Goal: Task Accomplishment & Management: Manage account settings

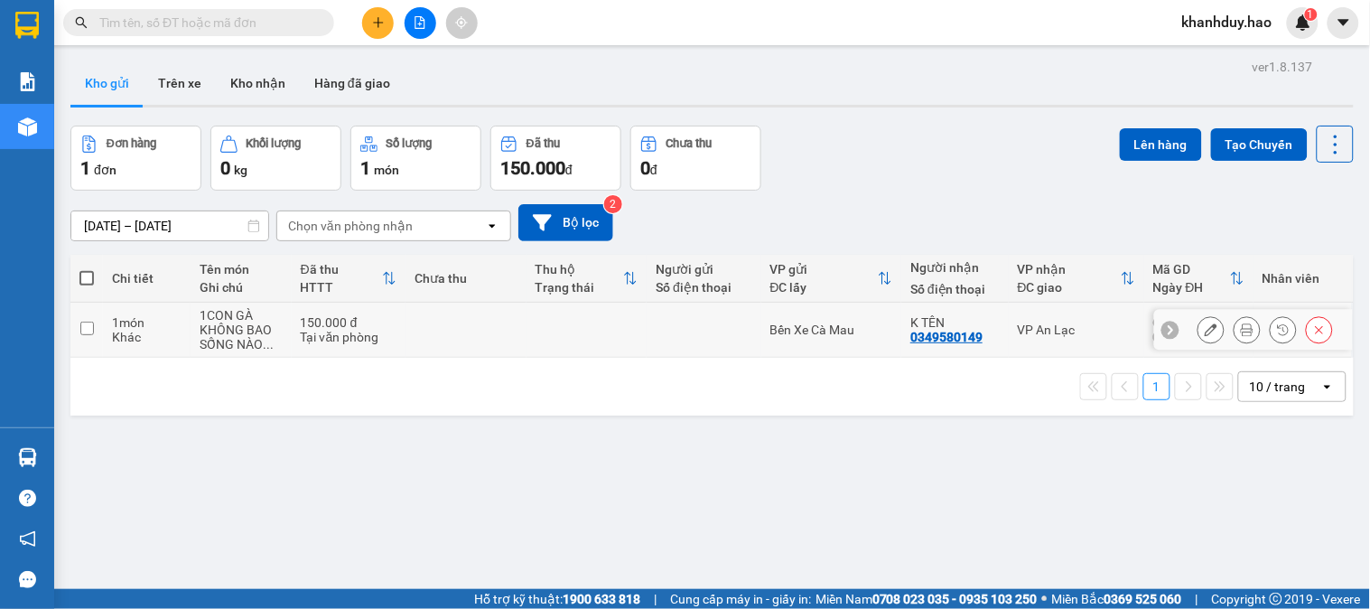
click at [1239, 340] on button at bounding box center [1246, 330] width 25 height 32
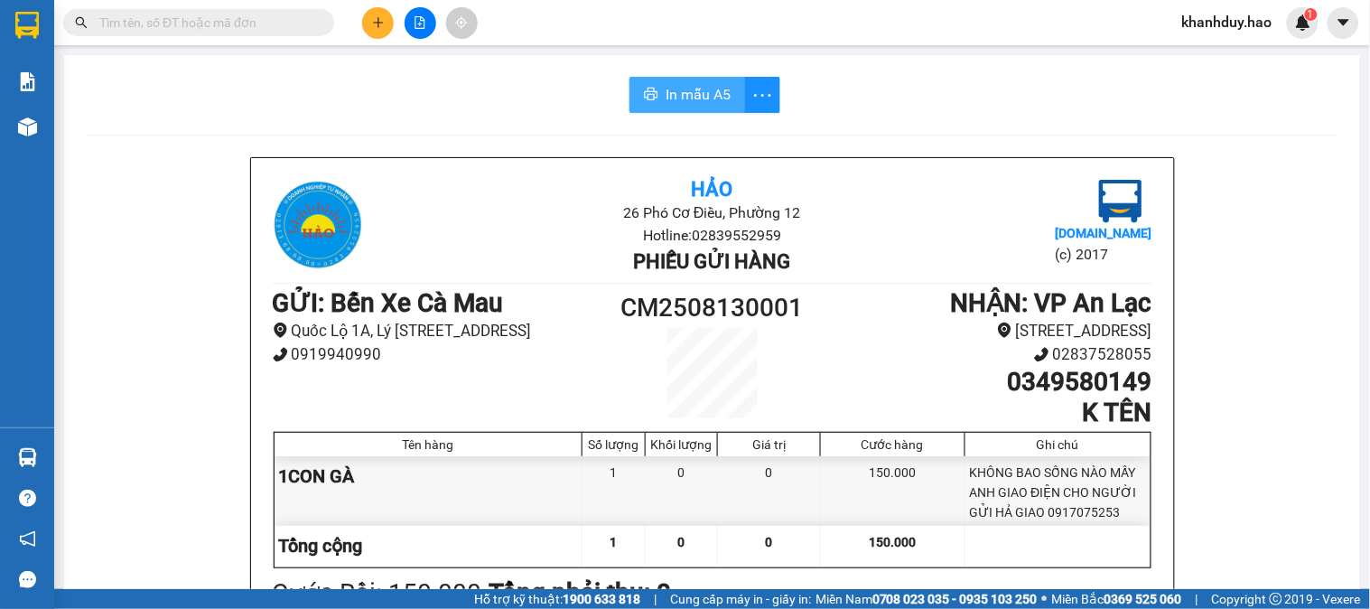
click at [665, 99] on span "In mẫu A5" at bounding box center [697, 94] width 65 height 23
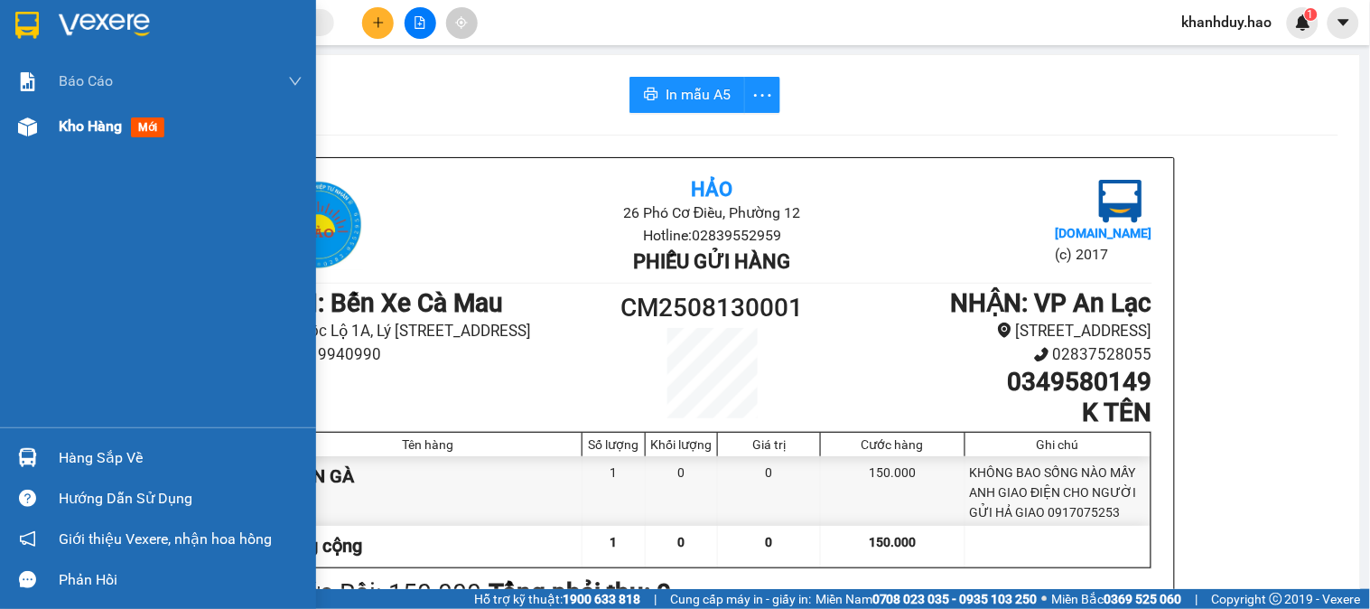
click at [61, 109] on div "Kho hàng mới" at bounding box center [181, 126] width 244 height 45
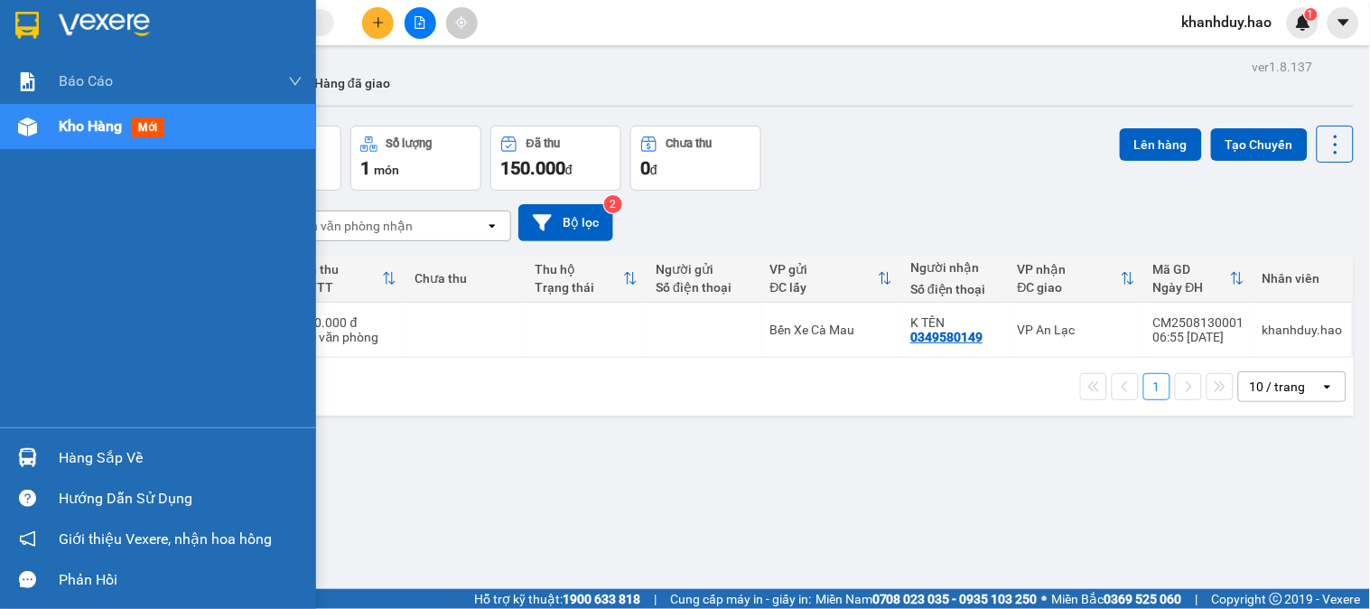
click at [77, 473] on div "Hàng sắp về" at bounding box center [158, 457] width 316 height 41
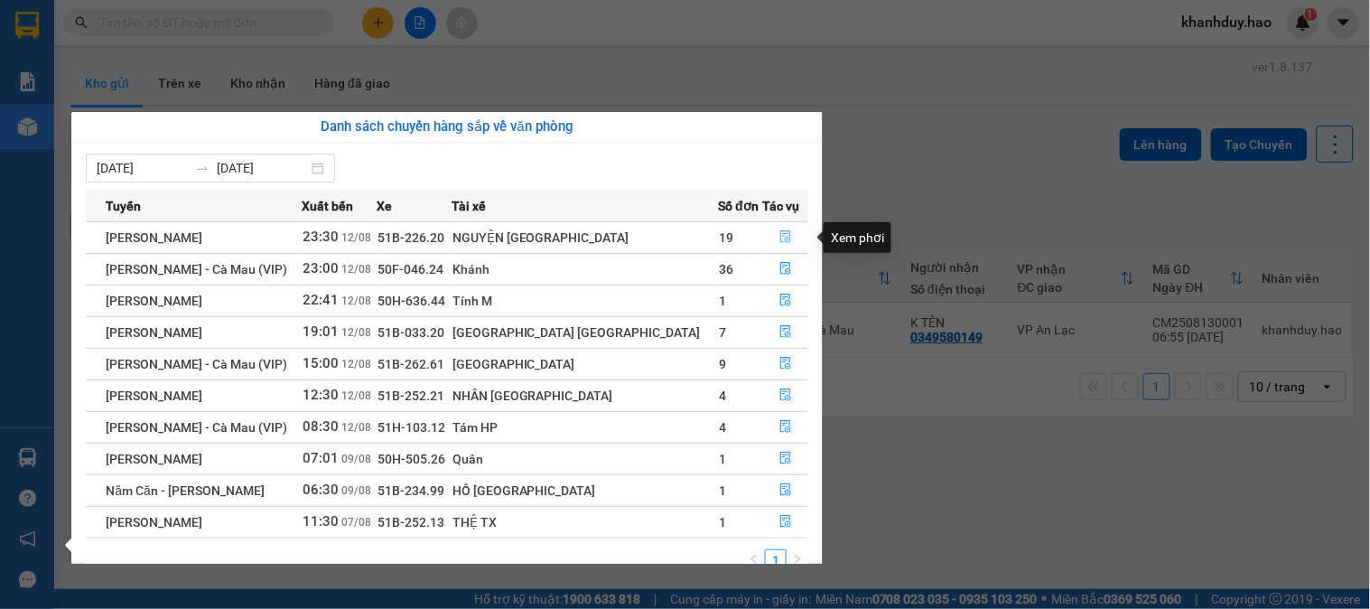
click at [782, 235] on button "button" at bounding box center [785, 237] width 44 height 29
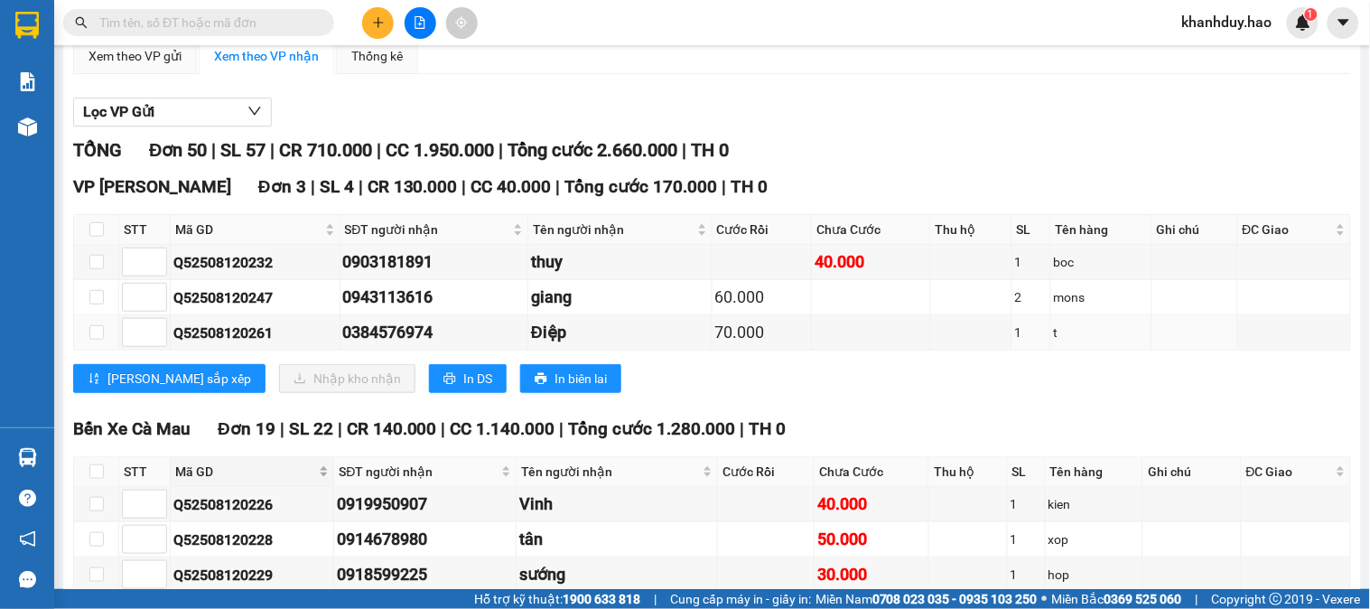
scroll to position [301, 0]
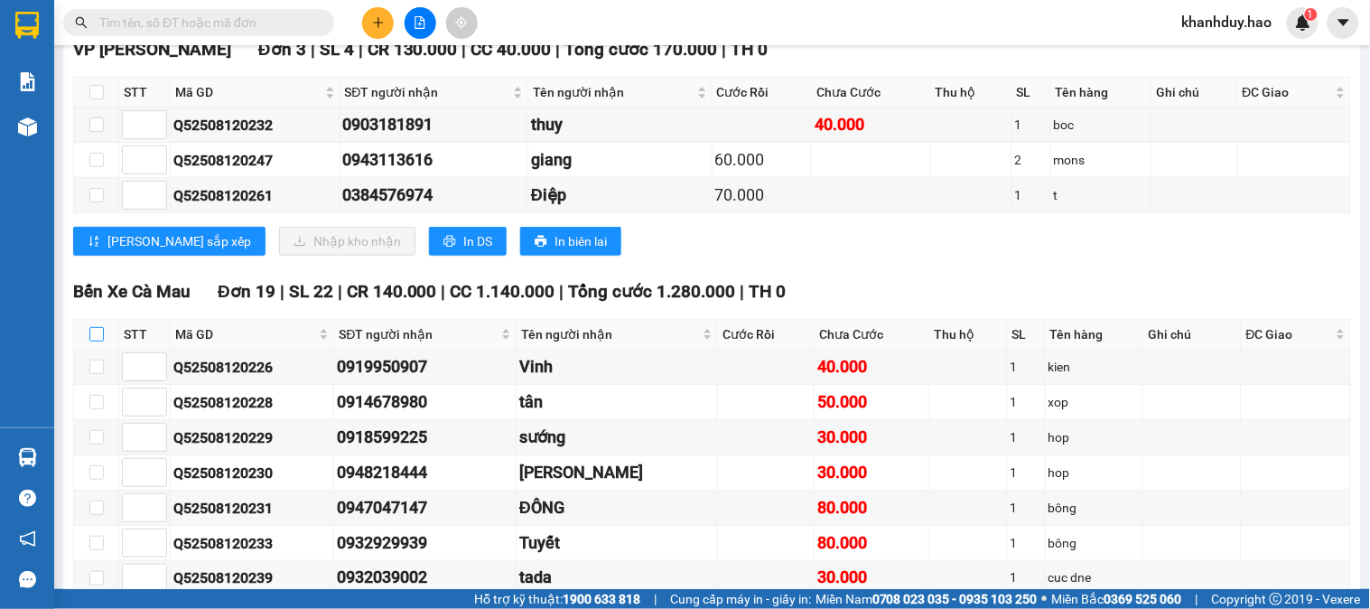
click at [91, 344] on label at bounding box center [96, 334] width 14 height 20
click at [91, 341] on input "checkbox" at bounding box center [96, 334] width 14 height 14
checkbox input "true"
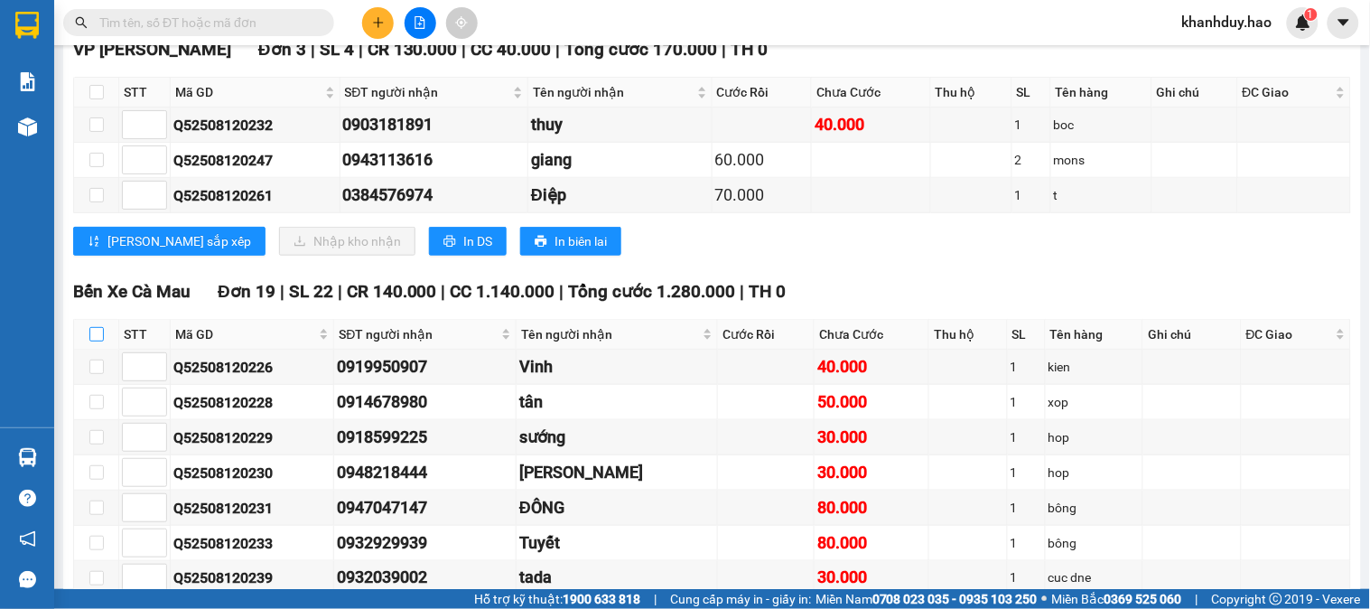
checkbox input "true"
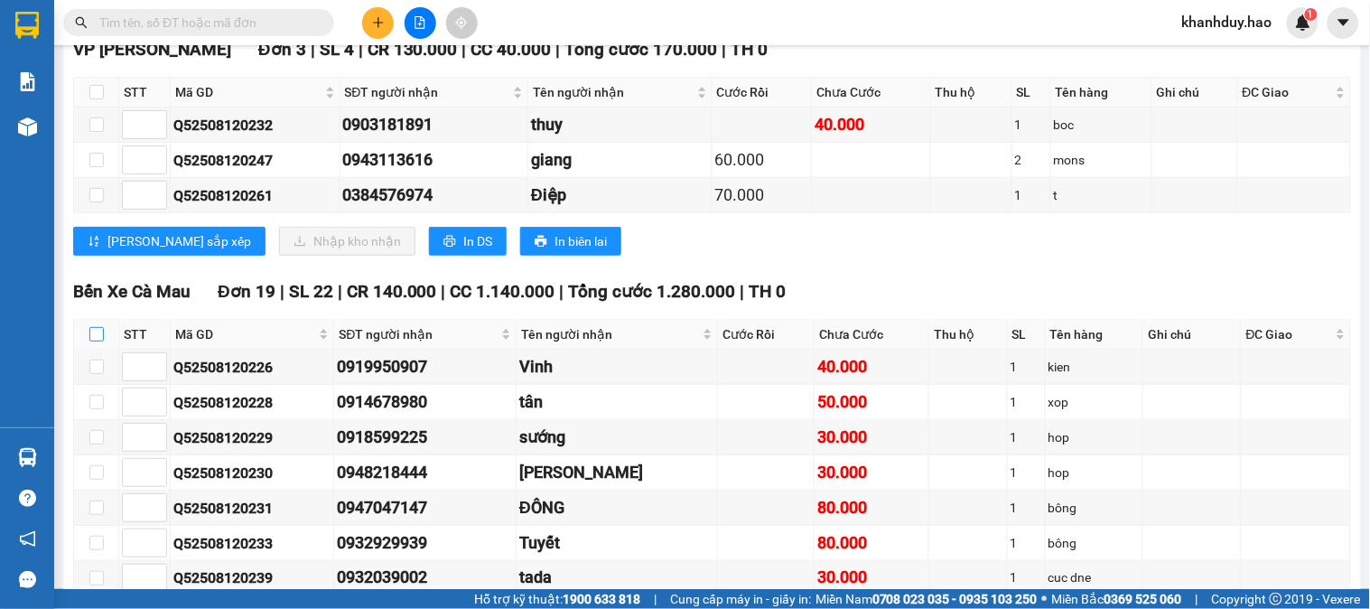
checkbox input "true"
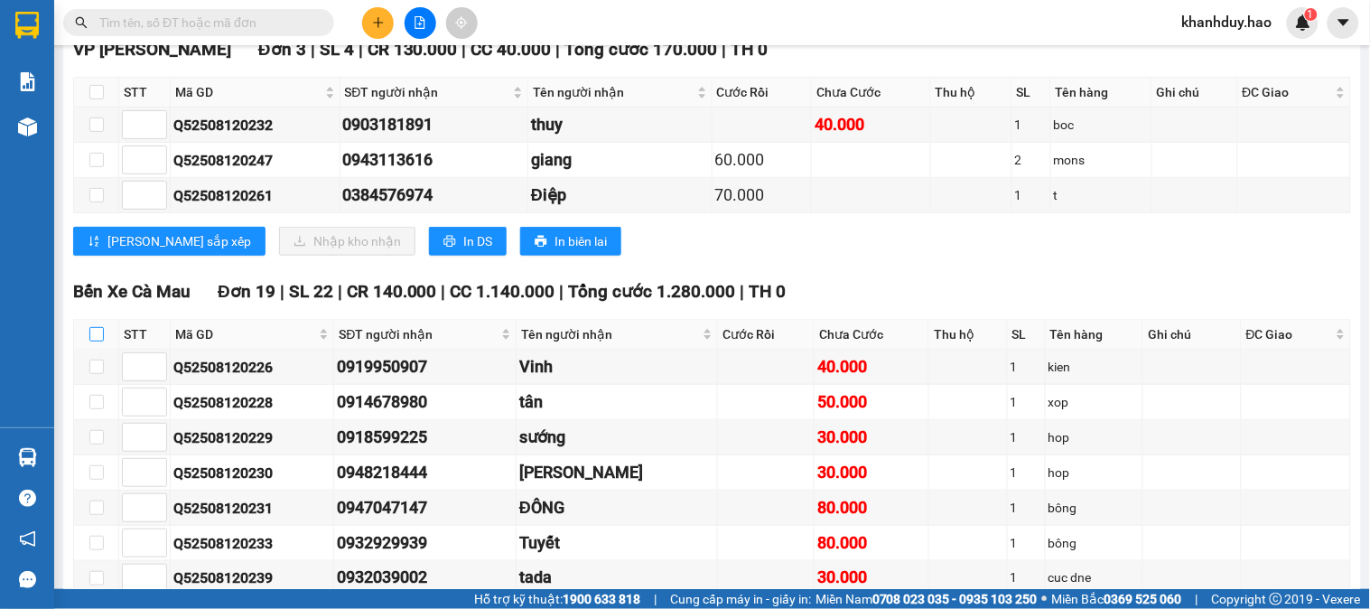
checkbox input "true"
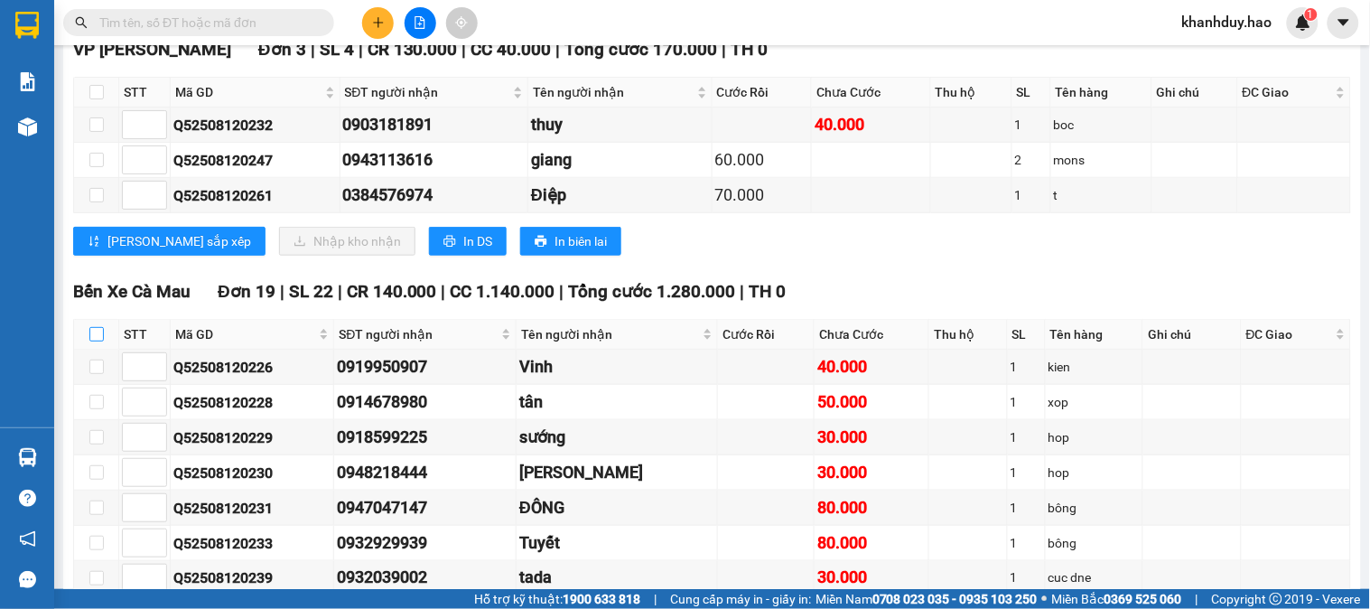
checkbox input "true"
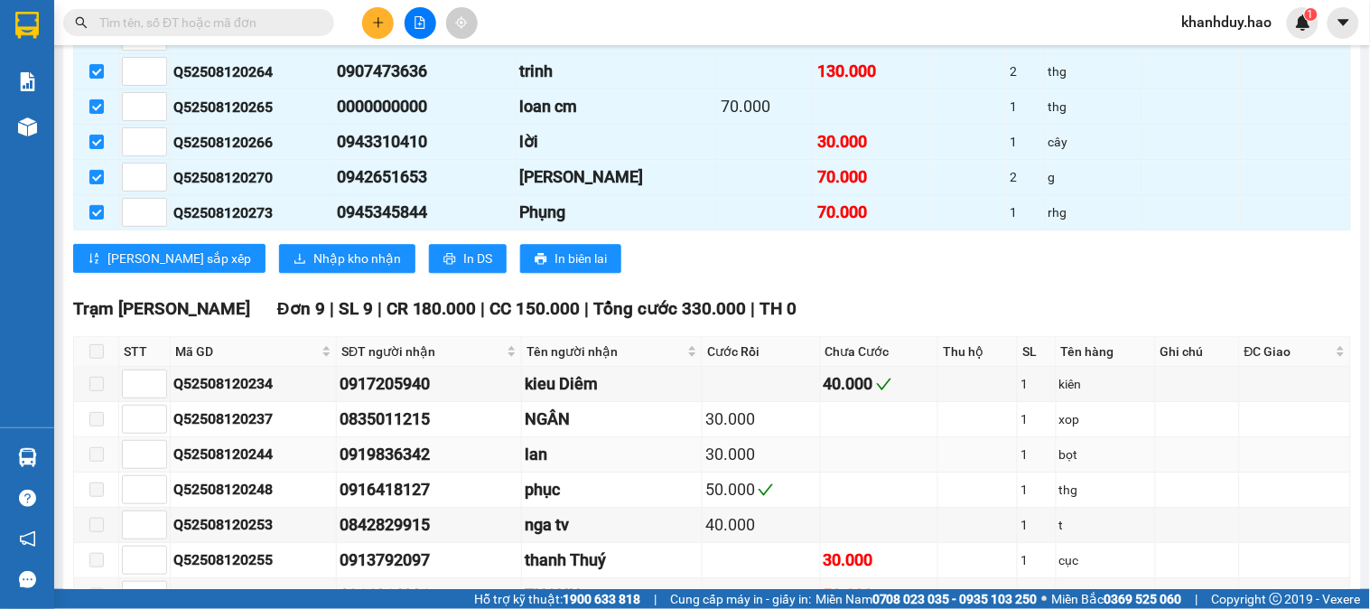
scroll to position [1103, 0]
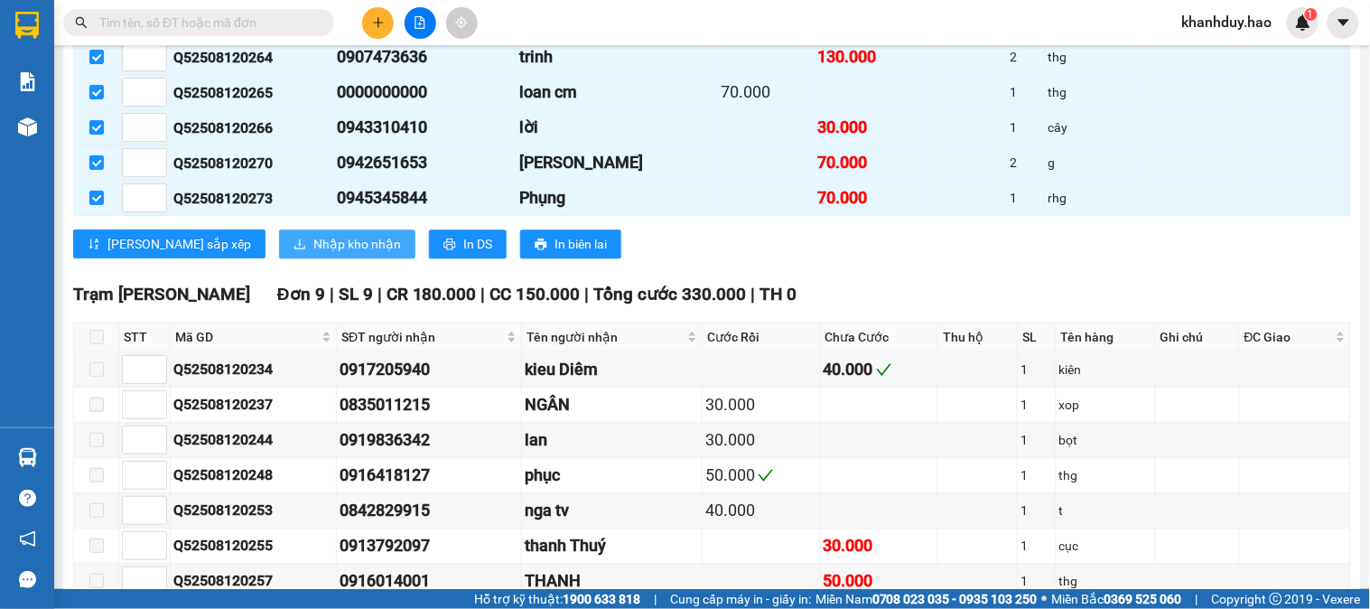
click at [313, 254] on span "Nhập kho nhận" at bounding box center [357, 244] width 88 height 20
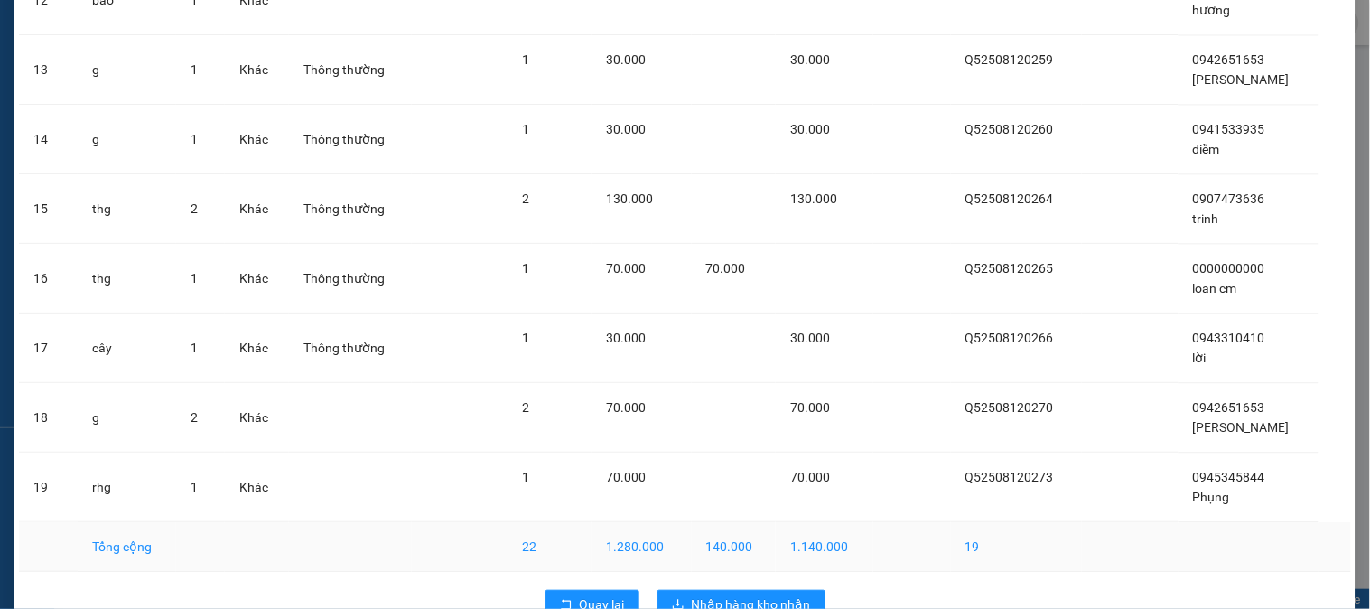
scroll to position [996, 0]
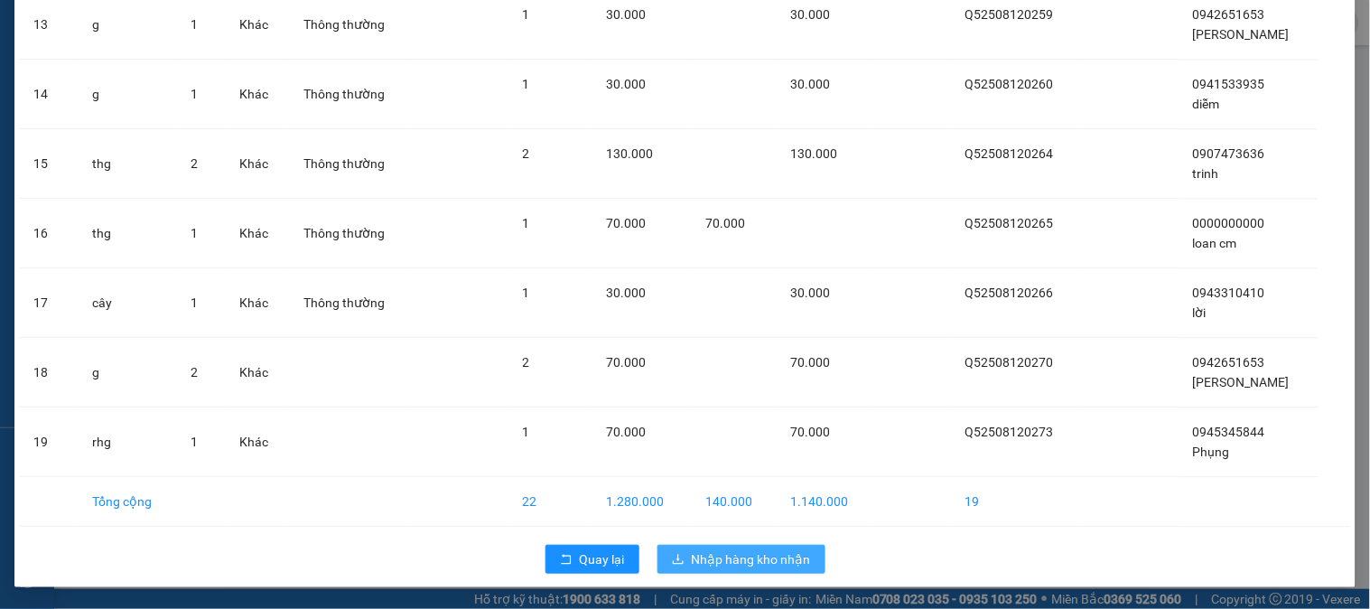
click at [761, 554] on span "Nhập hàng kho nhận" at bounding box center [751, 559] width 119 height 20
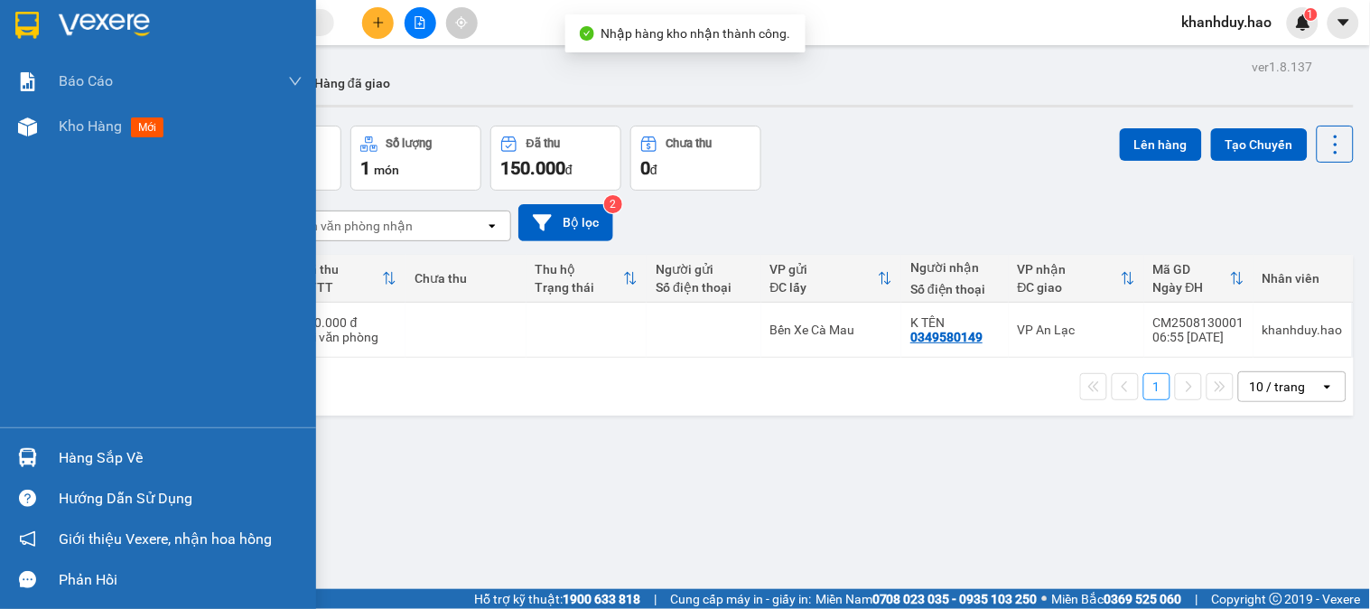
click at [46, 459] on div "Hàng sắp về" at bounding box center [158, 457] width 316 height 41
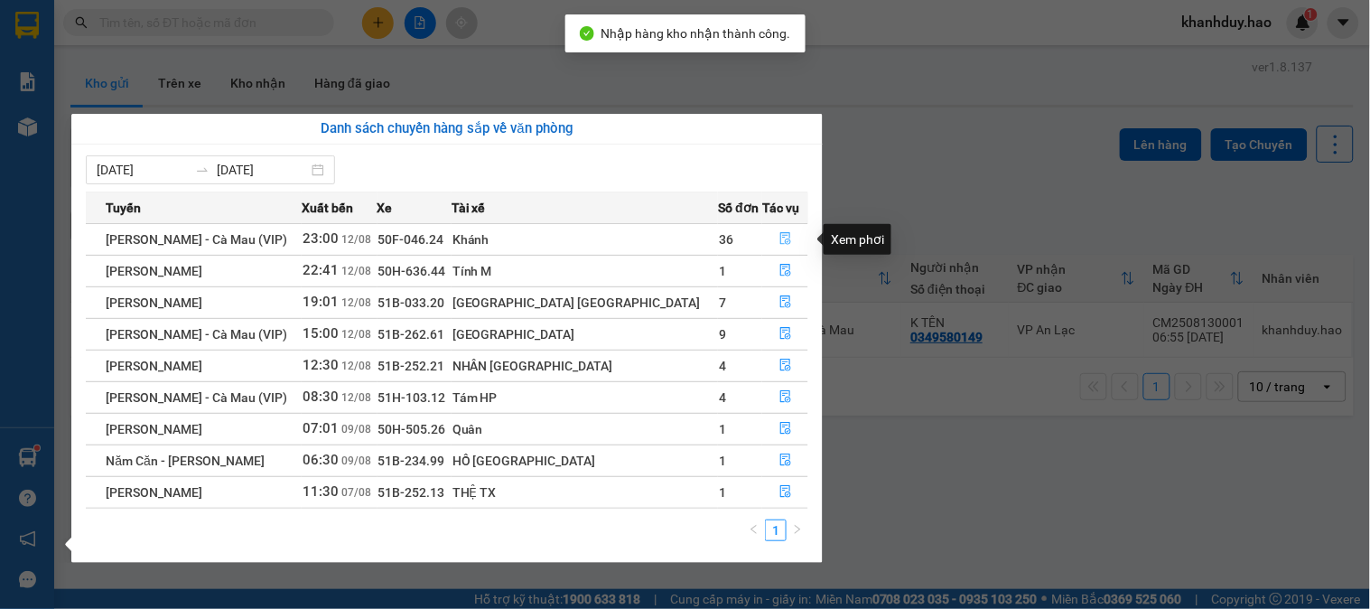
click at [779, 241] on icon "file-done" at bounding box center [785, 238] width 13 height 13
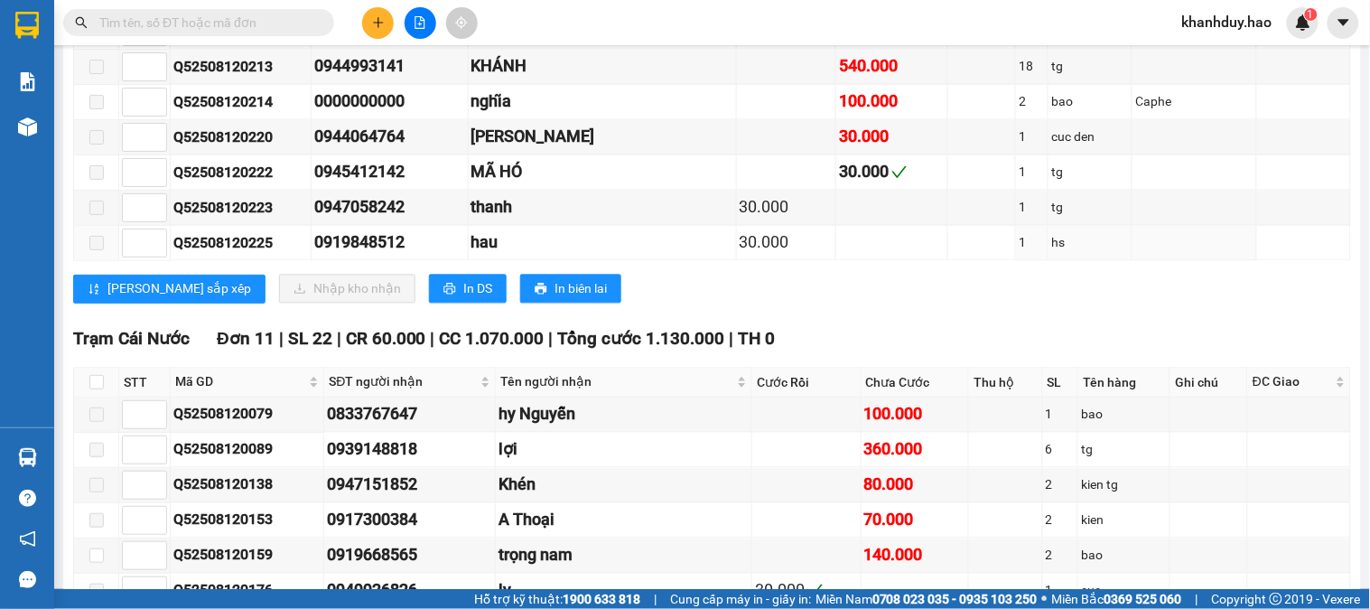
scroll to position [3109, 0]
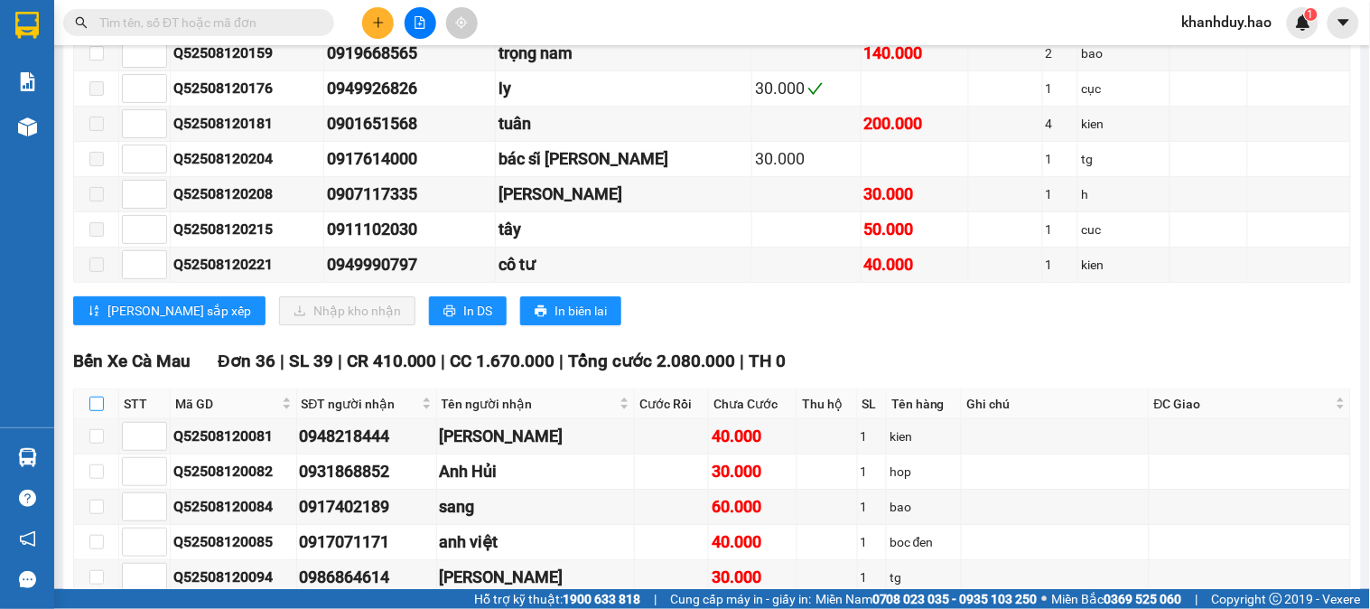
click at [103, 411] on input "checkbox" at bounding box center [96, 403] width 14 height 14
checkbox input "true"
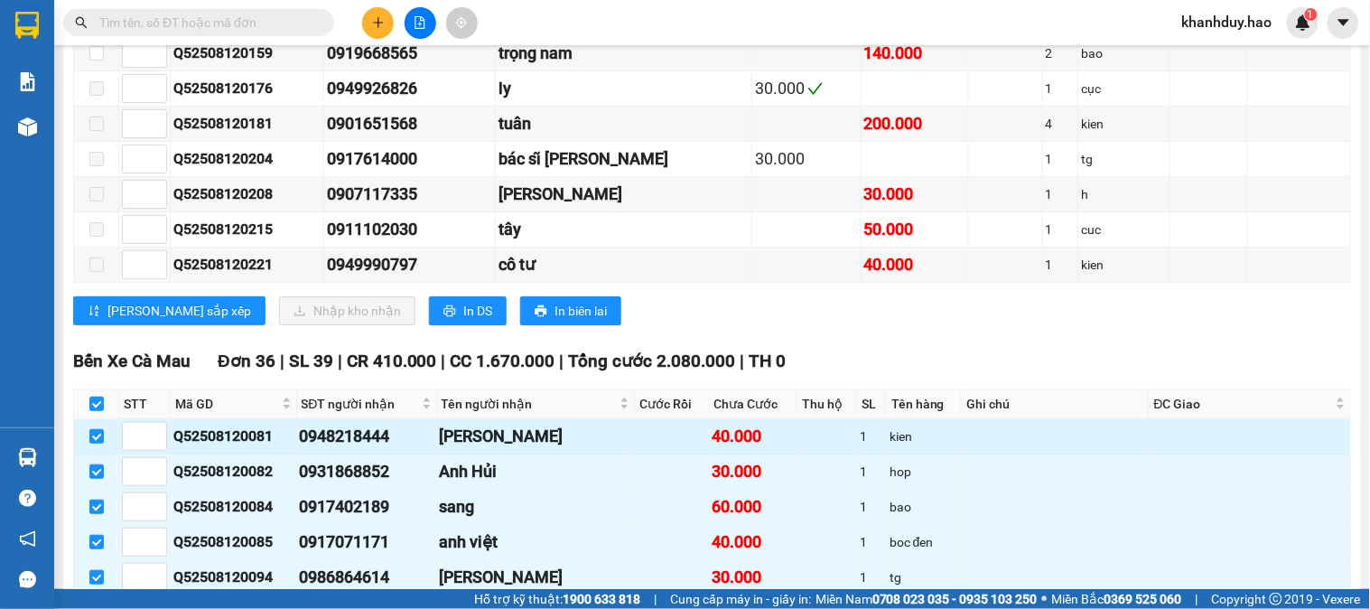
checkbox input "true"
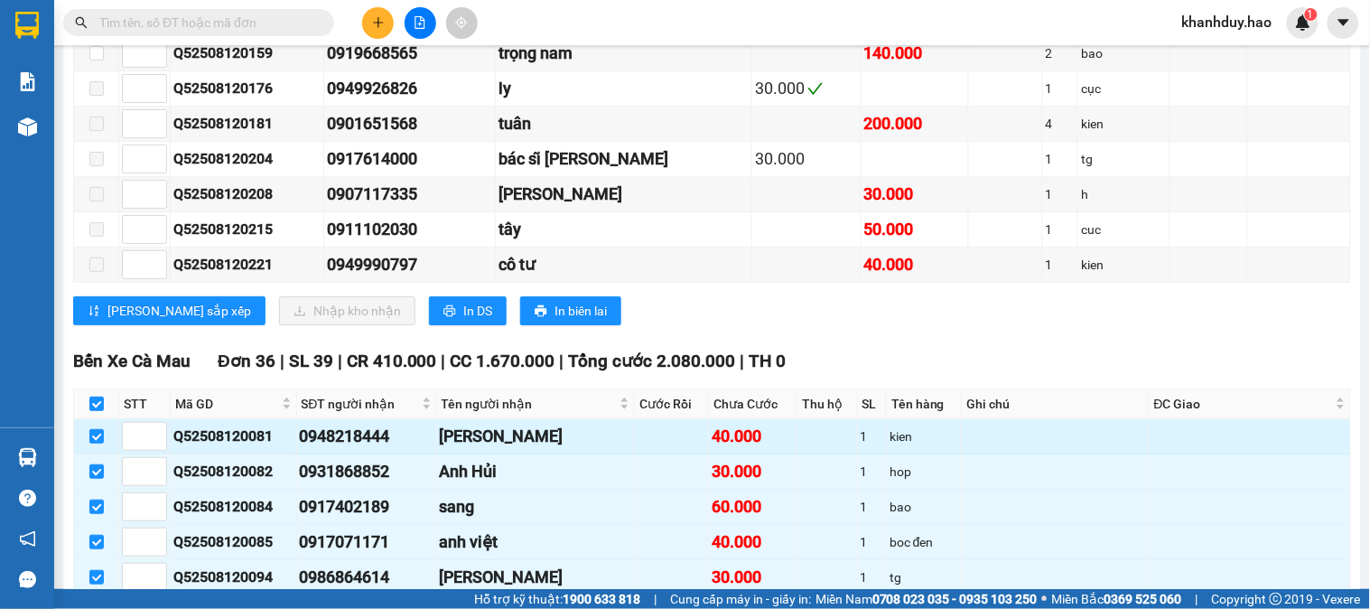
checkbox input "true"
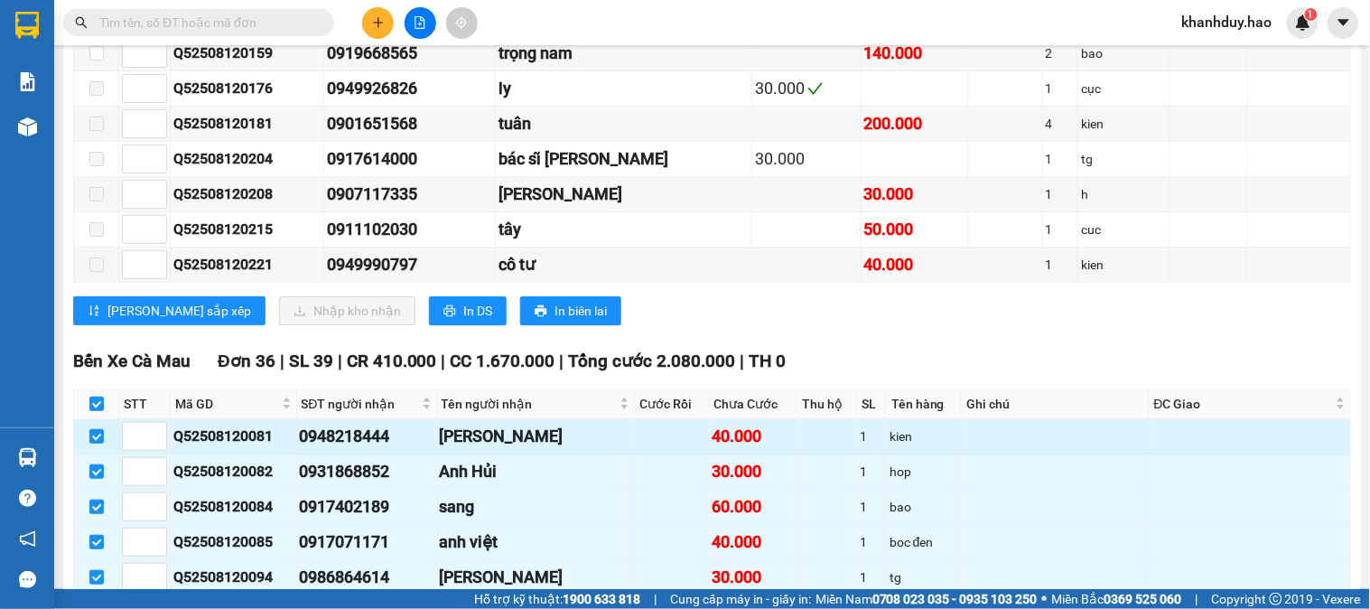
checkbox input "true"
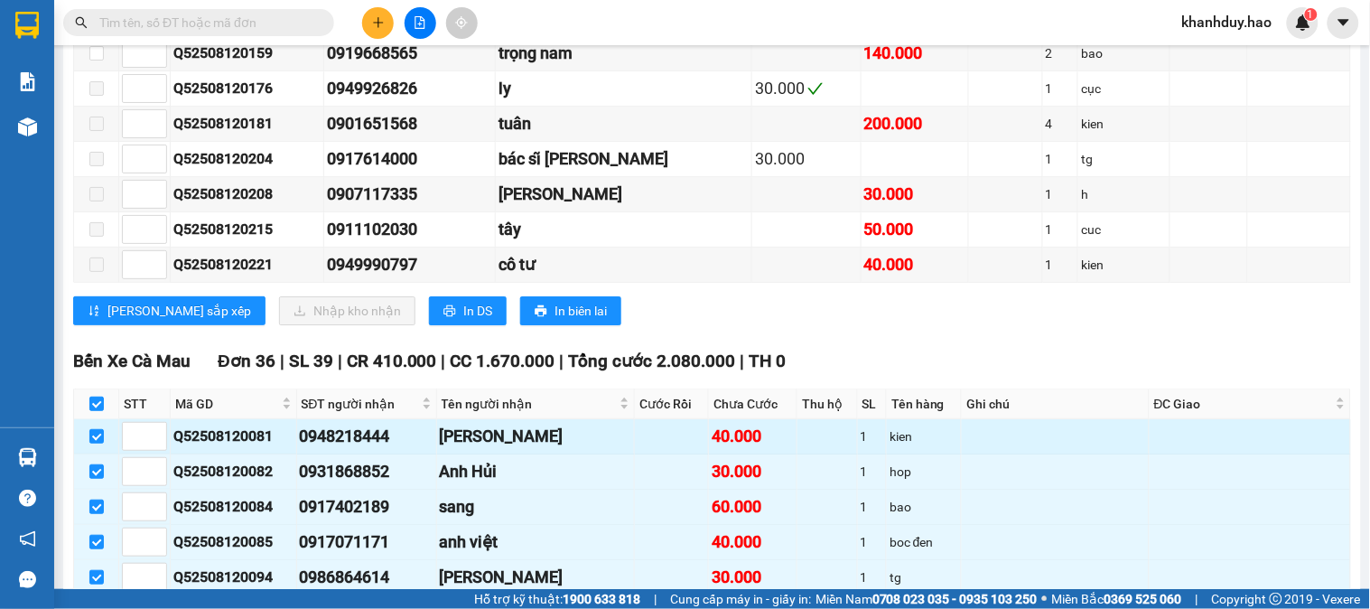
checkbox input "true"
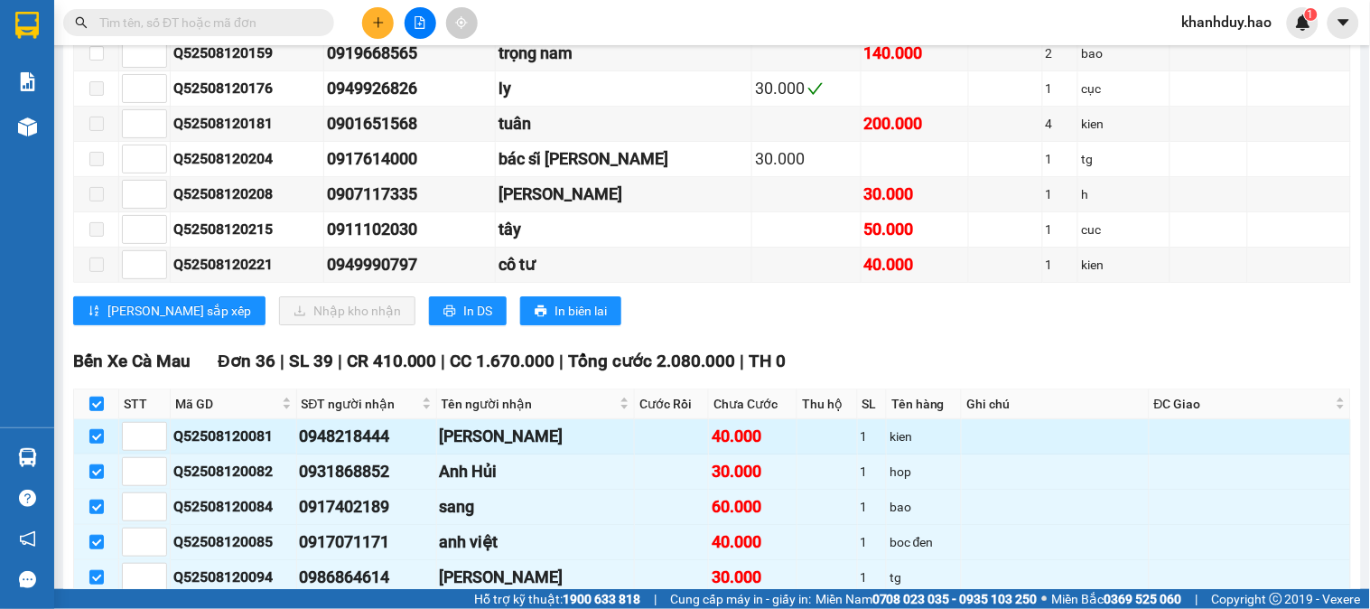
checkbox input "true"
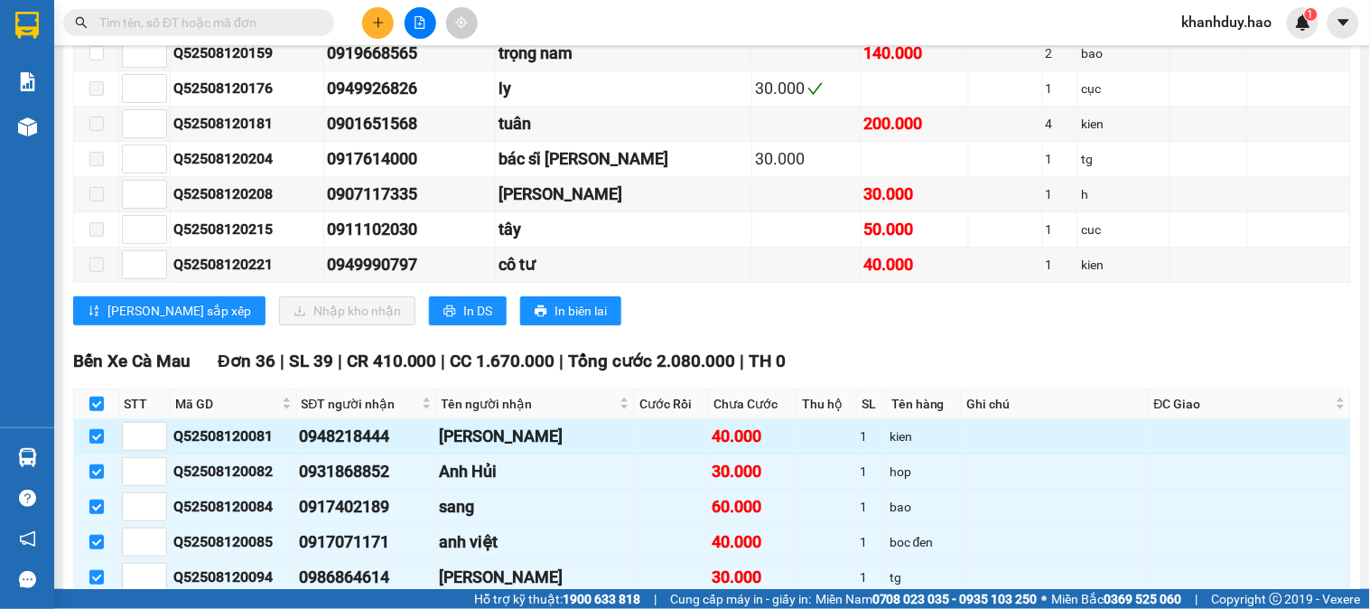
checkbox input "true"
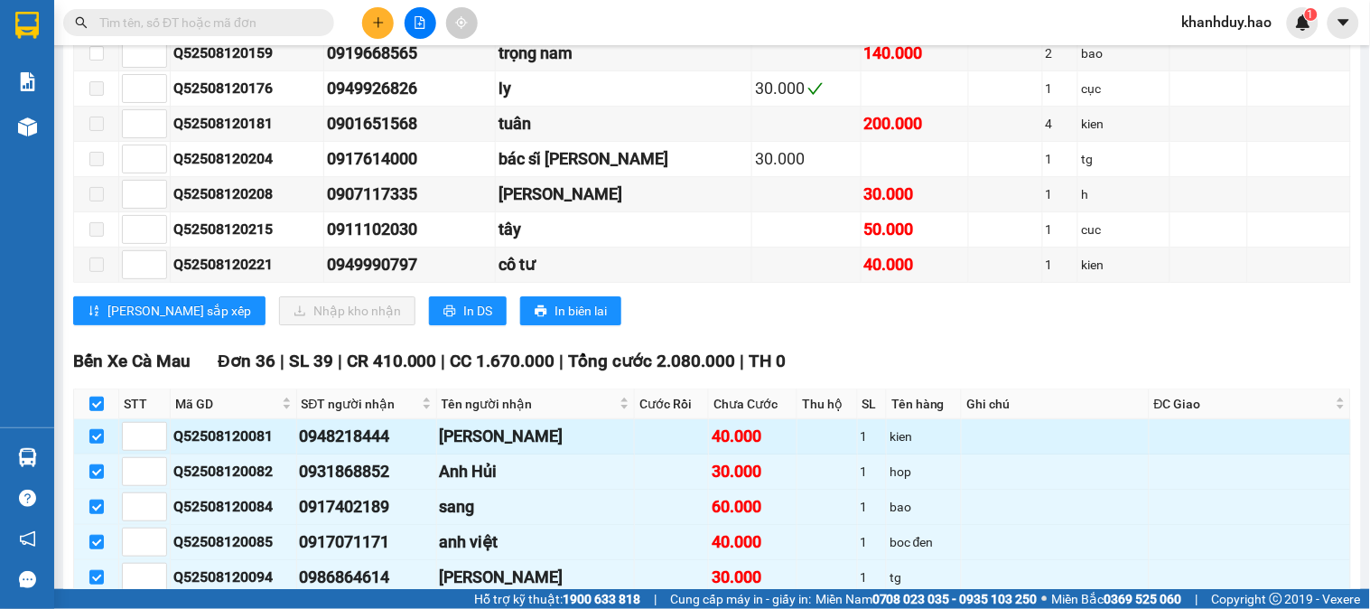
checkbox input "true"
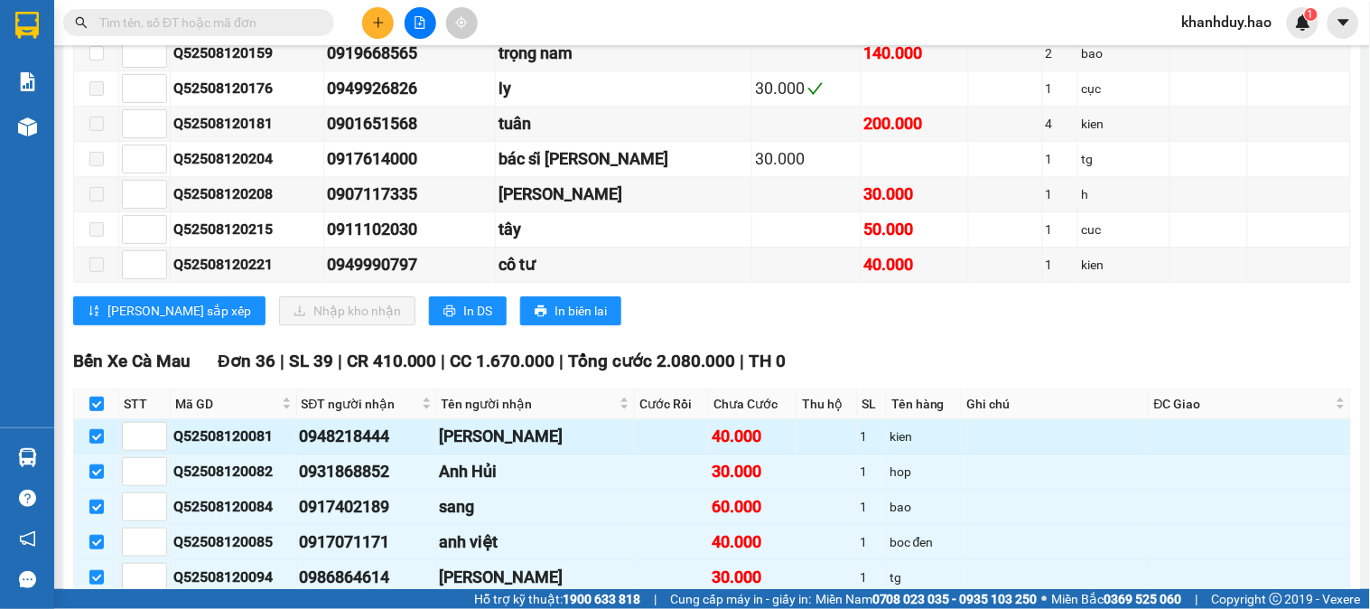
checkbox input "true"
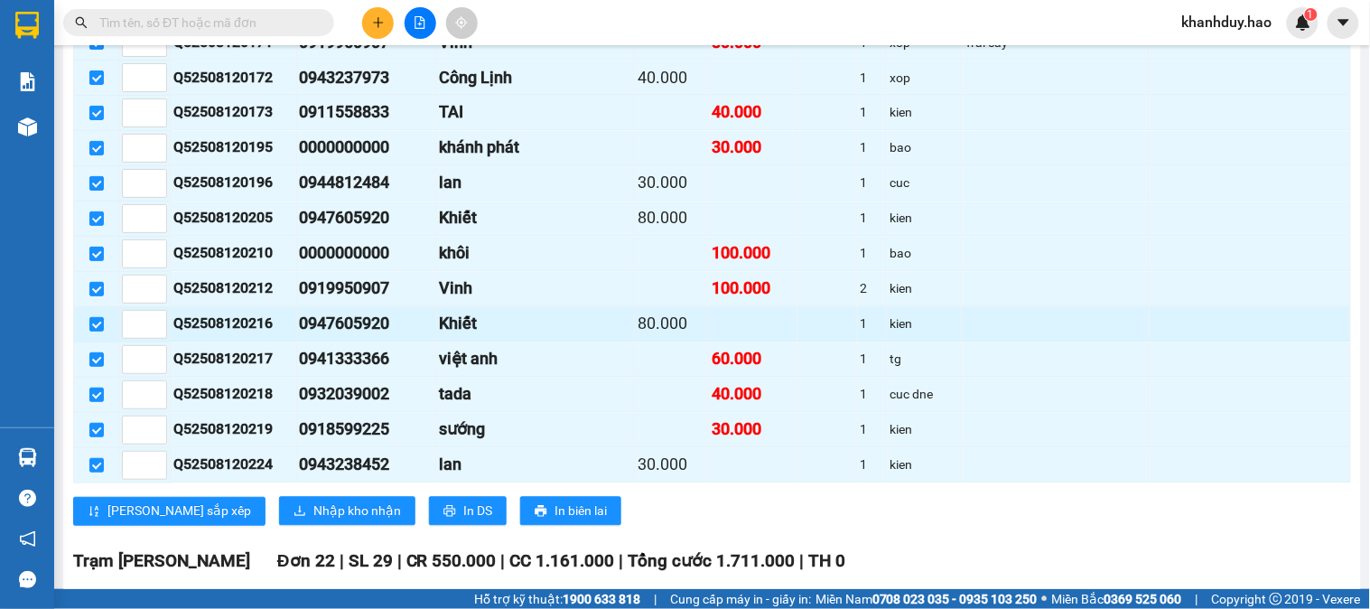
scroll to position [4514, 0]
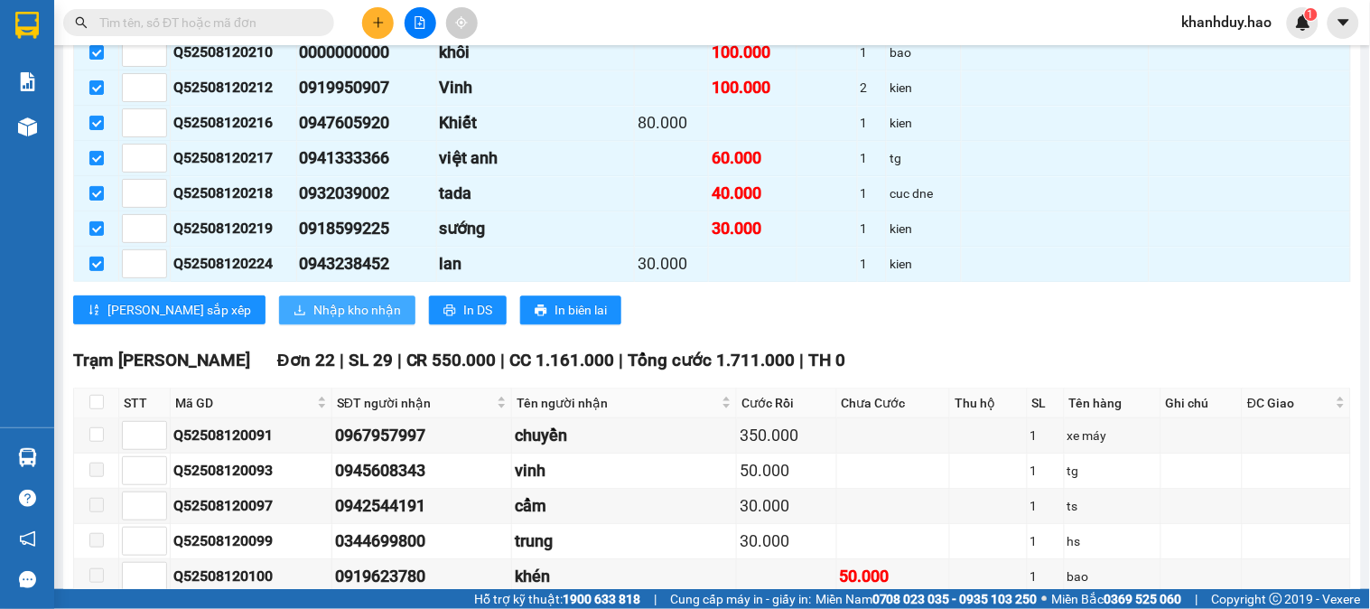
click at [313, 320] on span "Nhập kho nhận" at bounding box center [357, 310] width 88 height 20
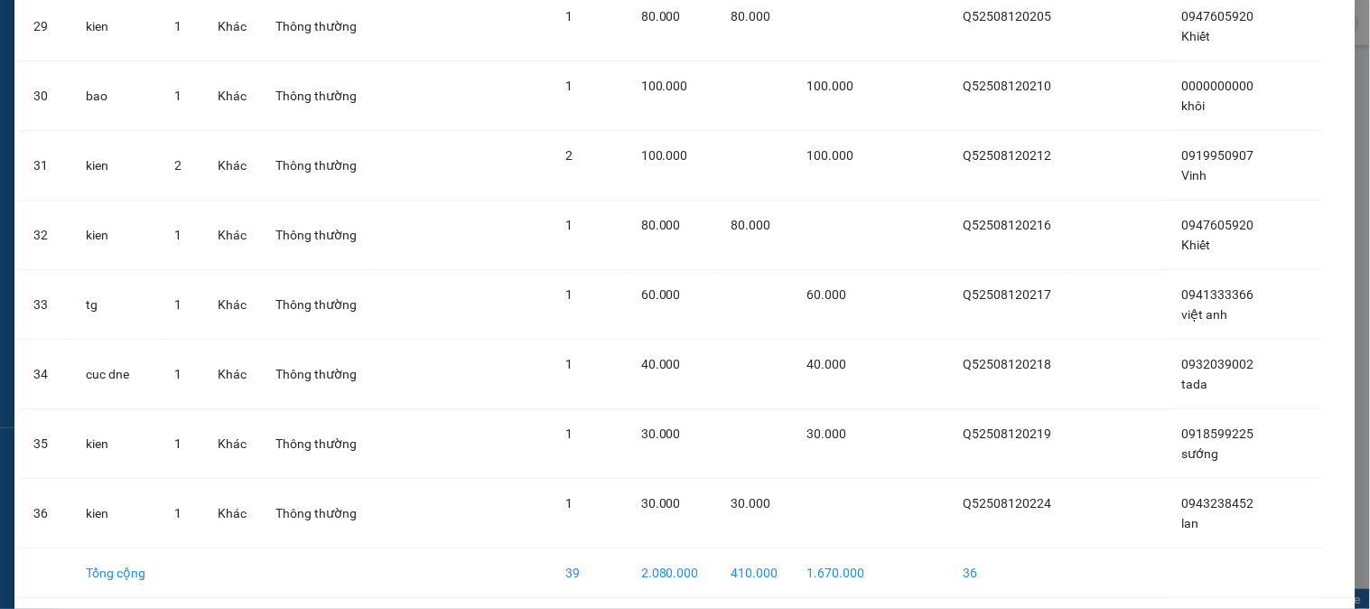
scroll to position [2179, 0]
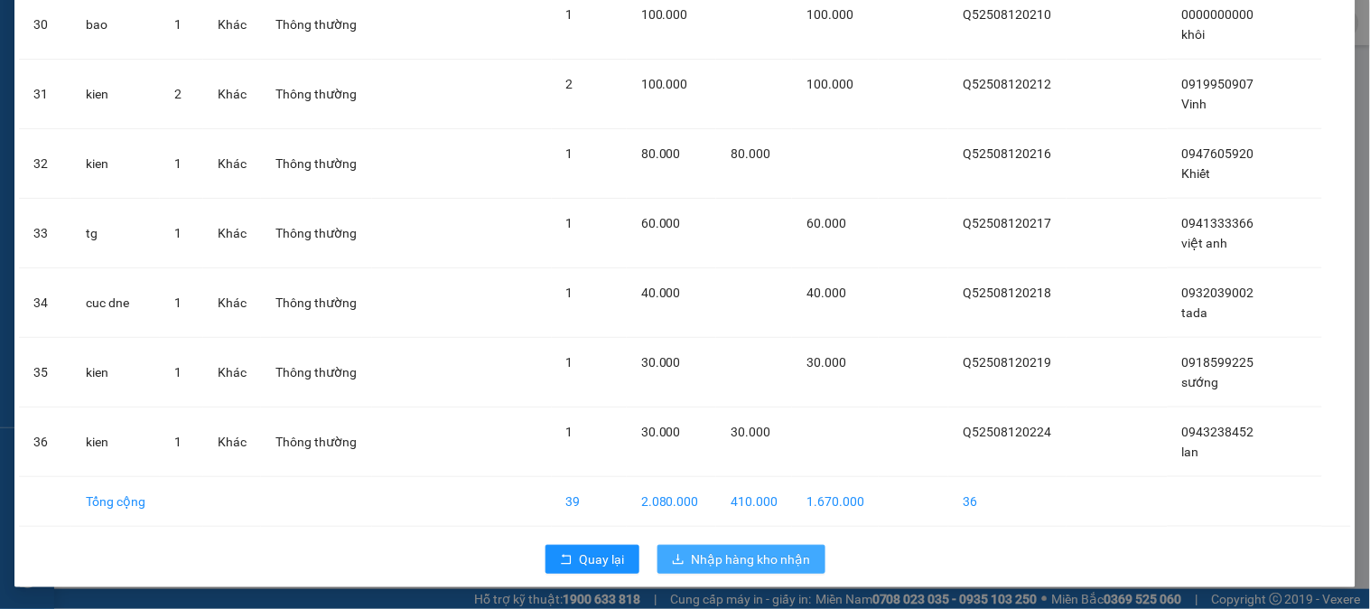
click at [706, 553] on span "Nhập hàng kho nhận" at bounding box center [751, 559] width 119 height 20
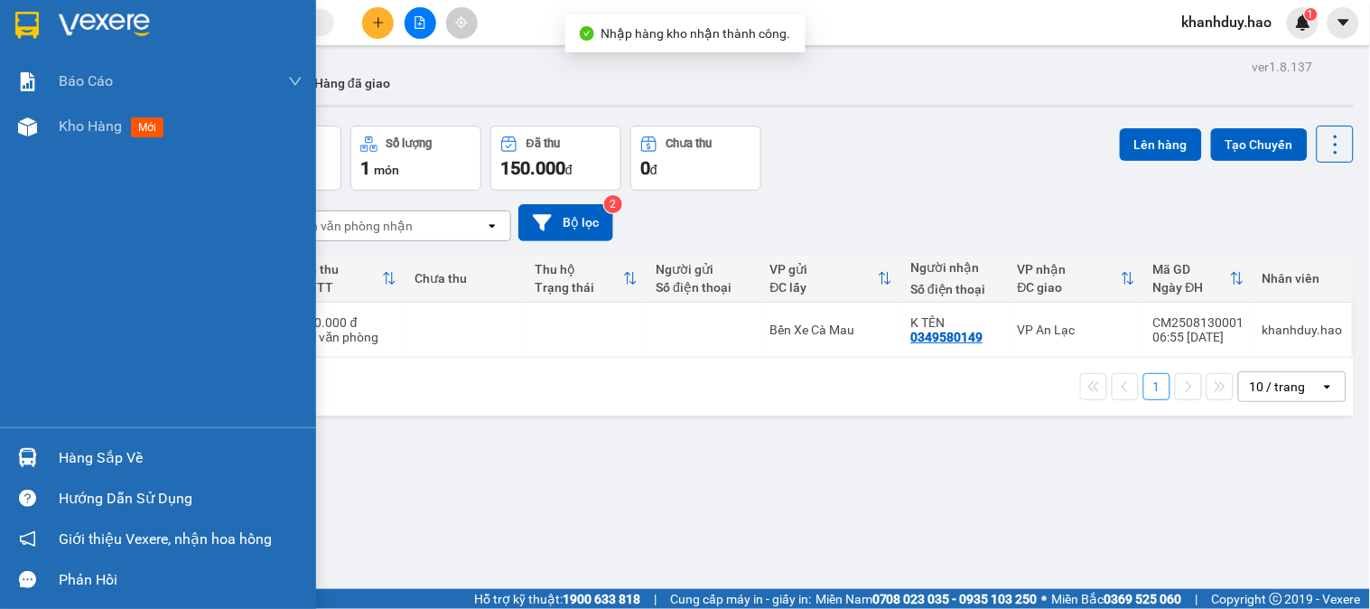
click at [52, 447] on div "Hàng sắp về" at bounding box center [158, 457] width 316 height 41
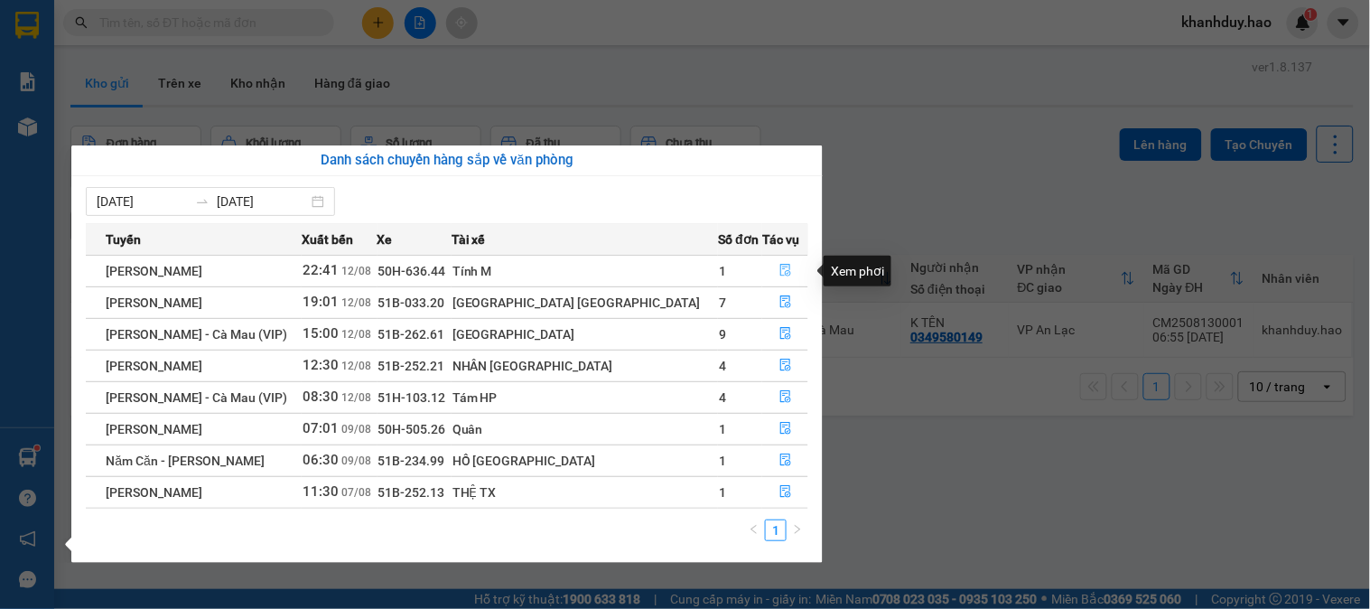
click at [779, 266] on icon "file-done" at bounding box center [785, 270] width 13 height 13
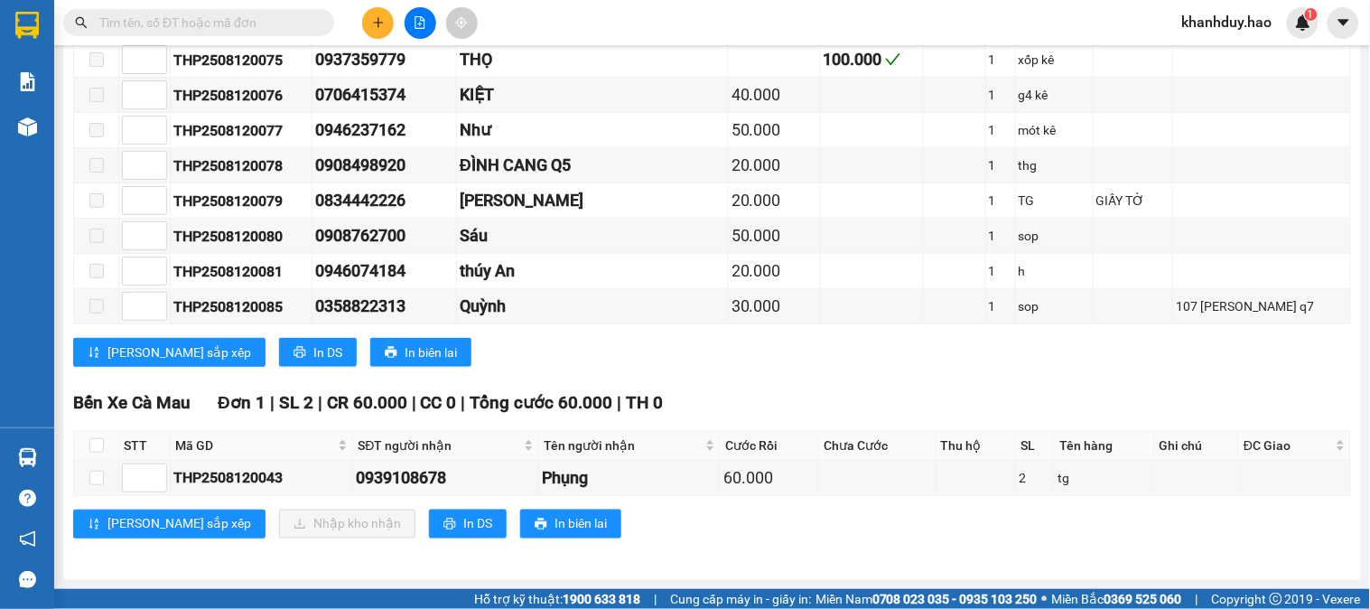
scroll to position [2156, 0]
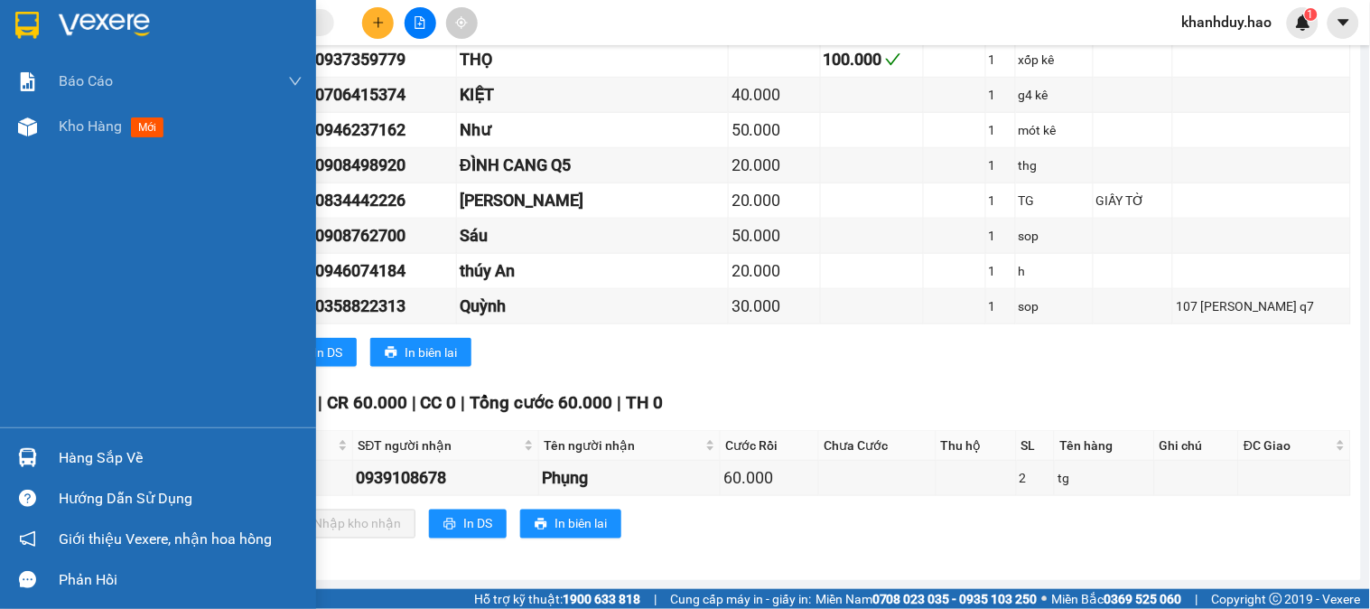
click at [34, 467] on div at bounding box center [28, 457] width 32 height 32
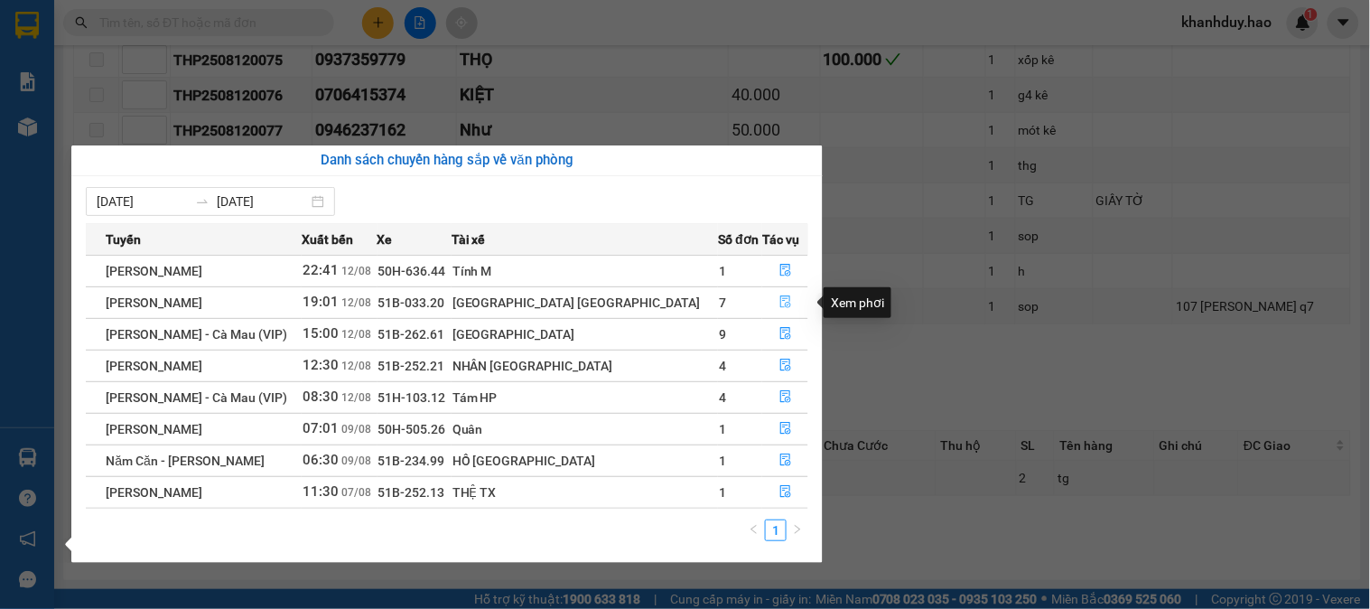
click at [782, 301] on button "button" at bounding box center [785, 302] width 44 height 29
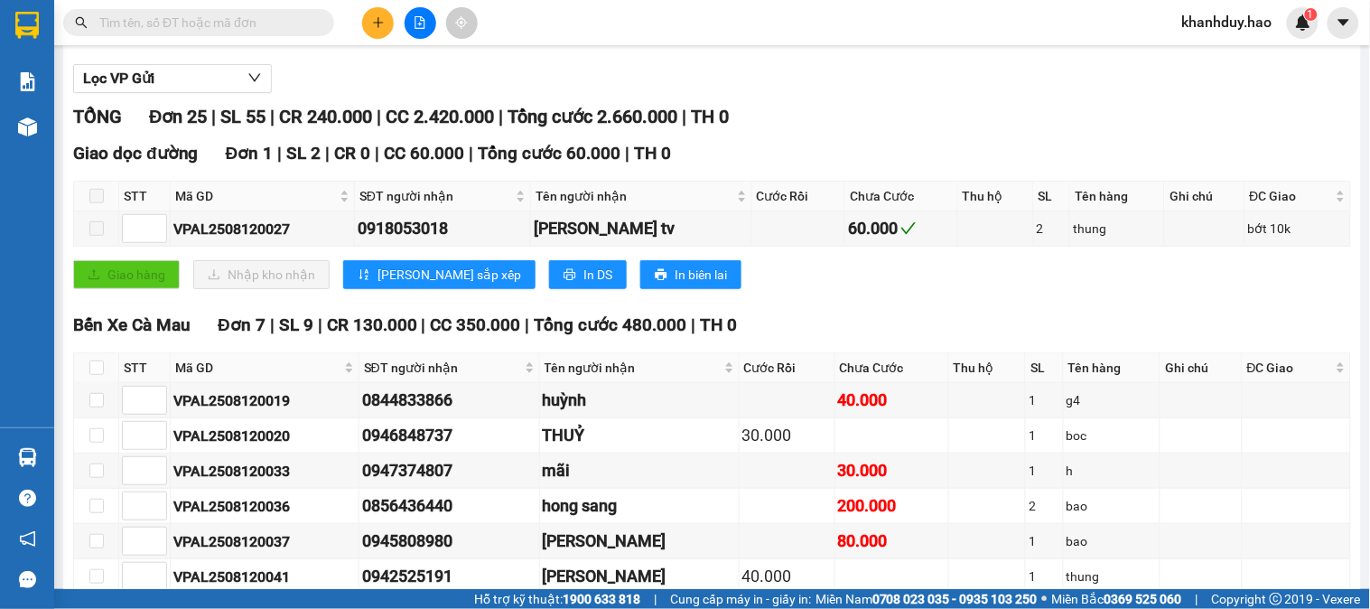
scroll to position [298, 0]
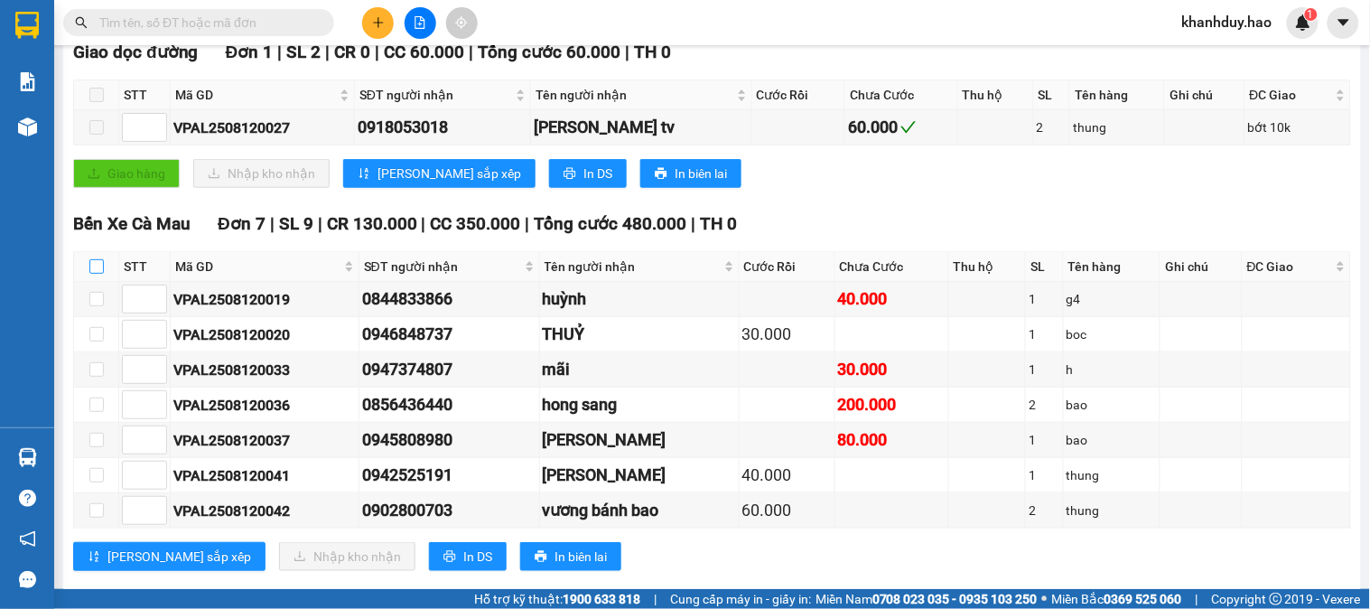
click at [92, 274] on input "checkbox" at bounding box center [96, 266] width 14 height 14
checkbox input "true"
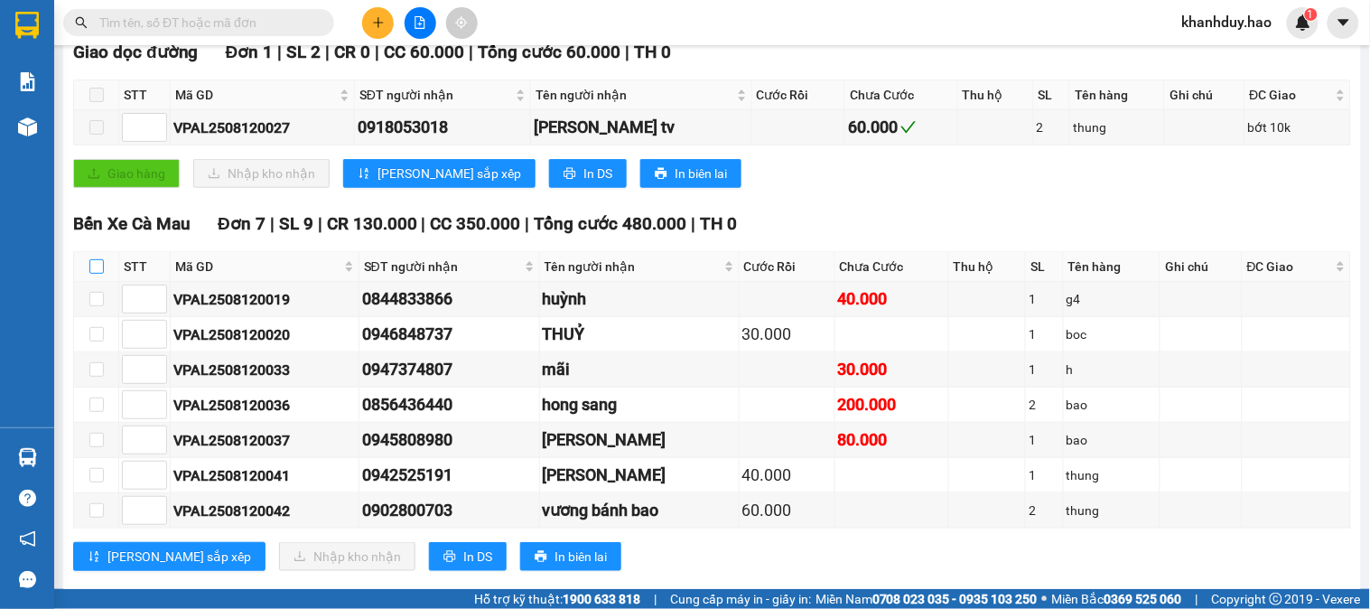
checkbox input "true"
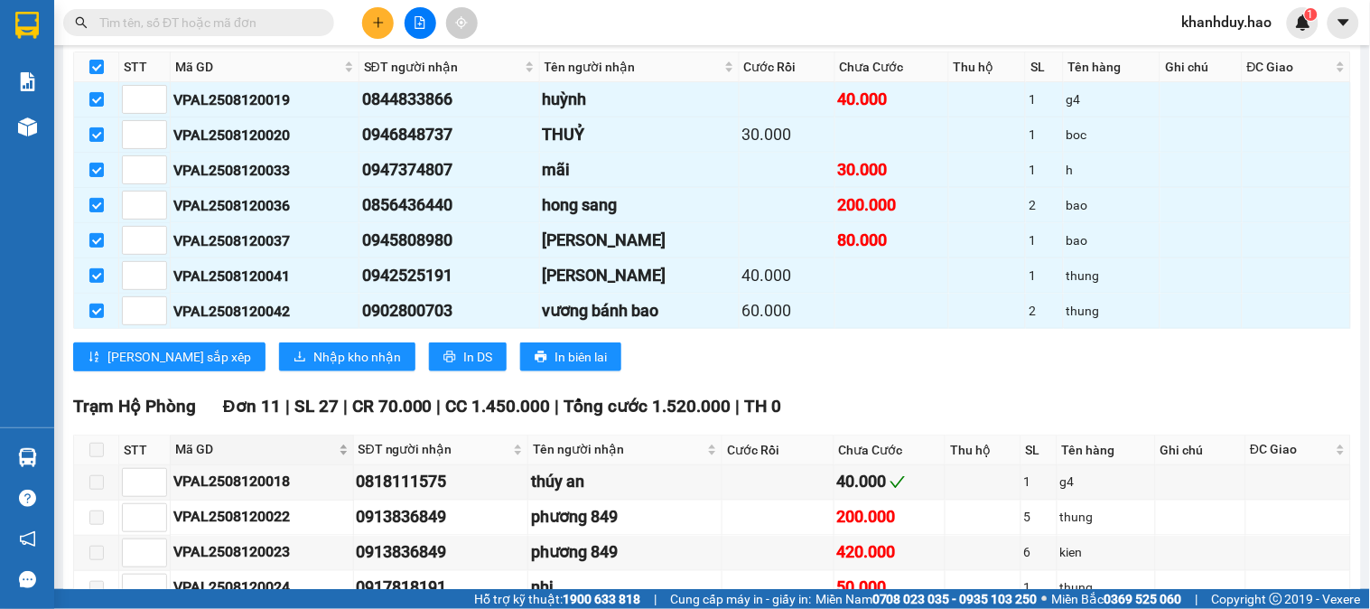
scroll to position [498, 0]
click at [299, 364] on button "Nhập kho nhận" at bounding box center [347, 355] width 136 height 29
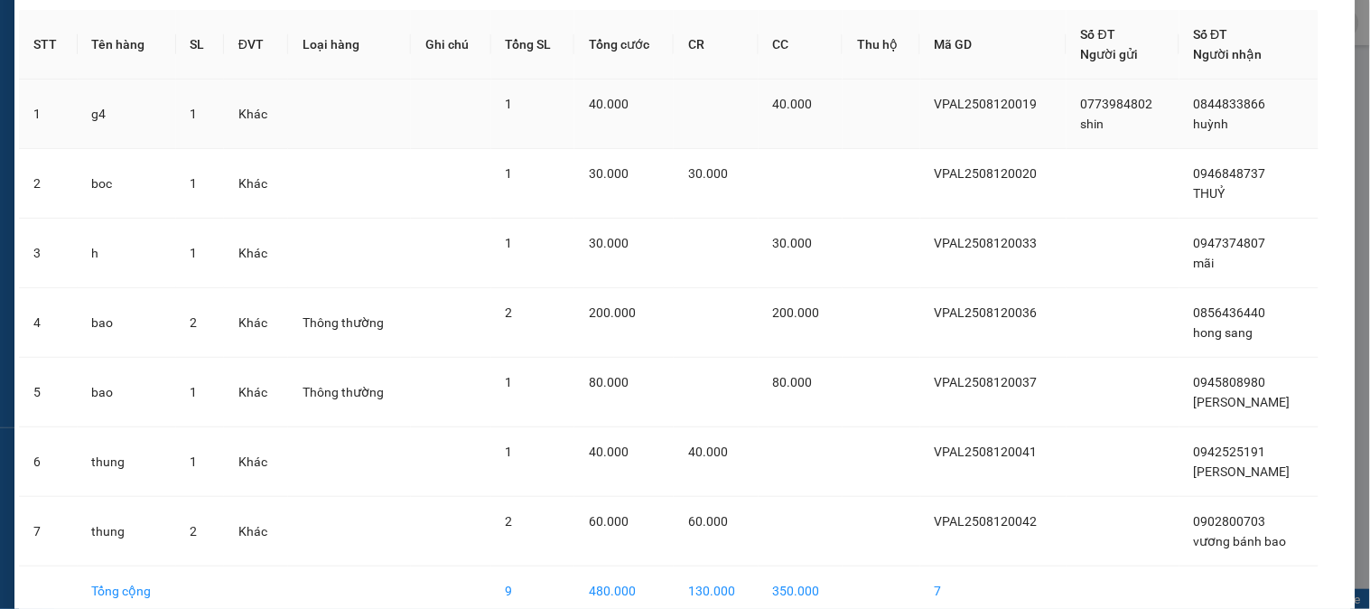
scroll to position [161, 0]
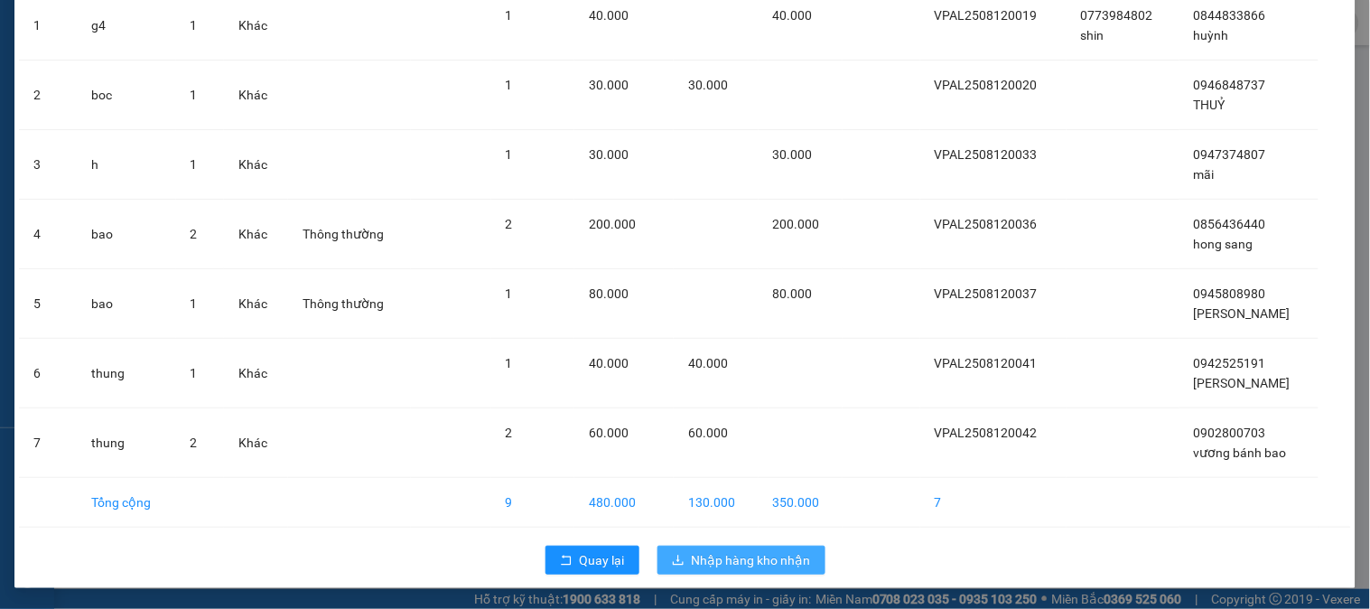
click at [732, 558] on span "Nhập hàng kho nhận" at bounding box center [751, 560] width 119 height 20
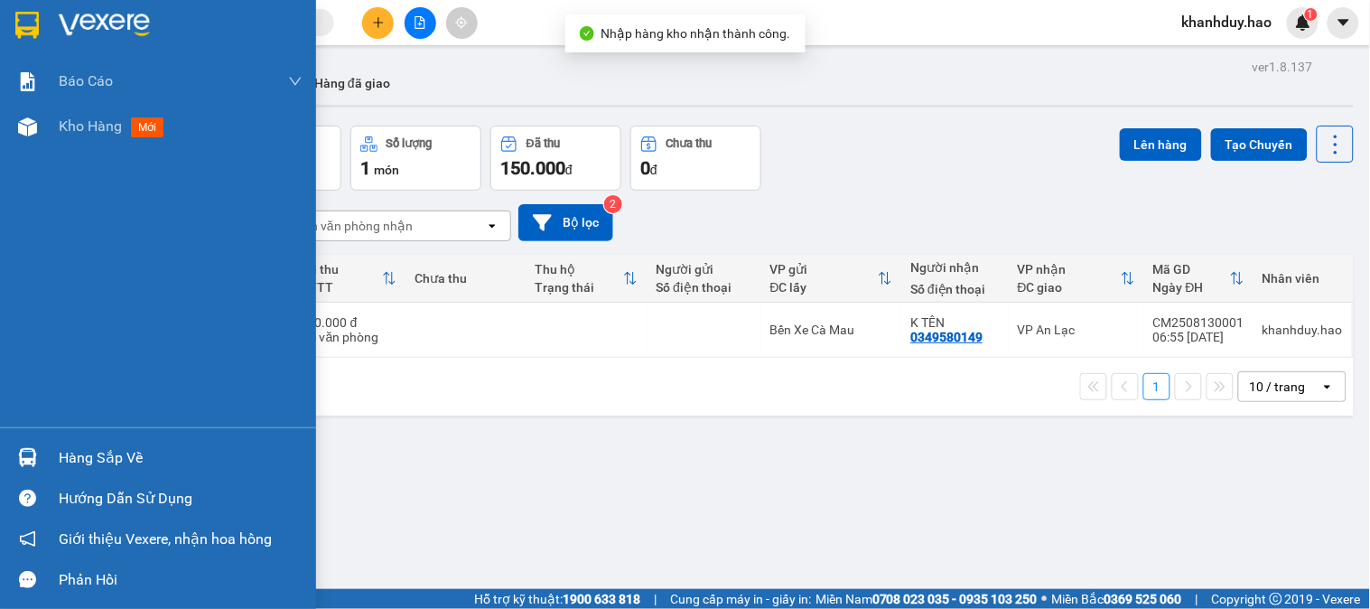
click at [92, 466] on div "Hàng sắp về" at bounding box center [181, 457] width 244 height 27
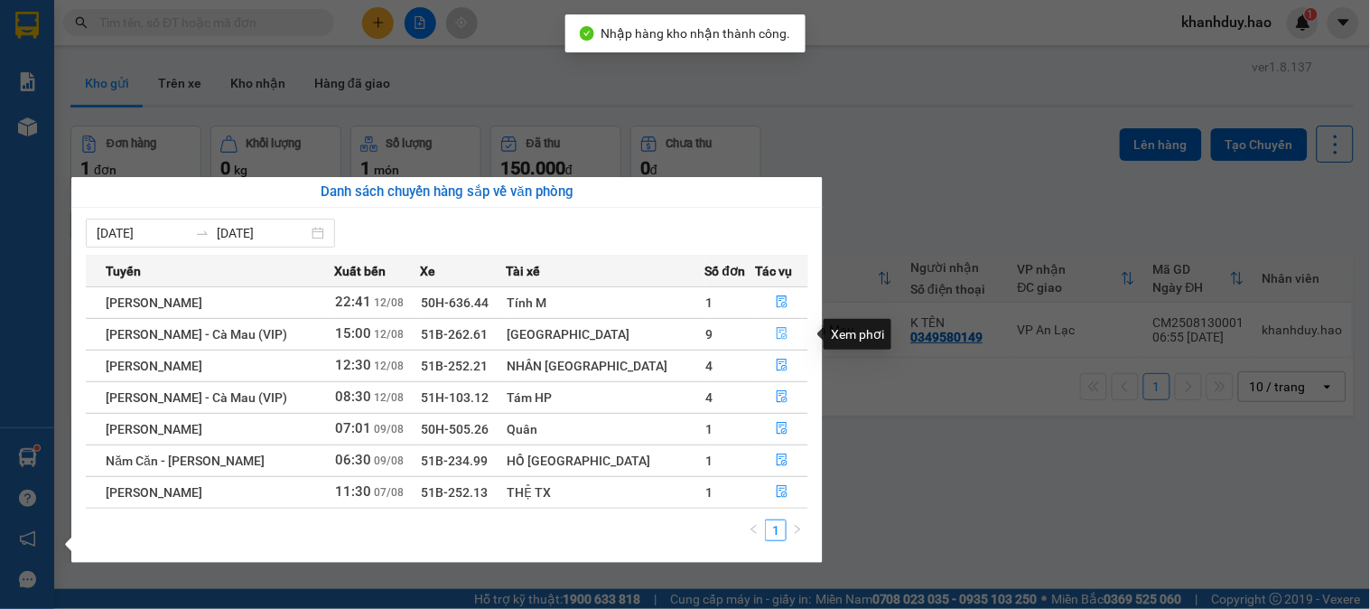
click at [776, 330] on icon "file-done" at bounding box center [781, 333] width 11 height 13
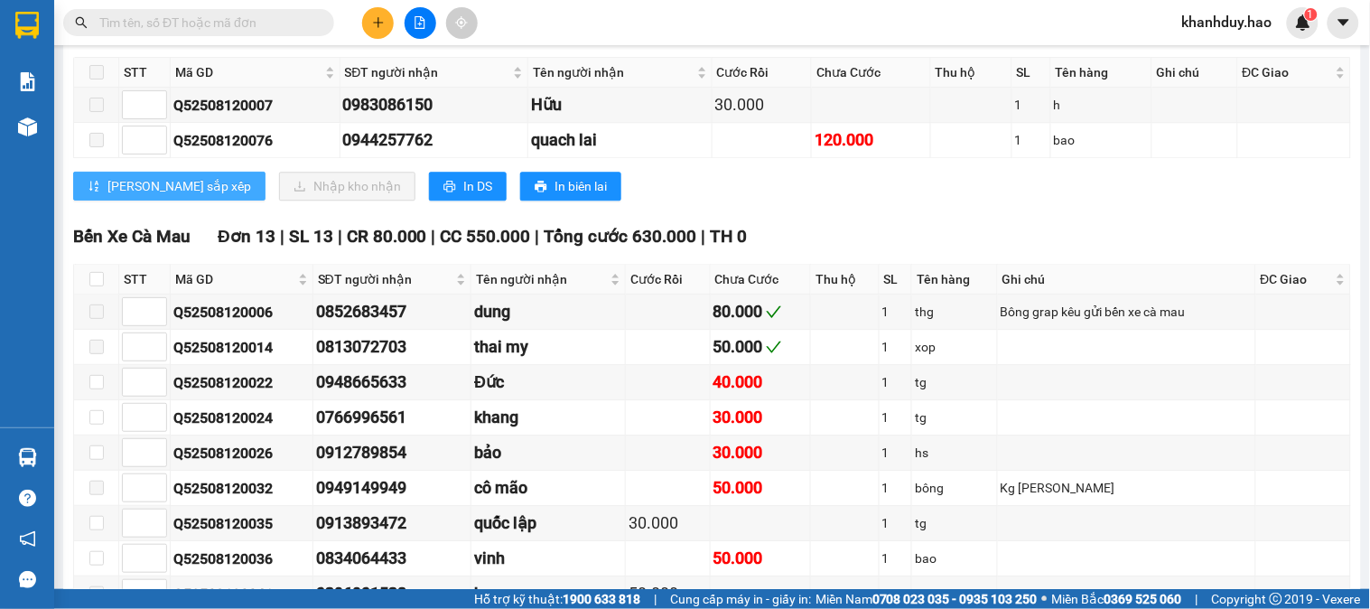
scroll to position [3009, 0]
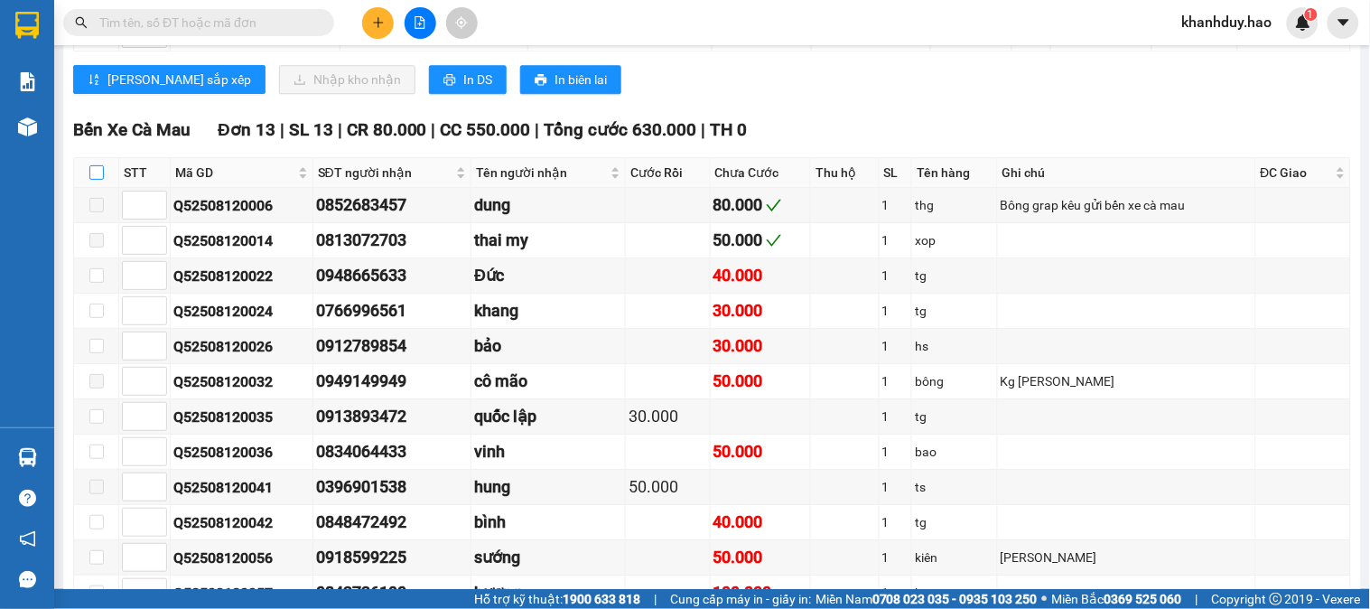
click at [95, 180] on input "checkbox" at bounding box center [96, 172] width 14 height 14
checkbox input "true"
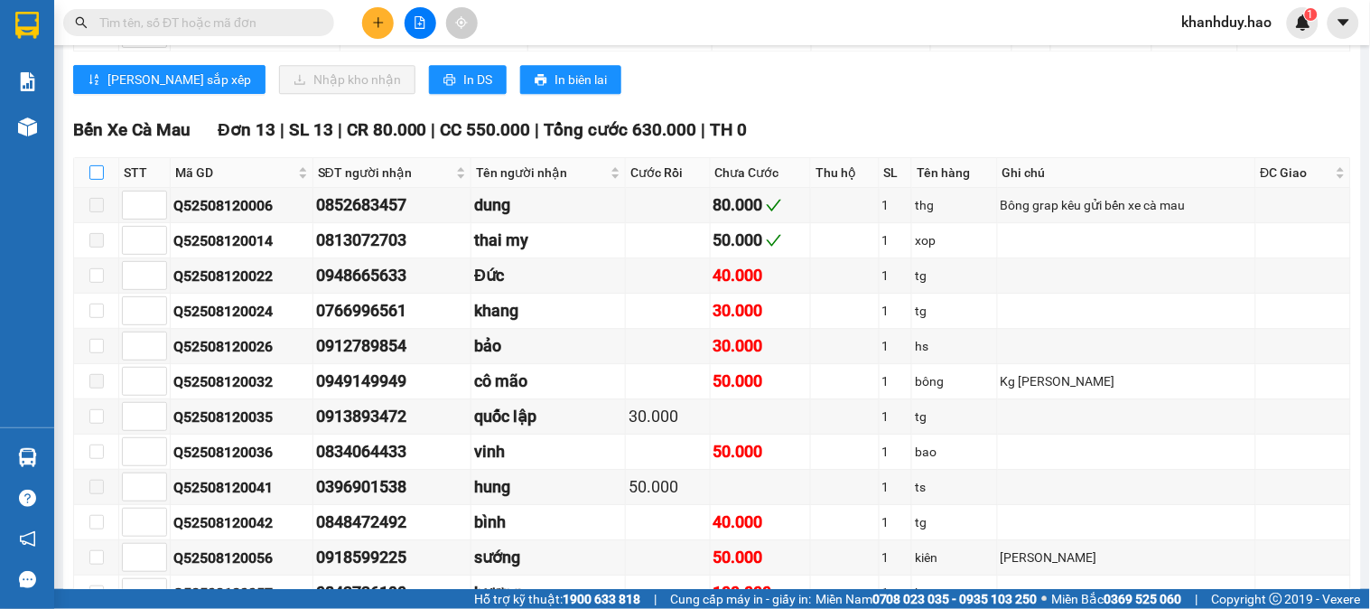
checkbox input "true"
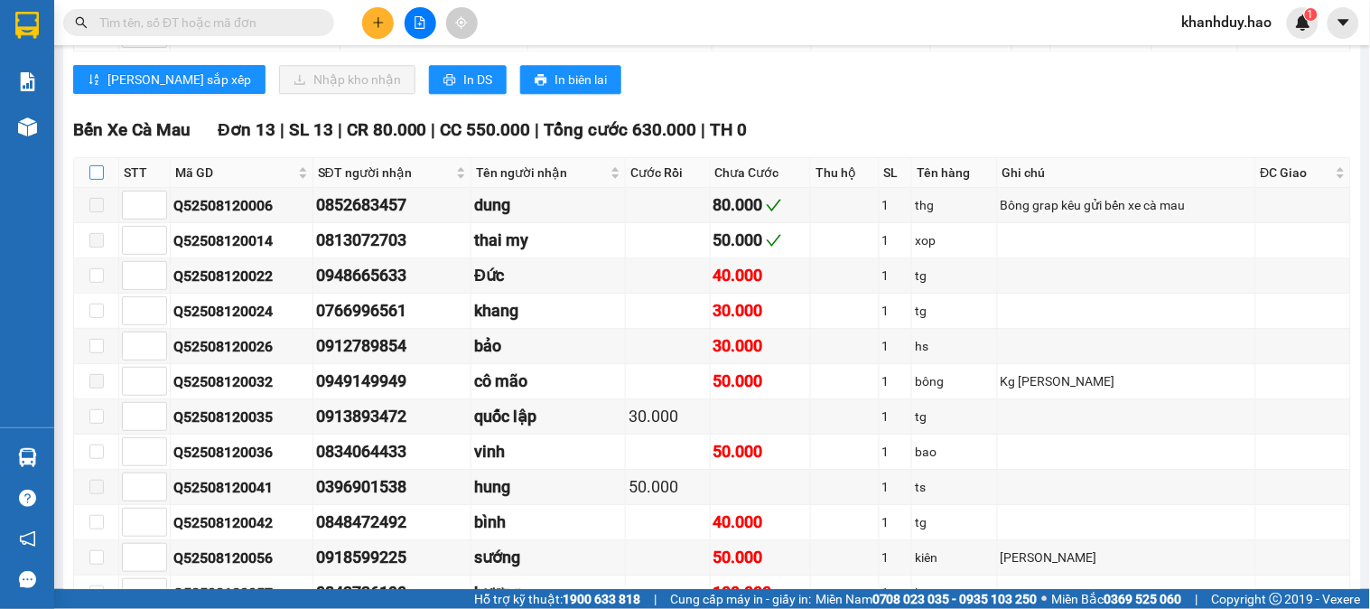
checkbox input "true"
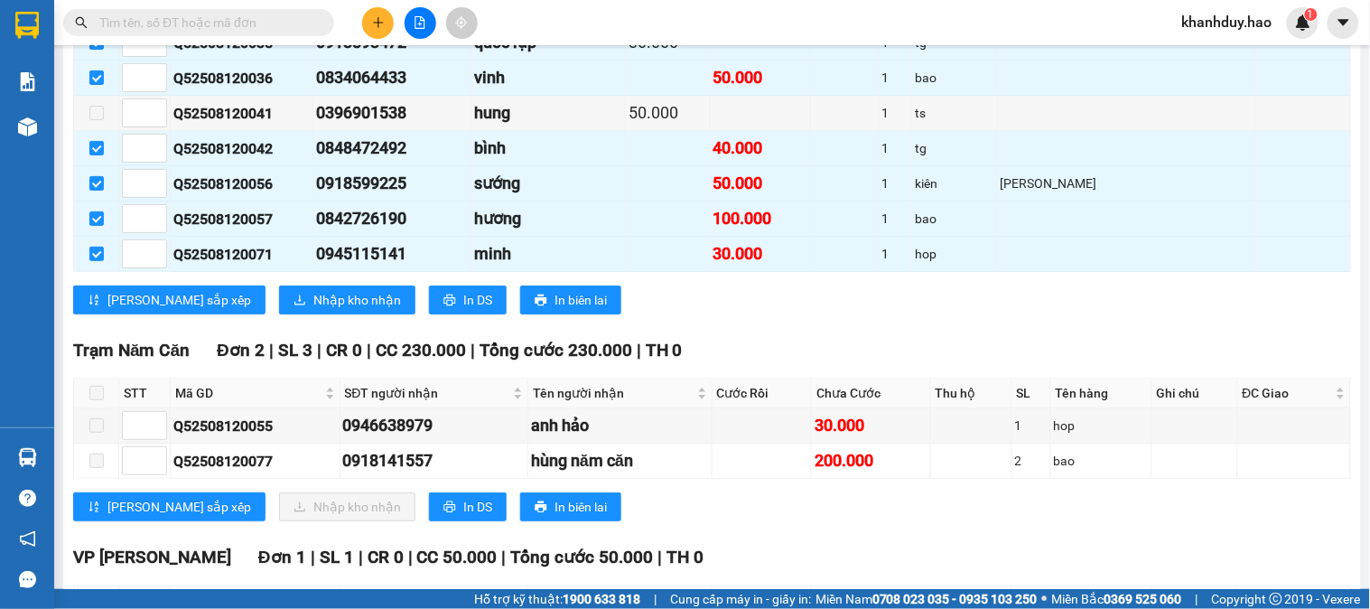
scroll to position [3410, 0]
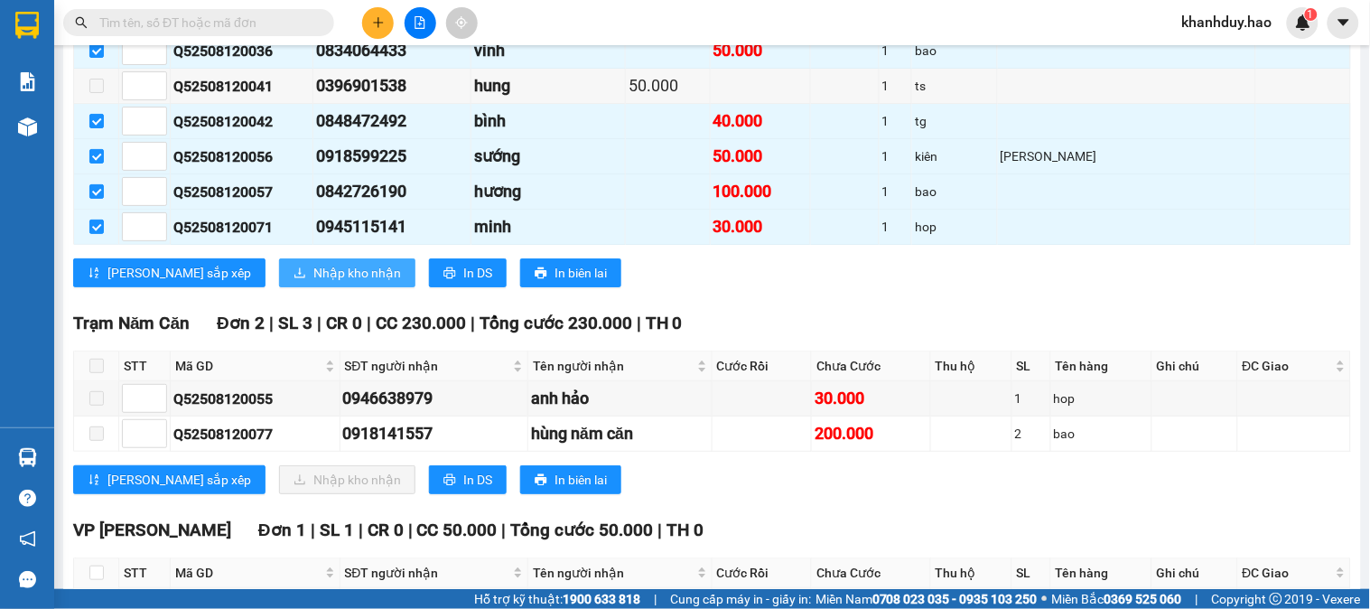
click at [313, 283] on span "Nhập kho nhận" at bounding box center [357, 273] width 88 height 20
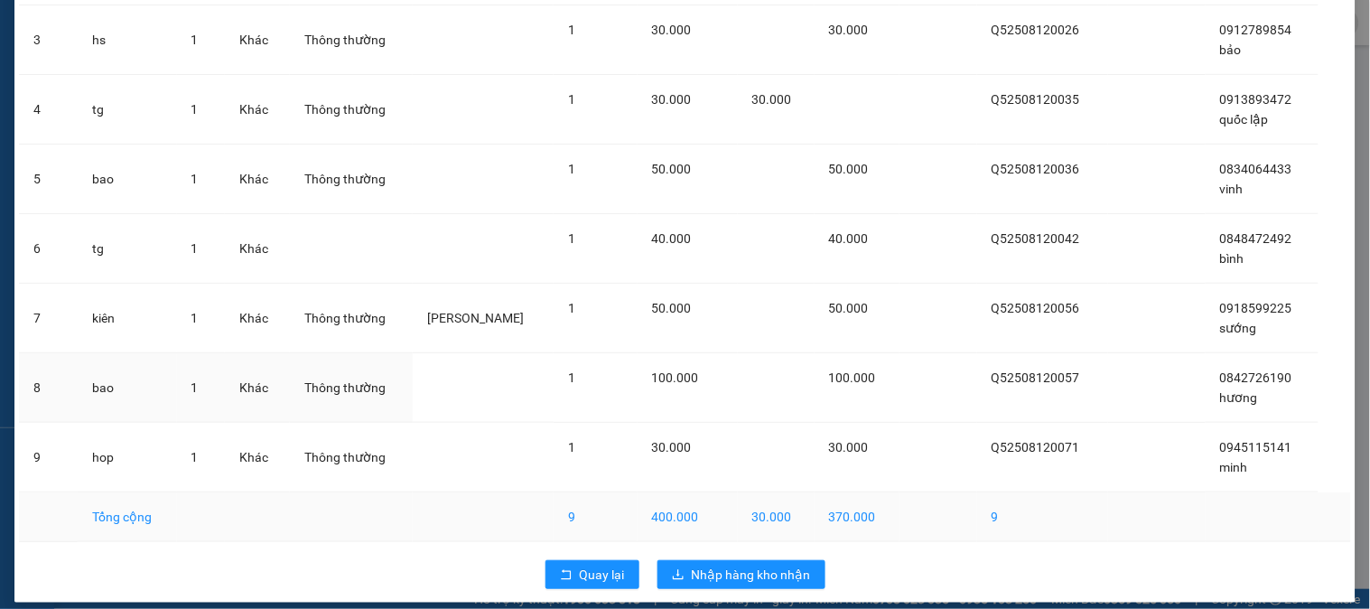
scroll to position [301, 0]
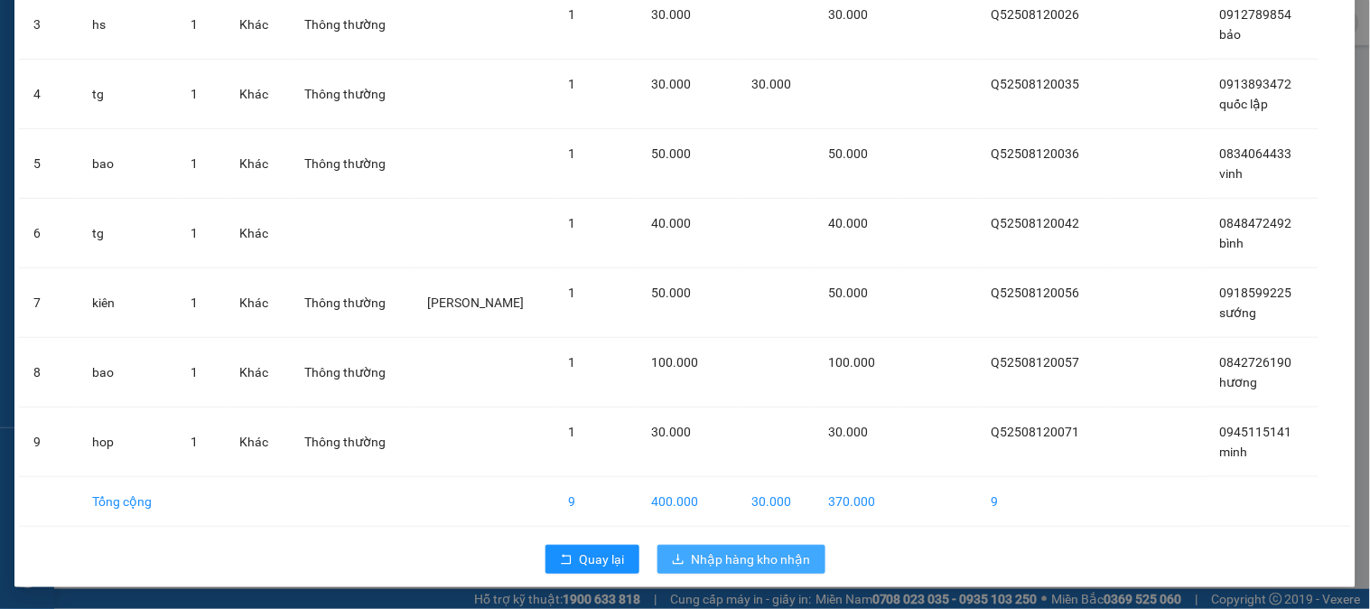
click at [797, 562] on span "Nhập hàng kho nhận" at bounding box center [751, 559] width 119 height 20
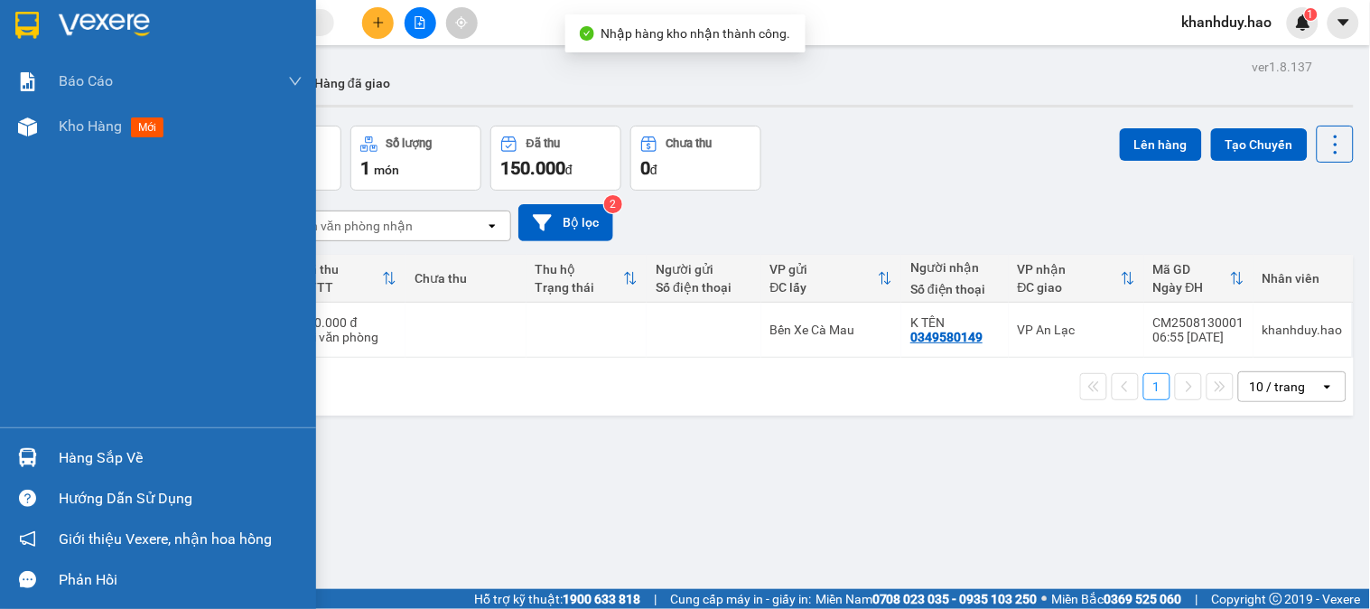
click at [48, 460] on div "Hàng sắp về" at bounding box center [158, 457] width 316 height 41
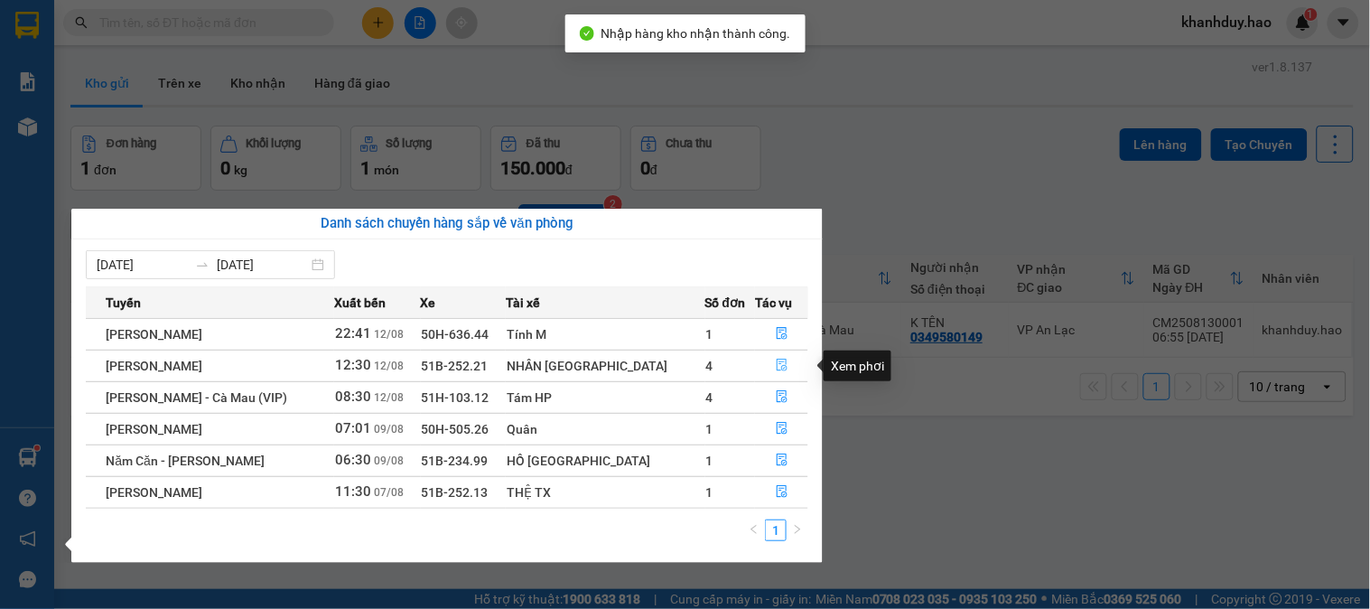
click at [776, 365] on icon "file-done" at bounding box center [781, 364] width 11 height 13
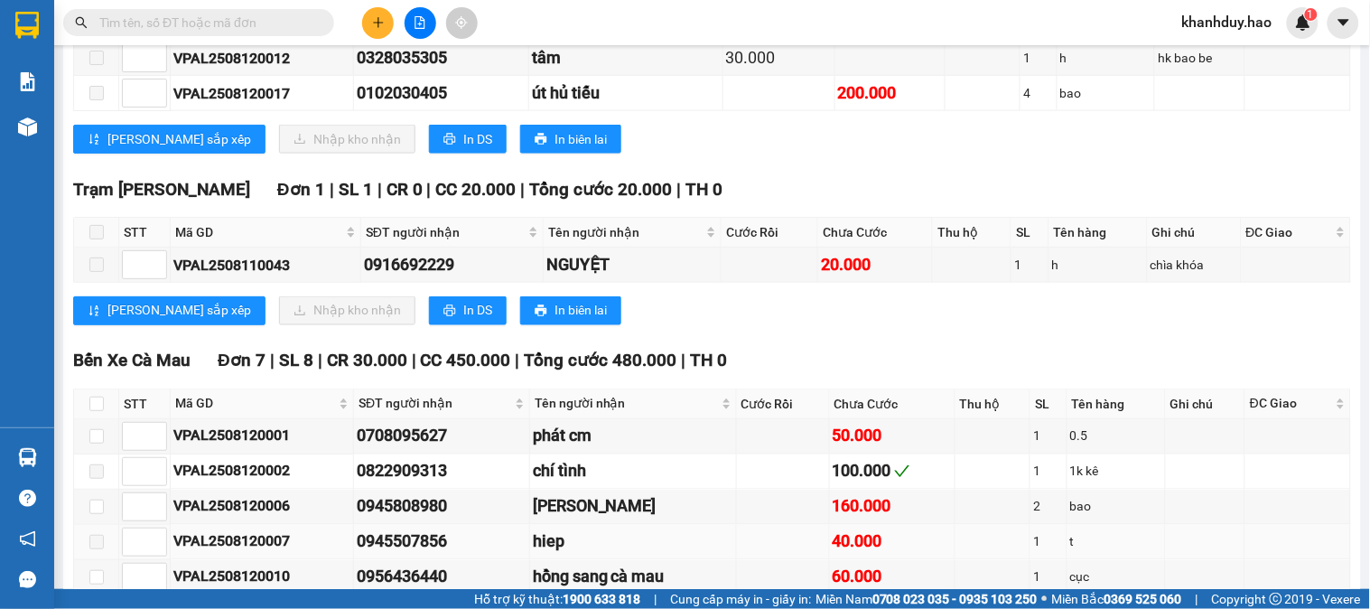
scroll to position [802, 0]
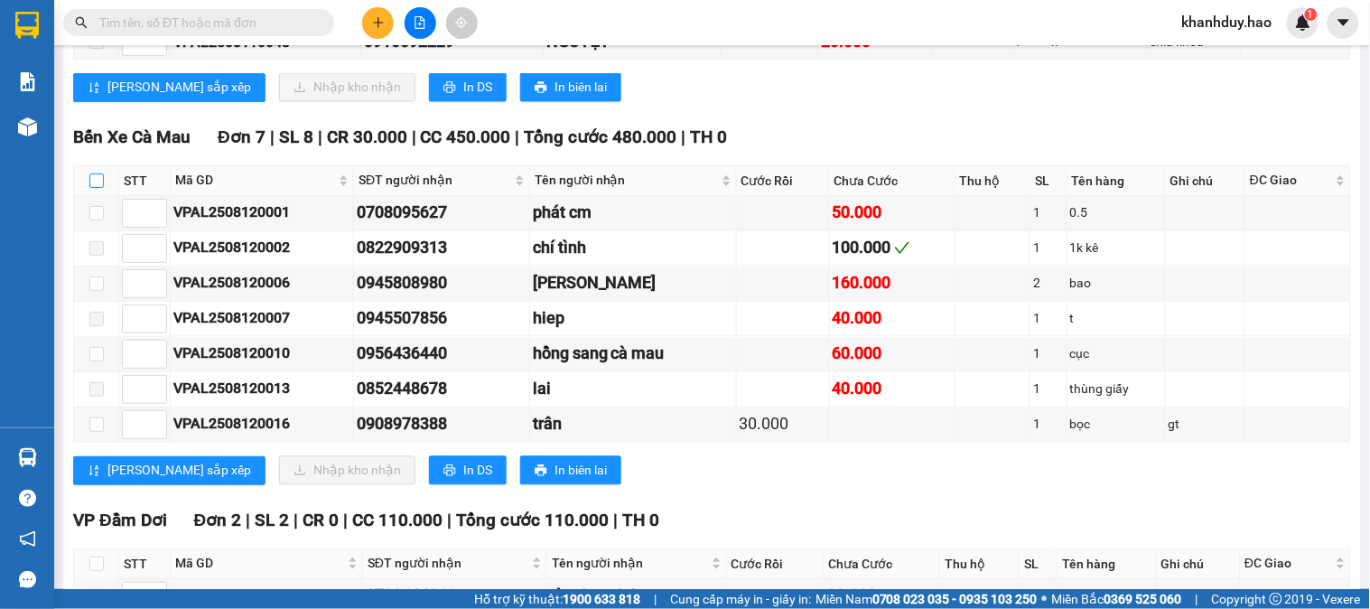
click at [91, 188] on input "checkbox" at bounding box center [96, 180] width 14 height 14
checkbox input "true"
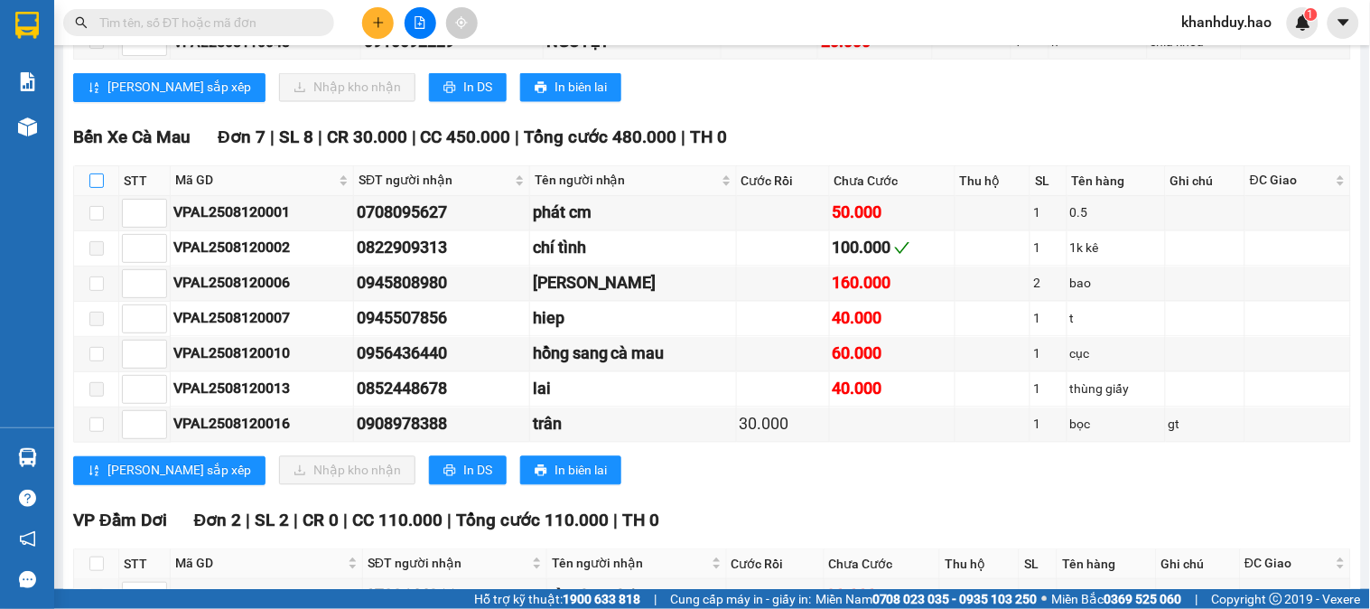
checkbox input "true"
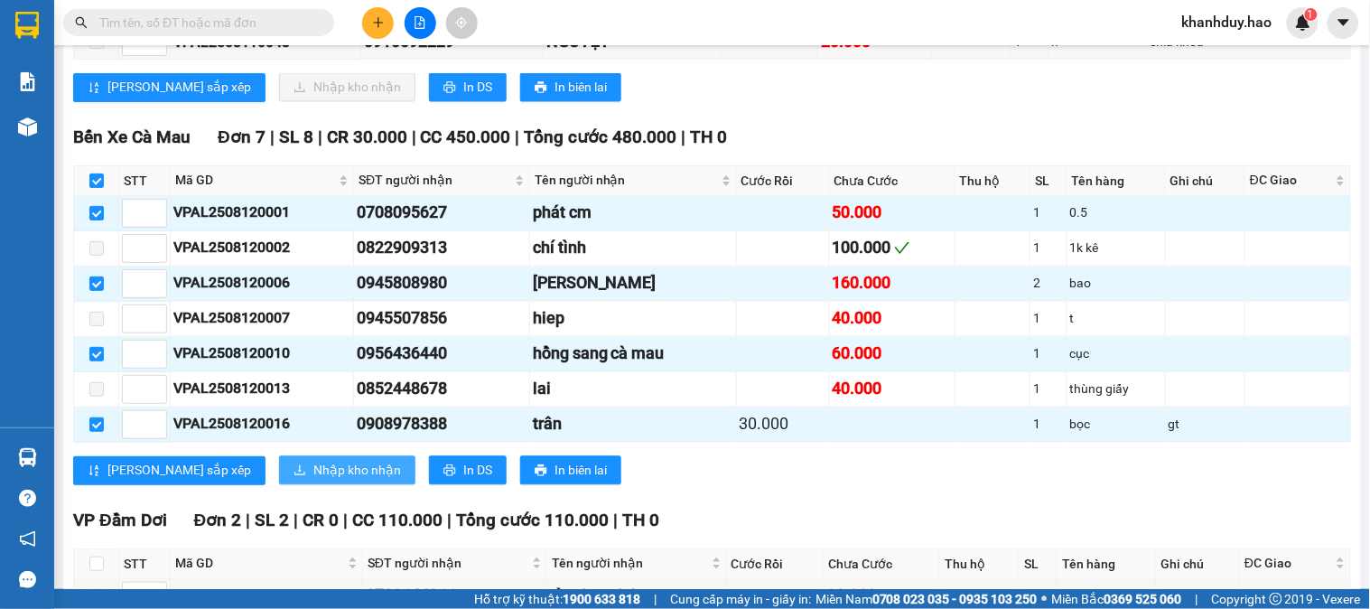
click at [313, 480] on span "Nhập kho nhận" at bounding box center [357, 470] width 88 height 20
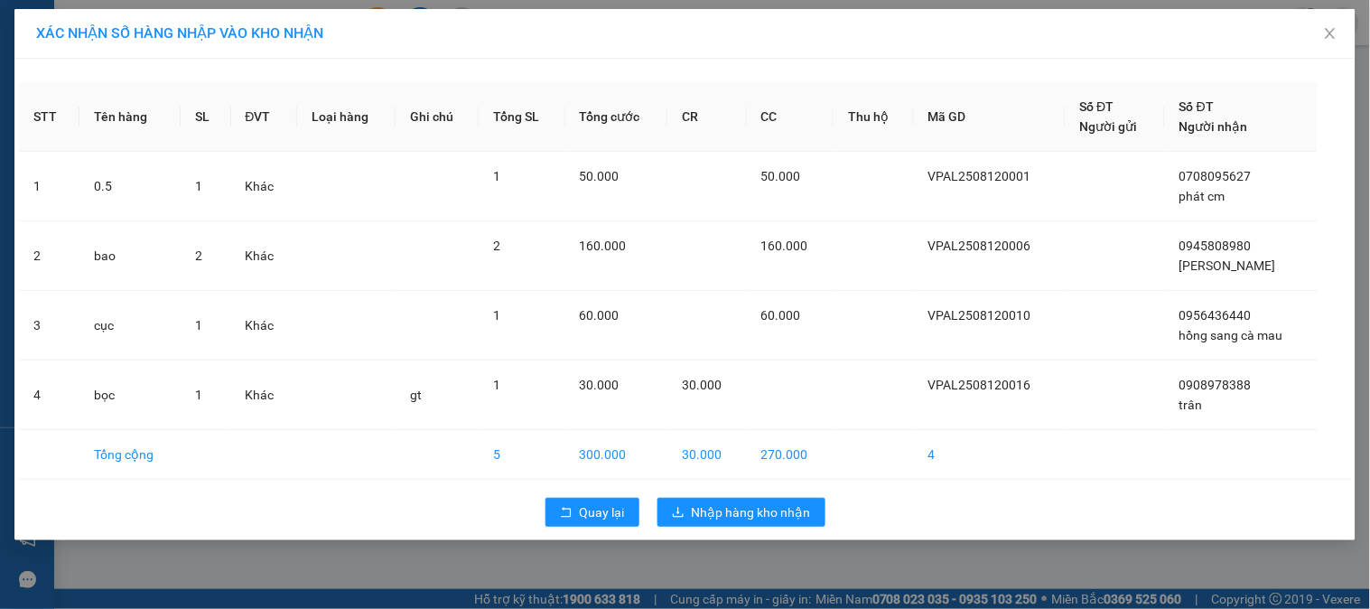
click at [753, 530] on div "Quay lại Nhập hàng kho nhận" at bounding box center [685, 511] width 1332 height 47
click at [753, 525] on button "Nhập hàng kho nhận" at bounding box center [741, 511] width 168 height 29
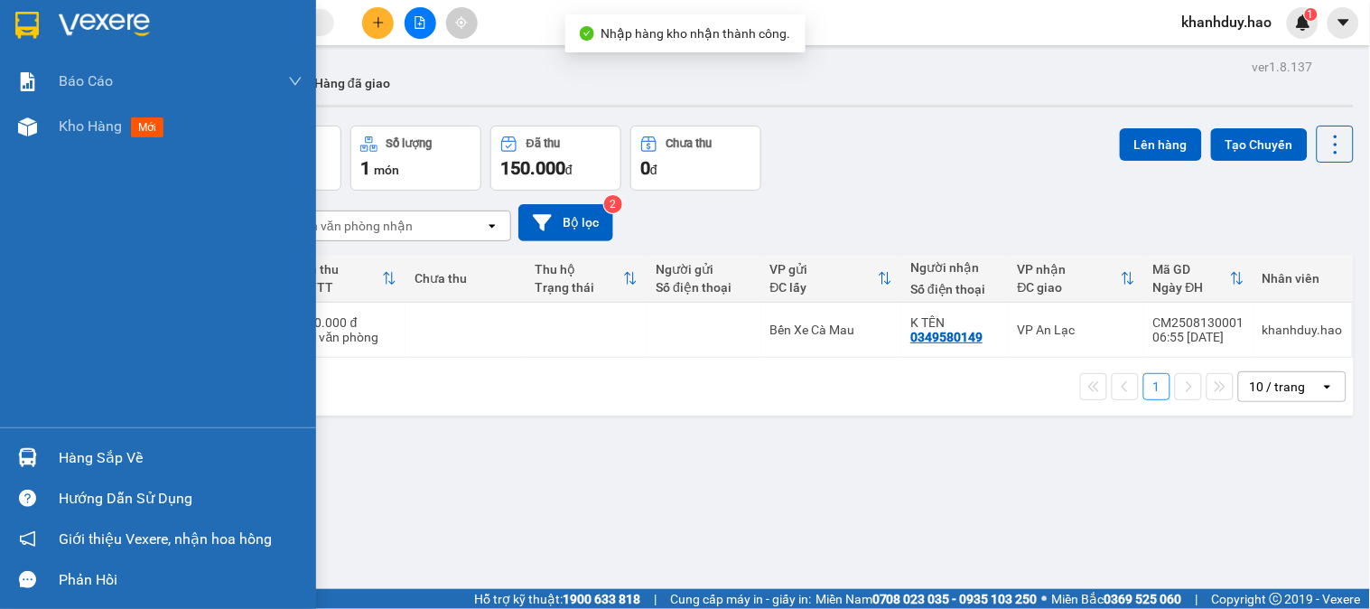
click at [63, 457] on div "Hàng sắp về" at bounding box center [181, 457] width 244 height 27
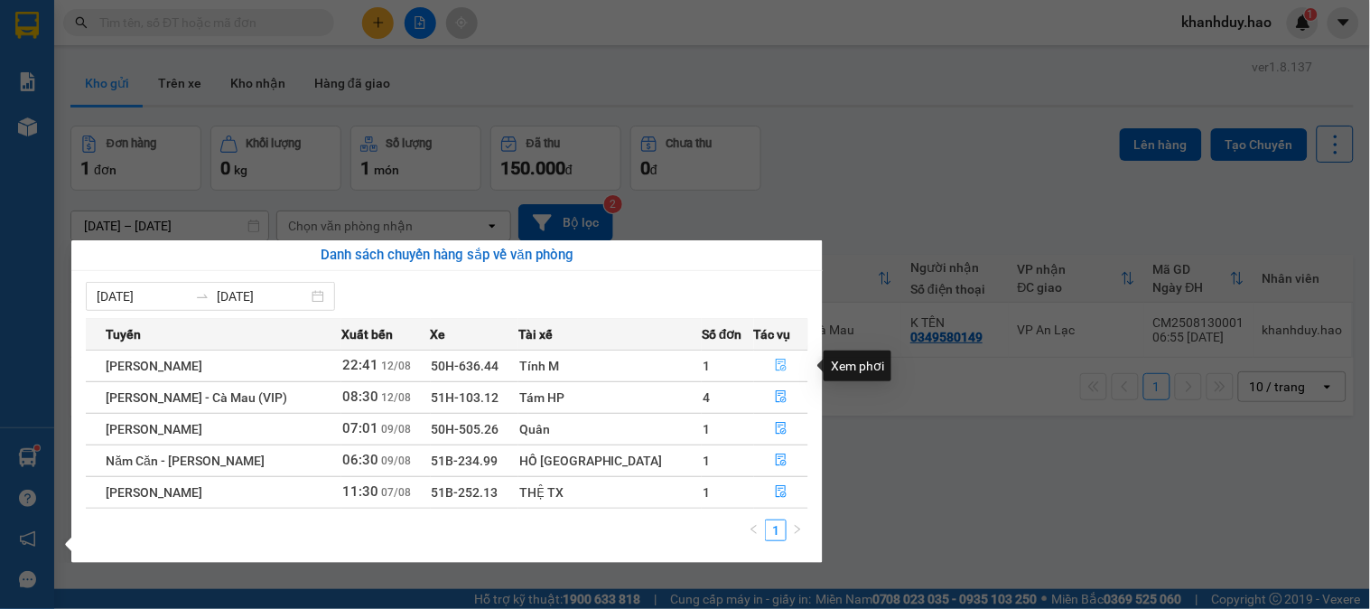
click at [775, 367] on icon "file-done" at bounding box center [781, 364] width 13 height 13
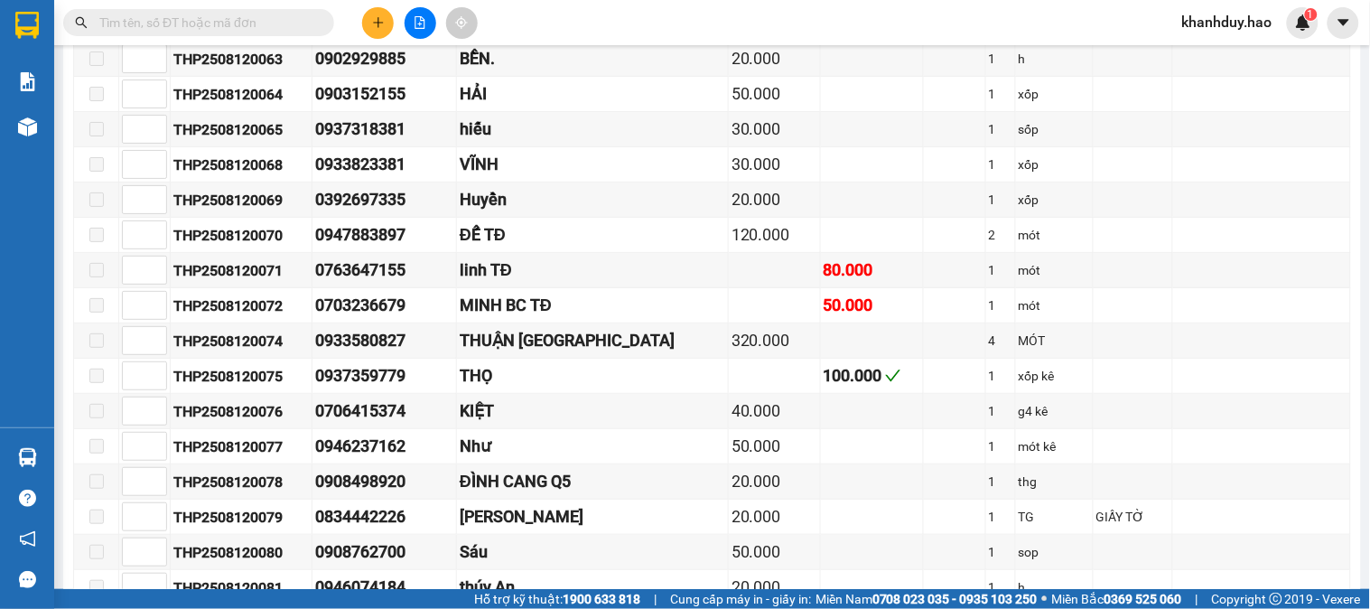
scroll to position [2156, 0]
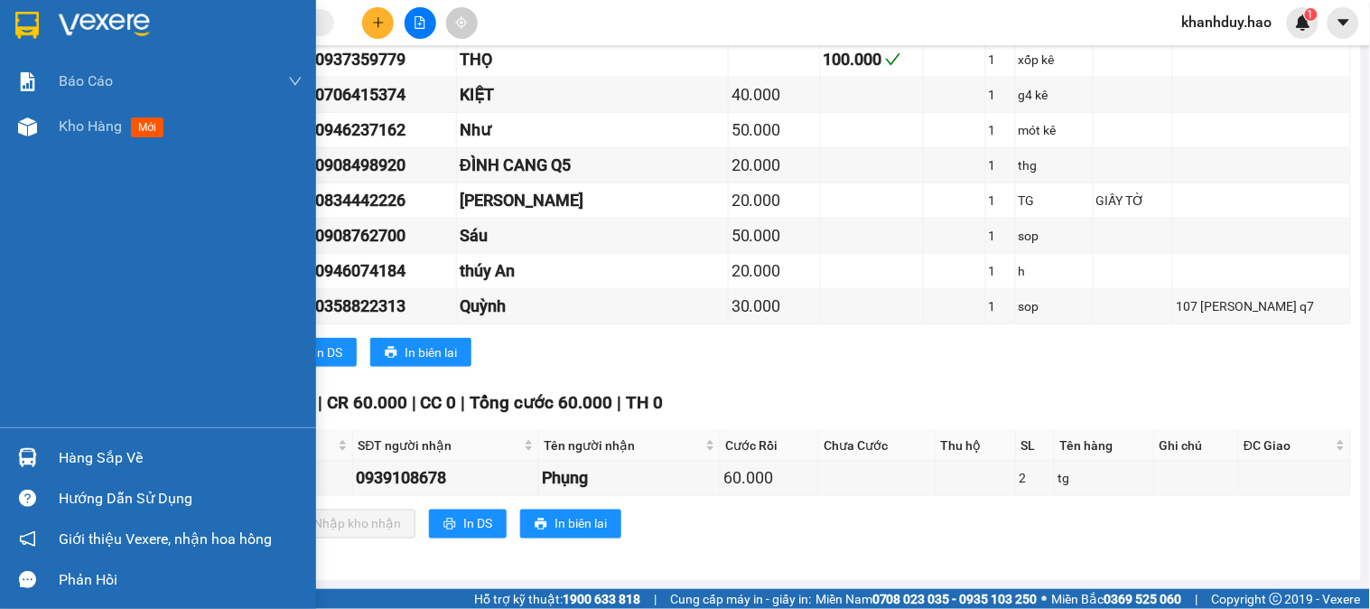
click at [75, 447] on div "Hàng sắp về" at bounding box center [181, 457] width 244 height 27
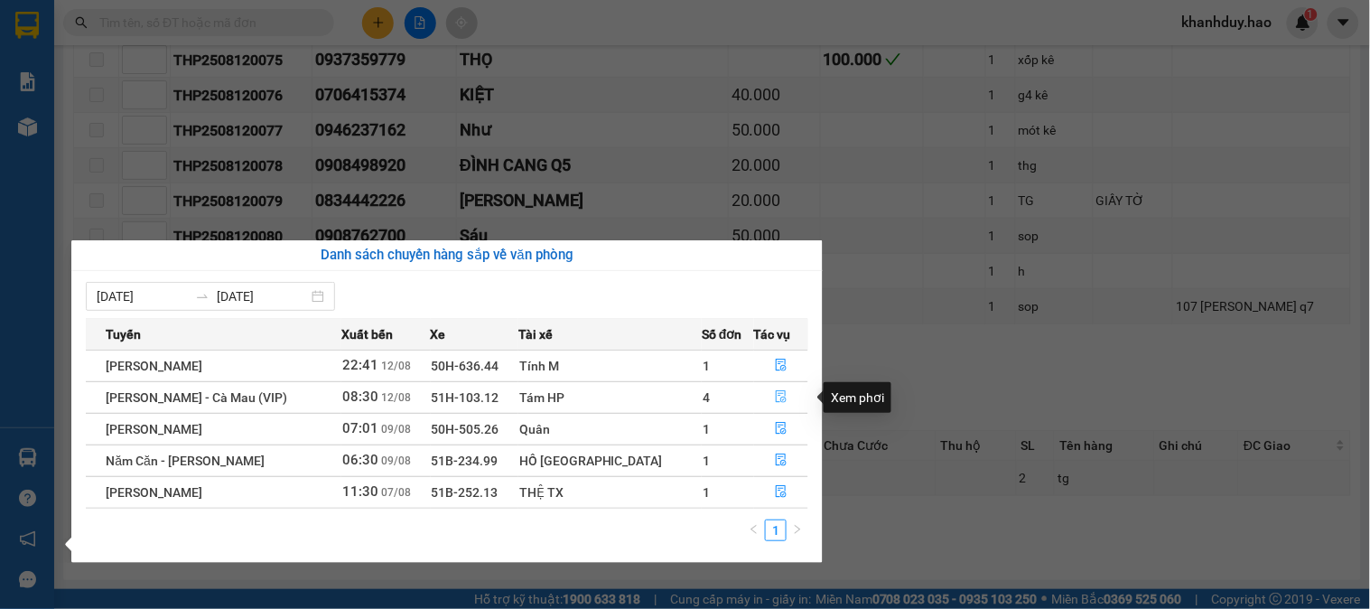
click at [775, 395] on icon "file-done" at bounding box center [781, 396] width 13 height 13
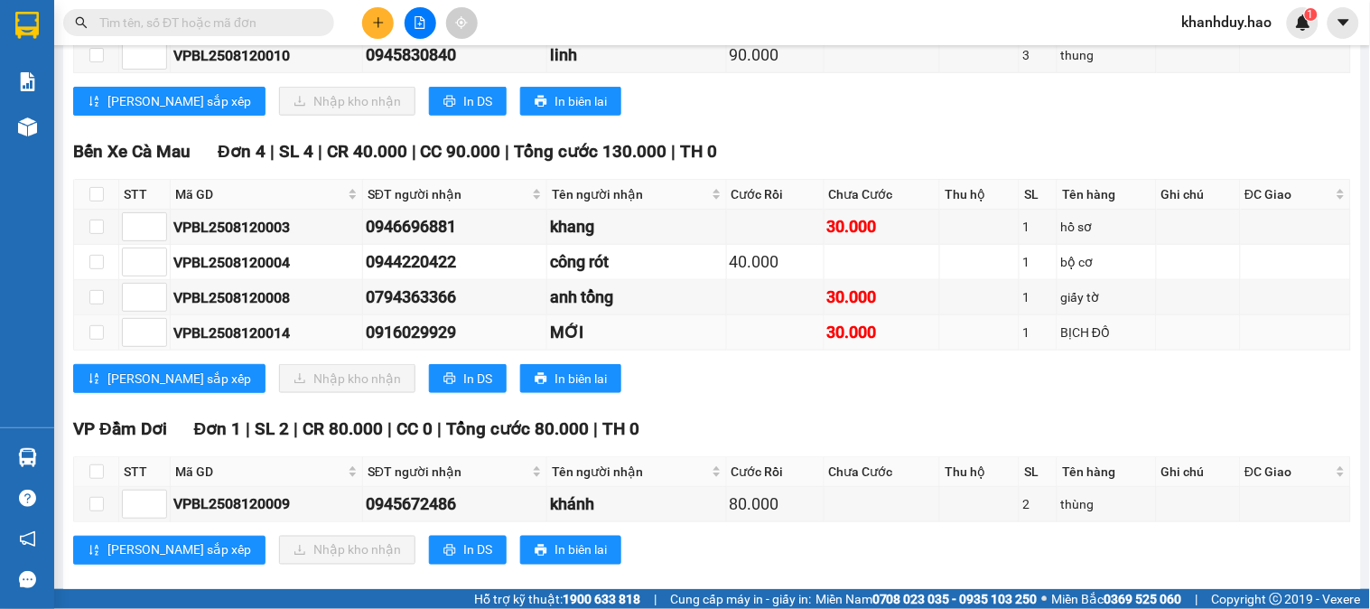
scroll to position [361, 0]
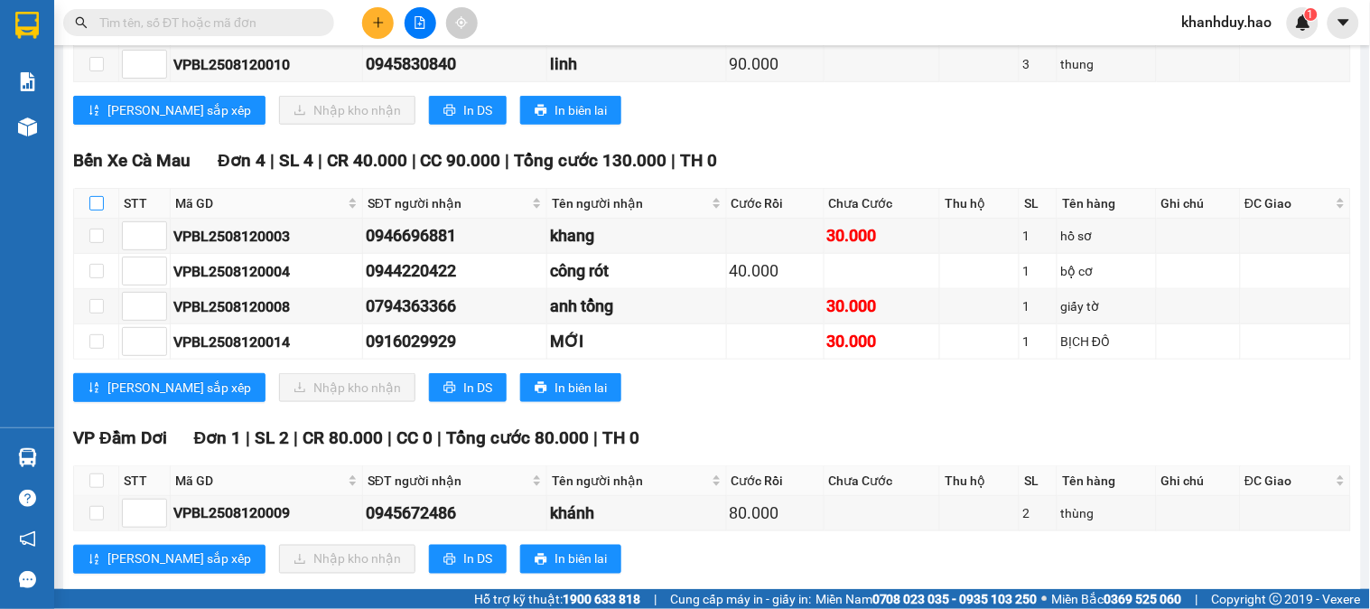
click at [92, 213] on label at bounding box center [96, 203] width 14 height 20
click at [92, 210] on input "checkbox" at bounding box center [96, 203] width 14 height 14
checkbox input "true"
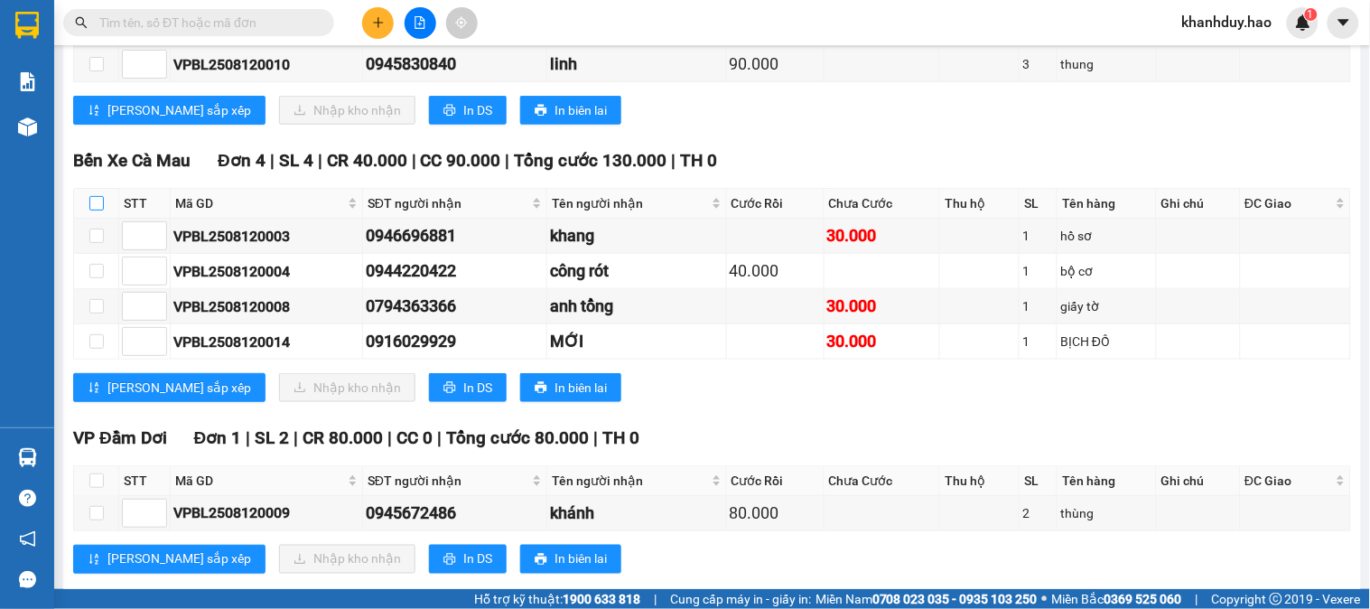
checkbox input "true"
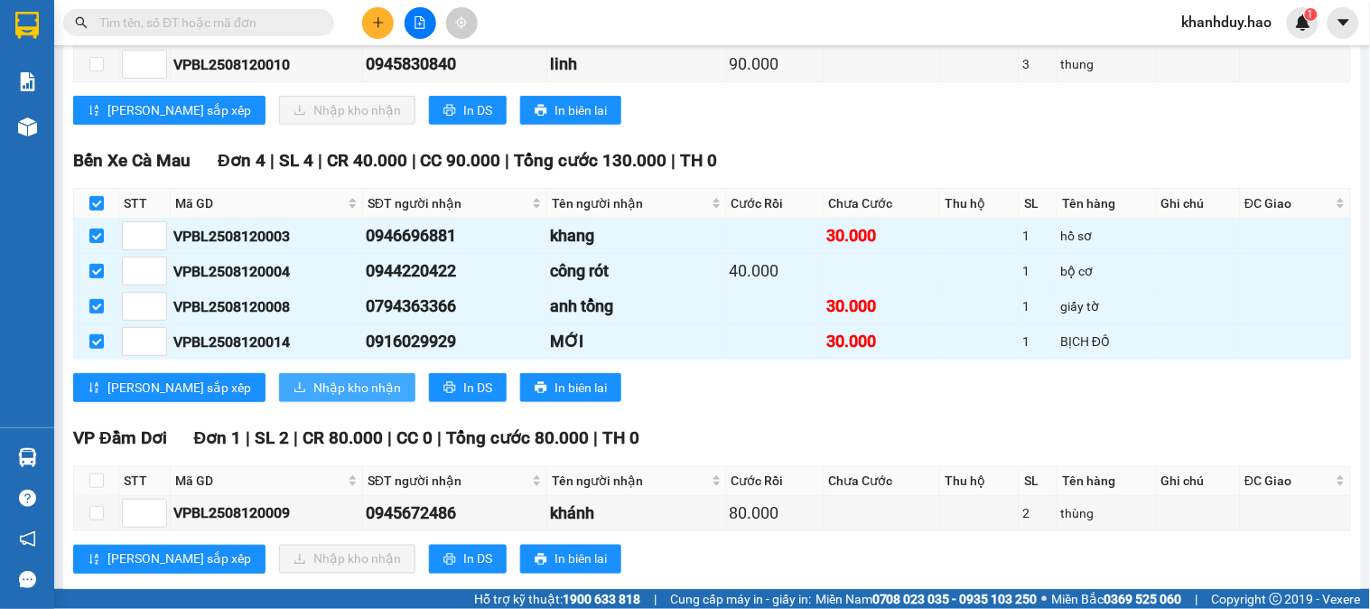
click at [300, 402] on button "Nhập kho nhận" at bounding box center [347, 387] width 136 height 29
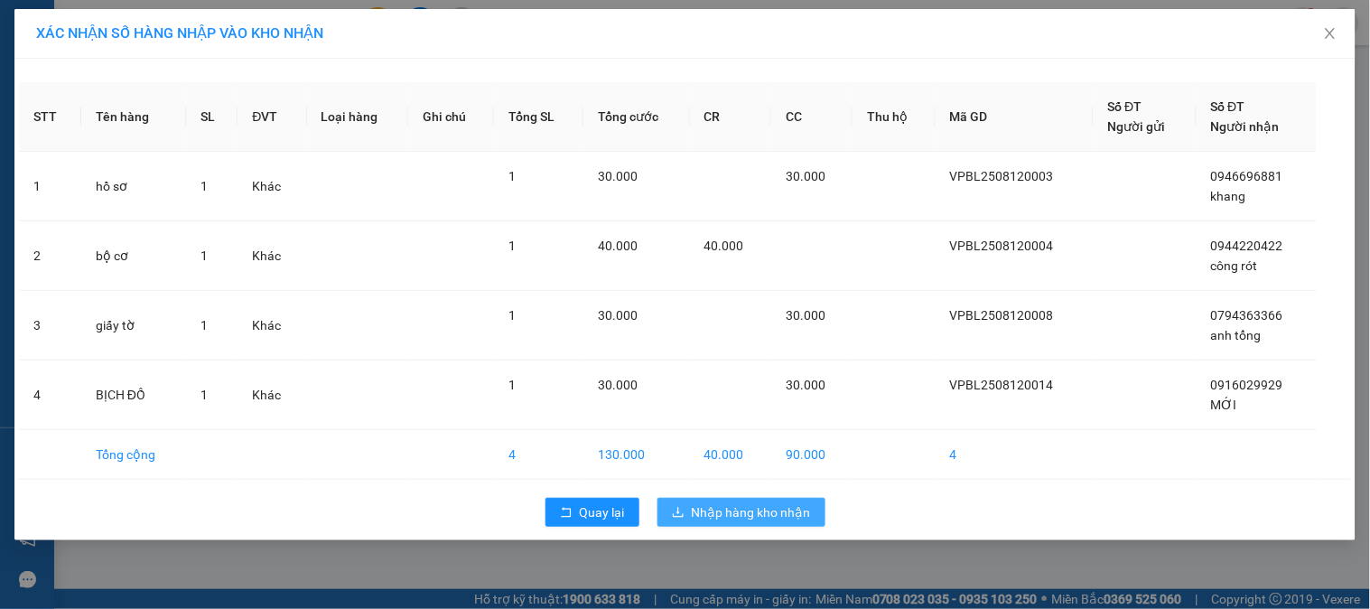
click at [815, 503] on button "Nhập hàng kho nhận" at bounding box center [741, 511] width 168 height 29
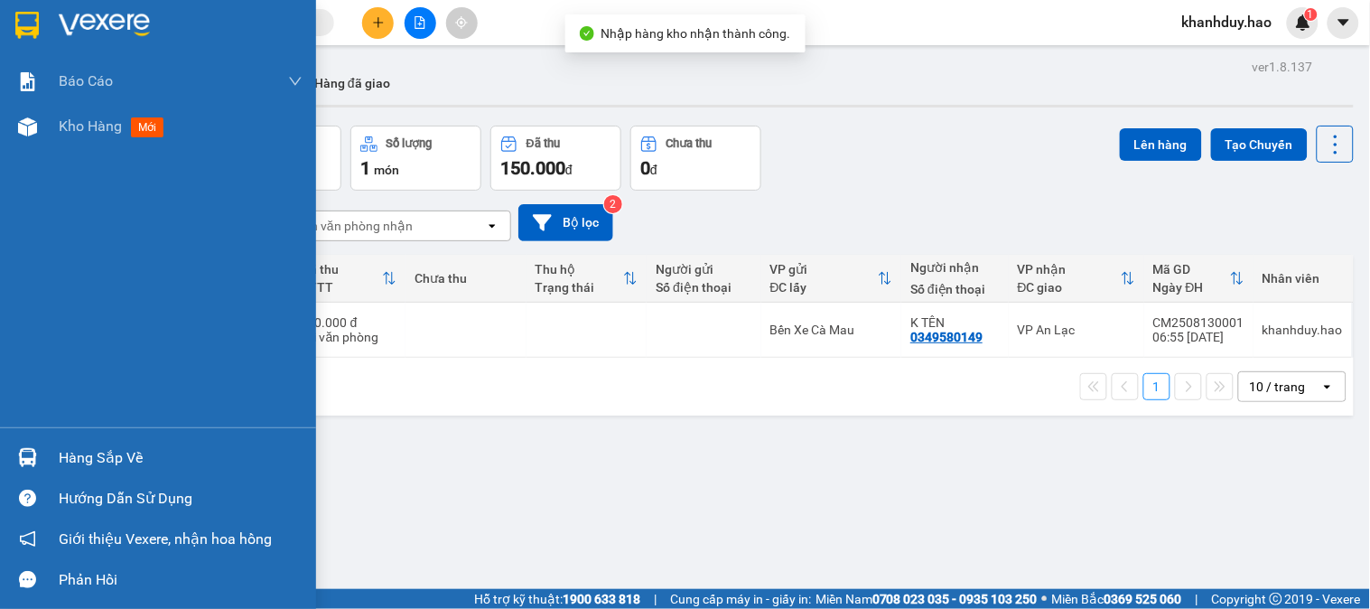
click at [57, 450] on div "Hàng sắp về" at bounding box center [158, 457] width 316 height 41
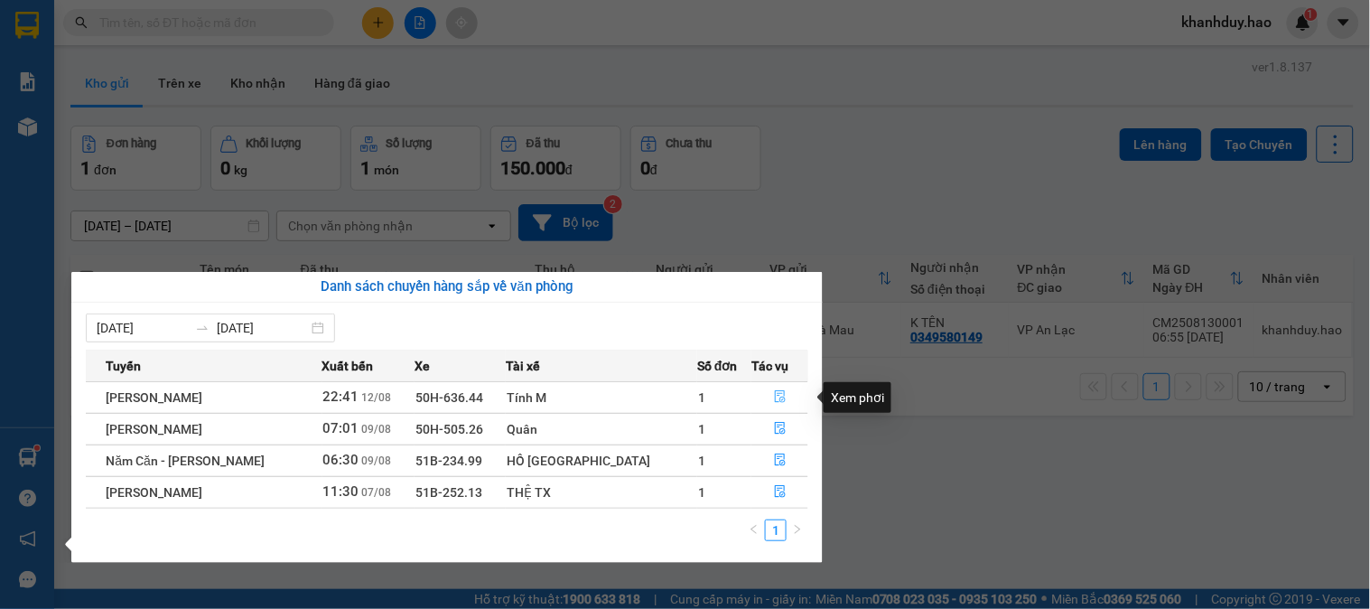
drag, startPoint x: 775, startPoint y: 398, endPoint x: 759, endPoint y: 389, distance: 17.8
click at [759, 389] on button "button" at bounding box center [779, 397] width 55 height 29
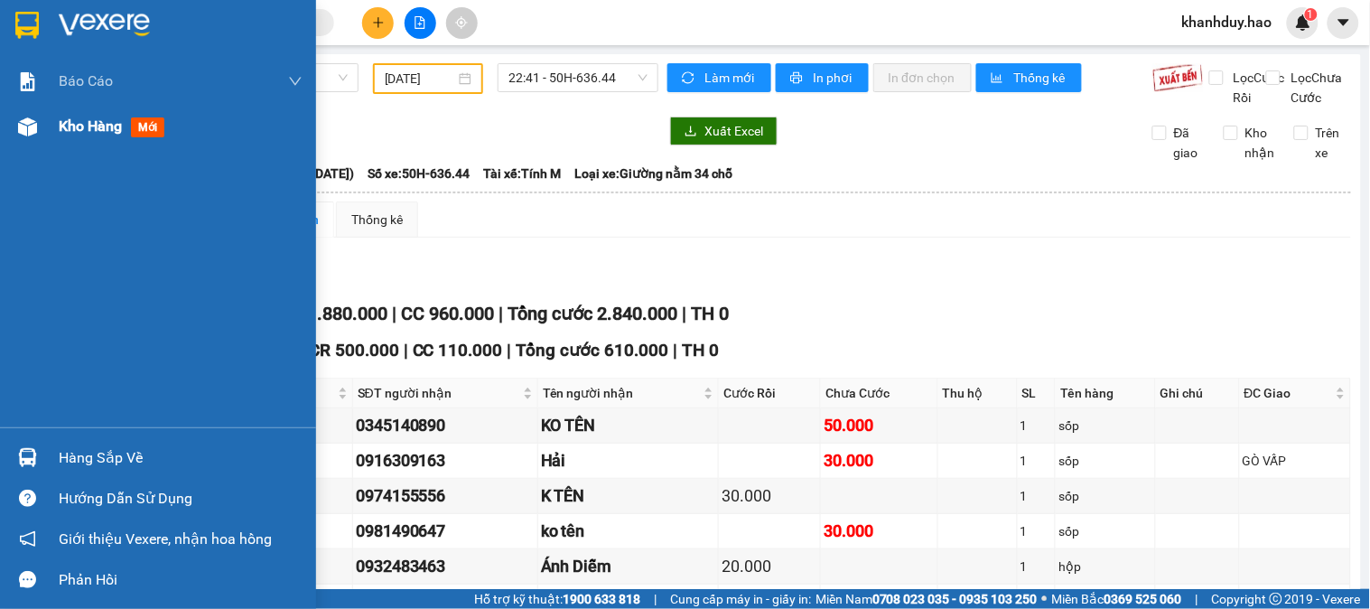
click at [39, 128] on div at bounding box center [28, 127] width 32 height 32
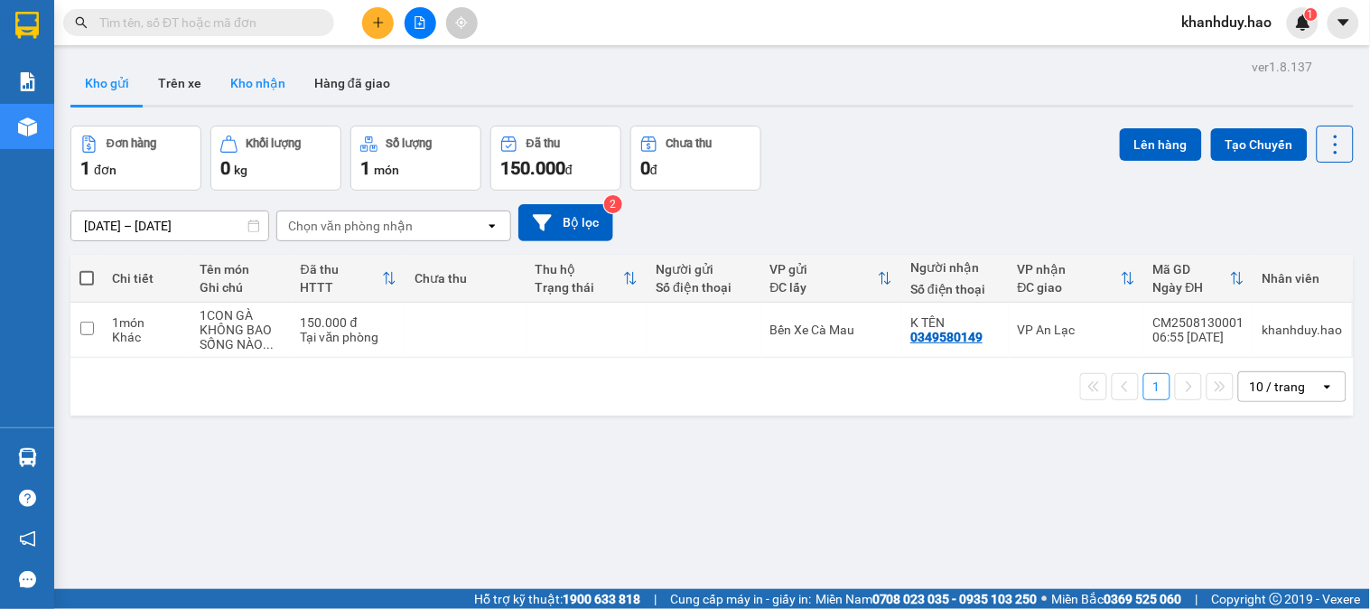
click at [239, 79] on button "Kho nhận" at bounding box center [258, 82] width 84 height 43
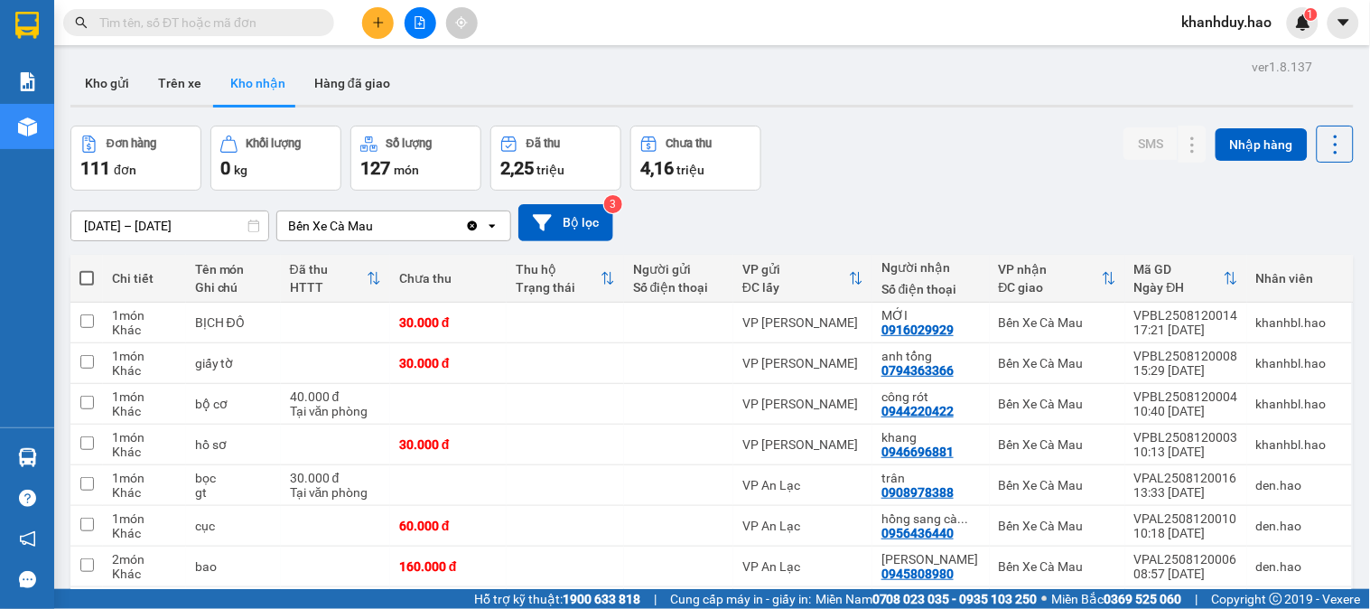
click at [156, 233] on div "ver 1.8.137 Kho gửi Trên xe Kho nhận Hàng đã giao Đơn hàng 111 đơn Khối lượng 0…" at bounding box center [711, 414] width 1297 height 720
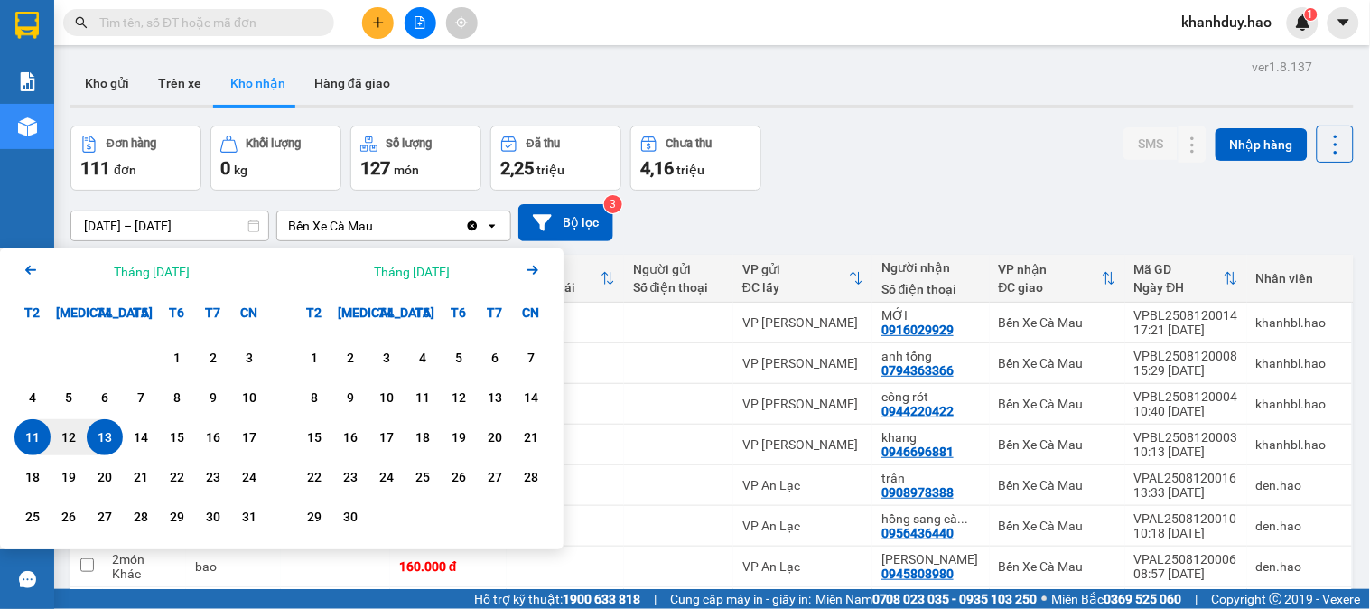
click at [99, 447] on div "13" at bounding box center [104, 437] width 25 height 22
type input "[DATE] – [DATE]"
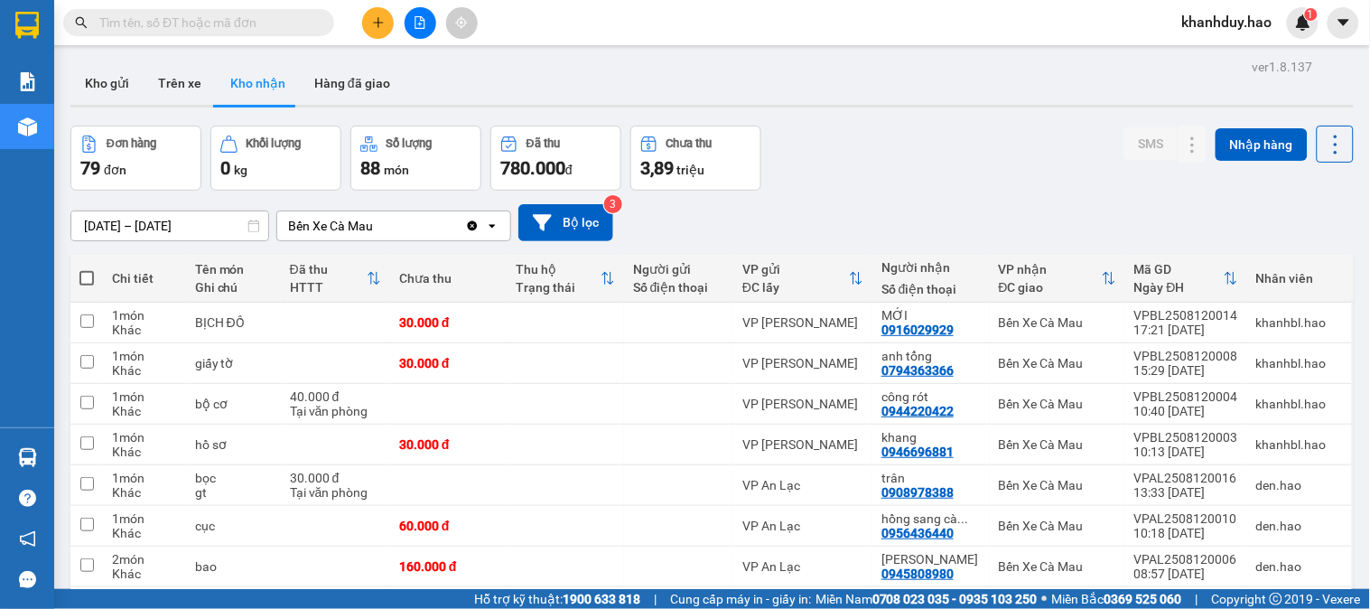
click at [610, 282] on icon at bounding box center [607, 278] width 14 height 14
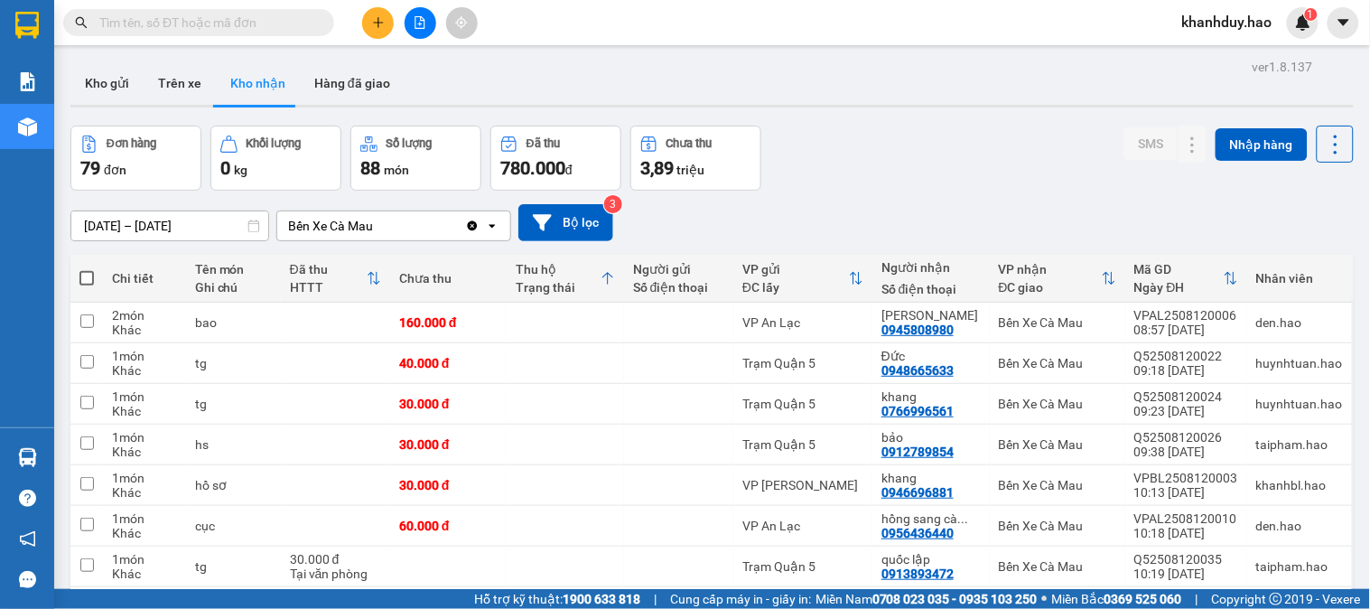
scroll to position [195, 0]
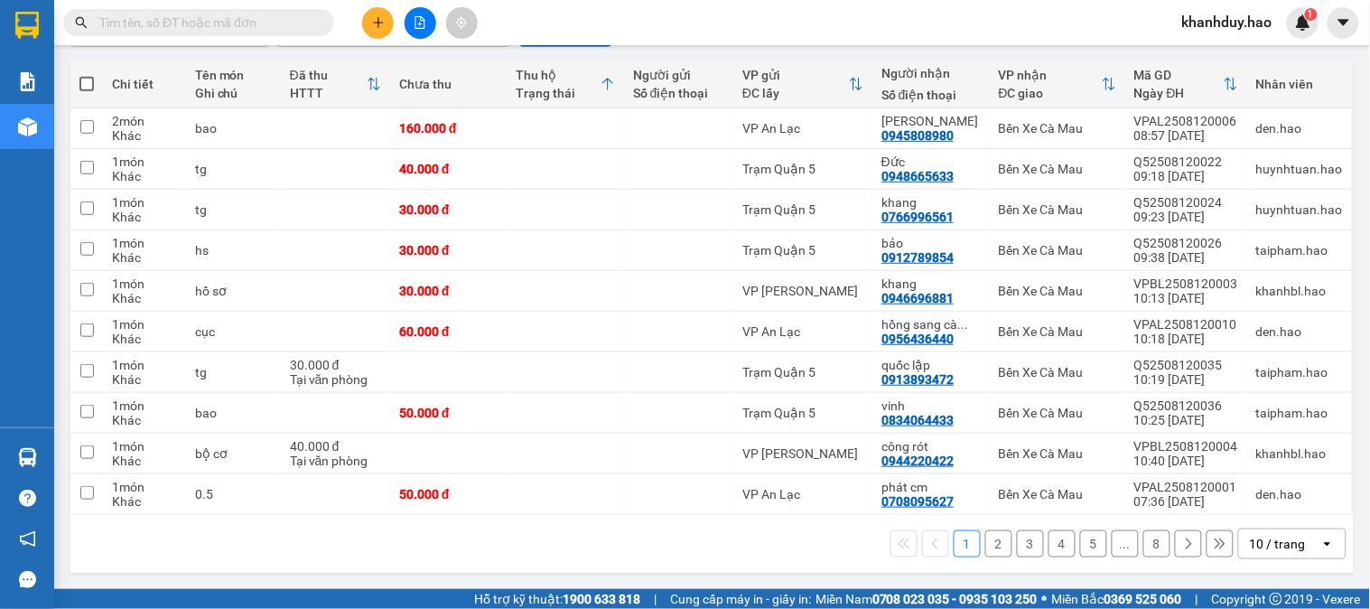
click at [1258, 530] on div "10 / trang" at bounding box center [1279, 543] width 81 height 29
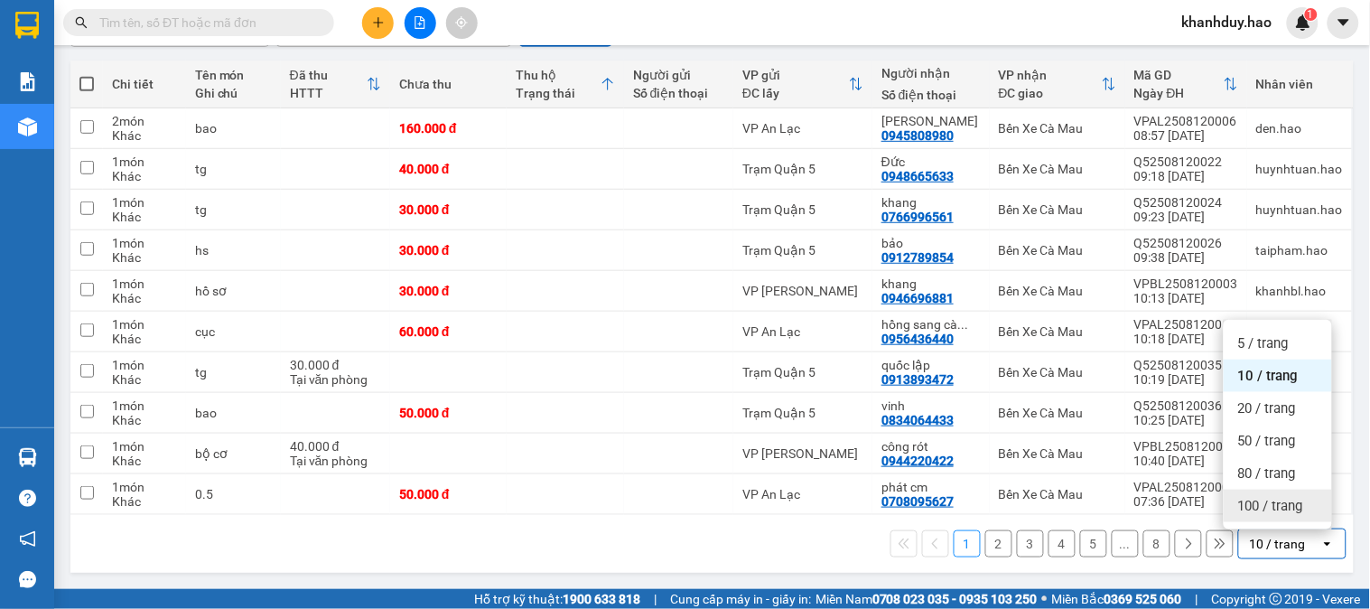
click at [1269, 502] on span "100 / trang" at bounding box center [1270, 506] width 65 height 18
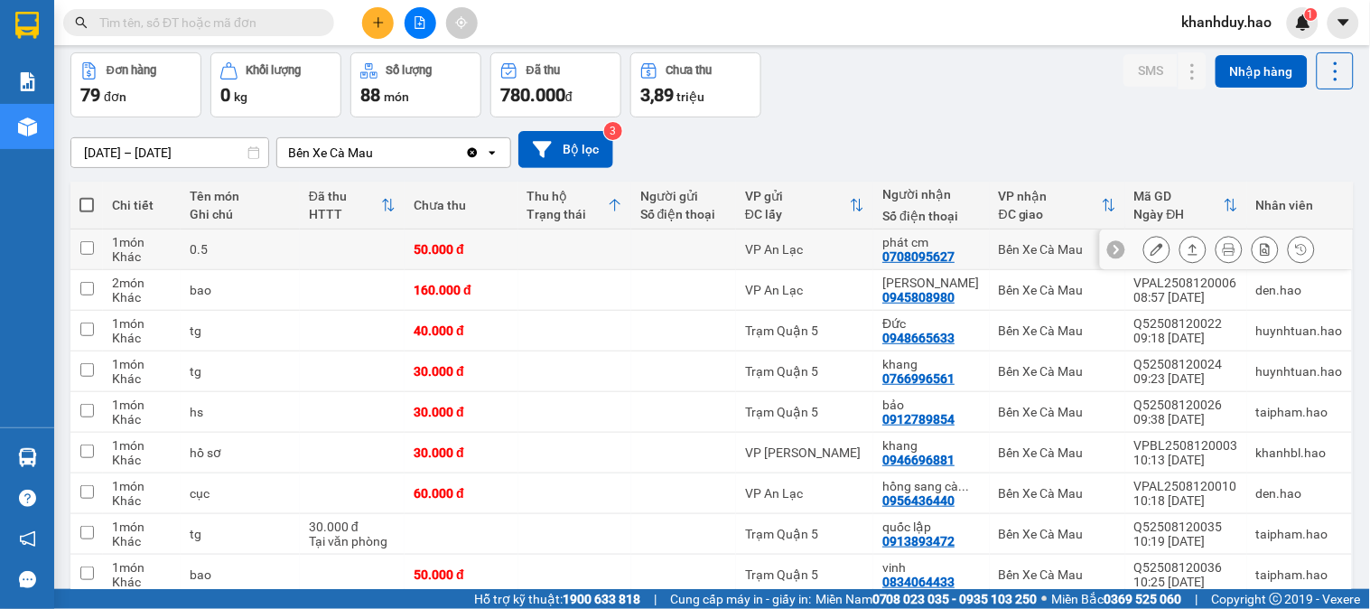
scroll to position [0, 0]
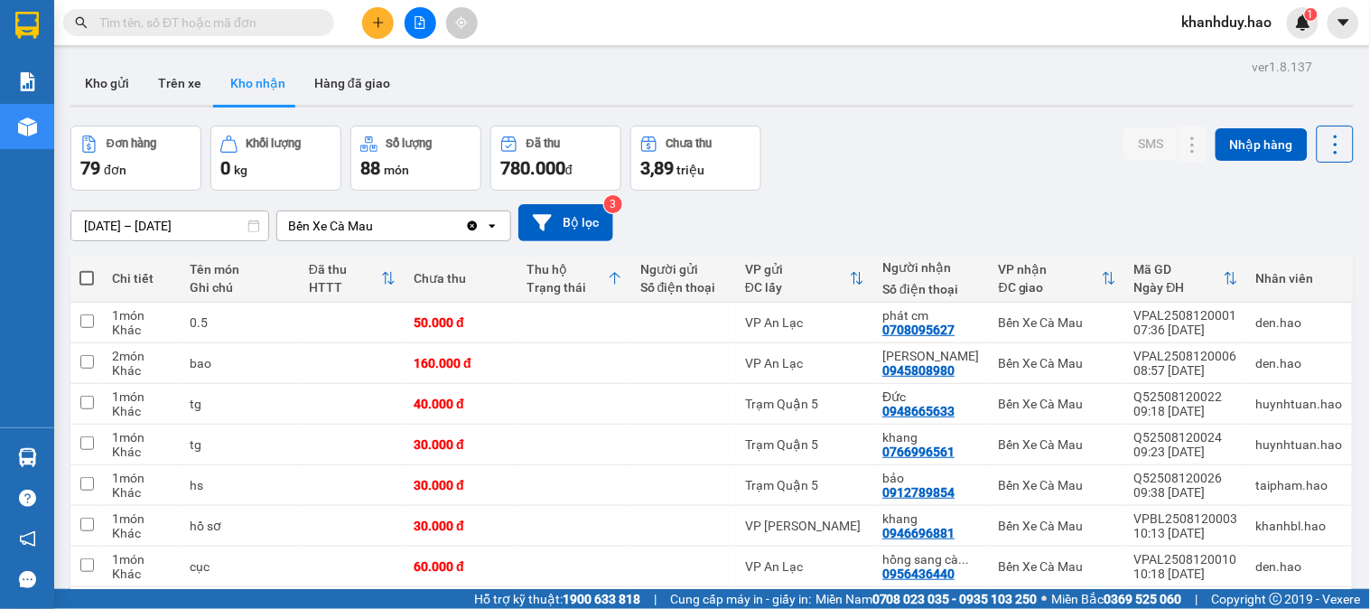
click at [388, 274] on th "Đã thu HTTT" at bounding box center [352, 279] width 105 height 48
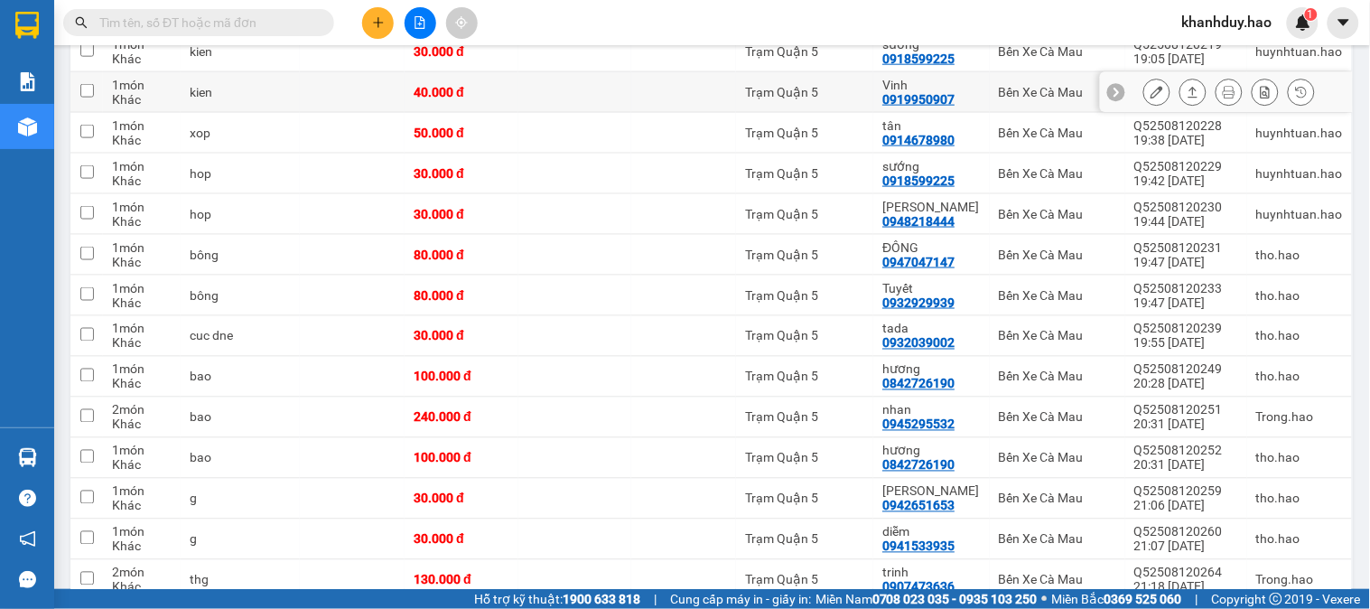
scroll to position [601, 0]
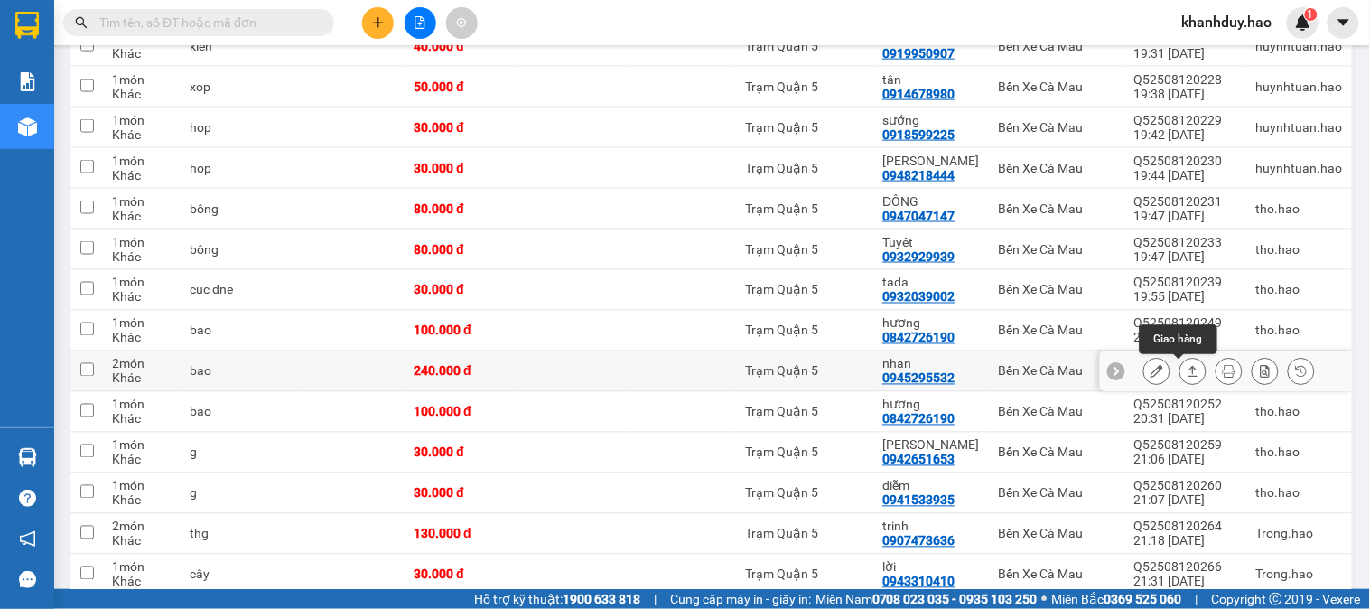
click at [1187, 372] on button at bounding box center [1192, 372] width 25 height 32
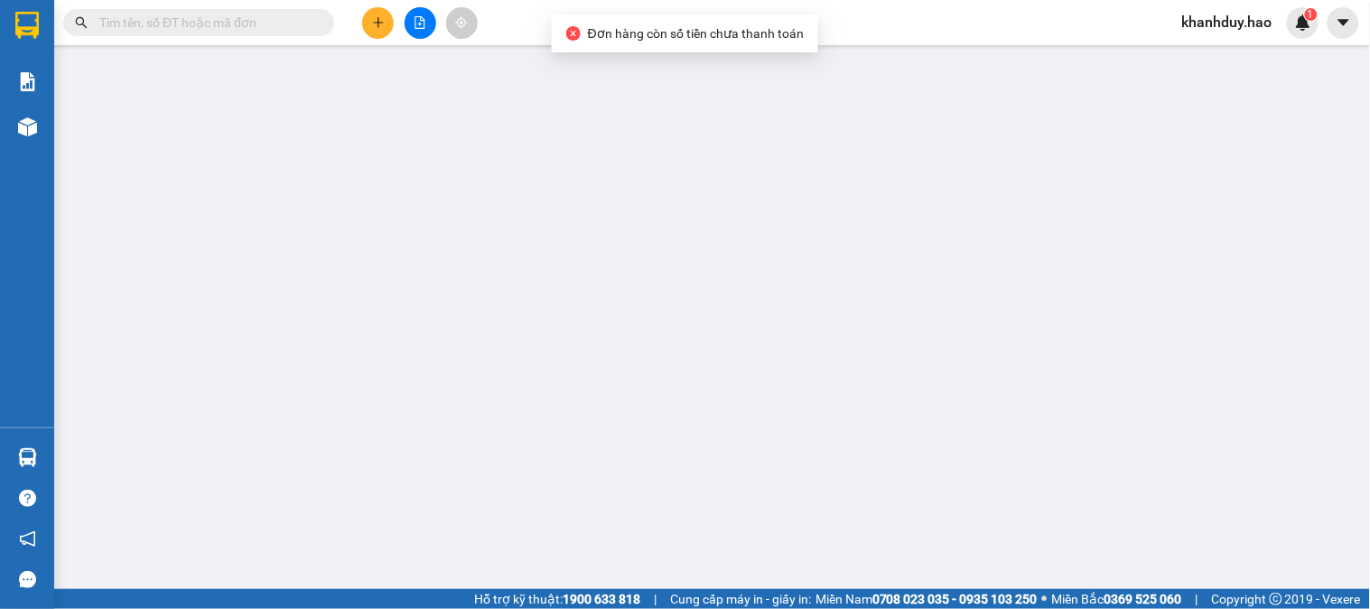
type input "0945295532"
type input "nhan"
type input "240.000"
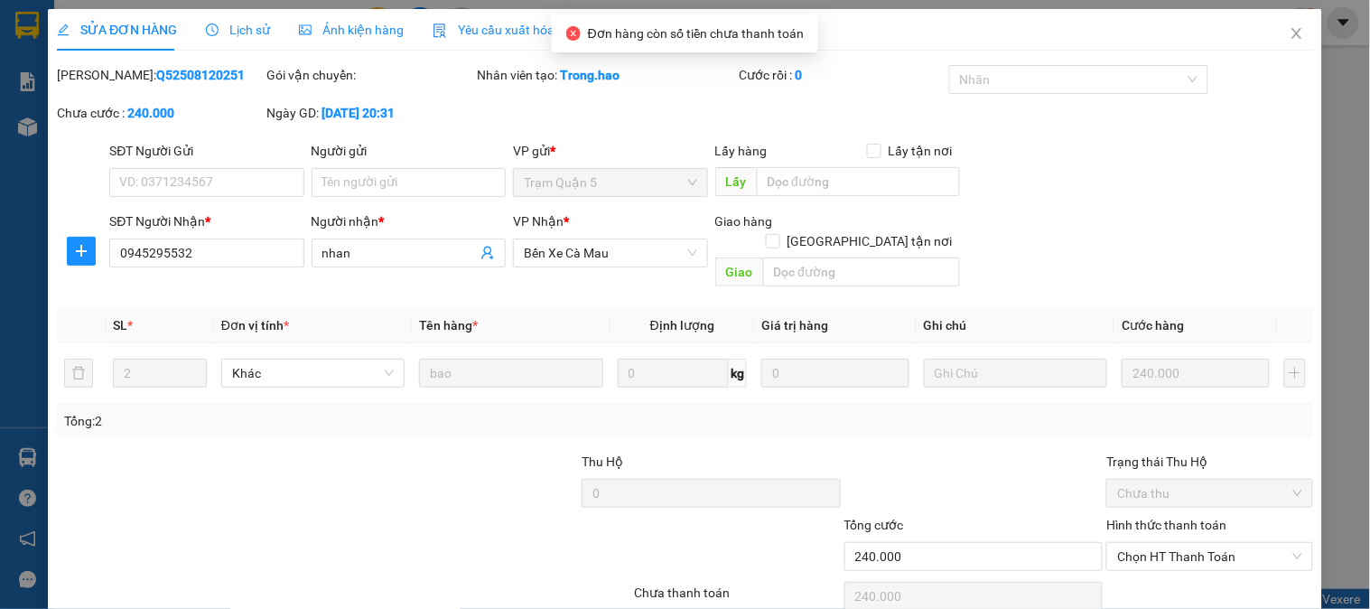
click at [356, 37] on span "Ảnh kiện hàng" at bounding box center [351, 30] width 105 height 14
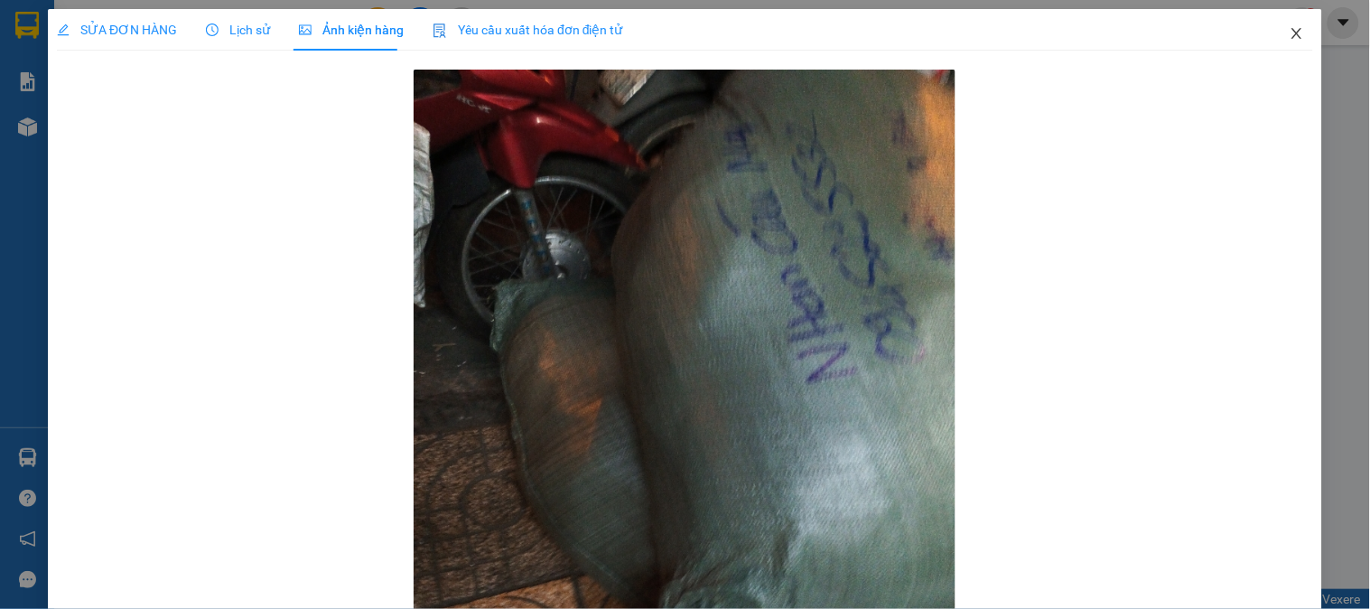
click at [1291, 34] on icon "close" at bounding box center [1296, 33] width 10 height 11
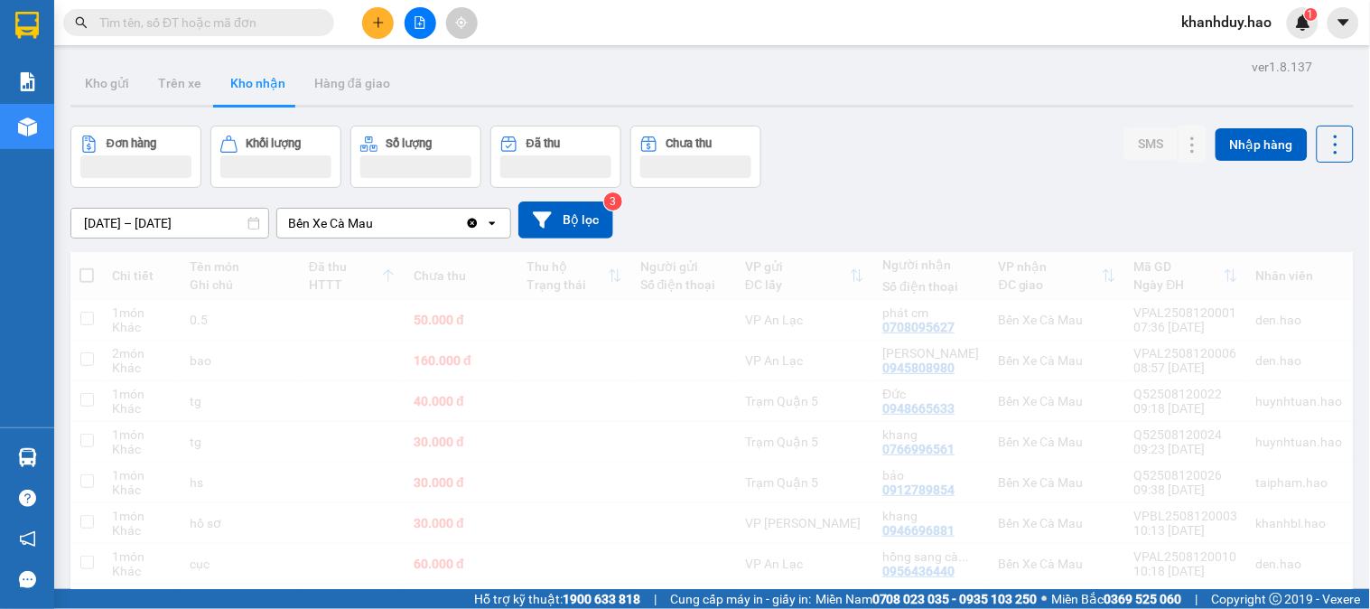
click at [227, 23] on input "text" at bounding box center [205, 23] width 213 height 20
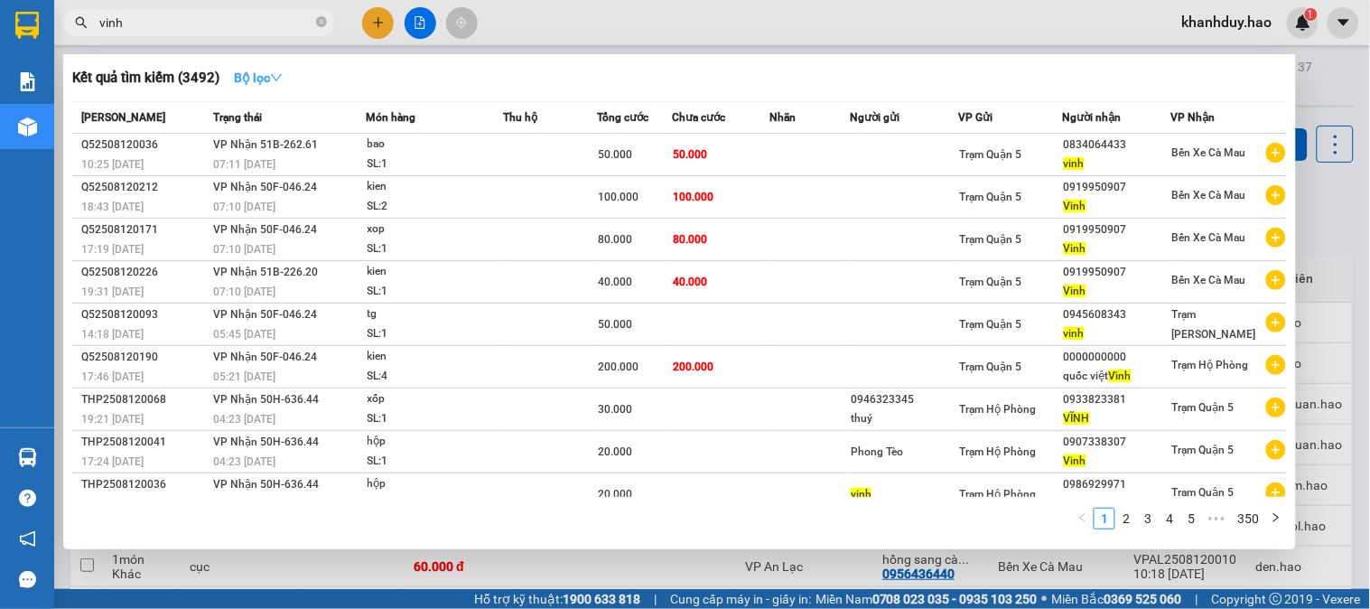
type input "vinh"
click at [255, 75] on strong "Bộ lọc" at bounding box center [258, 77] width 49 height 14
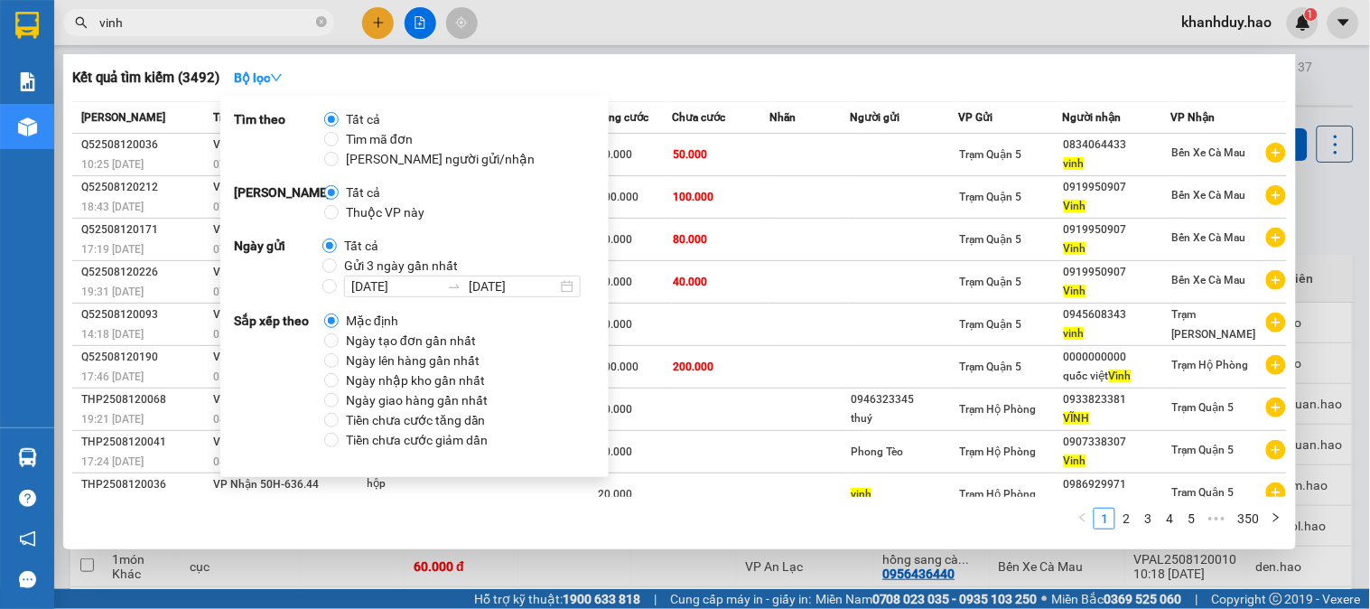
drag, startPoint x: 372, startPoint y: 210, endPoint x: 357, endPoint y: 200, distance: 18.3
click at [373, 210] on span "Thuộc VP này" at bounding box center [385, 212] width 93 height 20
click at [339, 210] on input "Thuộc VP này" at bounding box center [331, 212] width 14 height 14
radio input "true"
radio input "false"
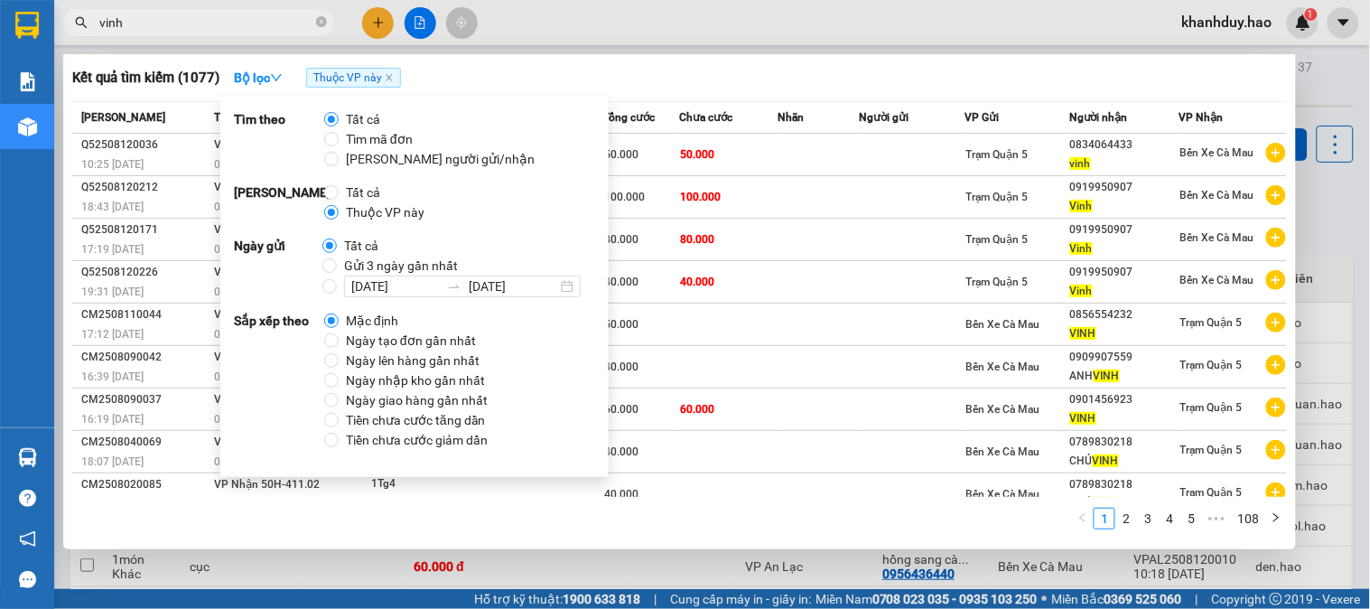
click at [352, 267] on span "Gửi 3 ngày gần nhất" at bounding box center [401, 266] width 128 height 20
click at [337, 267] on input "Gửi 3 ngày gần nhất" at bounding box center [329, 265] width 14 height 14
radio input "true"
radio input "false"
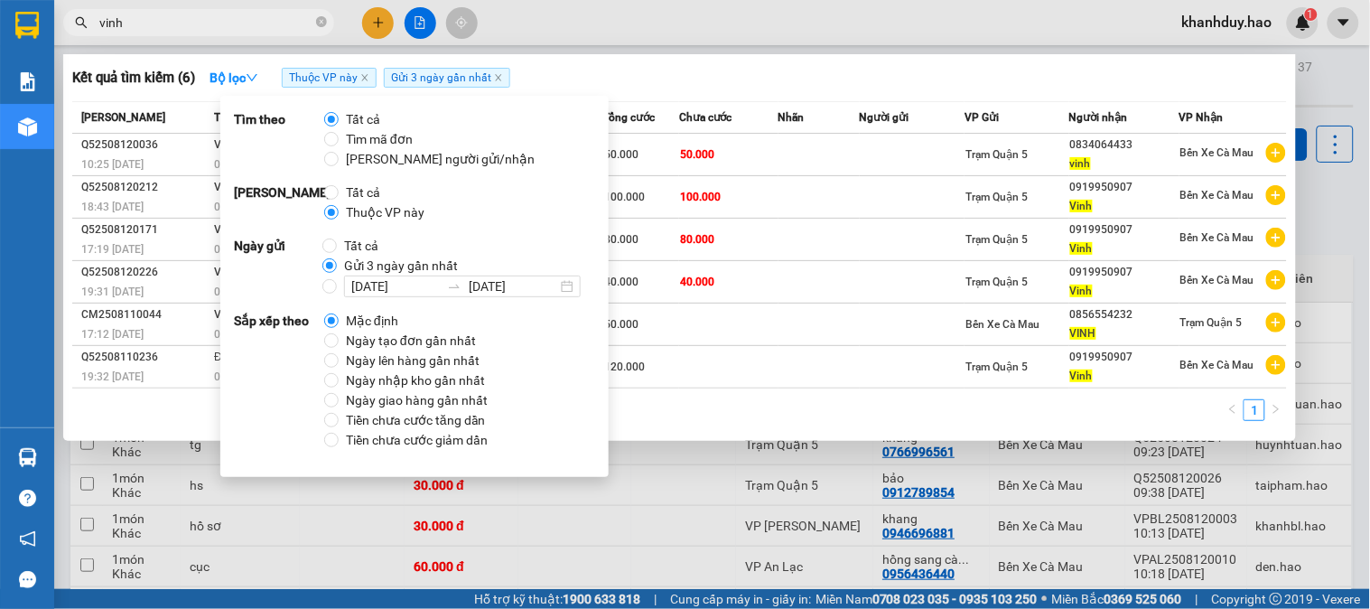
click at [880, 40] on div at bounding box center [685, 304] width 1370 height 609
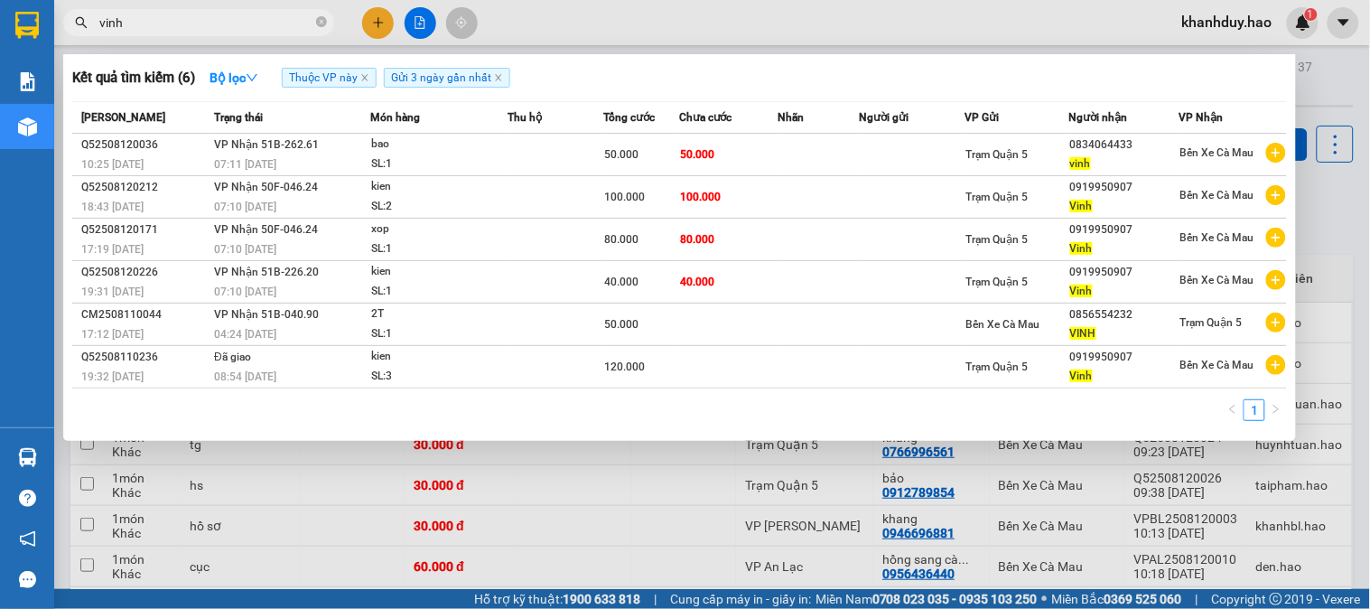
click at [265, 15] on input "vinh" at bounding box center [205, 23] width 213 height 20
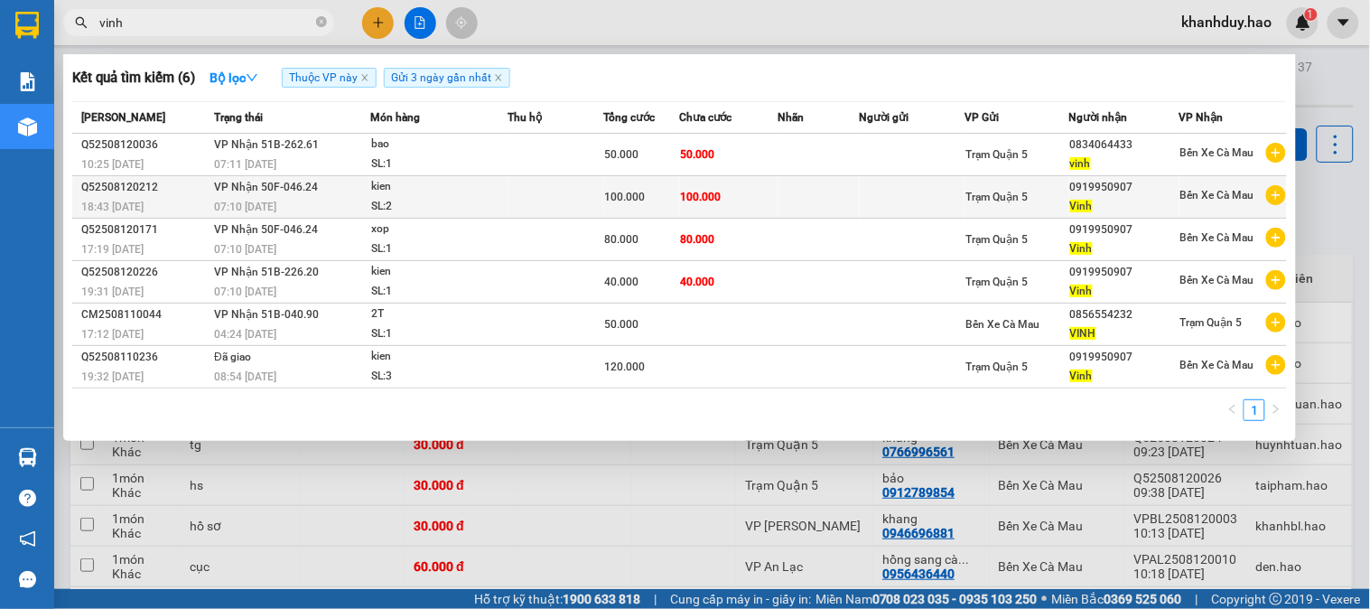
drag, startPoint x: 594, startPoint y: 239, endPoint x: 576, endPoint y: 202, distance: 41.2
click at [862, 208] on td at bounding box center [913, 197] width 106 height 42
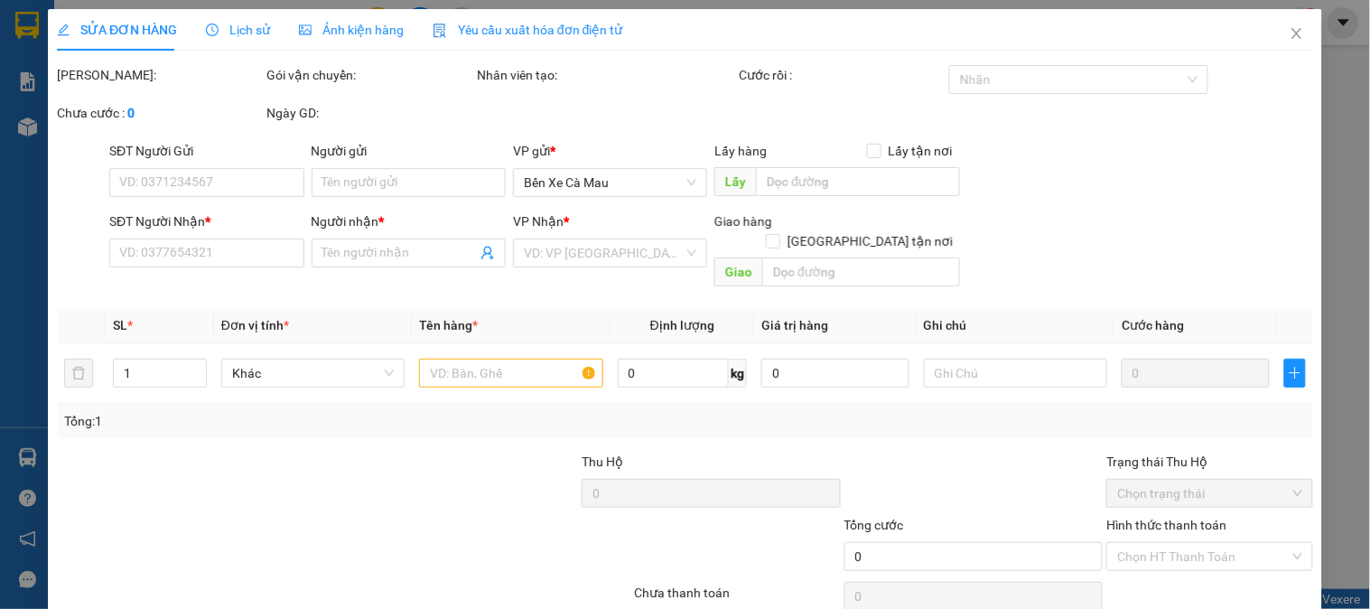
type input "0919950907"
type input "Vinh"
type input "100.000"
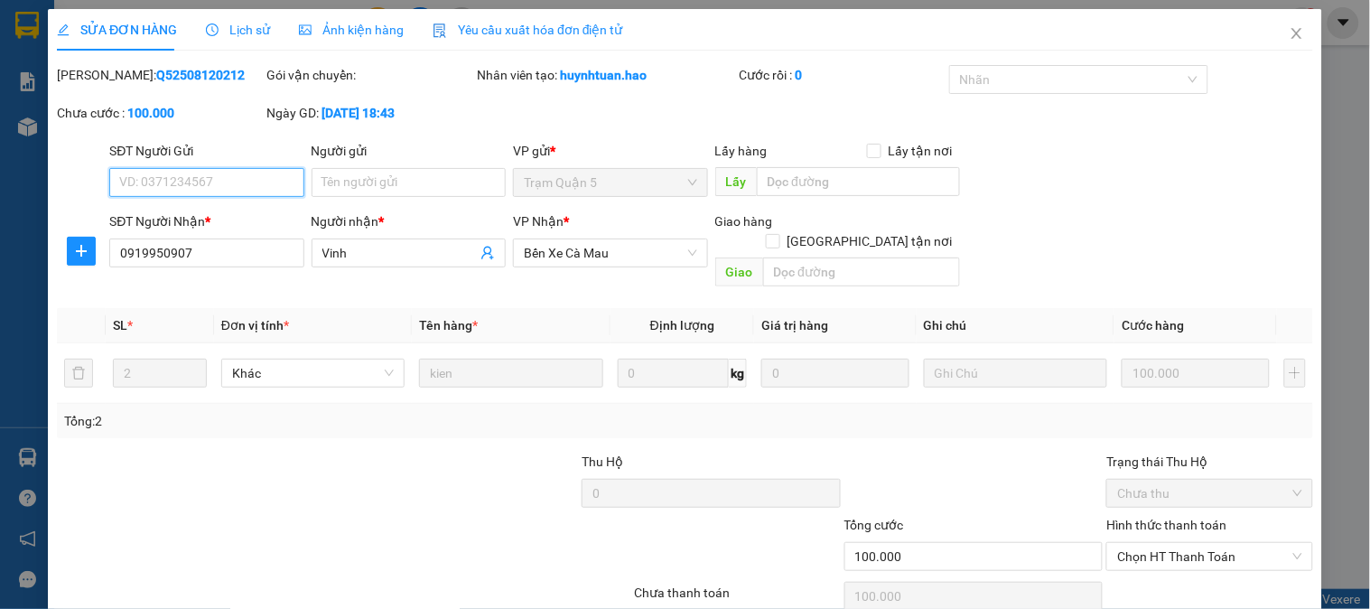
scroll to position [63, 0]
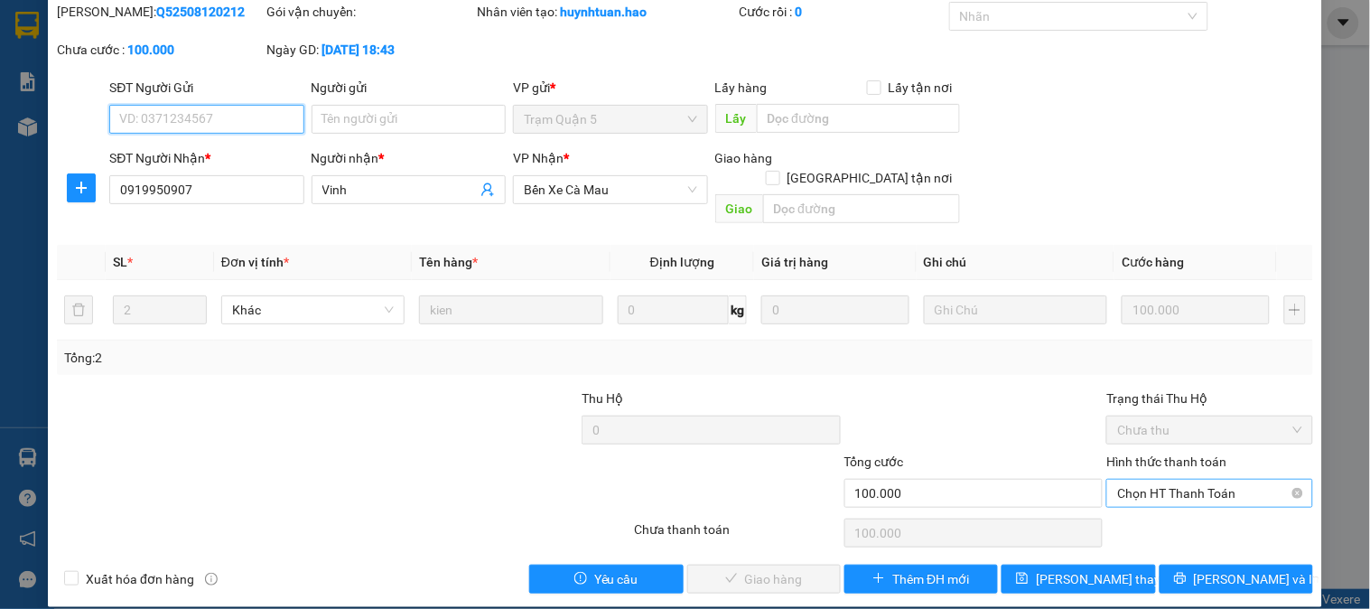
click at [1189, 479] on span "Chọn HT Thanh Toán" at bounding box center [1209, 492] width 184 height 27
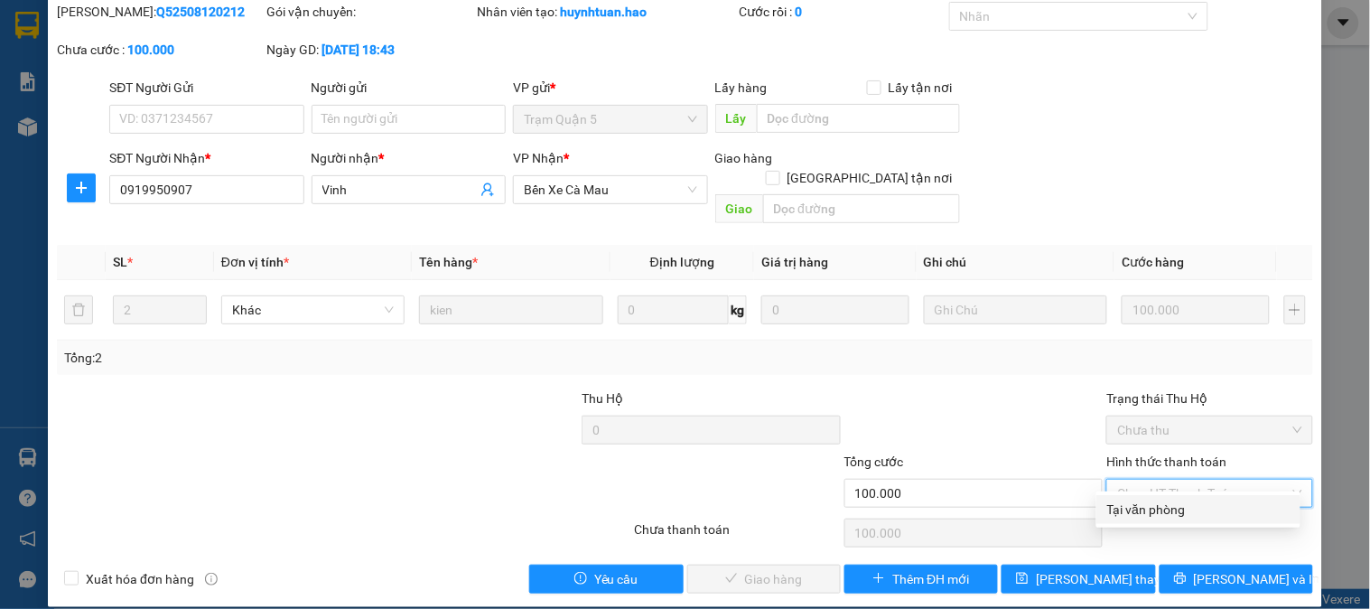
drag, startPoint x: 1179, startPoint y: 507, endPoint x: 930, endPoint y: 491, distance: 249.7
click at [1178, 508] on div "Tại văn phòng" at bounding box center [1198, 509] width 182 height 20
type input "0"
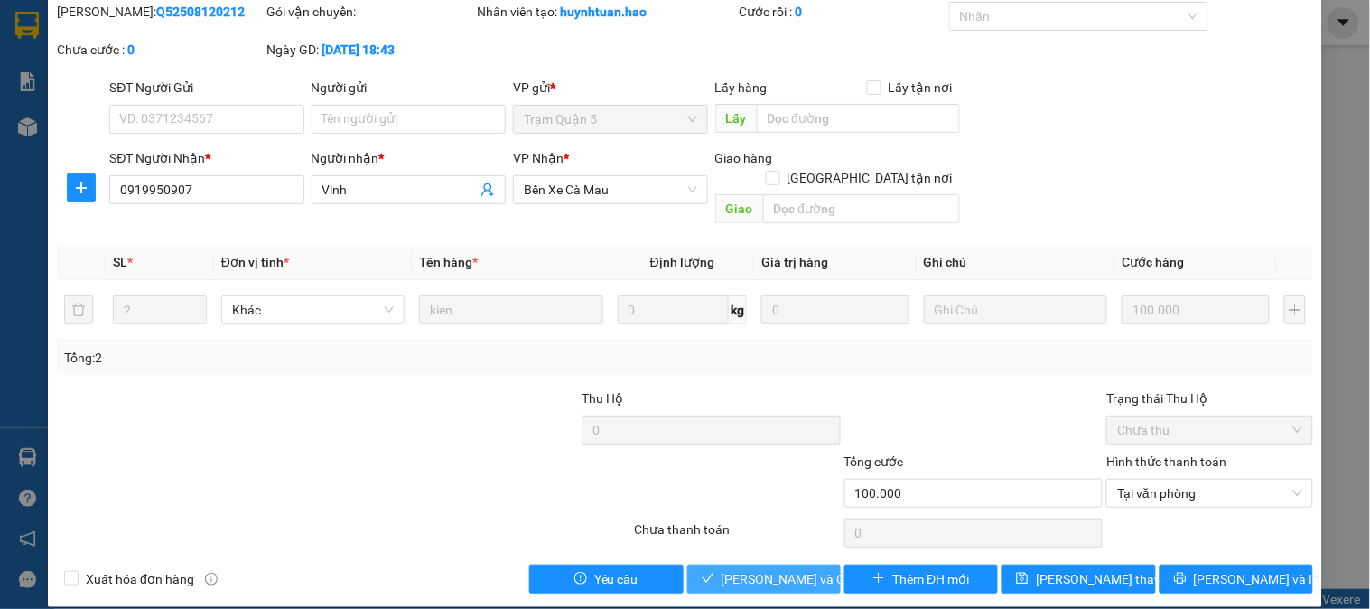
click at [757, 569] on span "[PERSON_NAME] và [PERSON_NAME] hàng" at bounding box center [807, 579] width 173 height 20
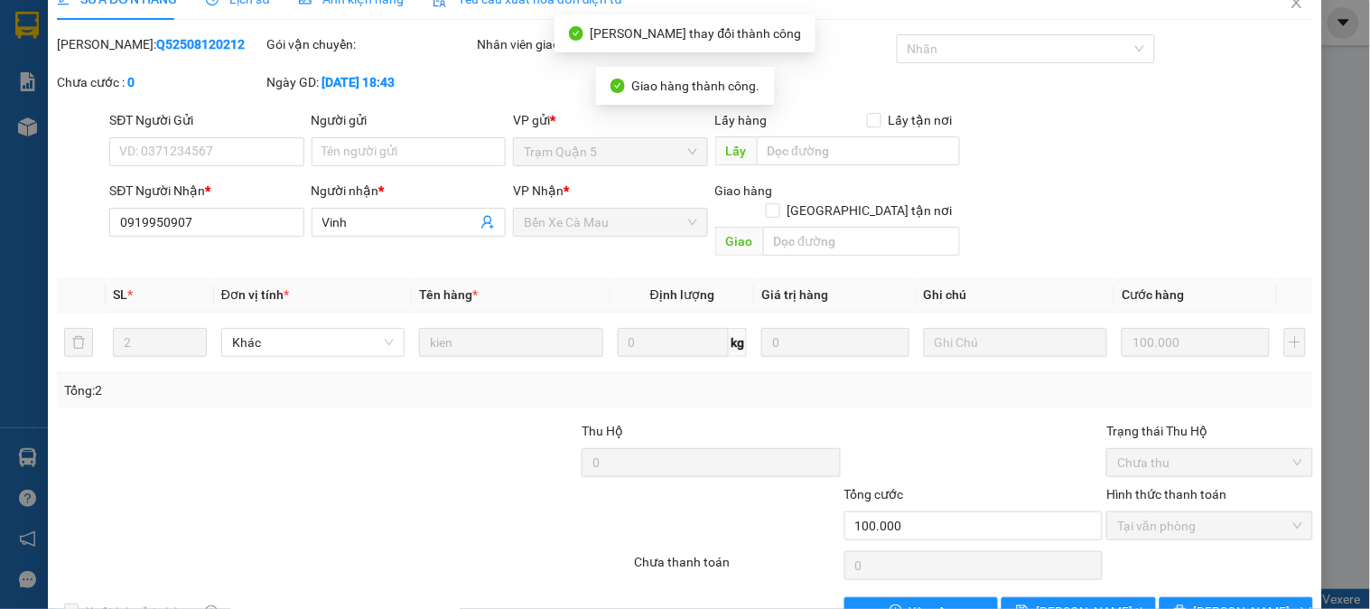
scroll to position [0, 0]
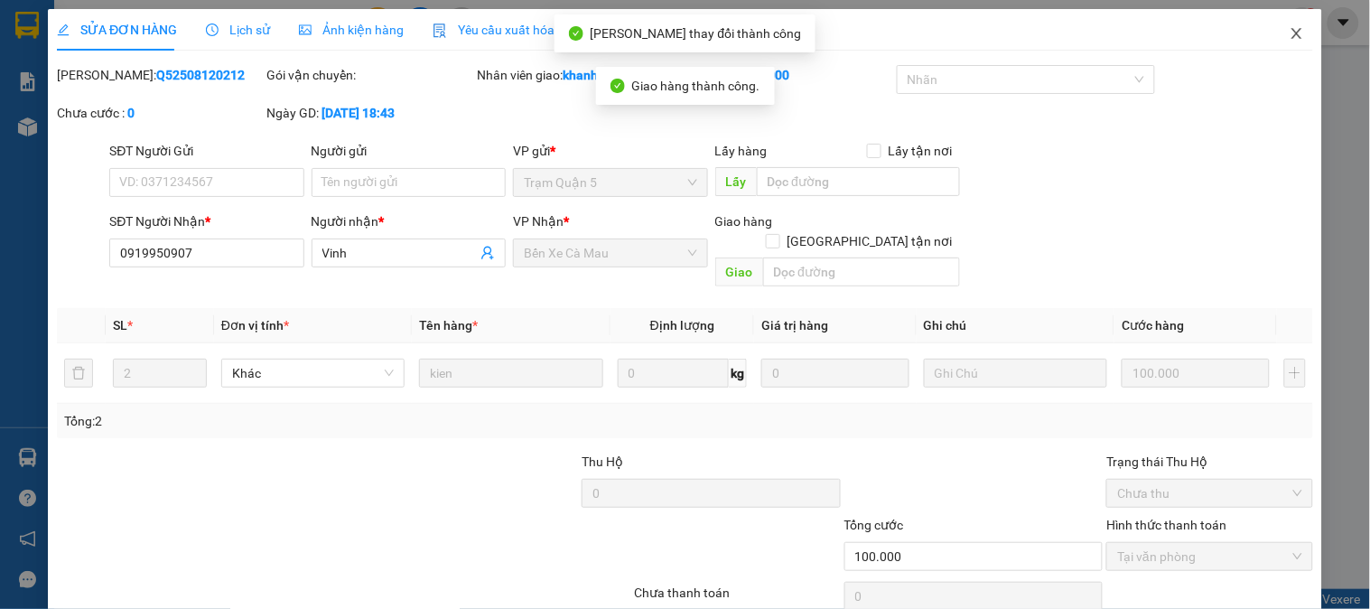
click at [1289, 27] on icon "close" at bounding box center [1296, 33] width 14 height 14
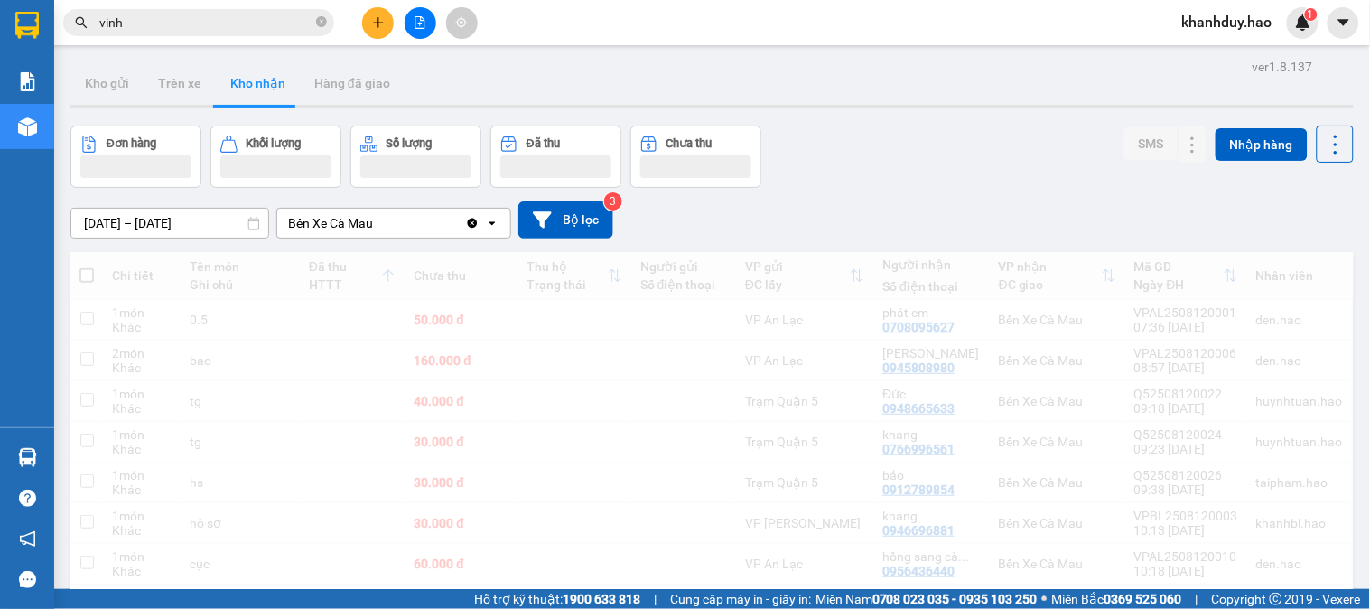
click at [236, 33] on span "vinh" at bounding box center [198, 22] width 271 height 27
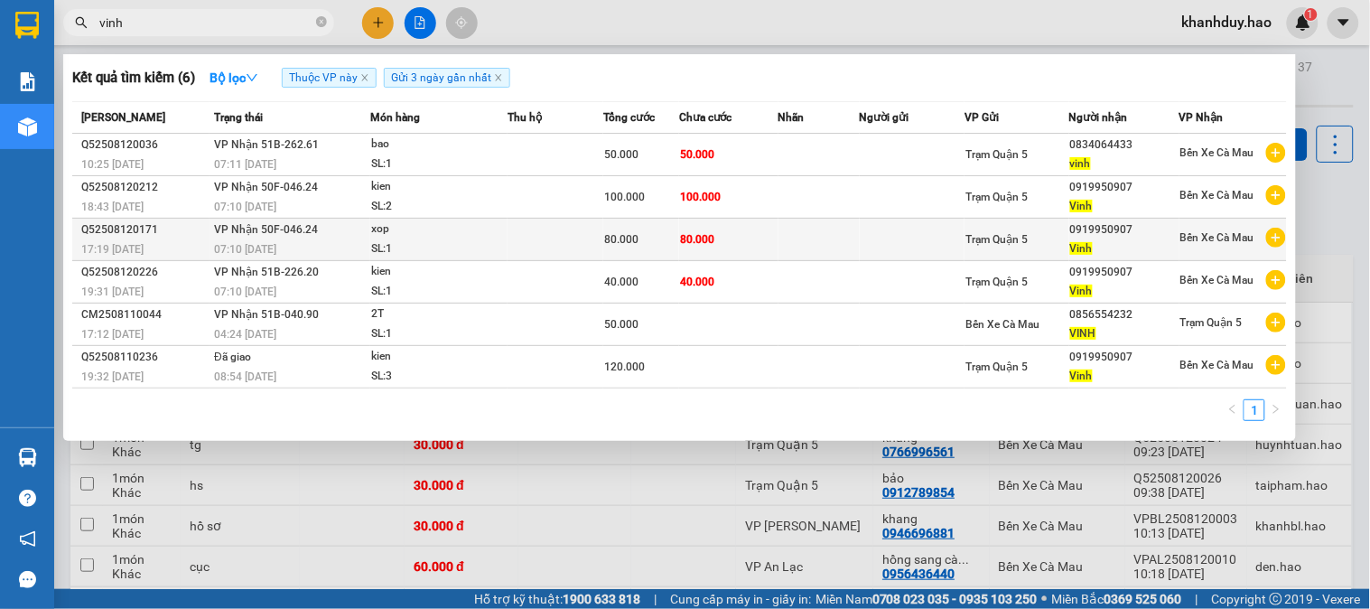
click at [661, 246] on div "80.000" at bounding box center [641, 239] width 74 height 20
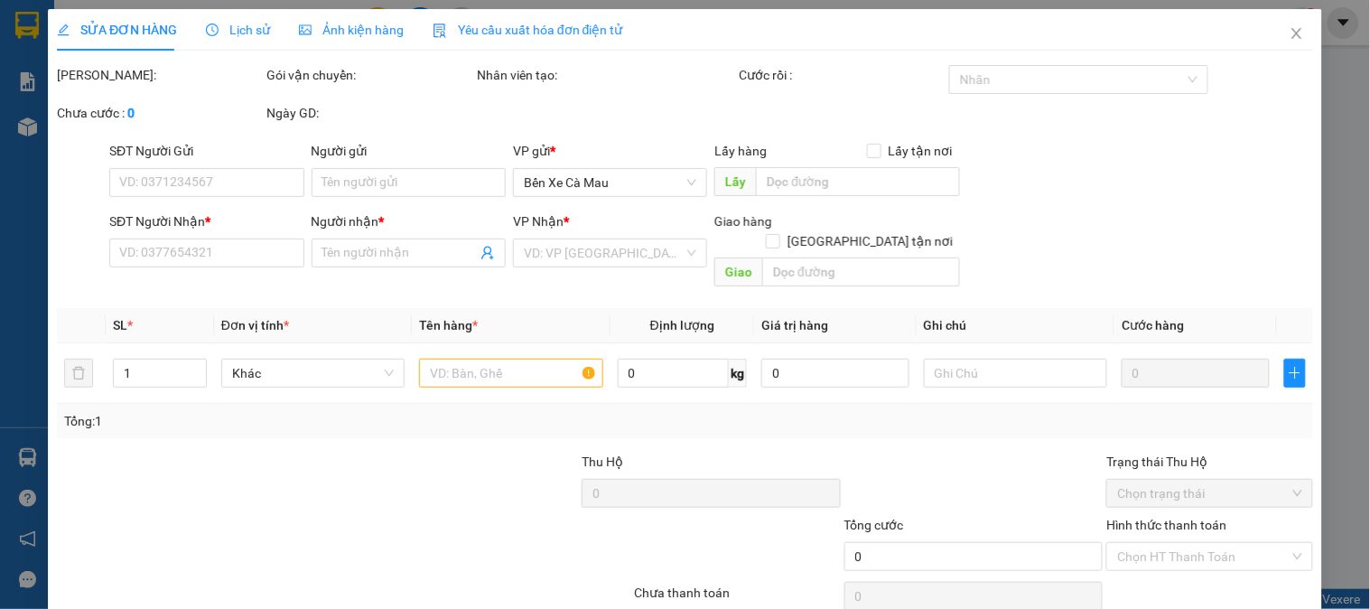
type input "0919950907"
type input "Vinh"
type input "80.000"
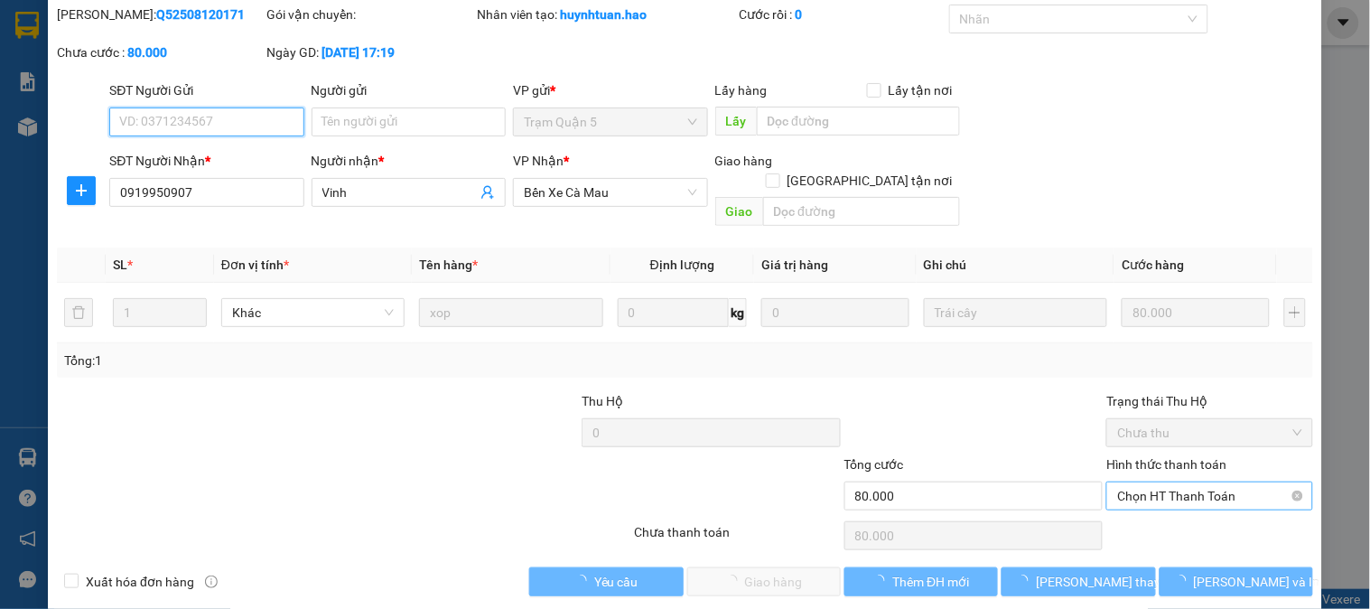
scroll to position [63, 0]
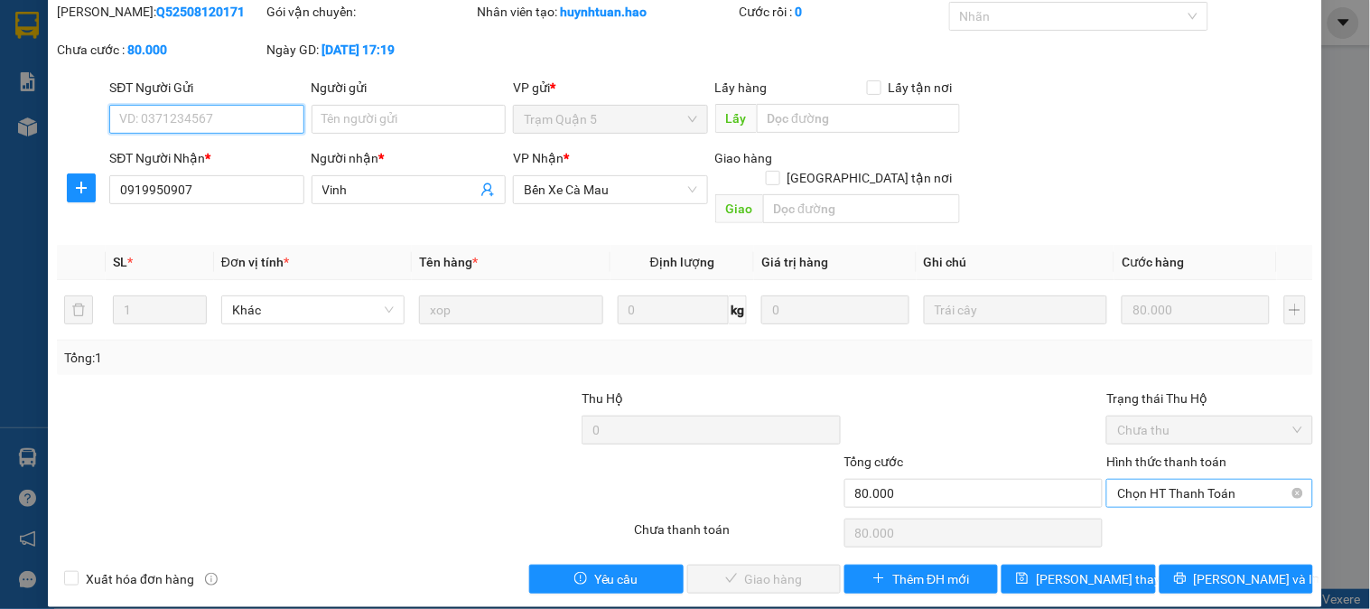
click at [1180, 479] on span "Chọn HT Thanh Toán" at bounding box center [1209, 492] width 184 height 27
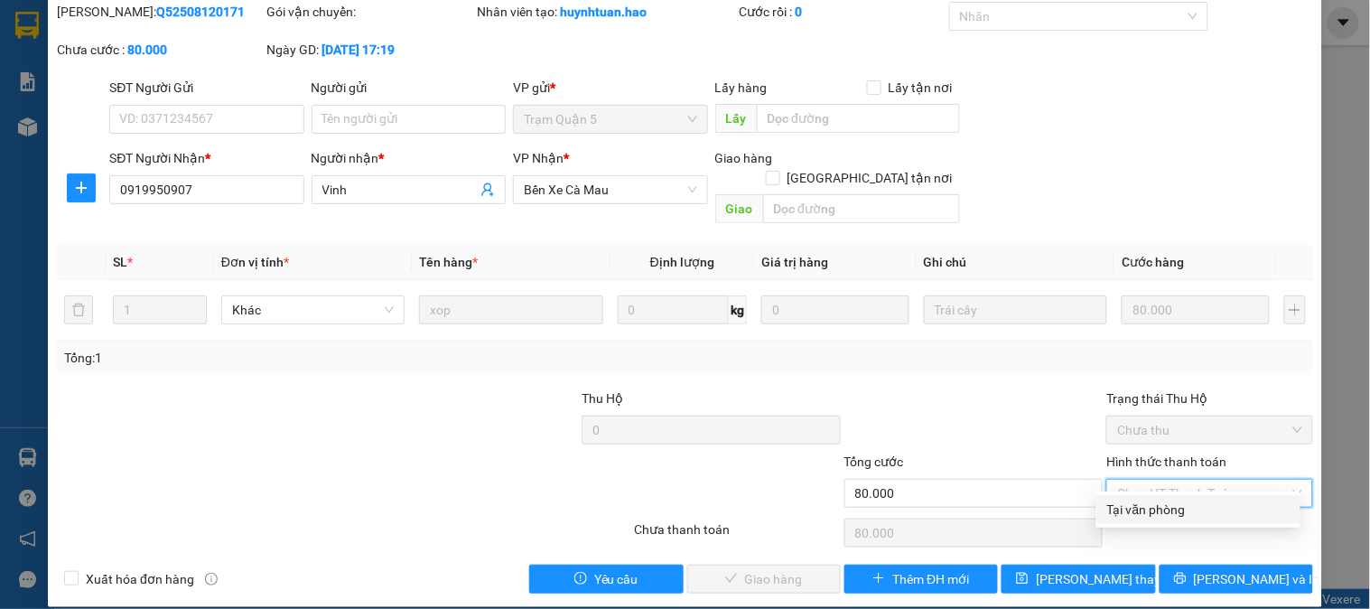
click at [1162, 501] on div "Tại văn phòng" at bounding box center [1198, 509] width 182 height 20
type input "0"
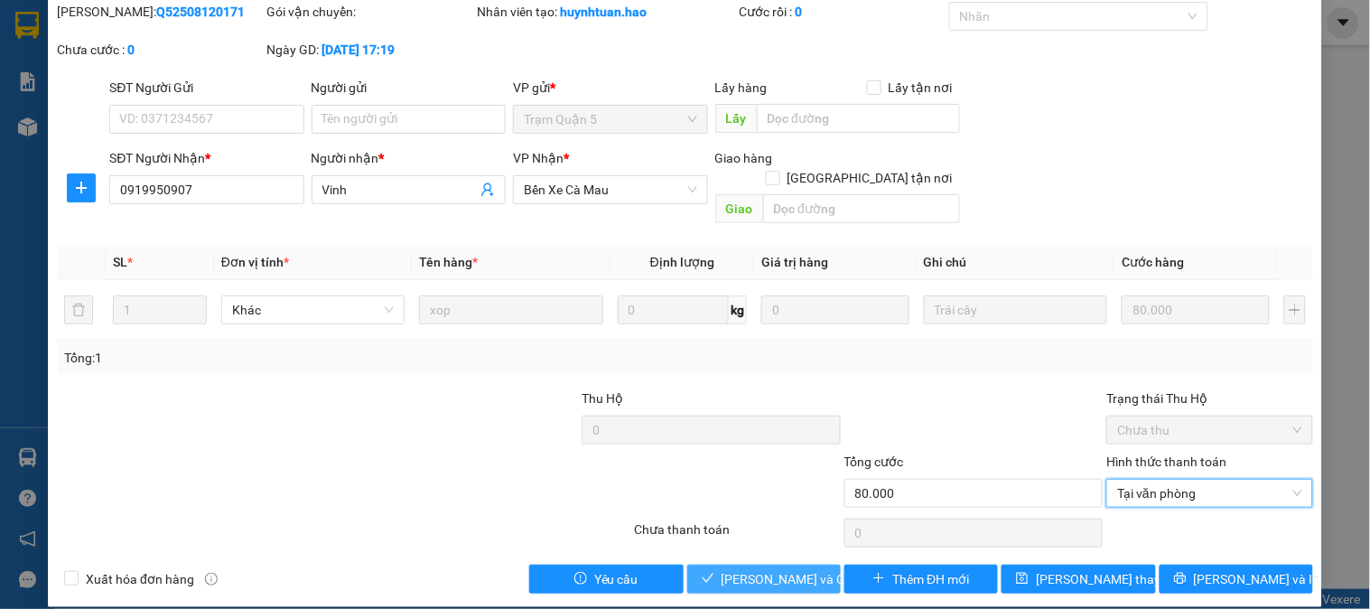
click at [797, 569] on span "[PERSON_NAME] và [PERSON_NAME] hàng" at bounding box center [807, 579] width 173 height 20
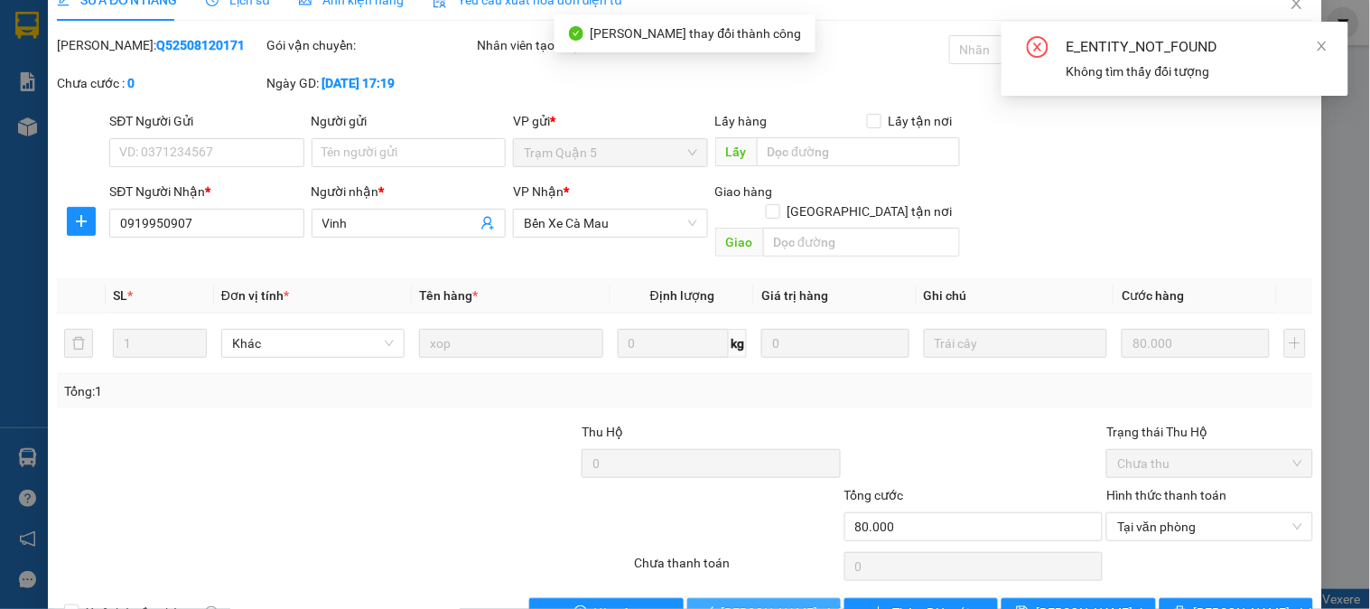
scroll to position [0, 0]
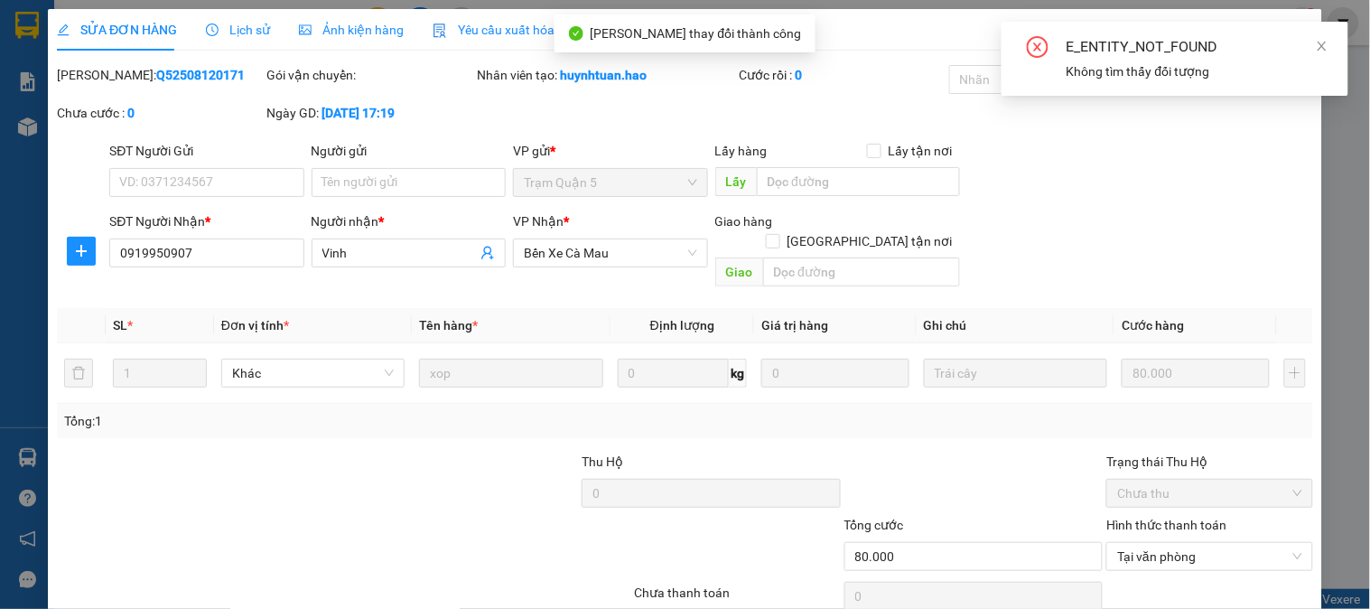
click at [1321, 30] on div "E_ENTITY_NOT_FOUND Không tìm thấy đối tượng" at bounding box center [1174, 59] width 347 height 74
click at [1324, 48] on icon "close" at bounding box center [1321, 46] width 13 height 13
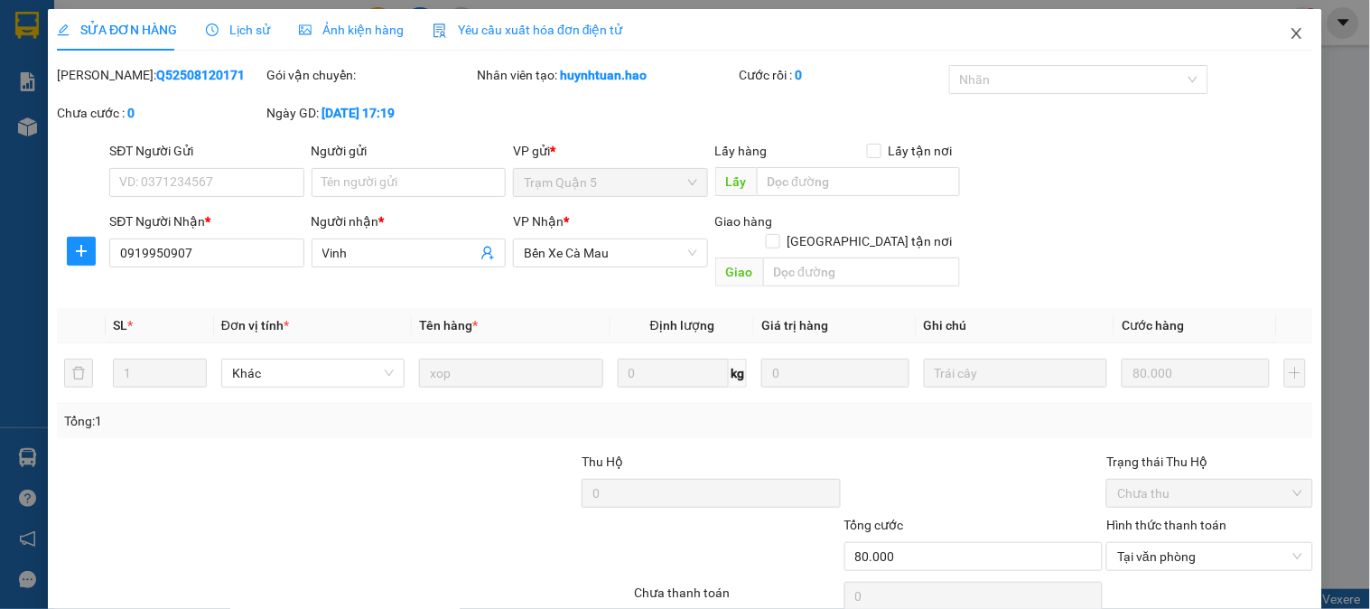
click at [1293, 25] on span "Close" at bounding box center [1296, 34] width 51 height 51
click at [1289, 38] on div "khanhduy.hao 1" at bounding box center [1242, 23] width 151 height 32
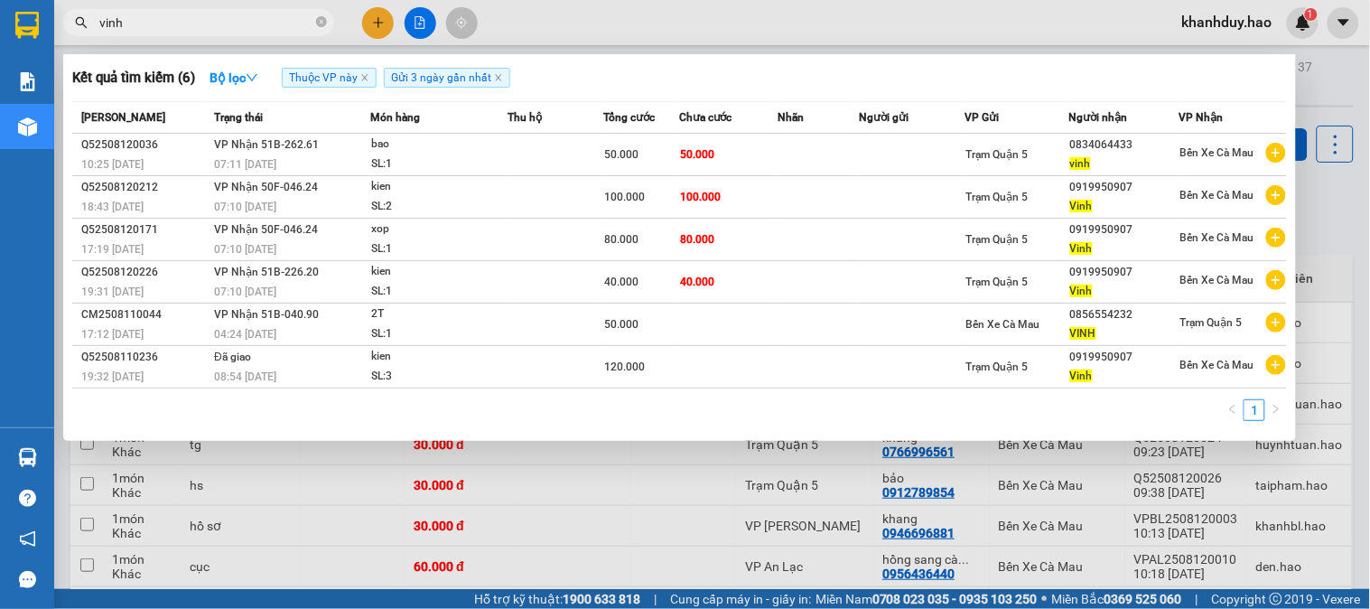
click at [260, 33] on span "vinh" at bounding box center [198, 22] width 271 height 27
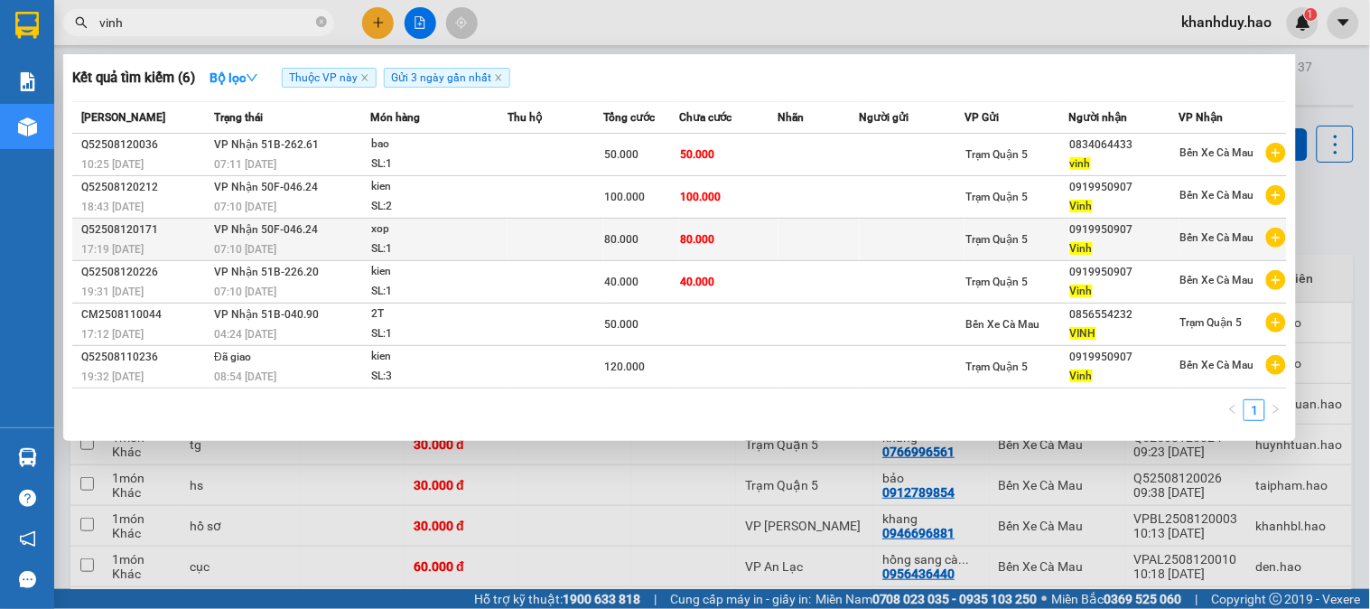
click at [683, 256] on td "80.000" at bounding box center [728, 239] width 99 height 42
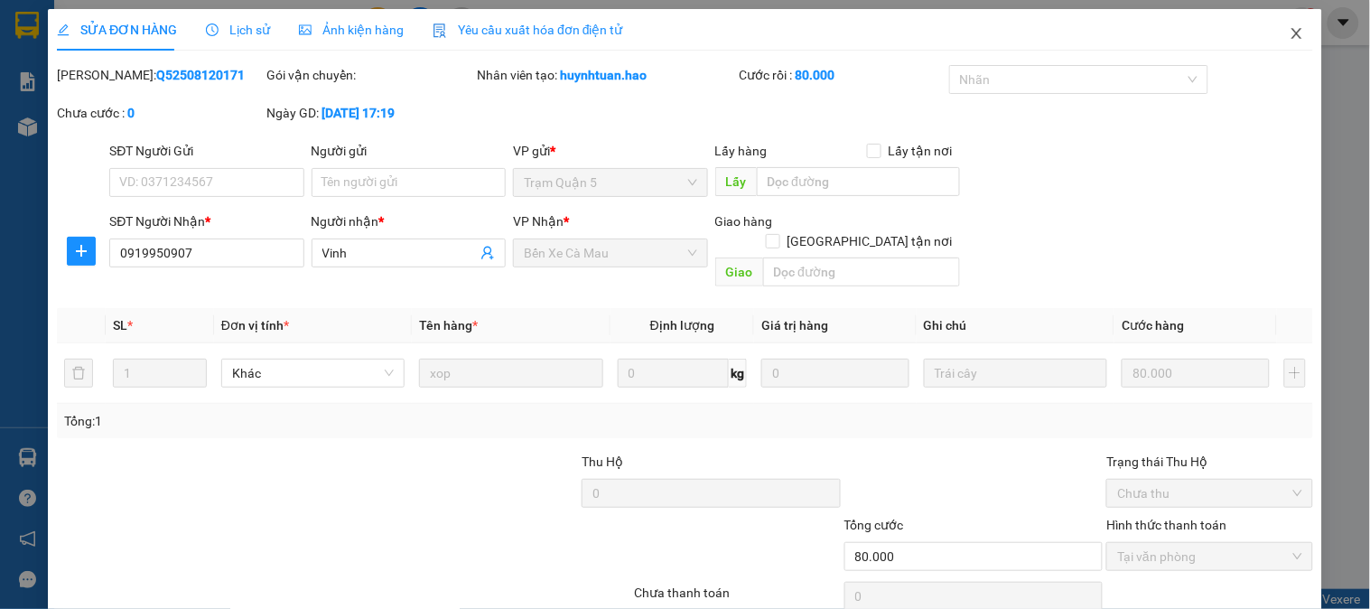
click at [1296, 34] on span "Close" at bounding box center [1296, 34] width 51 height 51
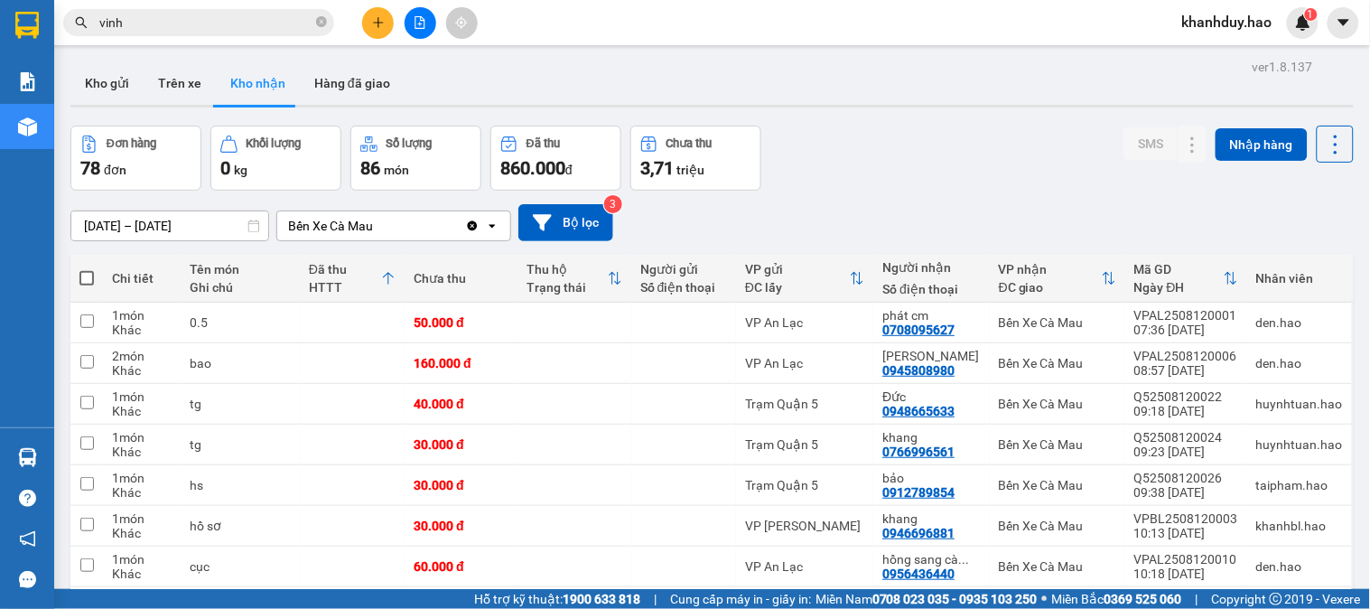
click at [251, 29] on input "vinh" at bounding box center [205, 23] width 213 height 20
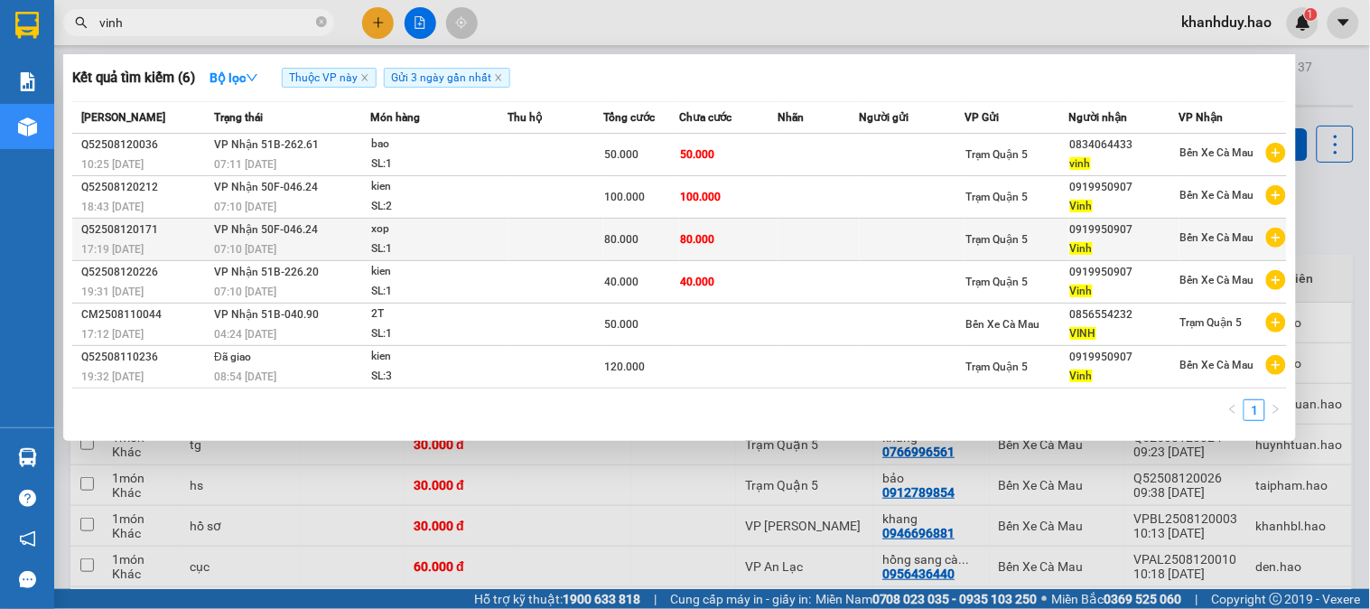
click at [700, 242] on span "80.000" at bounding box center [697, 239] width 34 height 13
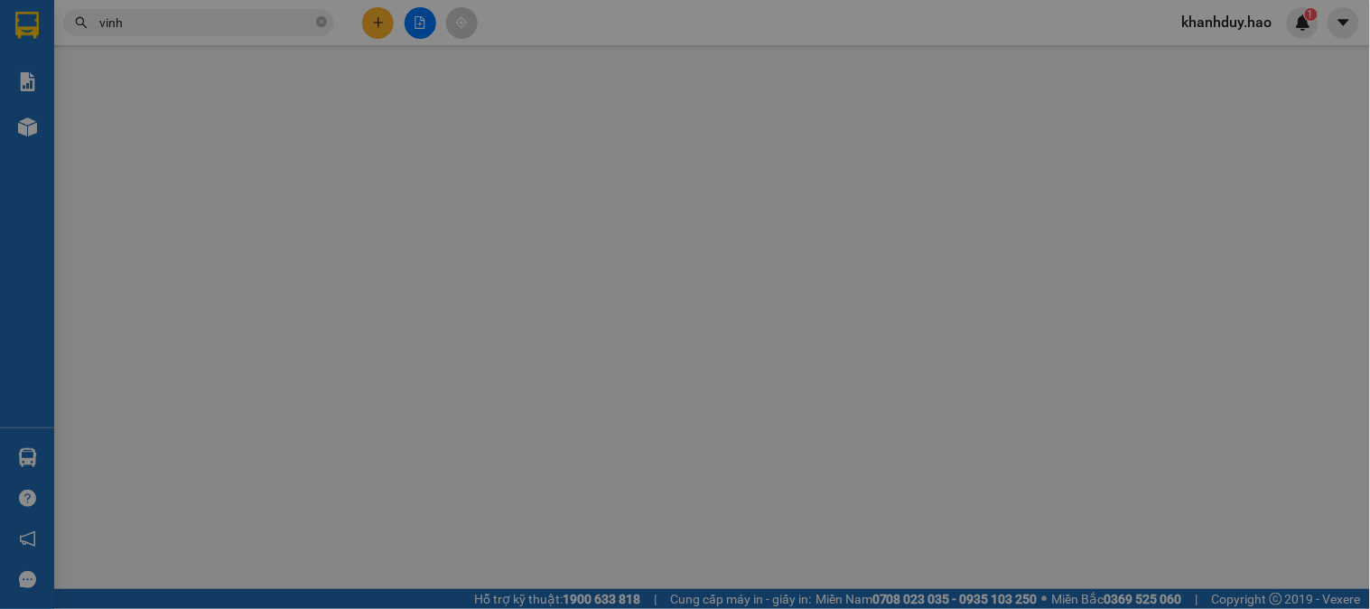
type input "0919950907"
type input "Vinh"
type input "80.000"
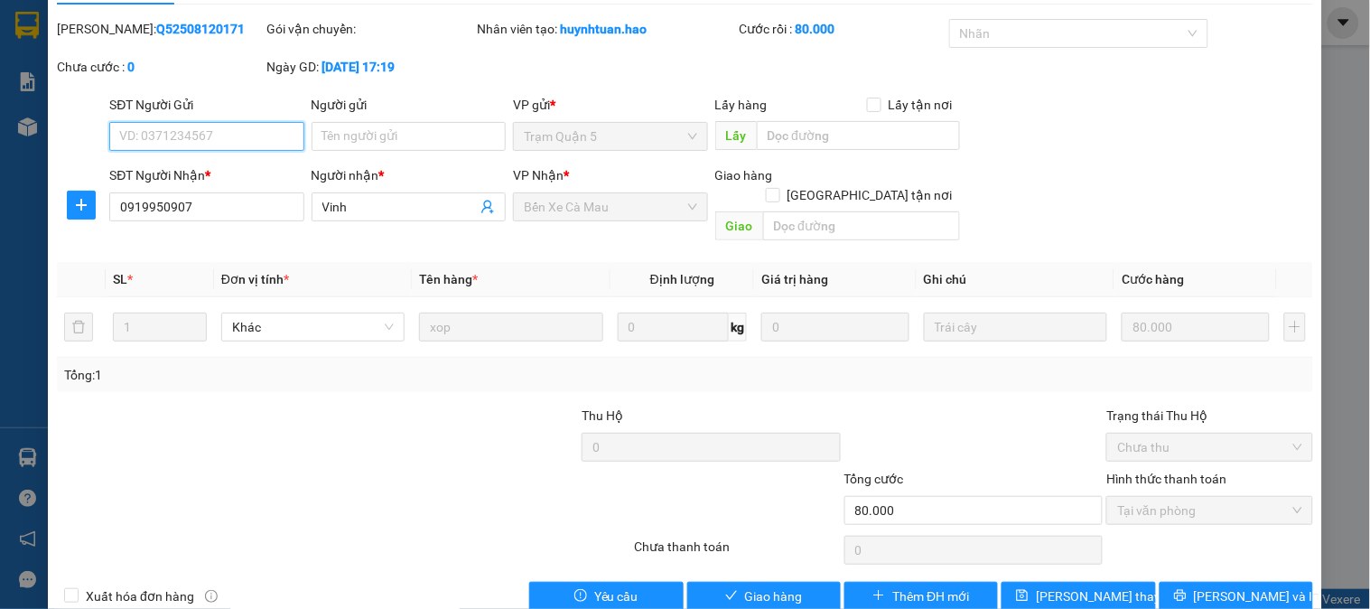
scroll to position [63, 0]
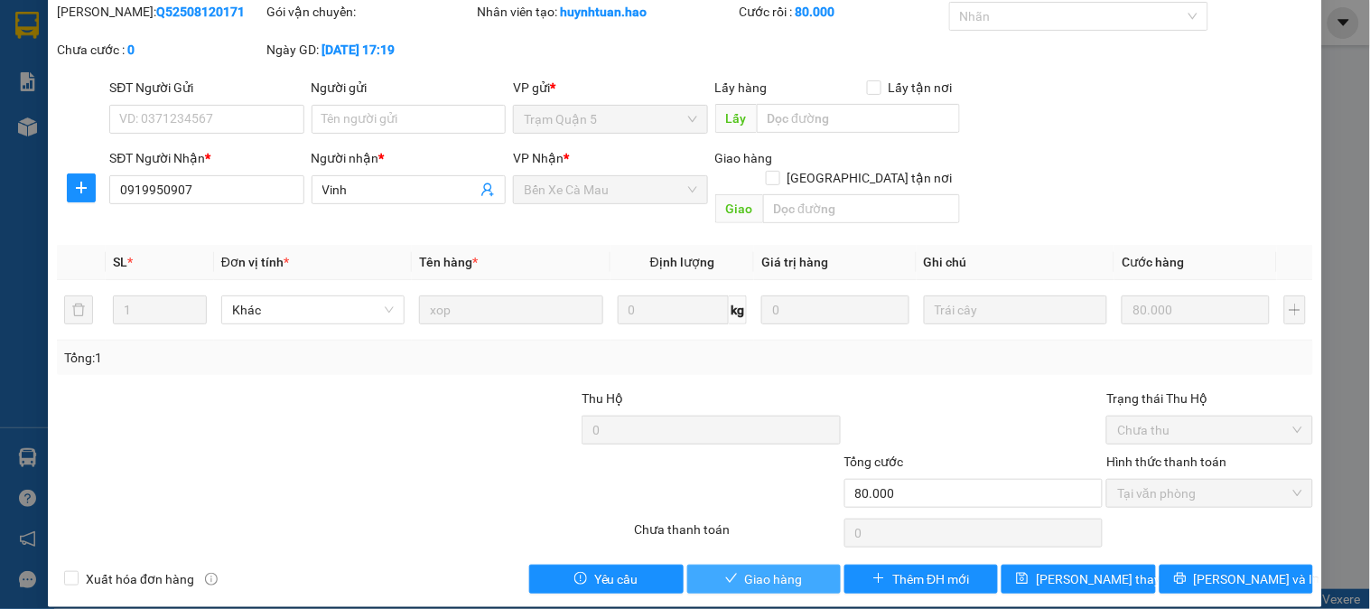
click at [728, 567] on button "Giao hàng" at bounding box center [763, 578] width 153 height 29
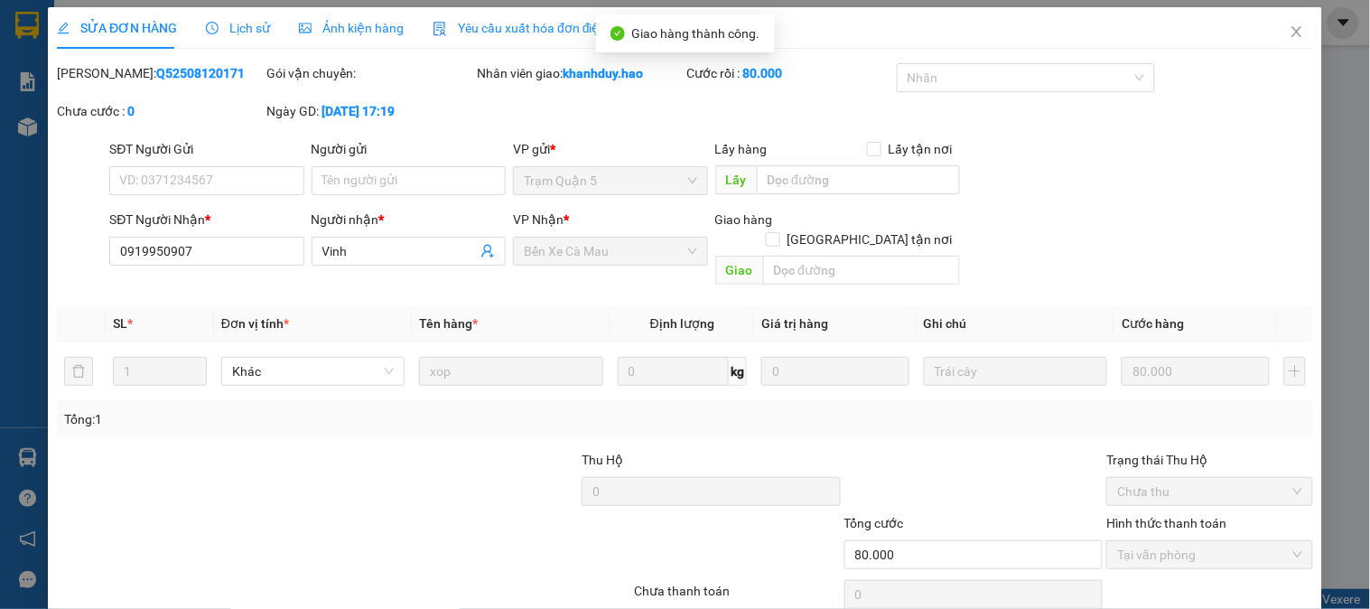
scroll to position [0, 0]
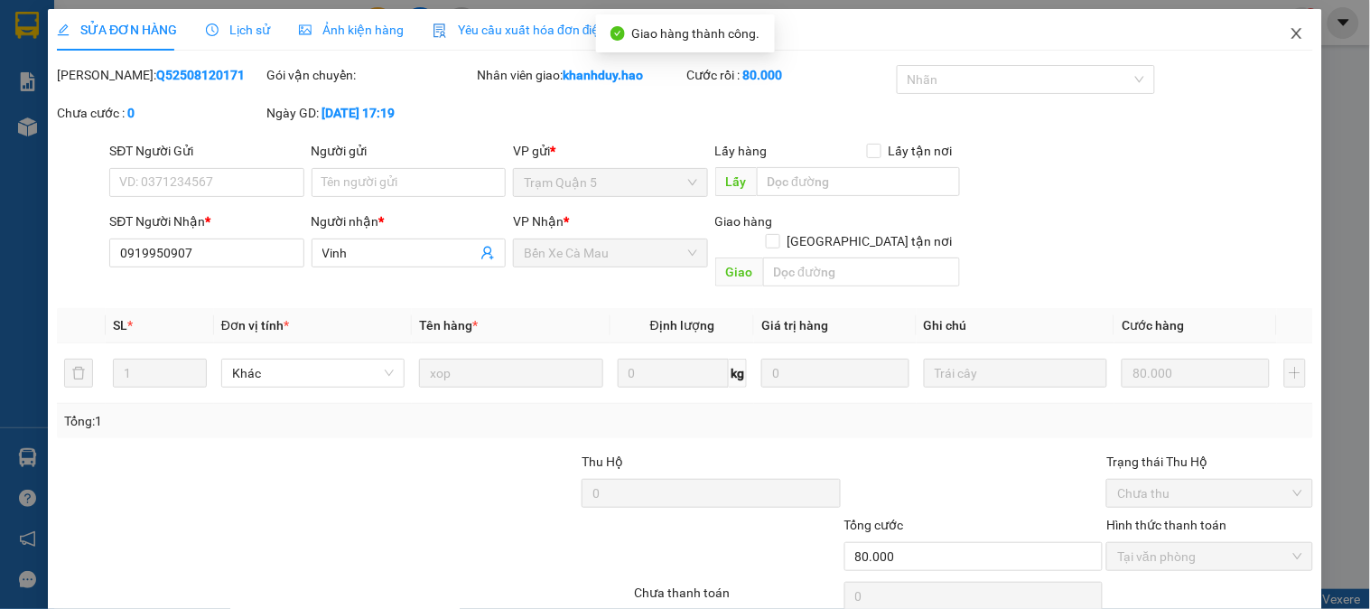
click at [1289, 29] on icon "close" at bounding box center [1296, 33] width 14 height 14
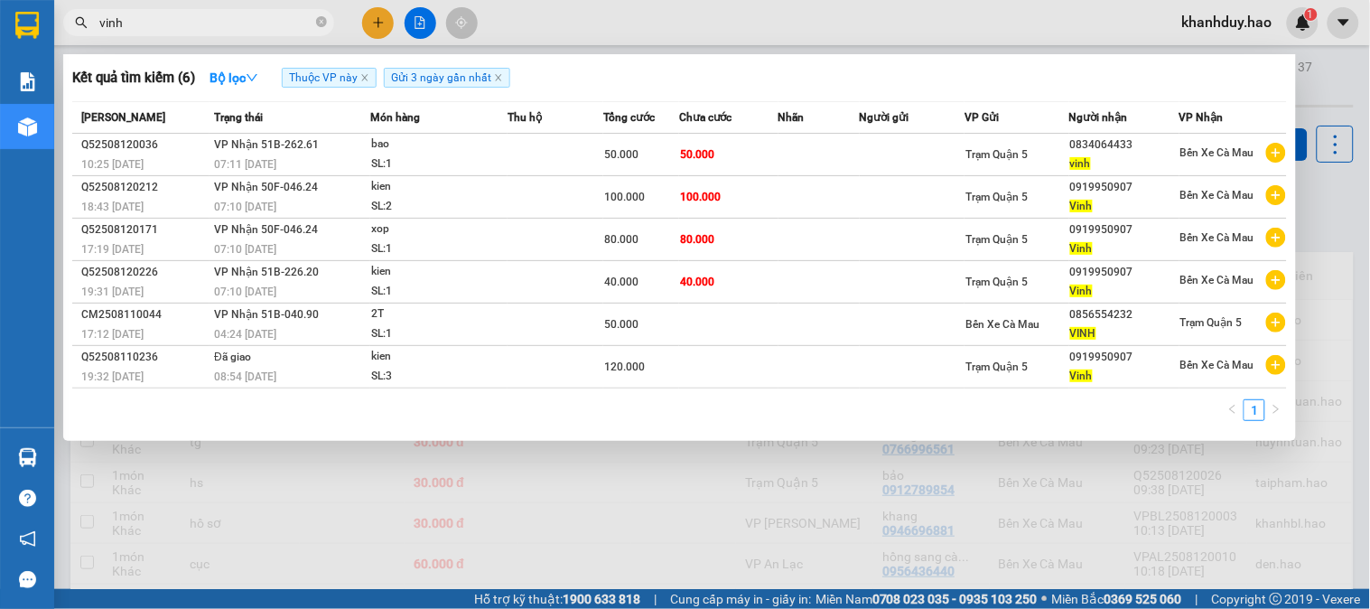
click at [262, 27] on input "vinh" at bounding box center [205, 23] width 213 height 20
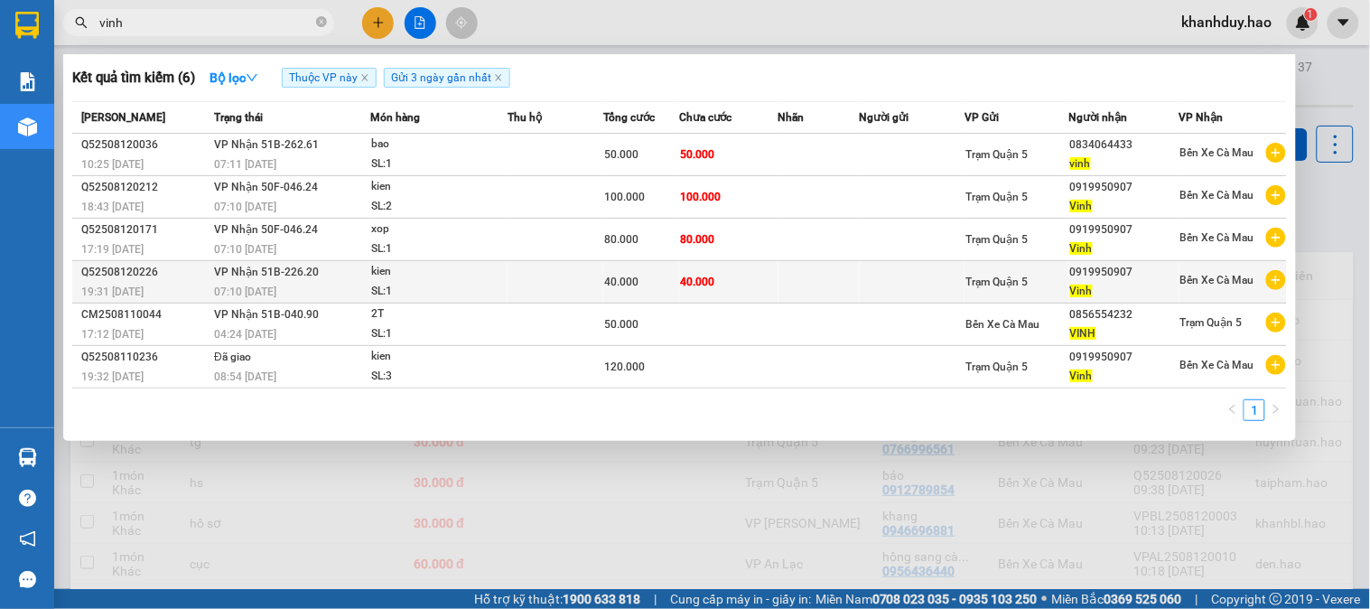
click at [739, 284] on td "40.000" at bounding box center [728, 282] width 99 height 42
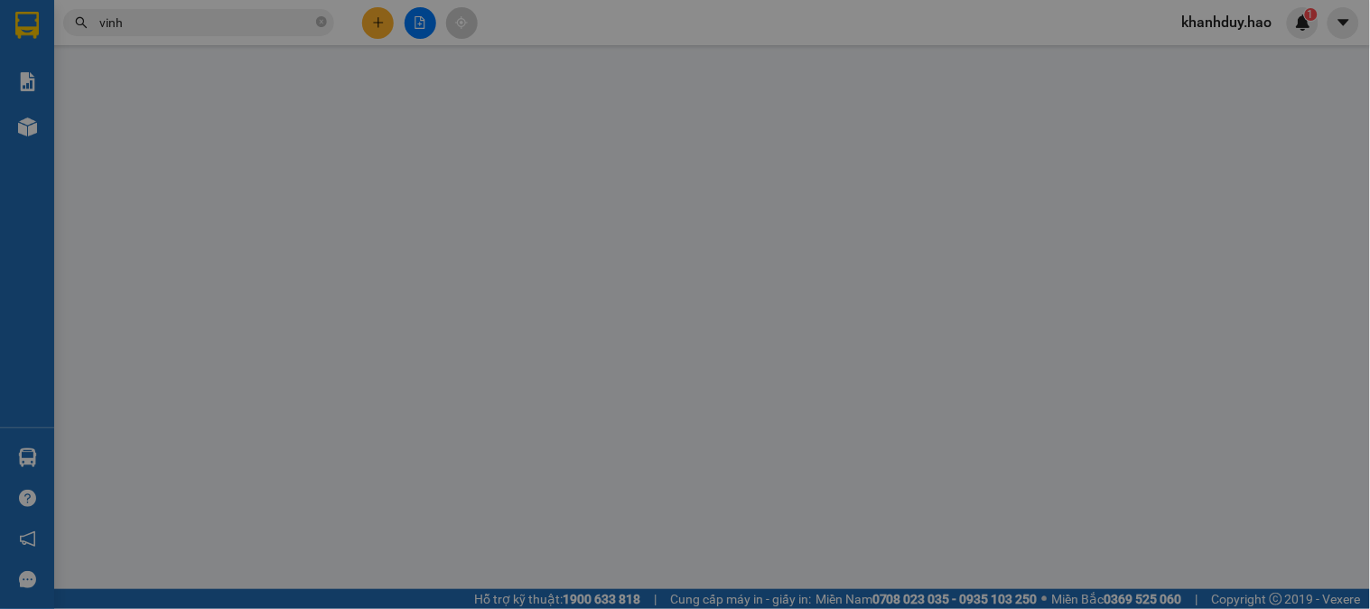
type input "0919950907"
type input "Vinh"
type input "40.000"
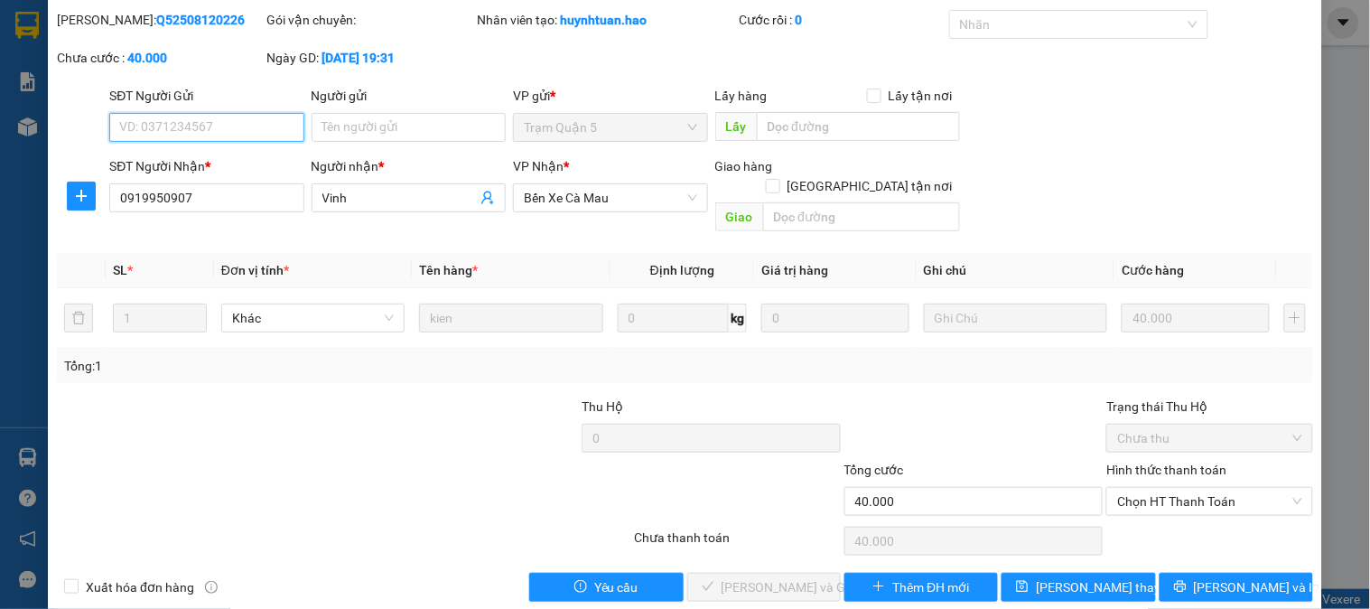
scroll to position [63, 0]
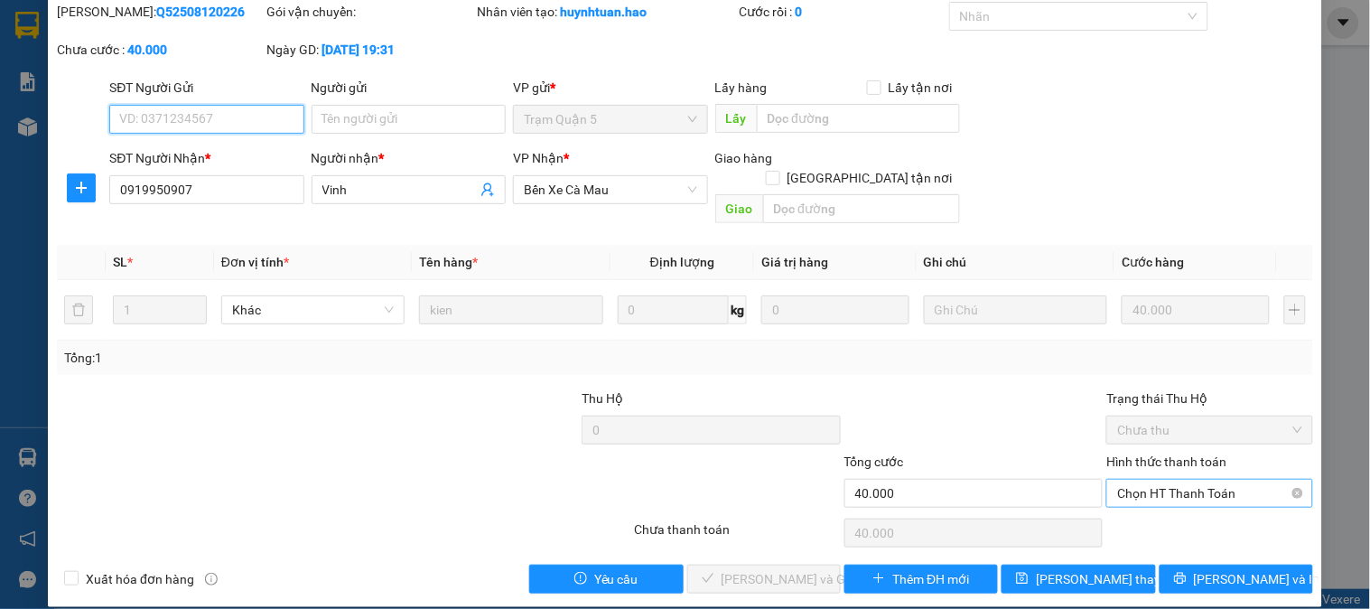
click at [1201, 479] on span "Chọn HT Thanh Toán" at bounding box center [1209, 492] width 184 height 27
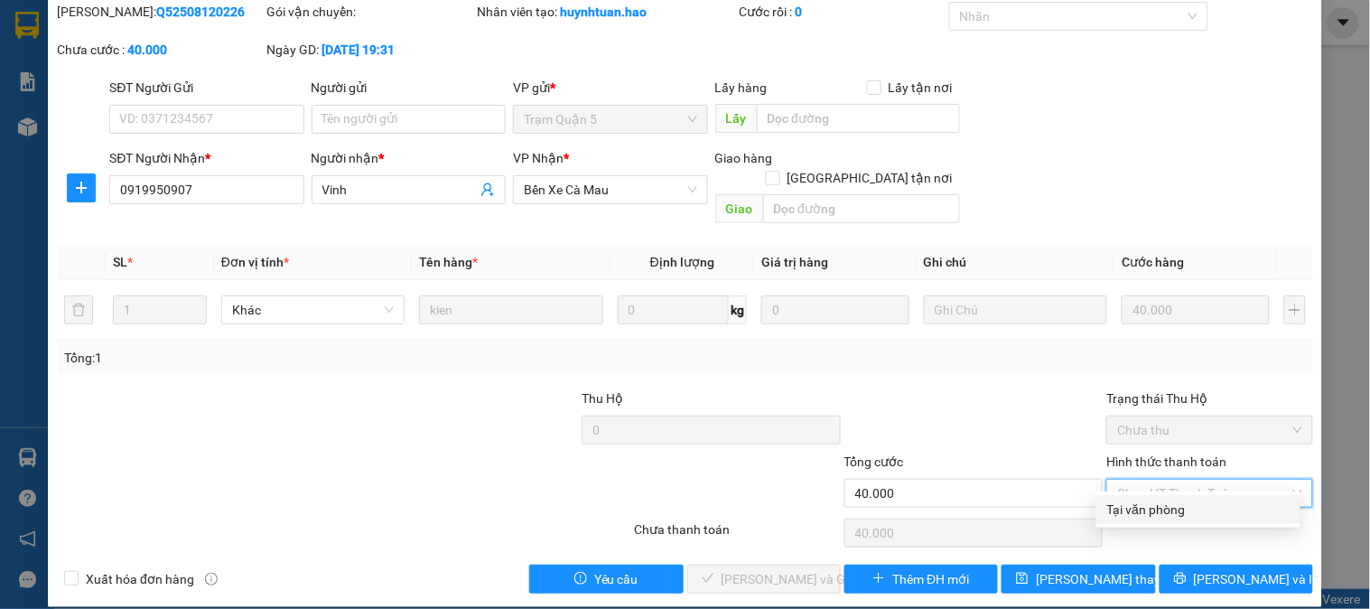
click at [1177, 499] on div "Tại văn phòng" at bounding box center [1198, 509] width 182 height 20
type input "0"
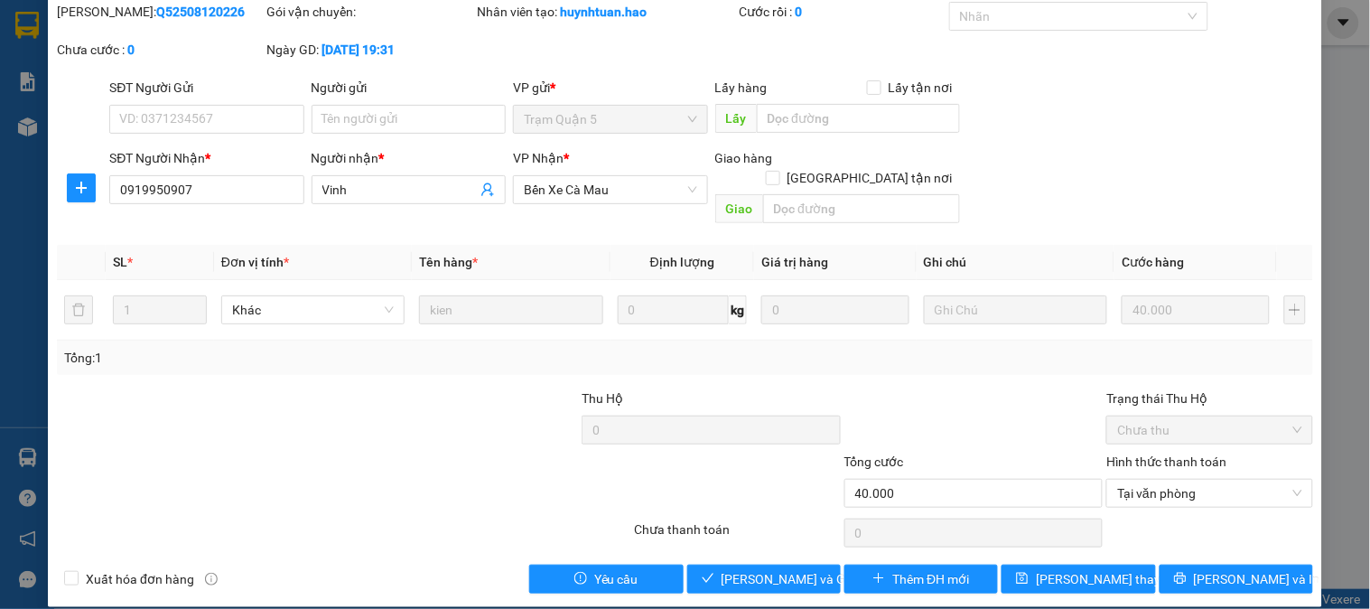
click at [725, 538] on div "Total Paid Fee 0 Total UnPaid Fee 40.000 Cash Collection Total Fee Mã ĐH: Q5250…" at bounding box center [685, 297] width 1256 height 591
drag, startPoint x: 738, startPoint y: 543, endPoint x: 738, endPoint y: 553, distance: 10.8
click at [738, 548] on div "Total Paid Fee 0 Total UnPaid Fee 40.000 Cash Collection Total Fee Mã ĐH: Q5250…" at bounding box center [685, 297] width 1256 height 591
click at [738, 569] on span "[PERSON_NAME] và [PERSON_NAME] hàng" at bounding box center [807, 579] width 173 height 20
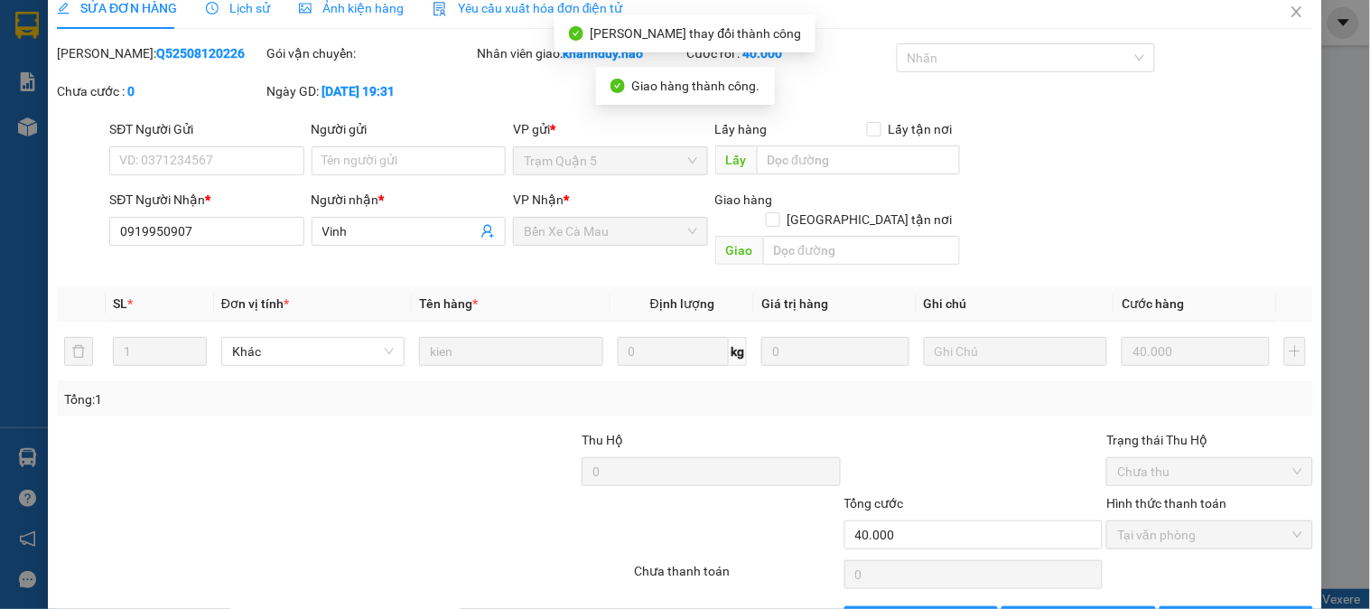
scroll to position [0, 0]
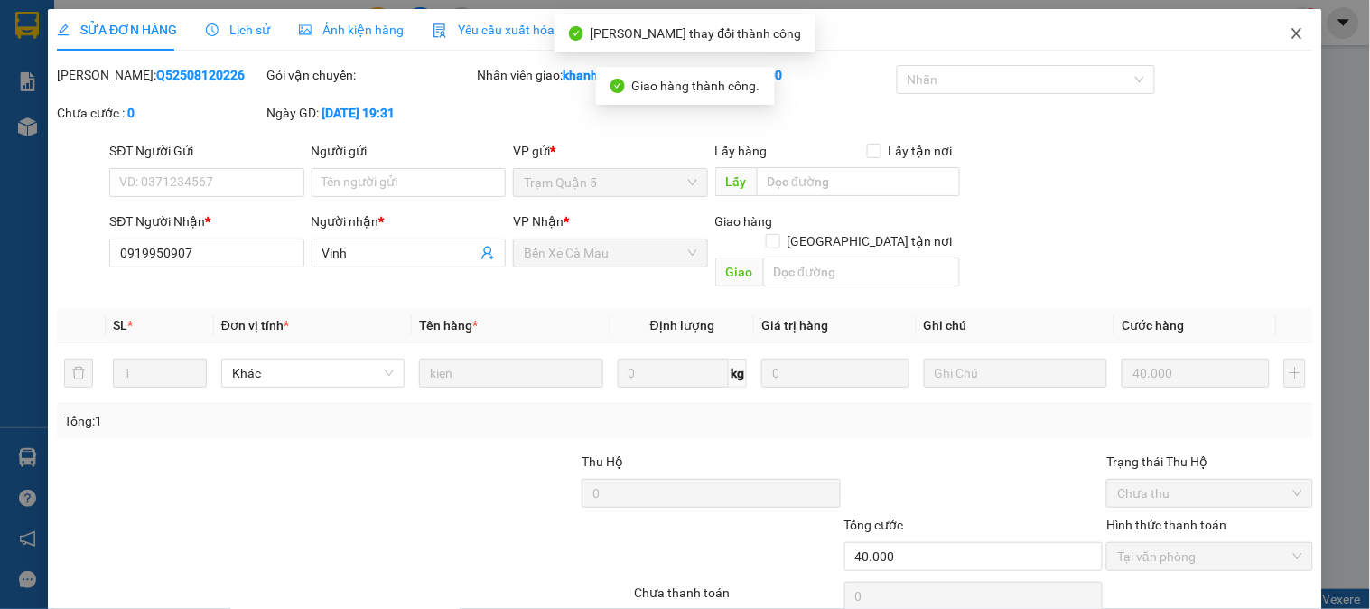
click at [1289, 33] on icon "close" at bounding box center [1296, 33] width 14 height 14
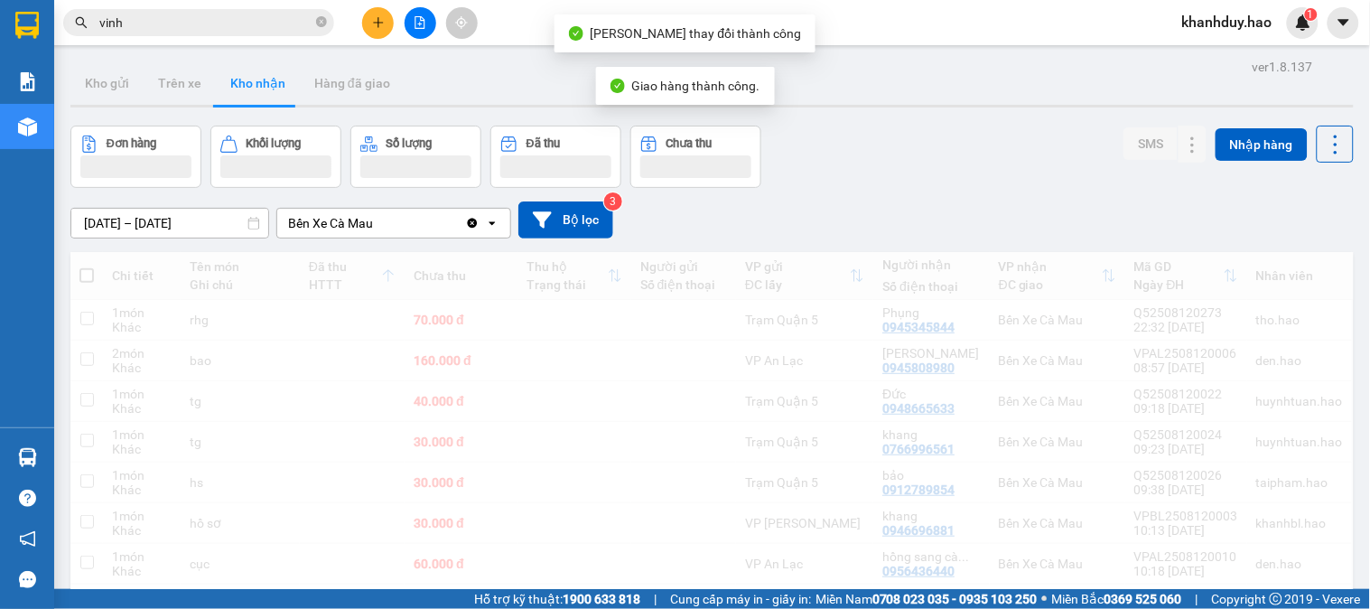
click at [259, 24] on input "vinh" at bounding box center [205, 23] width 213 height 20
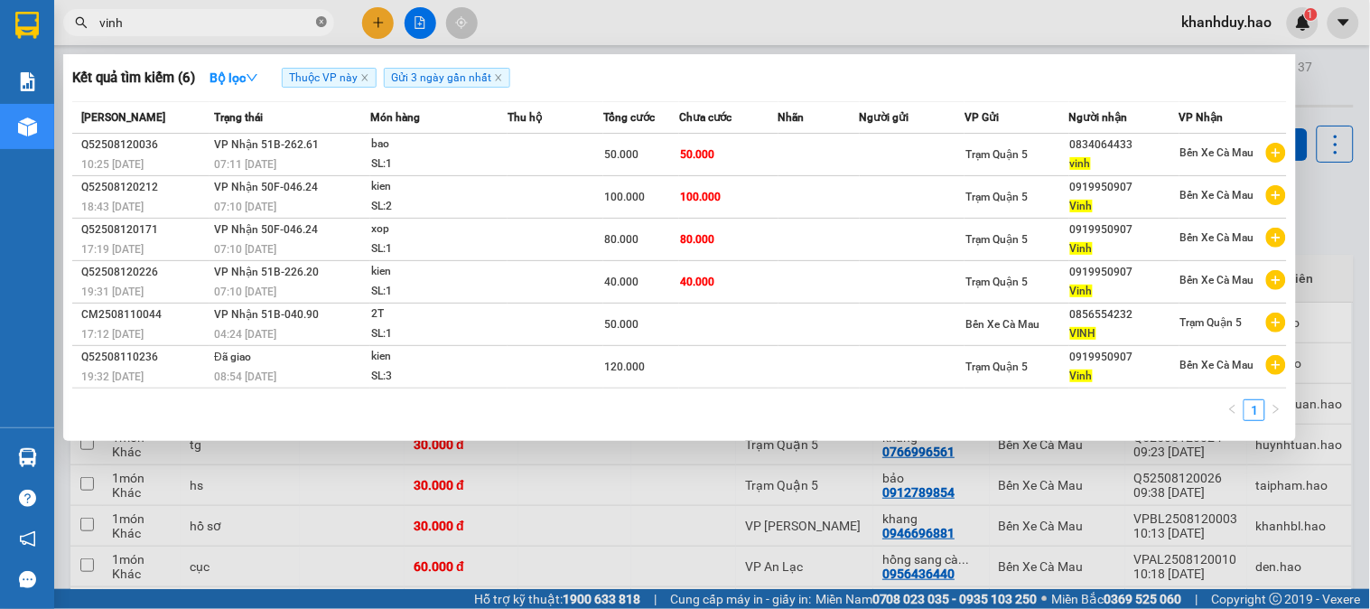
click at [318, 23] on icon "close-circle" at bounding box center [321, 21] width 11 height 11
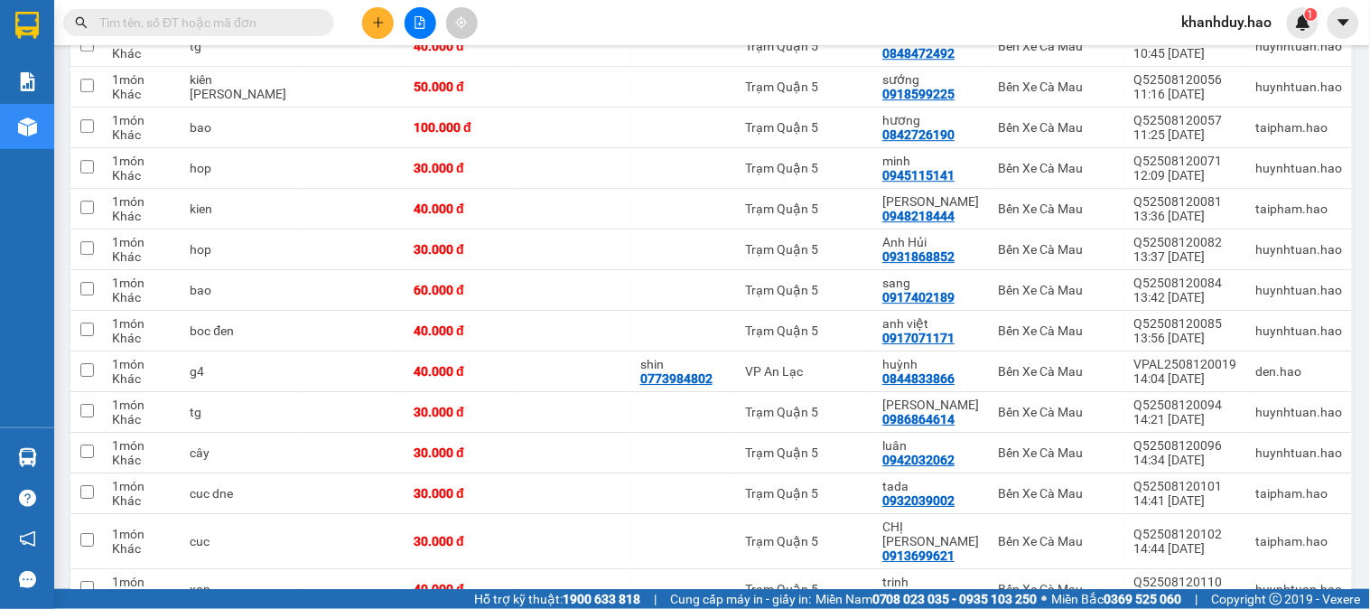
scroll to position [906, 0]
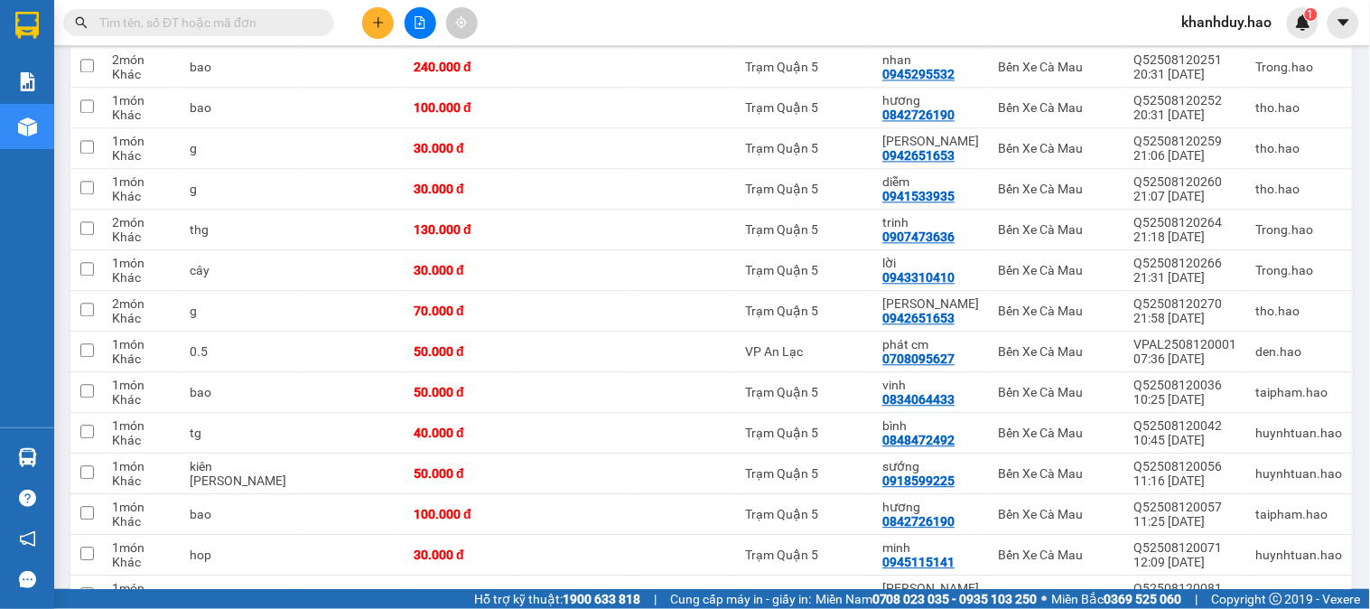
click at [208, 23] on input "text" at bounding box center [205, 23] width 213 height 20
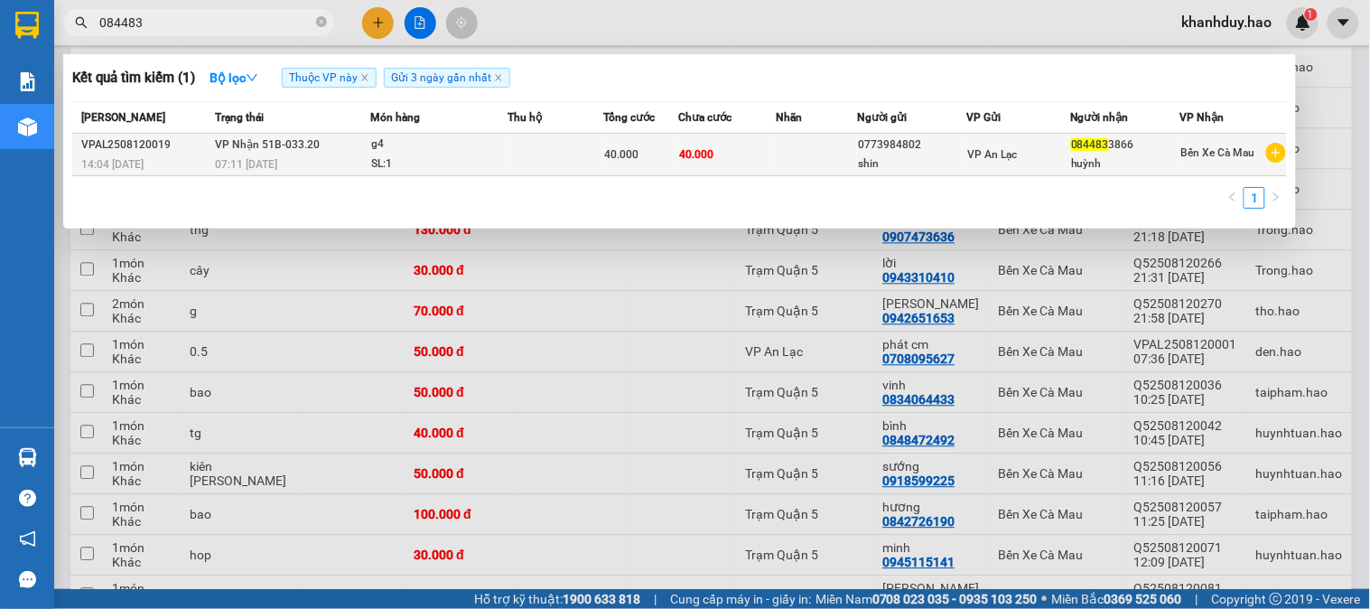
type input "084483"
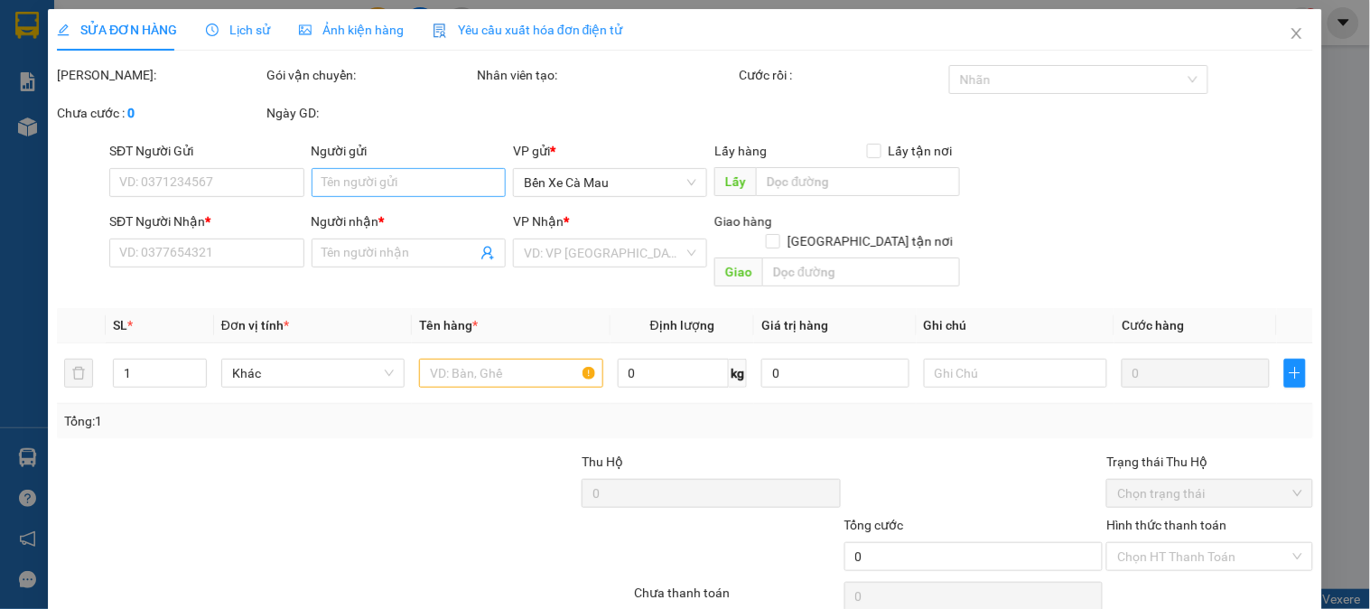
type input "0773984802"
type input "shin"
type input "0844833866"
type input "huỳnh"
type input "40.000"
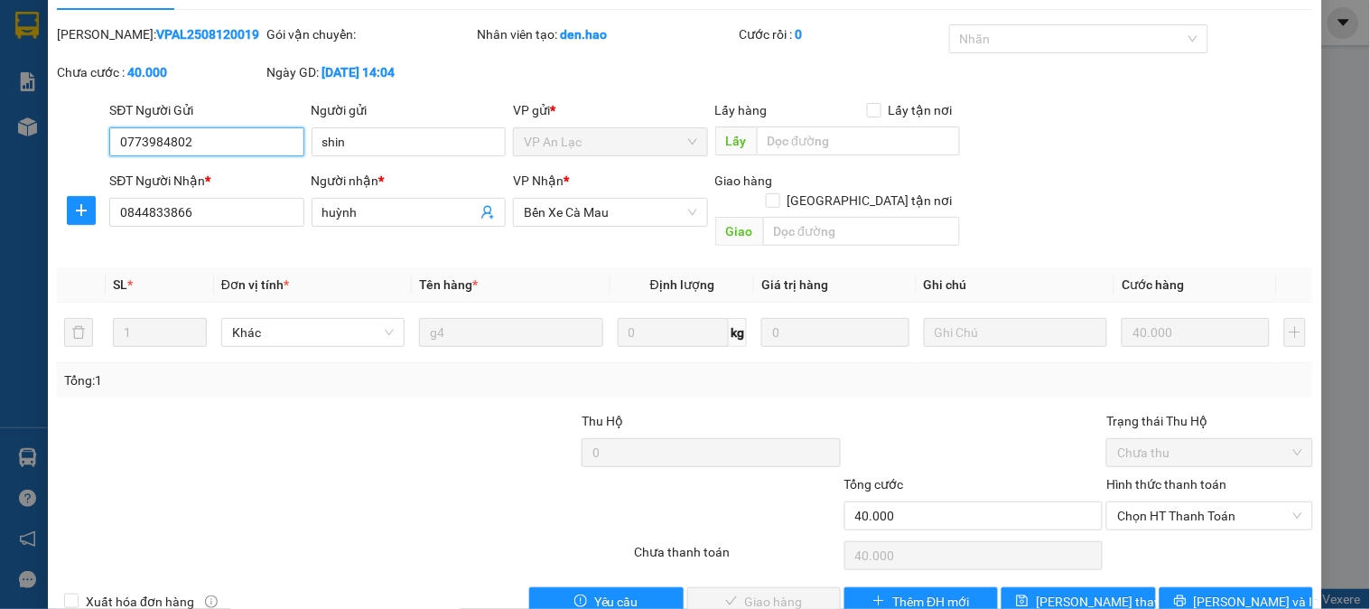
scroll to position [63, 0]
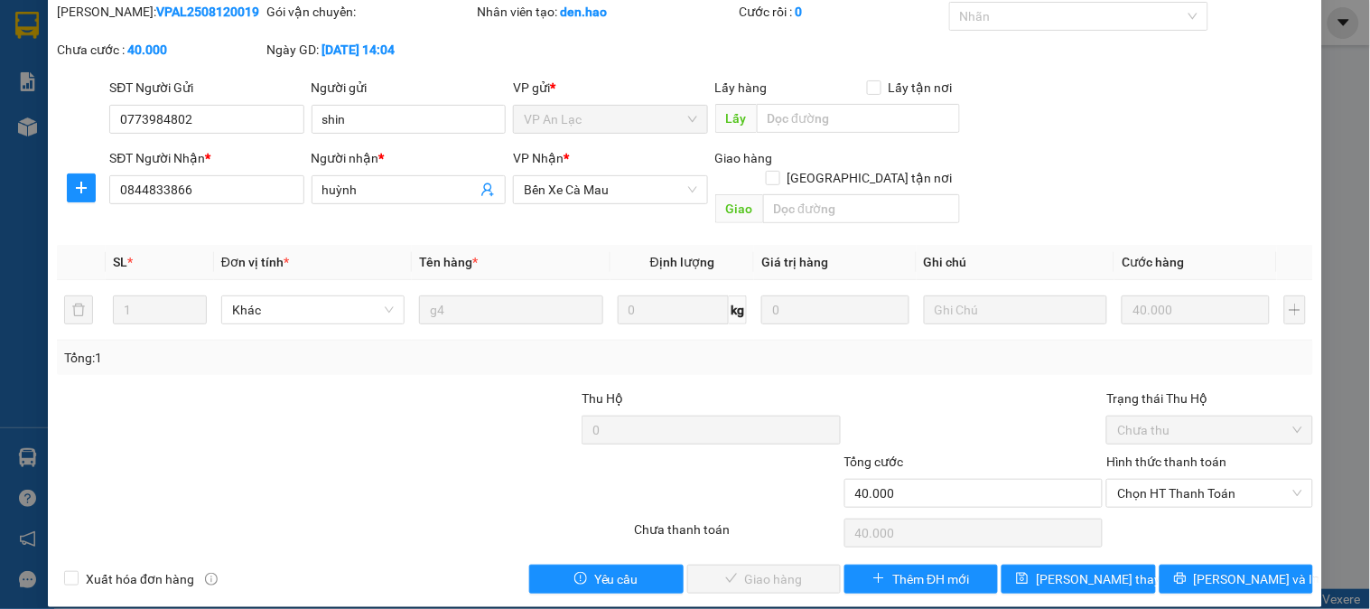
click at [1217, 515] on div "Chọn HT Thanh Toán" at bounding box center [1208, 533] width 209 height 36
click at [1198, 488] on div "Hình thức thanh toán Chọn HT Thanh Toán" at bounding box center [1209, 482] width 206 height 63
drag, startPoint x: 1171, startPoint y: 464, endPoint x: 1163, endPoint y: 486, distance: 23.1
click at [1170, 479] on span "Chọn HT Thanh Toán" at bounding box center [1209, 492] width 184 height 27
click at [1156, 508] on div "Tại văn phòng" at bounding box center [1198, 509] width 182 height 20
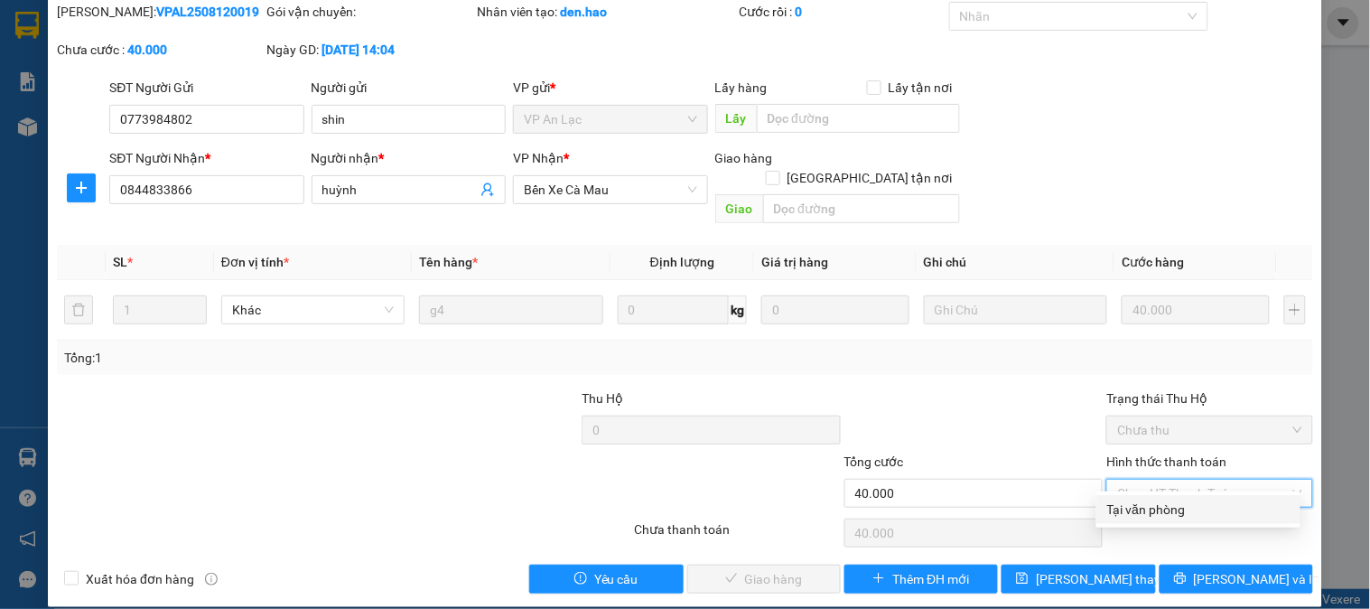
type input "0"
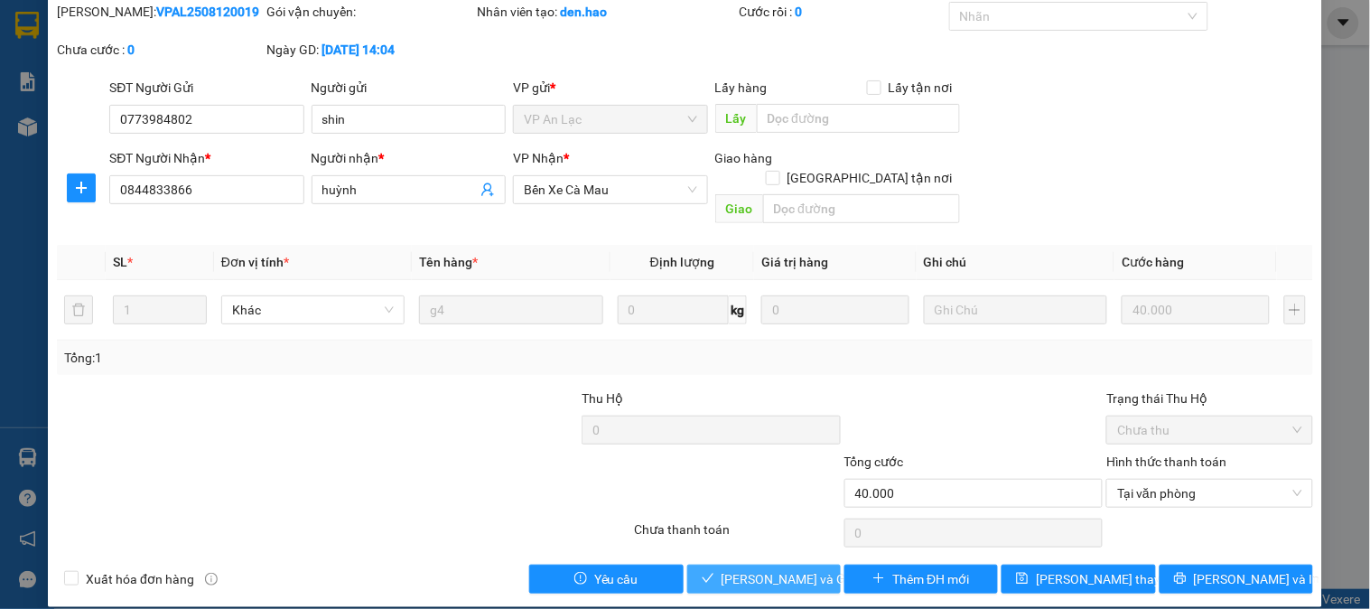
click at [781, 569] on span "[PERSON_NAME] và [PERSON_NAME] hàng" at bounding box center [807, 579] width 173 height 20
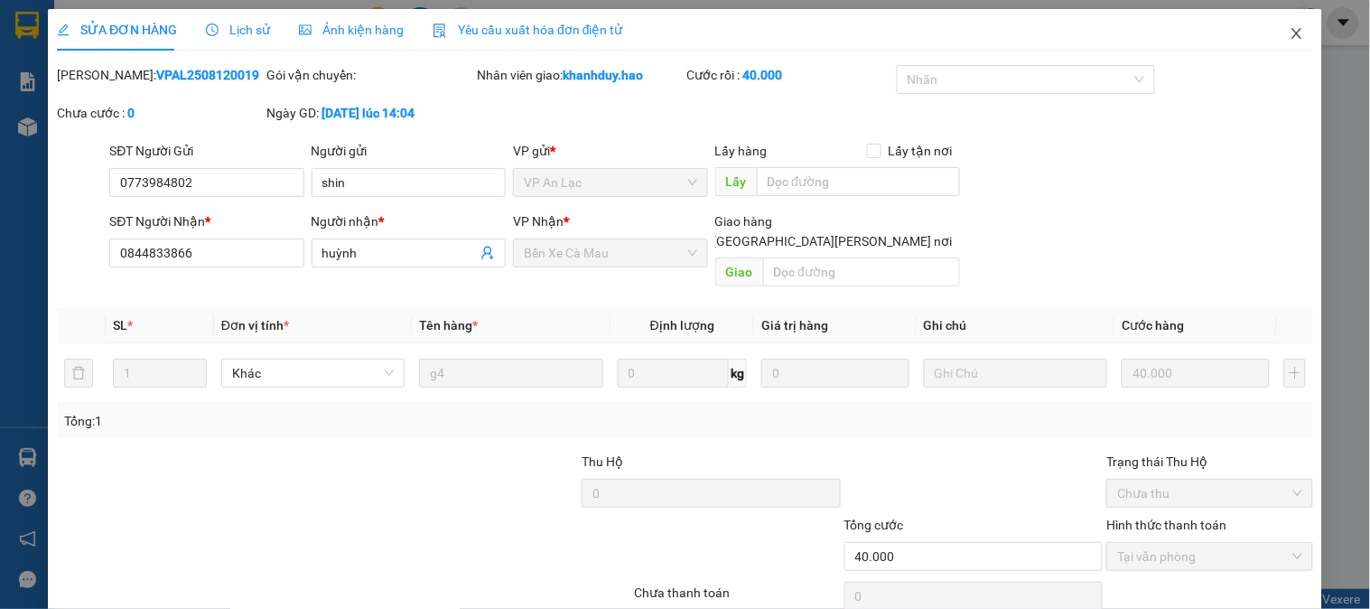
click at [1289, 32] on icon "close" at bounding box center [1296, 33] width 14 height 14
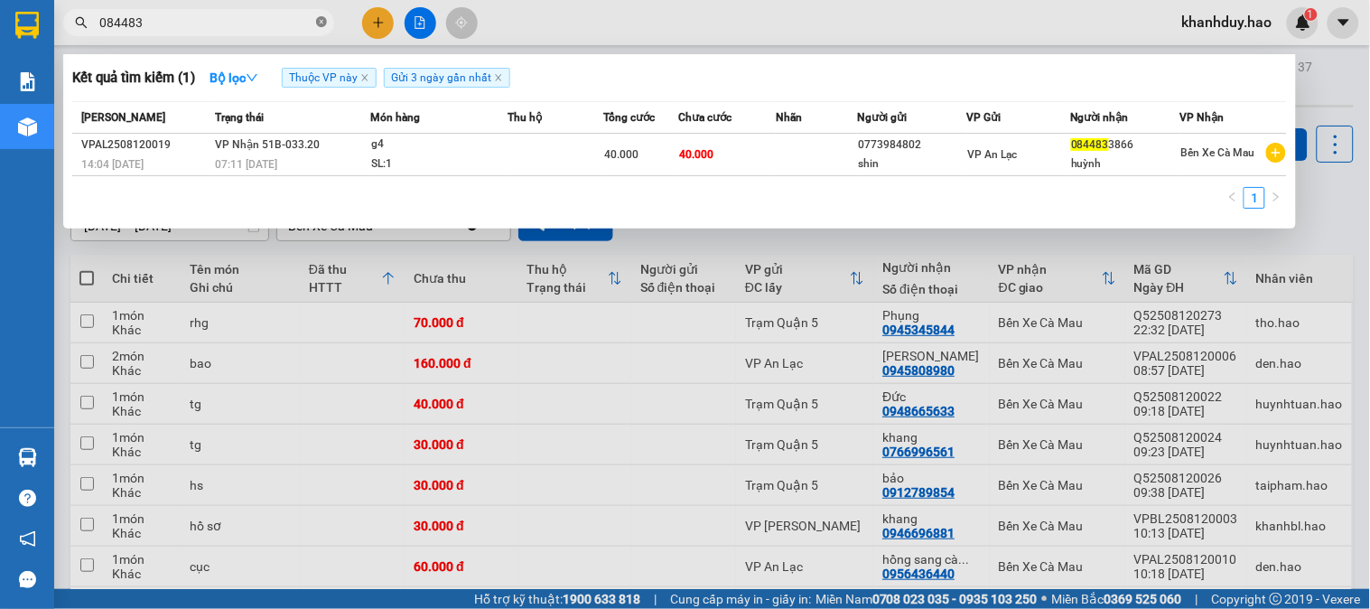
click at [325, 22] on icon "close-circle" at bounding box center [321, 21] width 11 height 11
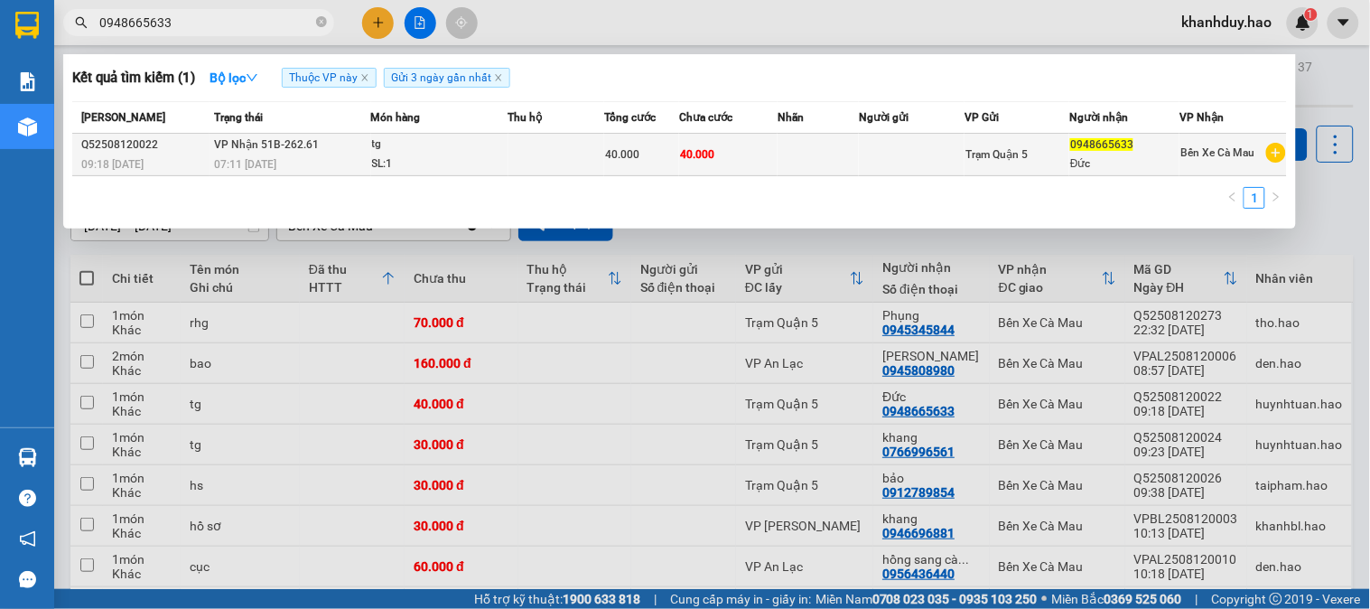
type input "0948665633"
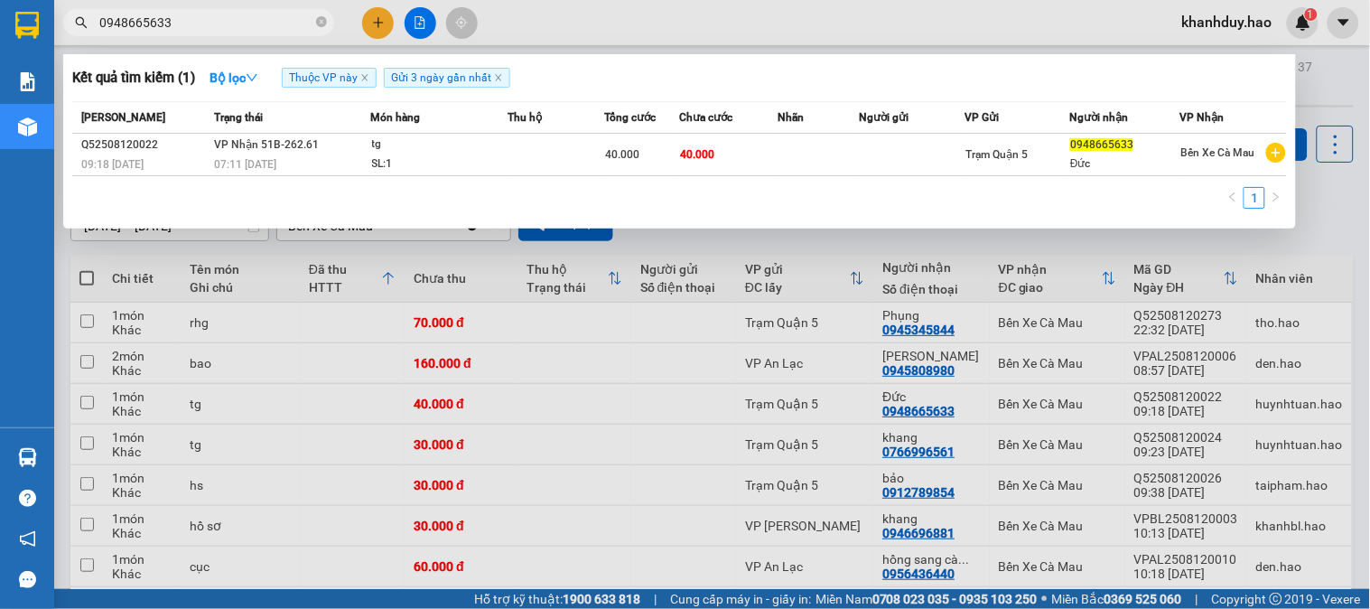
click at [562, 151] on td at bounding box center [556, 155] width 96 height 42
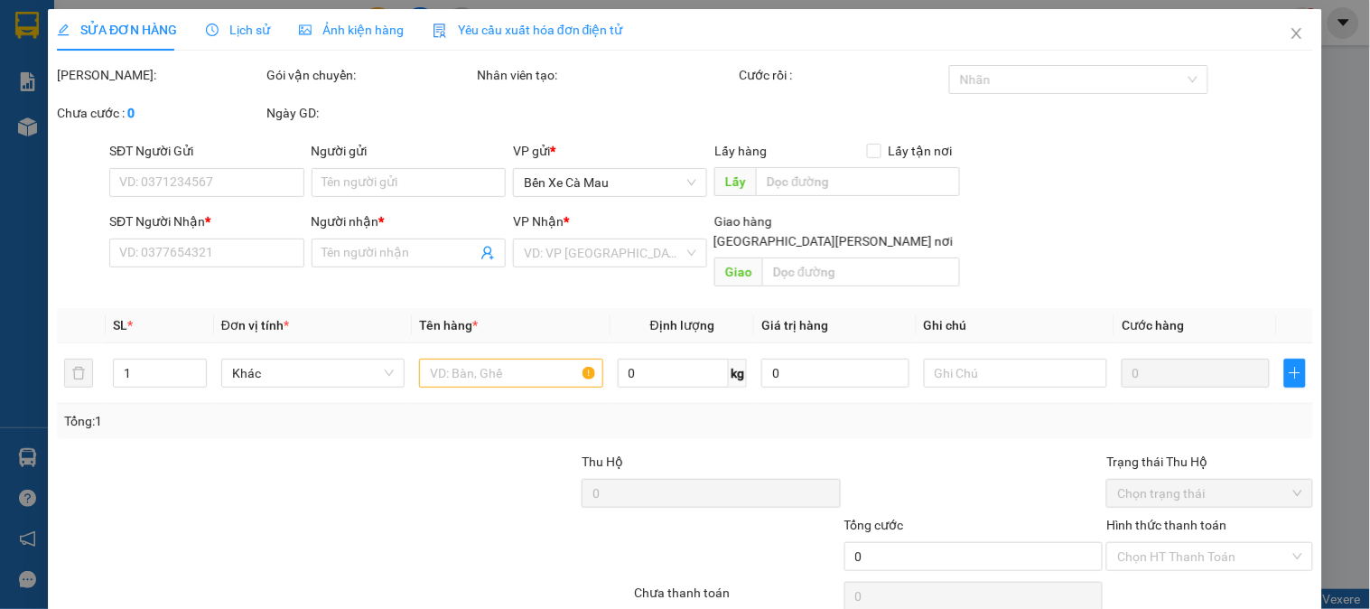
type input "0948665633"
type input "Đức"
type input "40.000"
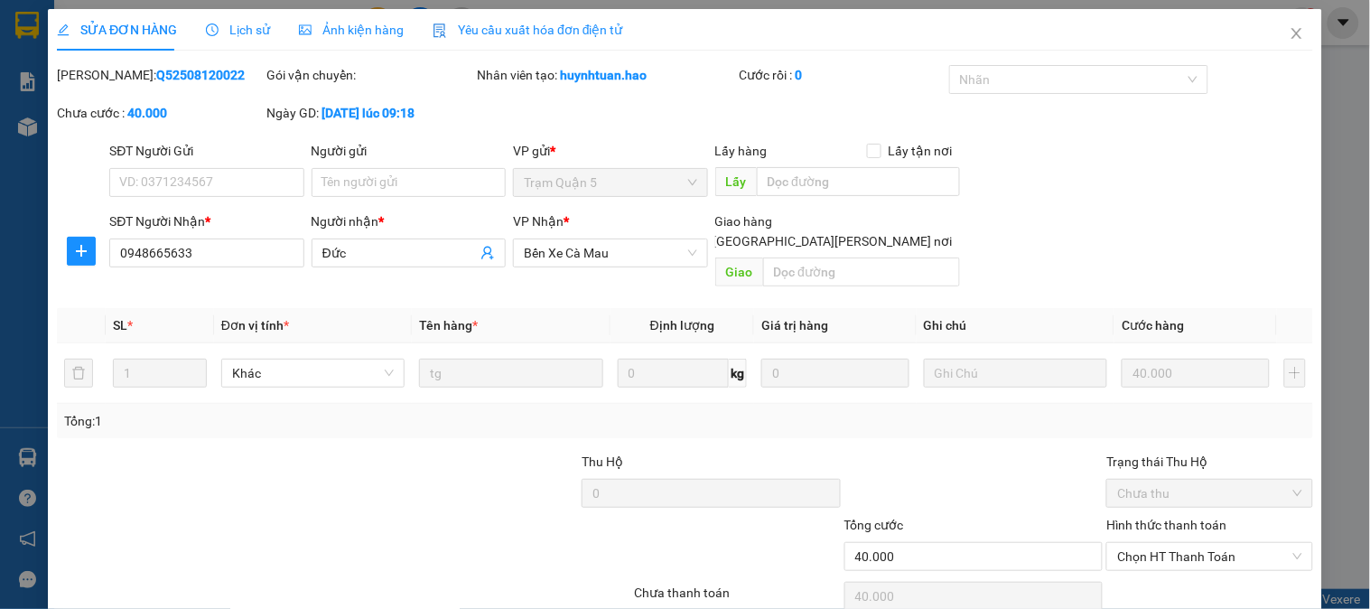
click at [353, 32] on span "Ảnh kiện hàng" at bounding box center [351, 30] width 105 height 14
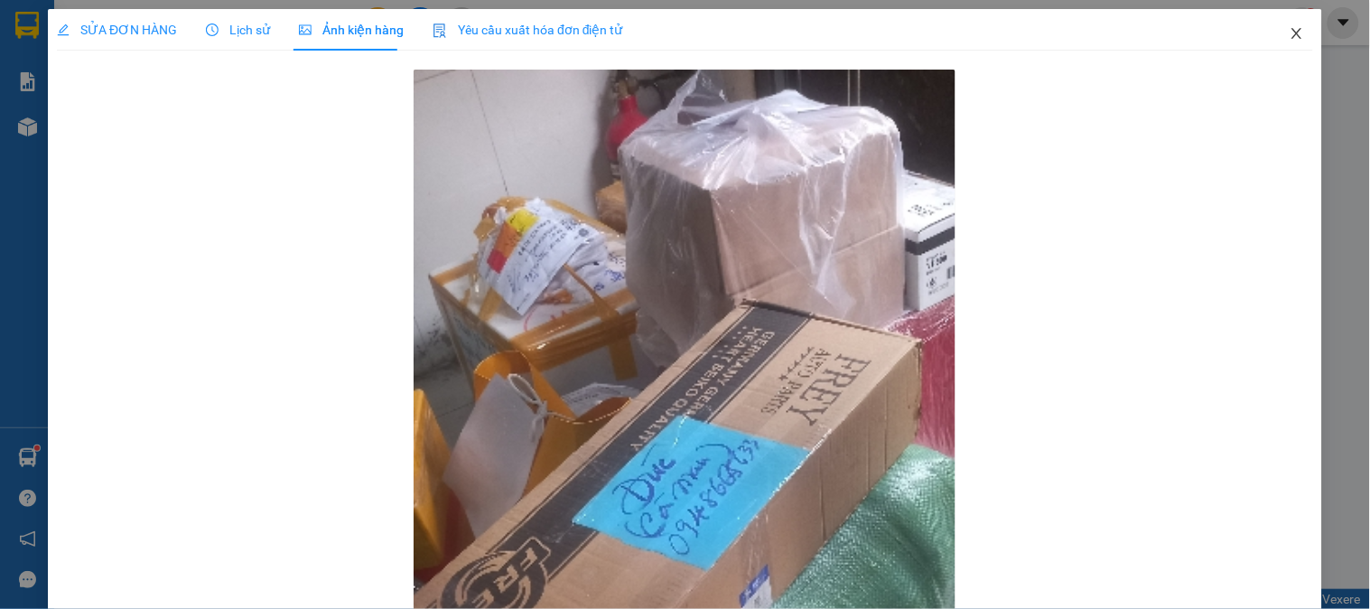
click at [1287, 25] on span "Close" at bounding box center [1296, 34] width 51 height 51
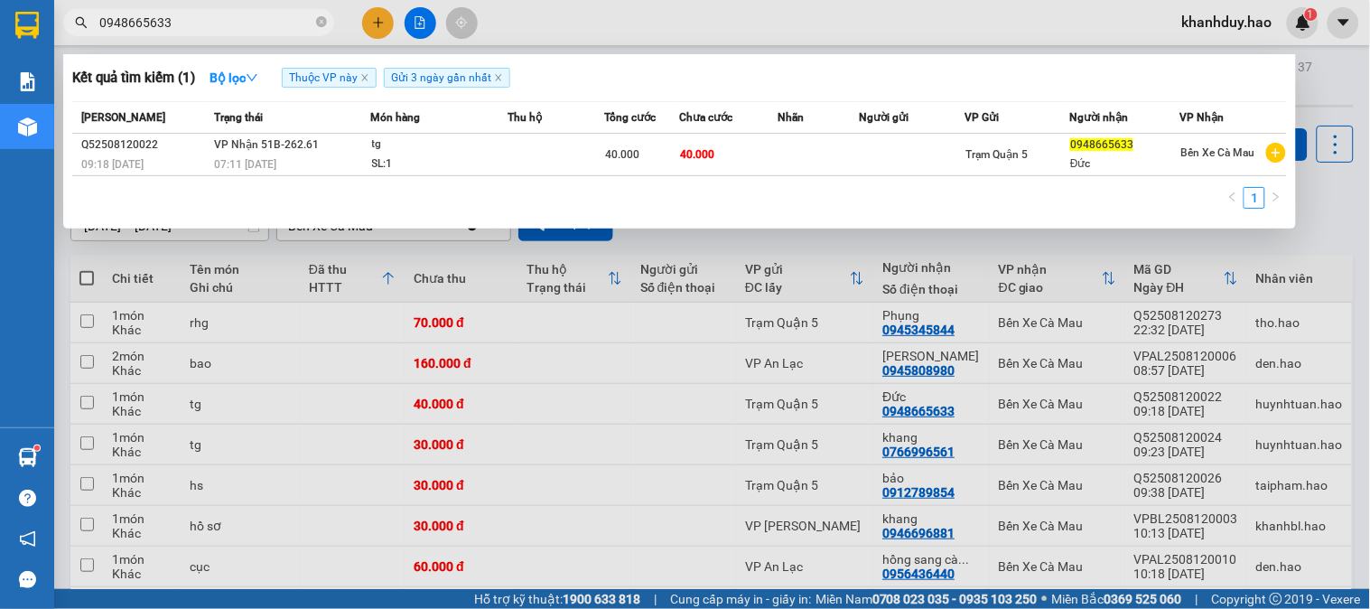
click at [190, 24] on input "0948665633" at bounding box center [205, 23] width 213 height 20
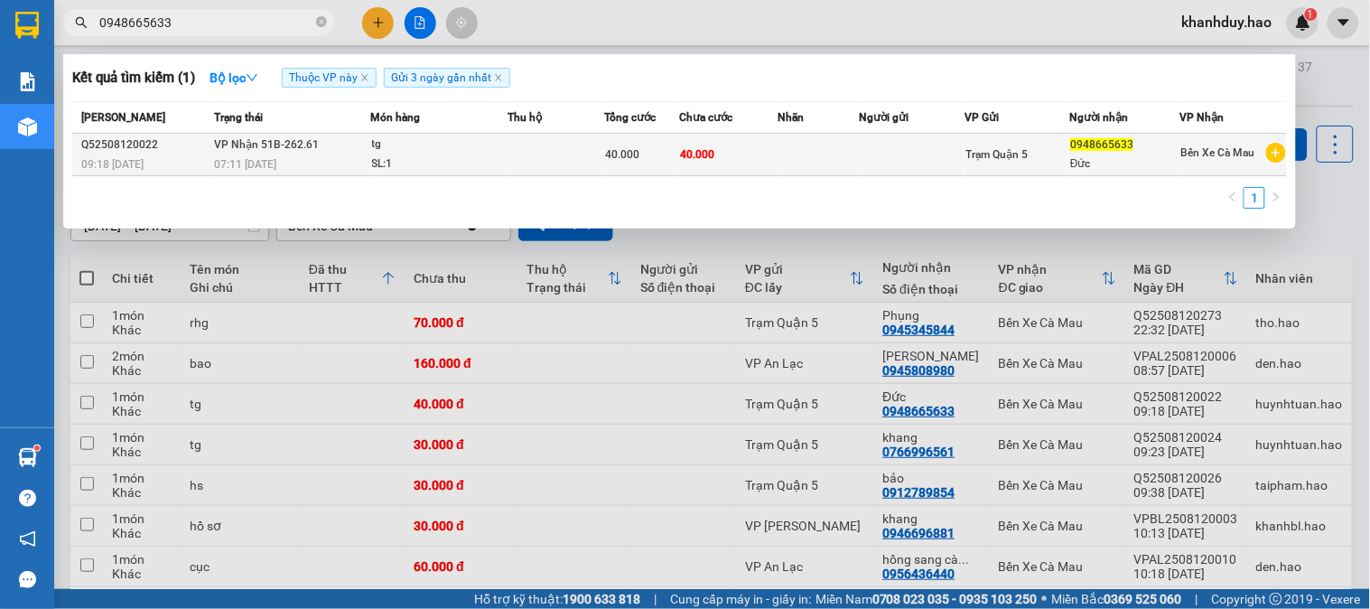
click at [397, 146] on div "tg" at bounding box center [439, 145] width 135 height 20
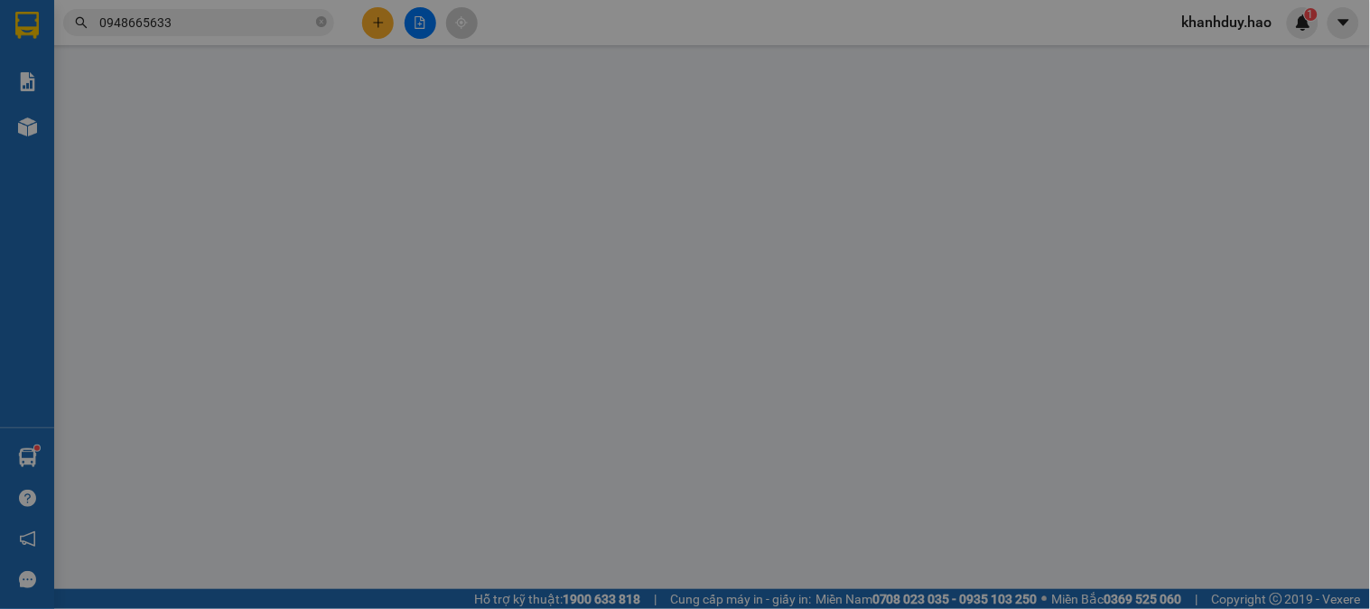
type input "0948665633"
type input "Đức"
type input "40.000"
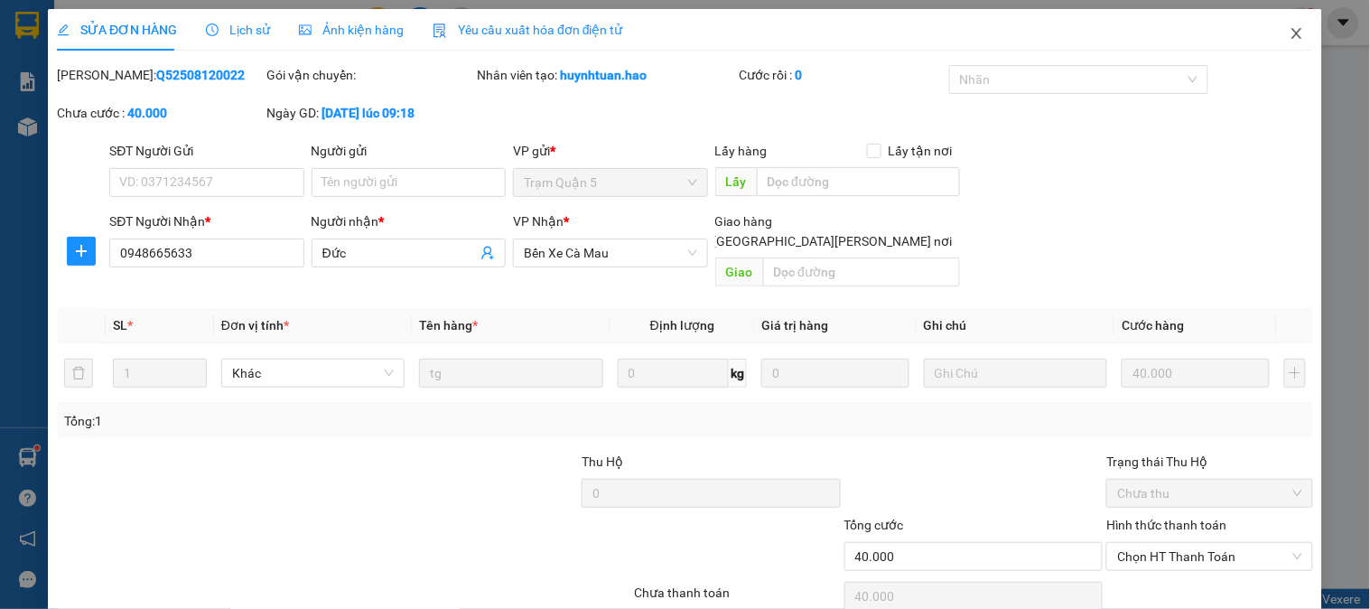
click at [1289, 32] on icon "close" at bounding box center [1296, 33] width 14 height 14
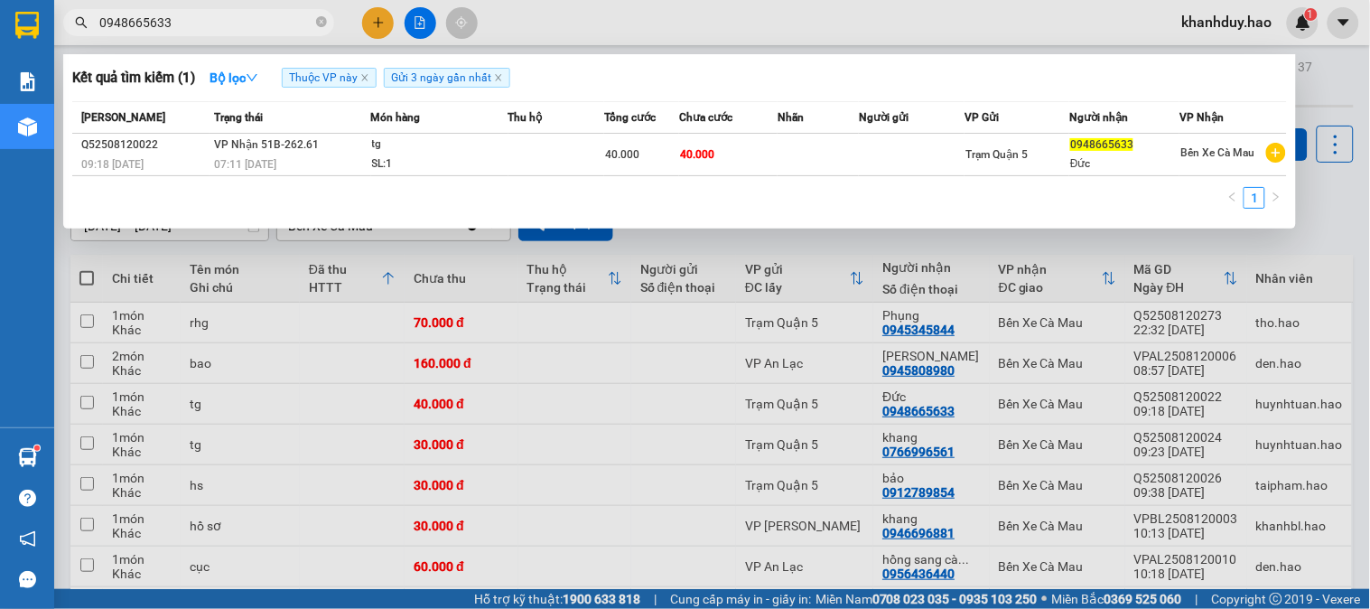
click at [242, 25] on input "0948665633" at bounding box center [205, 23] width 213 height 20
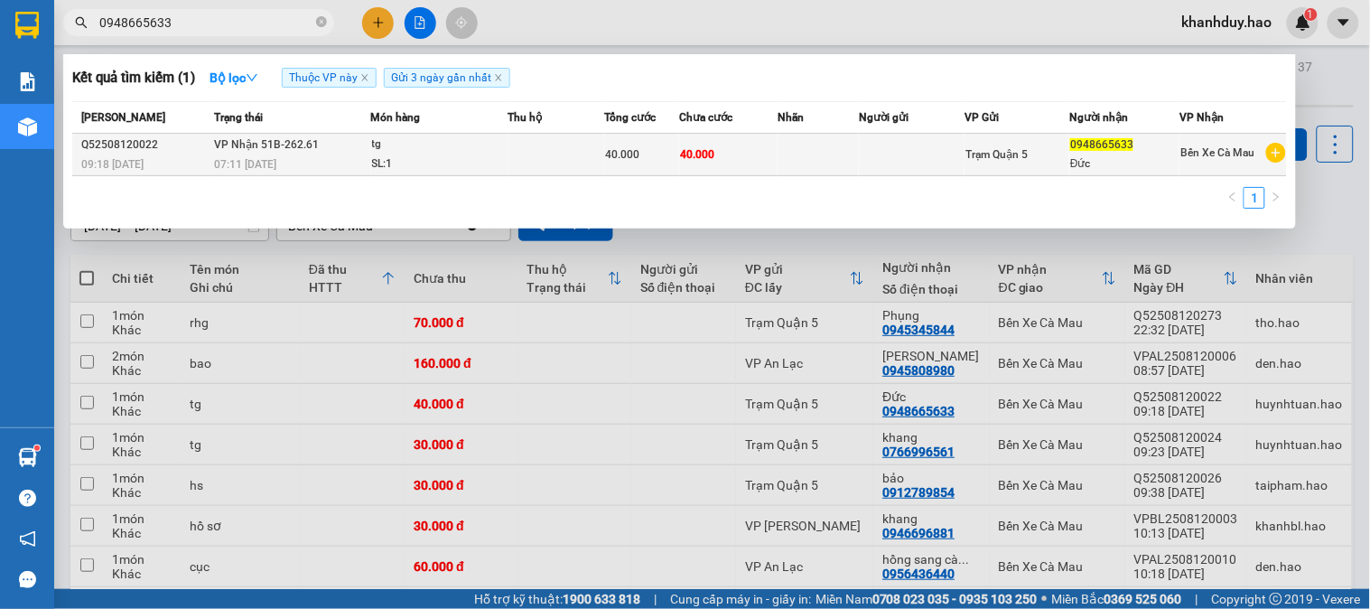
click at [581, 146] on td at bounding box center [556, 155] width 96 height 42
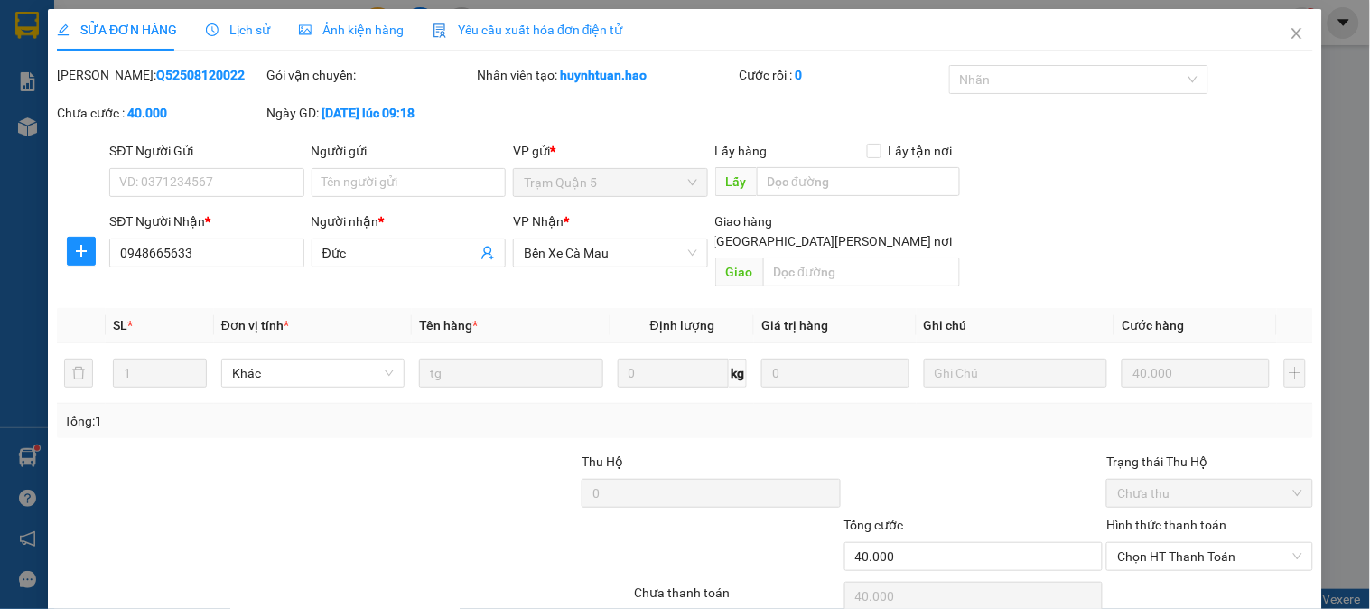
click at [354, 33] on span "Ảnh kiện hàng" at bounding box center [351, 30] width 105 height 14
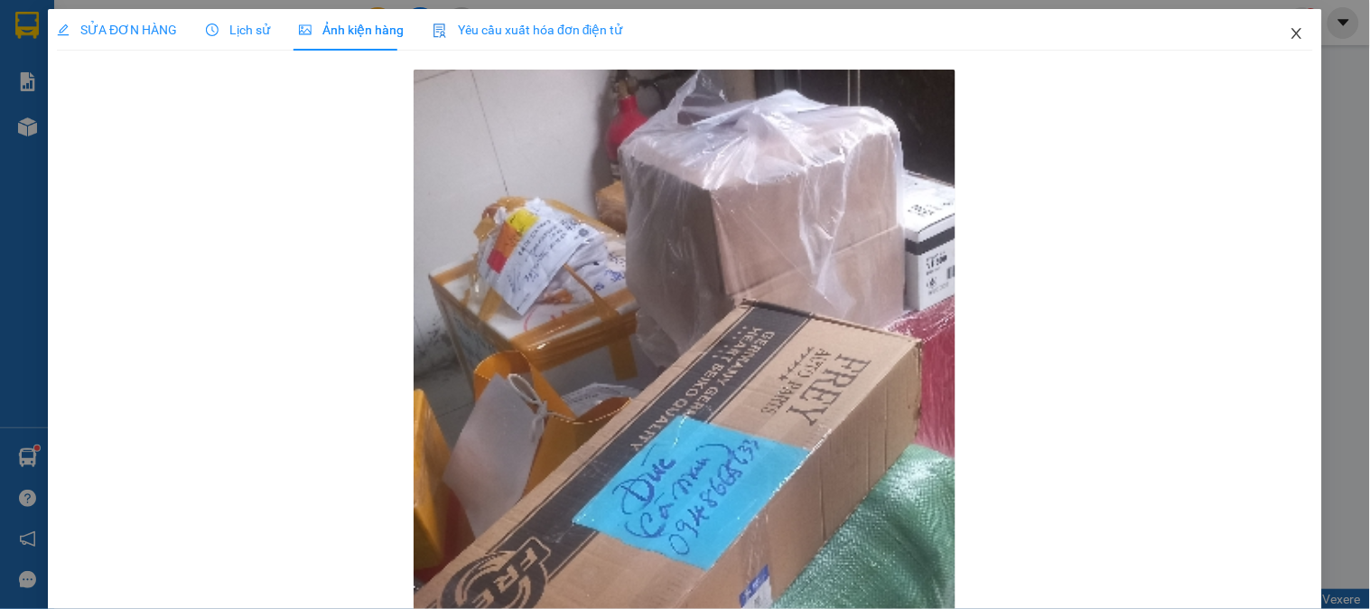
click at [1289, 34] on icon "close" at bounding box center [1296, 33] width 14 height 14
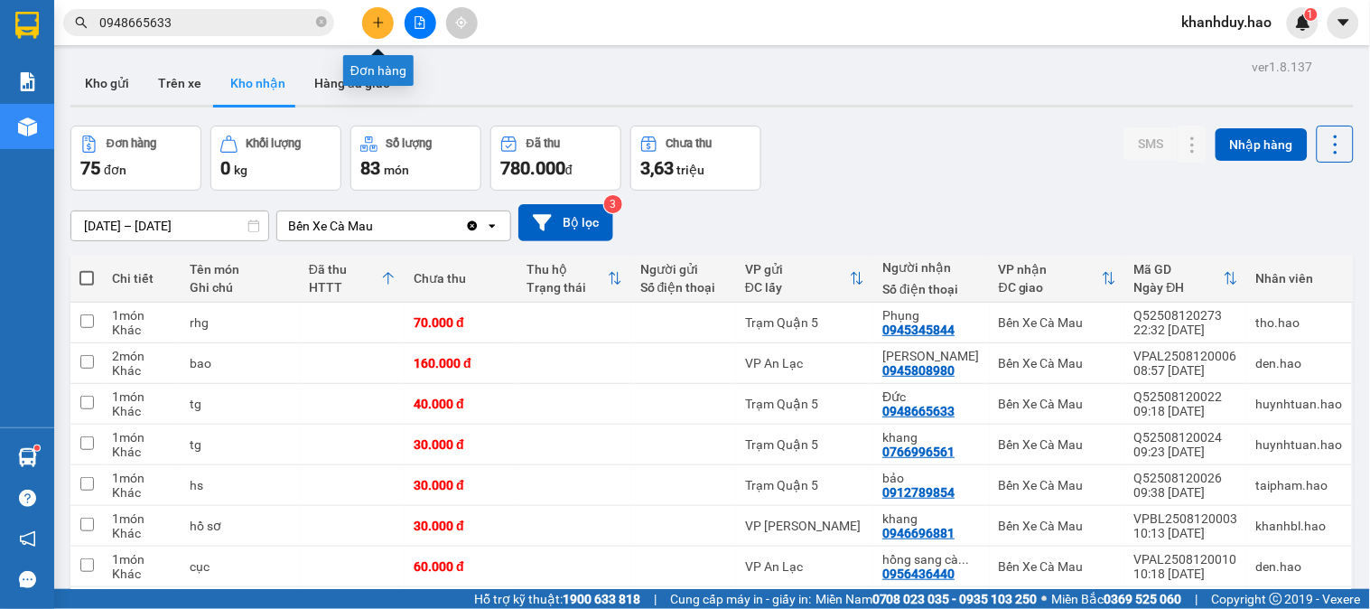
click at [375, 20] on icon "plus" at bounding box center [378, 22] width 13 height 13
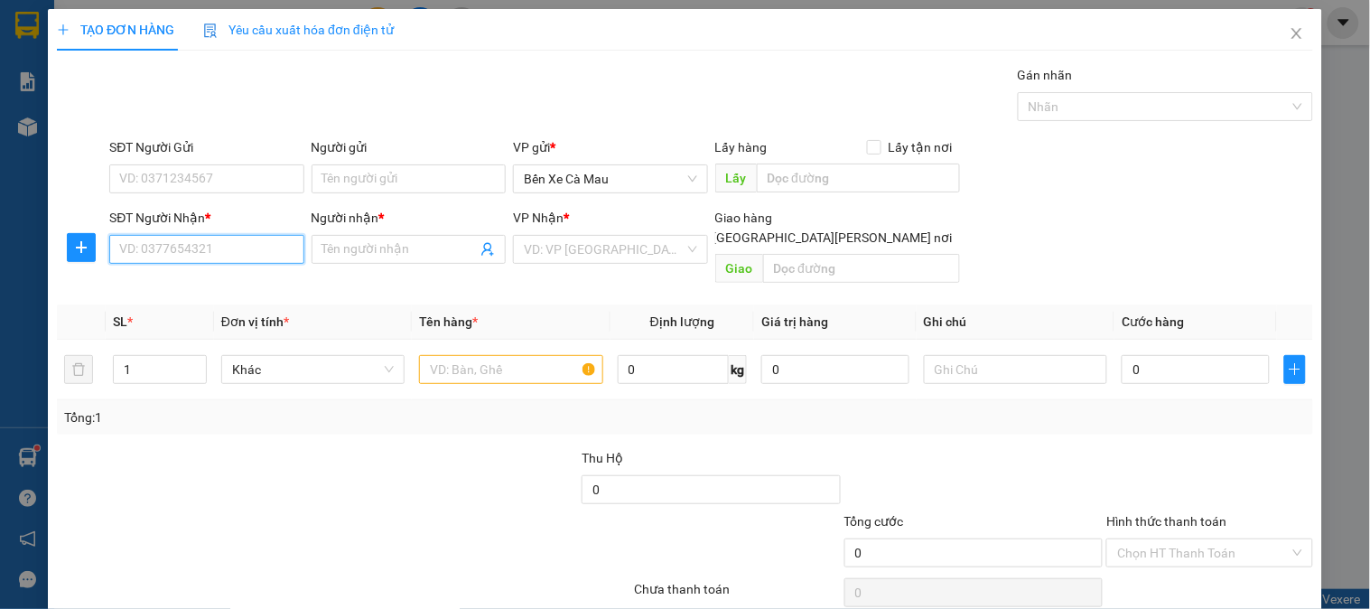
click at [241, 248] on input "SĐT Người Nhận *" at bounding box center [206, 249] width 194 height 29
type input "0948811441"
click at [217, 293] on div "0948811441 - HÙNG" at bounding box center [204, 285] width 171 height 20
type input "HÙNG"
type input "60.000"
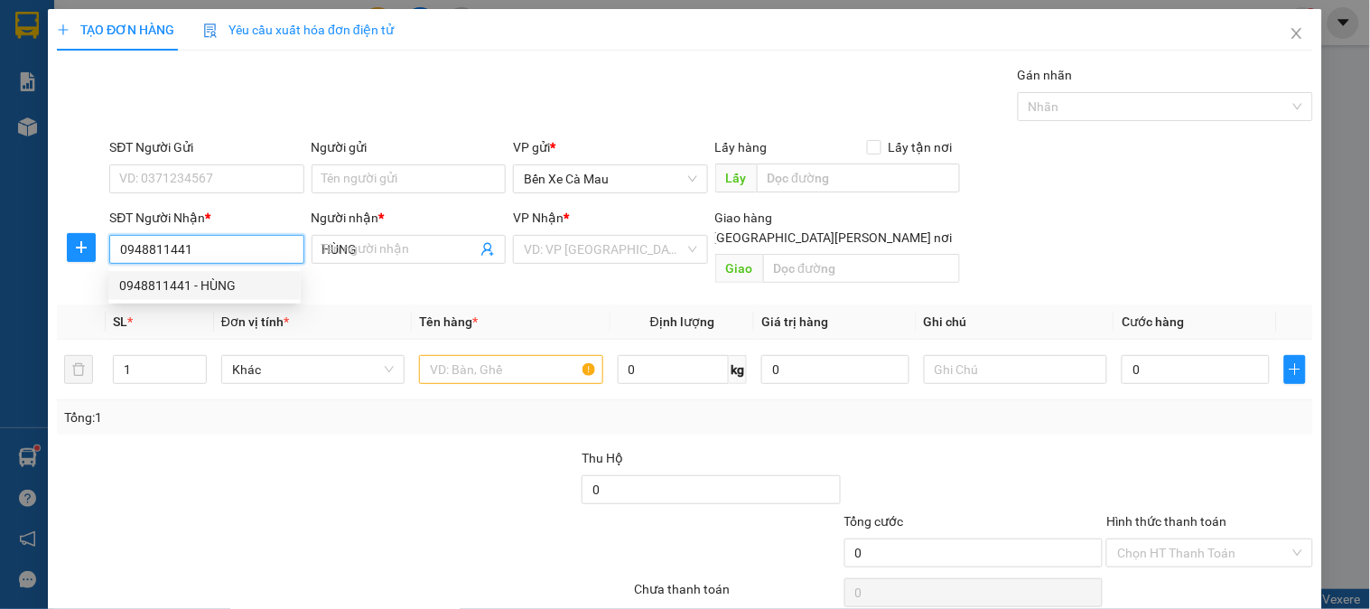
type input "60.000"
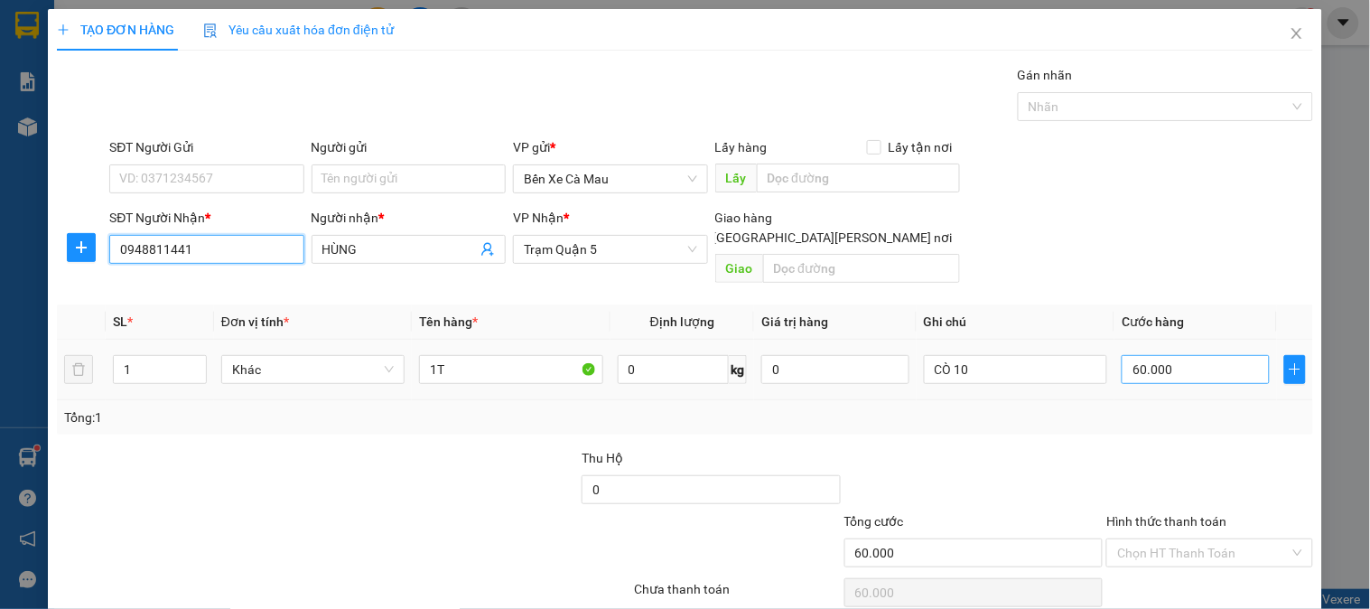
type input "0948811441"
click at [1175, 359] on input "60.000" at bounding box center [1195, 369] width 148 height 29
type input "0"
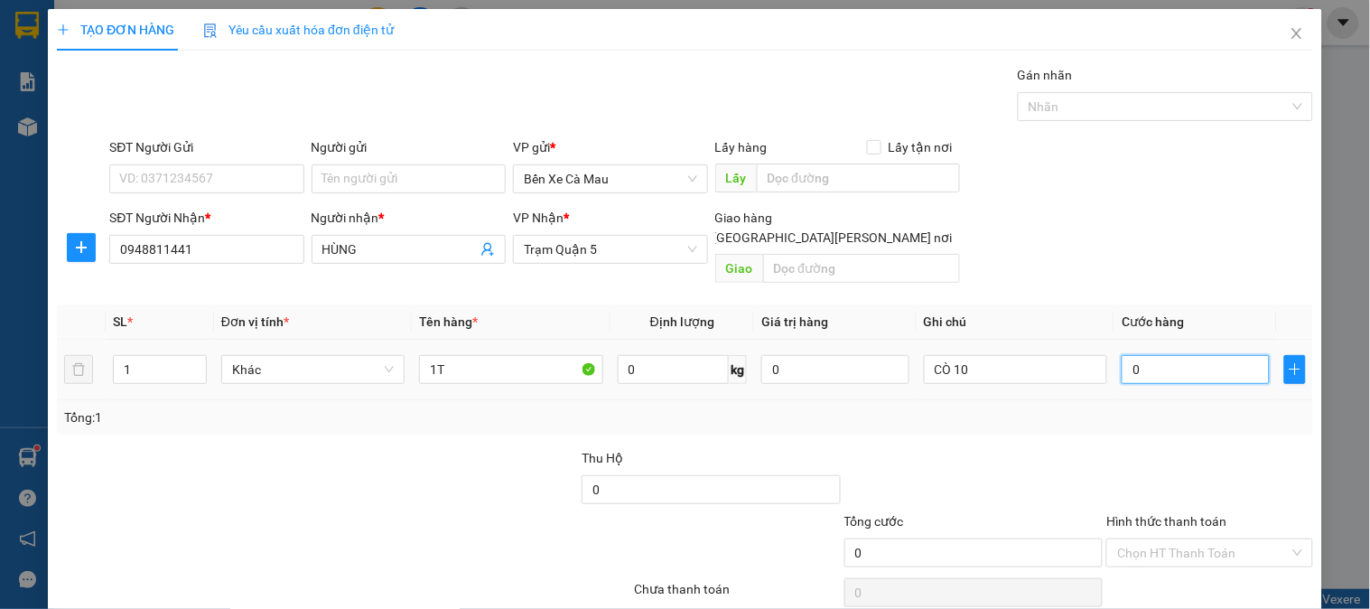
type input "7"
type input "007"
type input "70"
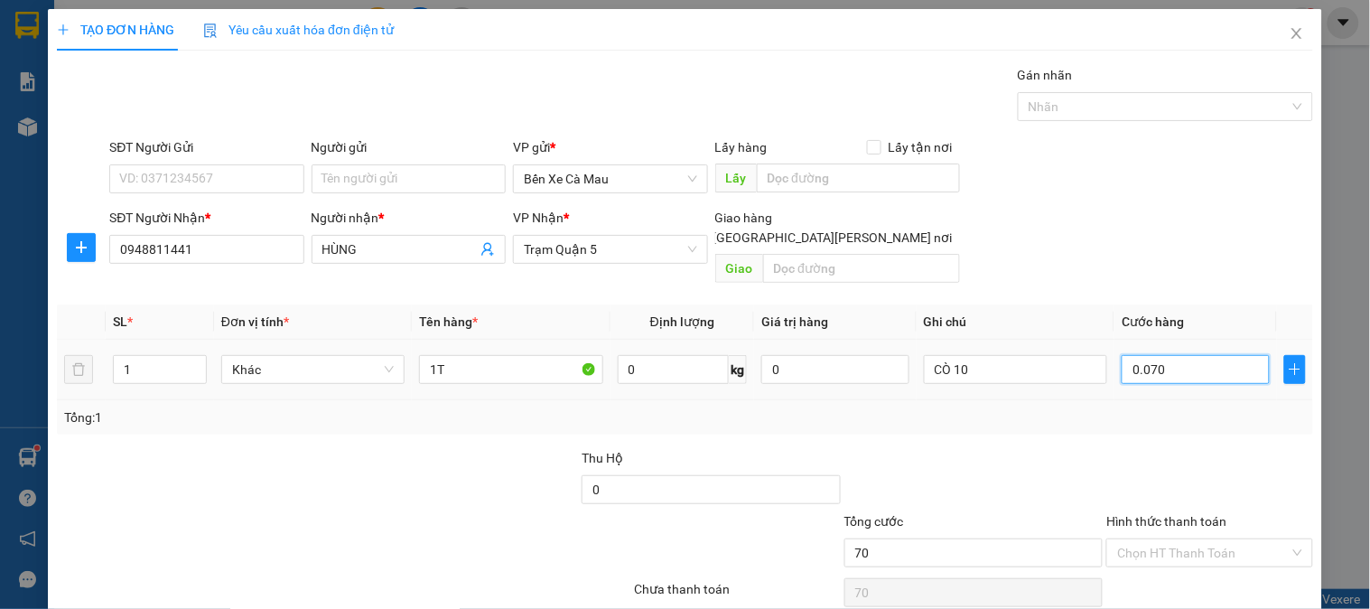
scroll to position [59, 0]
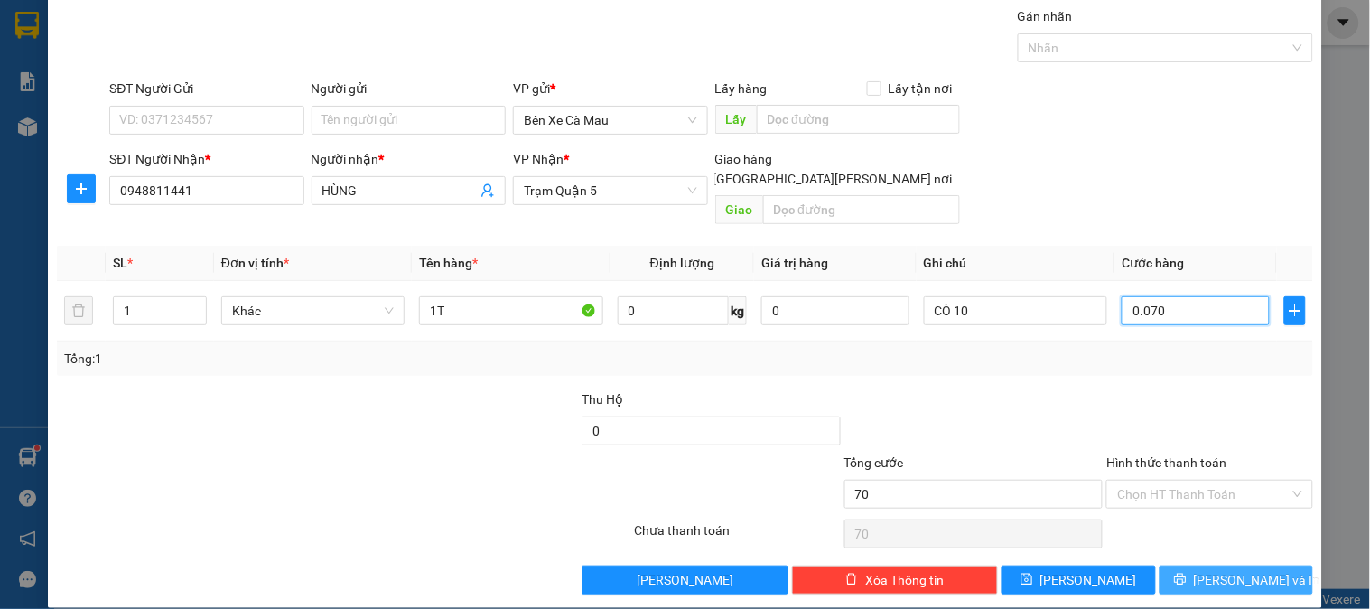
type input "0.070"
click at [1211, 570] on span "[PERSON_NAME] và In" at bounding box center [1257, 580] width 126 height 20
type input "70.000"
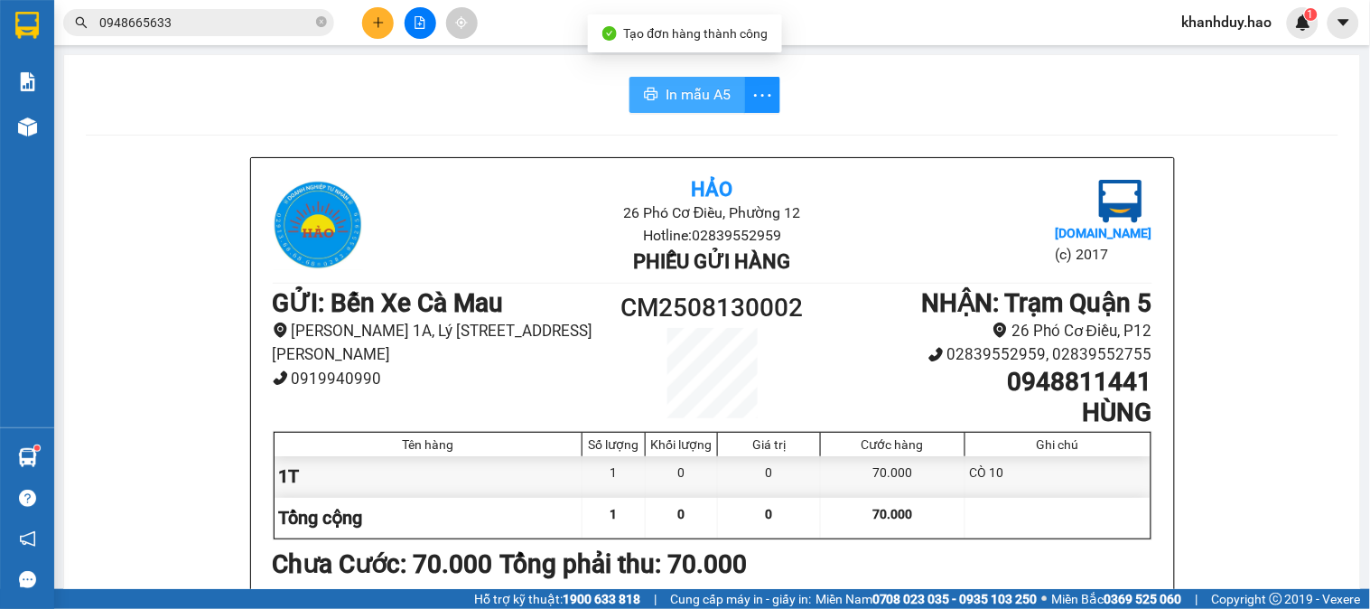
click at [704, 86] on span "In mẫu A5" at bounding box center [697, 94] width 65 height 23
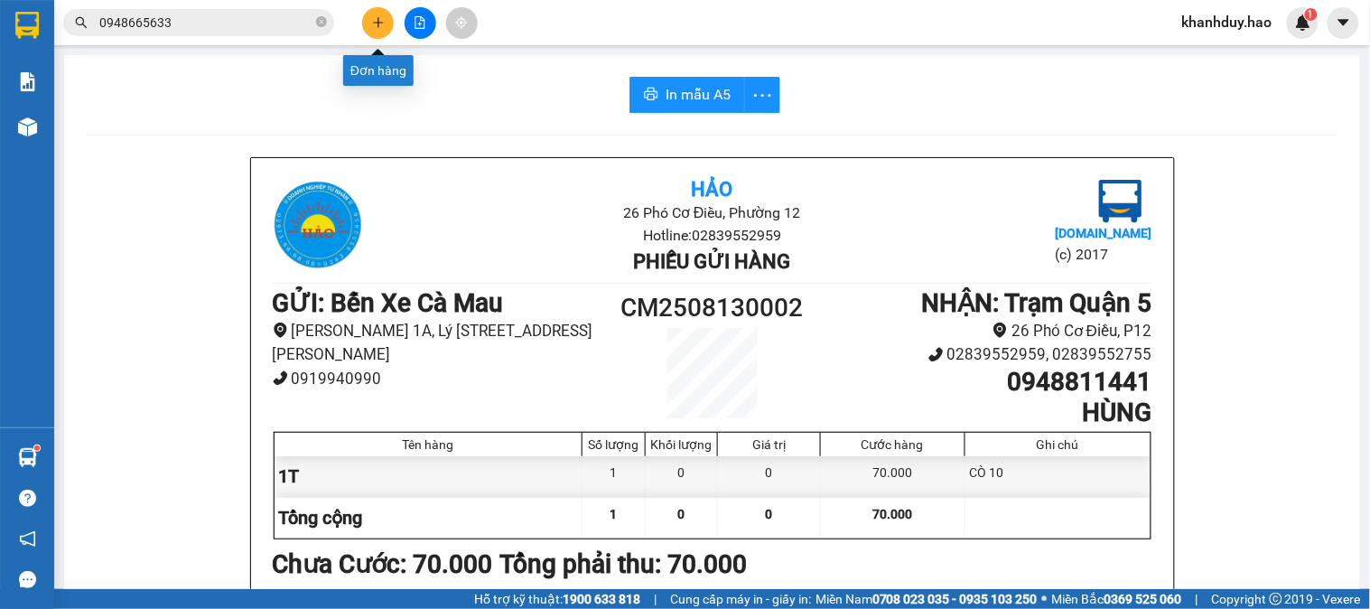
click at [376, 24] on icon "plus" at bounding box center [378, 22] width 13 height 13
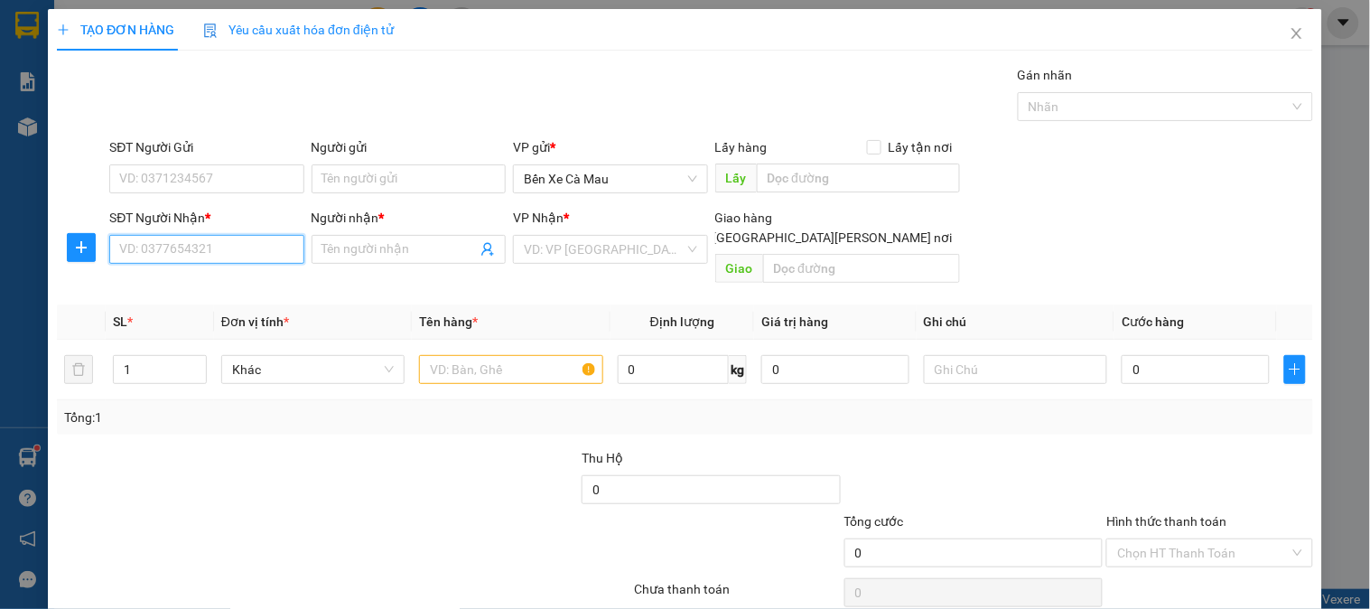
click at [163, 246] on input "SĐT Người Nhận *" at bounding box center [206, 249] width 194 height 29
click at [205, 281] on div "0867428859 - KO TÊN" at bounding box center [204, 285] width 171 height 20
type input "0867428859"
type input "KO TÊN"
type input "80.000"
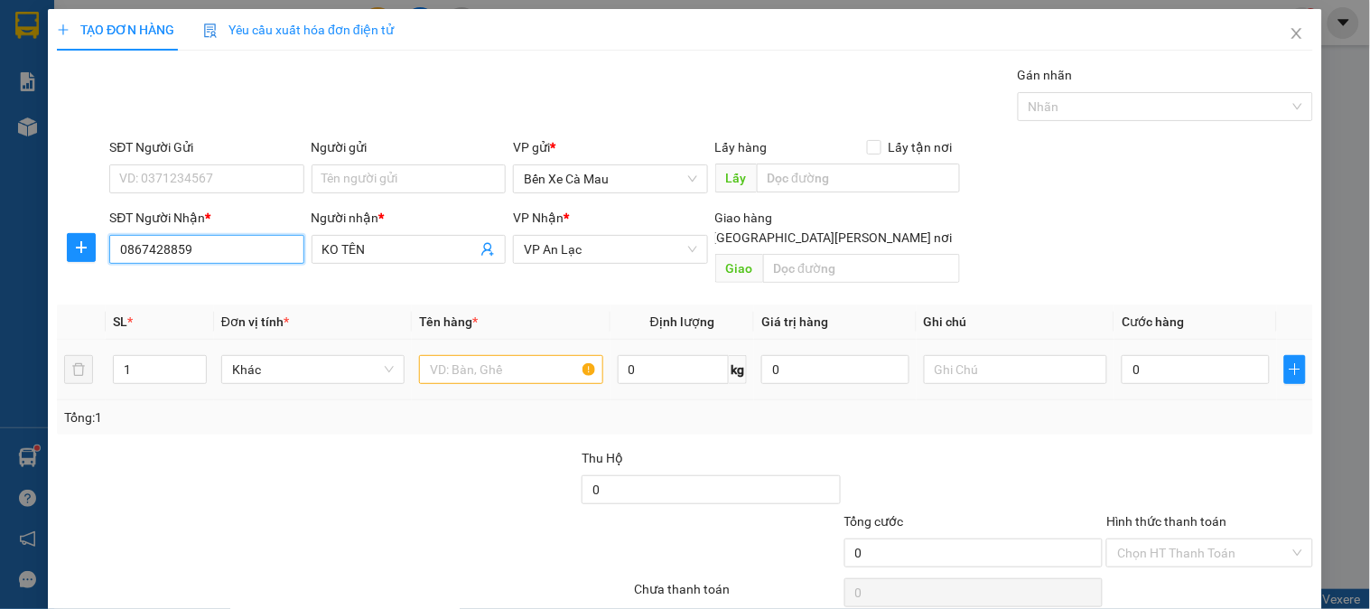
type input "80.000"
type input "0867428859"
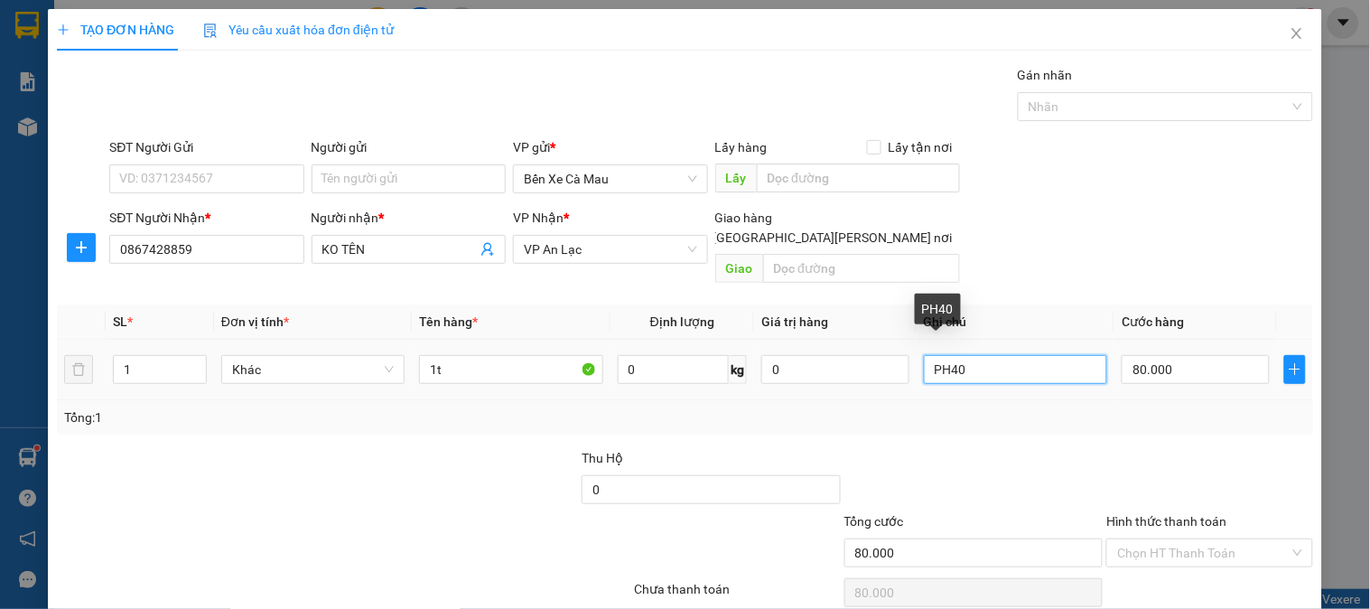
click at [987, 355] on input "PH40" at bounding box center [1015, 369] width 183 height 29
type input "P"
click at [1187, 356] on input "80.000" at bounding box center [1195, 369] width 148 height 29
type input "0"
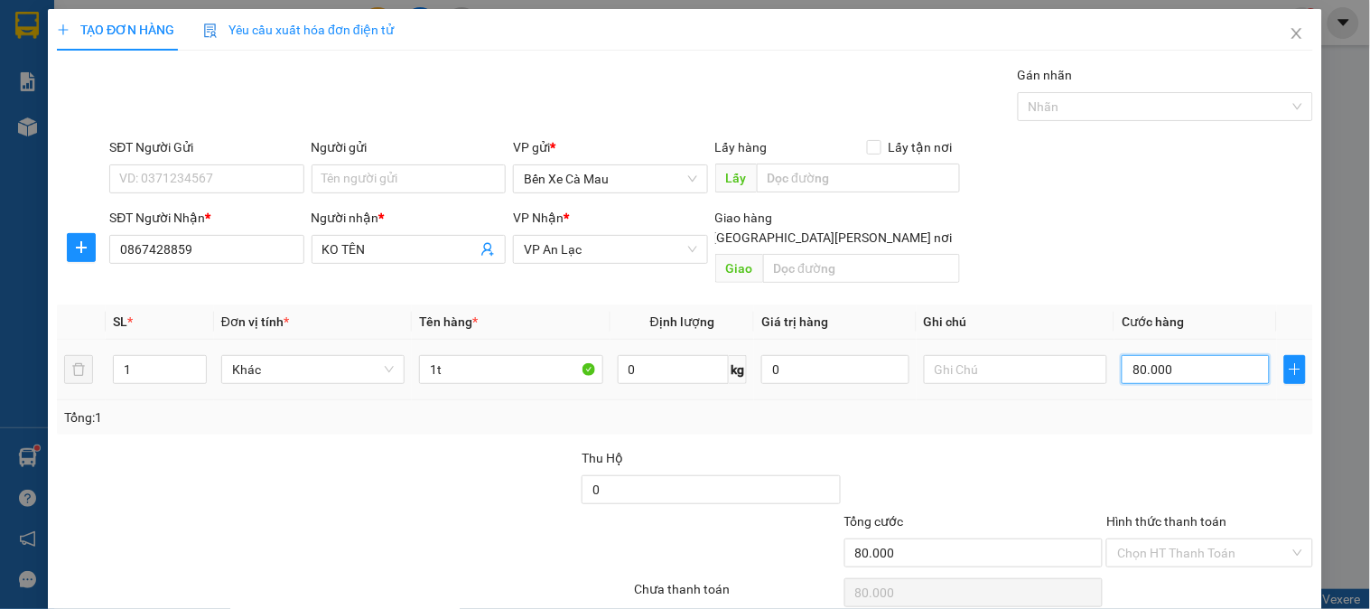
type input "0"
type input "5"
type input "005"
type input "50"
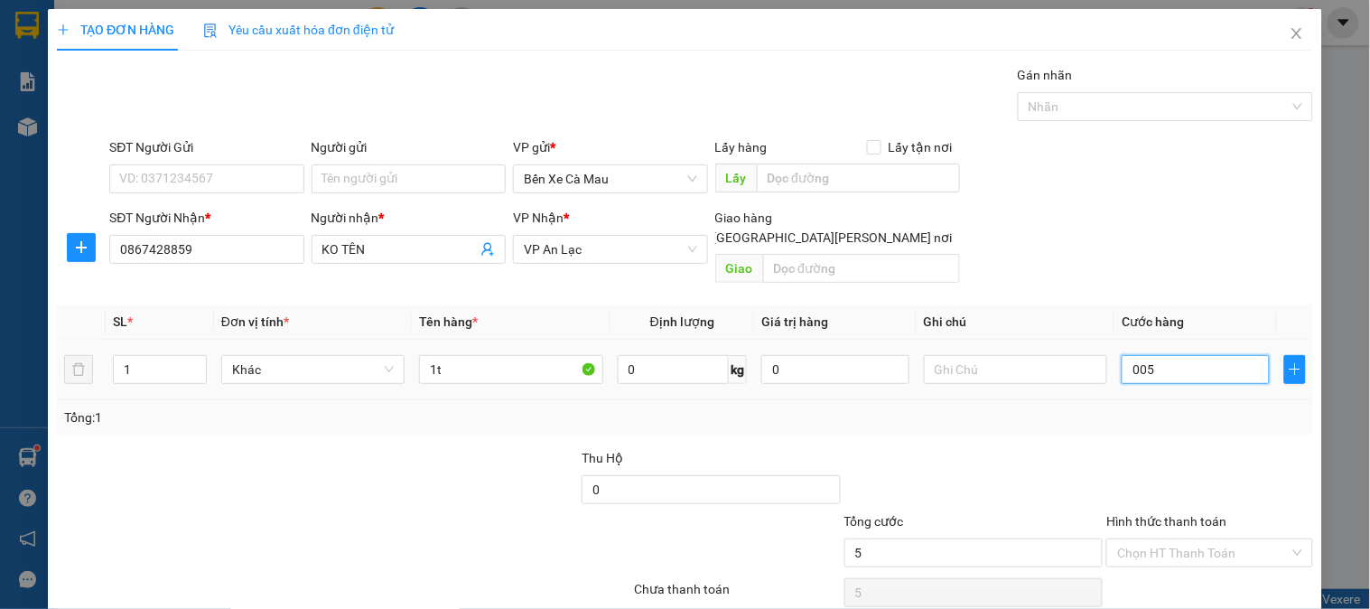
type input "50"
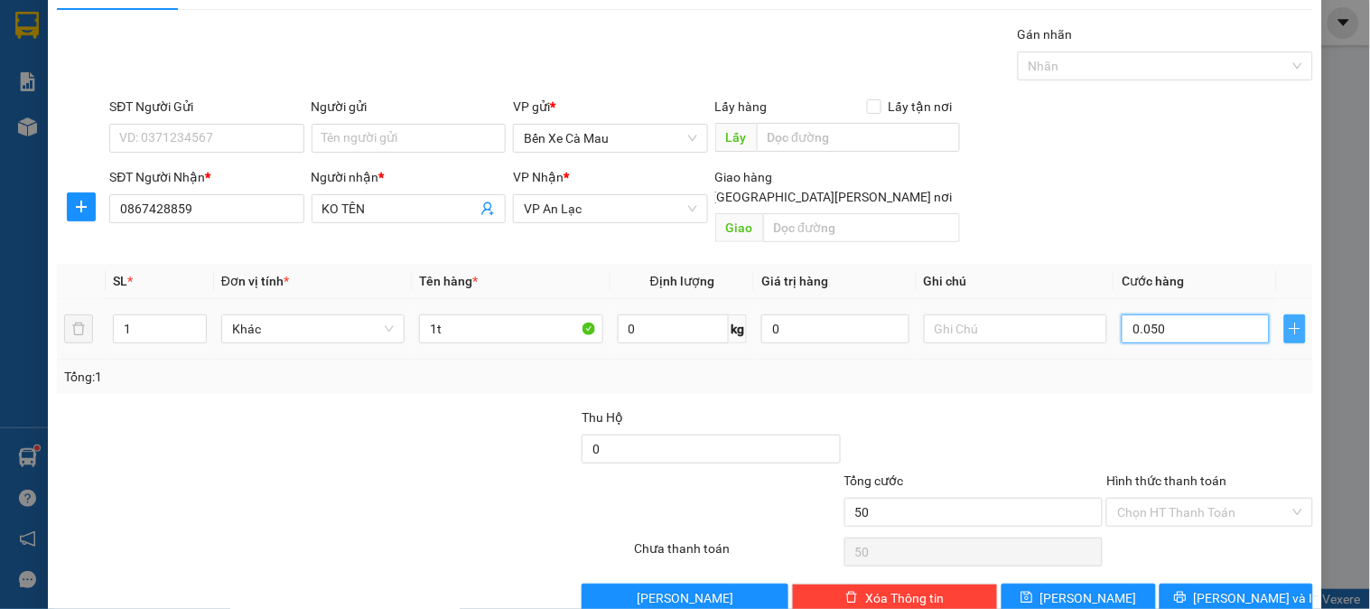
scroll to position [59, 0]
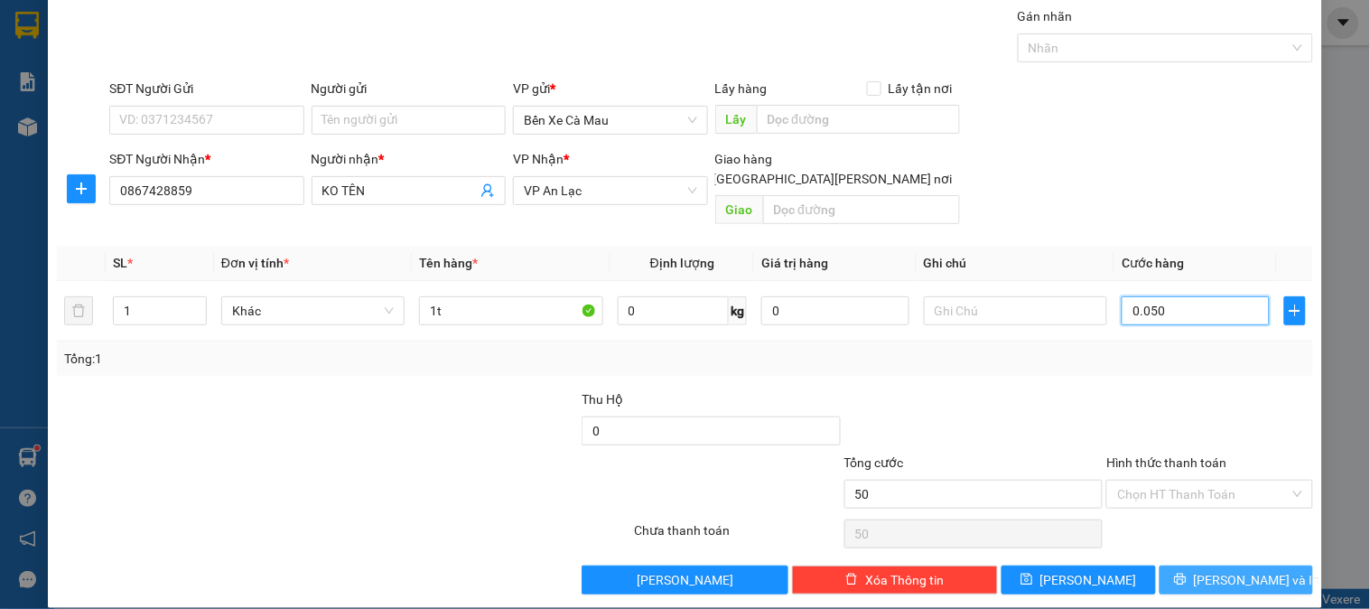
type input "0.050"
click at [1217, 570] on span "[PERSON_NAME] và In" at bounding box center [1257, 580] width 126 height 20
type input "50.000"
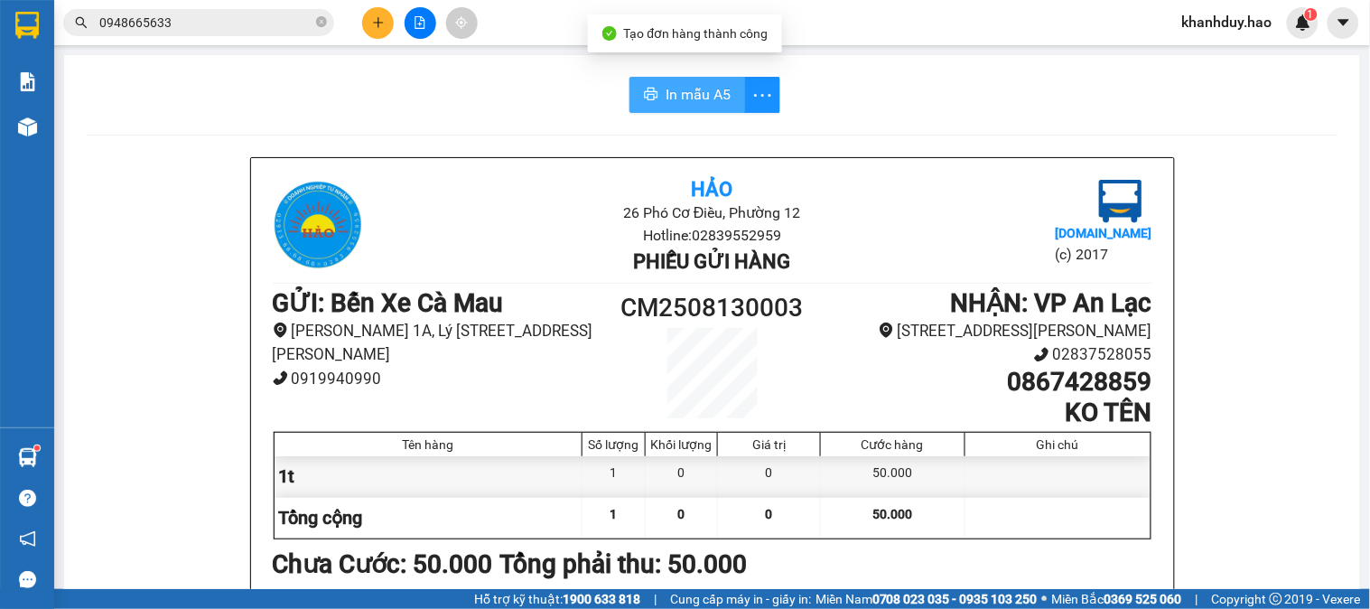
click at [644, 95] on icon "printer" at bounding box center [651, 94] width 14 height 14
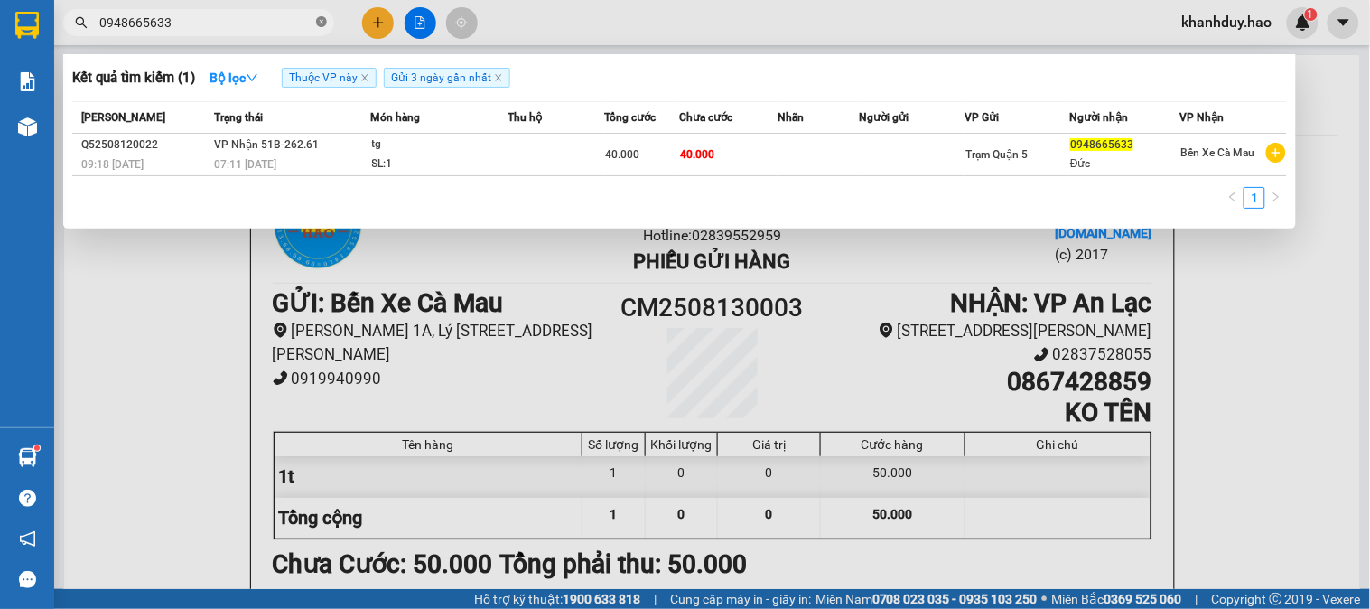
click at [320, 22] on icon "close-circle" at bounding box center [321, 21] width 11 height 11
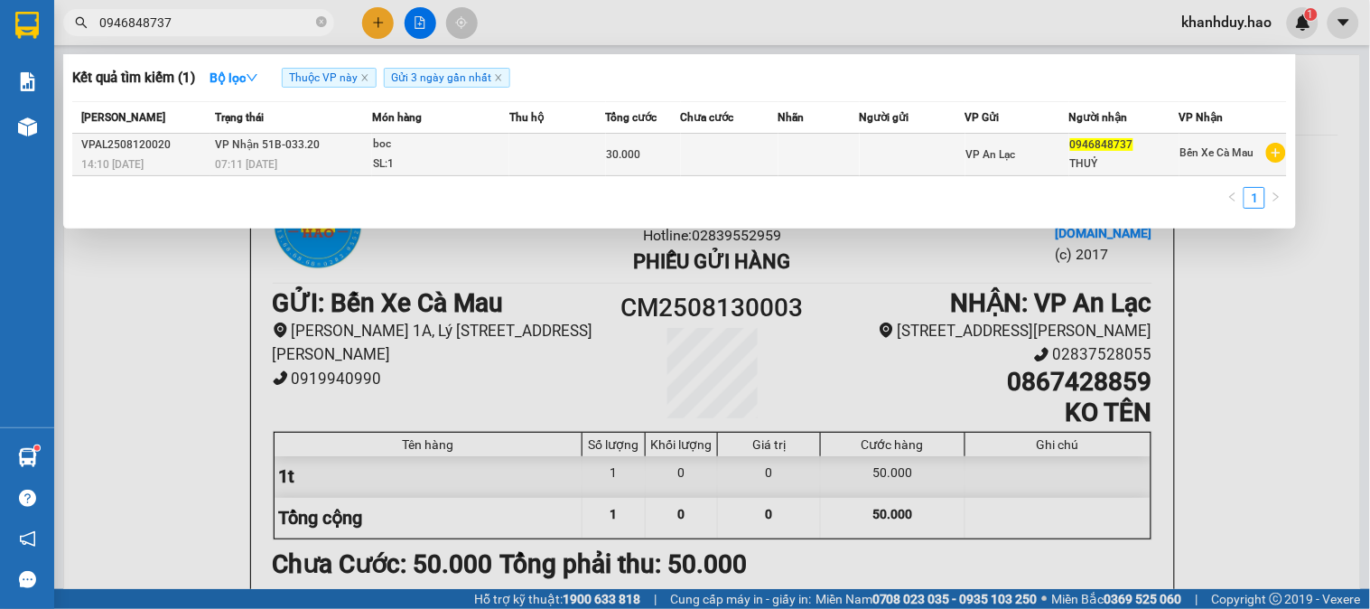
type input "0946848737"
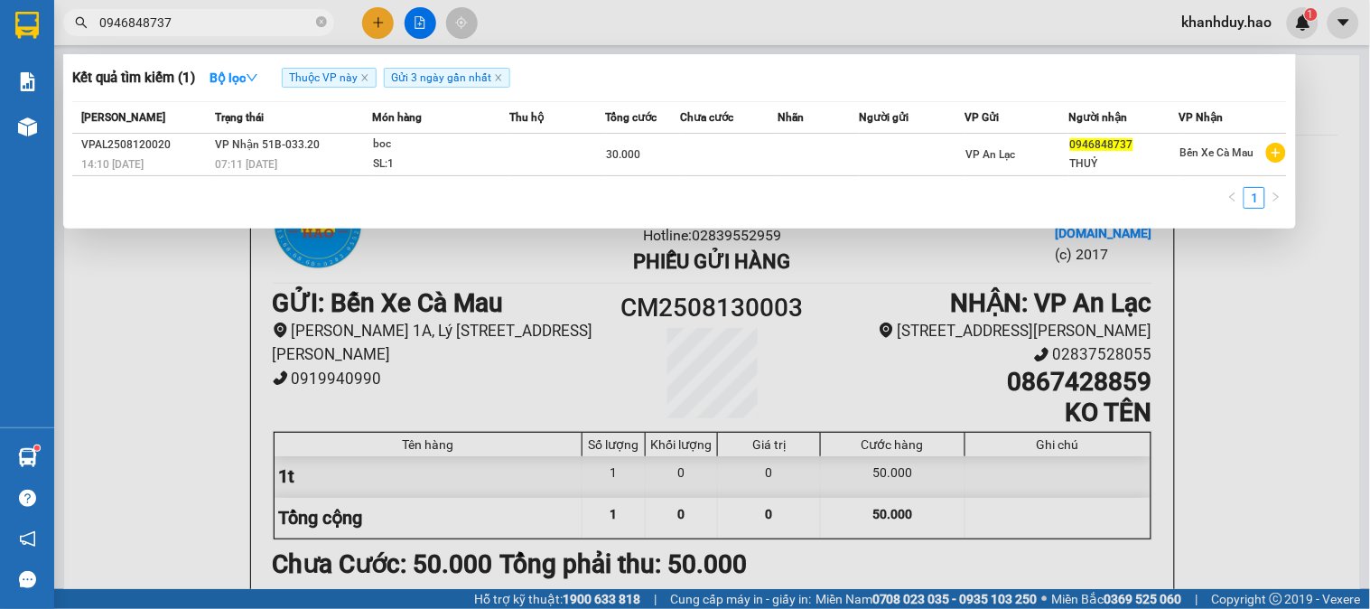
click at [726, 154] on td at bounding box center [730, 155] width 98 height 42
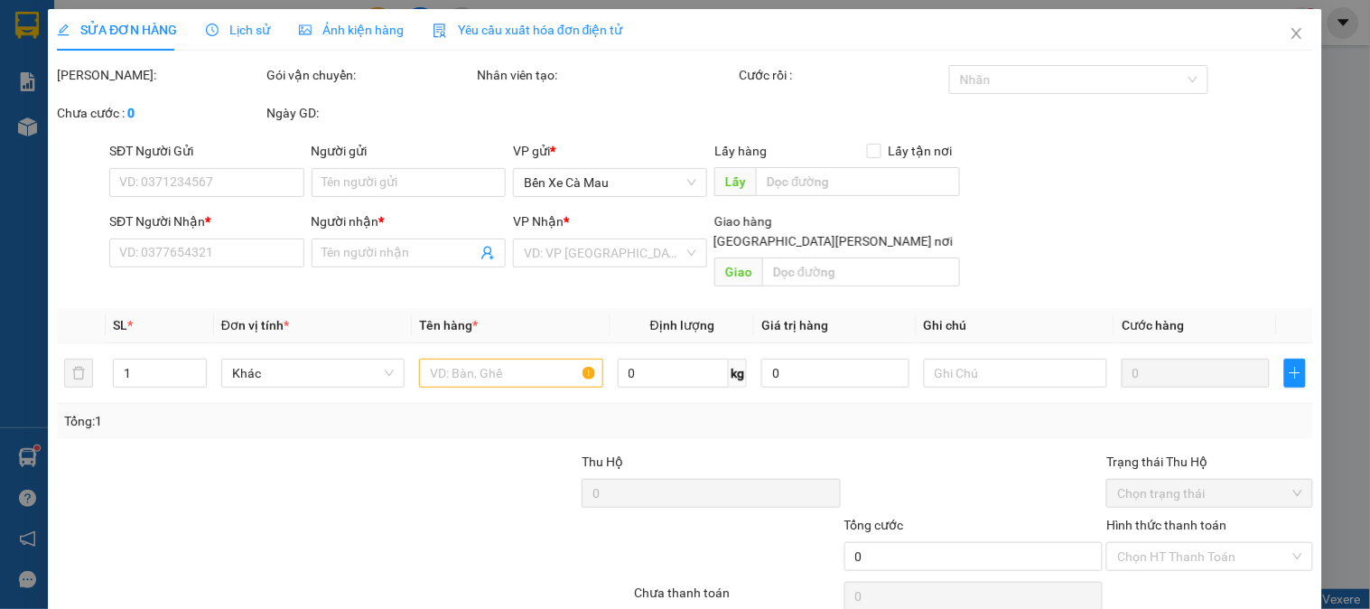
type input "0946848737"
type input "THUỶ"
type input "30.000"
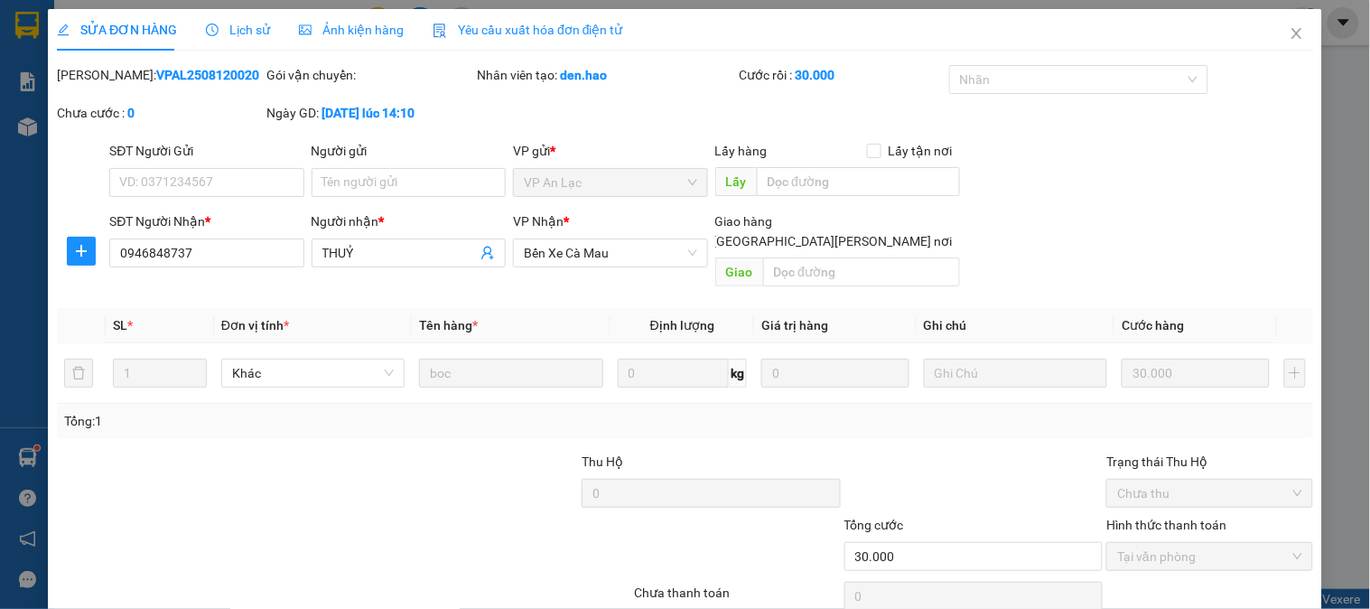
click at [364, 25] on span "Ảnh kiện hàng" at bounding box center [351, 30] width 105 height 14
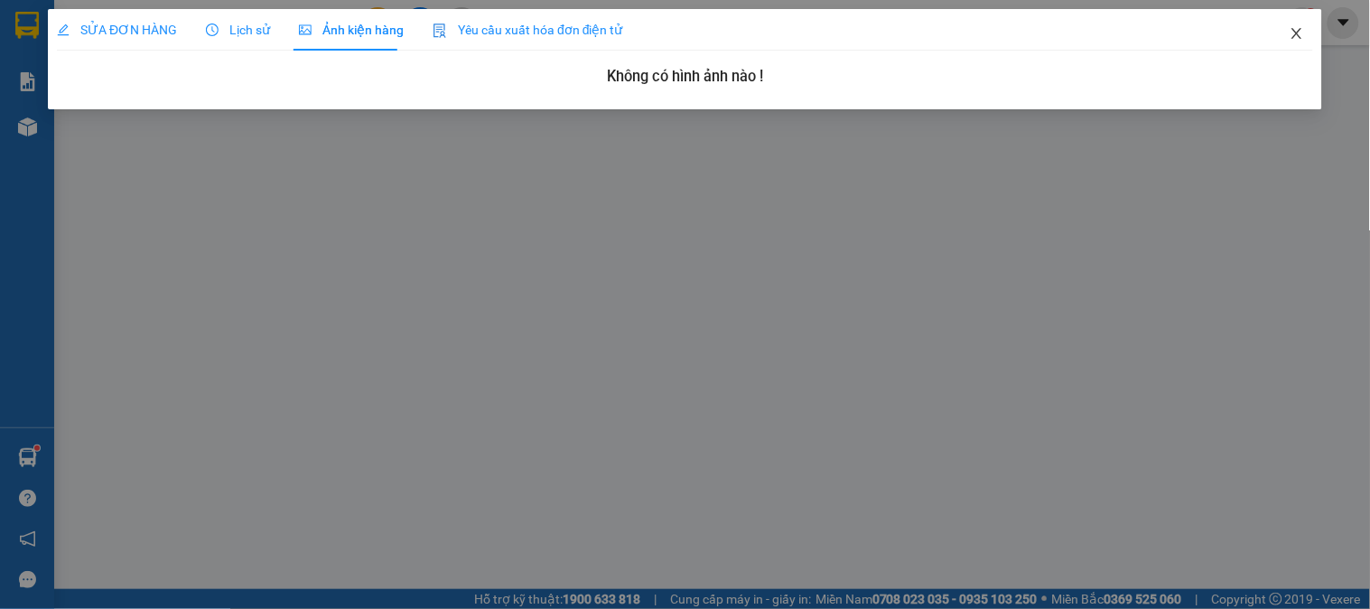
click at [1300, 33] on icon "close" at bounding box center [1296, 33] width 14 height 14
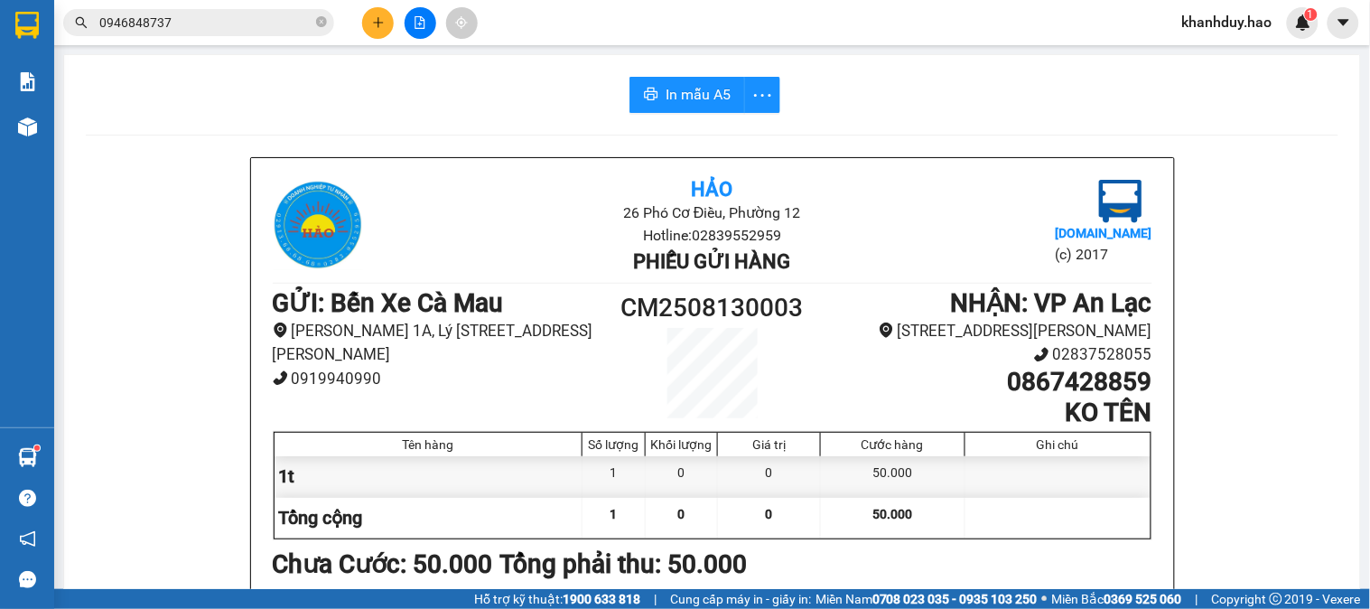
click at [286, 27] on input "0946848737" at bounding box center [205, 23] width 213 height 20
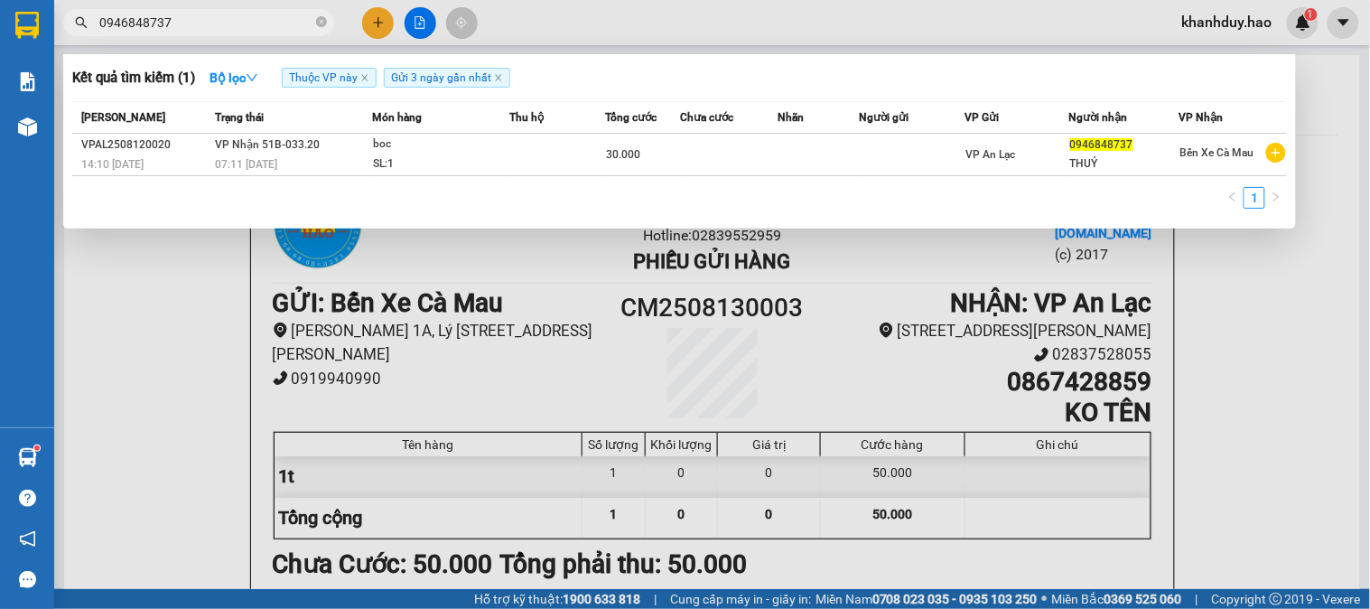
click at [544, 436] on div at bounding box center [685, 304] width 1370 height 609
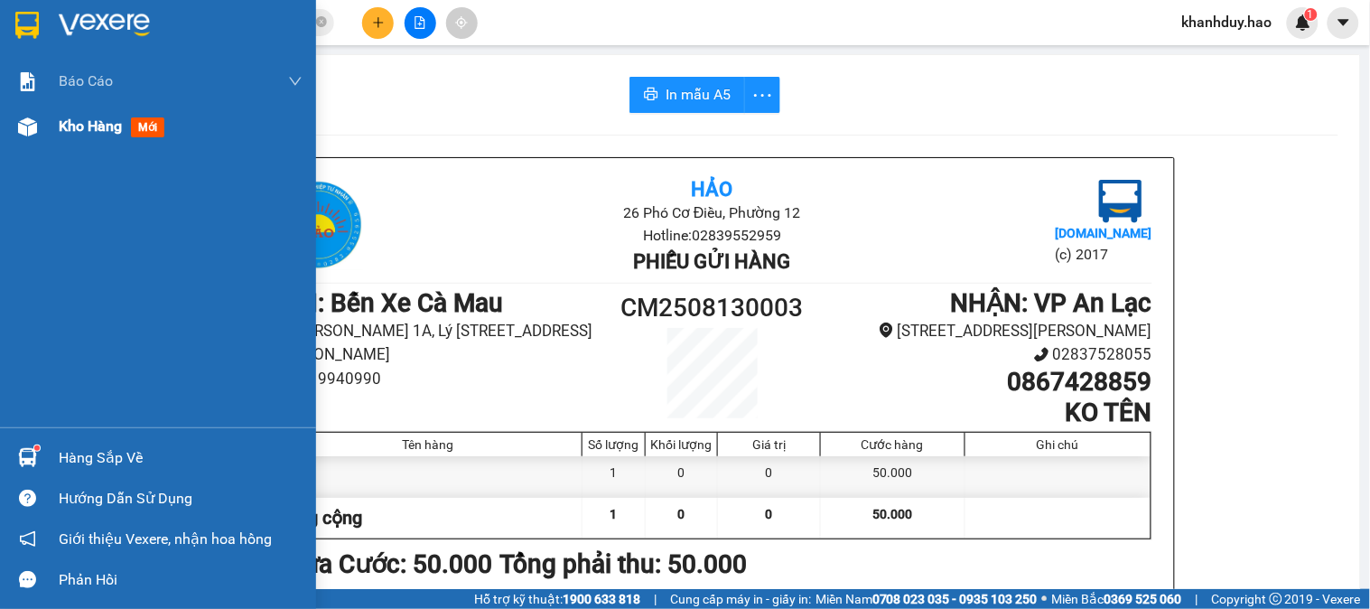
click at [43, 137] on div "Kho hàng mới" at bounding box center [158, 126] width 316 height 45
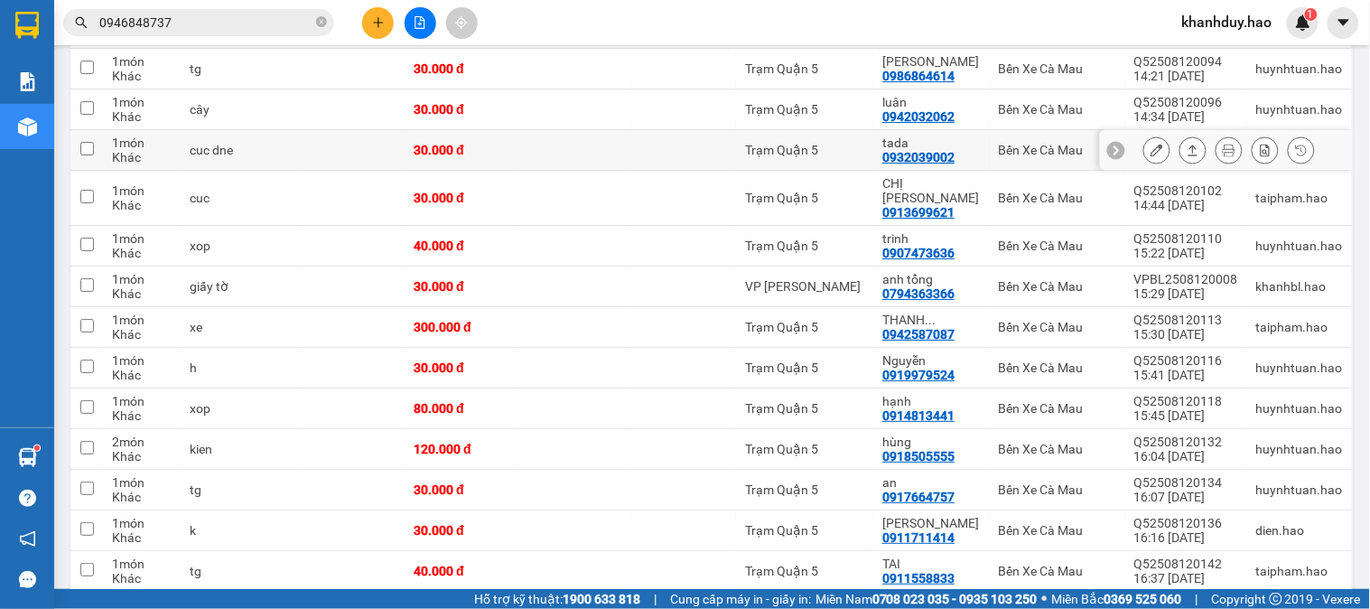
scroll to position [1705, 0]
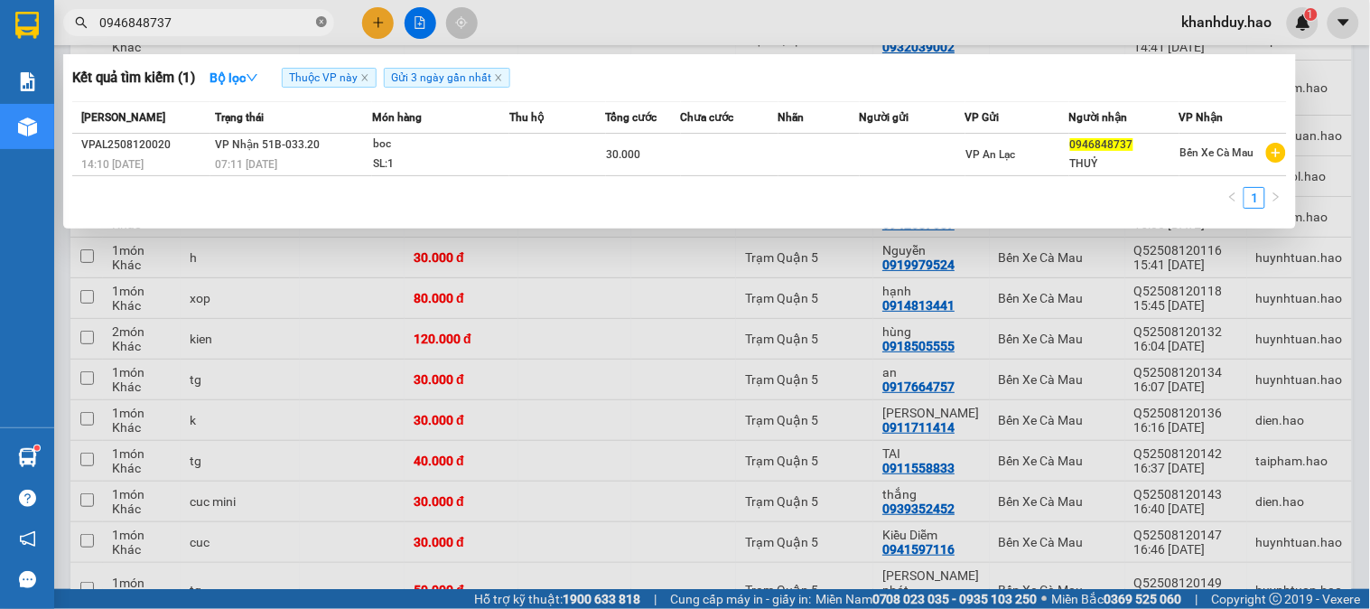
click at [318, 19] on icon "close-circle" at bounding box center [321, 21] width 11 height 11
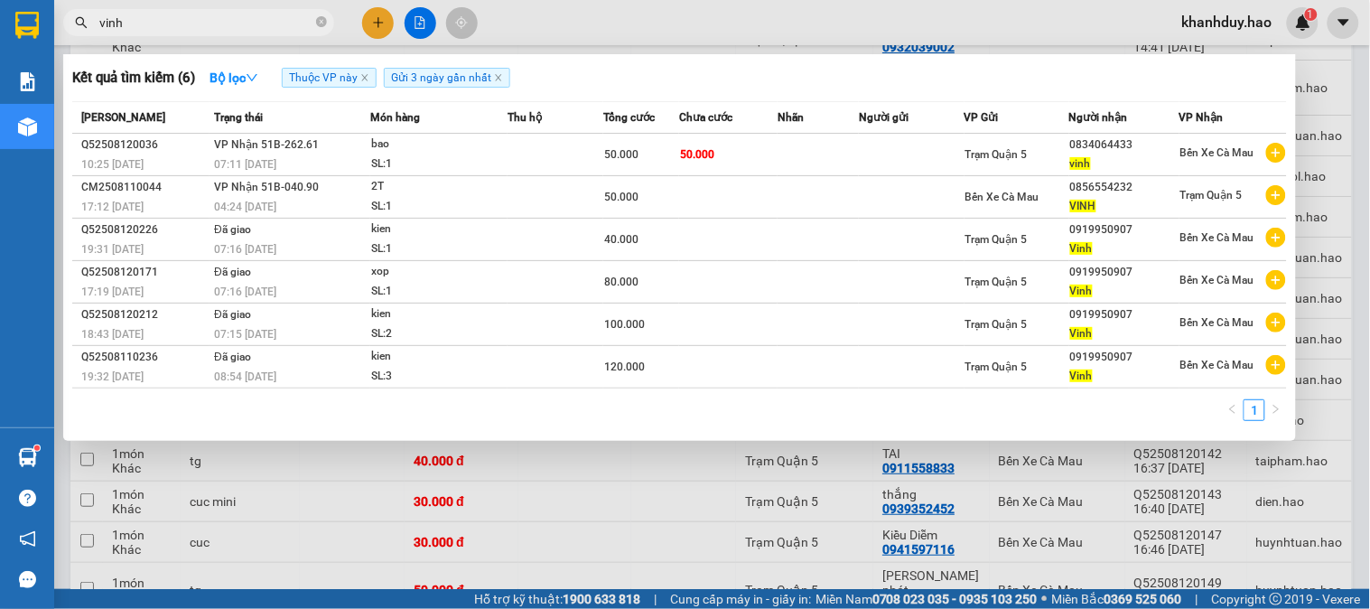
type input "vinh"
click at [1369, 264] on div at bounding box center [685, 304] width 1370 height 609
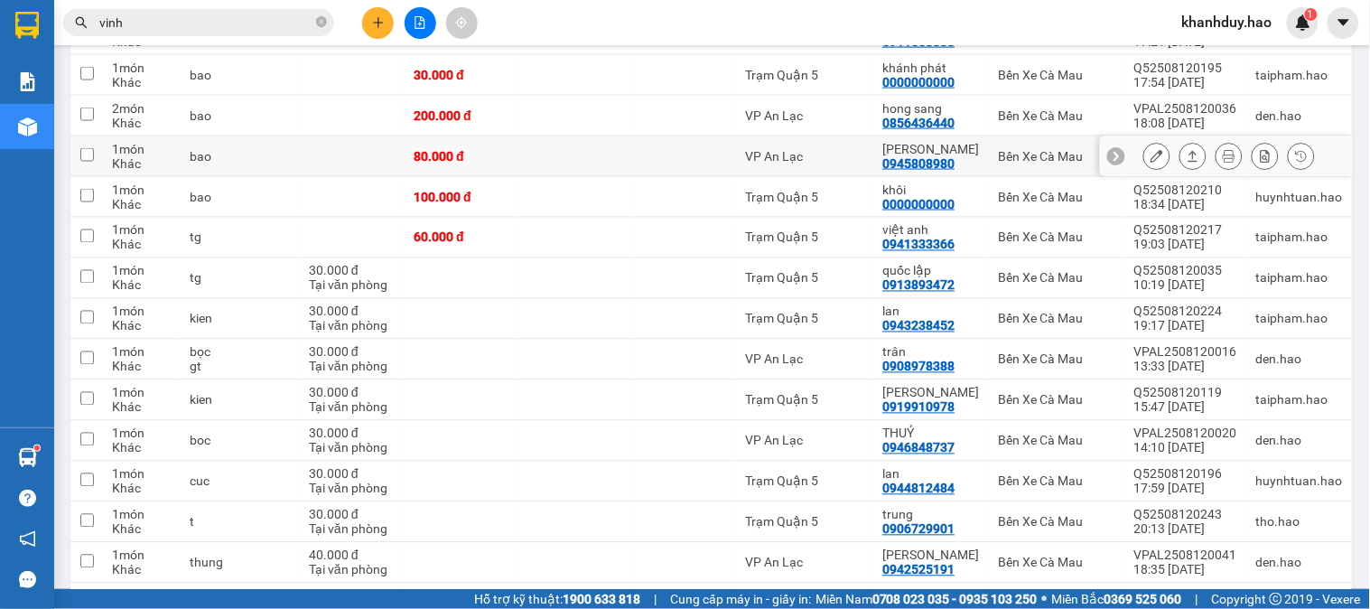
scroll to position [2507, 0]
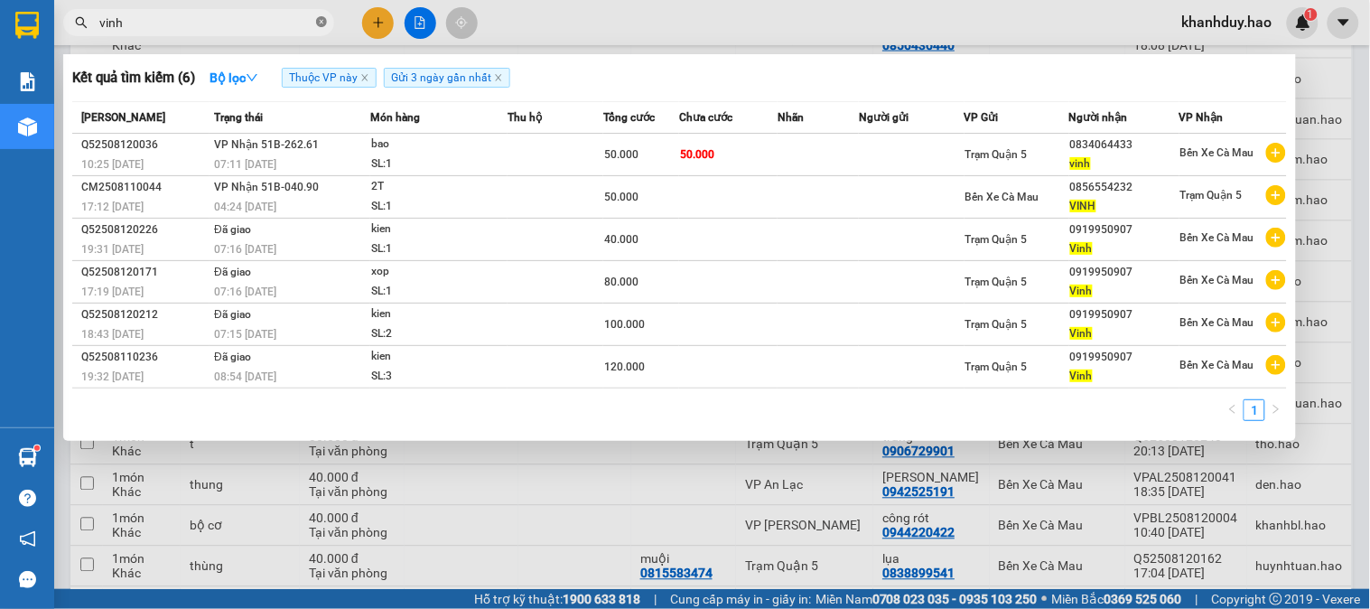
click at [321, 19] on icon "close-circle" at bounding box center [321, 21] width 11 height 11
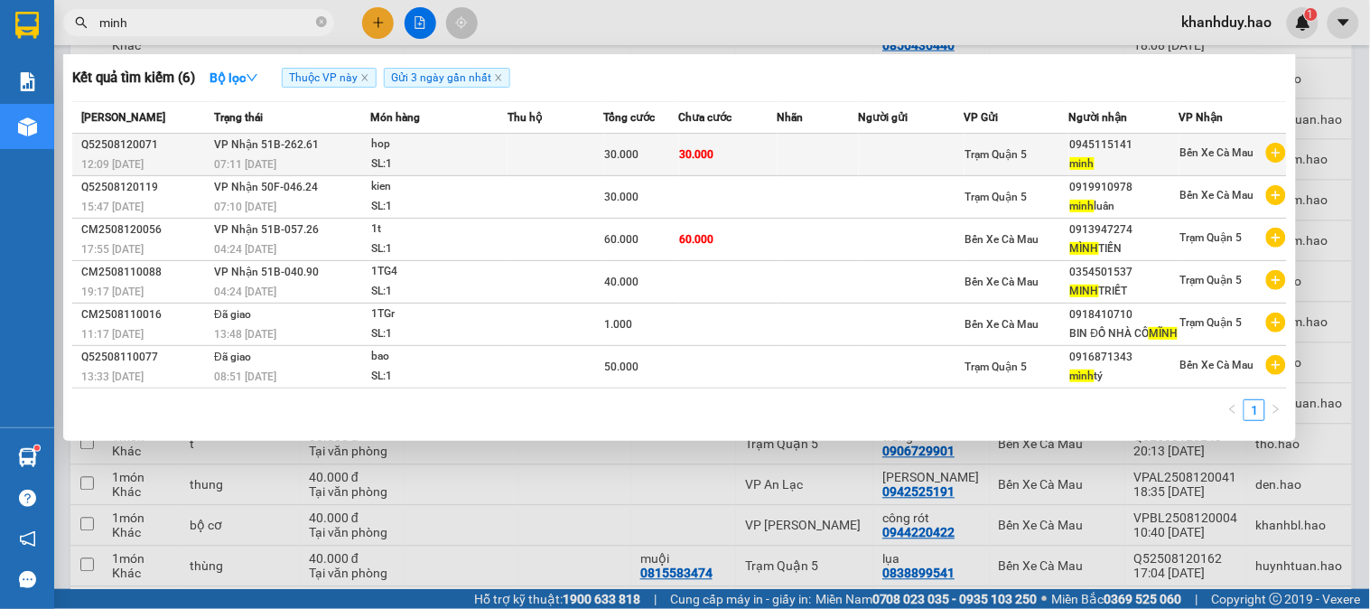
type input "minh"
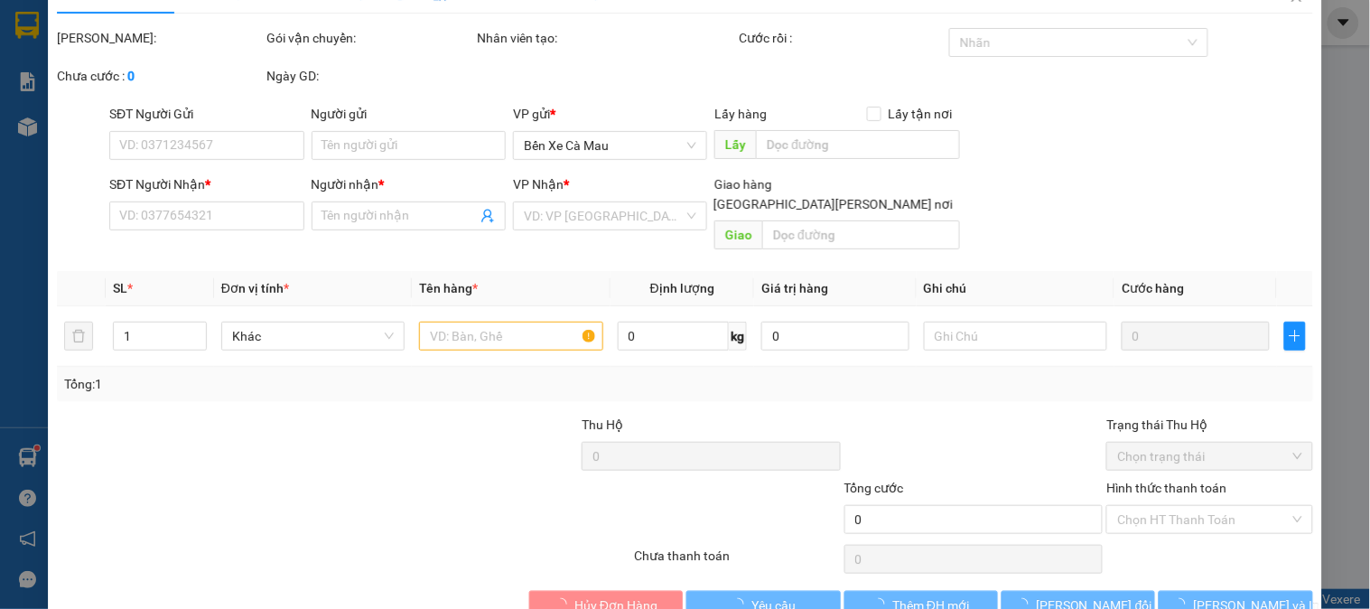
type input "0945115141"
type input "minh"
type input "30.000"
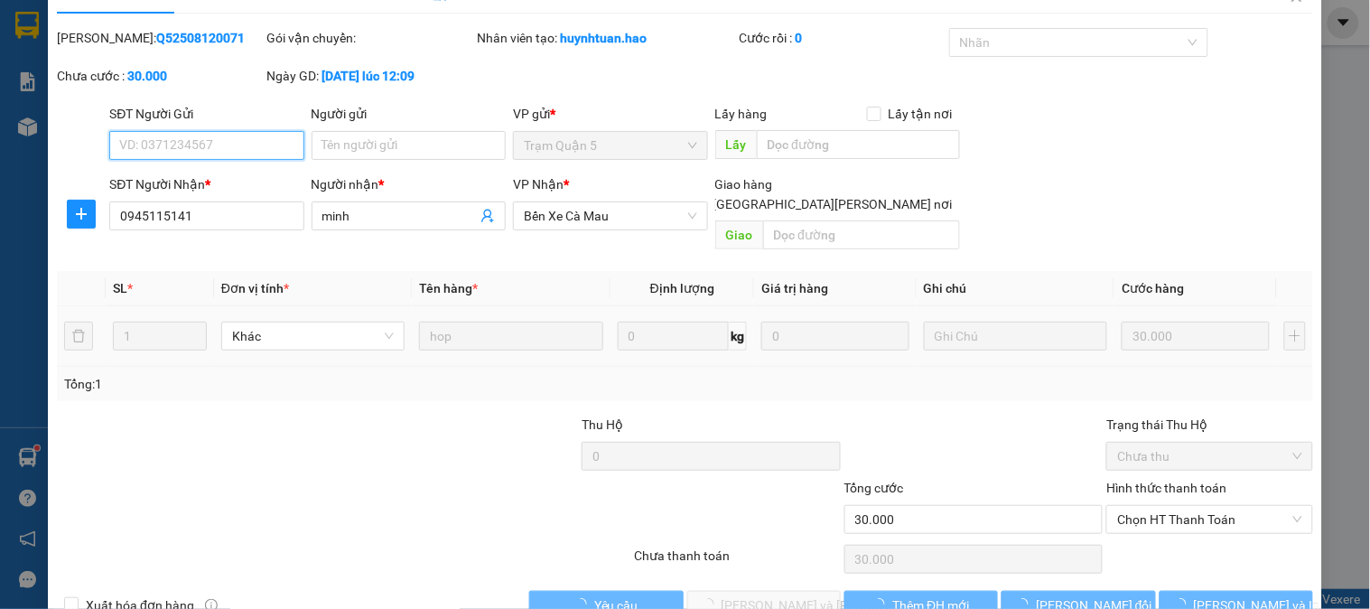
scroll to position [63, 0]
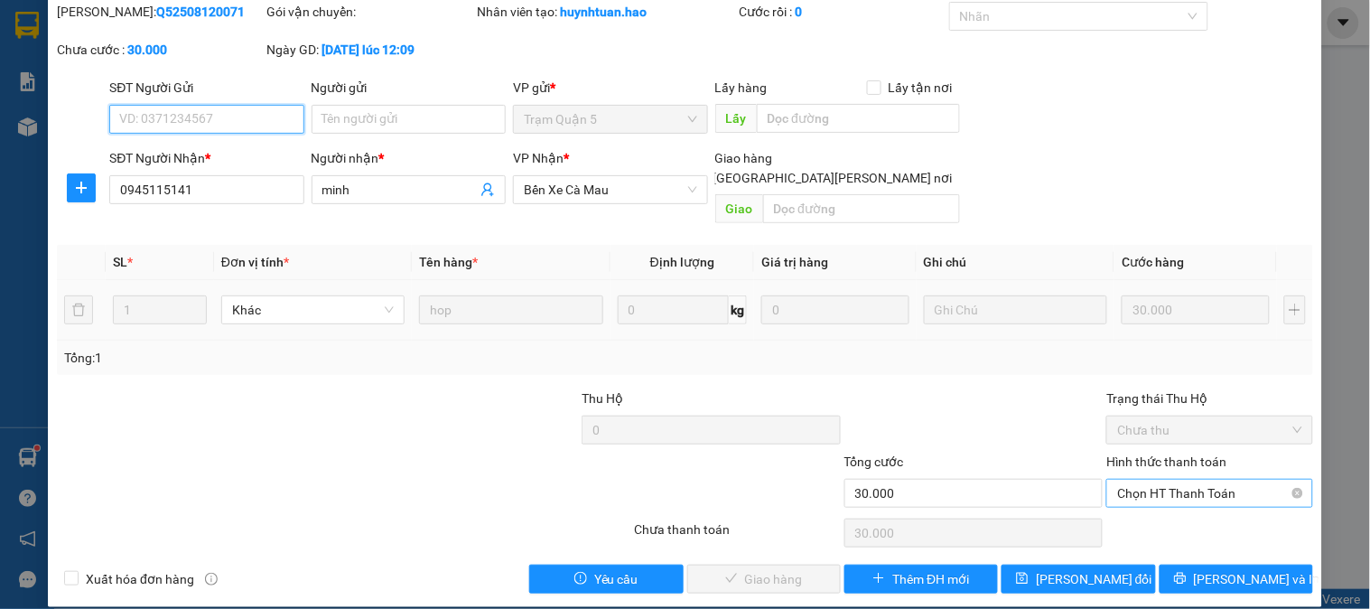
click at [1184, 479] on span "Chọn HT Thanh Toán" at bounding box center [1209, 492] width 184 height 27
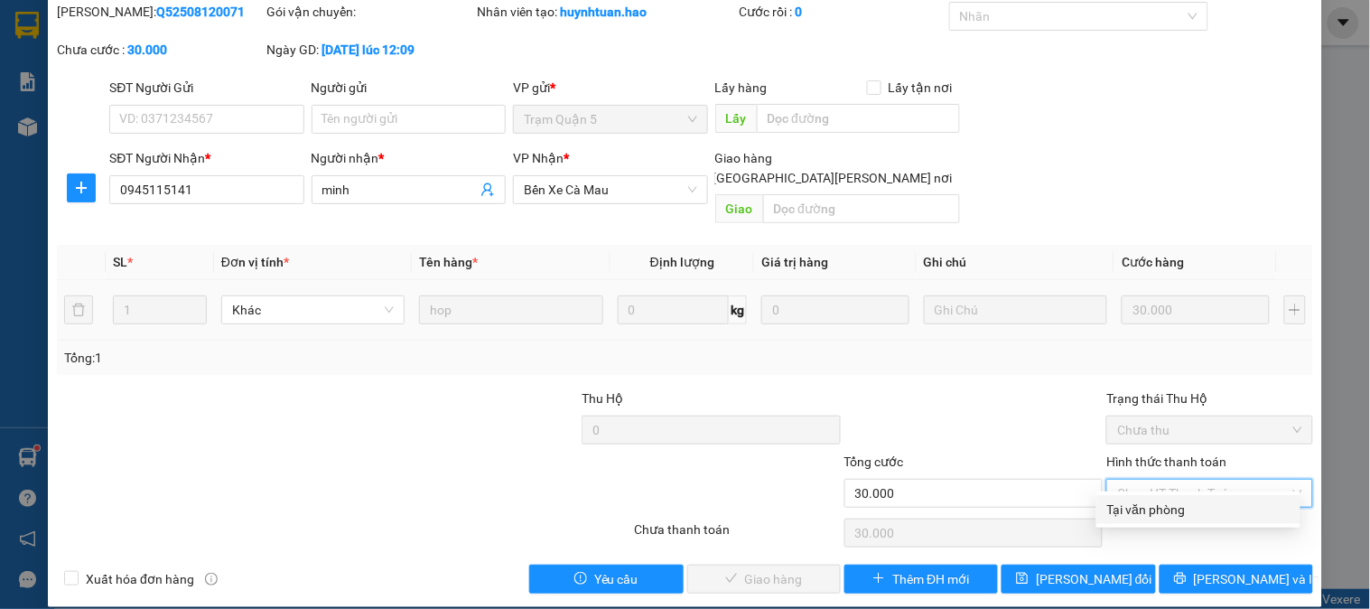
click at [1166, 517] on div "Tại văn phòng" at bounding box center [1198, 509] width 182 height 20
type input "0"
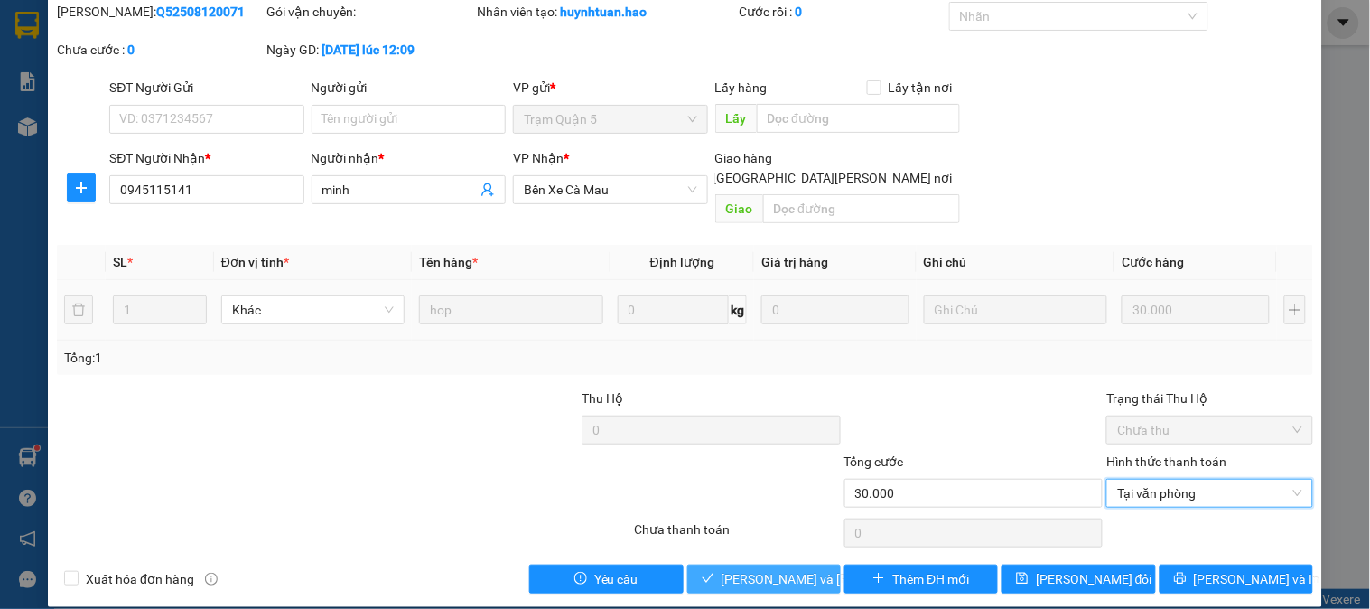
click at [770, 569] on span "[PERSON_NAME] và [PERSON_NAME] hàng" at bounding box center [843, 579] width 244 height 20
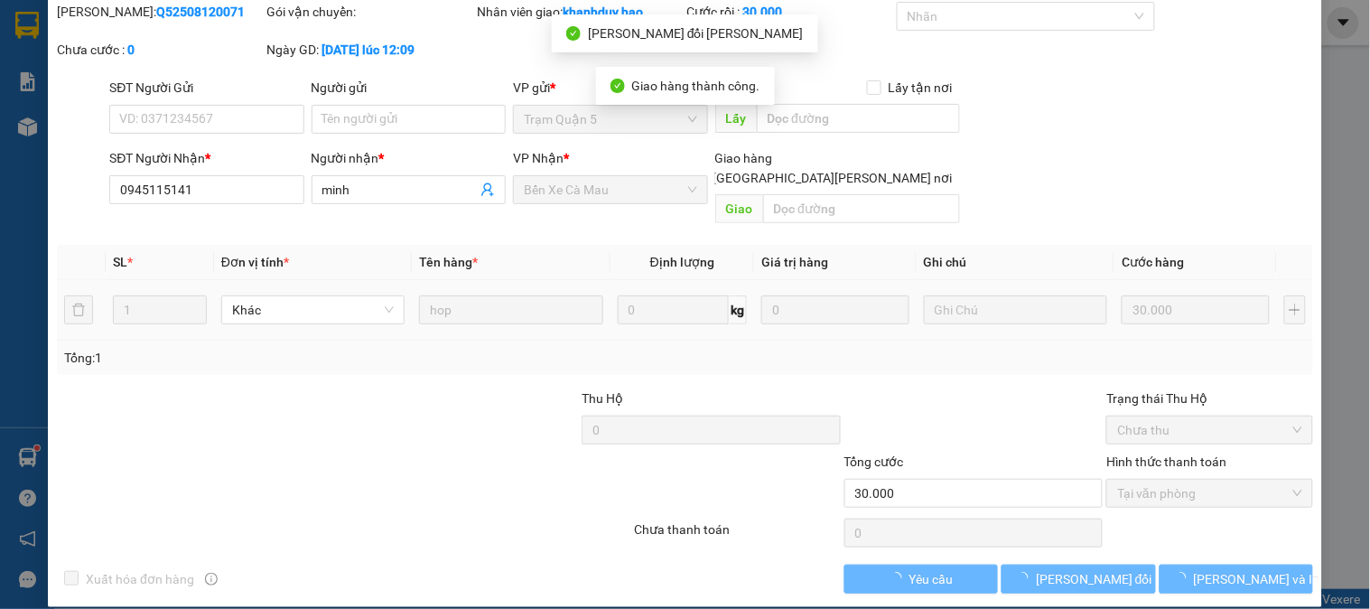
scroll to position [0, 0]
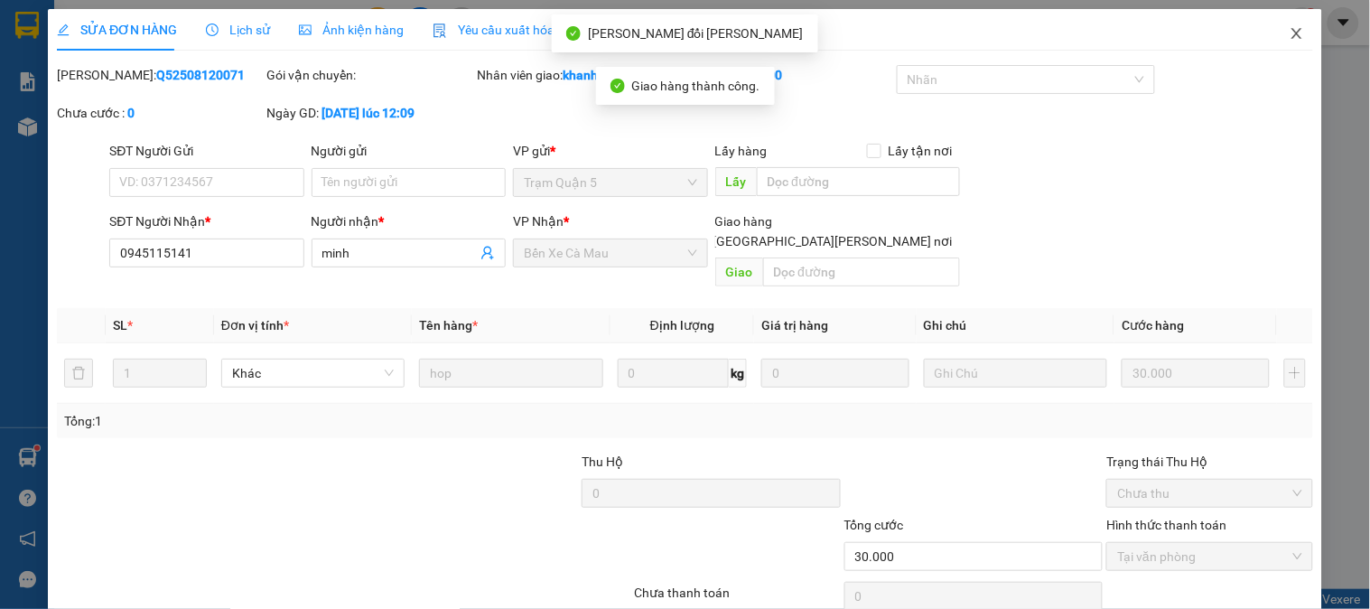
click at [1293, 37] on span "Close" at bounding box center [1296, 34] width 51 height 51
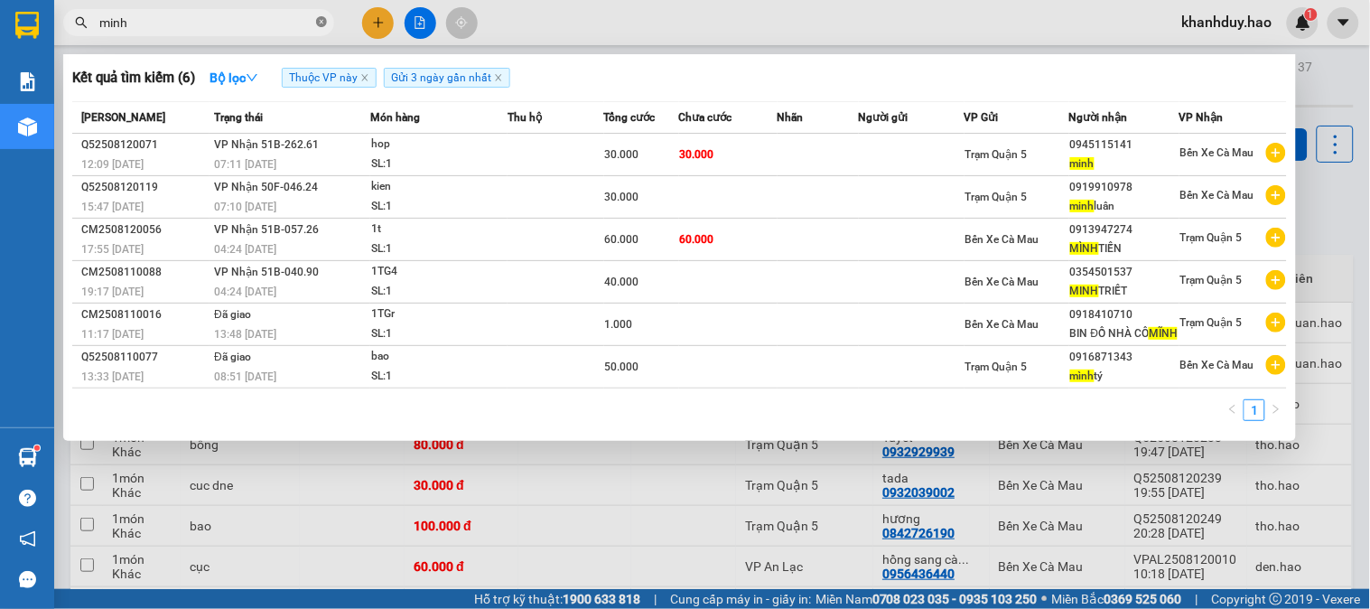
click at [320, 21] on icon "close-circle" at bounding box center [321, 21] width 11 height 11
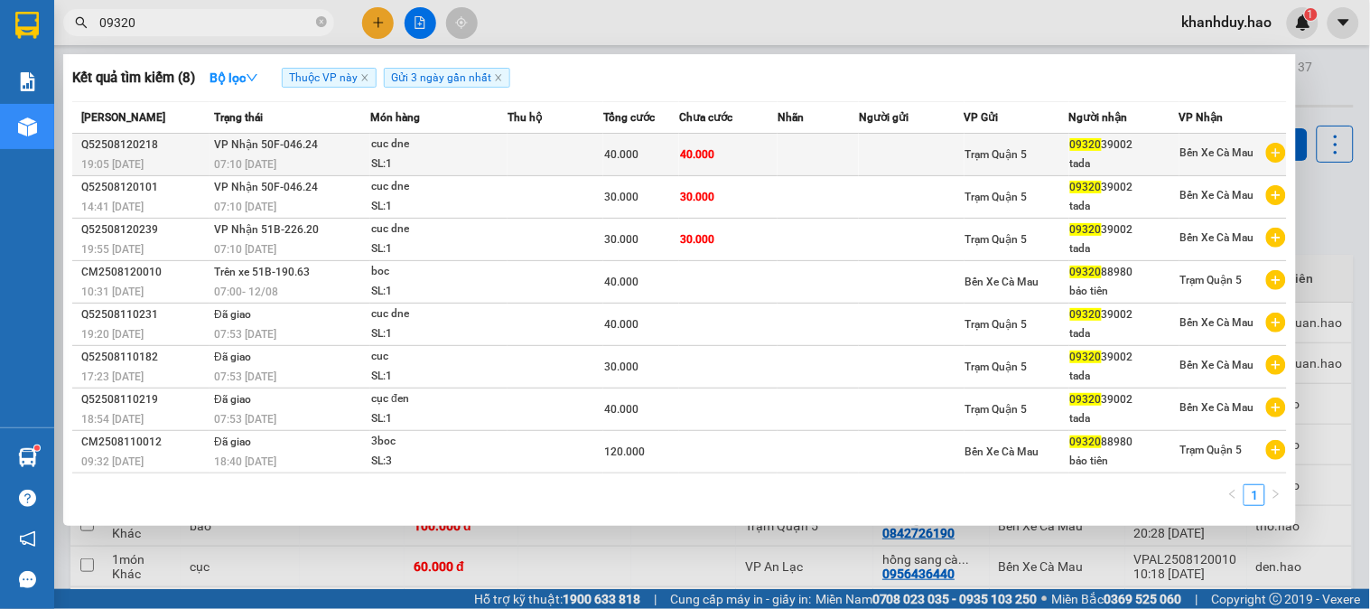
type input "09320"
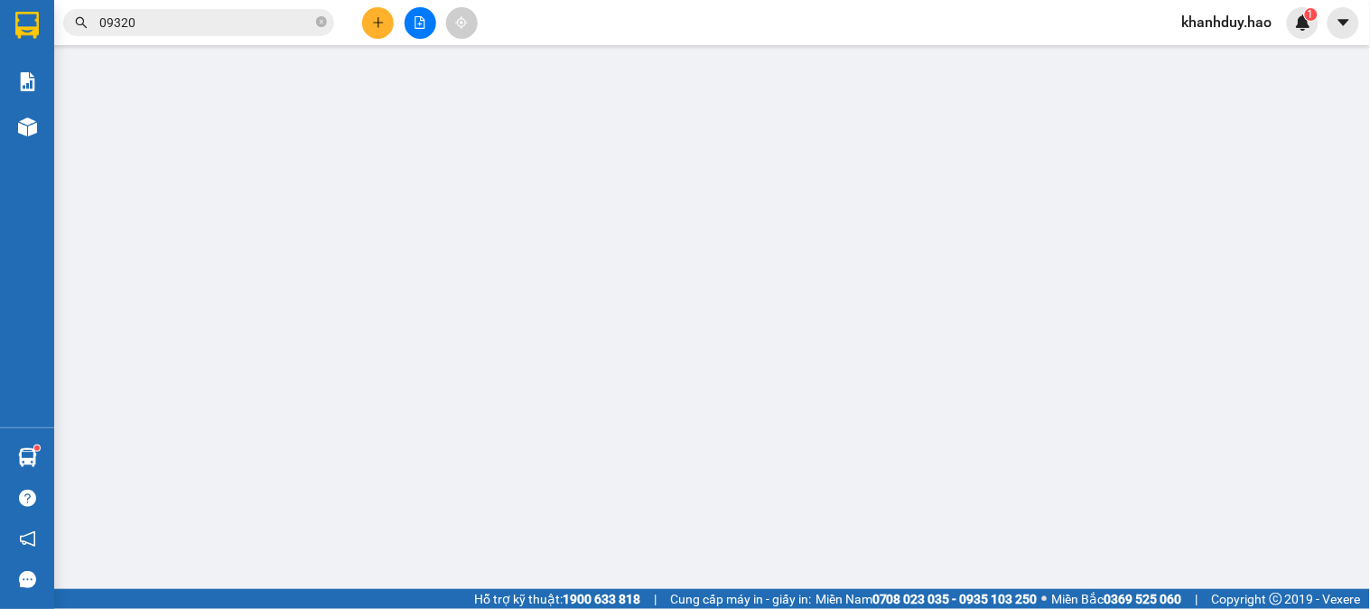
type input "0932039002"
type input "tada"
type input "40.000"
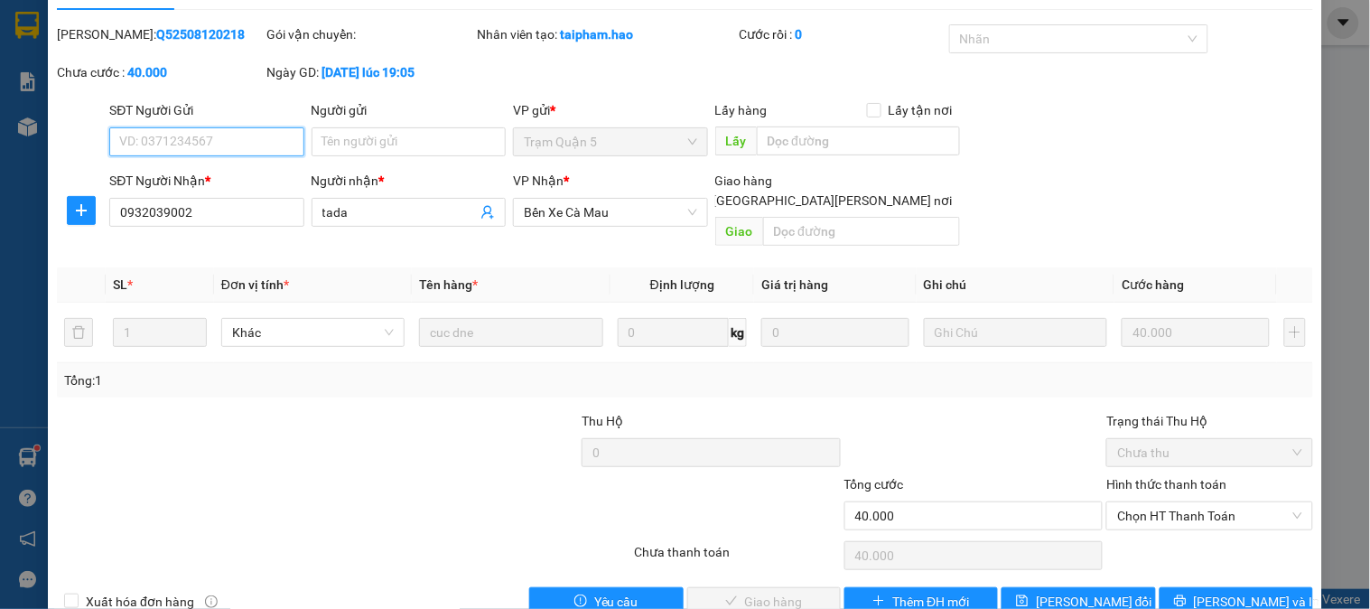
scroll to position [63, 0]
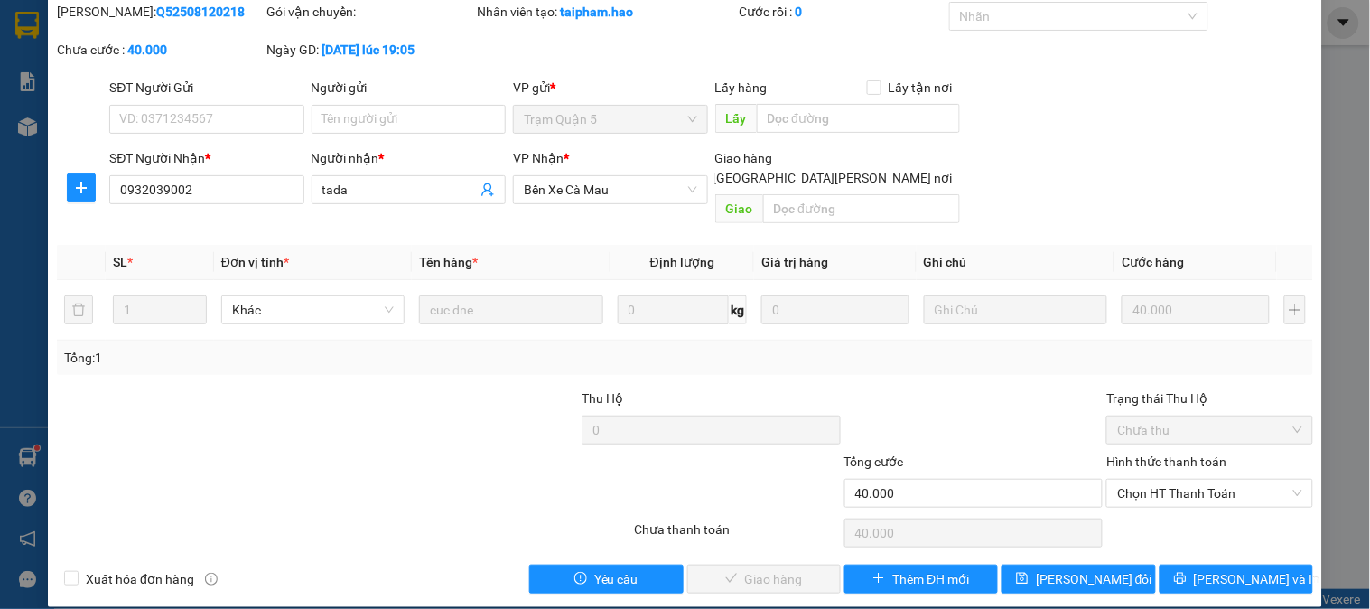
click at [1192, 488] on div "Hình thức thanh toán Chọn HT Thanh Toán" at bounding box center [1209, 482] width 206 height 63
click at [1184, 483] on span "Chọn HT Thanh Toán" at bounding box center [1209, 492] width 184 height 27
click at [1172, 511] on div "Tại văn phòng" at bounding box center [1198, 509] width 182 height 20
type input "0"
click at [754, 569] on span "[PERSON_NAME] và [PERSON_NAME] hàng" at bounding box center [843, 579] width 244 height 20
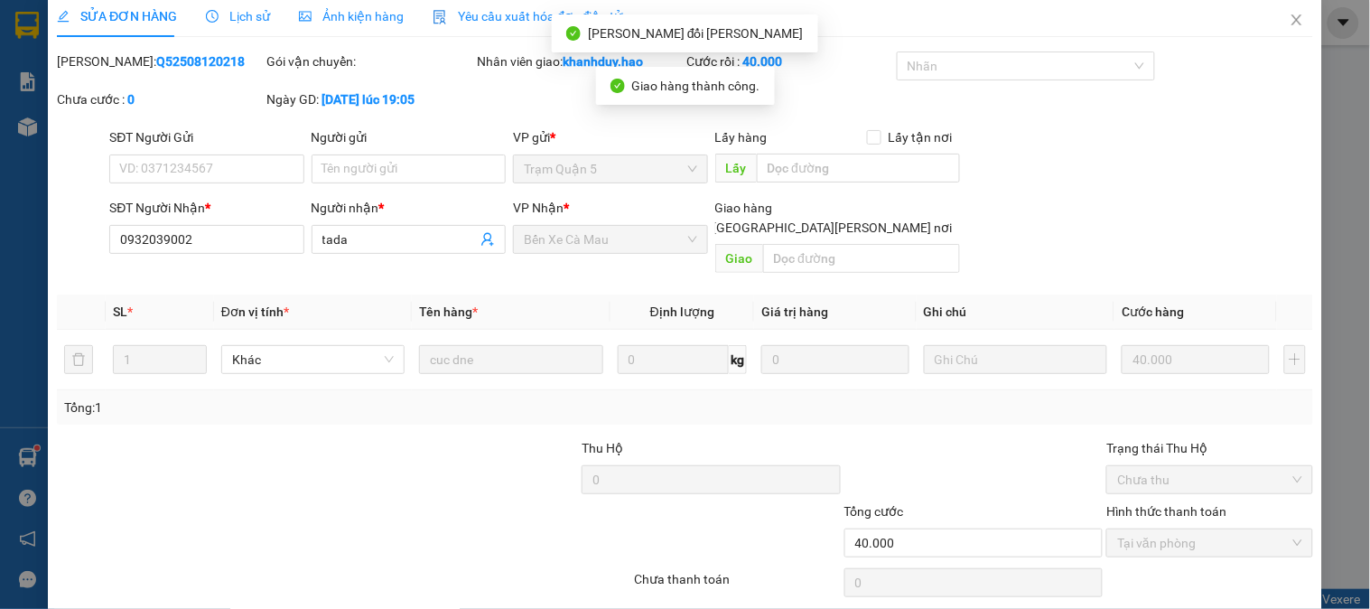
scroll to position [0, 0]
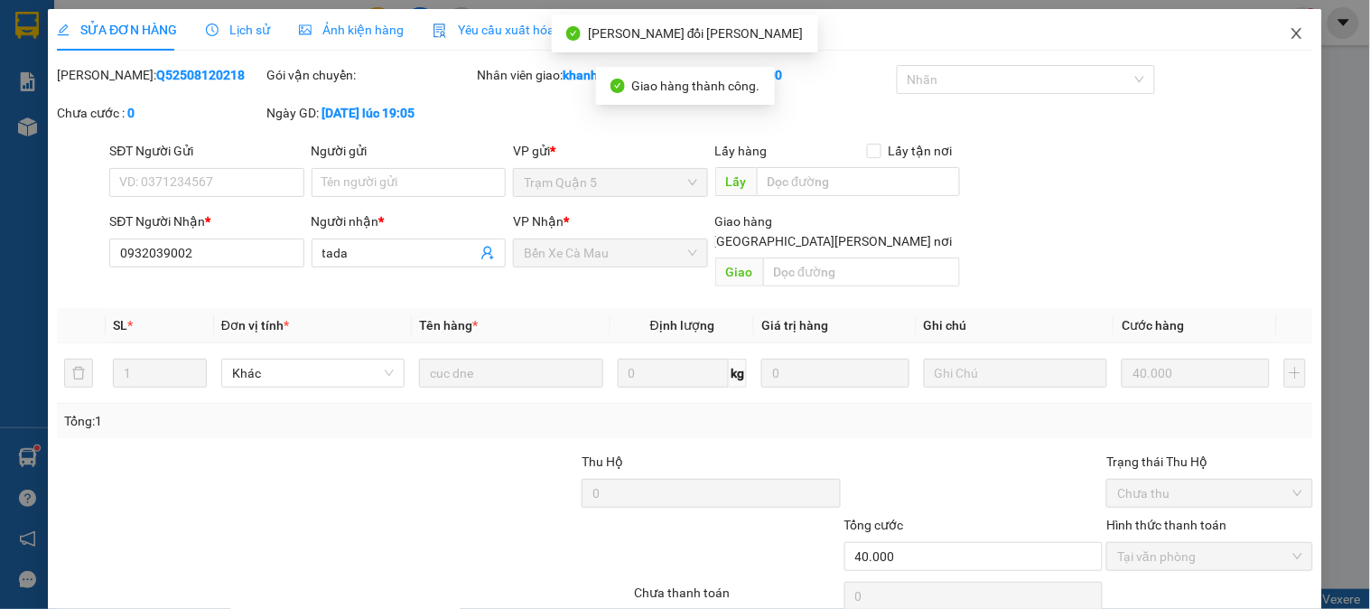
click at [1271, 27] on span "Close" at bounding box center [1296, 34] width 51 height 51
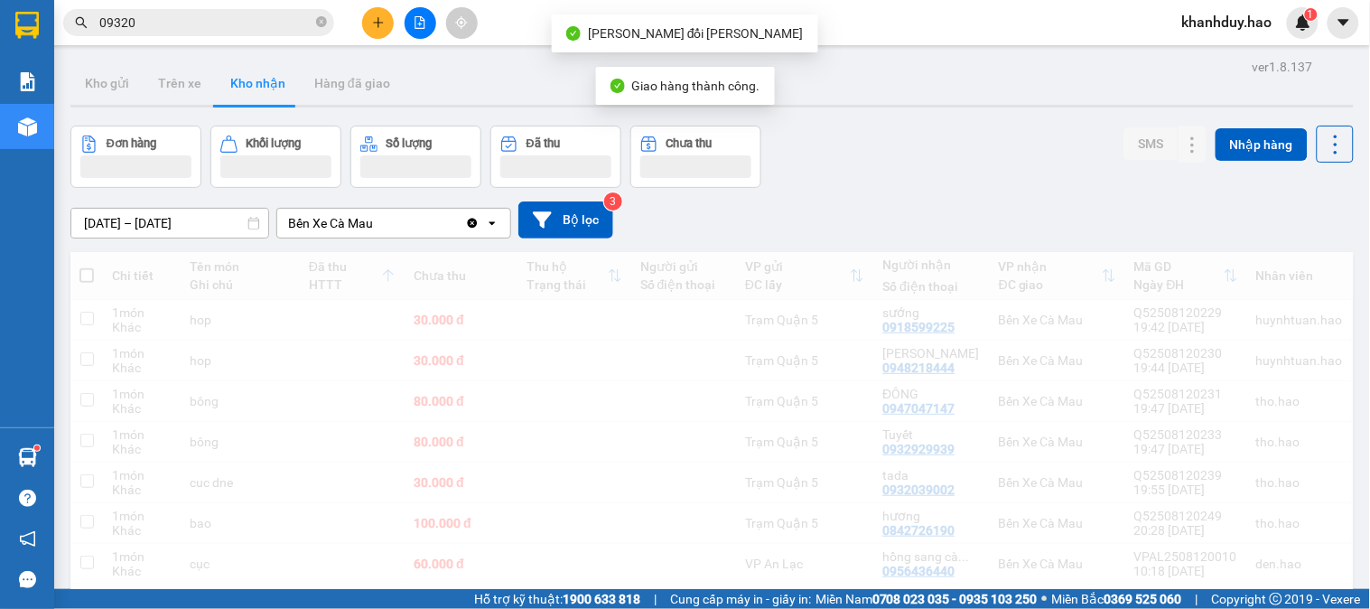
click at [232, 24] on input "09320" at bounding box center [205, 23] width 213 height 20
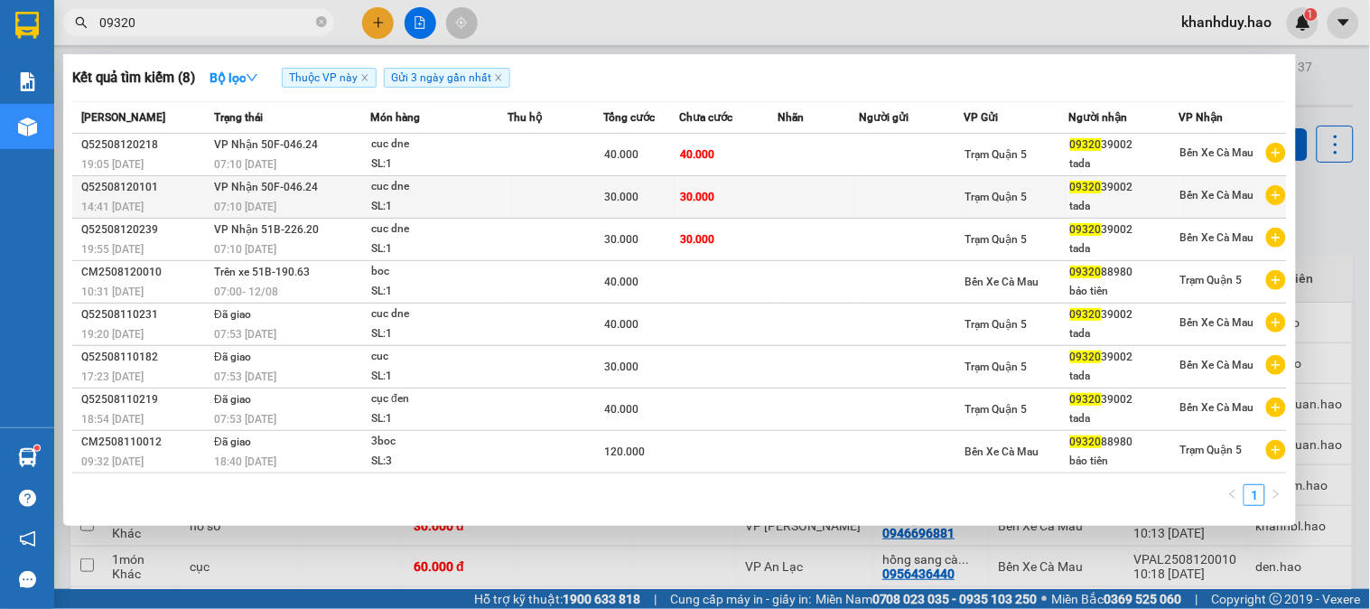
click at [743, 201] on td "30.000" at bounding box center [728, 197] width 98 height 42
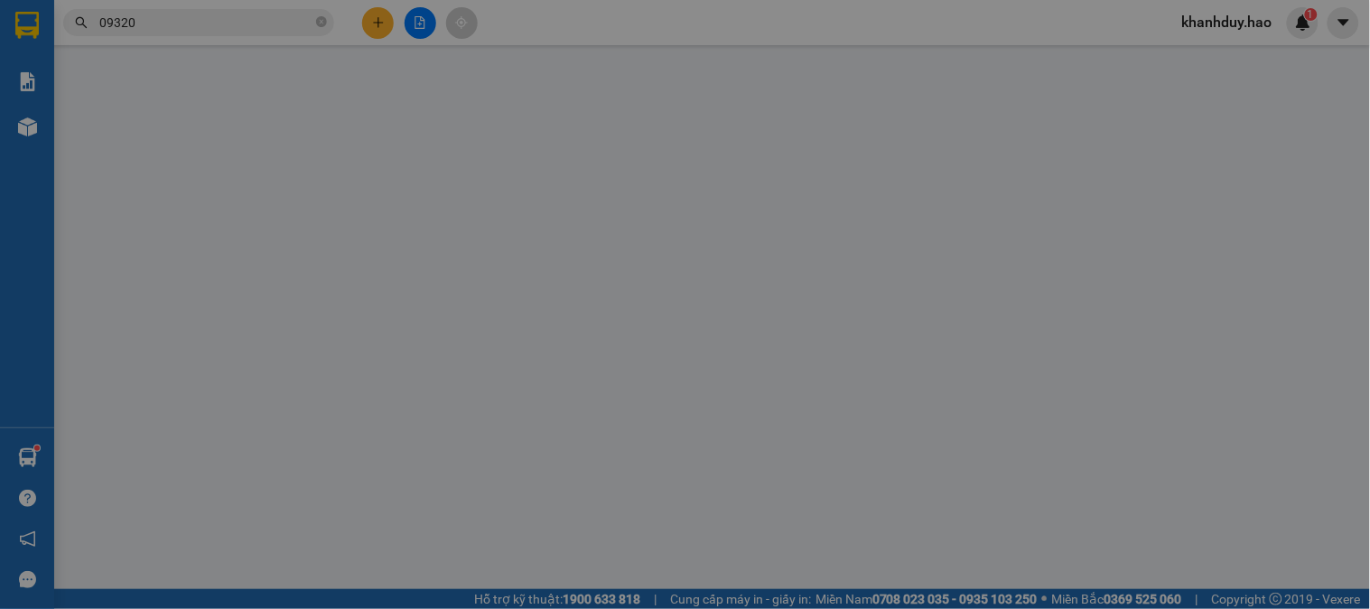
type input "0932039002"
type input "tada"
type input "30.000"
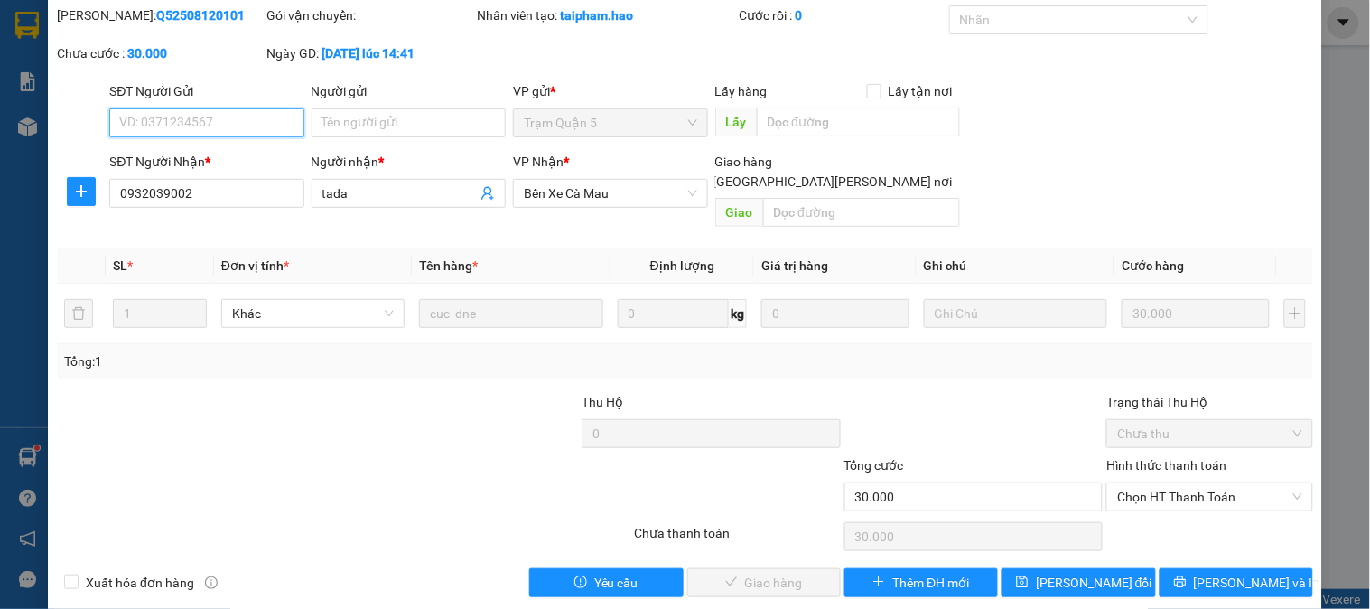
scroll to position [63, 0]
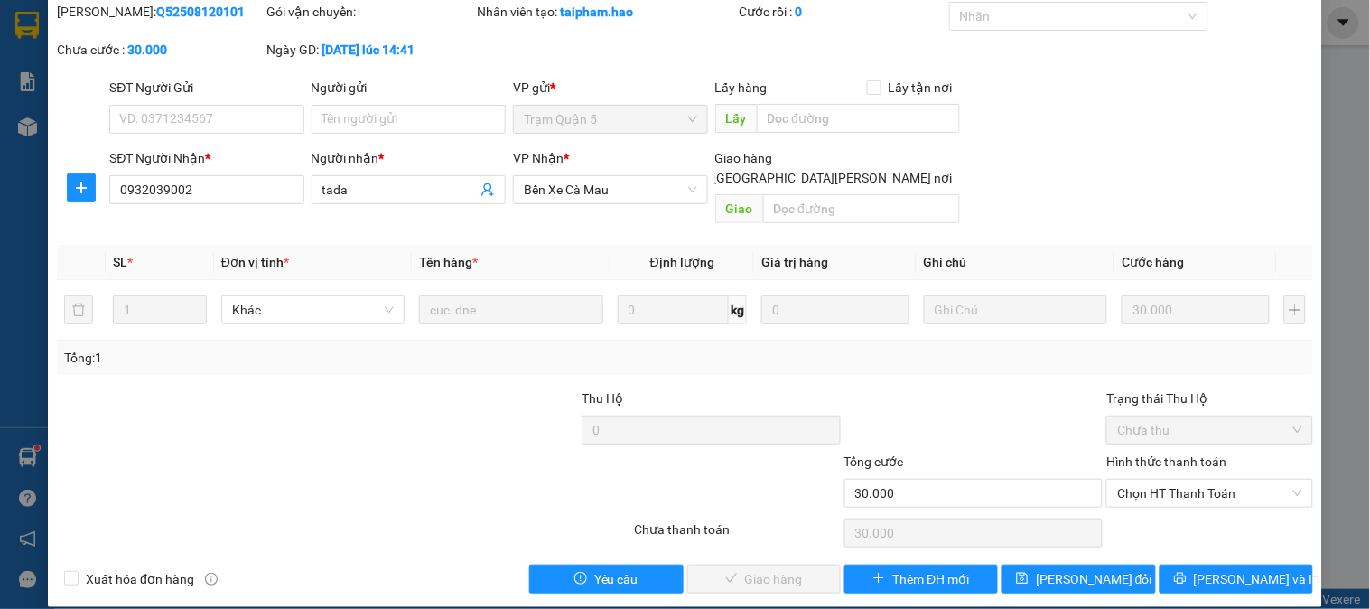
click at [1184, 492] on div "Hình thức thanh toán Chọn HT Thanh Toán" at bounding box center [1209, 482] width 206 height 63
click at [1197, 479] on span "Chọn HT Thanh Toán" at bounding box center [1209, 492] width 184 height 27
click at [1185, 499] on div "Tại văn phòng" at bounding box center [1198, 509] width 182 height 20
type input "0"
click at [711, 564] on button "[PERSON_NAME] và [PERSON_NAME] hàng" at bounding box center [763, 578] width 153 height 29
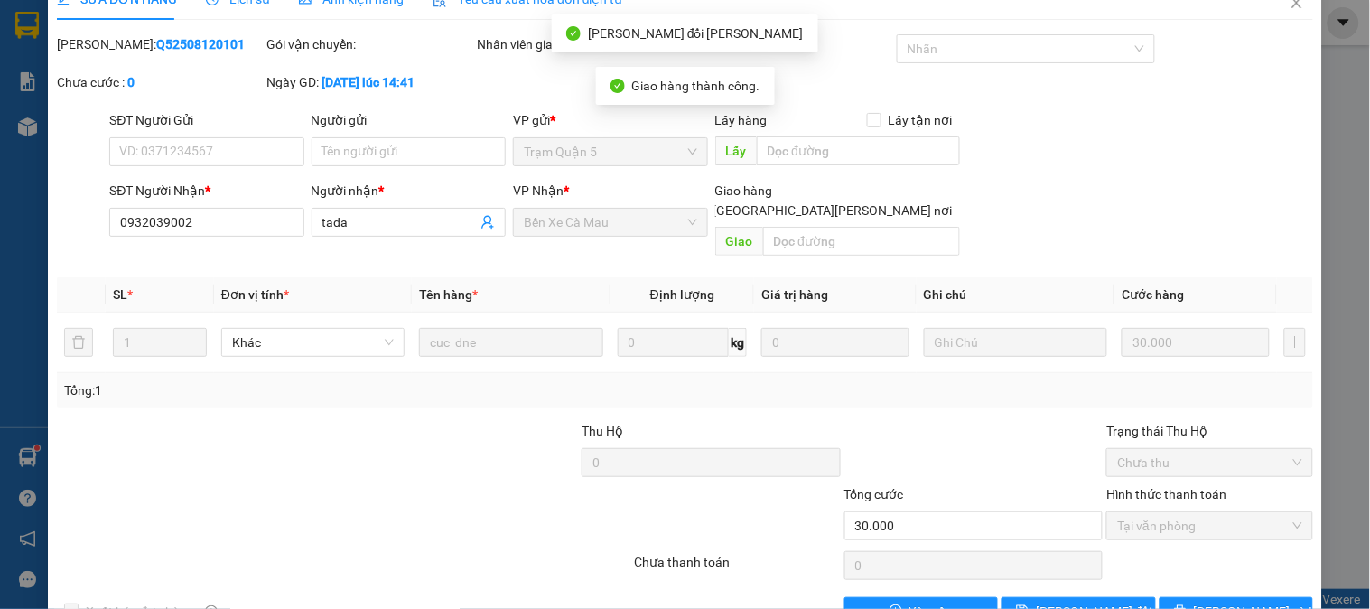
scroll to position [0, 0]
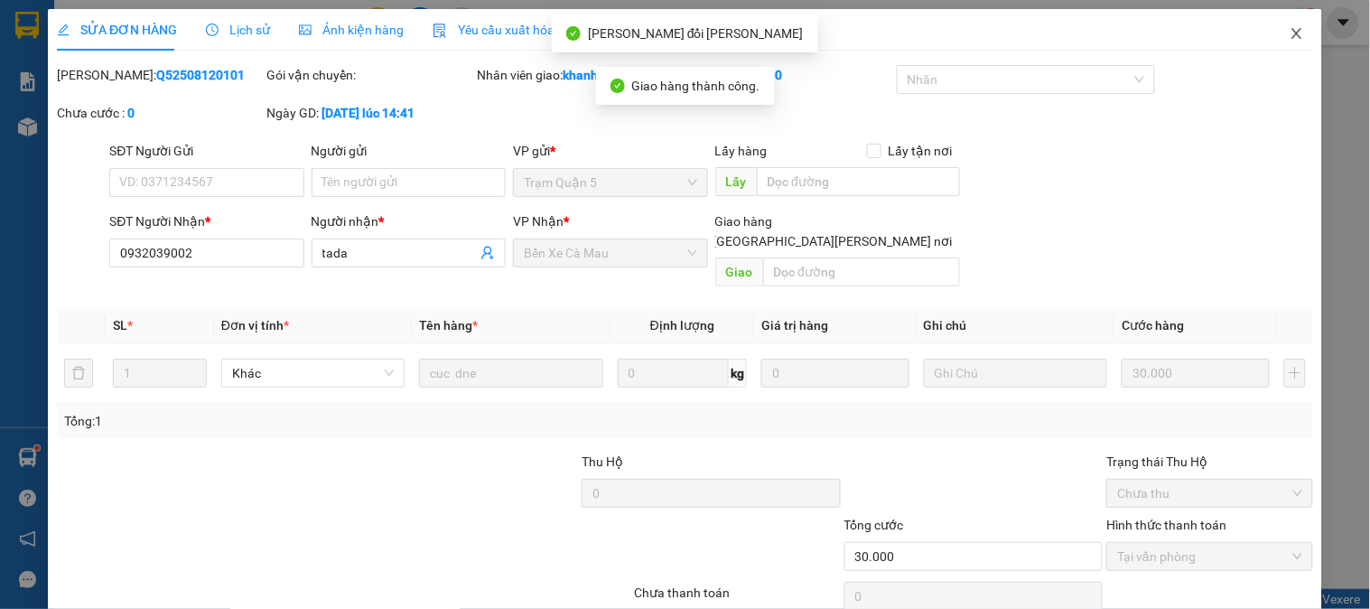
click at [1289, 33] on icon "close" at bounding box center [1296, 33] width 14 height 14
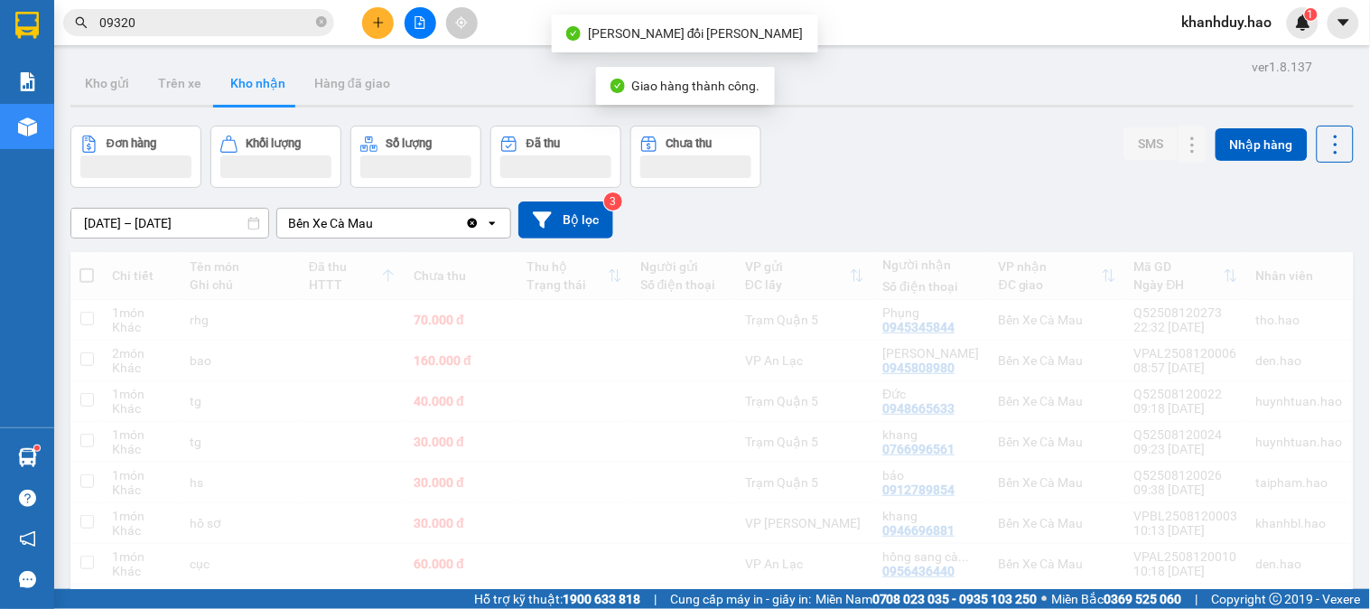
click at [236, 23] on input "09320" at bounding box center [205, 23] width 213 height 20
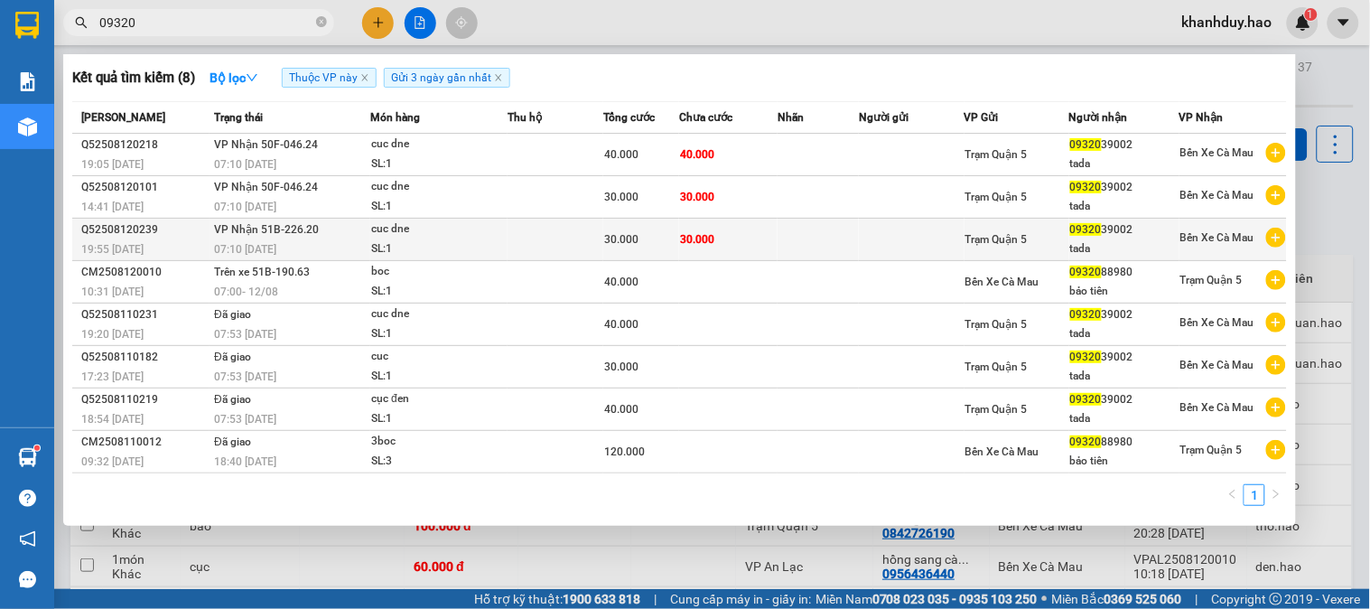
click at [623, 237] on span "30.000" at bounding box center [621, 239] width 34 height 13
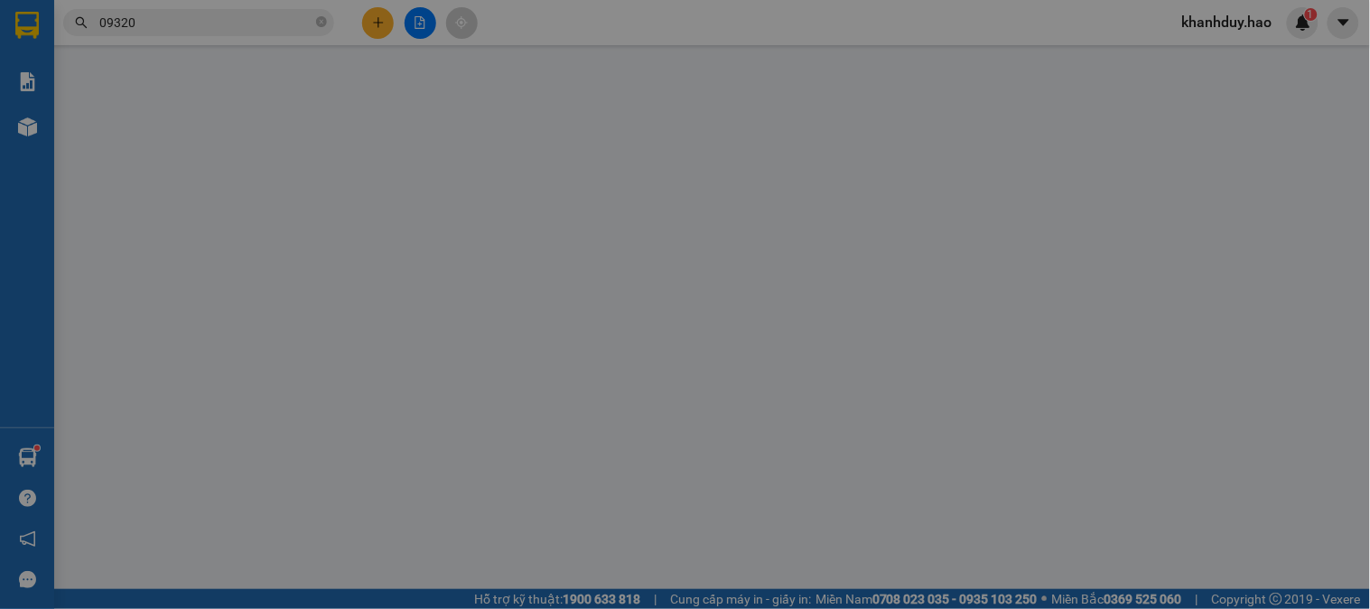
type input "0932039002"
type input "tada"
type input "30.000"
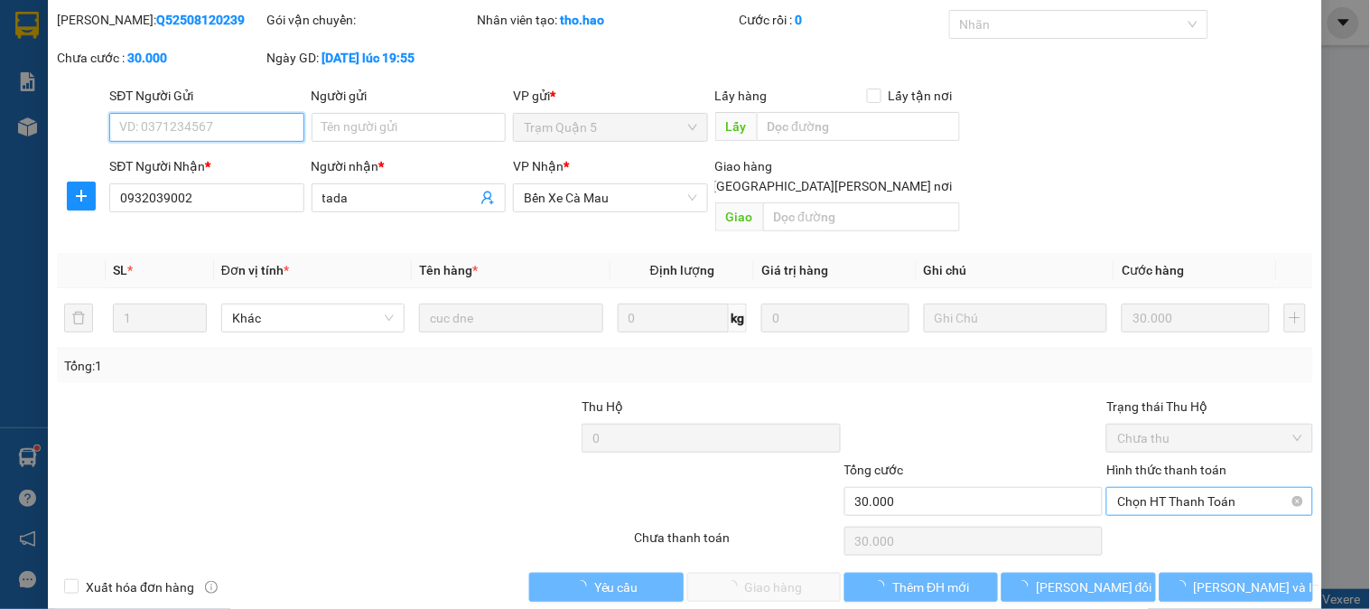
scroll to position [63, 0]
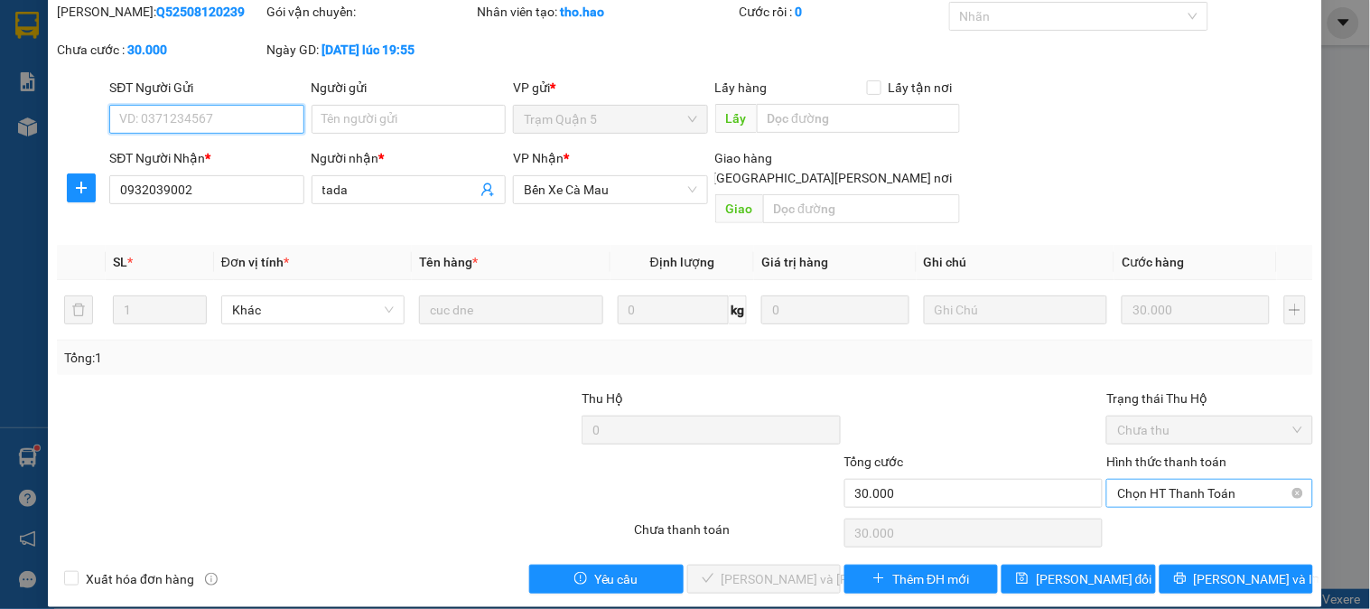
click at [1214, 479] on span "Chọn HT Thanh Toán" at bounding box center [1209, 492] width 184 height 27
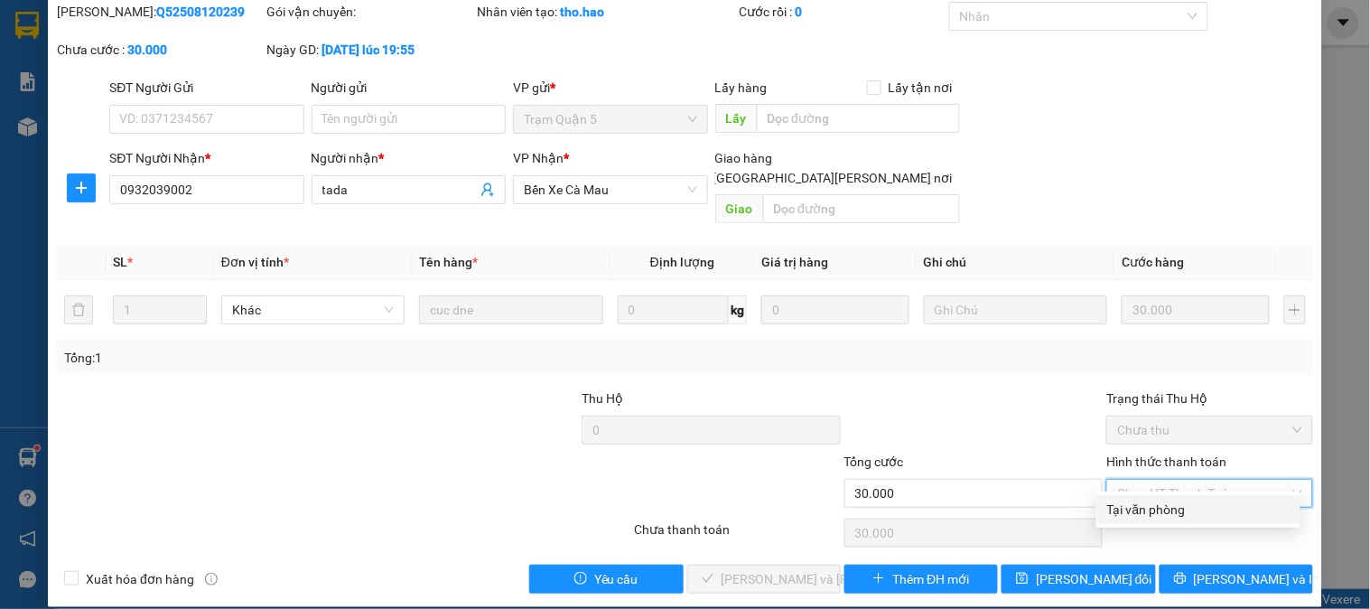
click at [1160, 517] on div "Tại văn phòng" at bounding box center [1198, 509] width 182 height 20
type input "0"
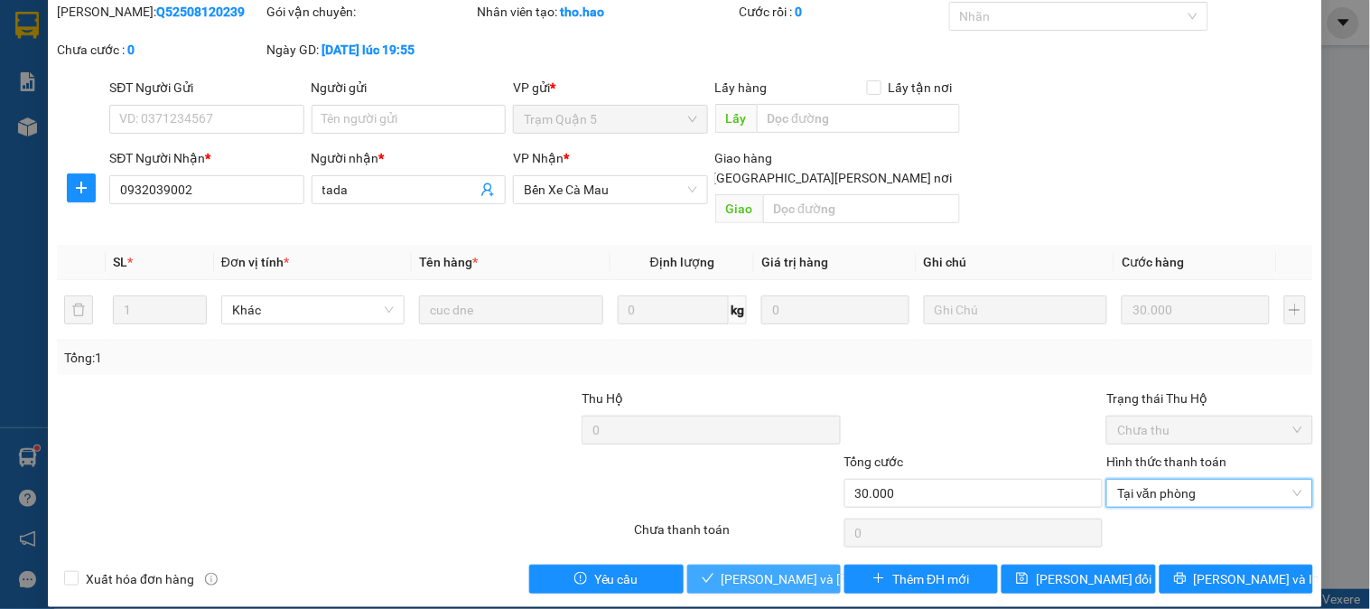
click at [762, 569] on span "[PERSON_NAME] và [PERSON_NAME] hàng" at bounding box center [843, 579] width 244 height 20
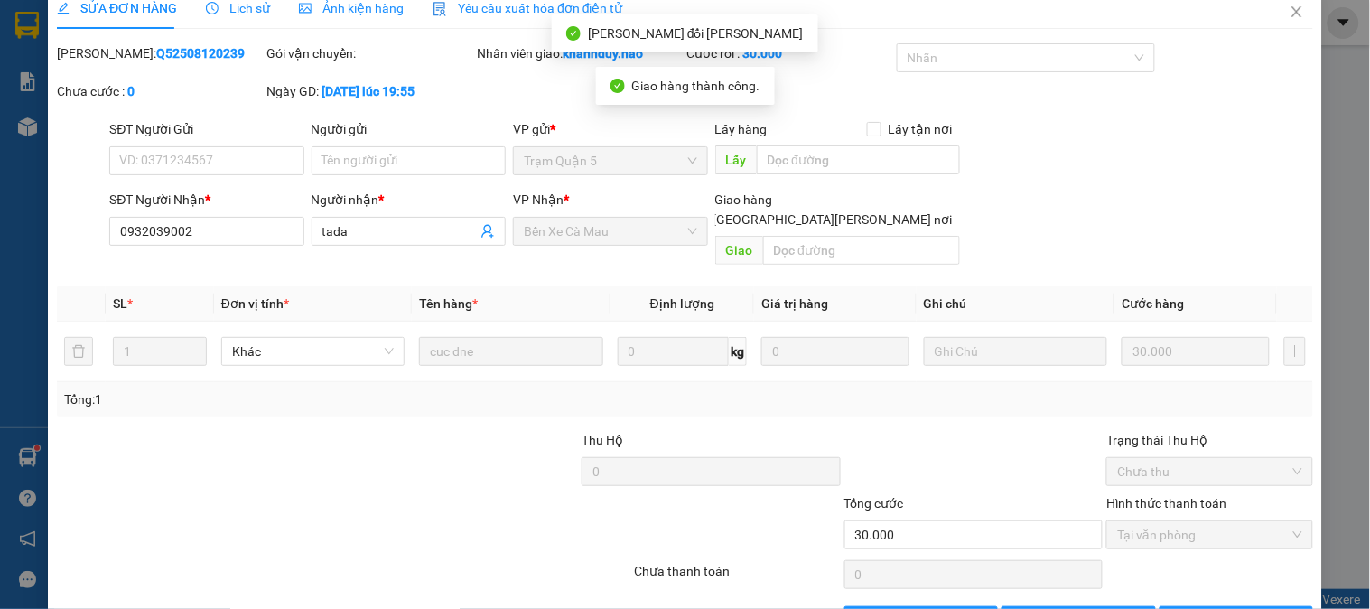
scroll to position [0, 0]
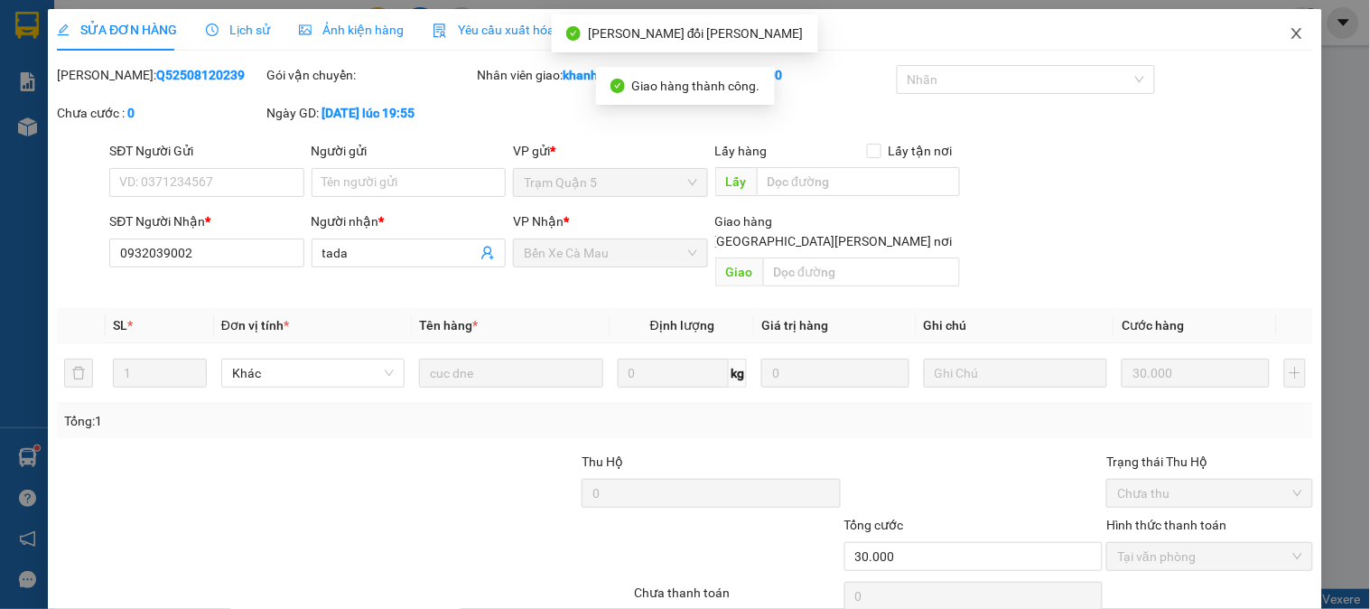
click at [1271, 12] on span "Close" at bounding box center [1296, 34] width 51 height 51
click at [1284, 19] on span "khanhduy.hao" at bounding box center [1226, 22] width 119 height 23
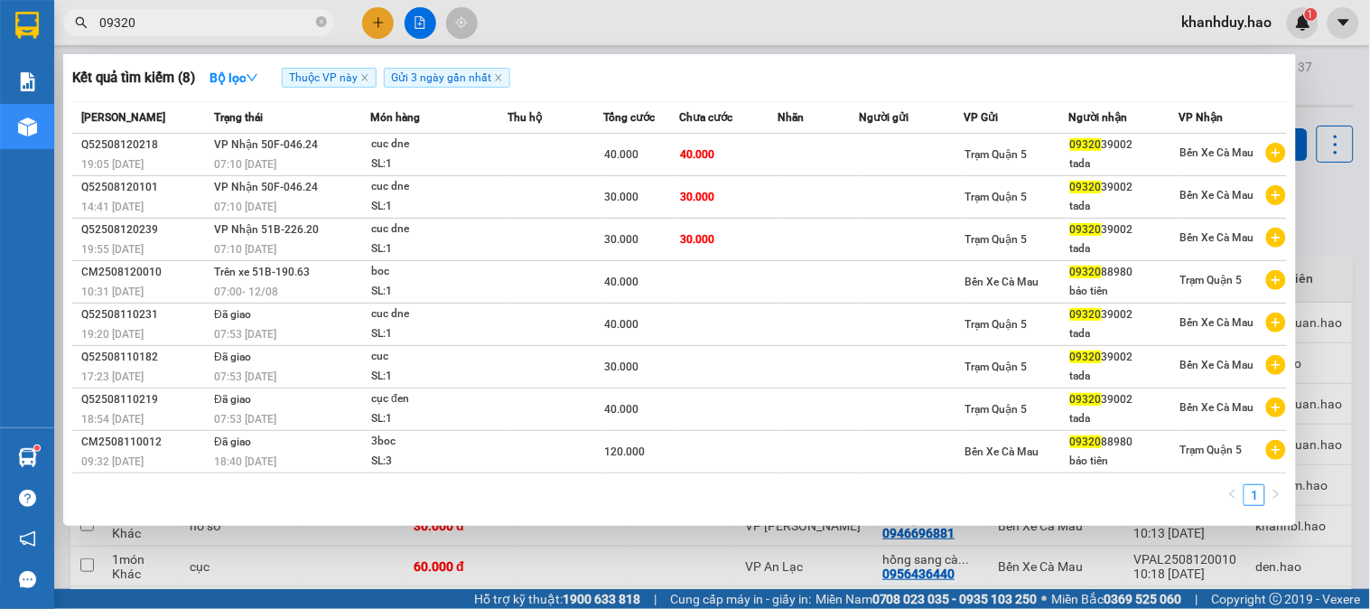
click at [328, 18] on span "09320" at bounding box center [198, 22] width 271 height 27
click at [321, 27] on icon "close-circle" at bounding box center [321, 21] width 11 height 11
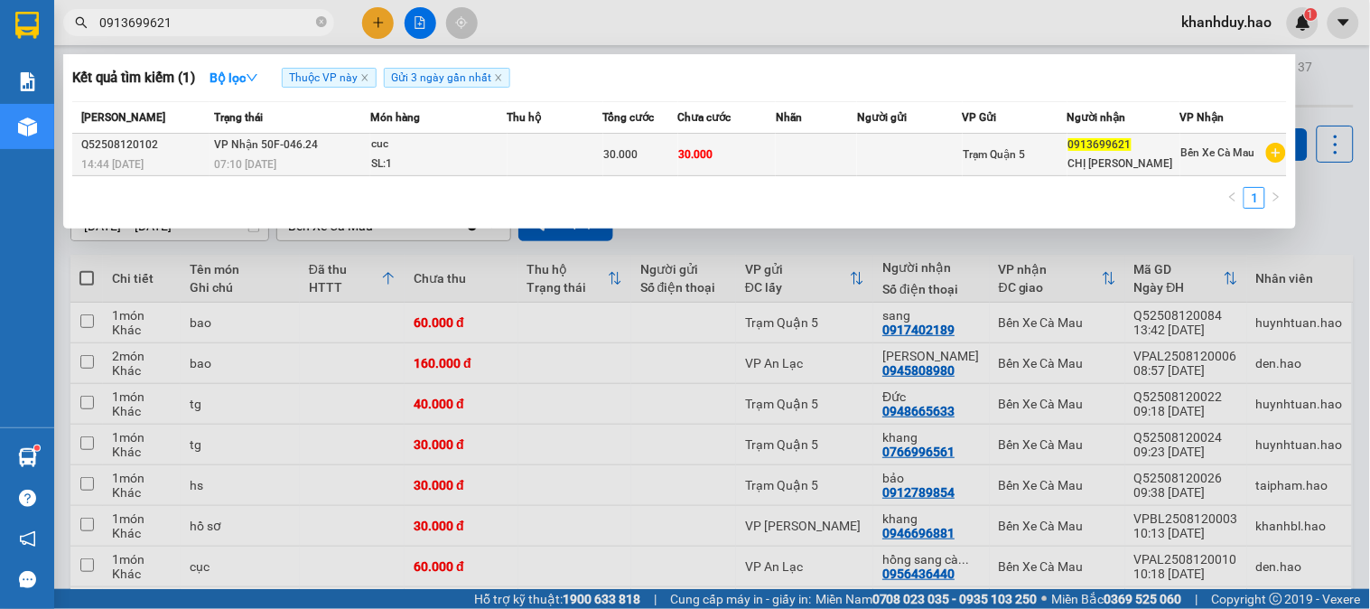
type input "0913699621"
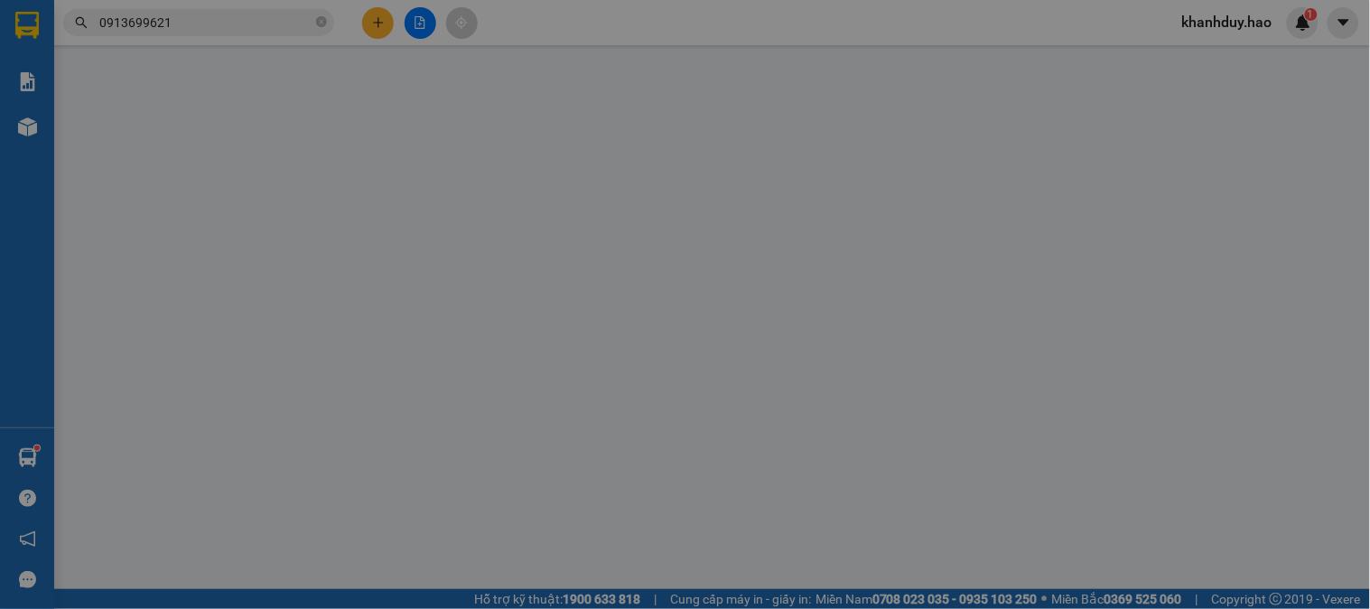
type input "0913699621"
type input "CHỊ [PERSON_NAME]"
type input "30.000"
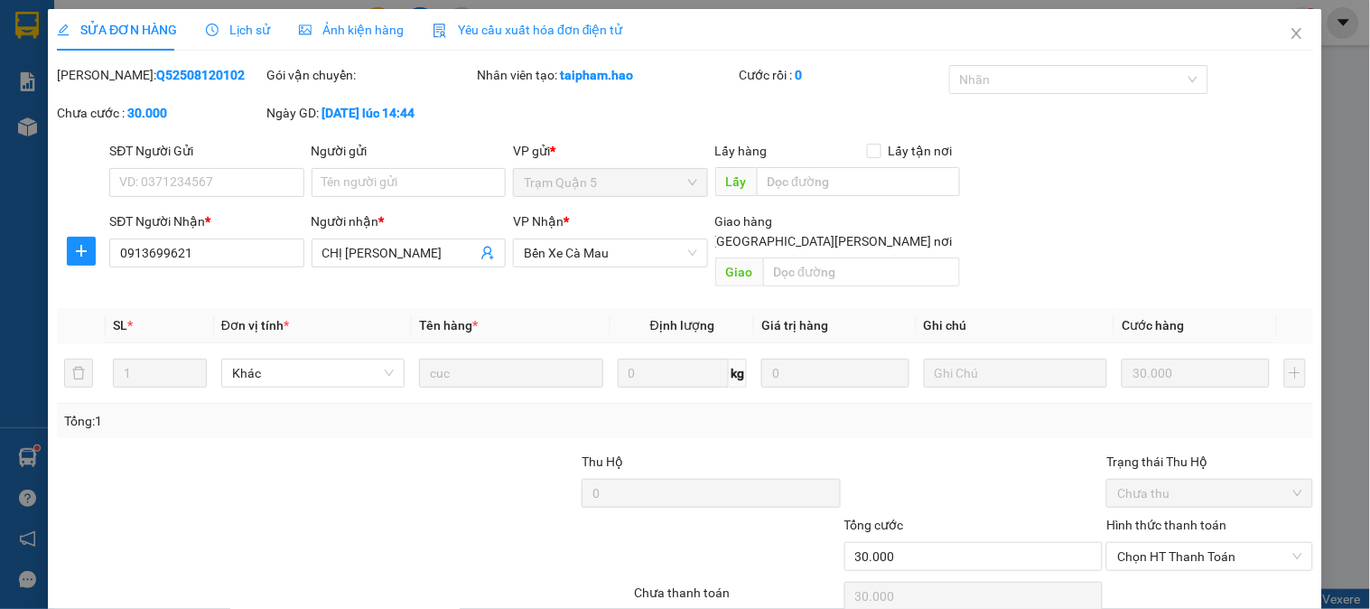
click at [385, 20] on div "Ảnh kiện hàng" at bounding box center [351, 30] width 105 height 20
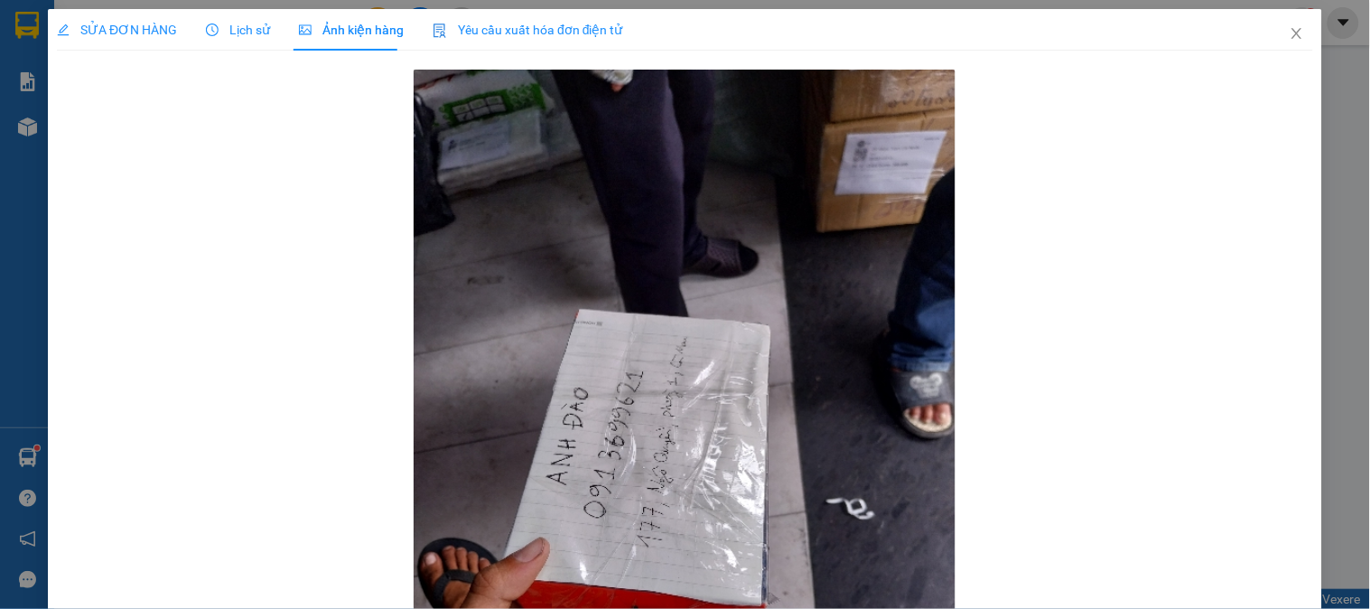
click at [142, 23] on span "SỬA ĐƠN HÀNG" at bounding box center [117, 30] width 120 height 14
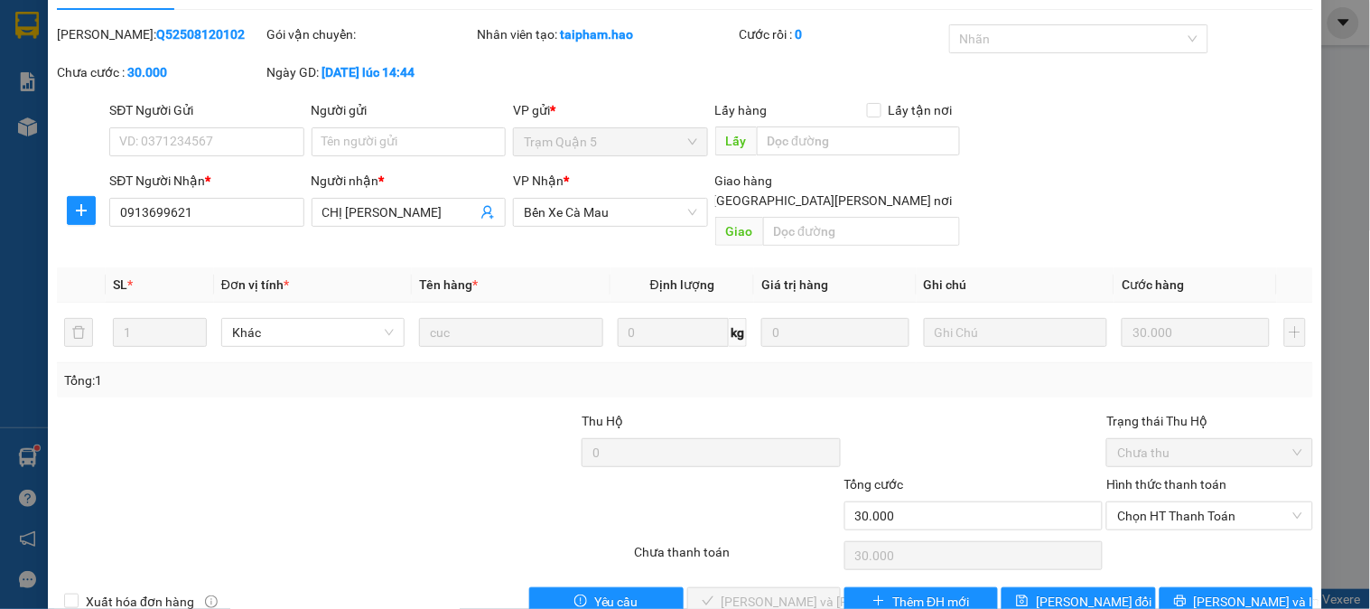
scroll to position [63, 0]
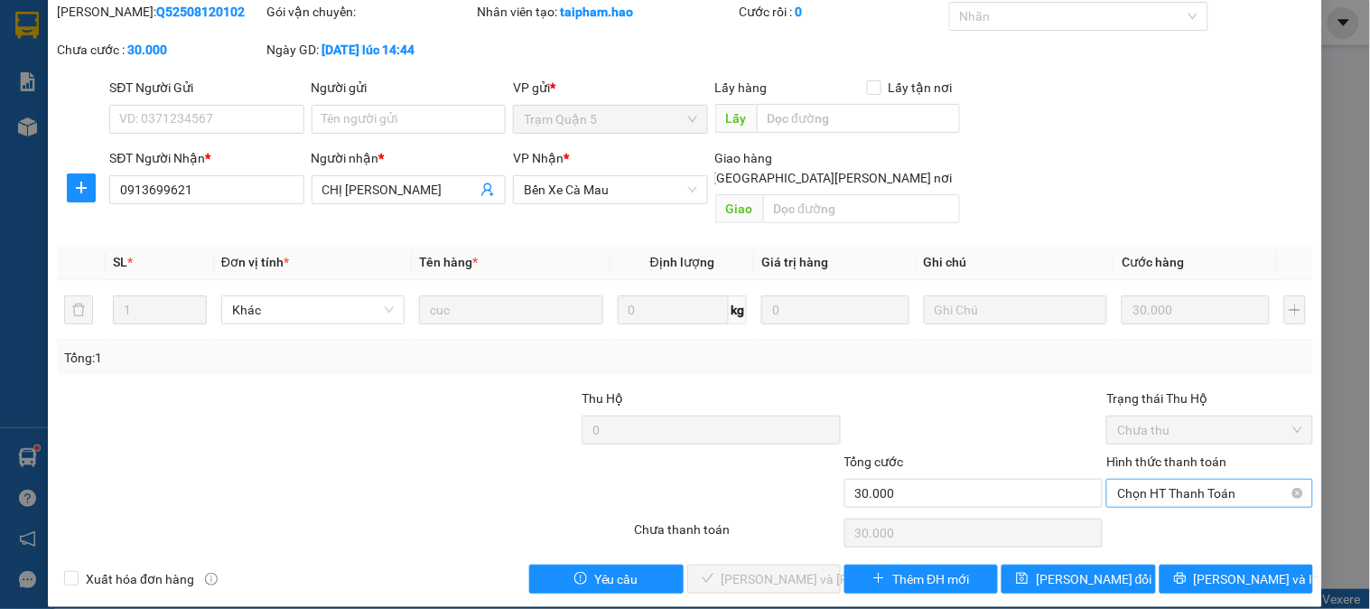
click at [1231, 482] on span "Chọn HT Thanh Toán" at bounding box center [1209, 492] width 184 height 27
click at [1181, 492] on div "Total Paid Fee 0 Total UnPaid Fee 30.000 Cash Collection Total Fee Mã ĐH: Q5250…" at bounding box center [685, 297] width 1256 height 591
click at [1184, 479] on span "Chọn HT Thanh Toán" at bounding box center [1209, 492] width 184 height 27
click at [1184, 493] on div "Total Paid Fee 0 Total UnPaid Fee 30.000 Cash Collection Total Fee Mã ĐH: Q5250…" at bounding box center [685, 297] width 1256 height 591
click at [1184, 479] on span "Chọn HT Thanh Toán" at bounding box center [1209, 492] width 184 height 27
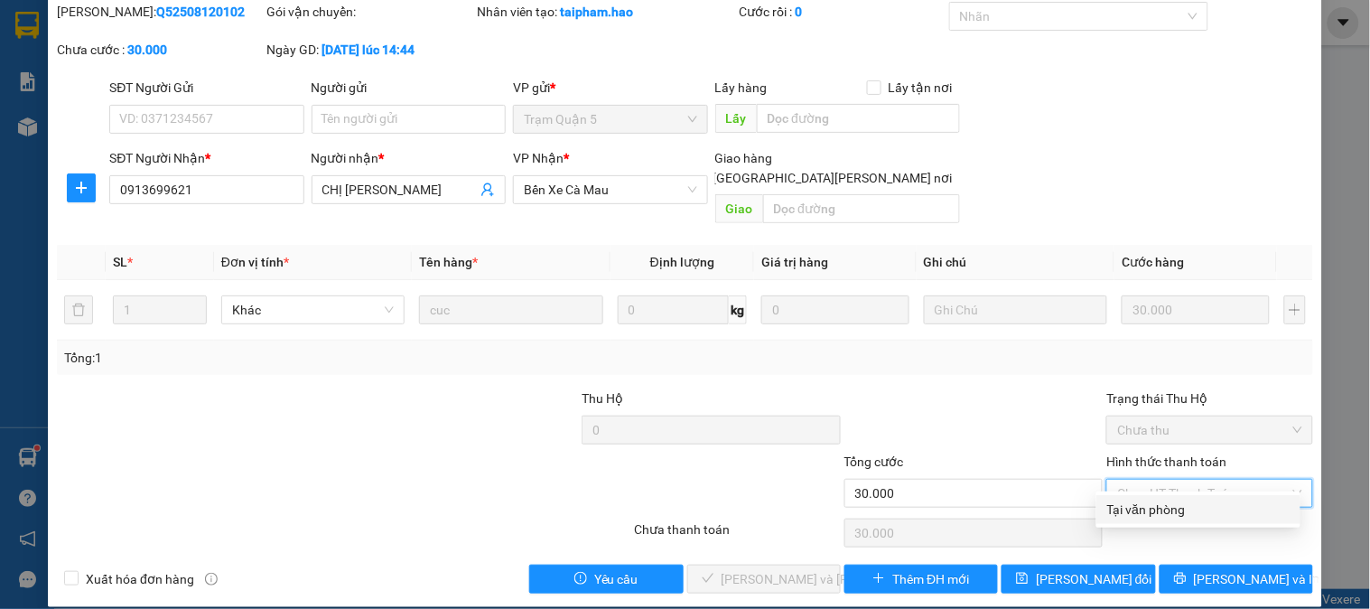
click at [1178, 507] on div "Tại văn phòng" at bounding box center [1198, 509] width 182 height 20
type input "0"
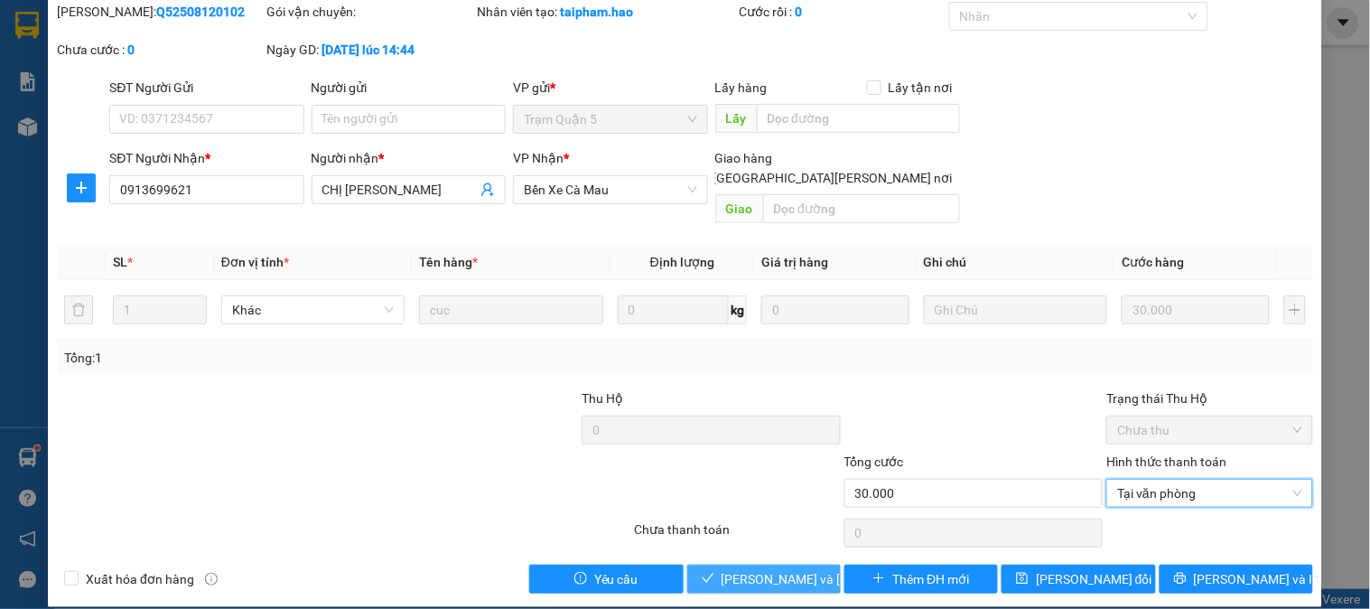
click at [702, 572] on icon "check" at bounding box center [708, 578] width 13 height 13
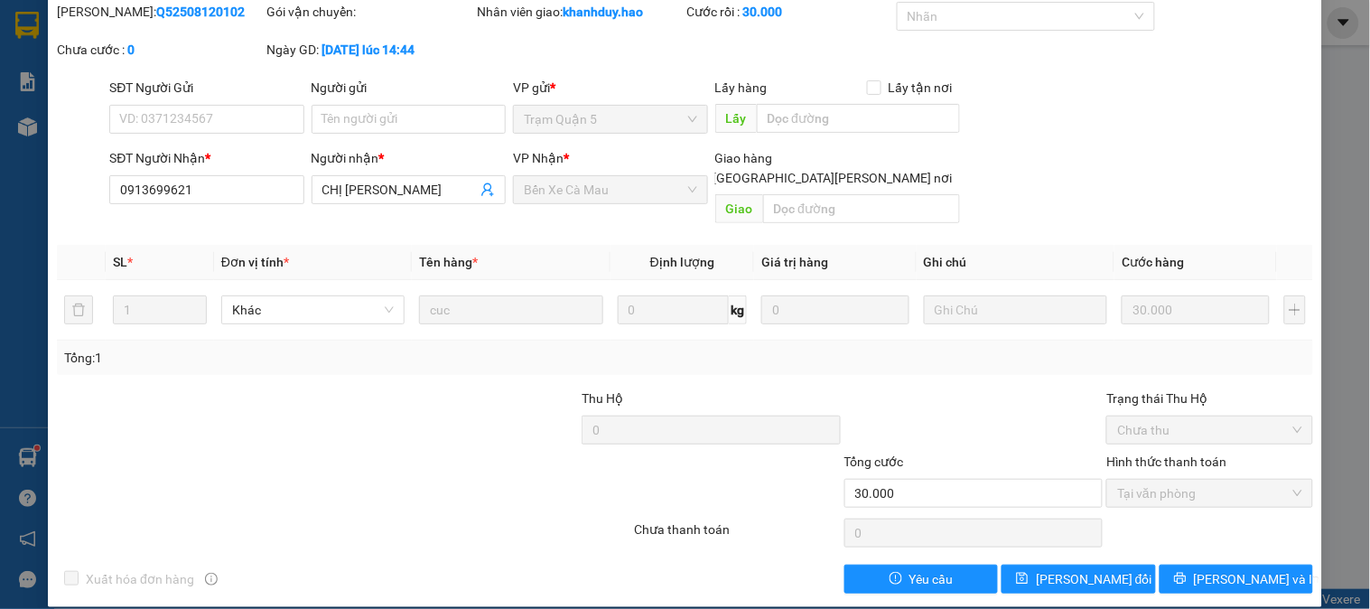
scroll to position [0, 0]
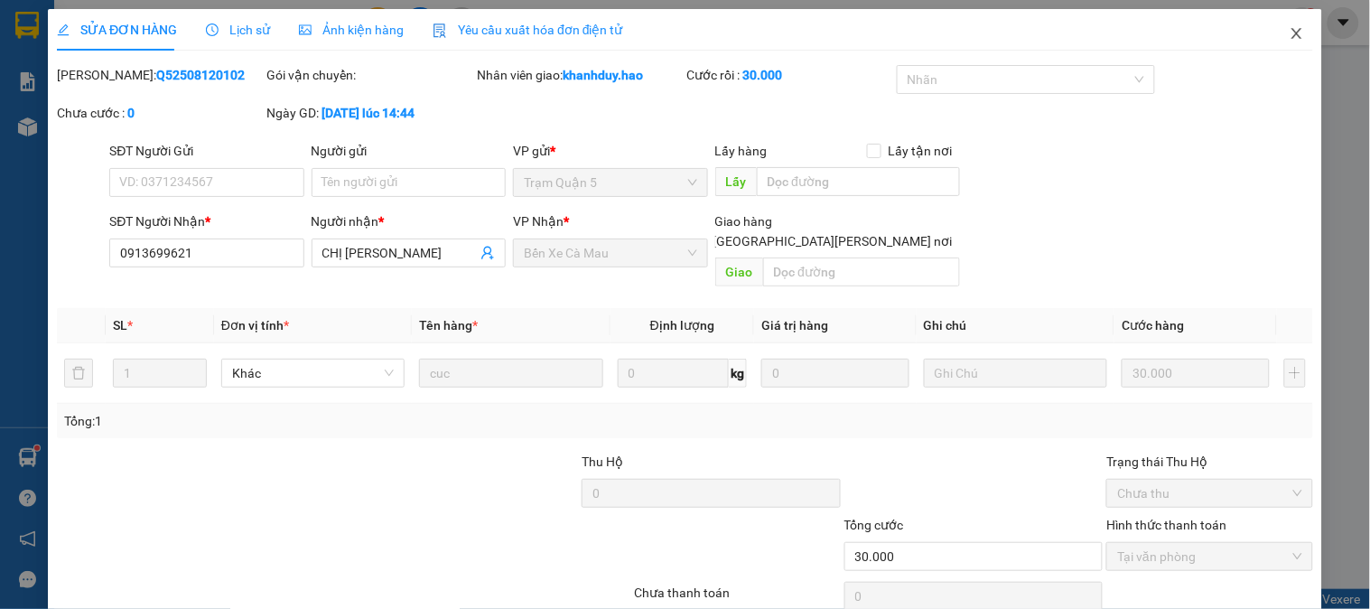
click at [1289, 37] on icon "close" at bounding box center [1296, 33] width 14 height 14
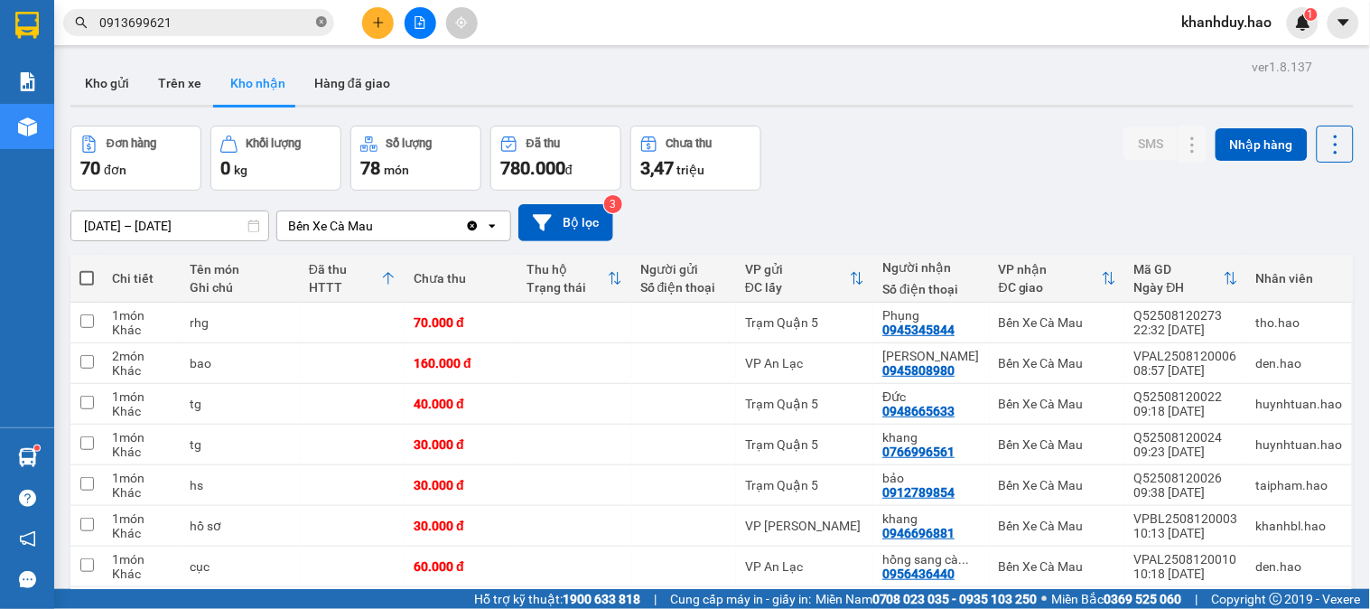
click at [323, 27] on icon "close-circle" at bounding box center [321, 21] width 11 height 11
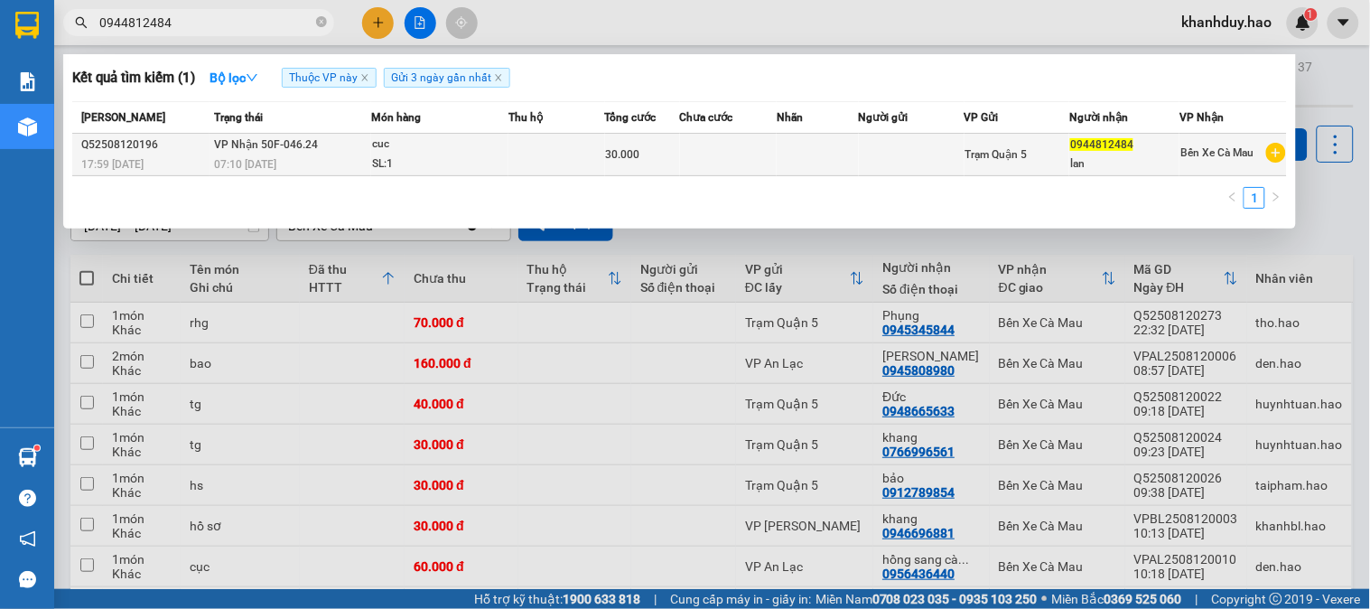
type input "0944812484"
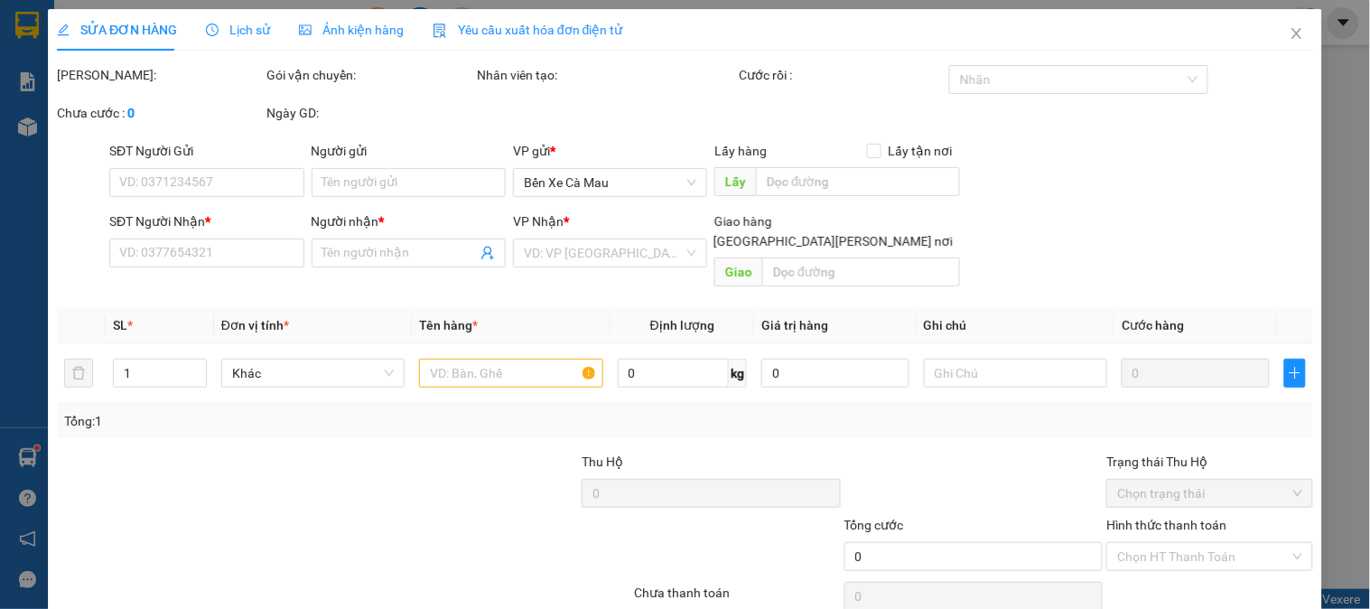
type input "0944812484"
type input "lan"
type input "30.000"
type input "0"
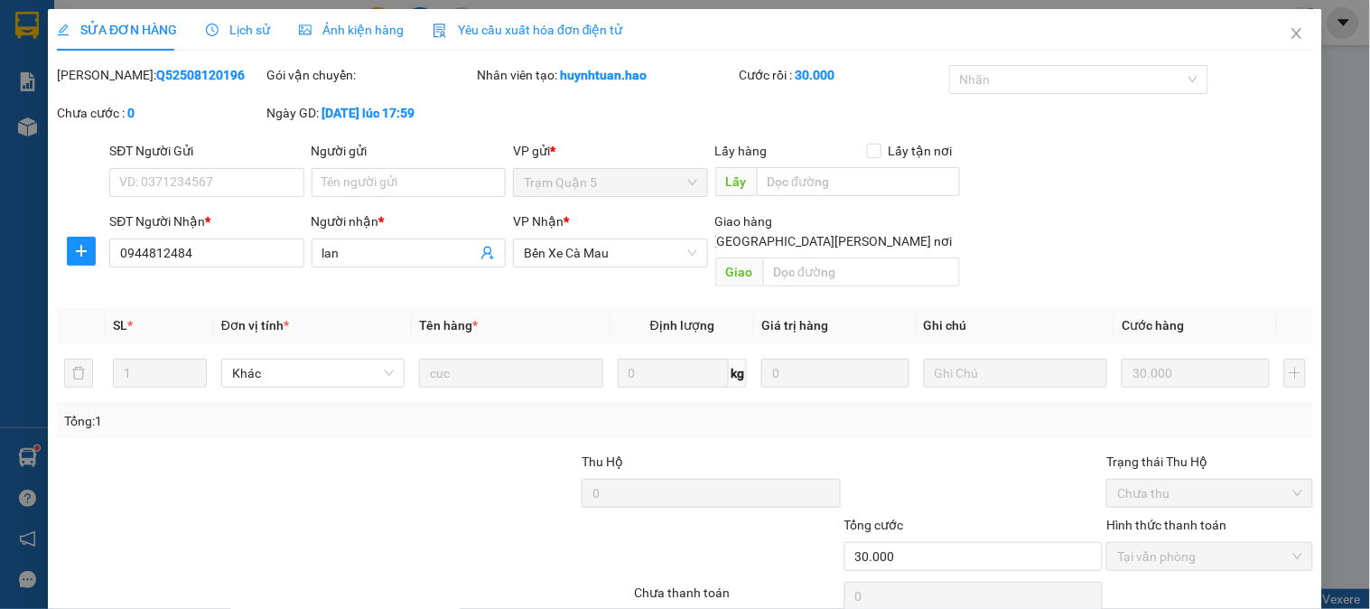
click at [341, 23] on span "Ảnh kiện hàng" at bounding box center [351, 30] width 105 height 14
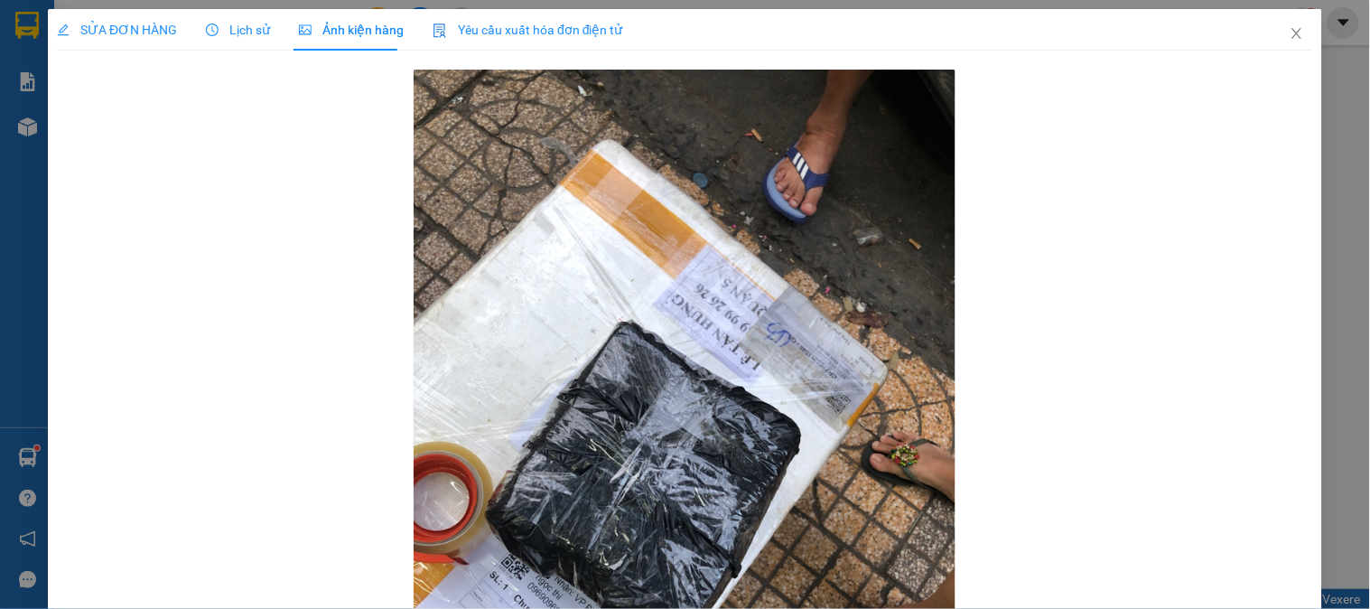
click at [134, 36] on span "SỬA ĐƠN HÀNG" at bounding box center [117, 30] width 120 height 14
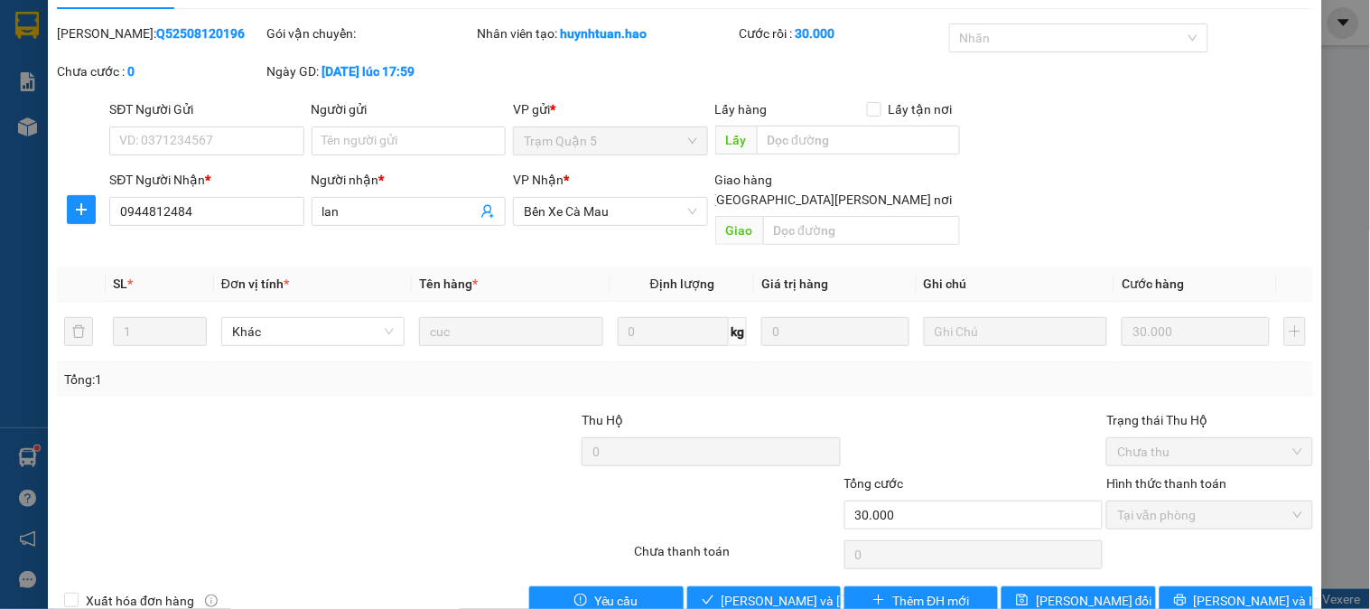
scroll to position [63, 0]
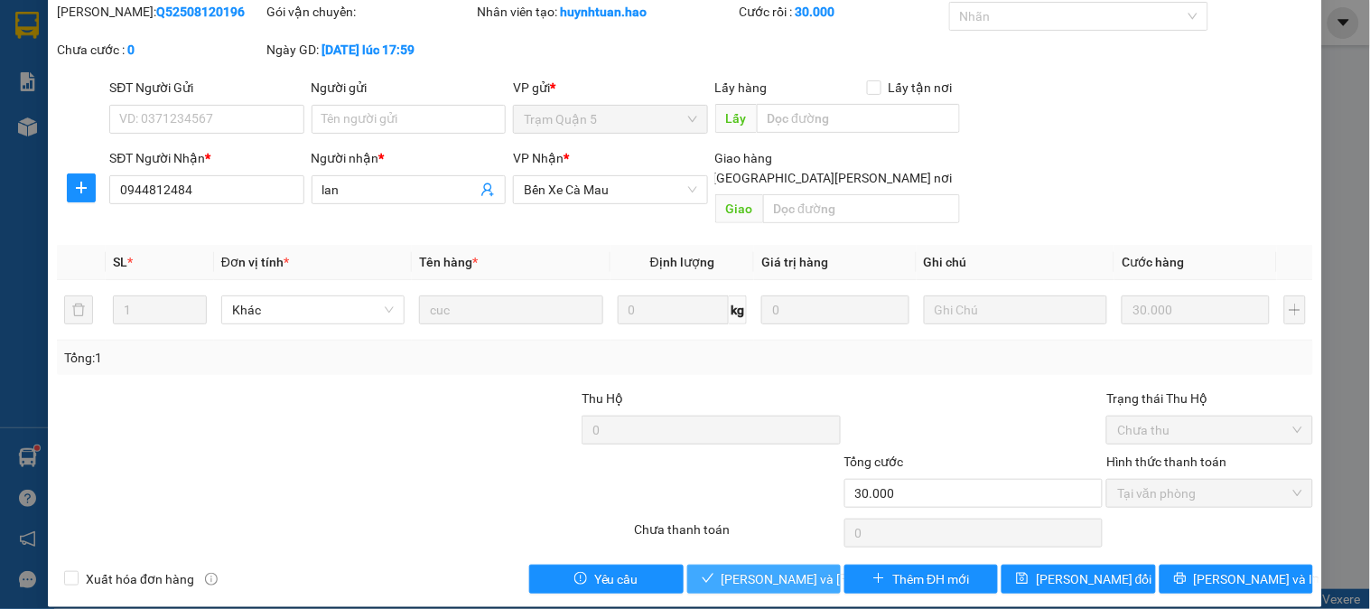
click at [763, 569] on span "[PERSON_NAME] và [PERSON_NAME] hàng" at bounding box center [843, 579] width 244 height 20
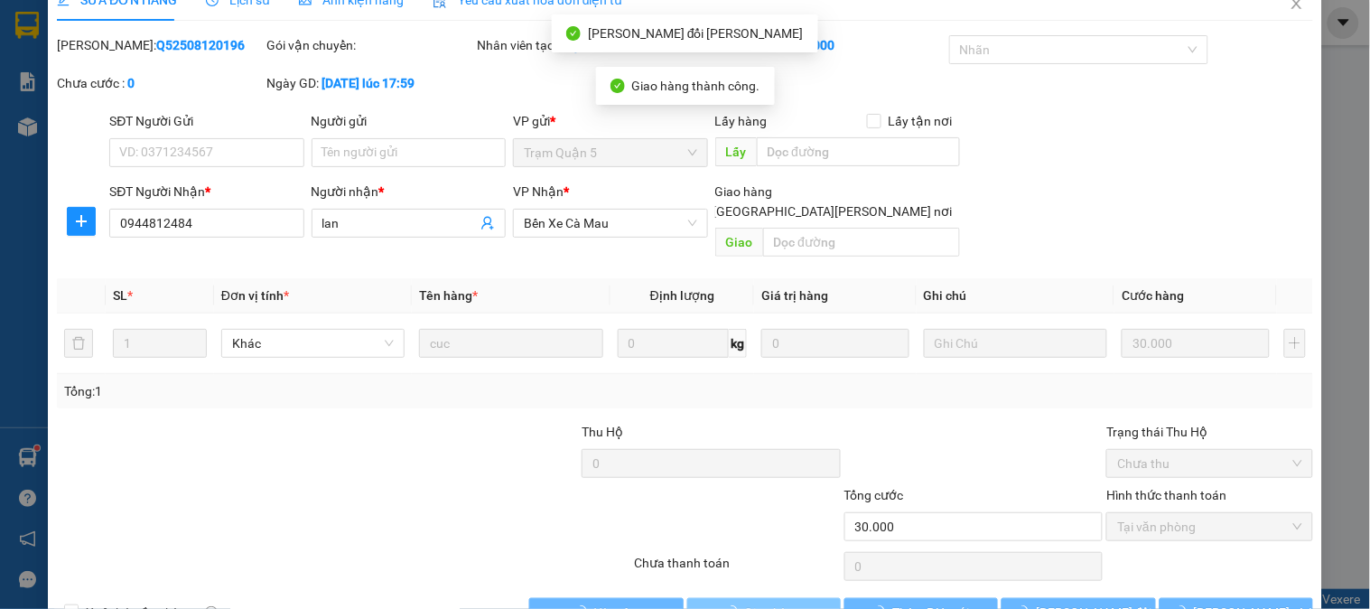
scroll to position [0, 0]
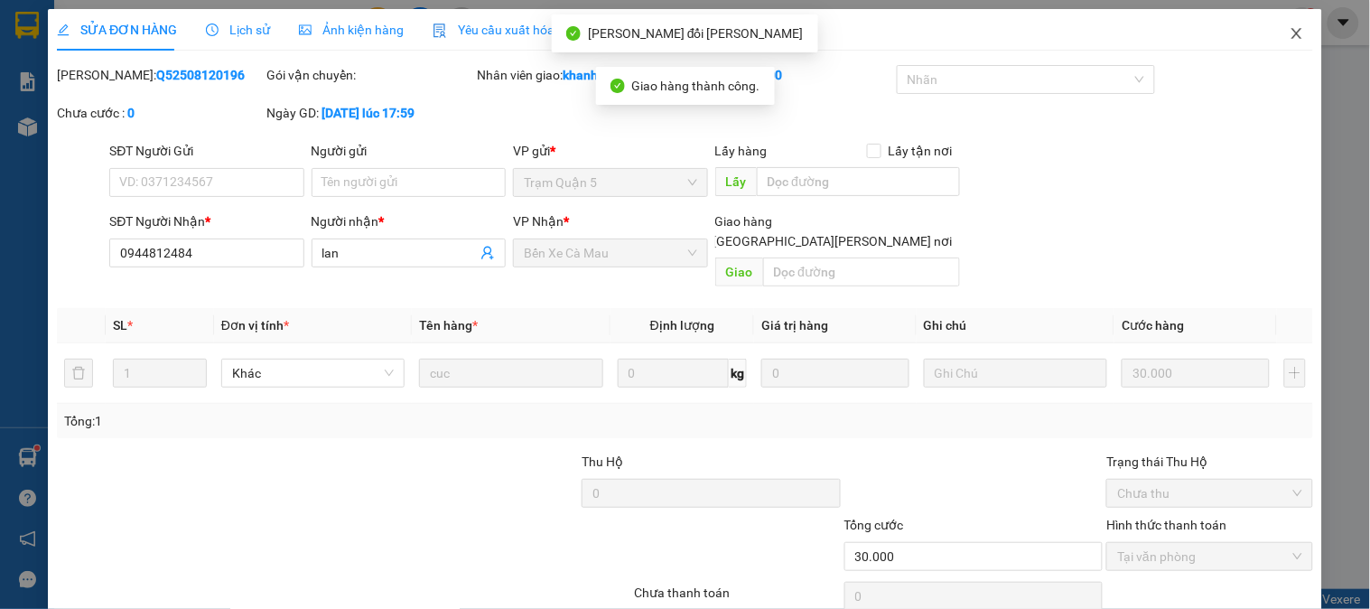
click at [1304, 27] on span "Close" at bounding box center [1296, 34] width 51 height 51
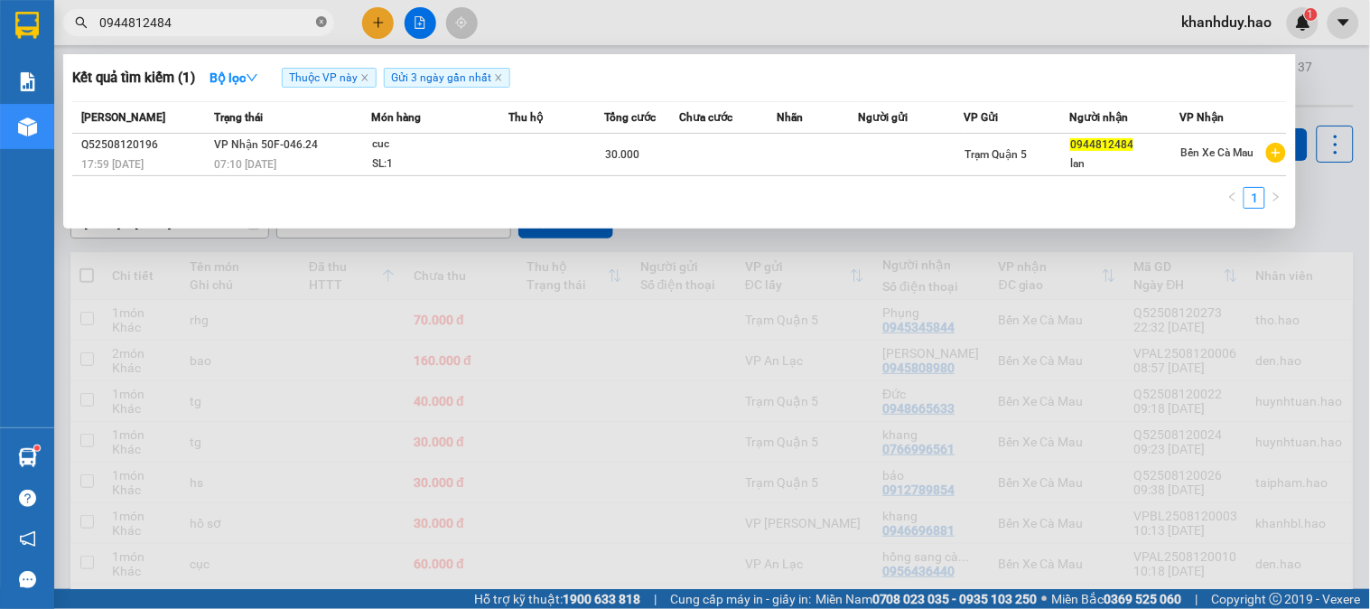
click at [323, 23] on icon "close-circle" at bounding box center [321, 21] width 11 height 11
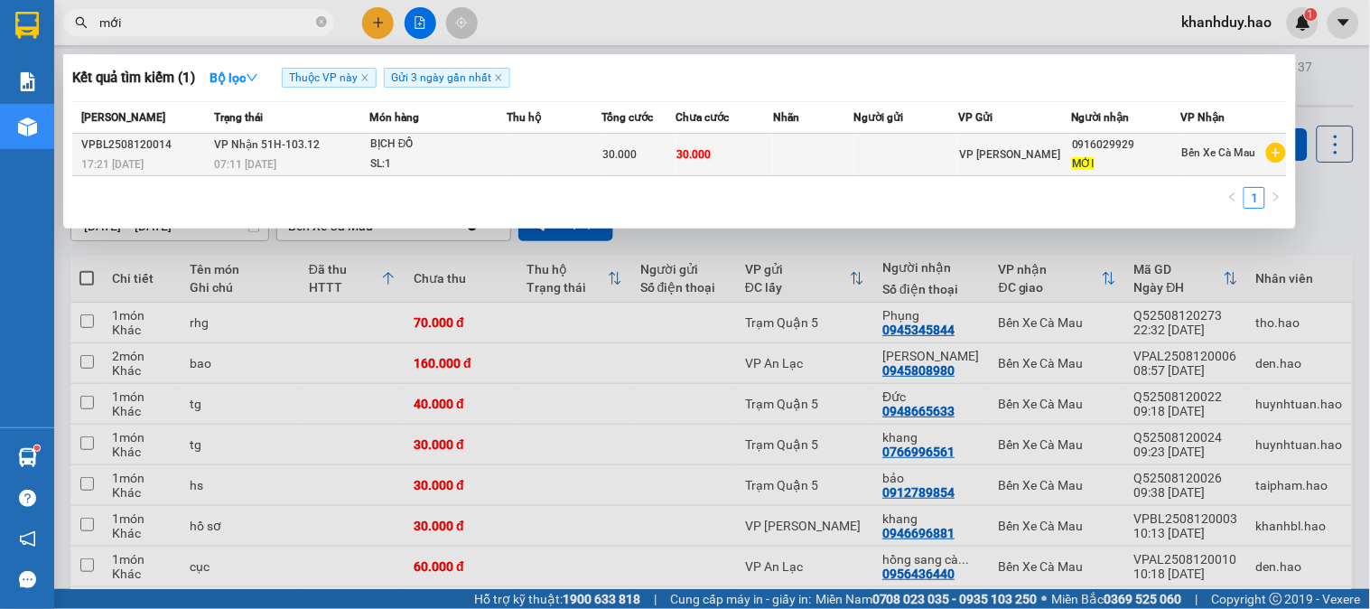
type input "mới"
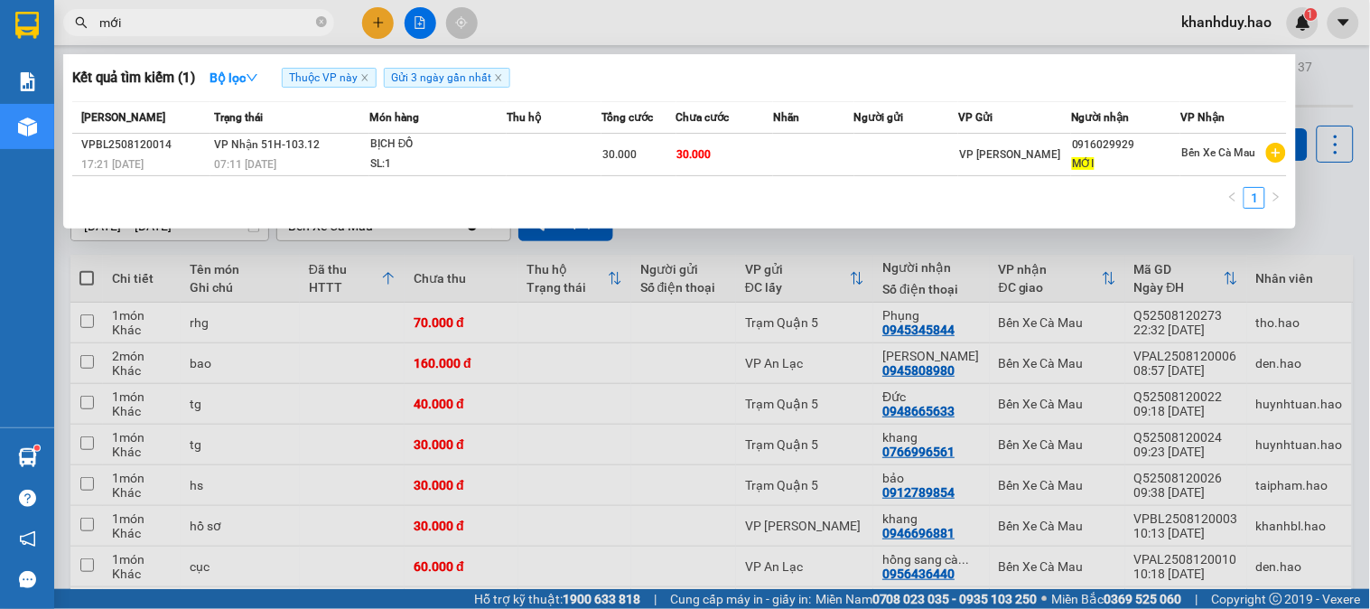
click at [829, 157] on td at bounding box center [813, 155] width 80 height 42
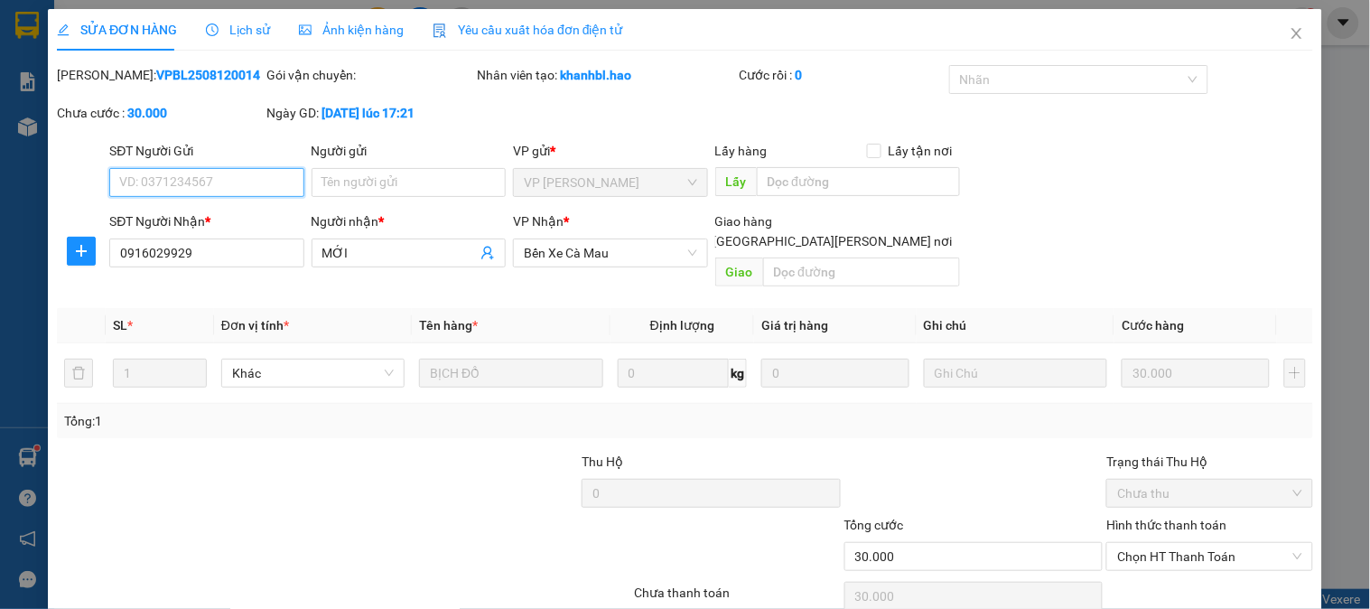
scroll to position [63, 0]
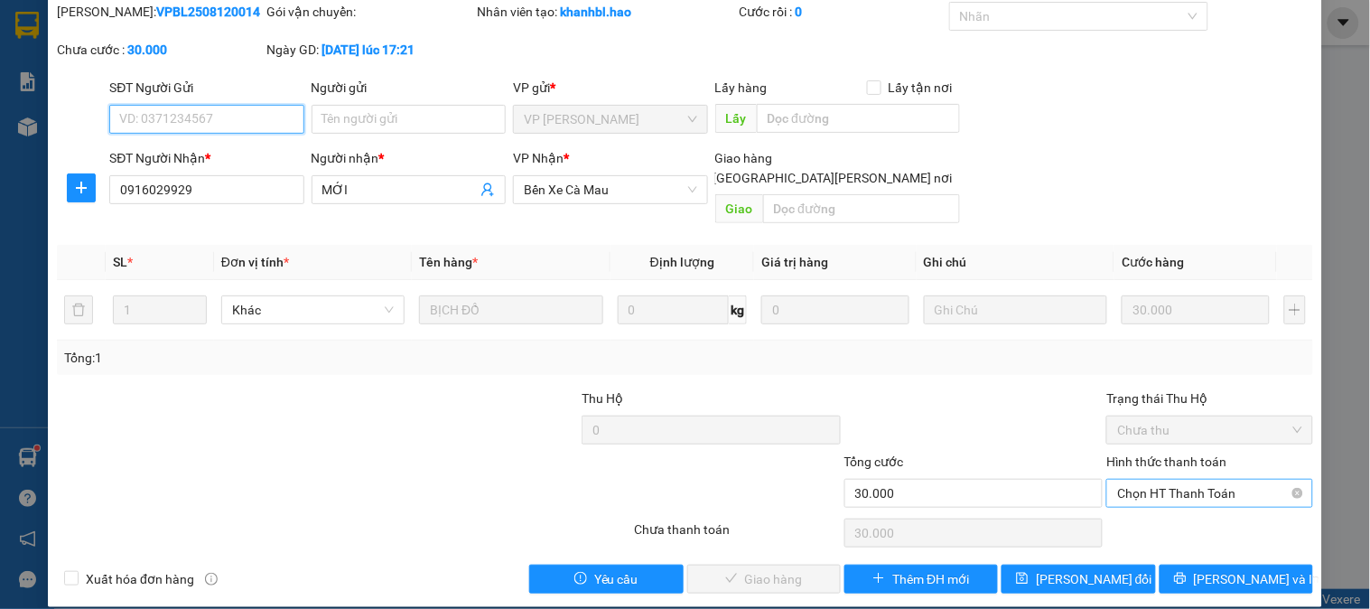
click at [1185, 479] on span "Chọn HT Thanh Toán" at bounding box center [1209, 492] width 184 height 27
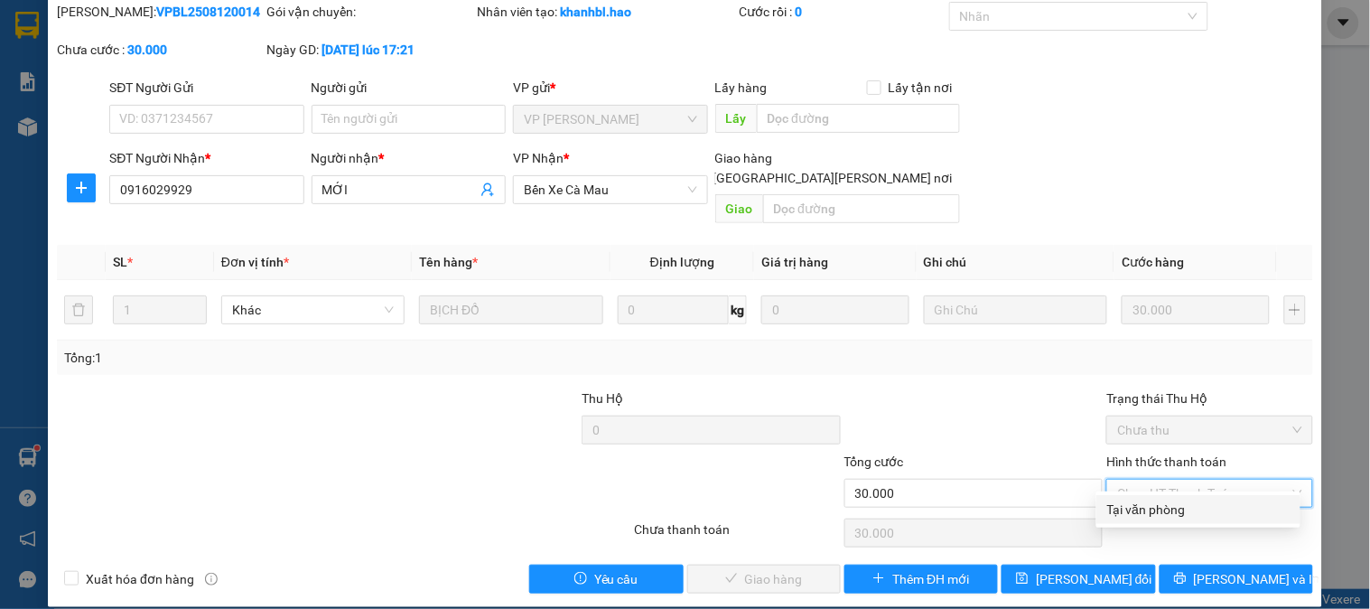
click at [1149, 507] on div "Tại văn phòng" at bounding box center [1198, 509] width 182 height 20
type input "0"
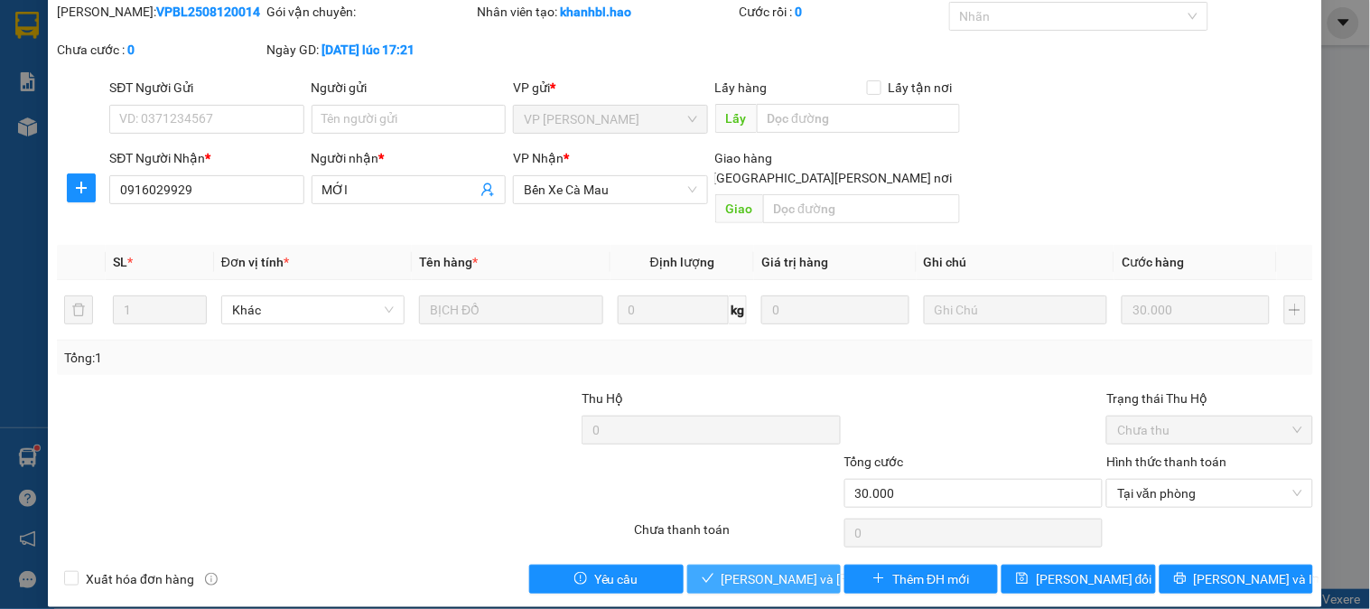
click at [749, 569] on span "[PERSON_NAME] và [PERSON_NAME] hàng" at bounding box center [843, 579] width 244 height 20
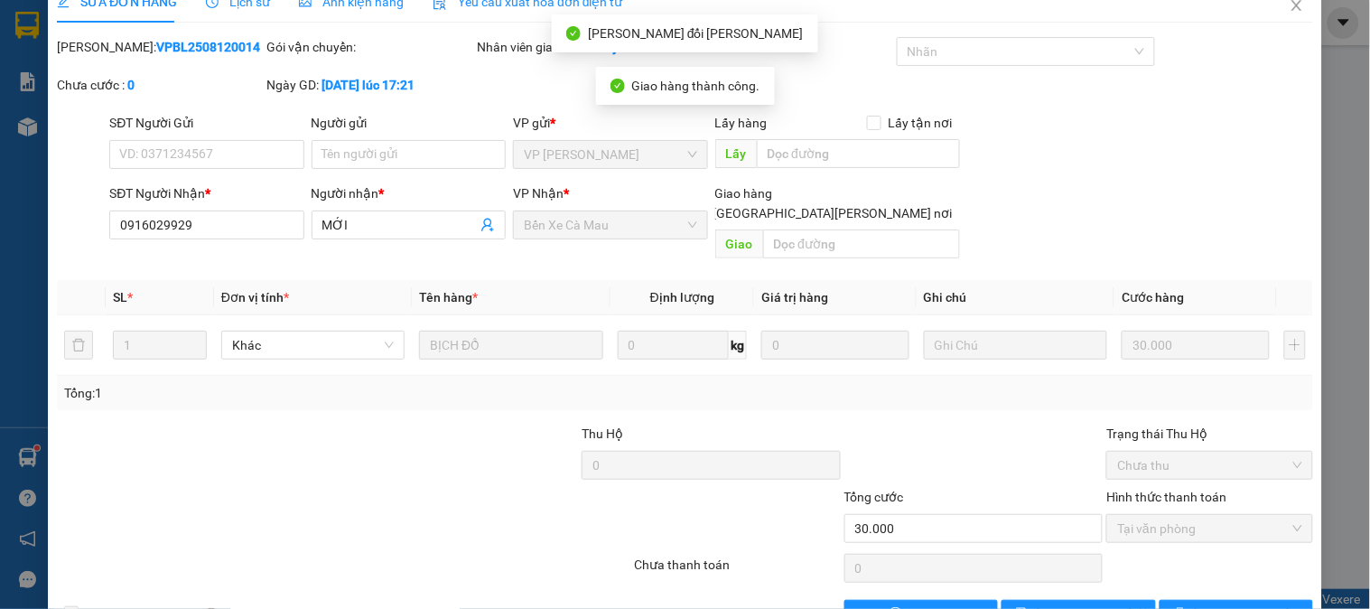
scroll to position [0, 0]
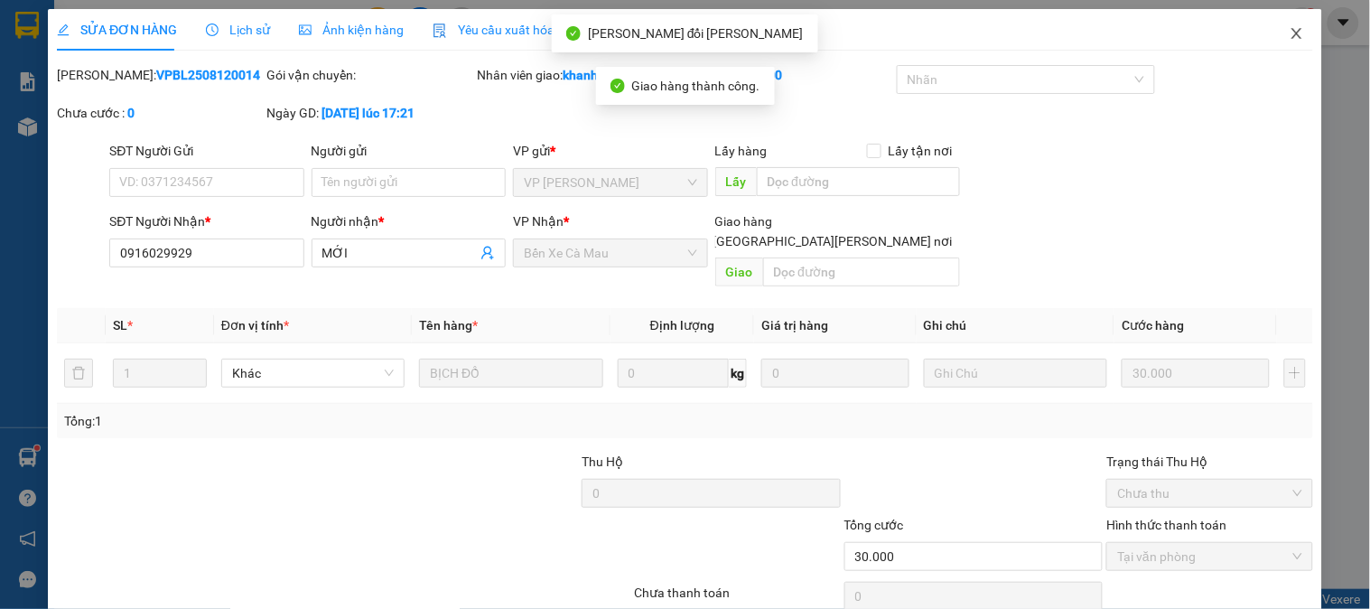
click at [1289, 27] on icon "close" at bounding box center [1296, 33] width 14 height 14
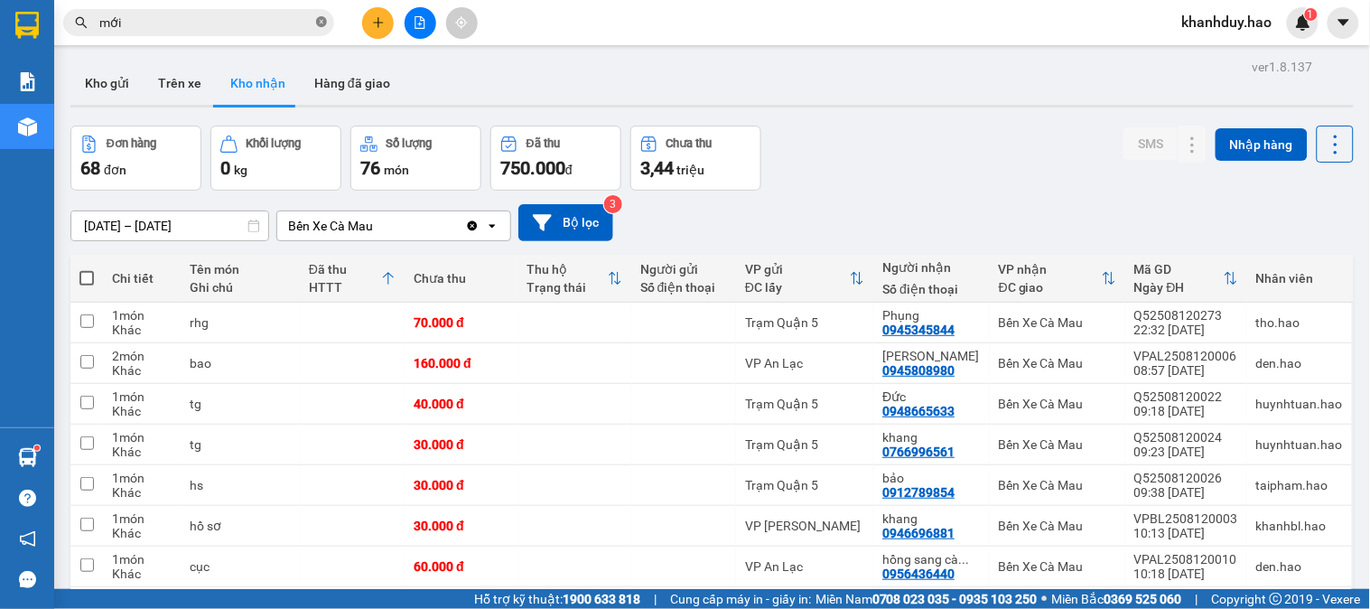
click at [319, 18] on icon "close-circle" at bounding box center [321, 21] width 11 height 11
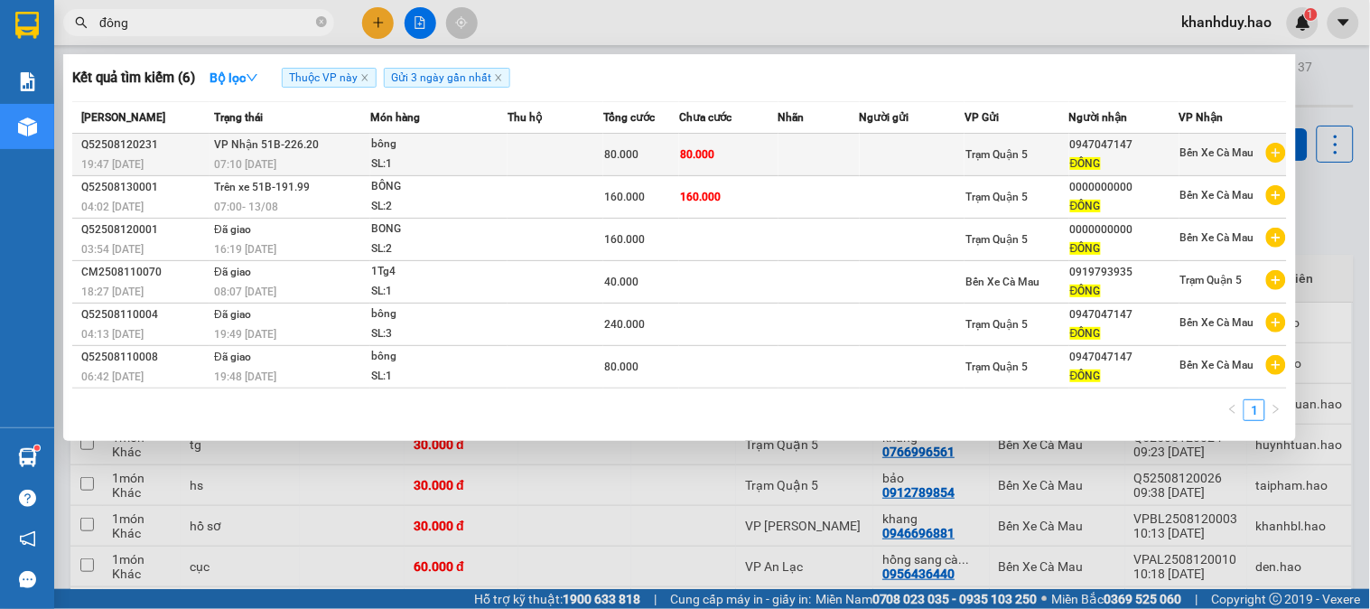
type input "đông"
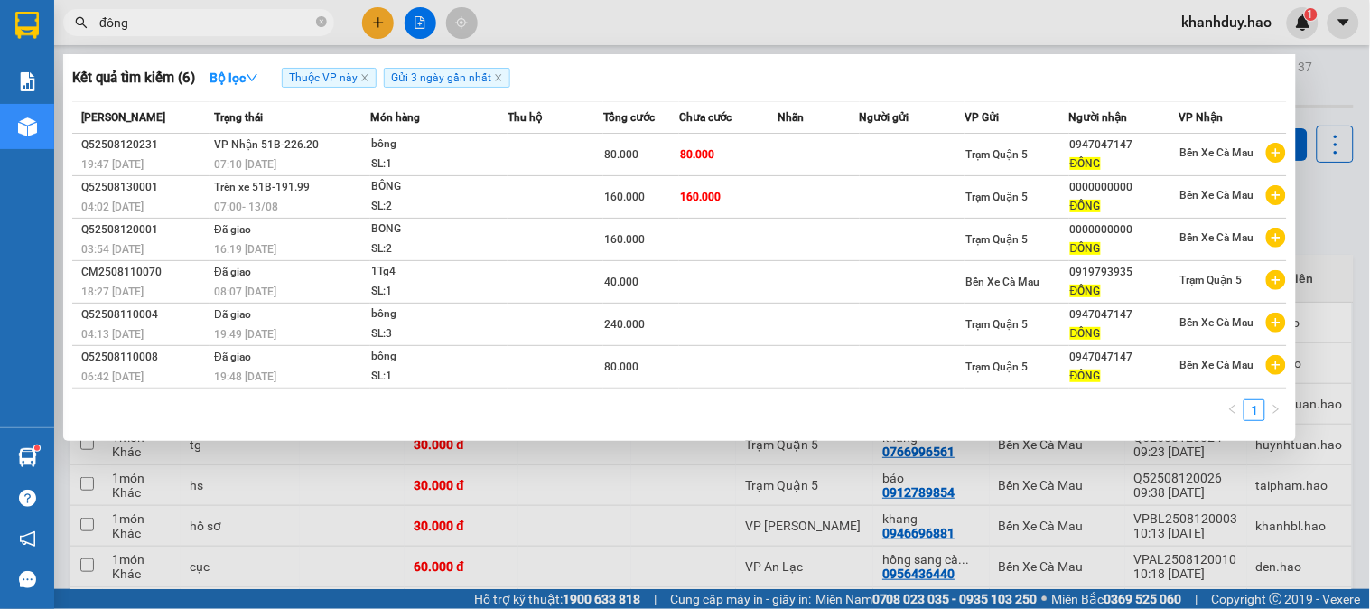
click at [674, 155] on div "80.000" at bounding box center [641, 154] width 74 height 20
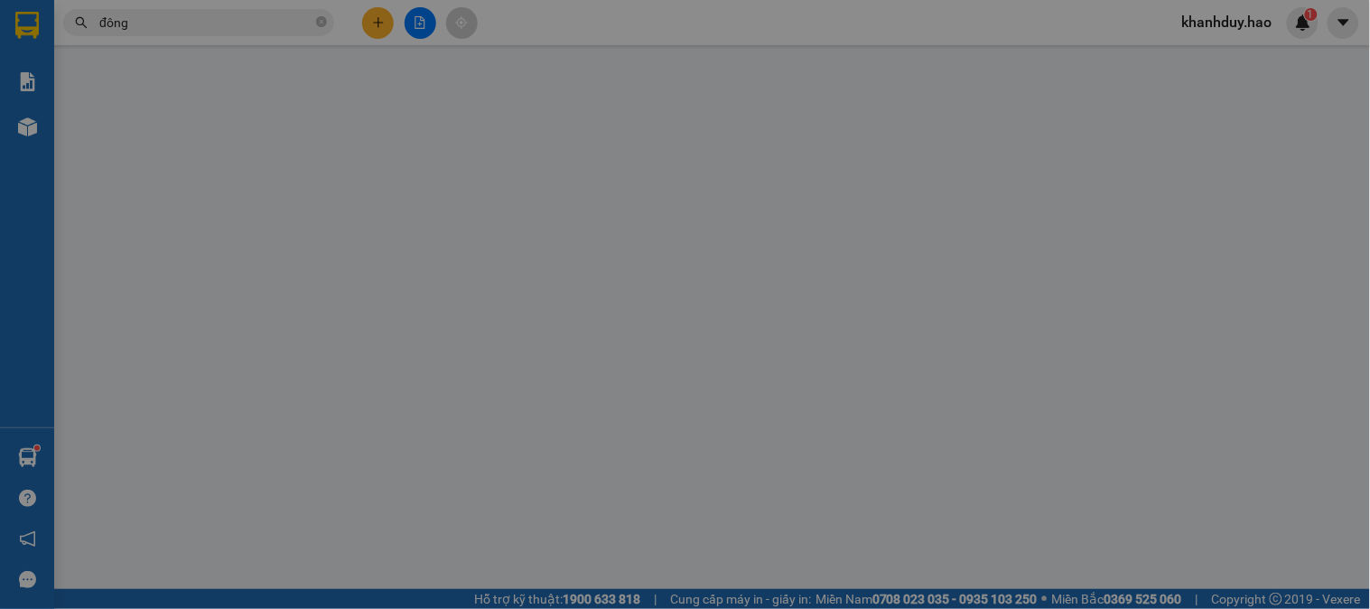
type input "0947047147"
type input "ĐÔNG"
type input "80.000"
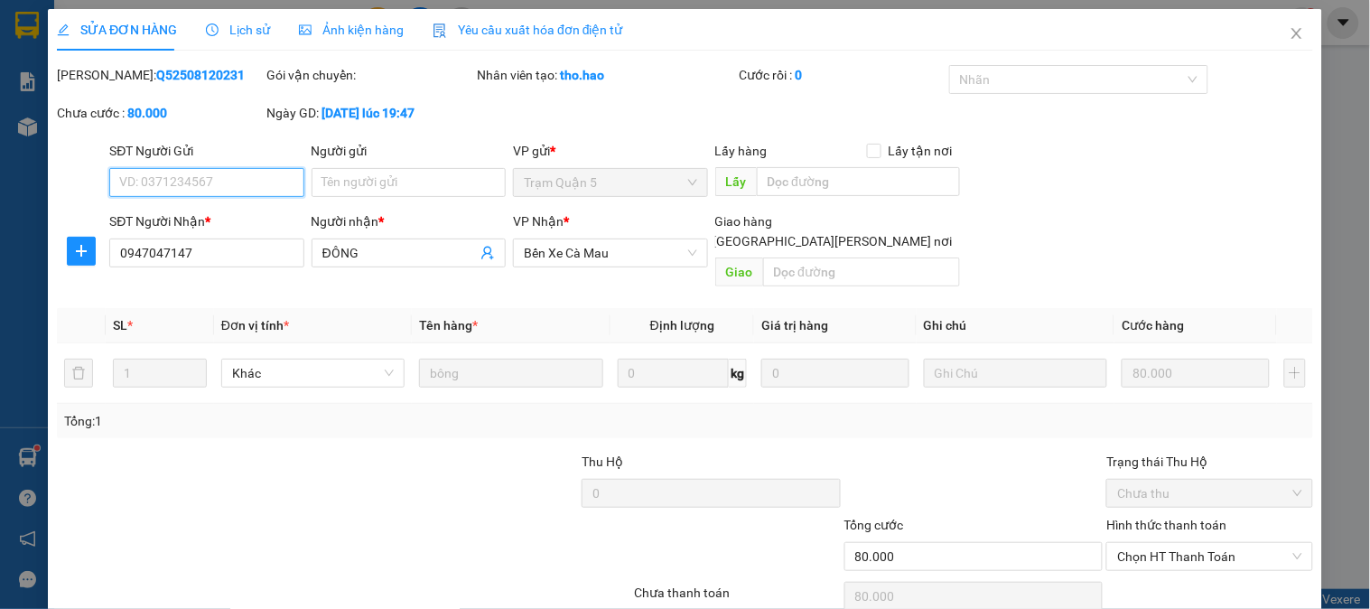
scroll to position [63, 0]
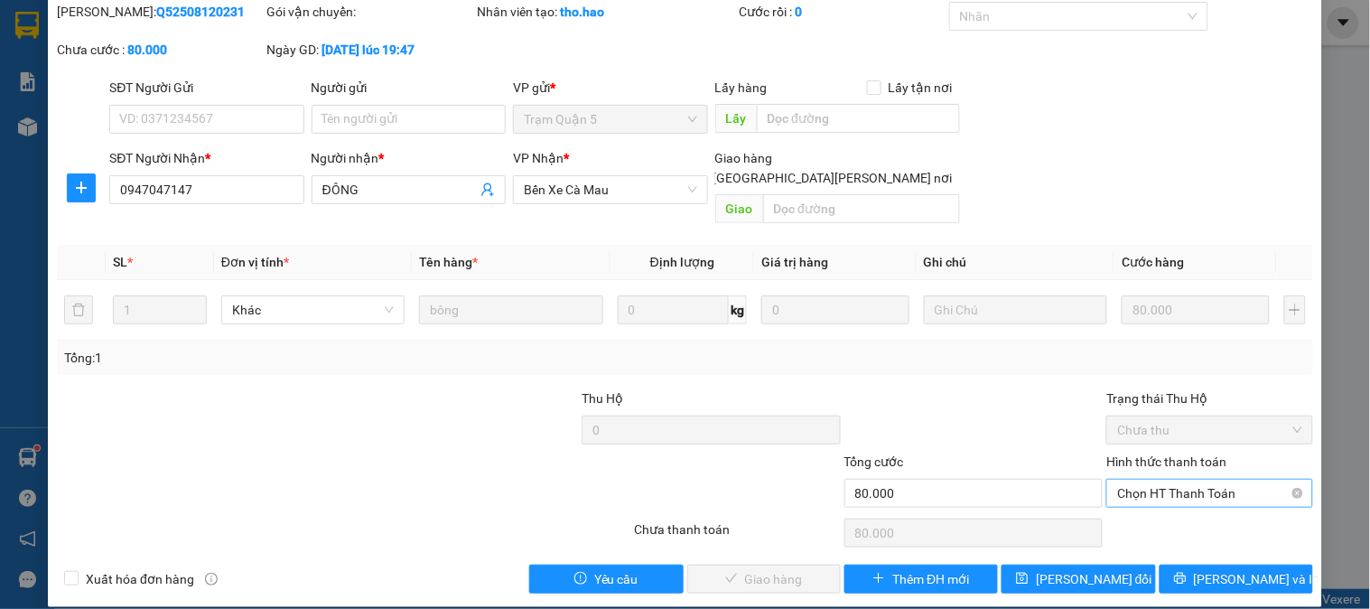
click at [1185, 489] on div "Hình thức thanh toán Chọn HT Thanh Toán" at bounding box center [1209, 482] width 206 height 63
click at [1165, 488] on div "Hình thức thanh toán Chọn HT Thanh Toán" at bounding box center [1209, 482] width 206 height 63
click at [1140, 479] on span "Chọn HT Thanh Toán" at bounding box center [1209, 492] width 184 height 27
click at [1148, 516] on div "Tại văn phòng" at bounding box center [1198, 509] width 182 height 20
type input "0"
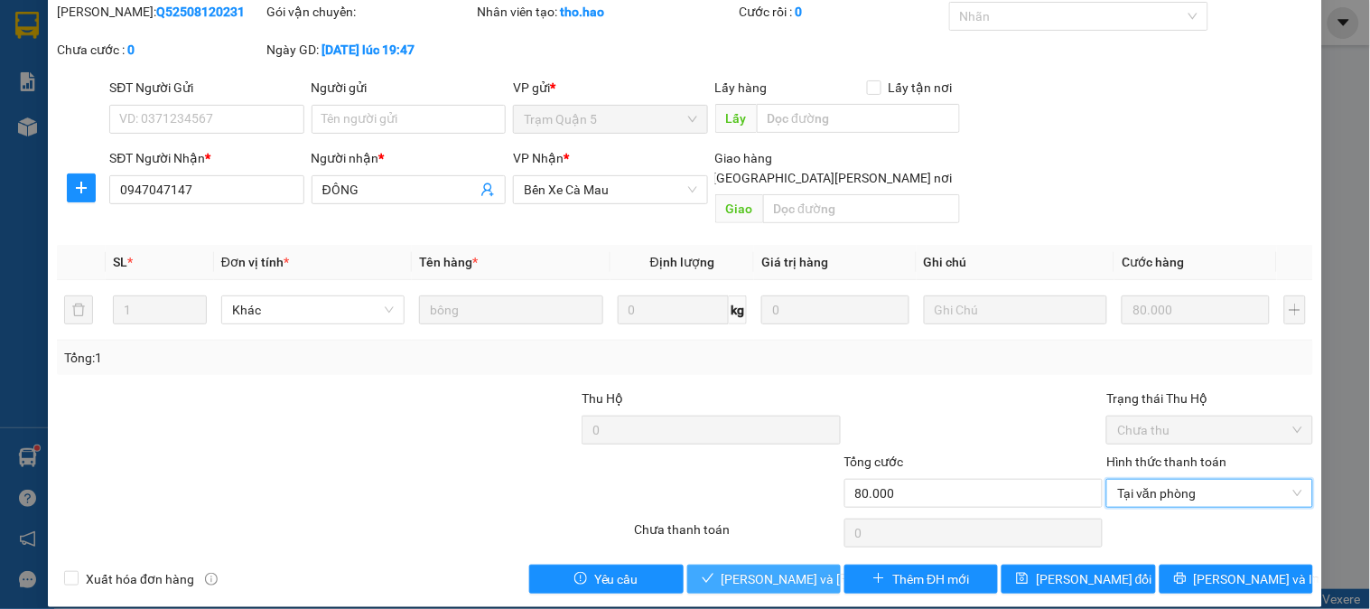
click at [795, 569] on span "[PERSON_NAME] và [PERSON_NAME] hàng" at bounding box center [843, 579] width 244 height 20
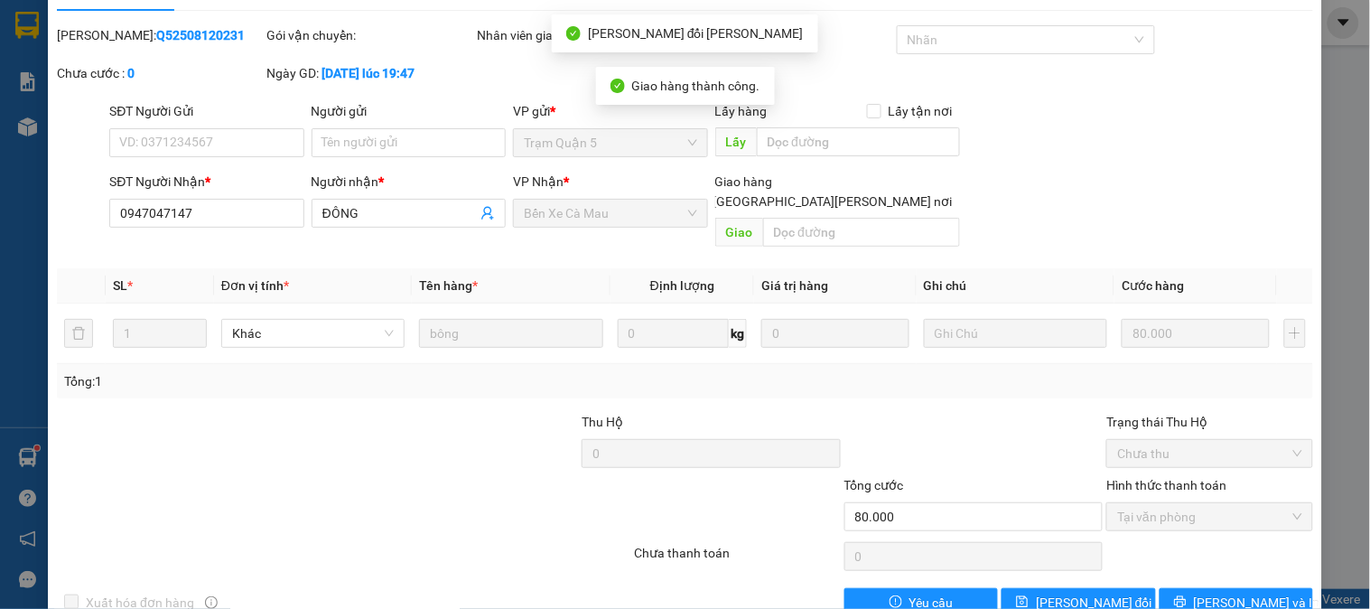
scroll to position [0, 0]
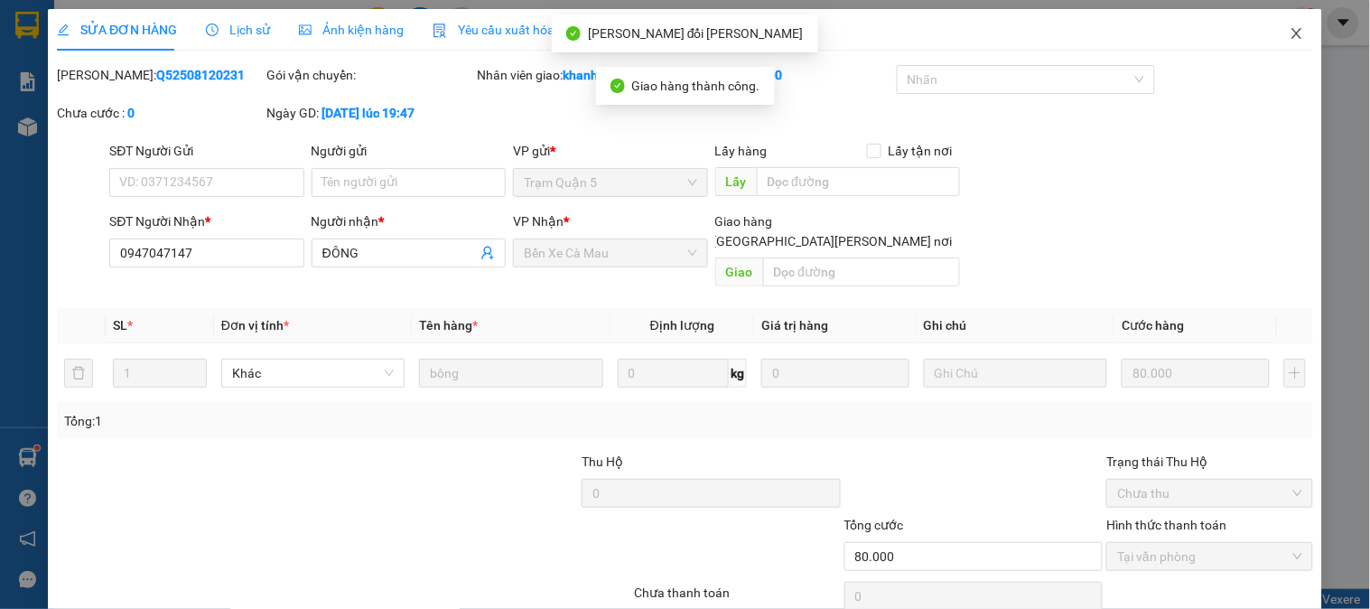
click at [1289, 37] on icon "close" at bounding box center [1296, 33] width 14 height 14
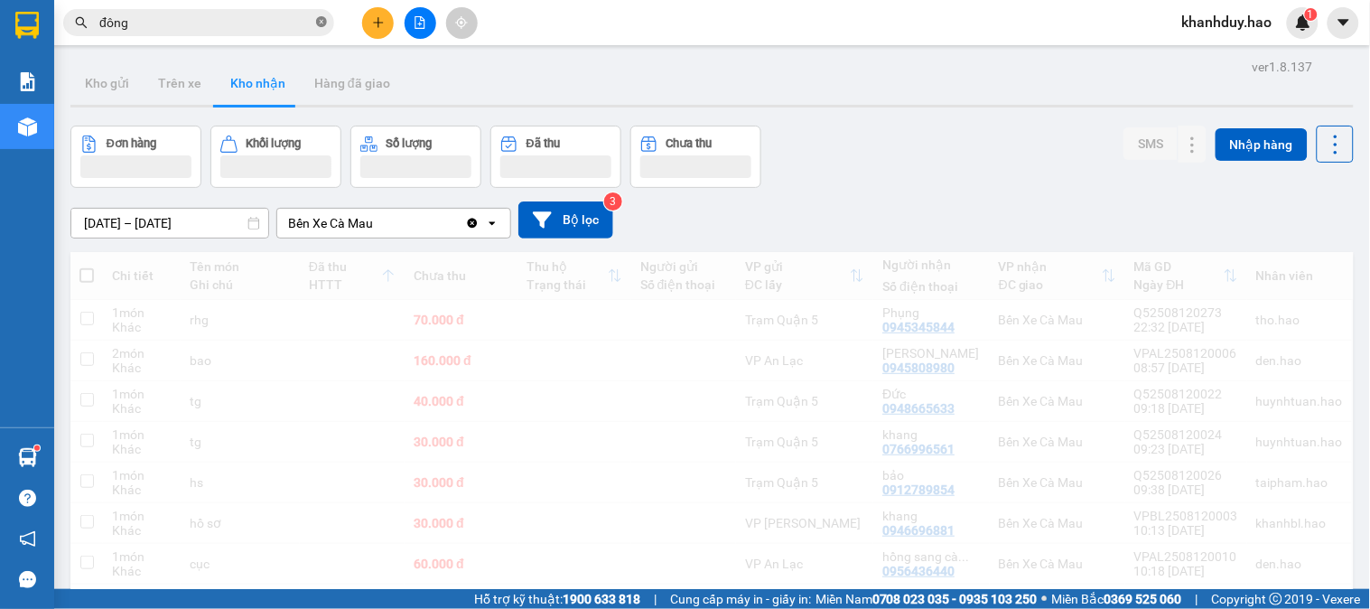
click at [326, 28] on span at bounding box center [321, 22] width 11 height 17
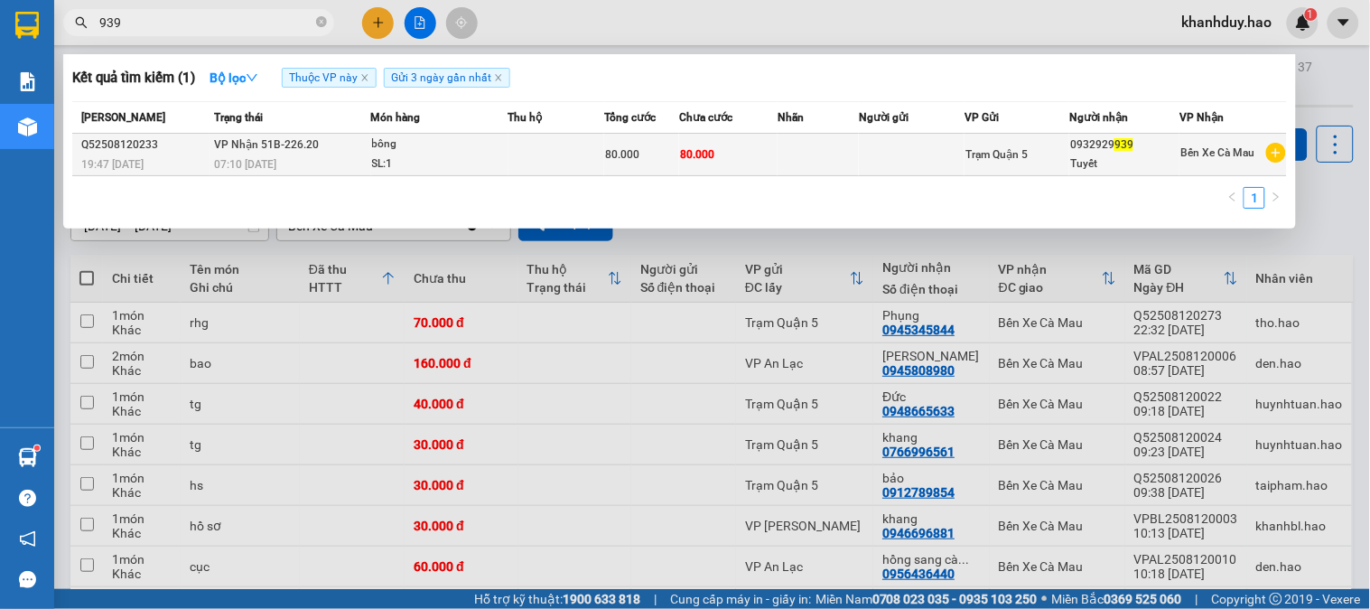
type input "939"
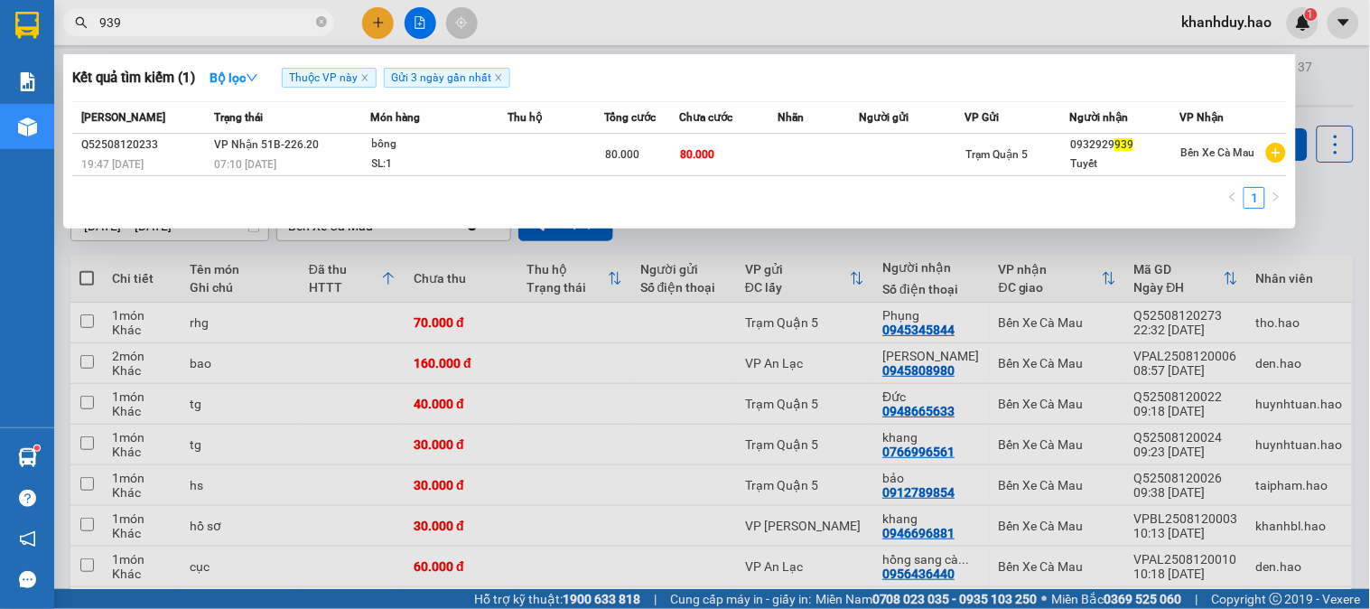
click at [538, 163] on td at bounding box center [556, 155] width 96 height 42
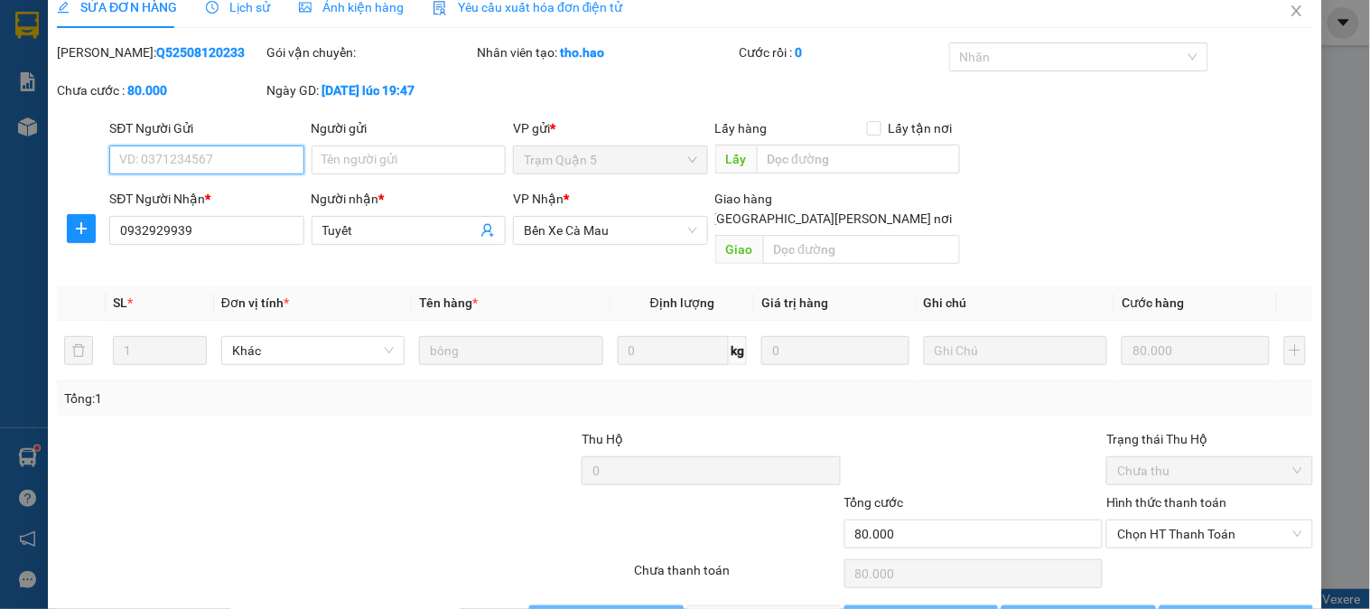
scroll to position [63, 0]
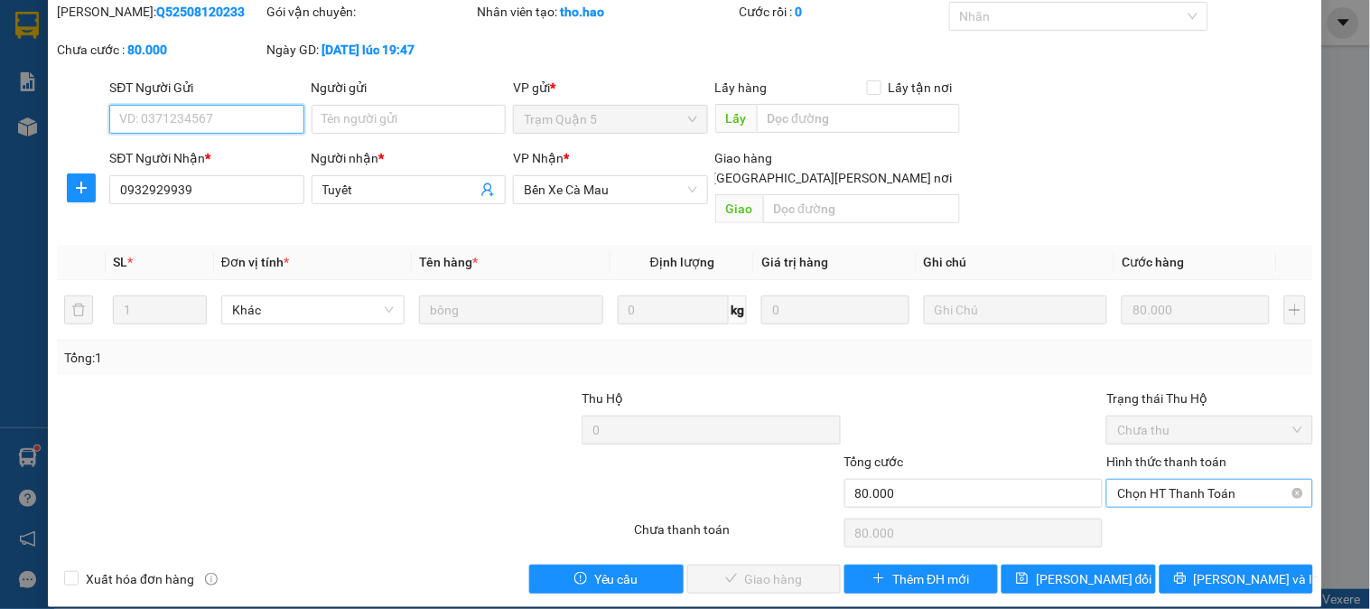
click at [1184, 479] on span "Chọn HT Thanh Toán" at bounding box center [1209, 492] width 184 height 27
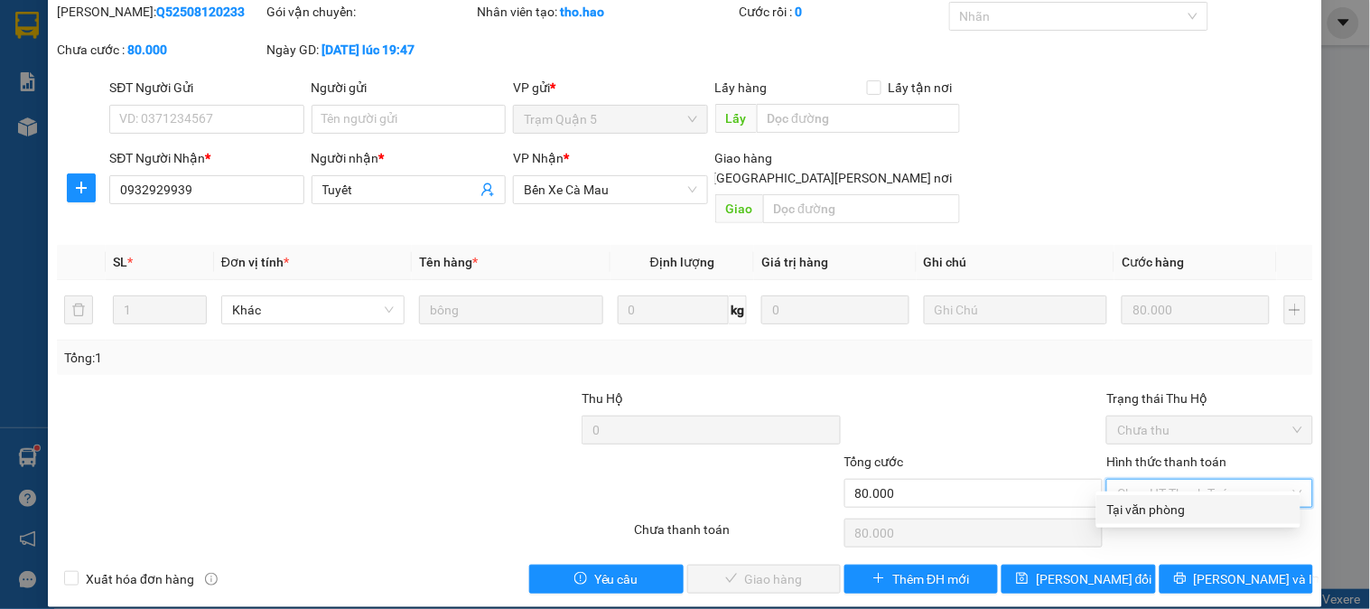
click at [1176, 500] on div "Tại văn phòng" at bounding box center [1198, 509] width 182 height 20
type input "0"
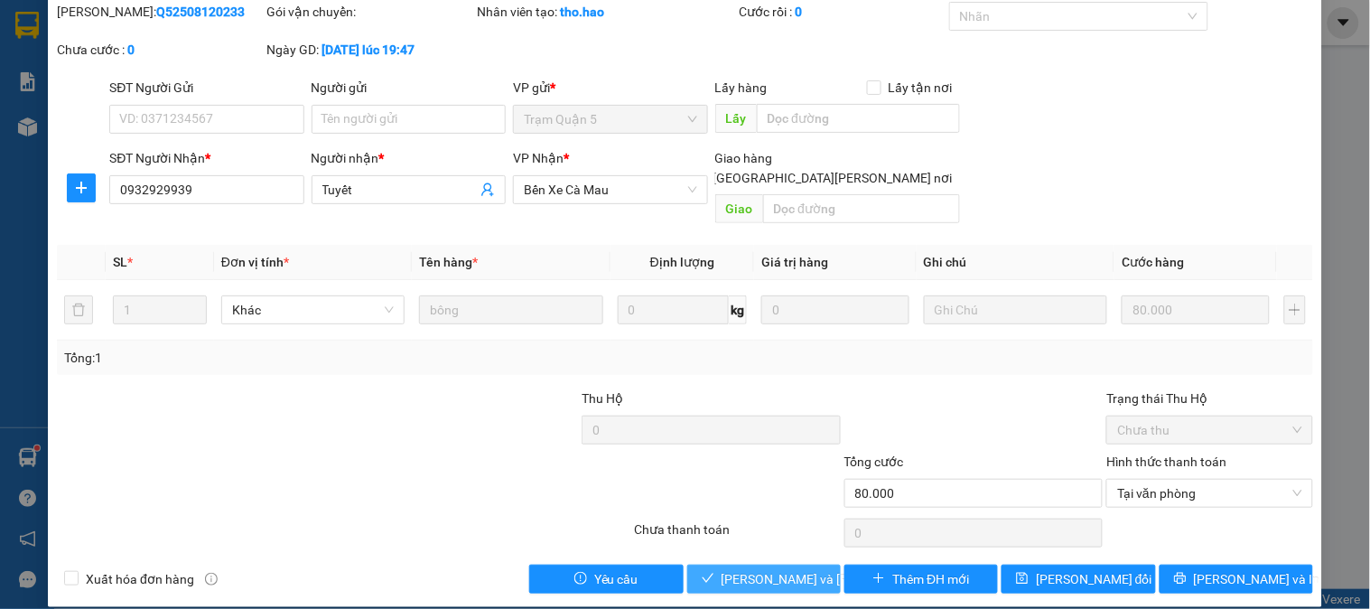
click at [785, 564] on button "[PERSON_NAME] và [PERSON_NAME] hàng" at bounding box center [763, 578] width 153 height 29
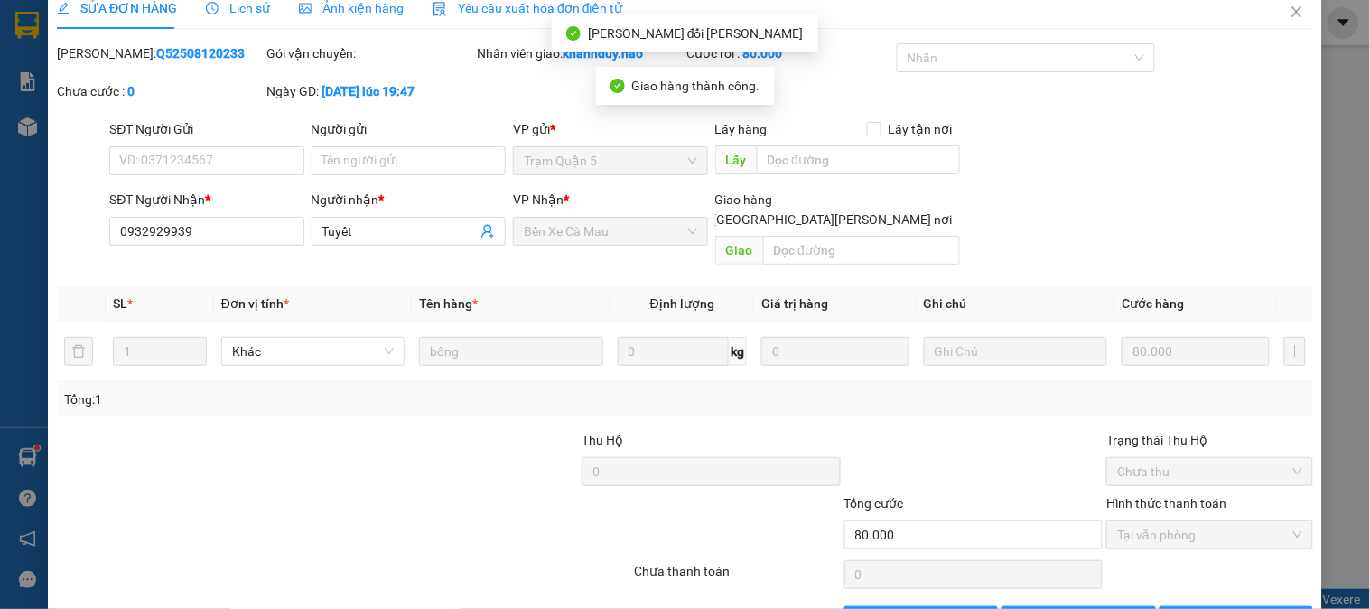
scroll to position [0, 0]
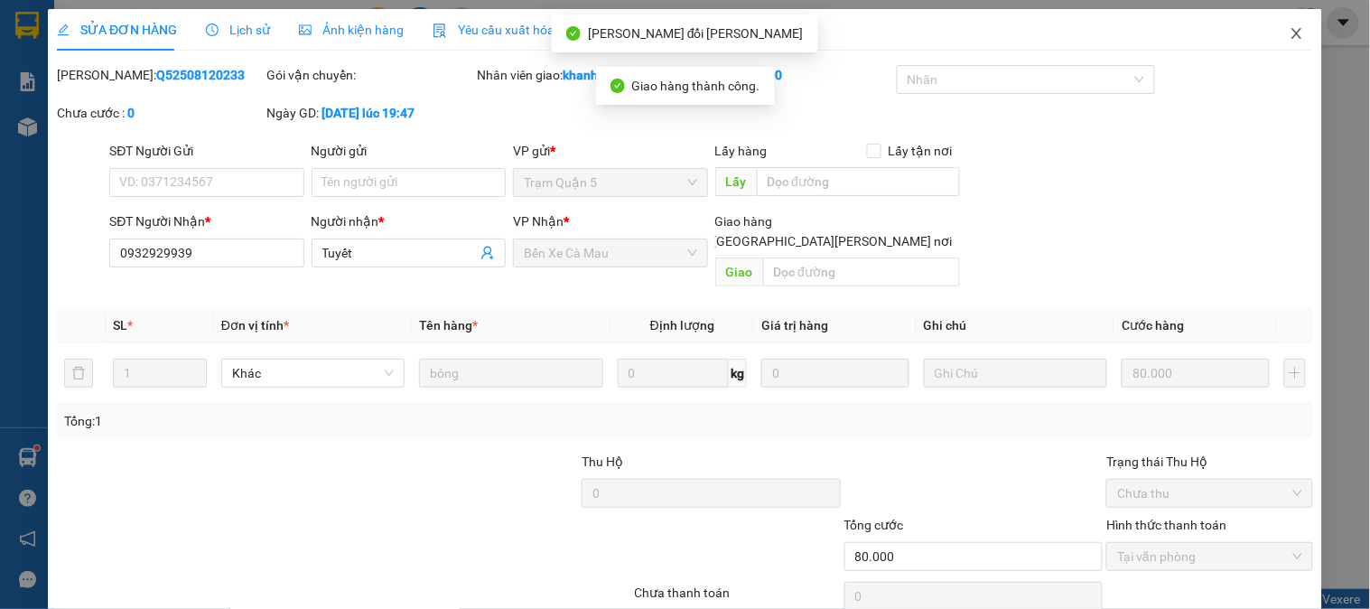
click at [1289, 28] on icon "close" at bounding box center [1296, 33] width 14 height 14
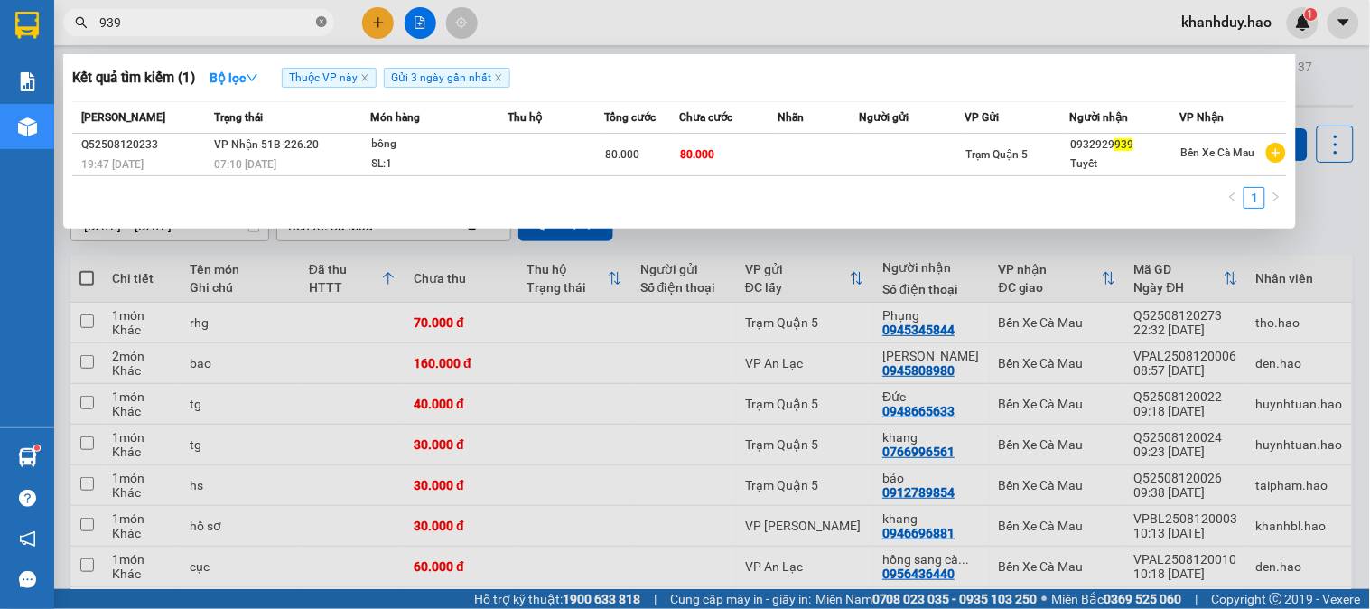
click at [318, 23] on icon "close-circle" at bounding box center [321, 21] width 11 height 11
type input "225"
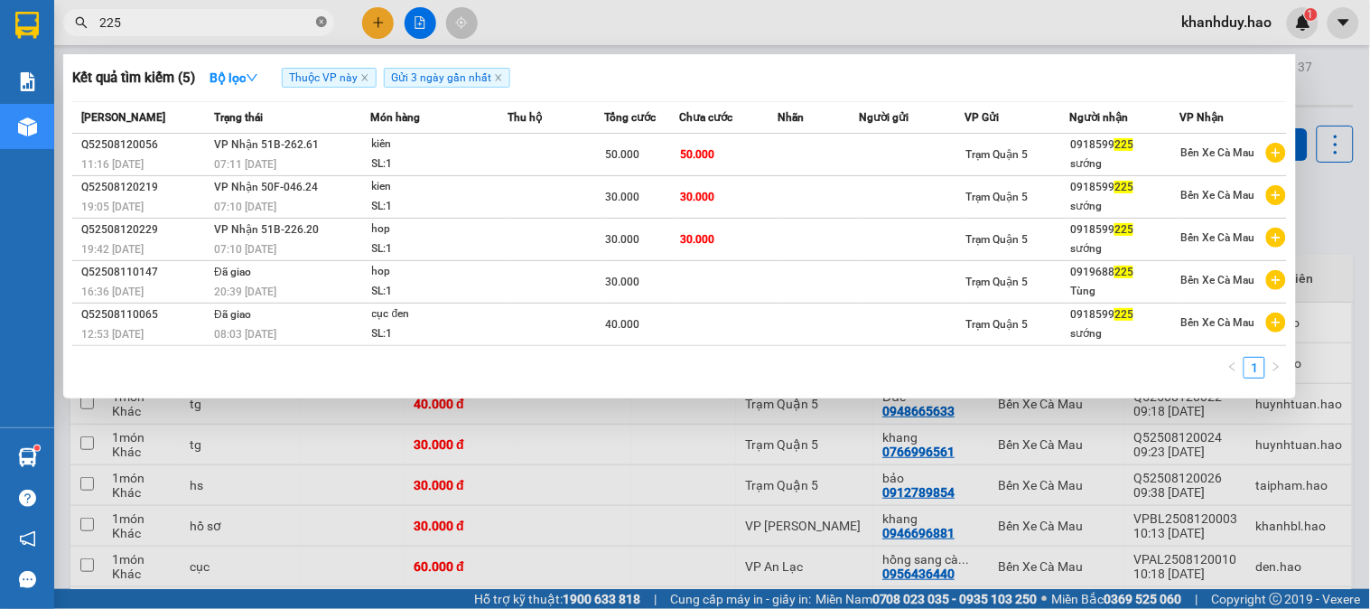
click at [319, 21] on icon "close-circle" at bounding box center [321, 21] width 11 height 11
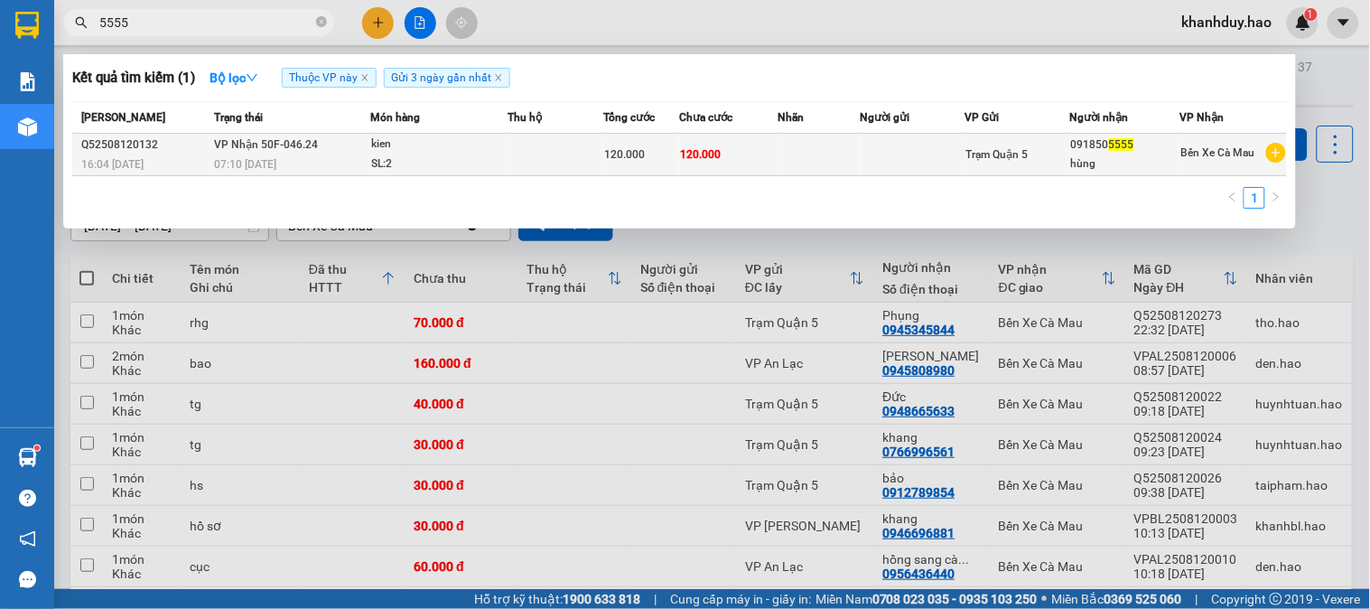
type input "5555"
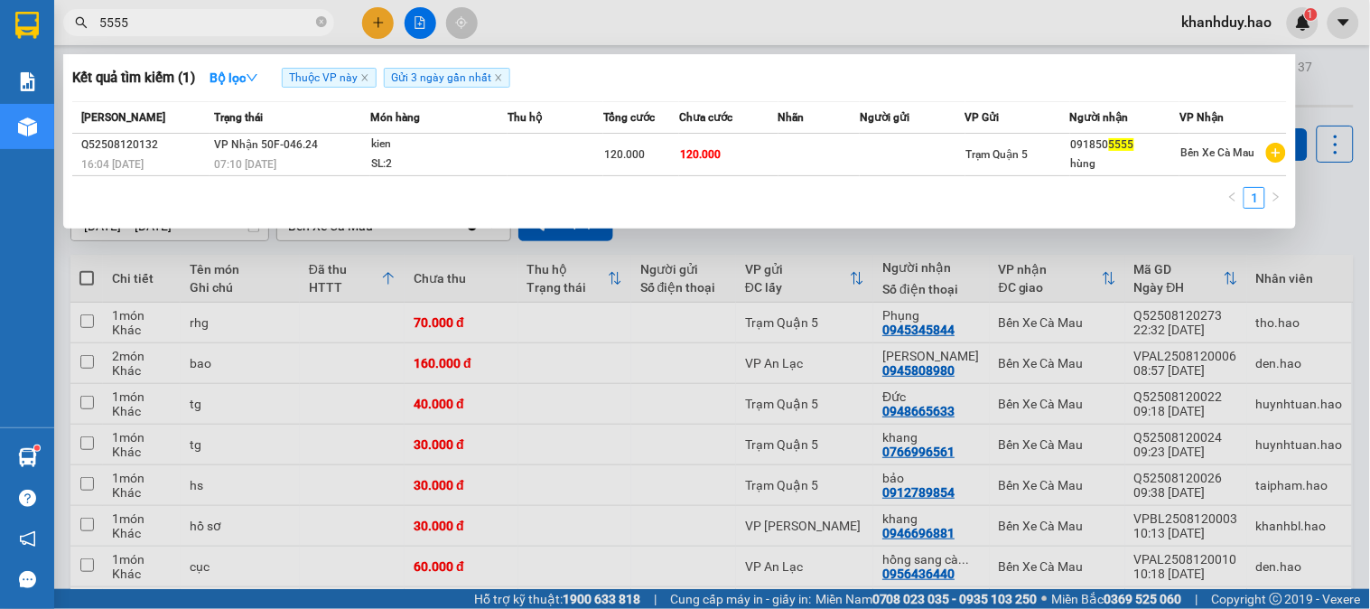
click at [742, 151] on td "120.000" at bounding box center [728, 155] width 99 height 42
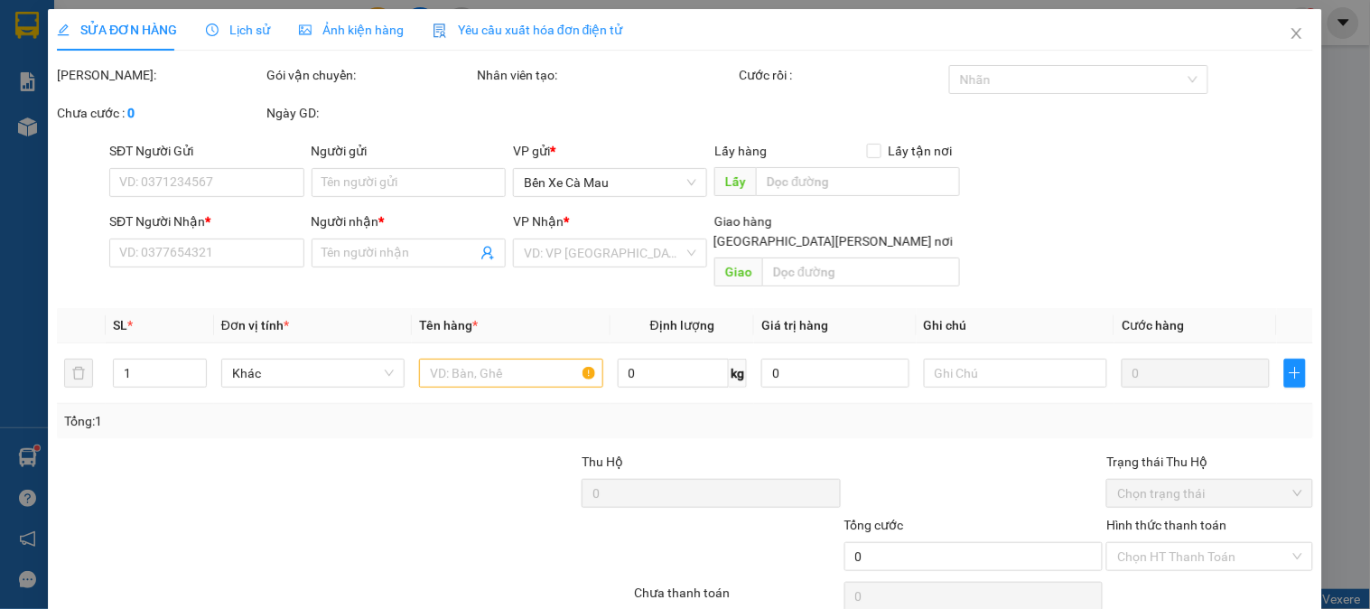
type input "0918505555"
type input "hùng"
type input "120.000"
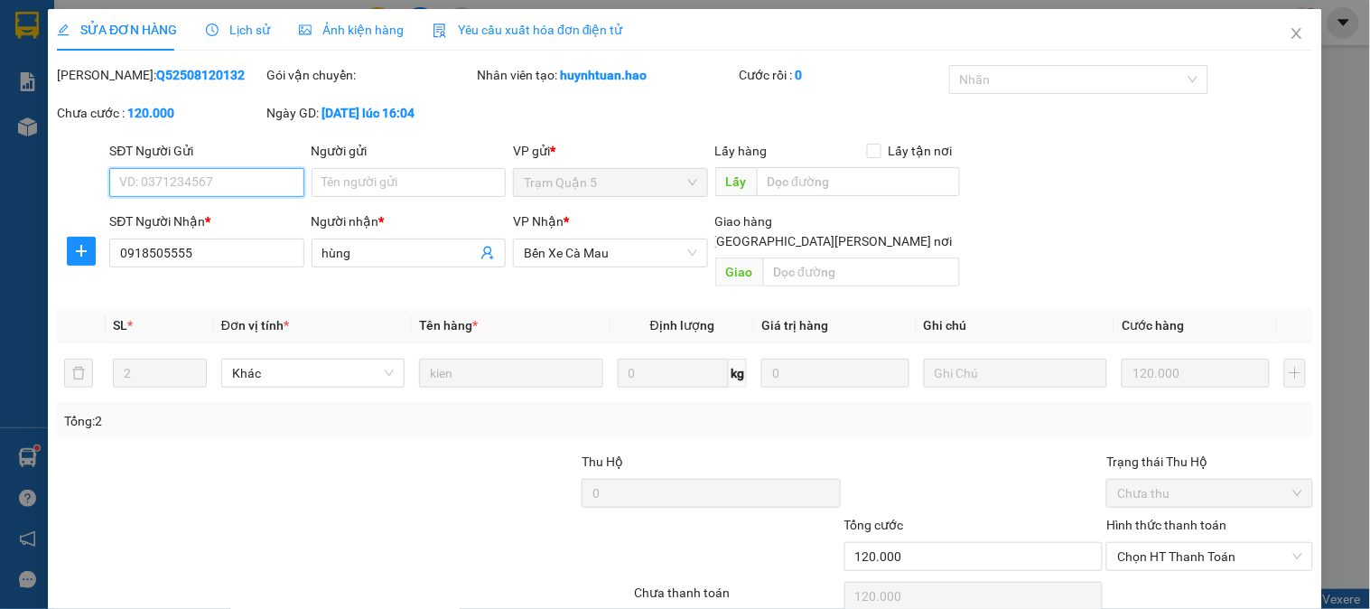
scroll to position [63, 0]
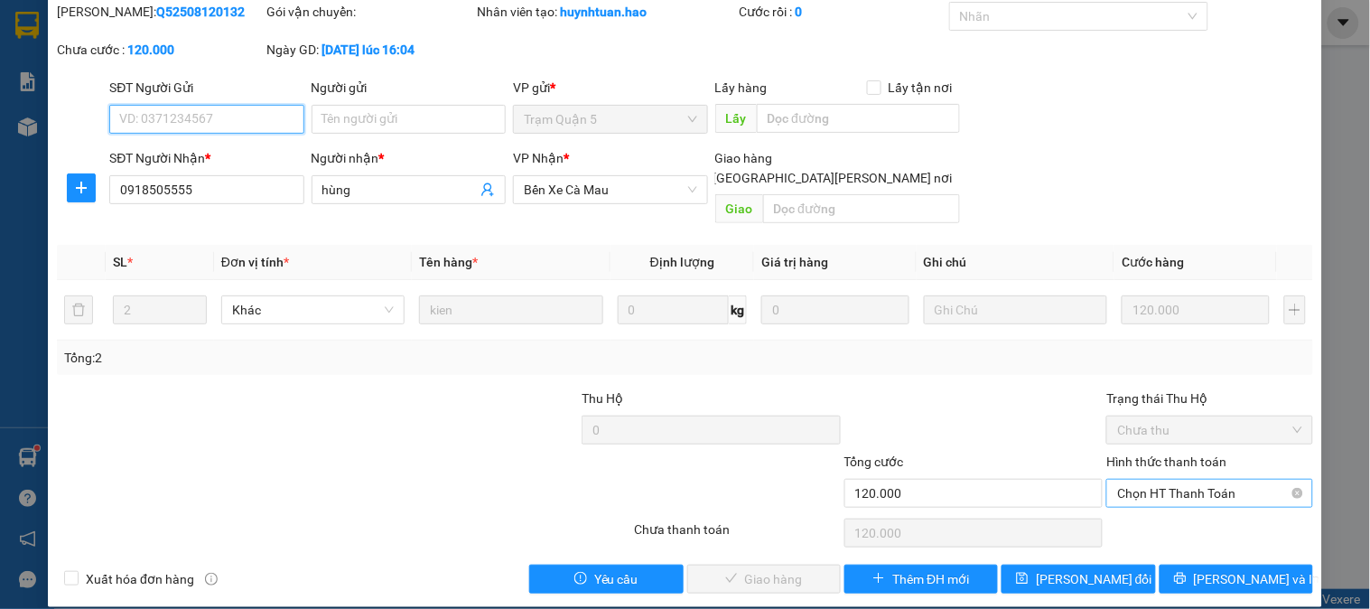
click at [1194, 479] on span "Chọn HT Thanh Toán" at bounding box center [1209, 492] width 184 height 27
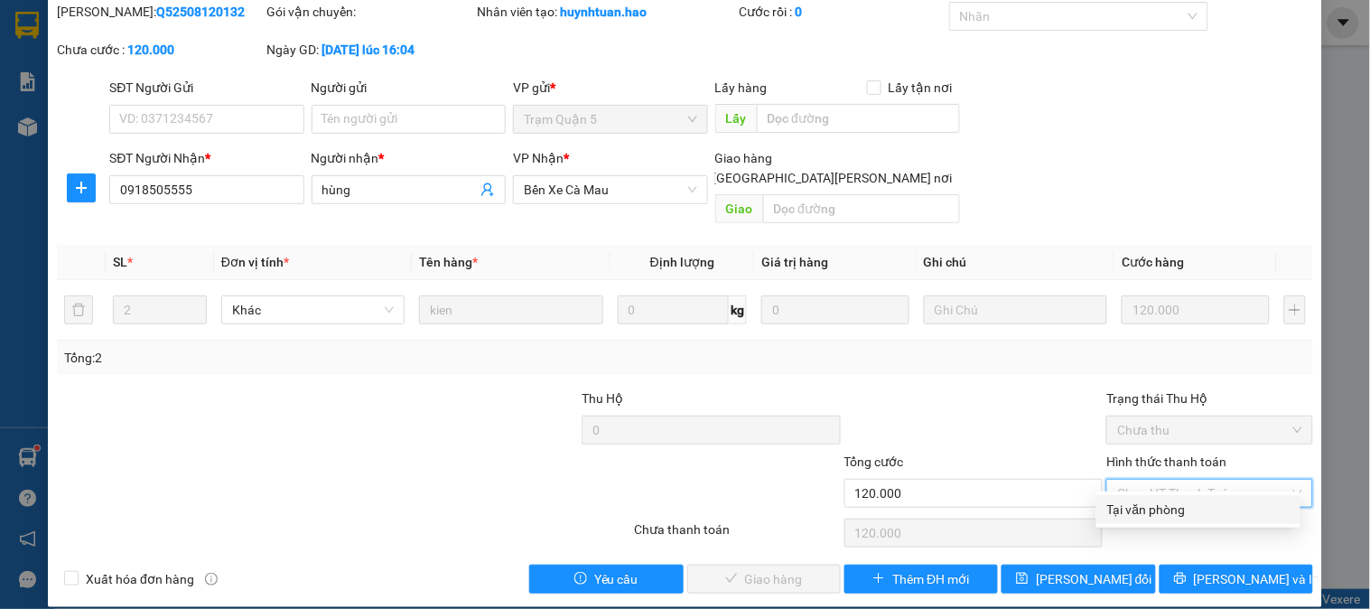
click at [1180, 497] on div "Tại văn phòng" at bounding box center [1198, 509] width 204 height 29
type input "0"
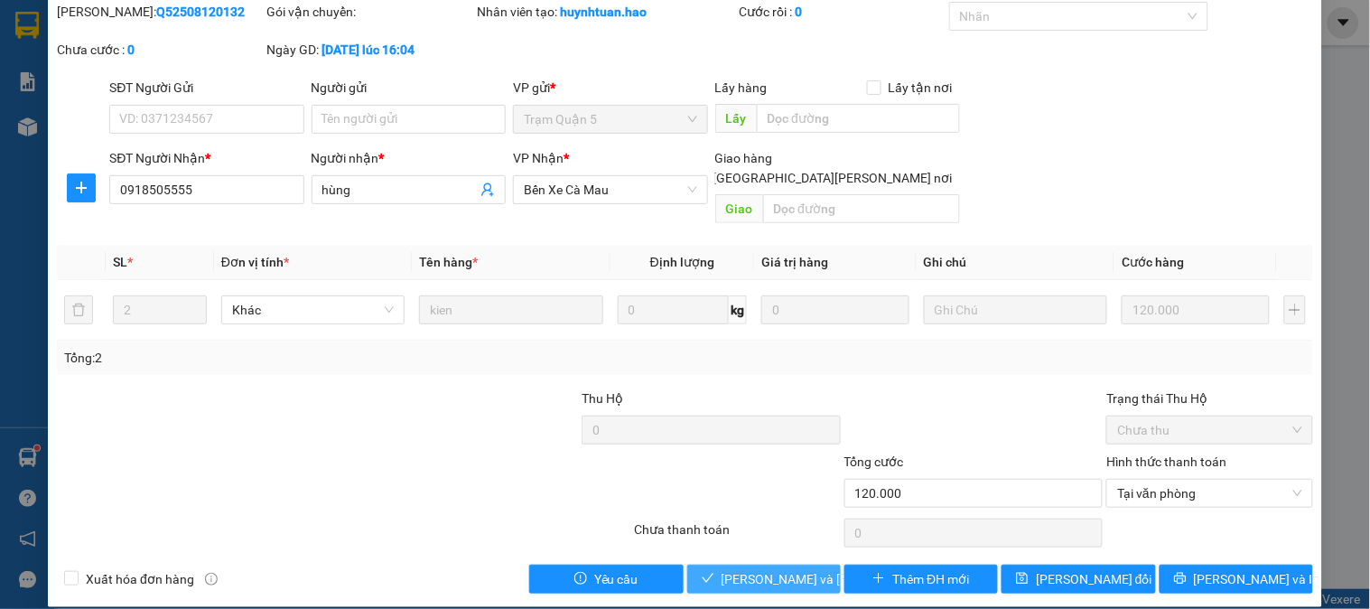
click at [773, 569] on span "[PERSON_NAME] và [PERSON_NAME] hàng" at bounding box center [843, 579] width 244 height 20
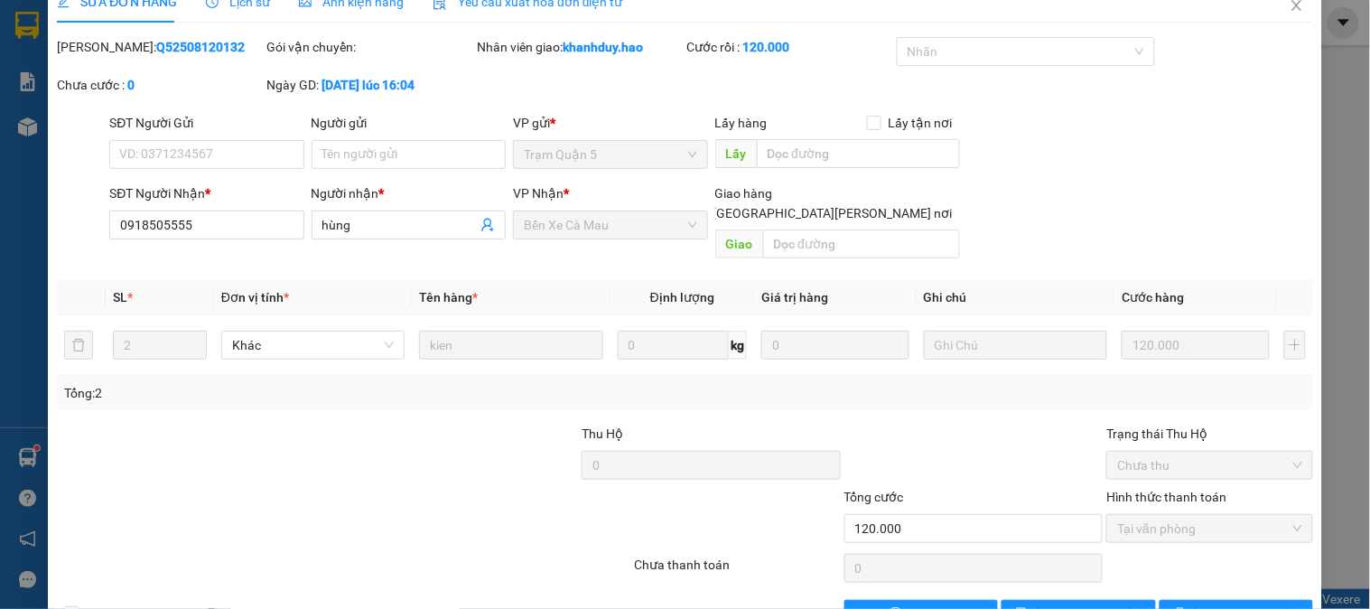
scroll to position [0, 0]
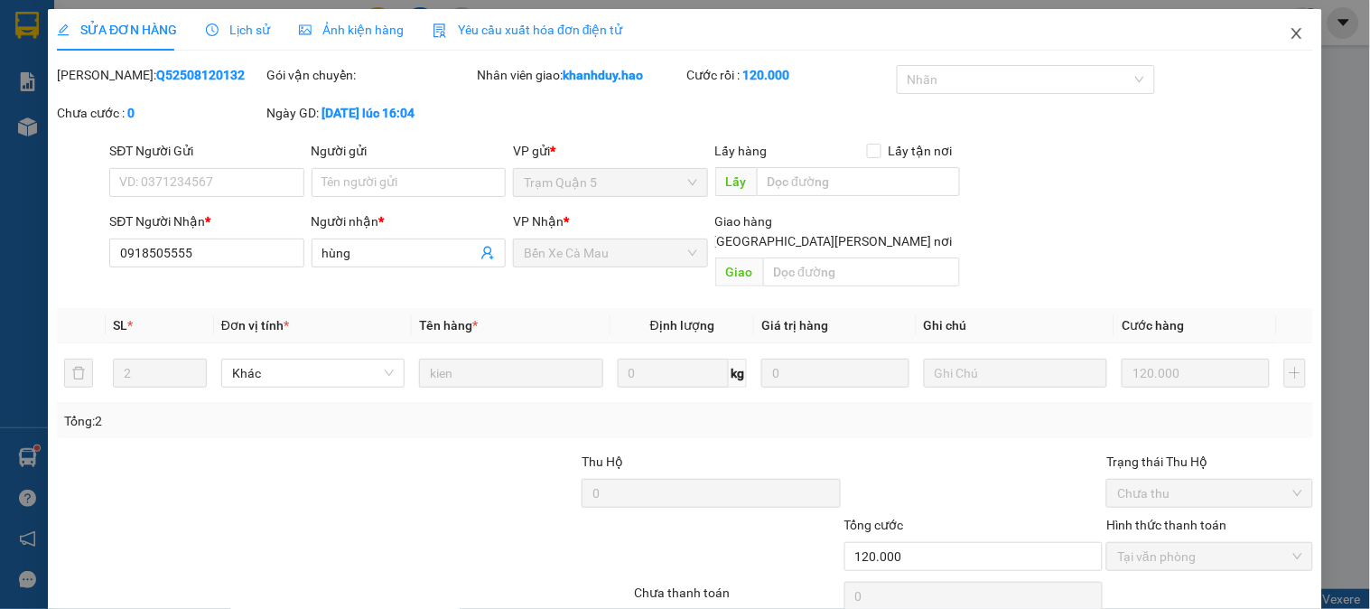
click at [1273, 36] on span "Close" at bounding box center [1296, 34] width 51 height 51
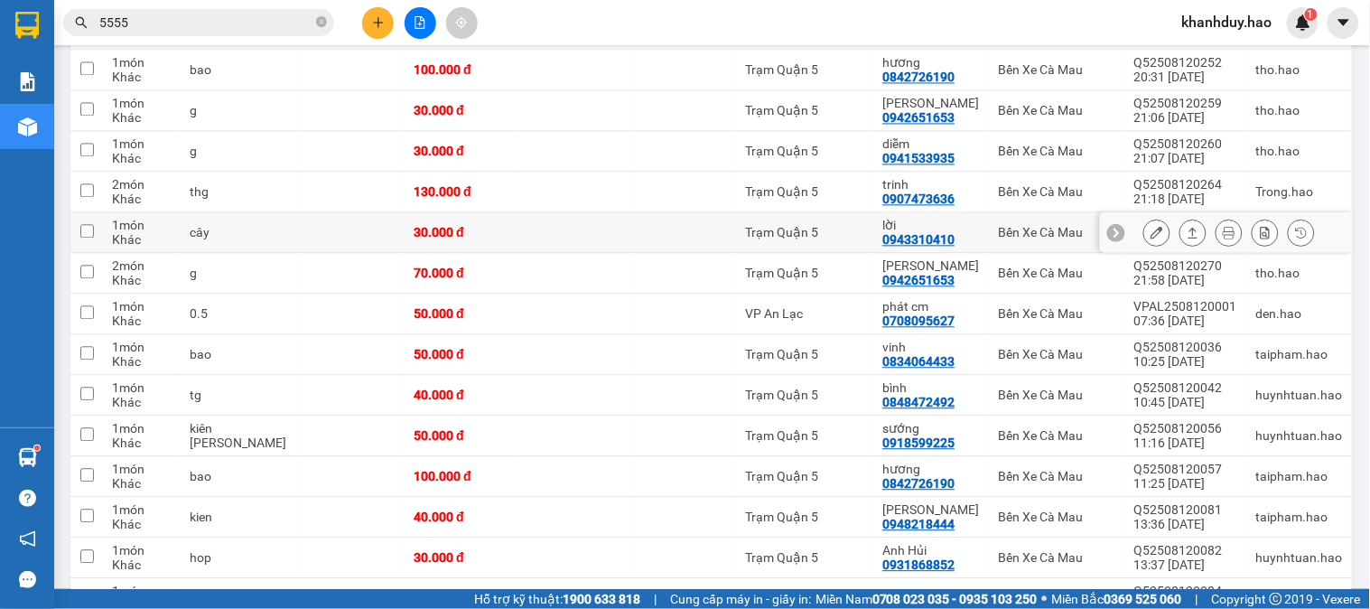
scroll to position [1103, 0]
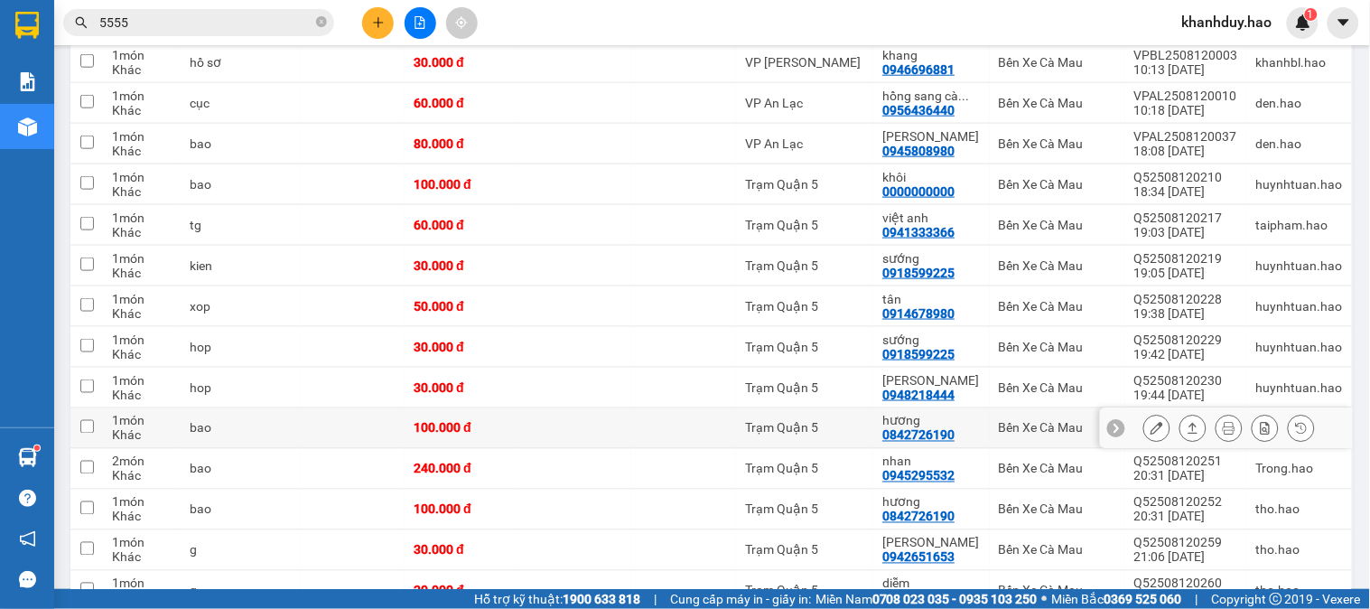
scroll to position [501, 0]
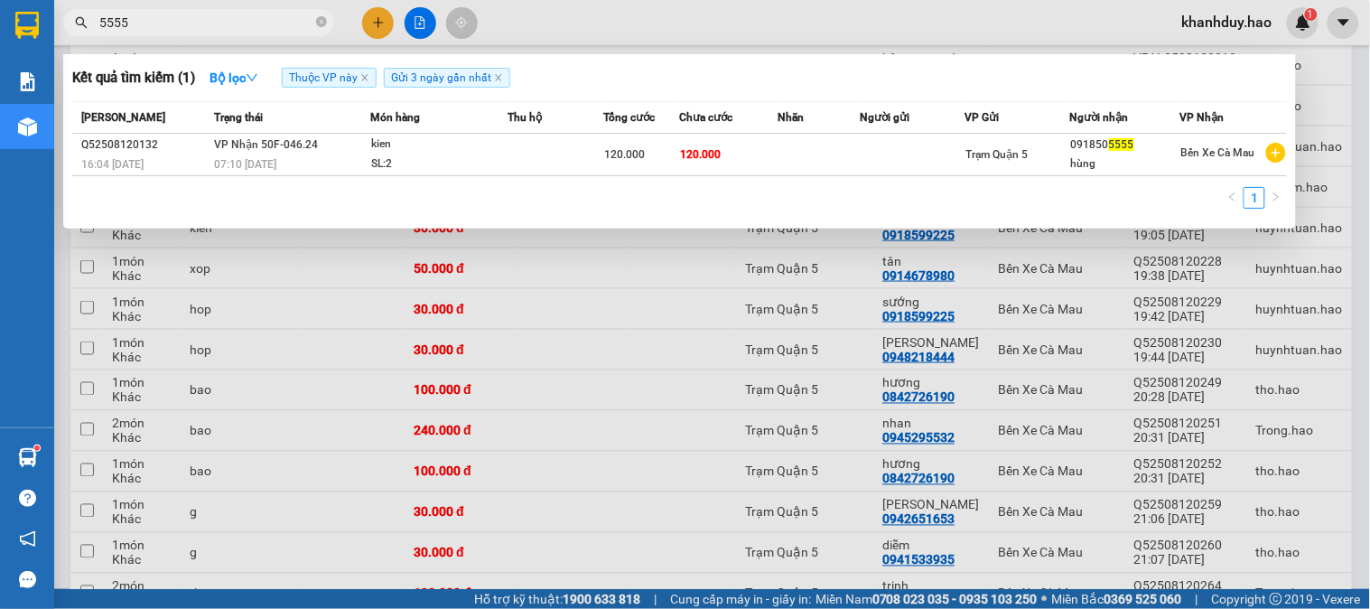
click at [262, 23] on input "5555" at bounding box center [205, 23] width 213 height 20
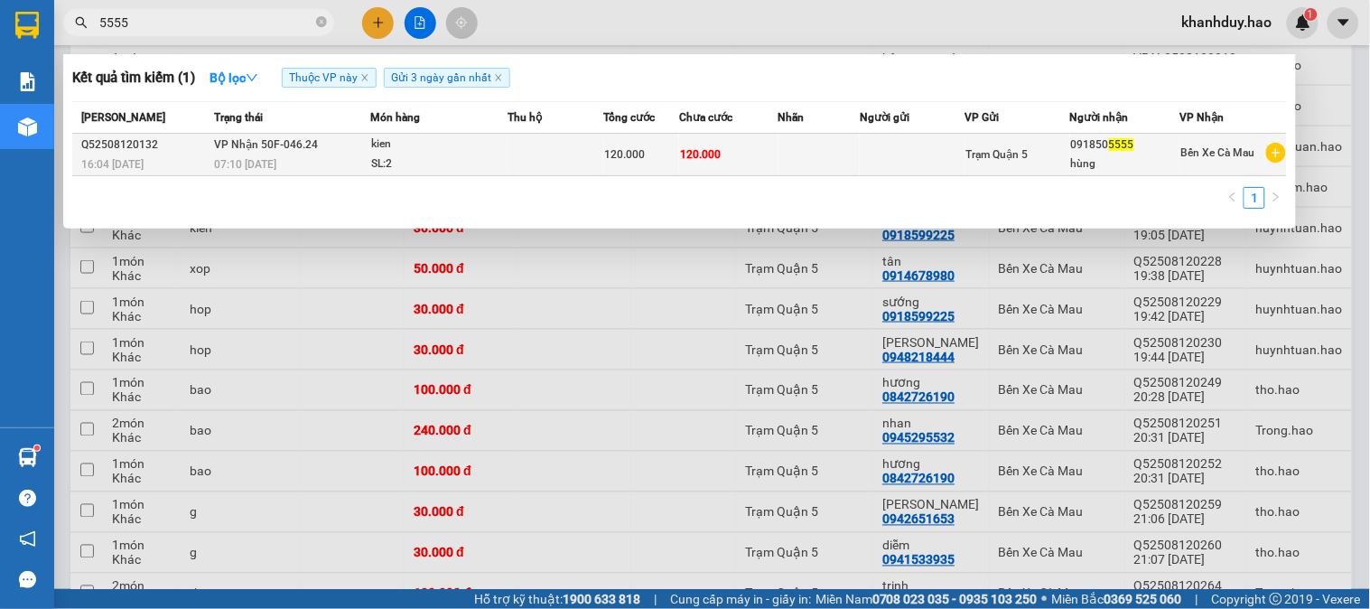
click at [365, 152] on td "VP Nhận 50F-046.24 07:10 - 13/08" at bounding box center [289, 155] width 161 height 42
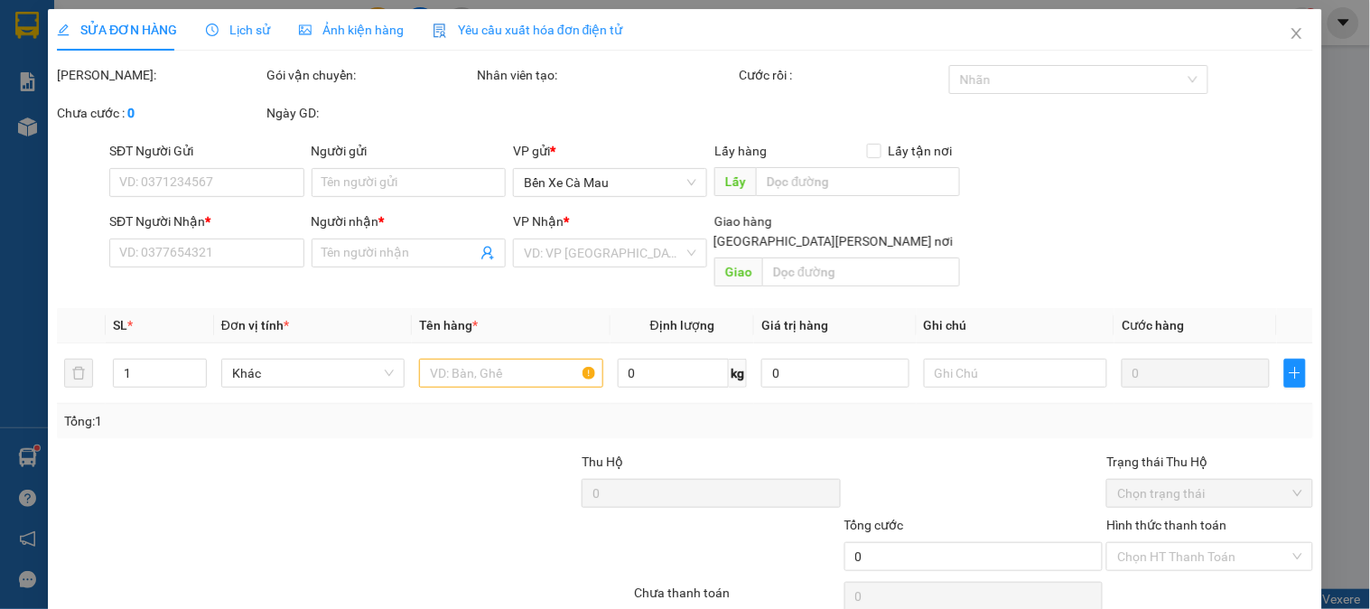
type input "0918505555"
type input "hùng"
type input "120.000"
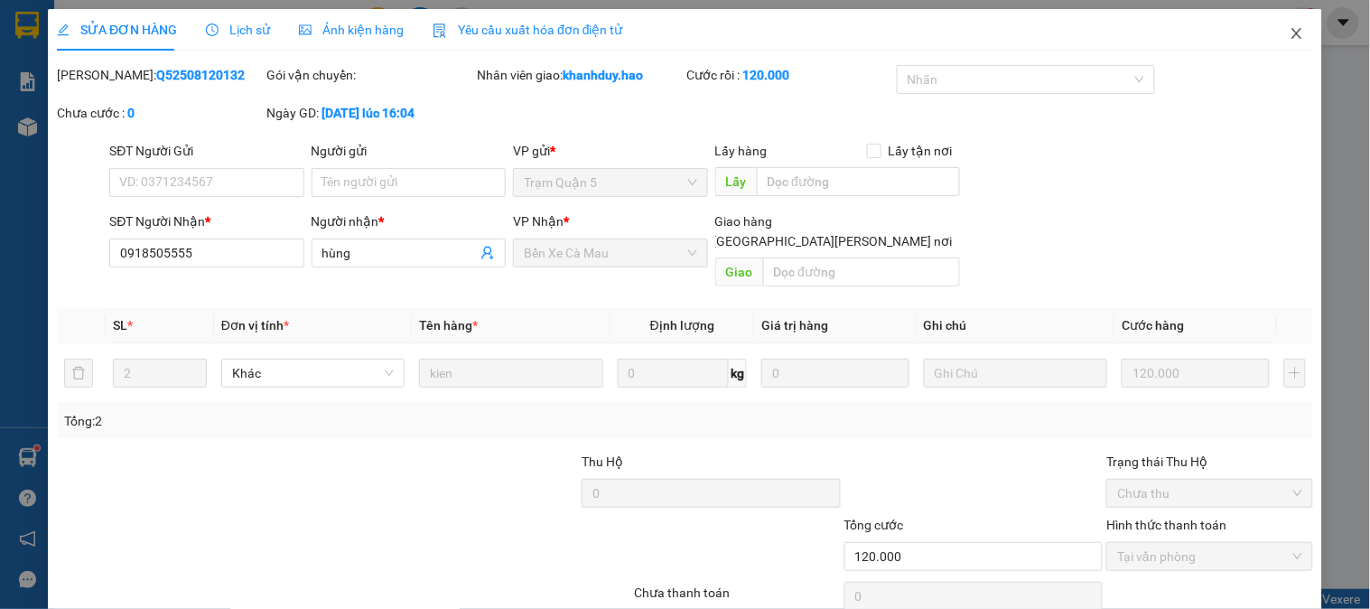
click at [1289, 39] on span "Close" at bounding box center [1296, 34] width 51 height 51
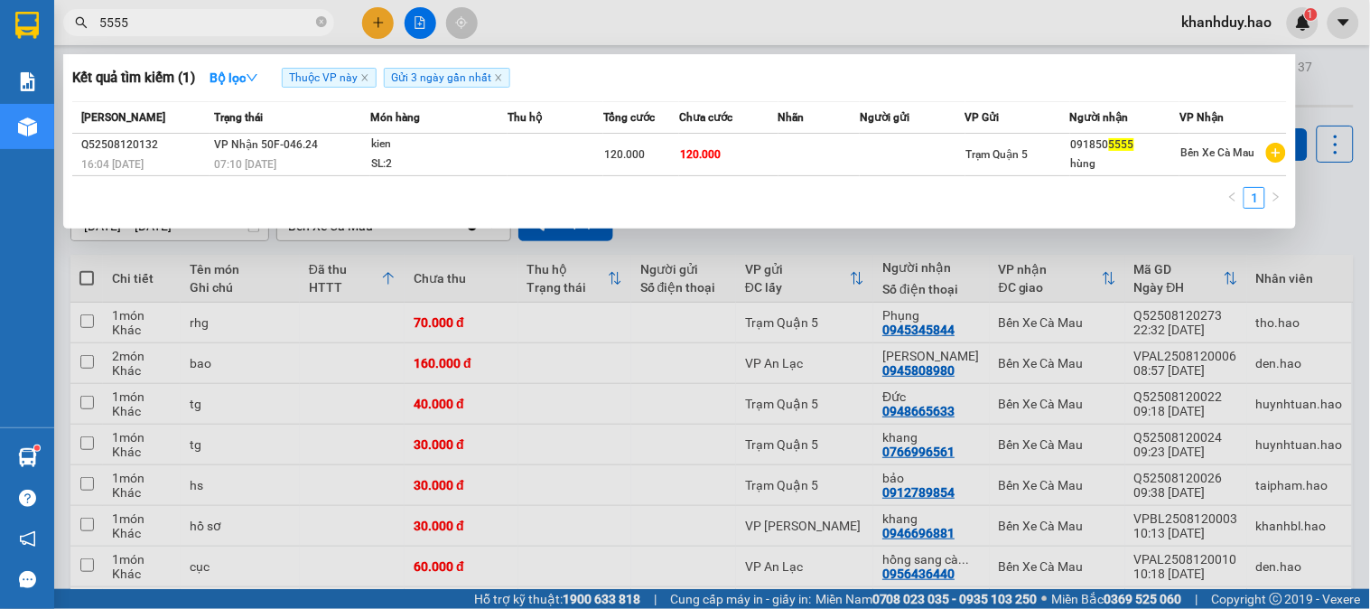
click at [314, 15] on span "5555" at bounding box center [198, 22] width 271 height 27
click at [328, 31] on span "5555" at bounding box center [198, 22] width 271 height 27
click at [327, 23] on span "5555" at bounding box center [198, 22] width 271 height 27
click at [325, 23] on icon "close-circle" at bounding box center [321, 21] width 11 height 11
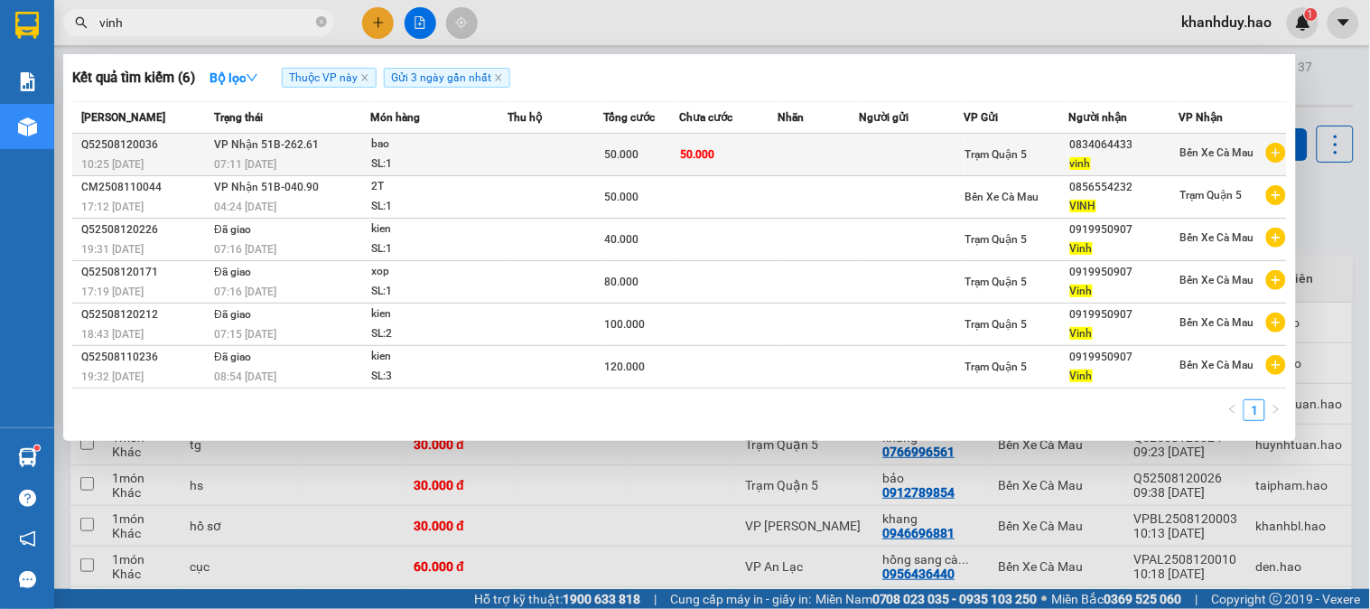
type input "vinh"
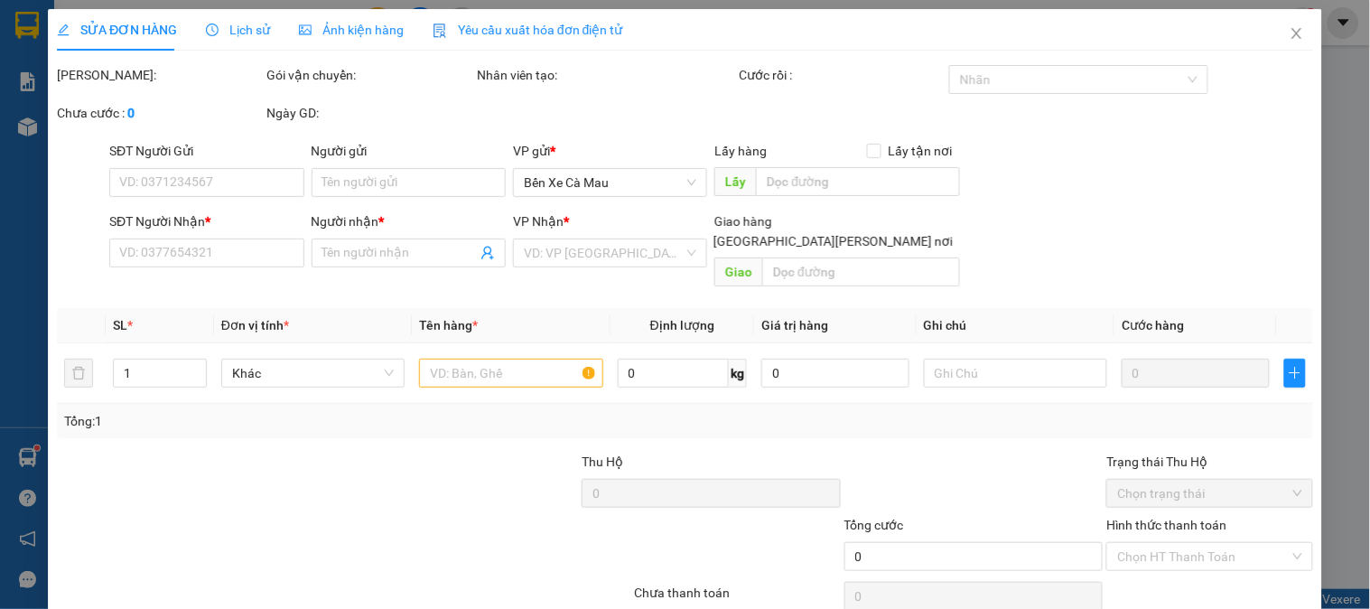
type input "0834064433"
type input "vinh"
type input "50.000"
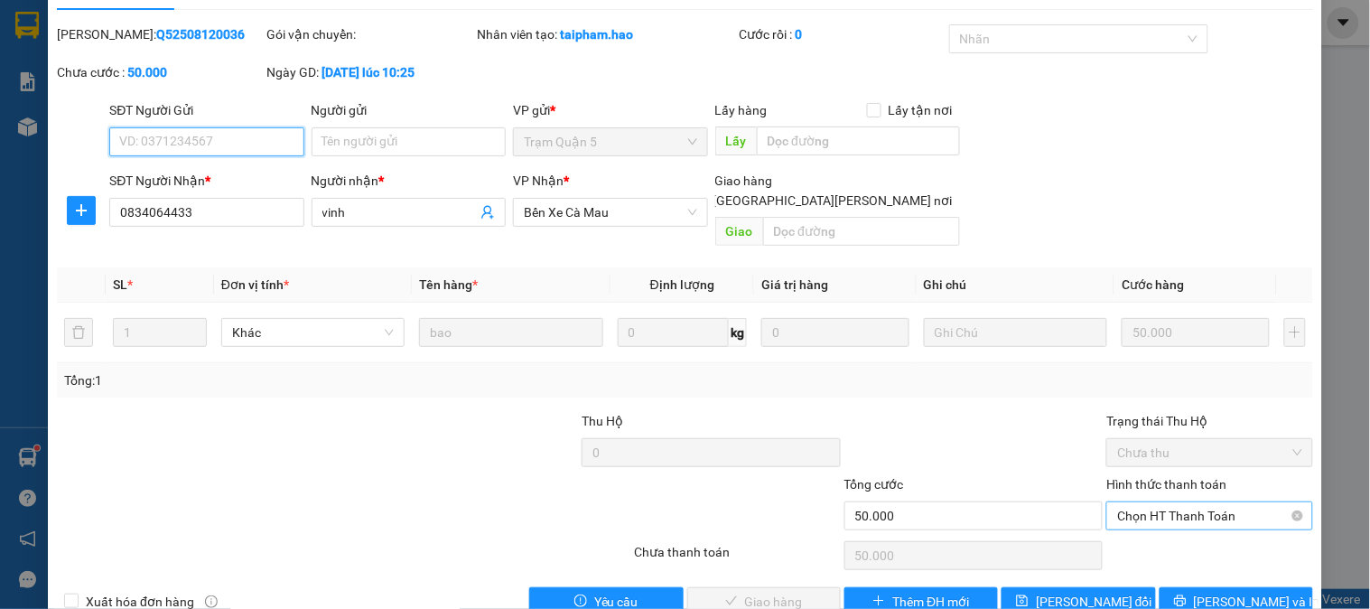
scroll to position [63, 0]
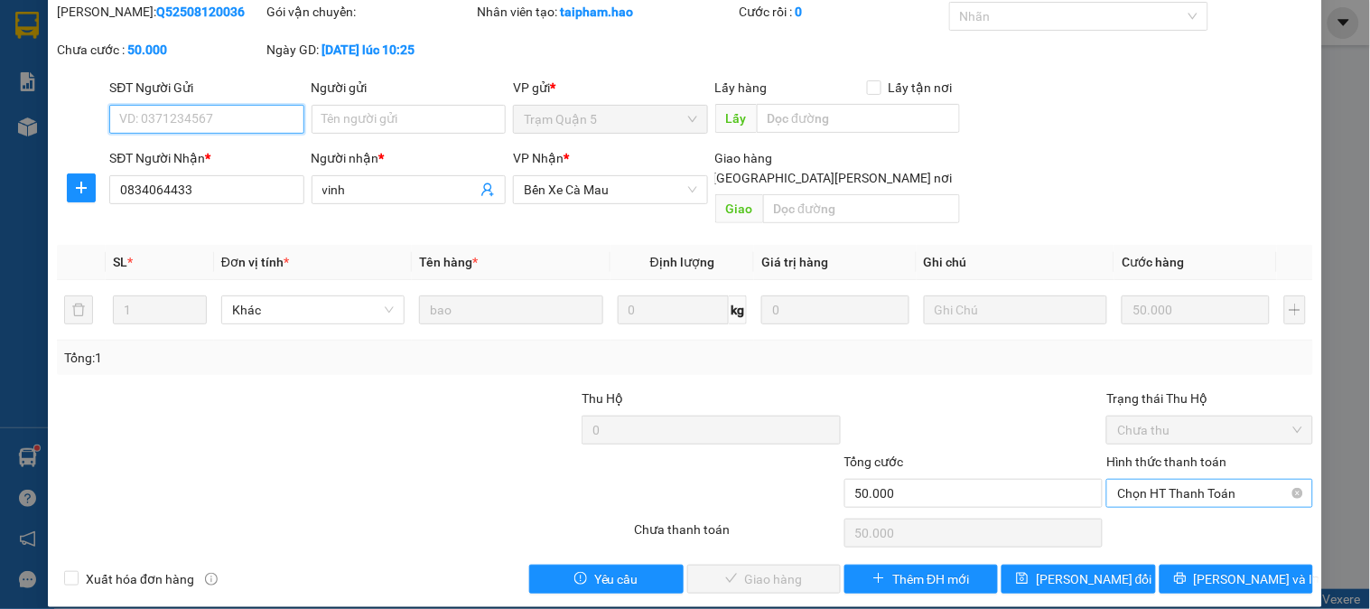
click at [1184, 479] on span "Chọn HT Thanh Toán" at bounding box center [1209, 492] width 184 height 27
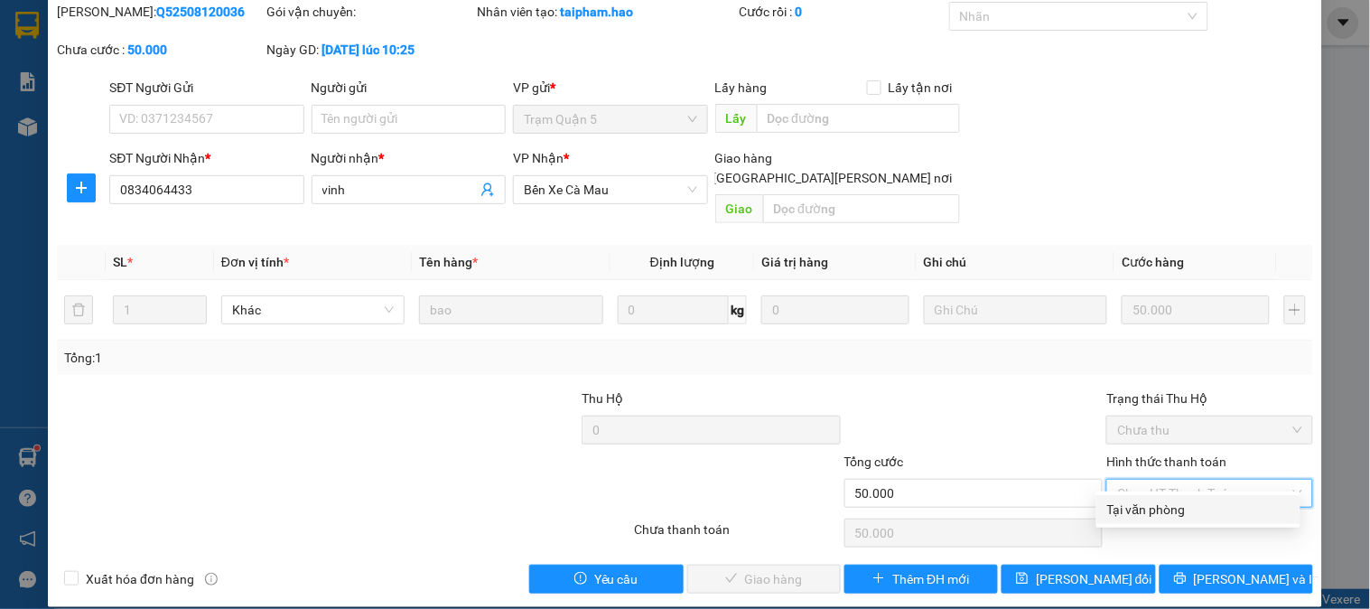
click at [1169, 493] on div "Total Paid Fee 0 Total UnPaid Fee 50.000 Cash Collection Total Fee Mã ĐH: Q5250…" at bounding box center [685, 297] width 1256 height 591
click at [1169, 479] on span "Chọn HT Thanh Toán" at bounding box center [1209, 492] width 184 height 27
click at [1167, 503] on div "Tại văn phòng" at bounding box center [1198, 509] width 182 height 20
type input "0"
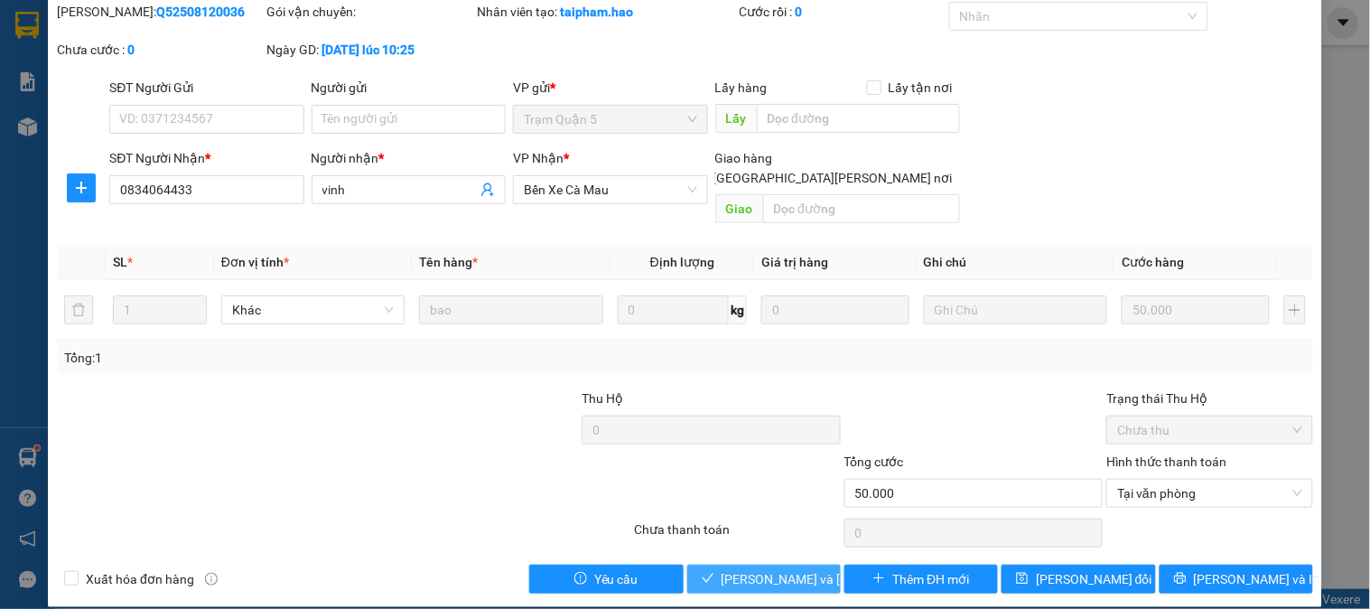
drag, startPoint x: 701, startPoint y: 560, endPoint x: 719, endPoint y: 560, distance: 18.1
click at [706, 564] on button "[PERSON_NAME] và [PERSON_NAME] hàng" at bounding box center [763, 578] width 153 height 29
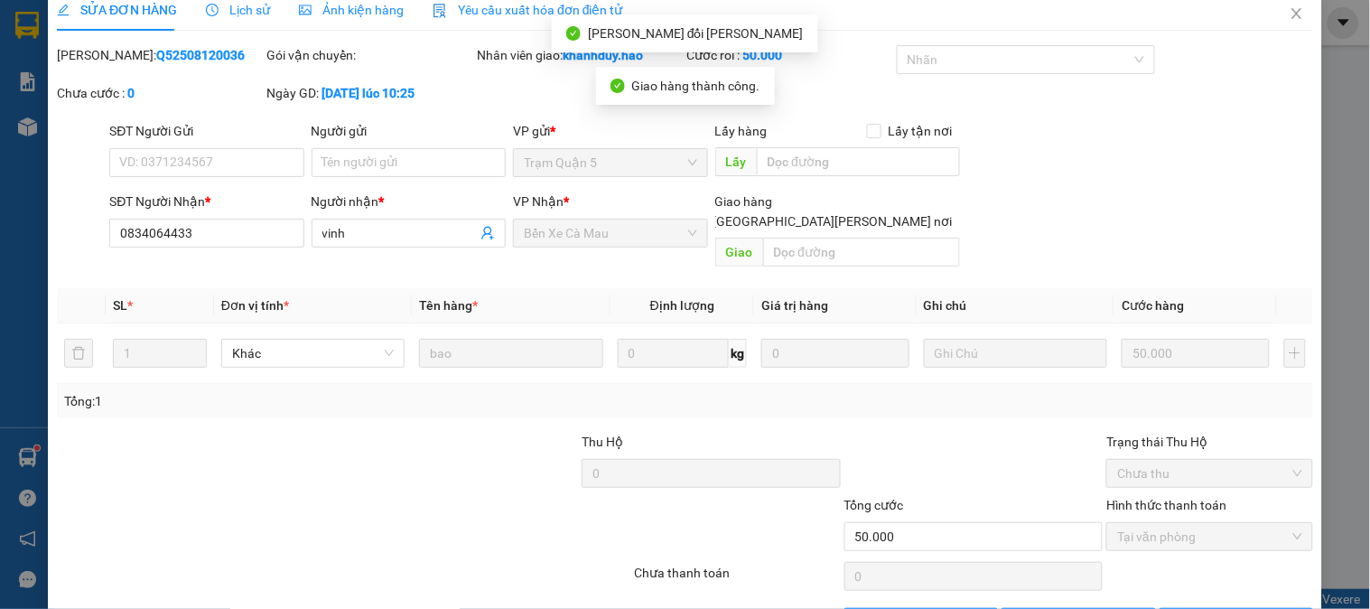
scroll to position [0, 0]
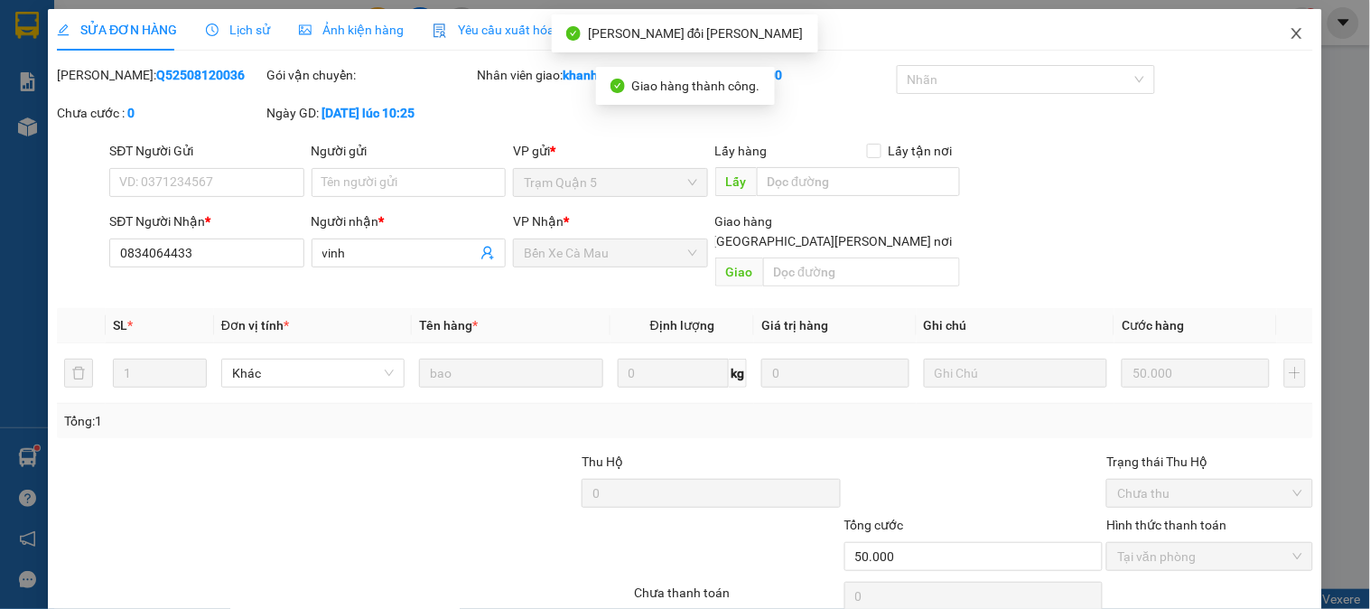
click at [1289, 32] on icon "close" at bounding box center [1296, 33] width 14 height 14
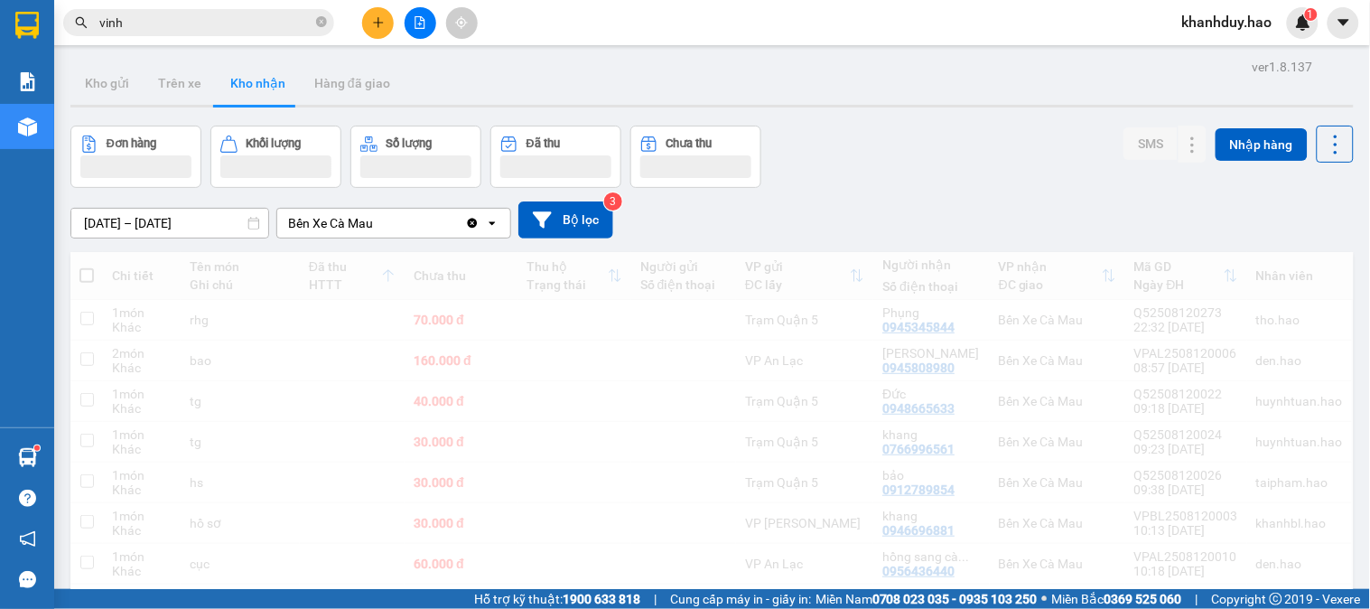
click at [319, 20] on icon "close-circle" at bounding box center [321, 21] width 11 height 11
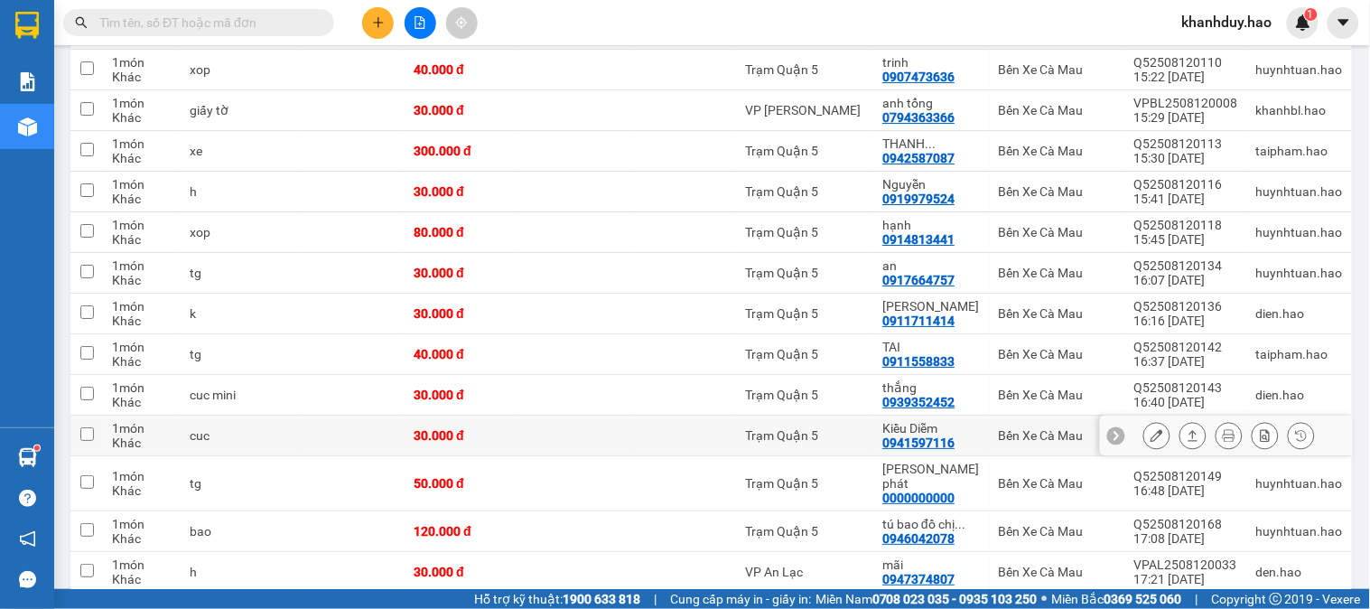
scroll to position [1504, 0]
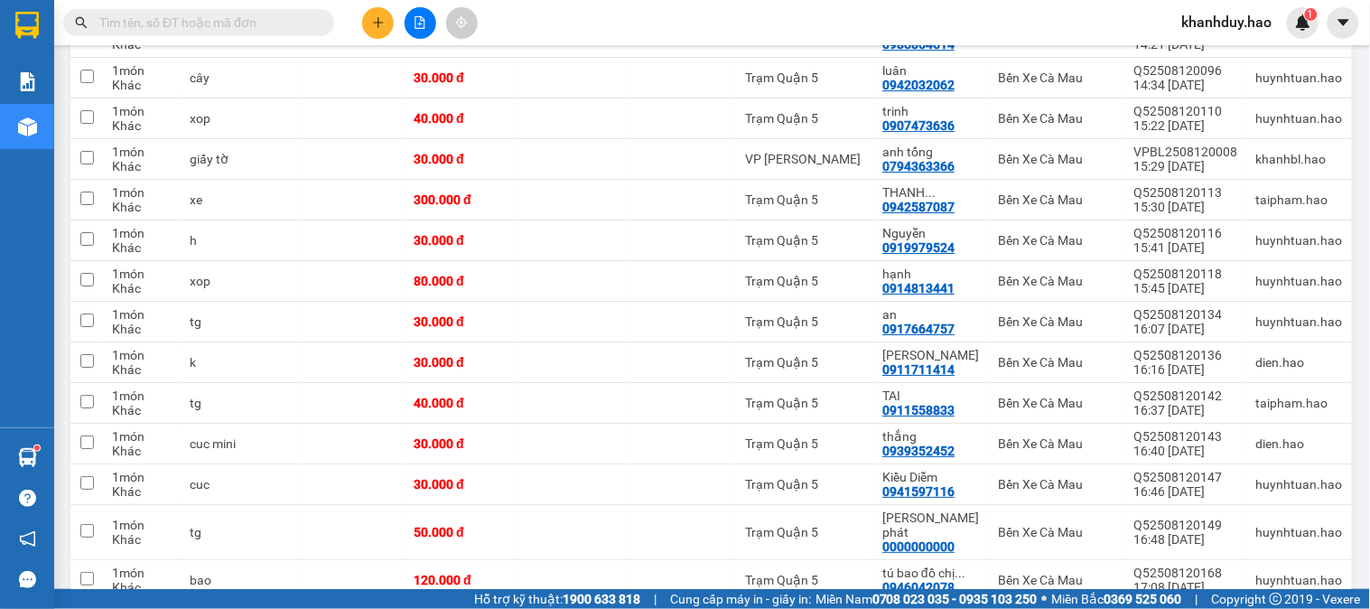
click at [227, 19] on input "text" at bounding box center [205, 23] width 213 height 20
type input "997"
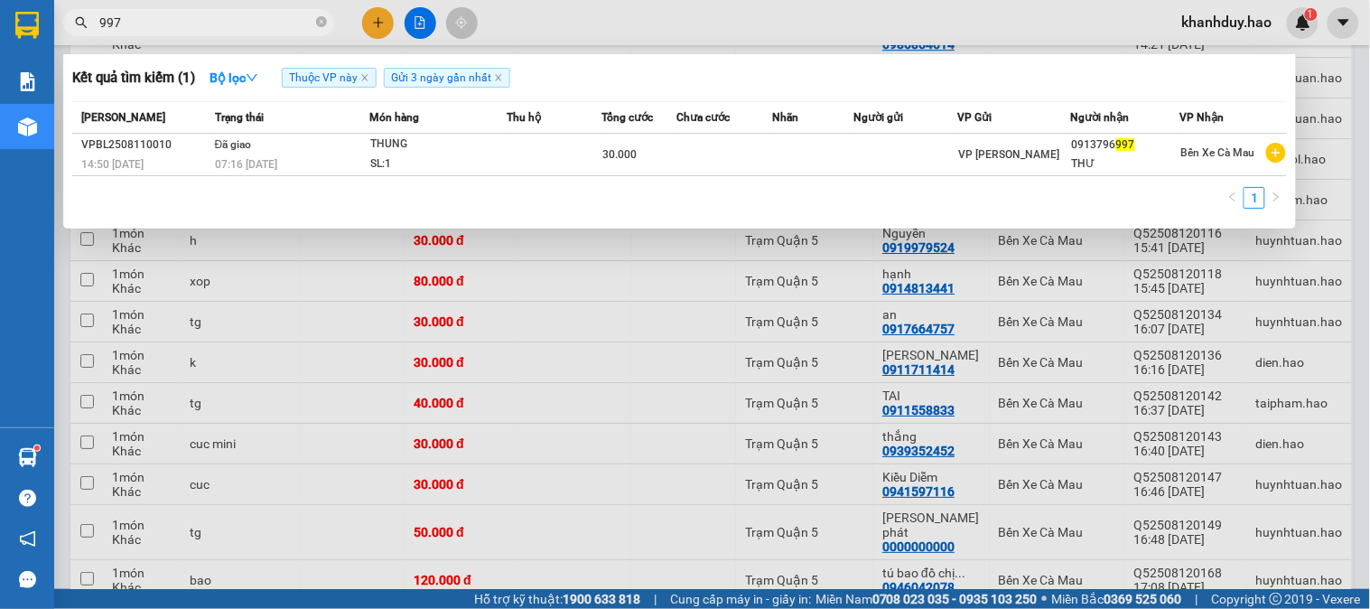
click at [309, 27] on input "997" at bounding box center [205, 23] width 213 height 20
click at [318, 20] on icon "close-circle" at bounding box center [321, 21] width 11 height 11
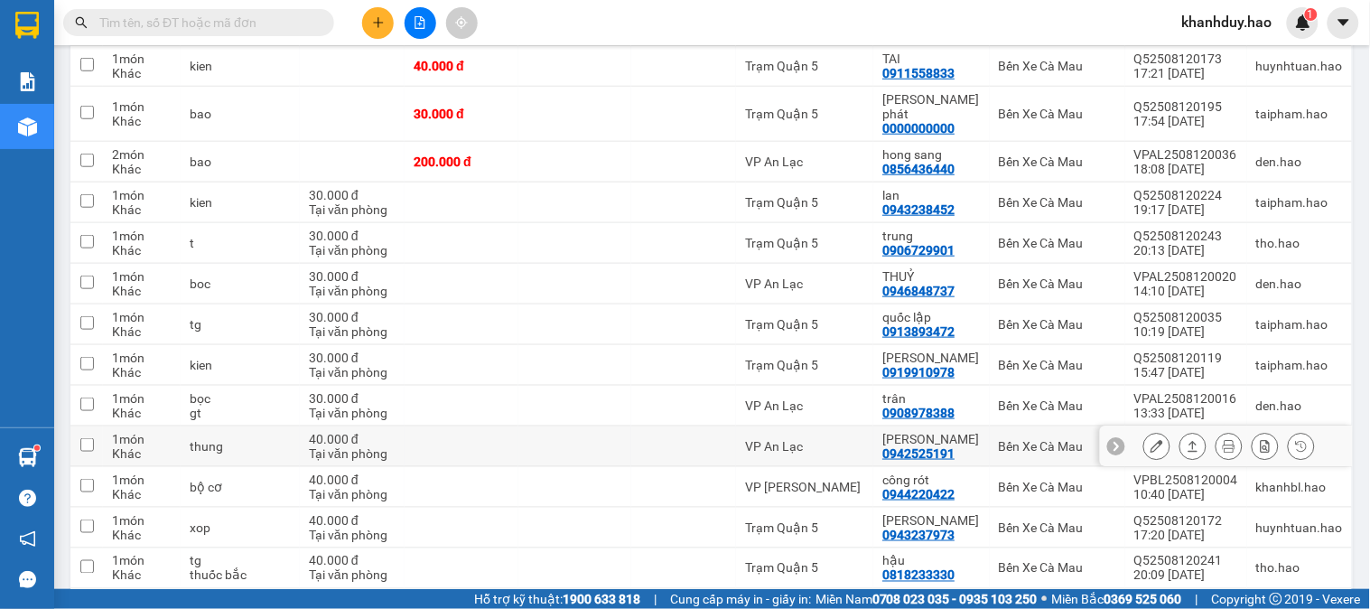
scroll to position [2207, 0]
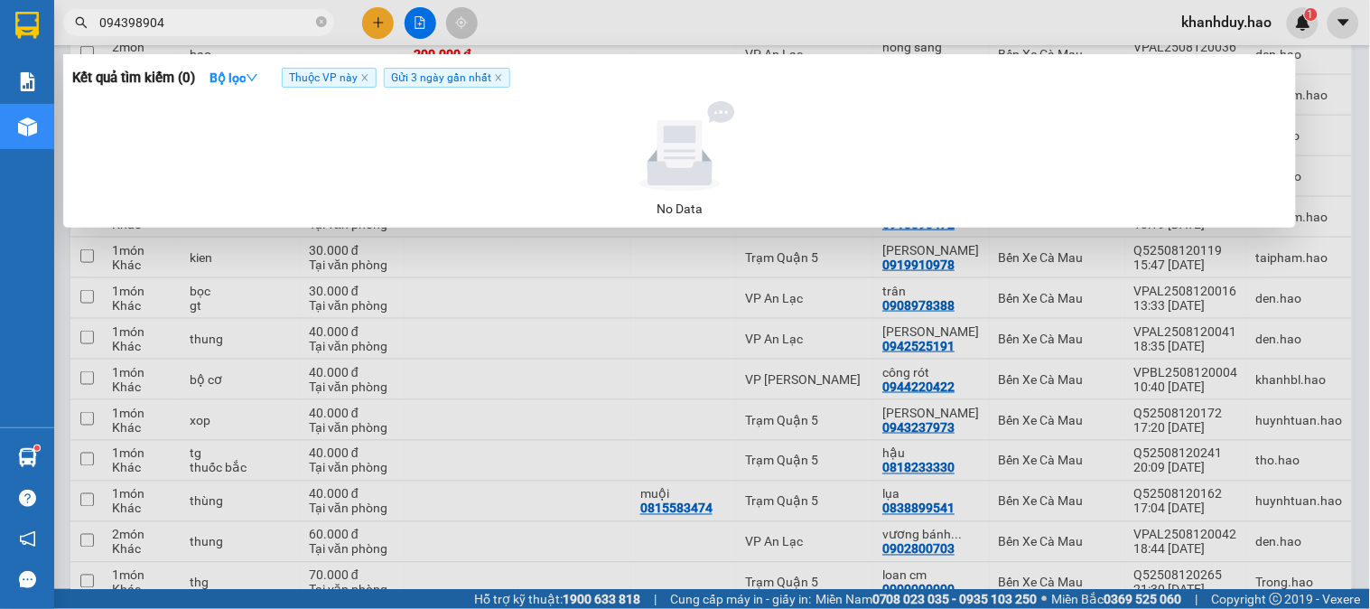
type input "0943989047"
click at [321, 18] on icon "close-circle" at bounding box center [321, 21] width 11 height 11
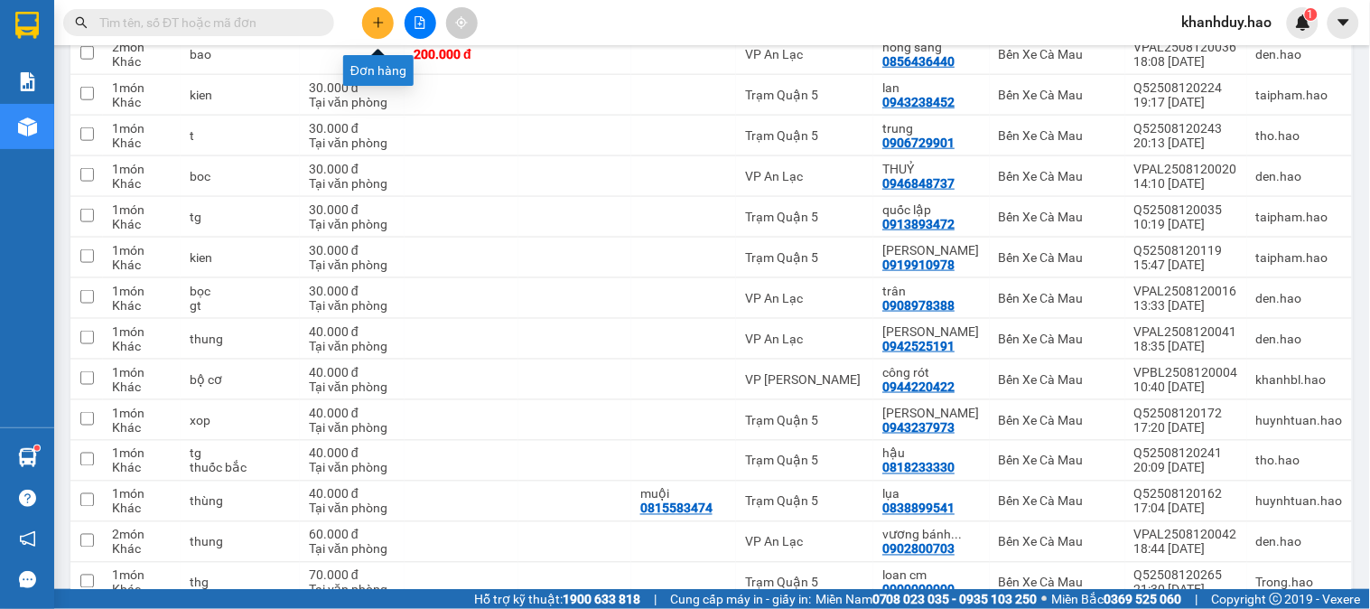
click at [367, 21] on button at bounding box center [378, 23] width 32 height 32
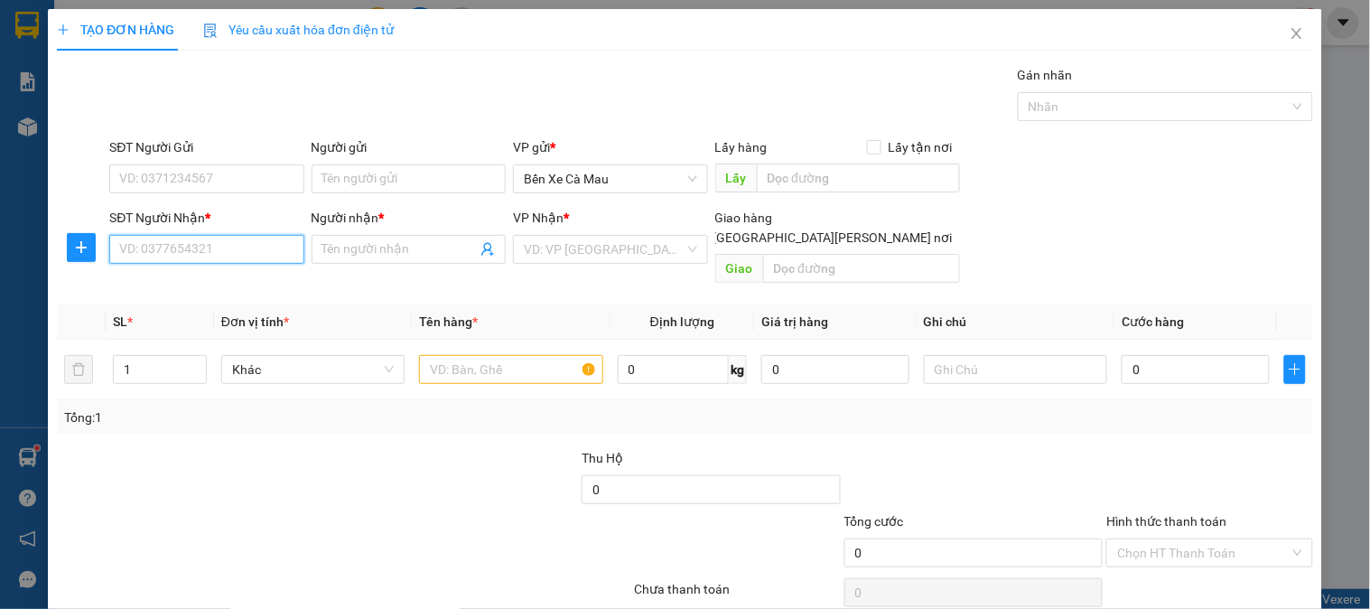
click at [160, 247] on input "SĐT Người Nhận *" at bounding box center [206, 249] width 194 height 29
click at [181, 304] on th "SL *" at bounding box center [160, 321] width 108 height 35
click at [187, 247] on input "SĐT Người Nhận *" at bounding box center [206, 249] width 194 height 29
click at [204, 283] on div "0834976039 - phong" at bounding box center [208, 285] width 178 height 20
type input "0834976039"
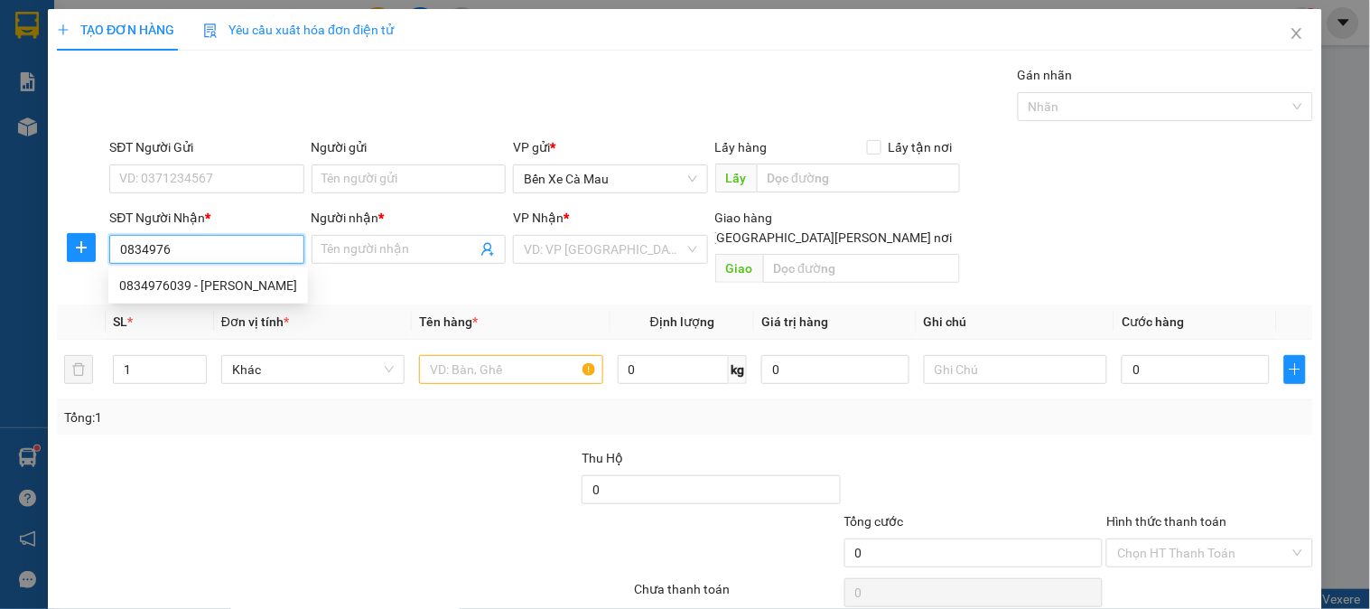
type input "phong"
type input "40.000"
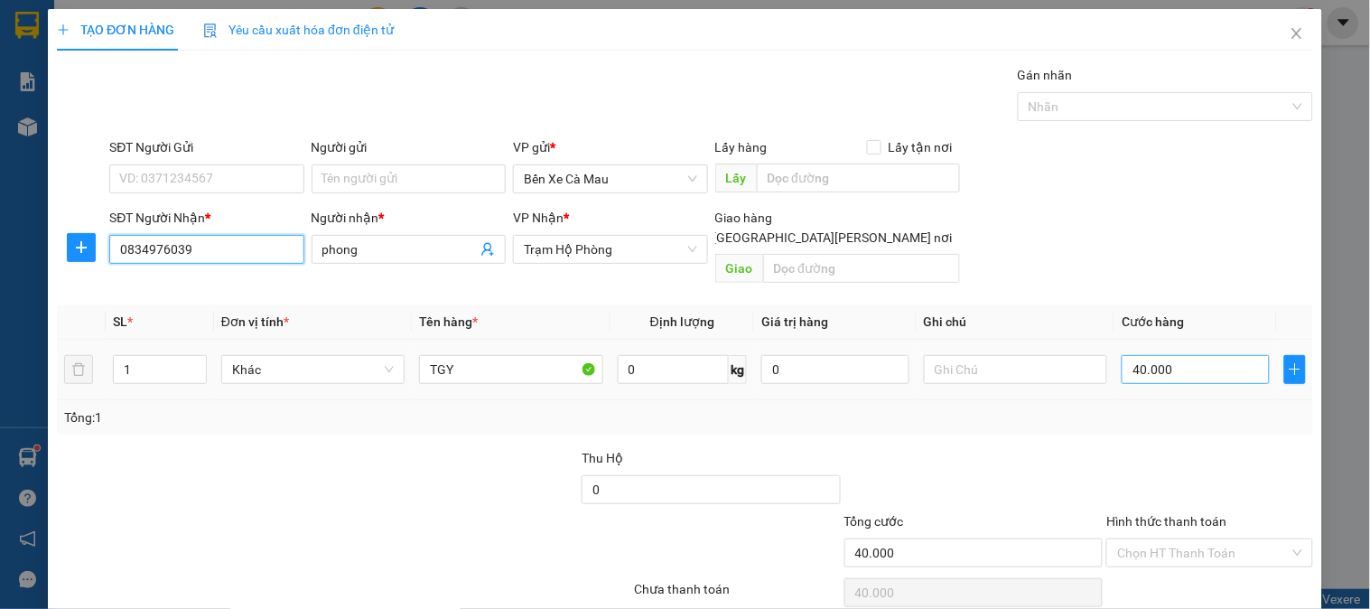
type input "0834976039"
click at [1159, 355] on input "40.000" at bounding box center [1195, 369] width 148 height 29
type input "0"
type input "003"
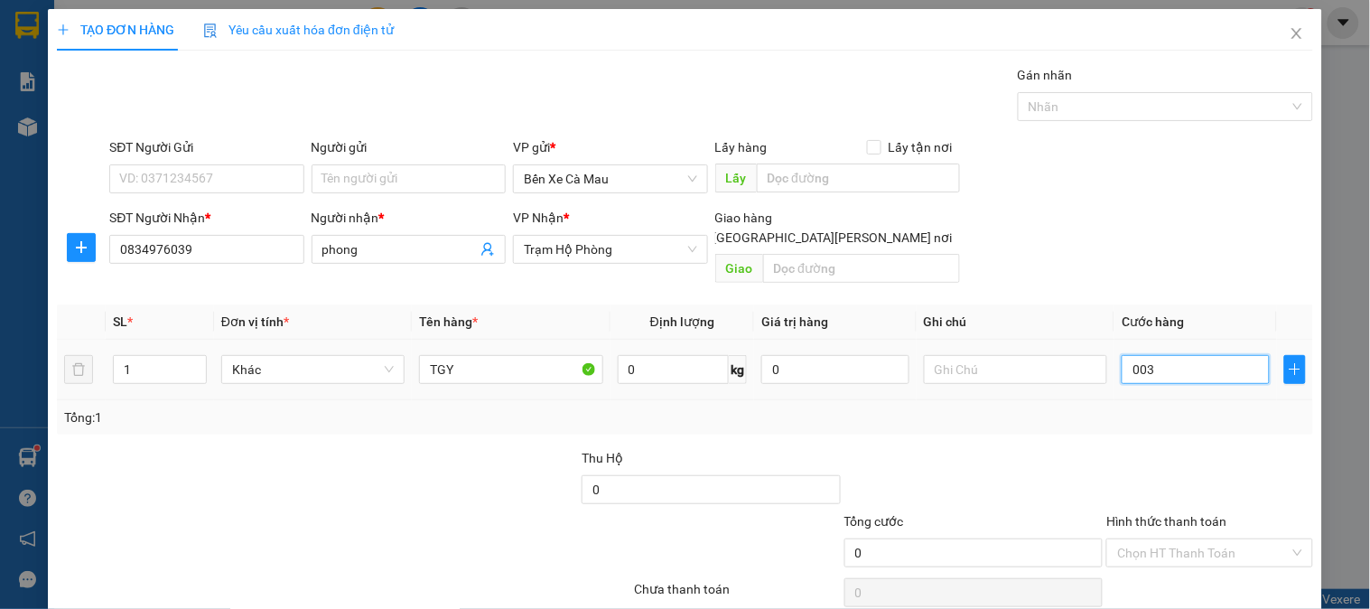
type input "3"
type input "30"
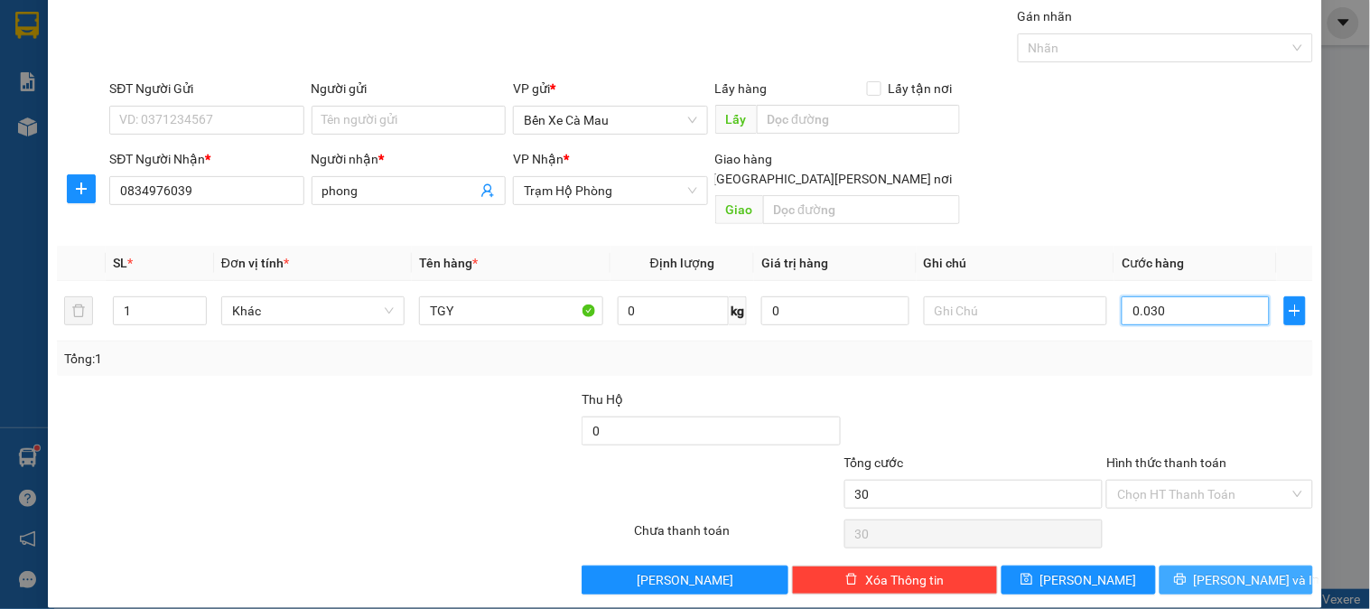
type input "0.030"
click at [1202, 565] on button "[PERSON_NAME] và In" at bounding box center [1235, 579] width 153 height 29
type input "30.000"
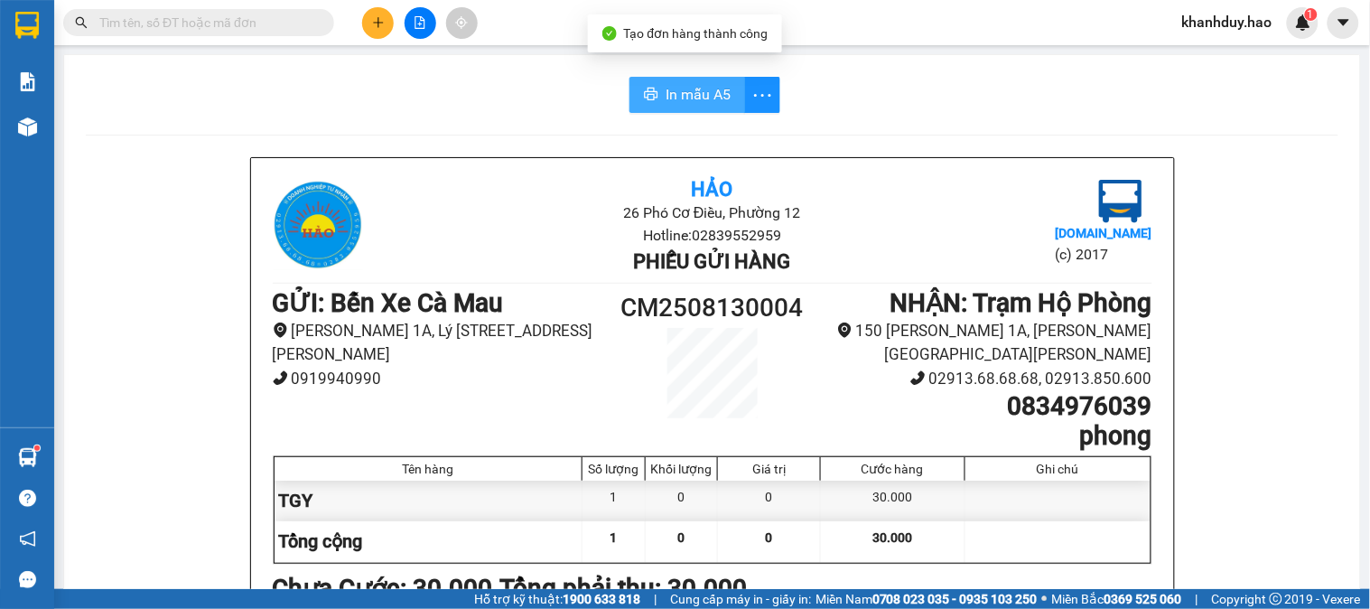
click at [686, 87] on span "In mẫu A5" at bounding box center [697, 94] width 65 height 23
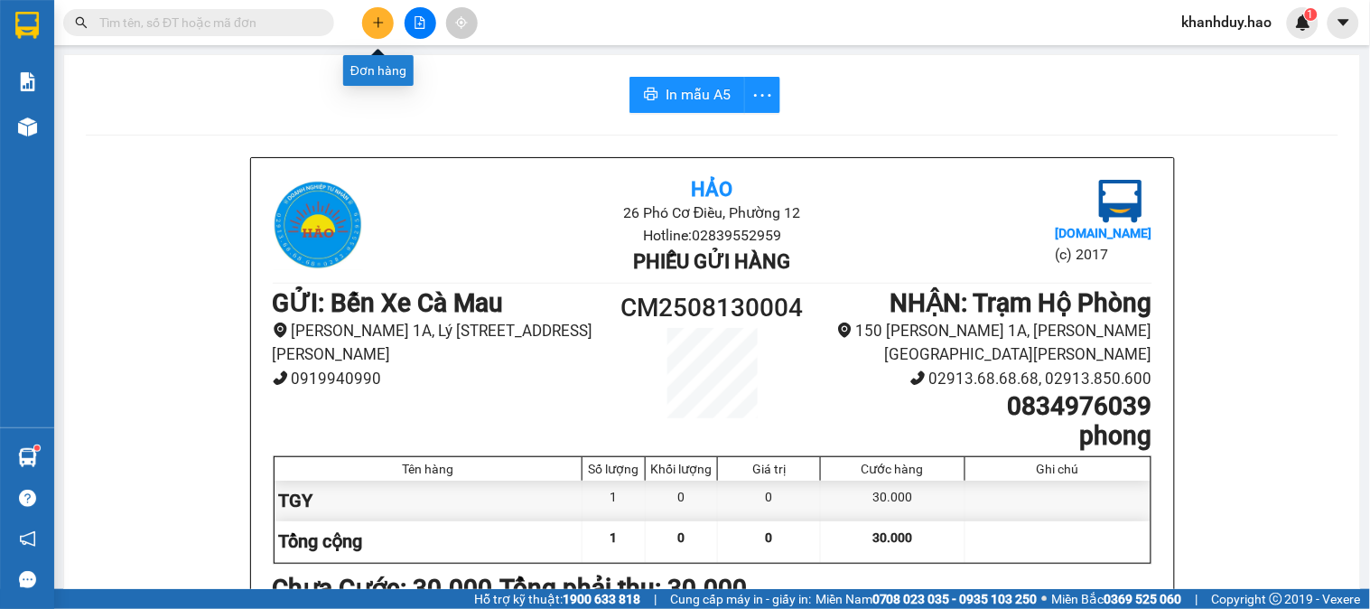
click at [386, 21] on button at bounding box center [378, 23] width 32 height 32
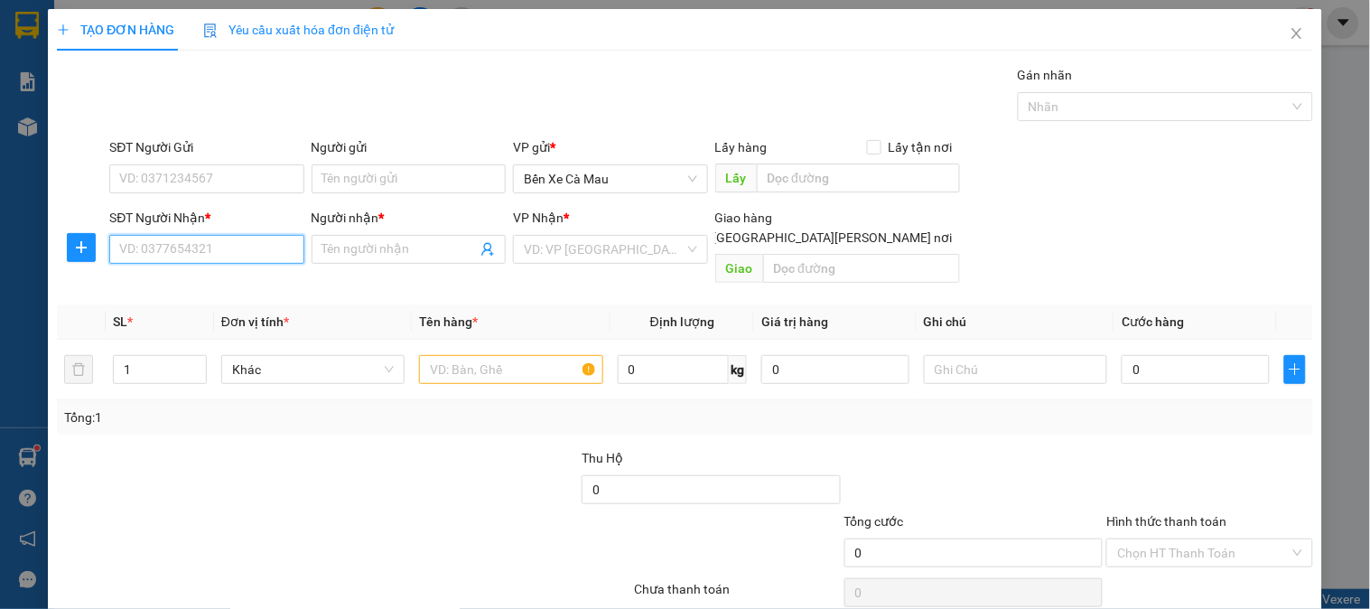
click at [245, 256] on input "SĐT Người Nhận *" at bounding box center [206, 249] width 194 height 29
click at [200, 287] on div "0812367113 - DI" at bounding box center [204, 285] width 171 height 20
type input "0812367113"
type input "DI"
type input "30.000"
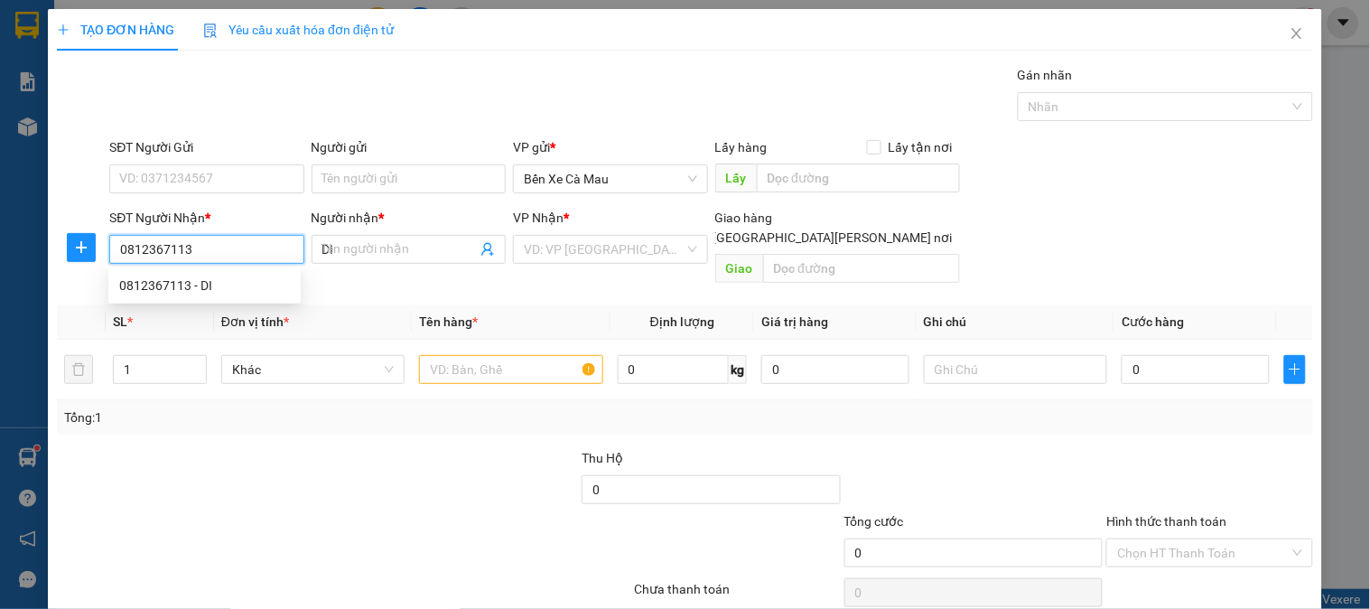
type input "30.000"
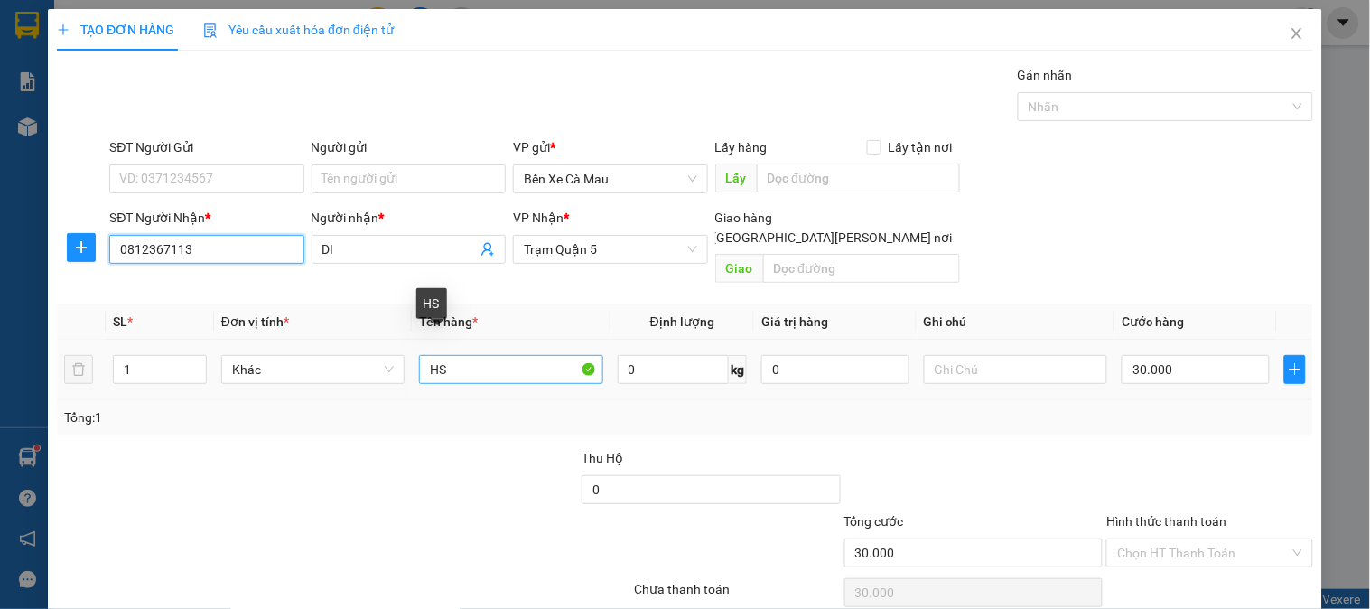
type input "0812367113"
click at [453, 355] on input "HS" at bounding box center [510, 369] width 183 height 29
type input "H"
type input "1t.5"
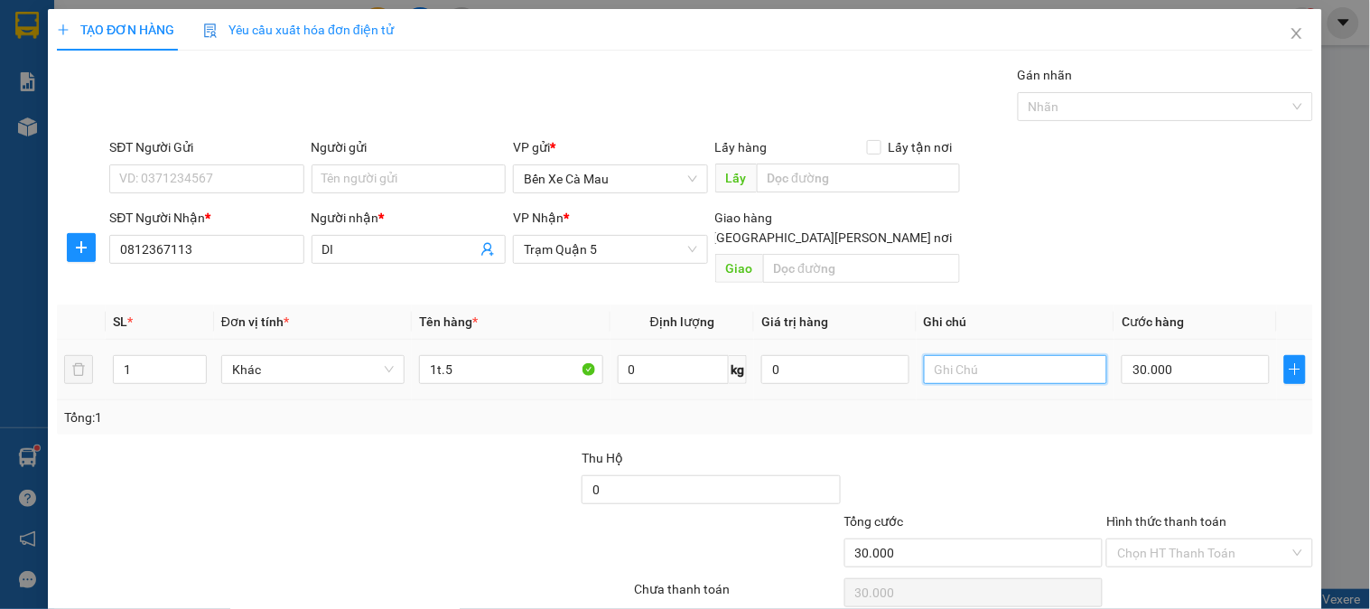
click at [973, 355] on input "text" at bounding box center [1015, 369] width 183 height 29
type input "cò10"
click at [1198, 355] on input "30.000" at bounding box center [1195, 369] width 148 height 29
type input "0"
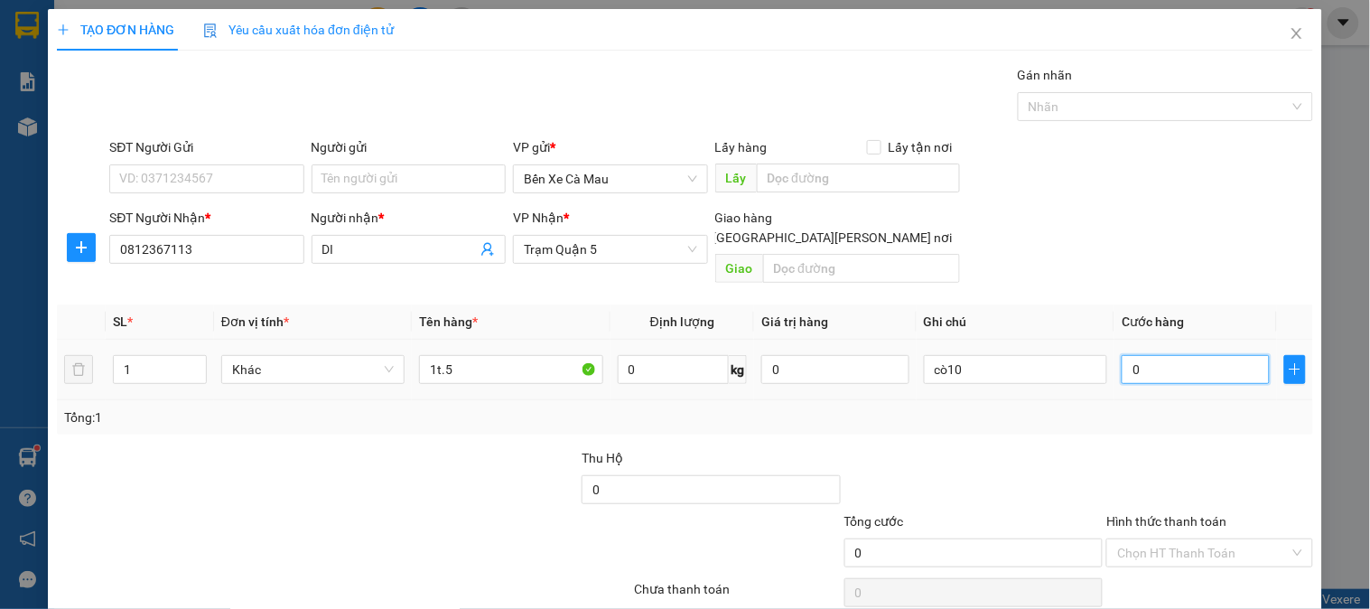
type input "006"
type input "6"
type input "60"
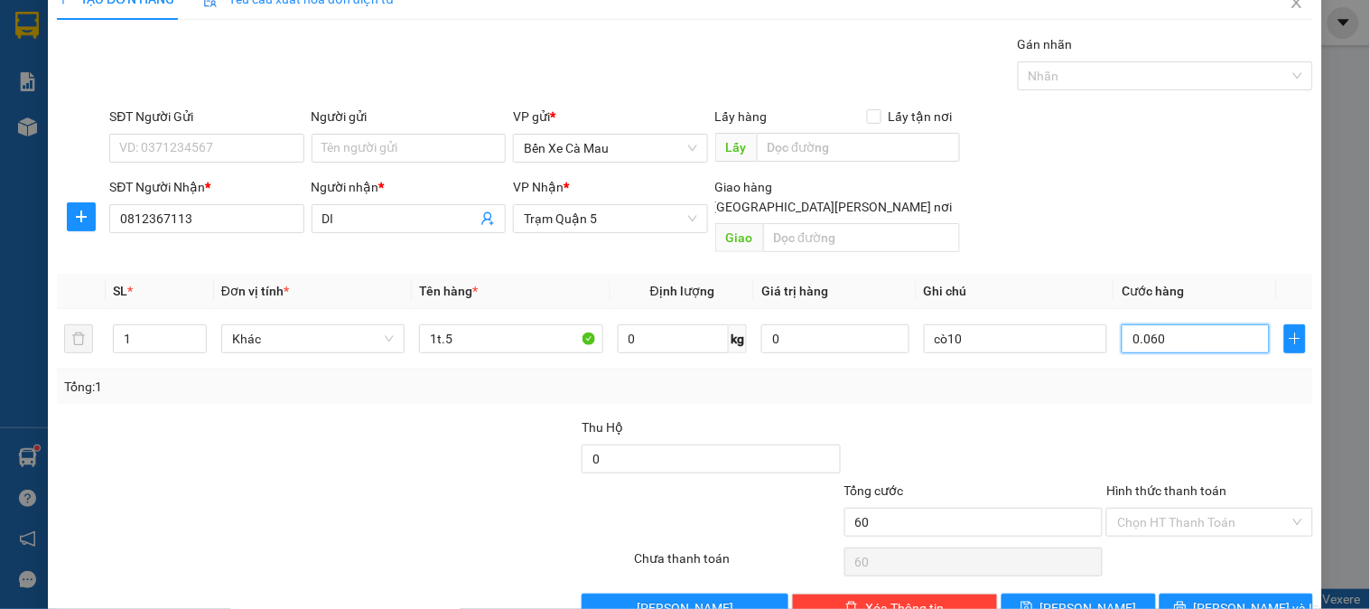
scroll to position [59, 0]
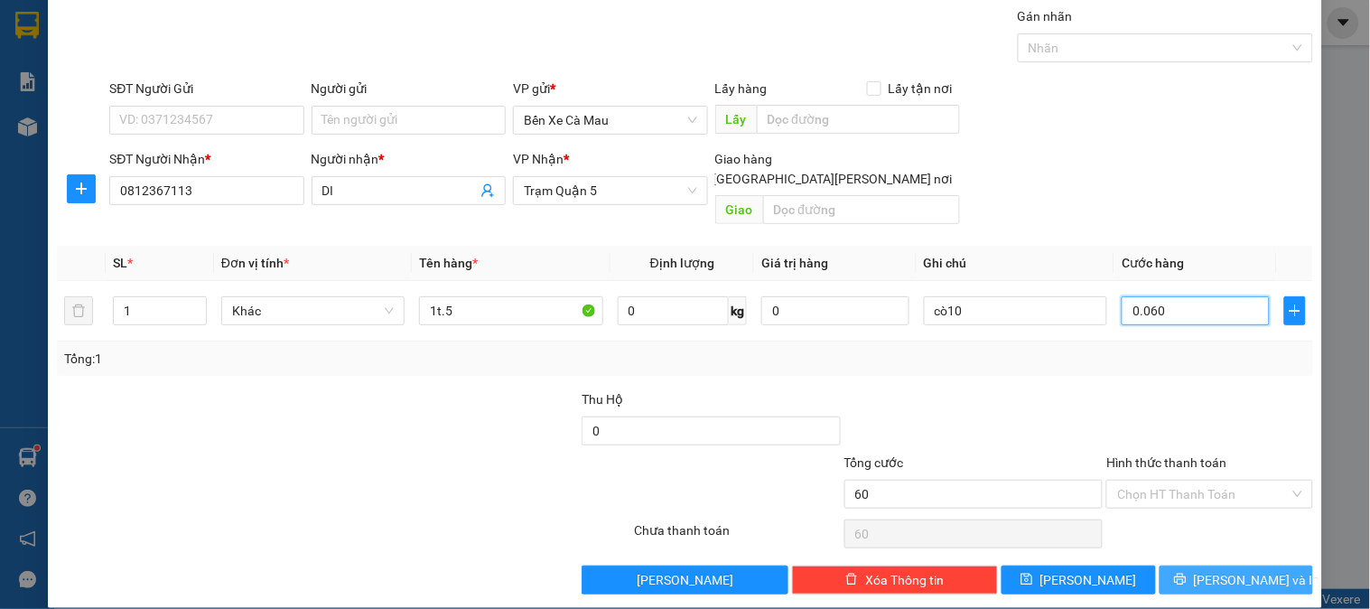
type input "0.060"
type input "60.000"
click at [1162, 565] on button "[PERSON_NAME] và In" at bounding box center [1235, 579] width 153 height 29
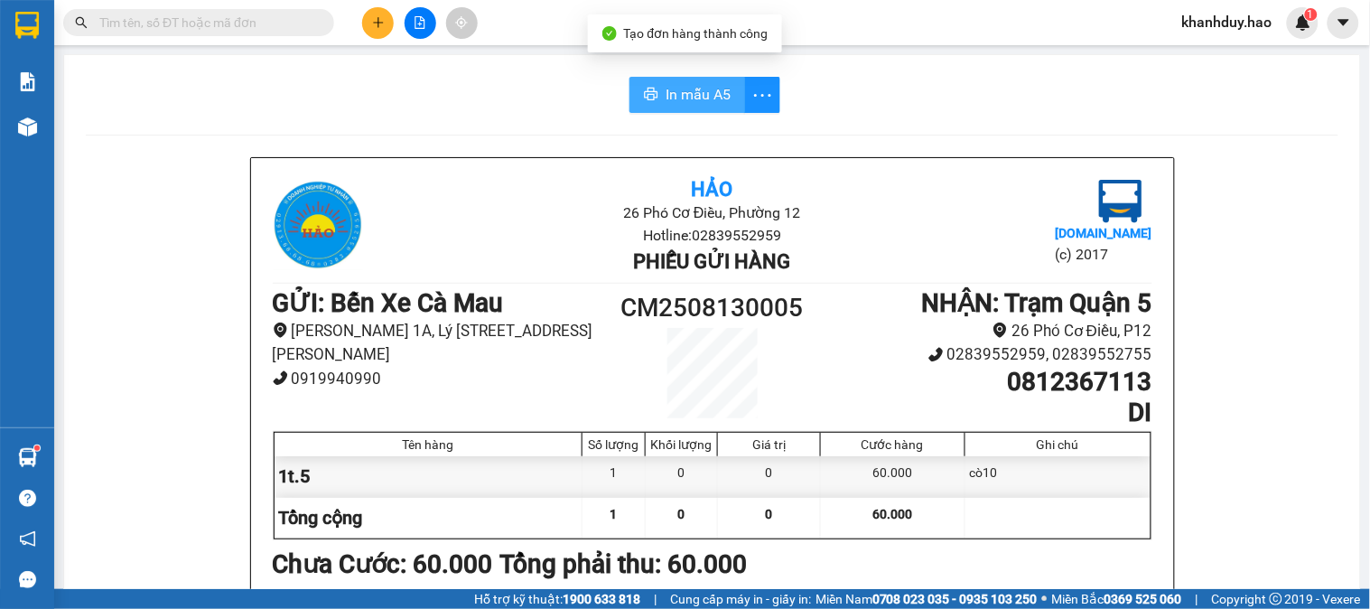
click at [672, 90] on span "In mẫu A5" at bounding box center [697, 94] width 65 height 23
click at [157, 24] on input "text" at bounding box center [205, 23] width 213 height 20
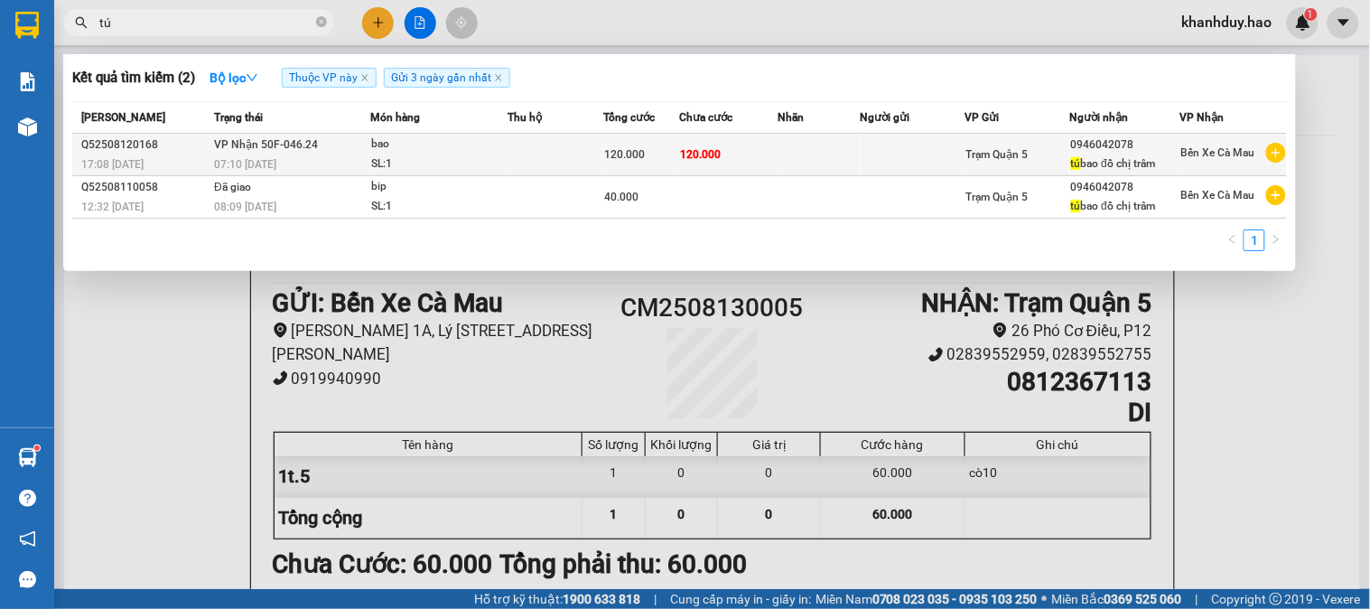
type input "tú"
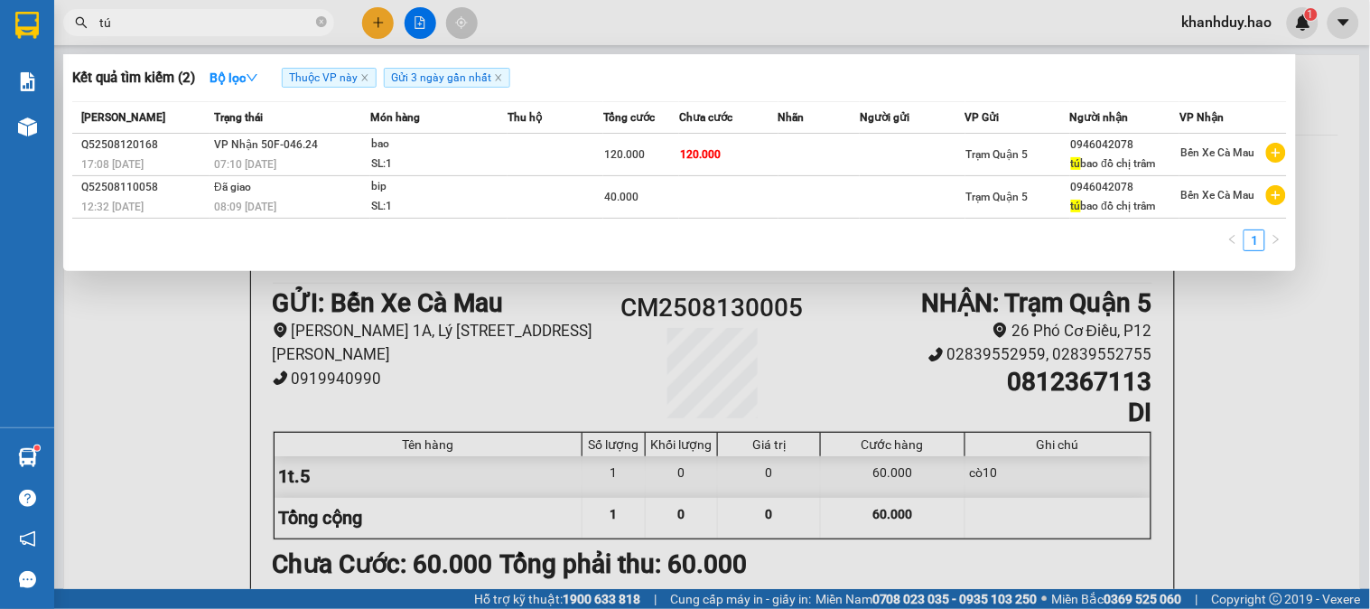
click at [841, 143] on td at bounding box center [818, 155] width 81 height 42
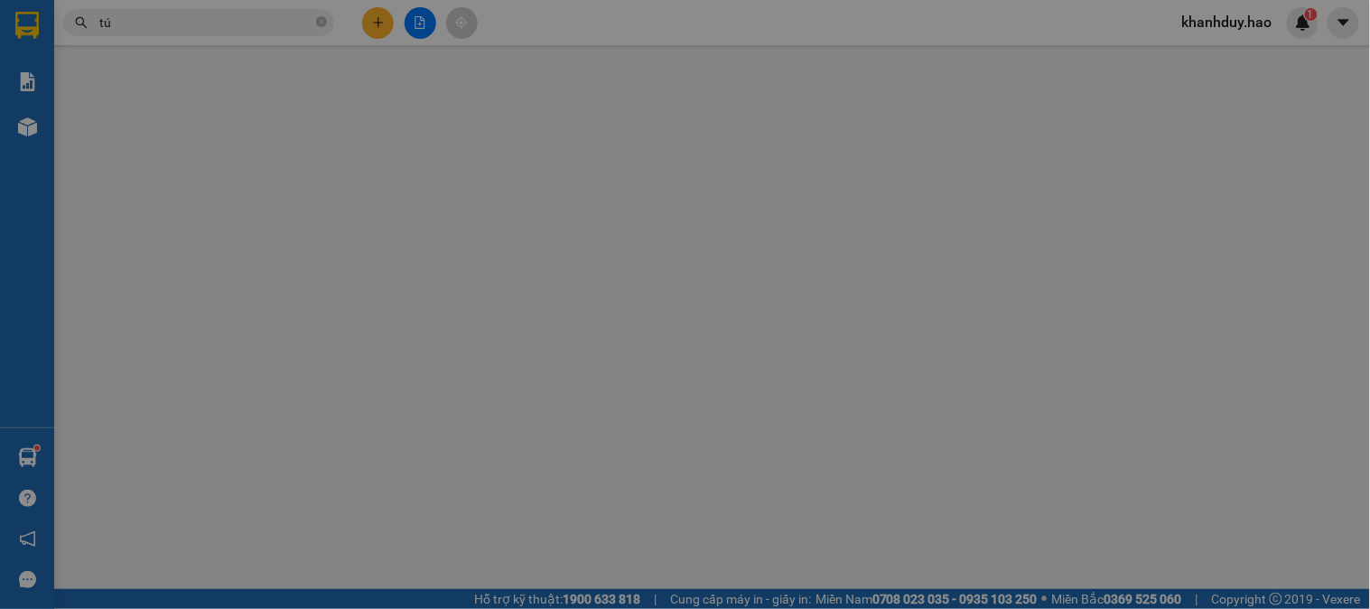
type input "0946042078"
type input "tú bao đồ chị trâm"
type input "120.000"
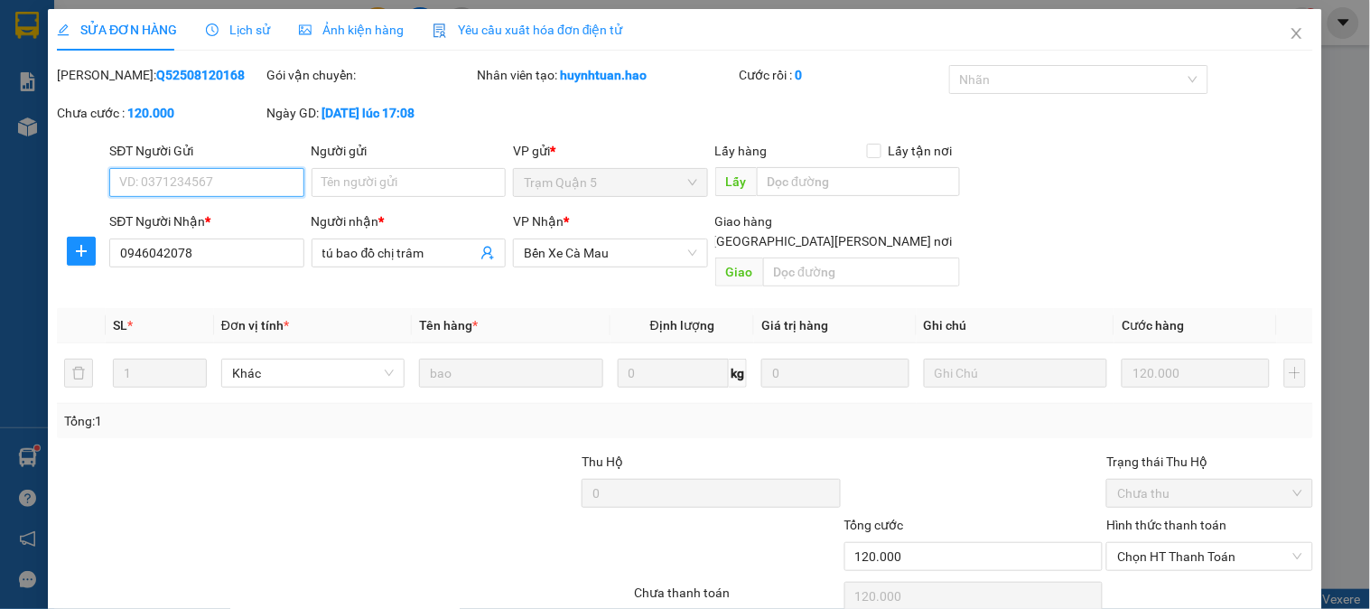
scroll to position [63, 0]
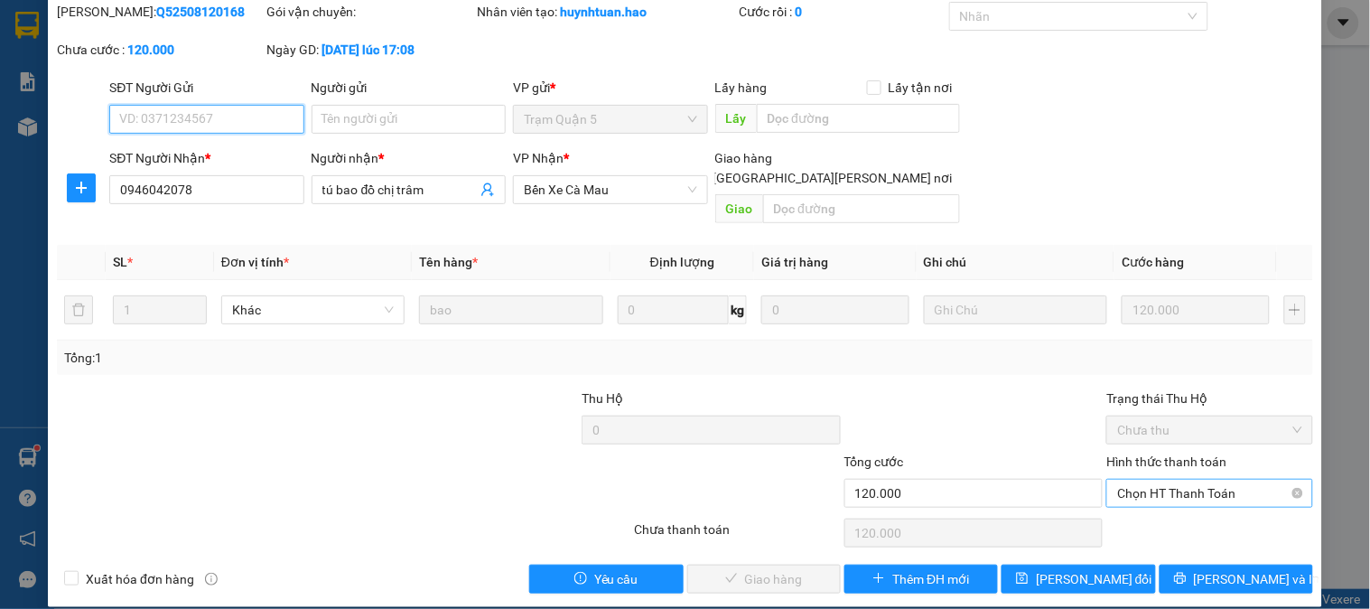
click at [1141, 479] on span "Chọn HT Thanh Toán" at bounding box center [1209, 492] width 184 height 27
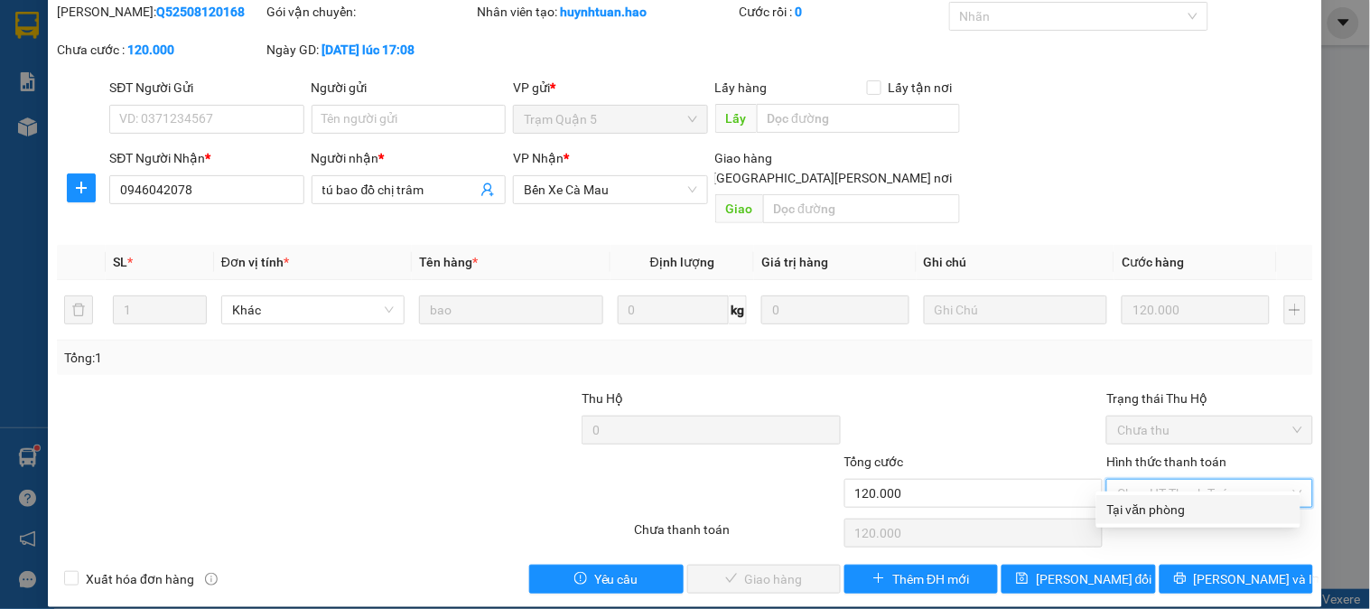
click at [1135, 498] on div "Tại văn phòng" at bounding box center [1198, 509] width 204 height 29
type input "0"
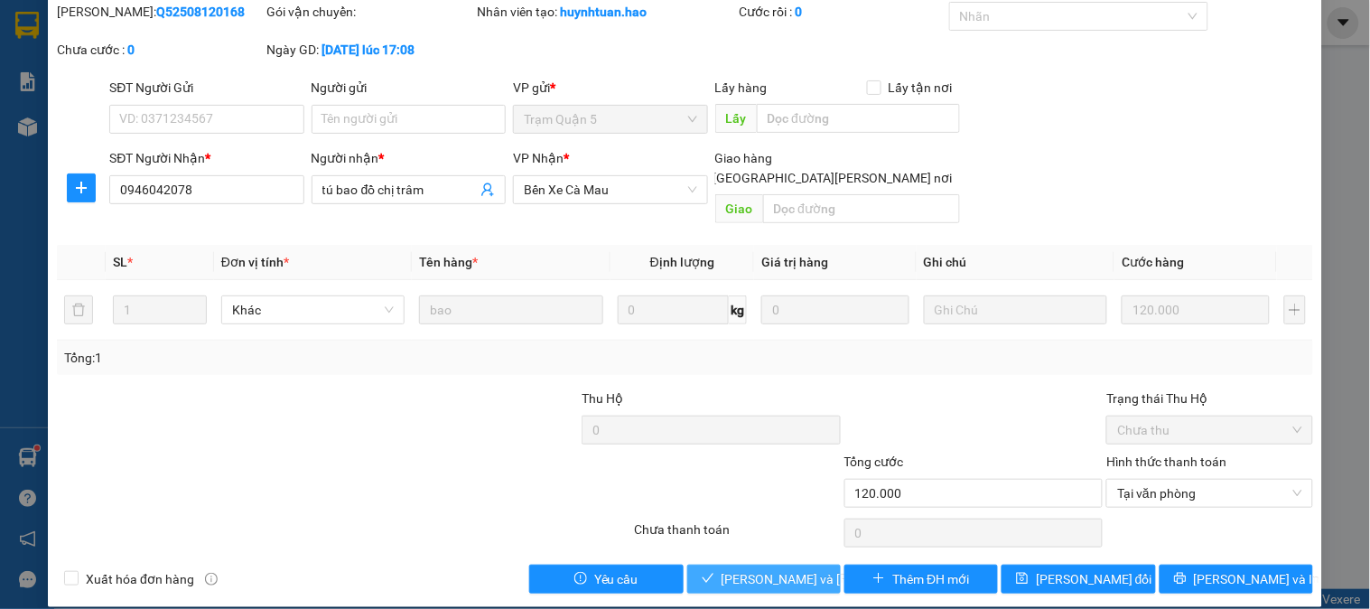
click at [770, 569] on span "[PERSON_NAME] và [PERSON_NAME] hàng" at bounding box center [843, 579] width 244 height 20
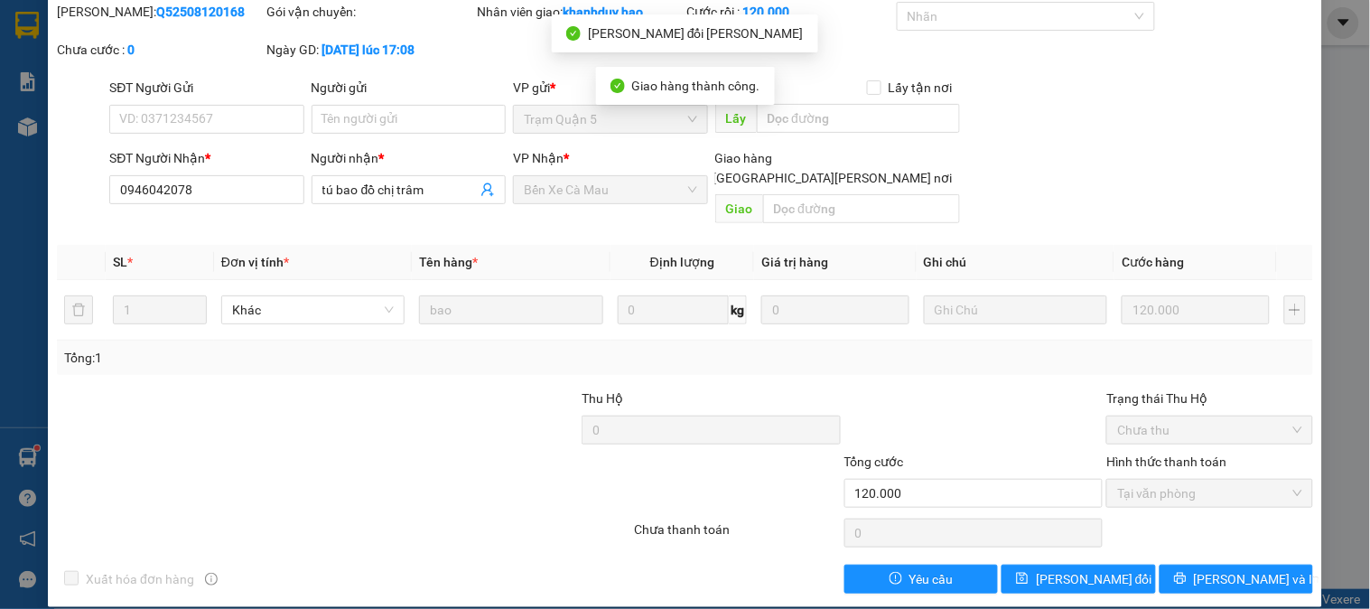
scroll to position [0, 0]
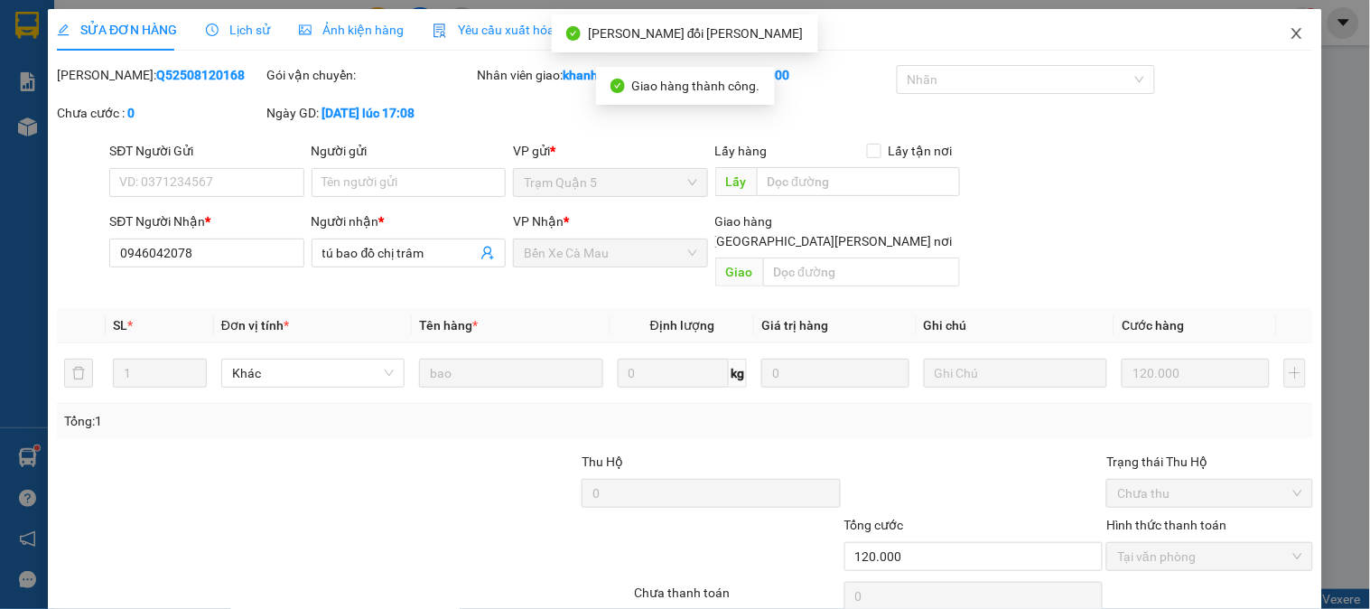
click at [1286, 15] on span "Close" at bounding box center [1296, 34] width 51 height 51
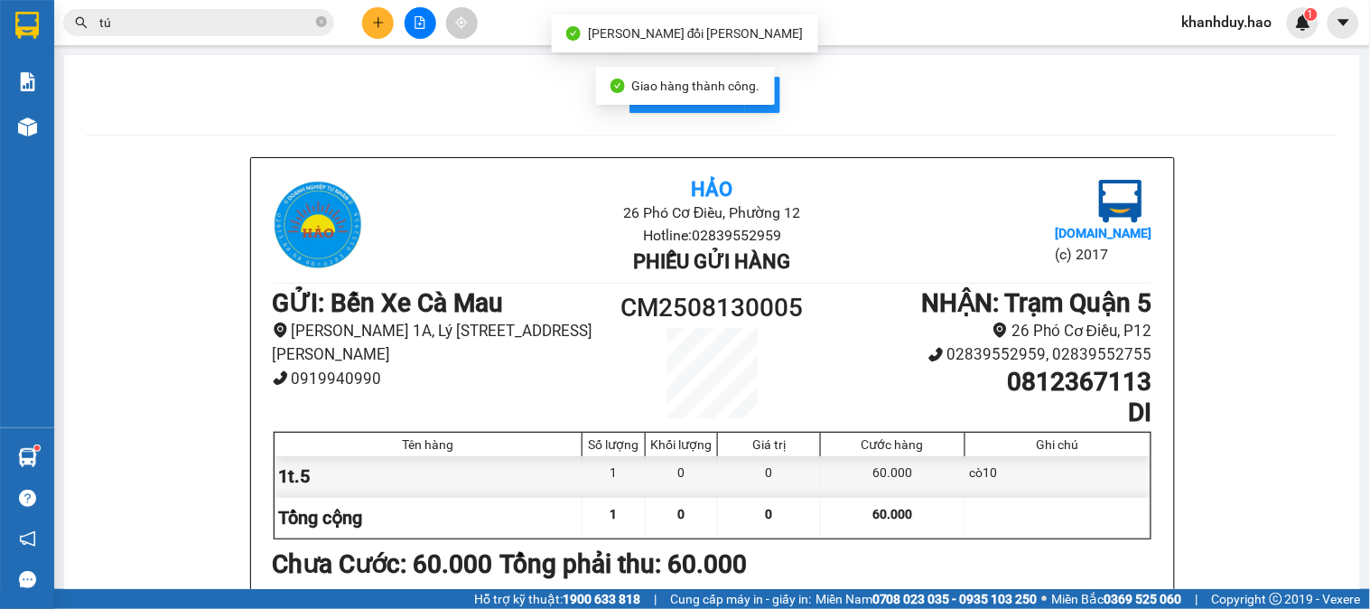
click at [1282, 23] on span "khanhduy.hao" at bounding box center [1226, 22] width 119 height 23
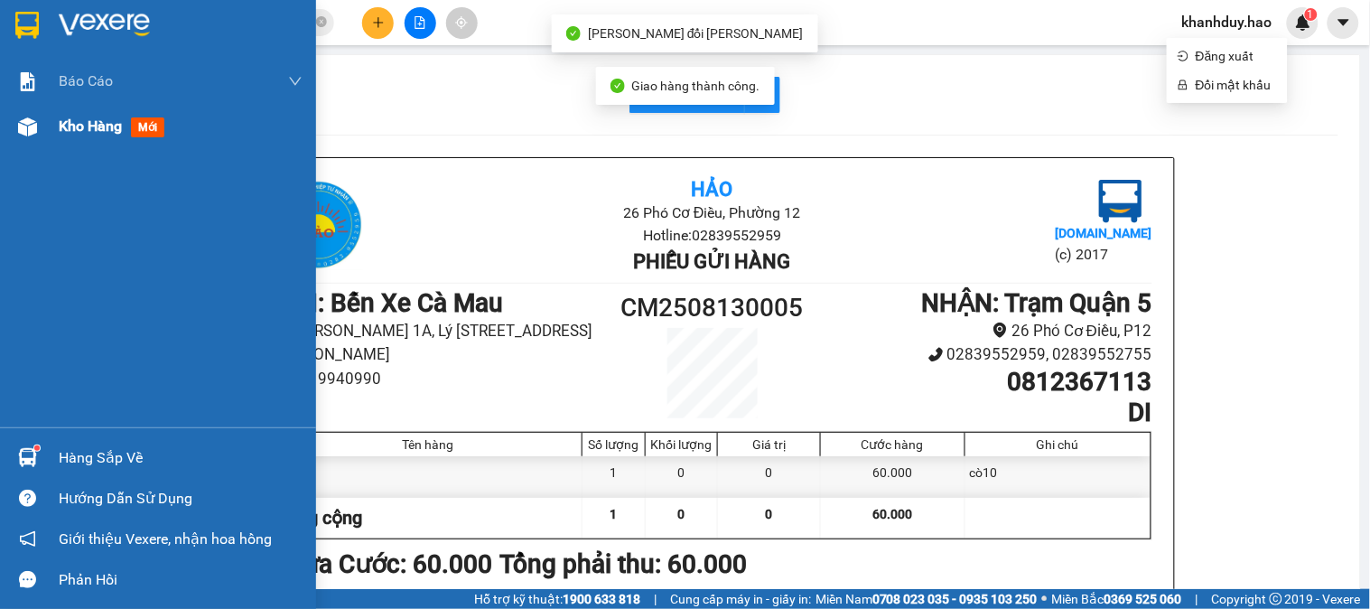
click at [102, 146] on div "Kho hàng mới" at bounding box center [181, 126] width 244 height 45
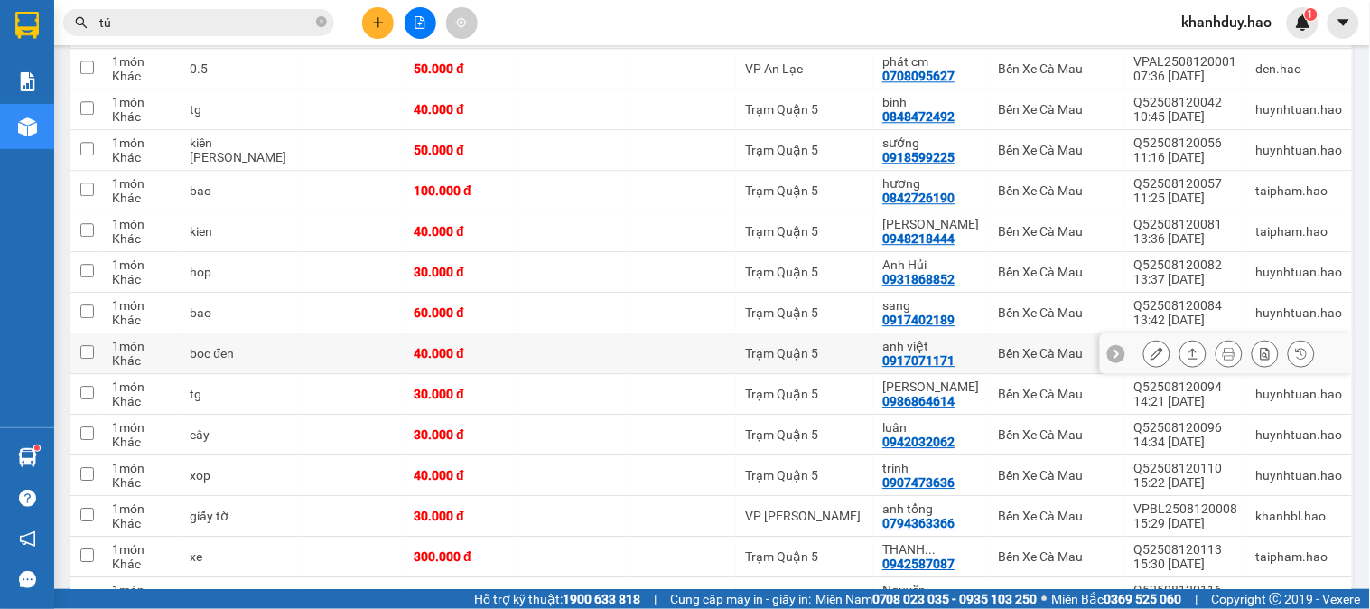
scroll to position [1103, 0]
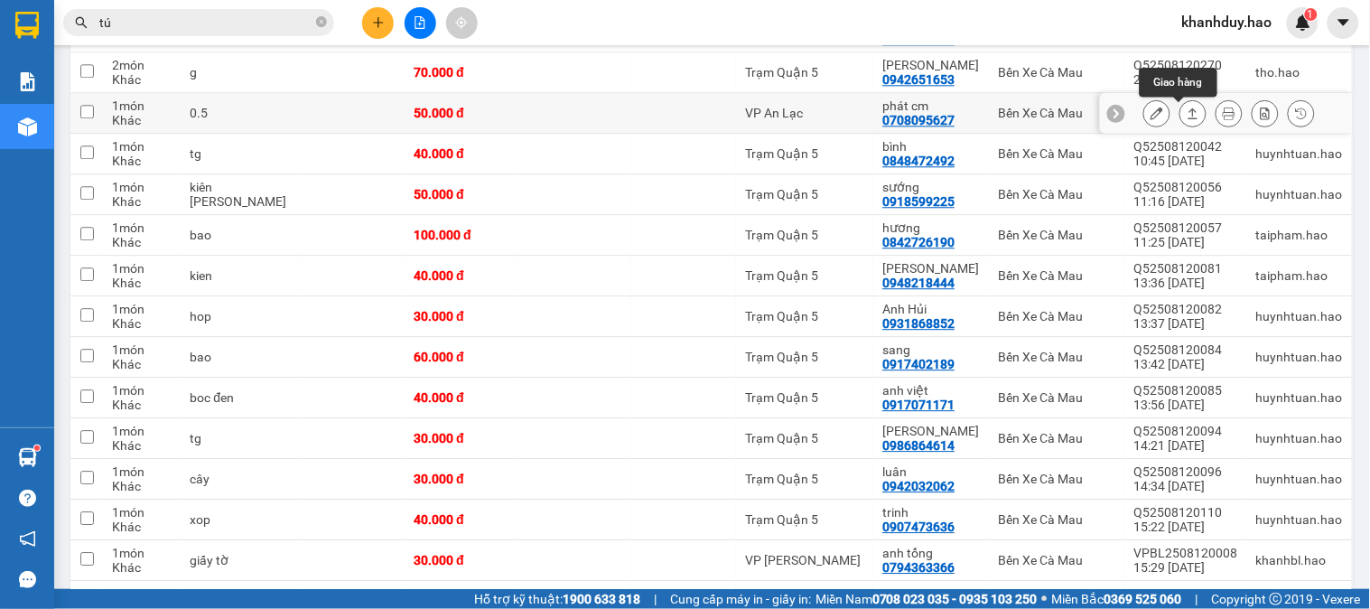
click at [1186, 116] on icon at bounding box center [1192, 113] width 13 height 13
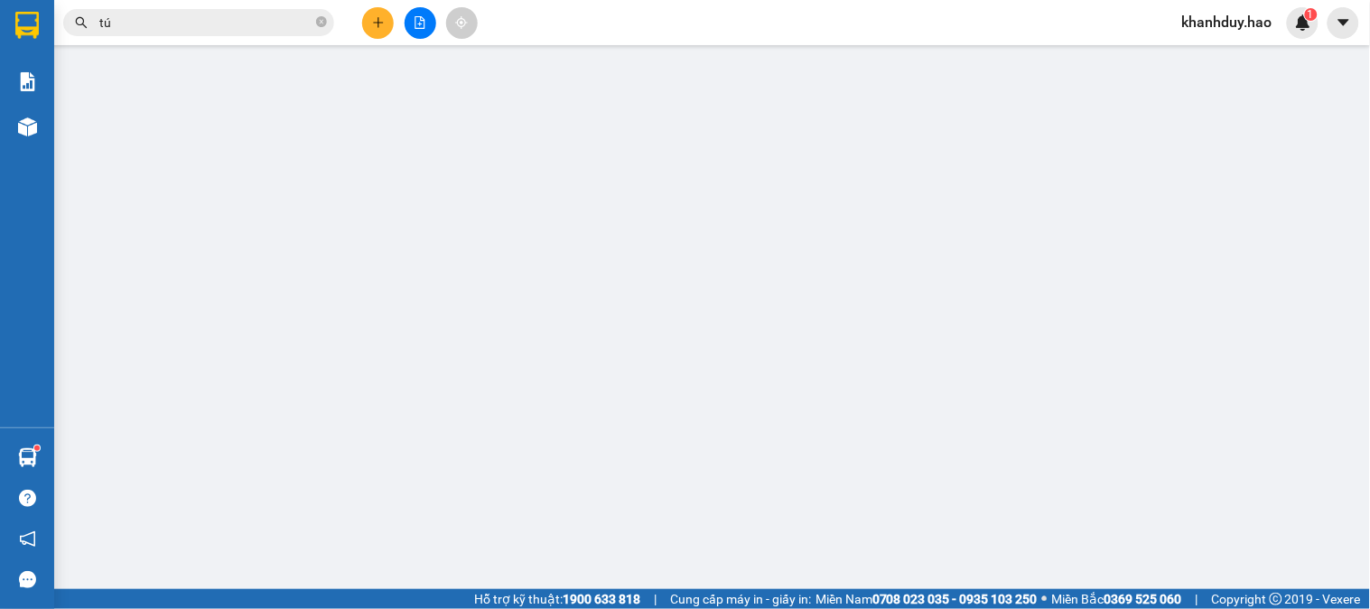
type input "0708095627"
type input "phát cm"
type input "50.000"
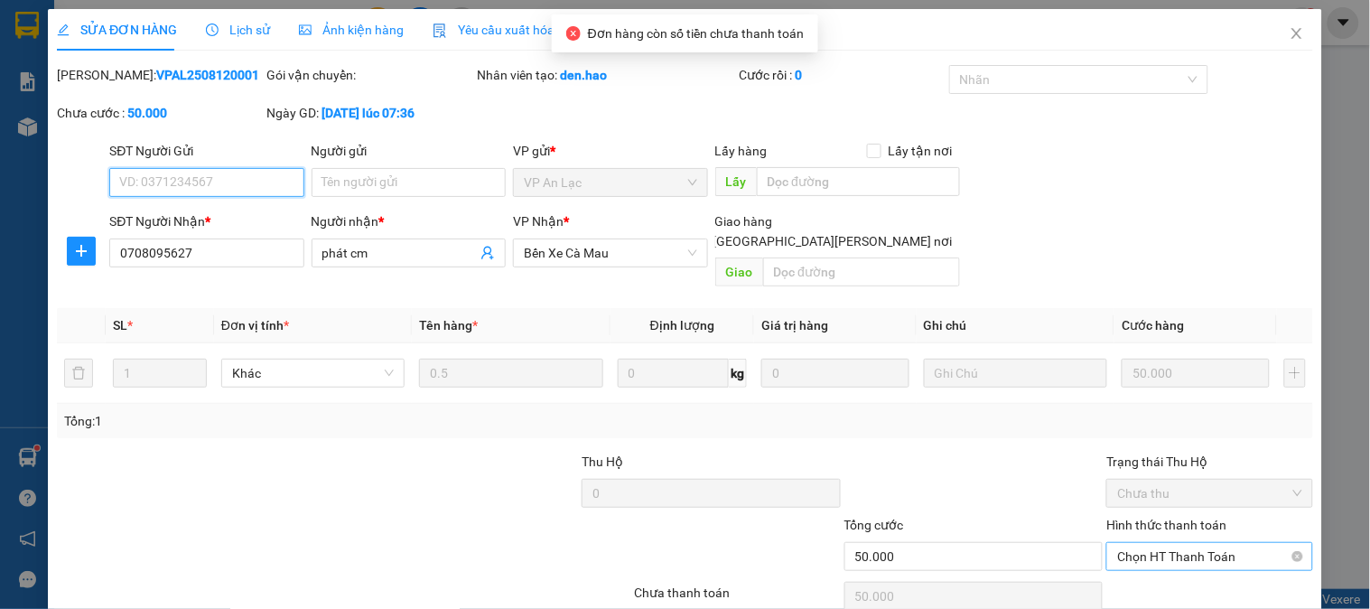
scroll to position [63, 0]
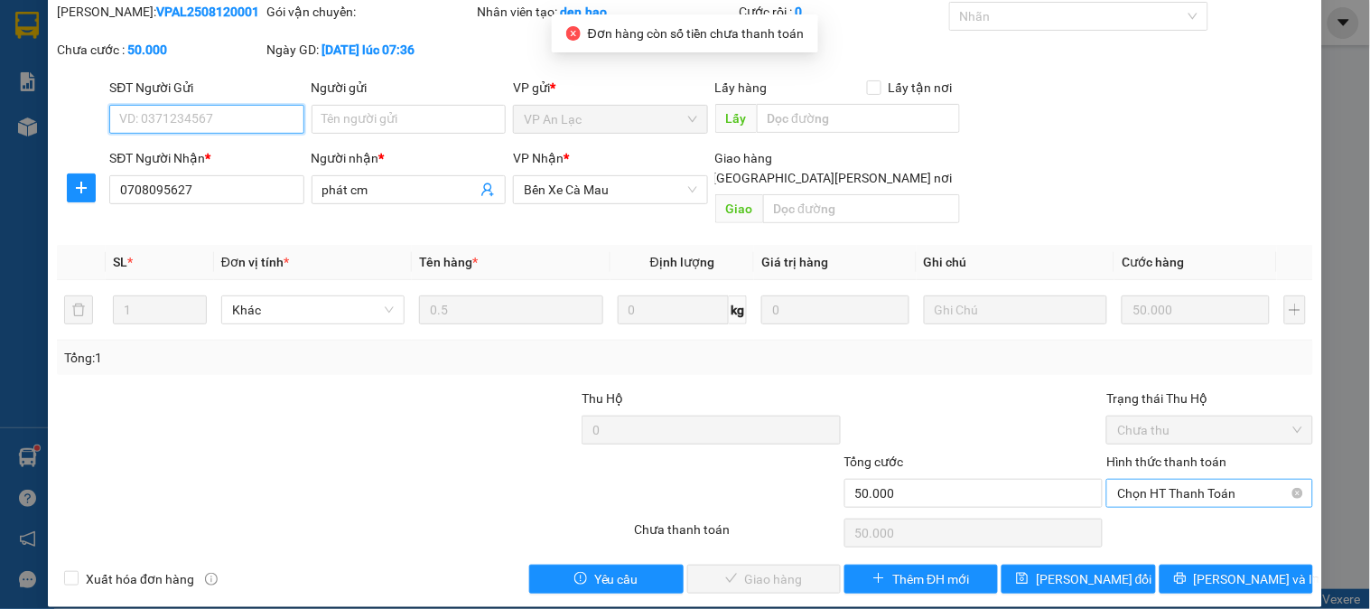
click at [1168, 479] on span "Chọn HT Thanh Toán" at bounding box center [1209, 492] width 184 height 27
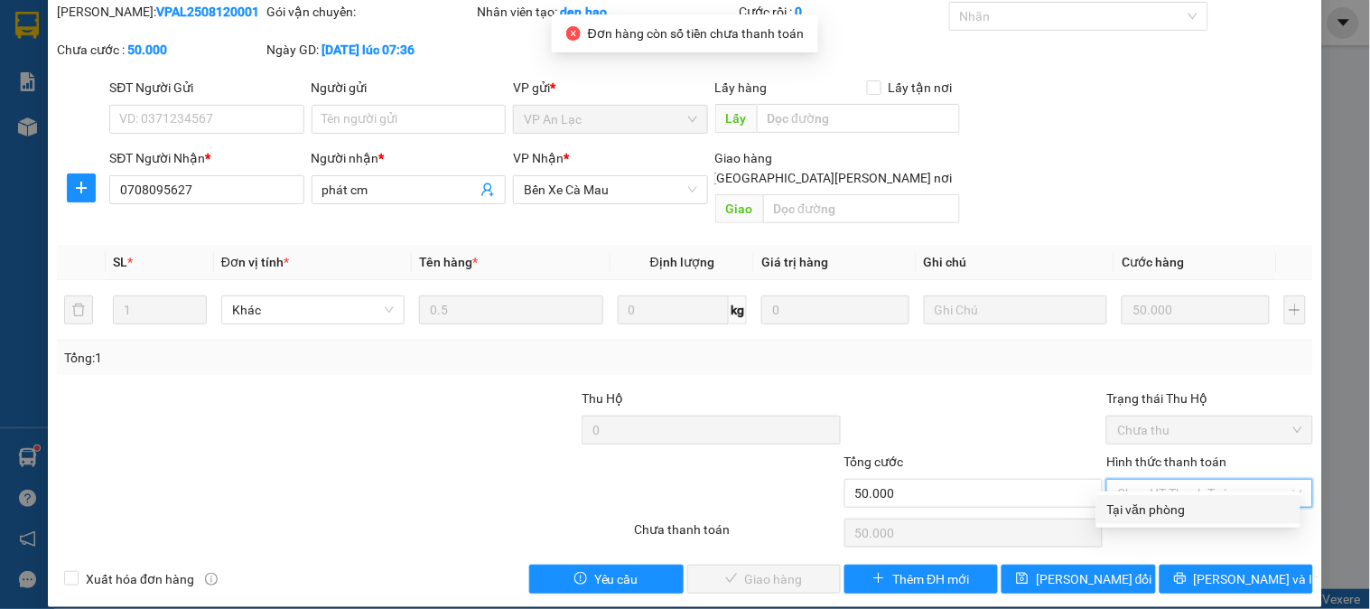
click at [1172, 508] on div "Tại văn phòng" at bounding box center [1198, 509] width 182 height 20
type input "0"
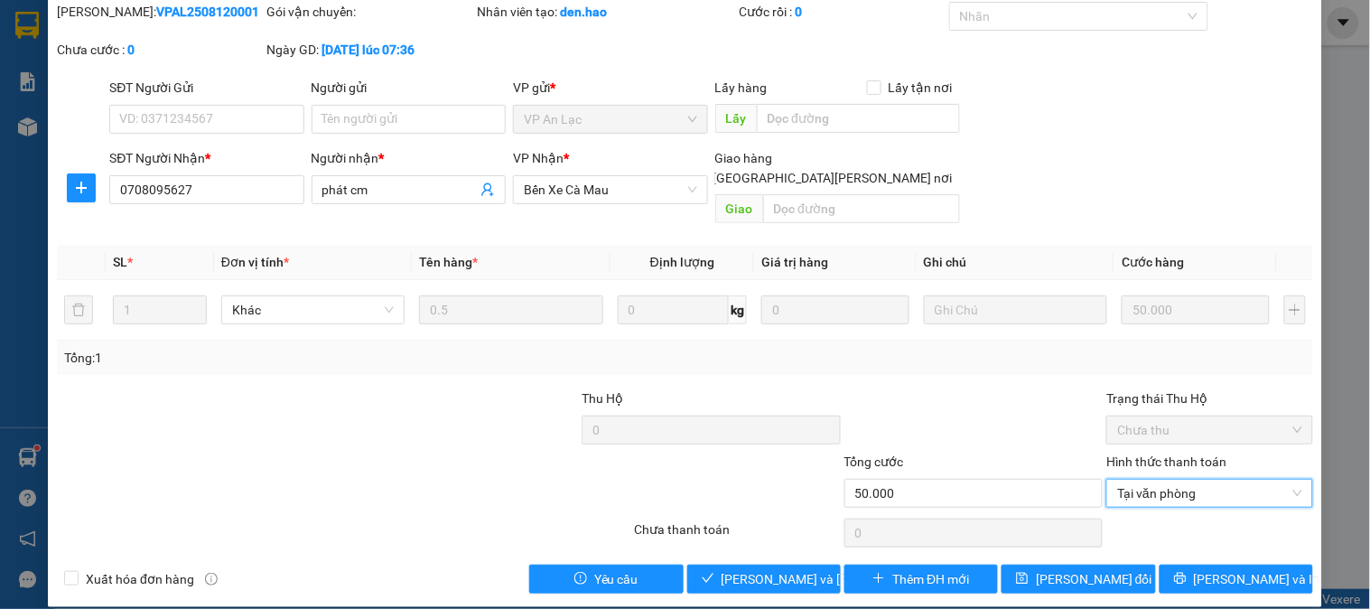
click at [778, 543] on div "Total Paid Fee 0 Total UnPaid Fee 50.000 Cash Collection Total Fee Mã ĐH: VPAL2…" at bounding box center [685, 297] width 1256 height 591
click at [782, 569] on span "[PERSON_NAME] và [PERSON_NAME] hàng" at bounding box center [843, 579] width 244 height 20
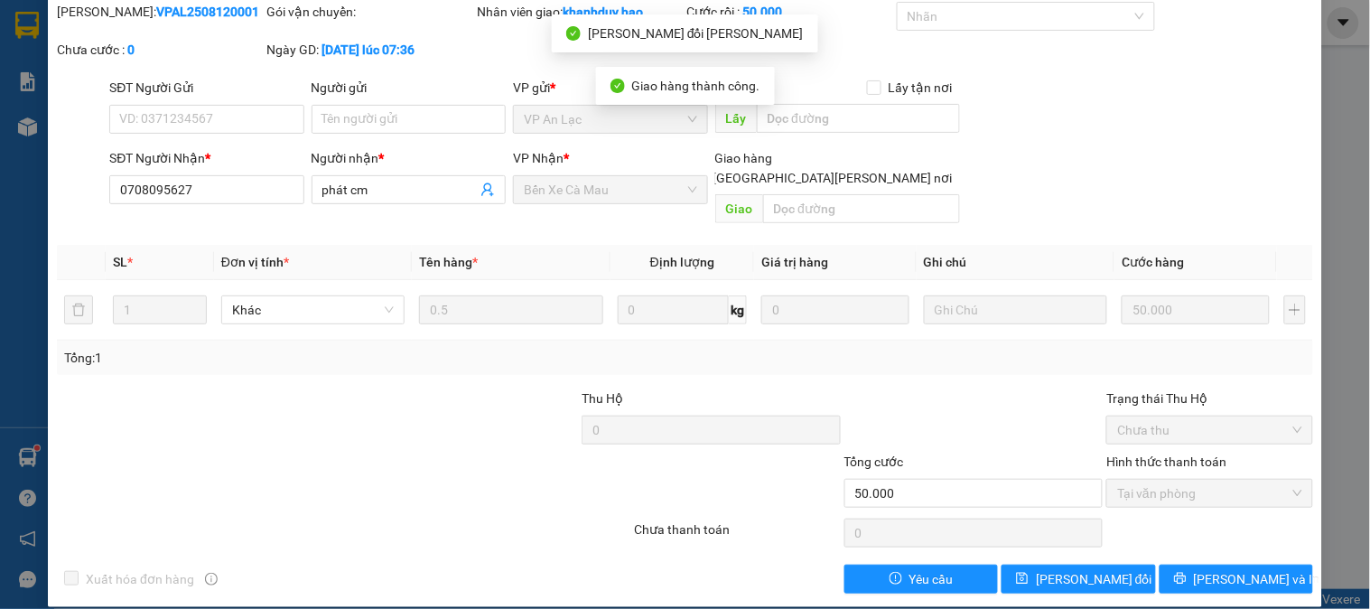
scroll to position [0, 0]
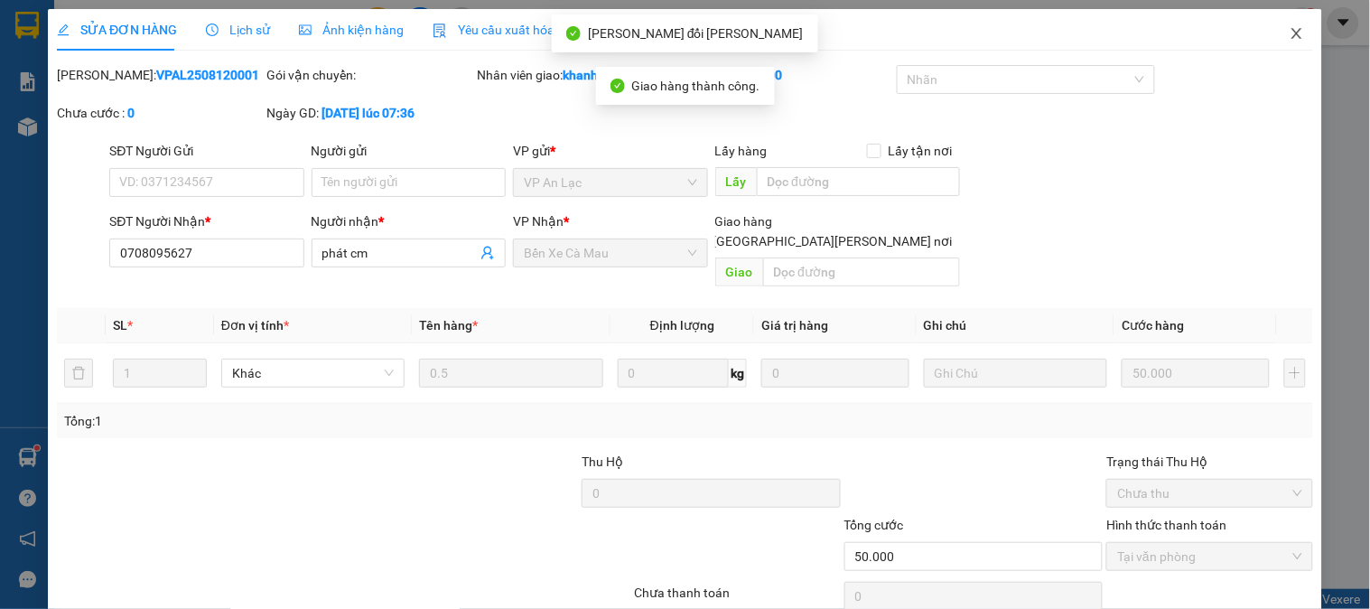
click at [1273, 21] on span "Close" at bounding box center [1296, 34] width 51 height 51
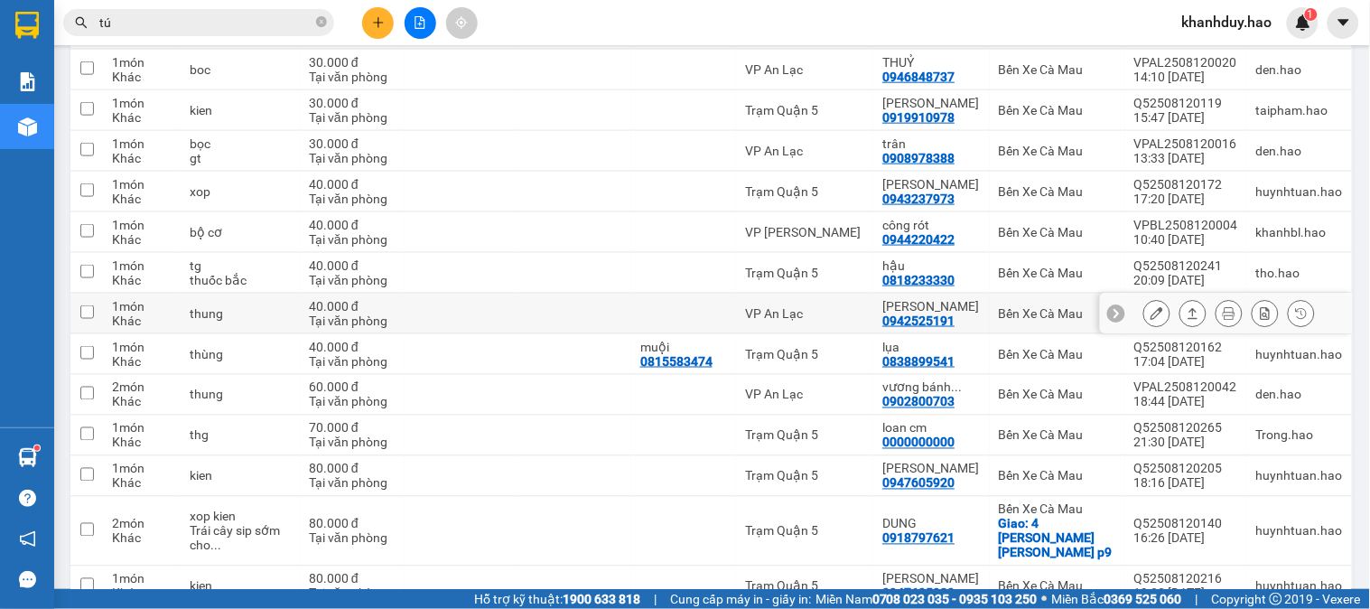
scroll to position [2342, 0]
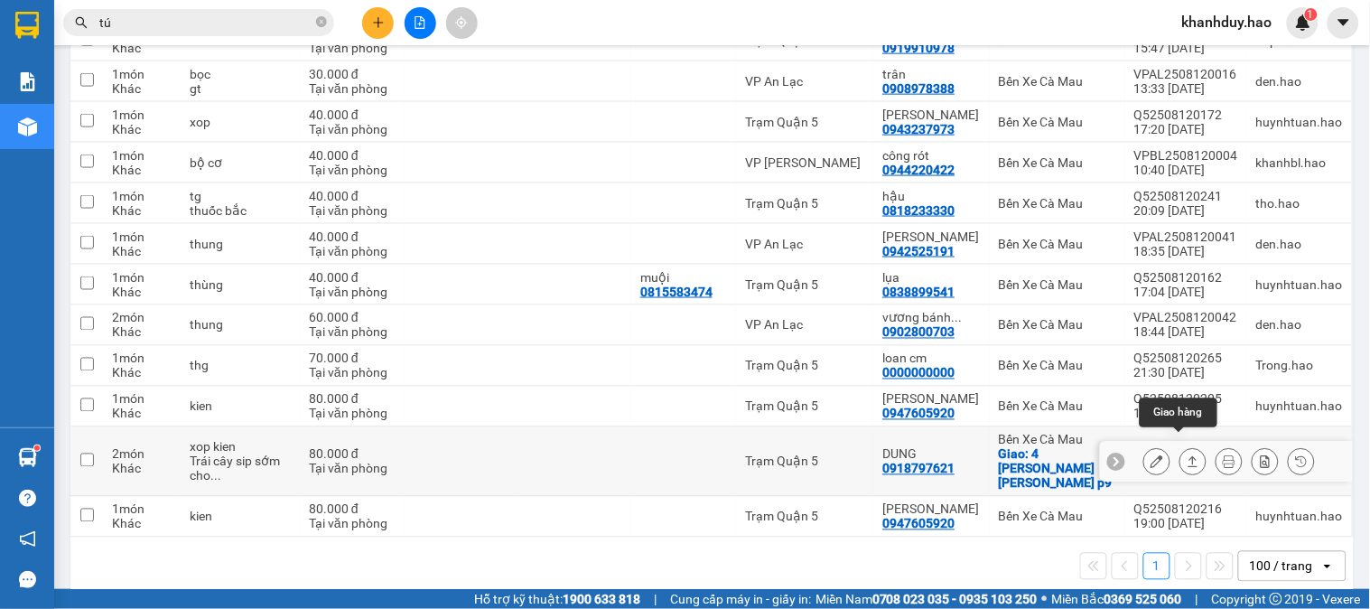
click at [1181, 453] on button at bounding box center [1192, 462] width 25 height 32
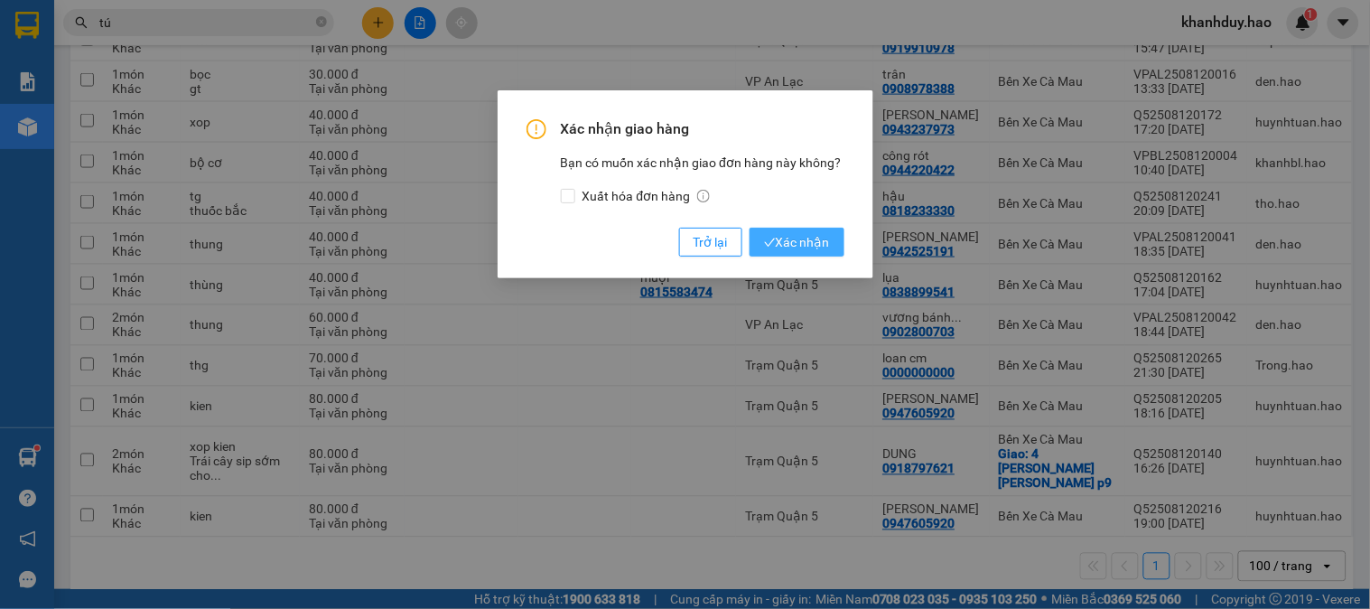
click at [800, 248] on span "Xác nhận" at bounding box center [797, 242] width 66 height 20
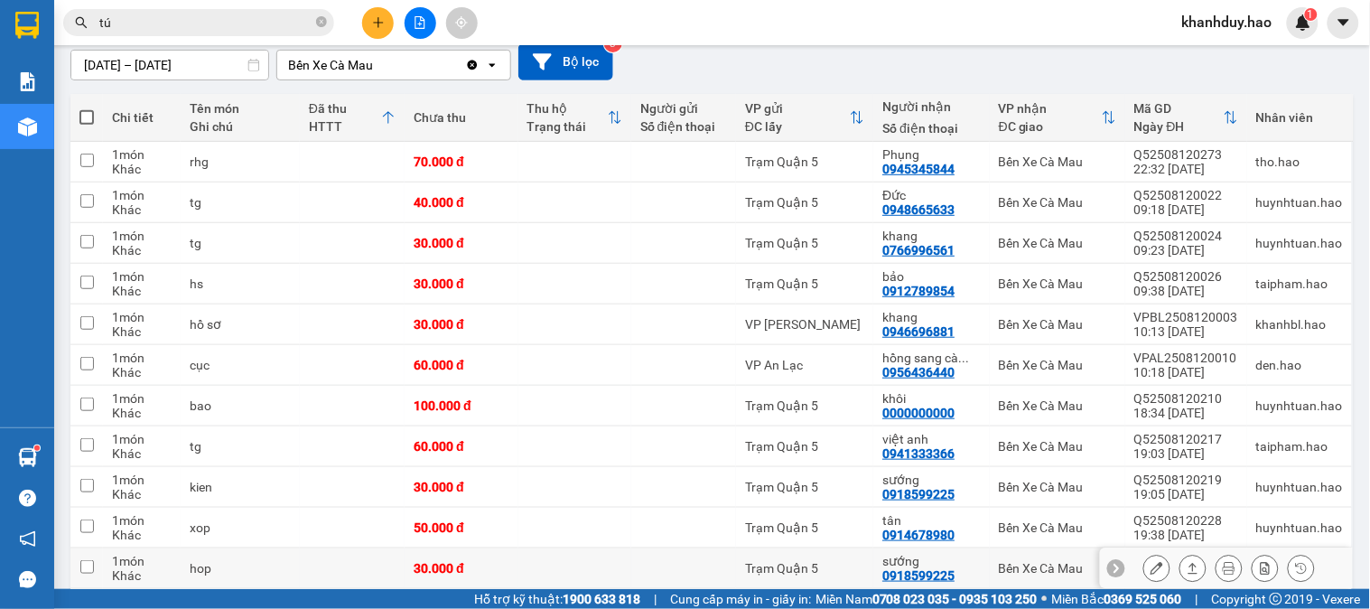
scroll to position [0, 0]
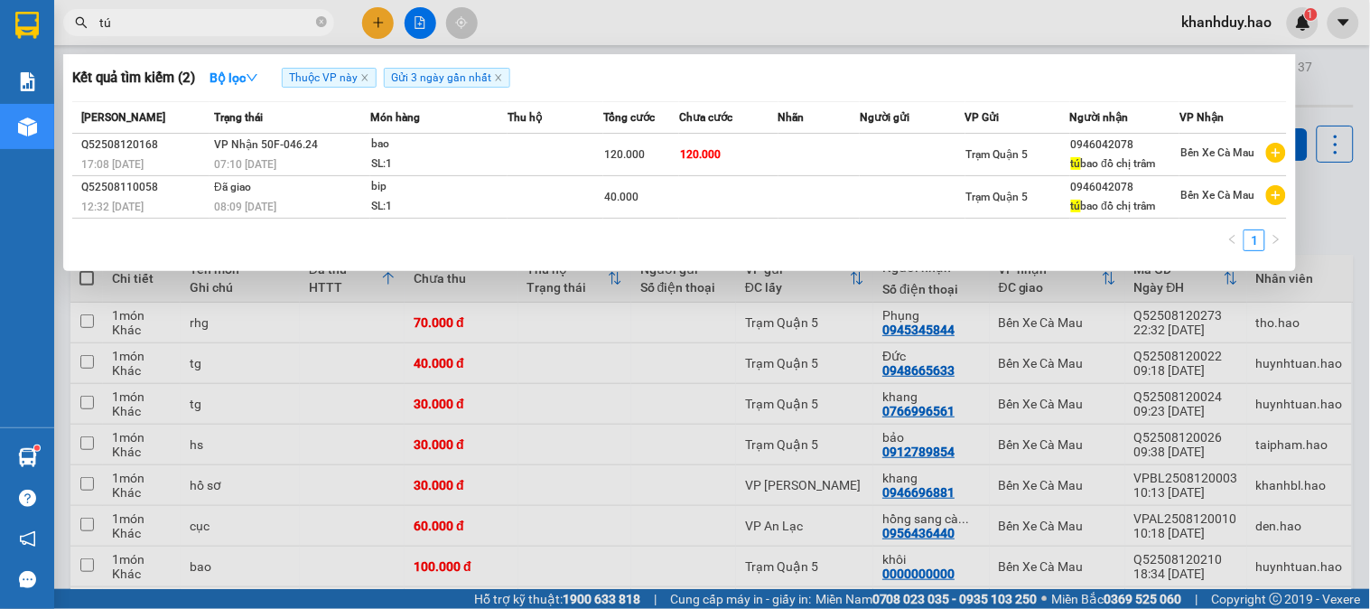
click at [328, 23] on span "tú" at bounding box center [198, 22] width 271 height 27
click at [317, 18] on icon "close-circle" at bounding box center [321, 21] width 11 height 11
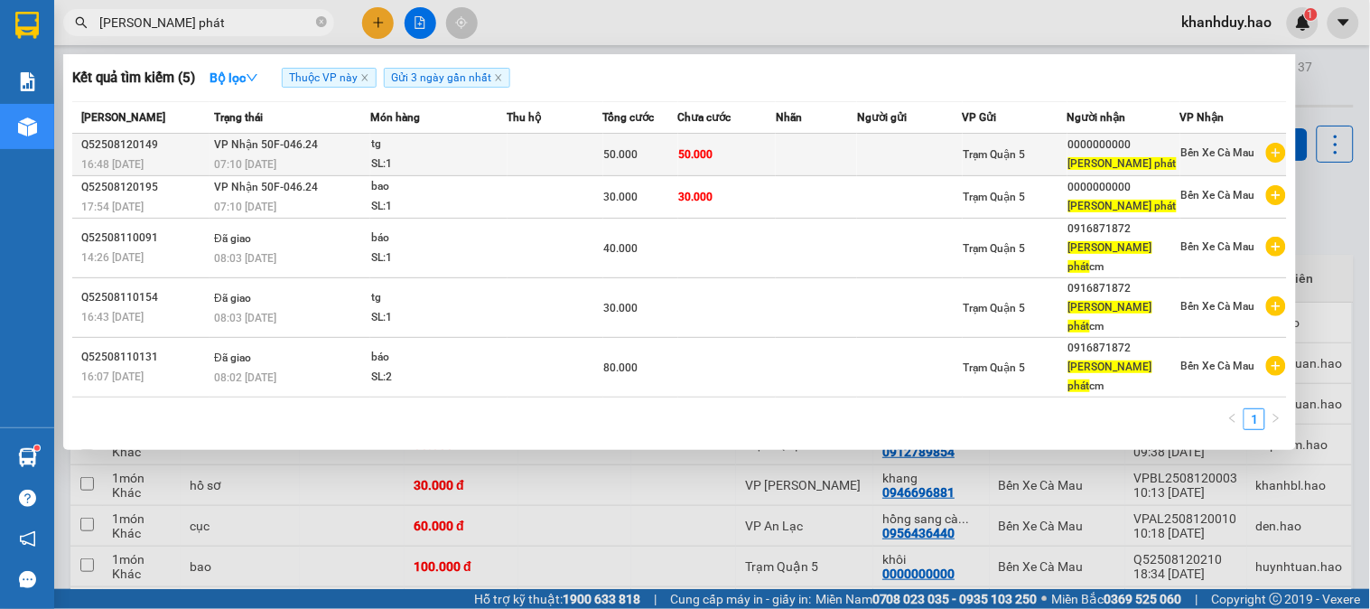
type input "khánh phát"
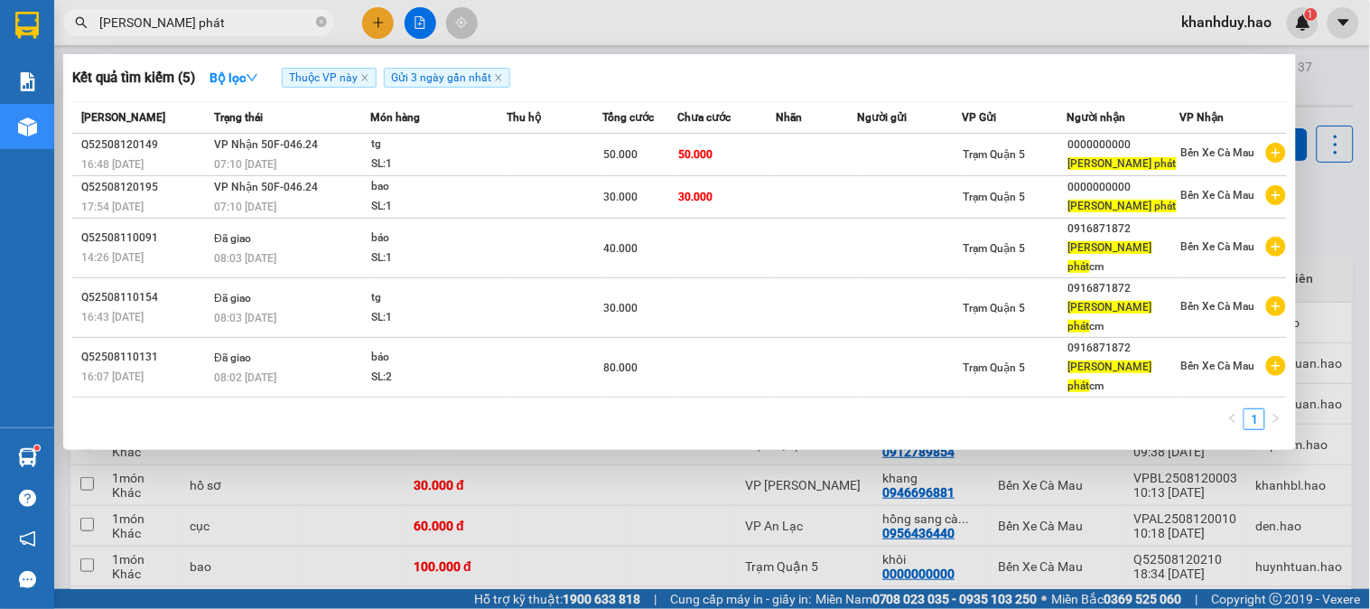
click at [699, 156] on span "50.000" at bounding box center [696, 154] width 34 height 13
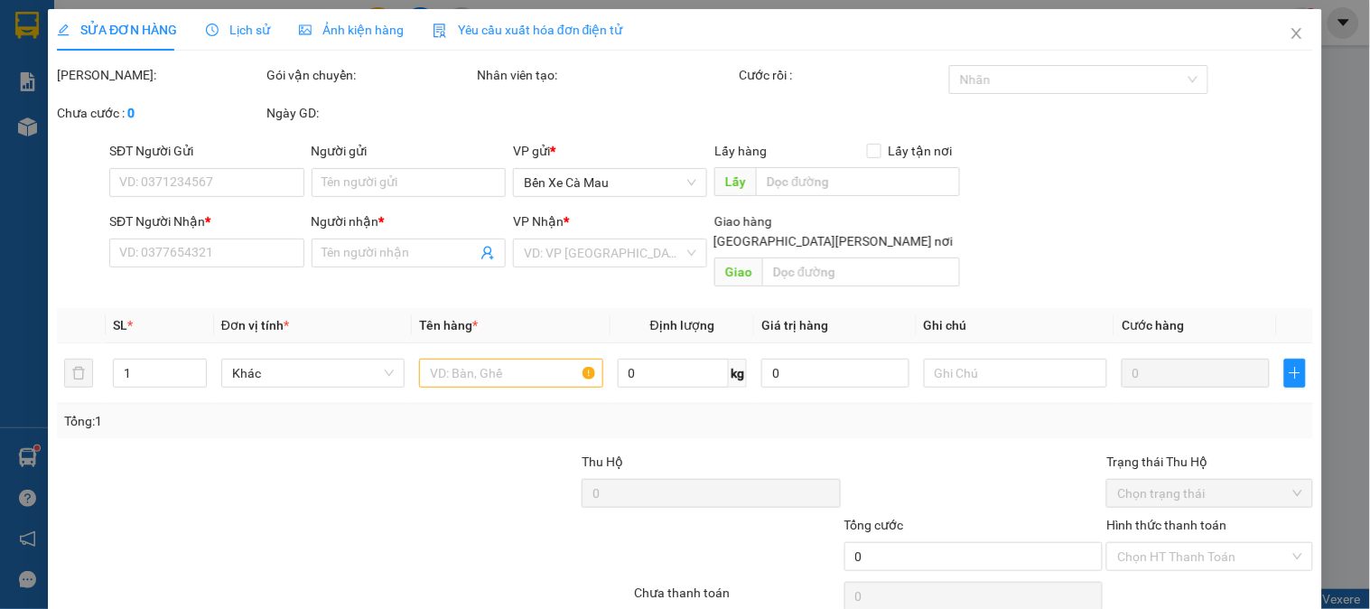
type input "0000000000"
type input "[PERSON_NAME] phát"
type input "50.000"
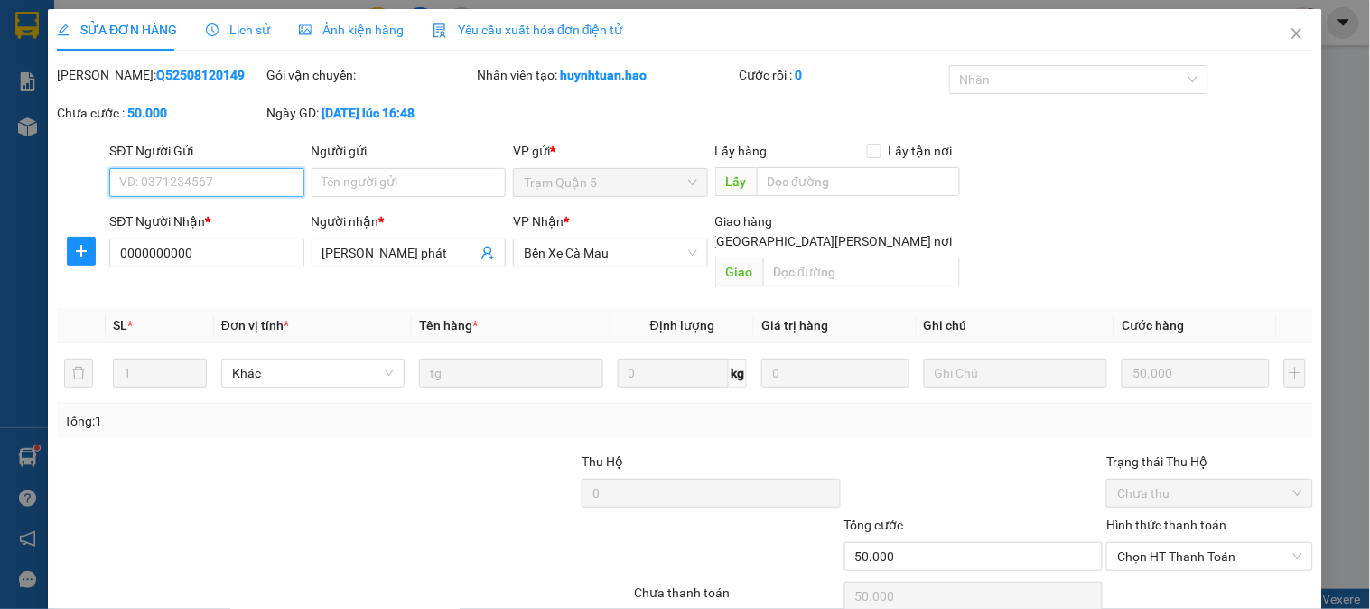
click at [348, 39] on div "Ảnh kiện hàng" at bounding box center [351, 30] width 105 height 20
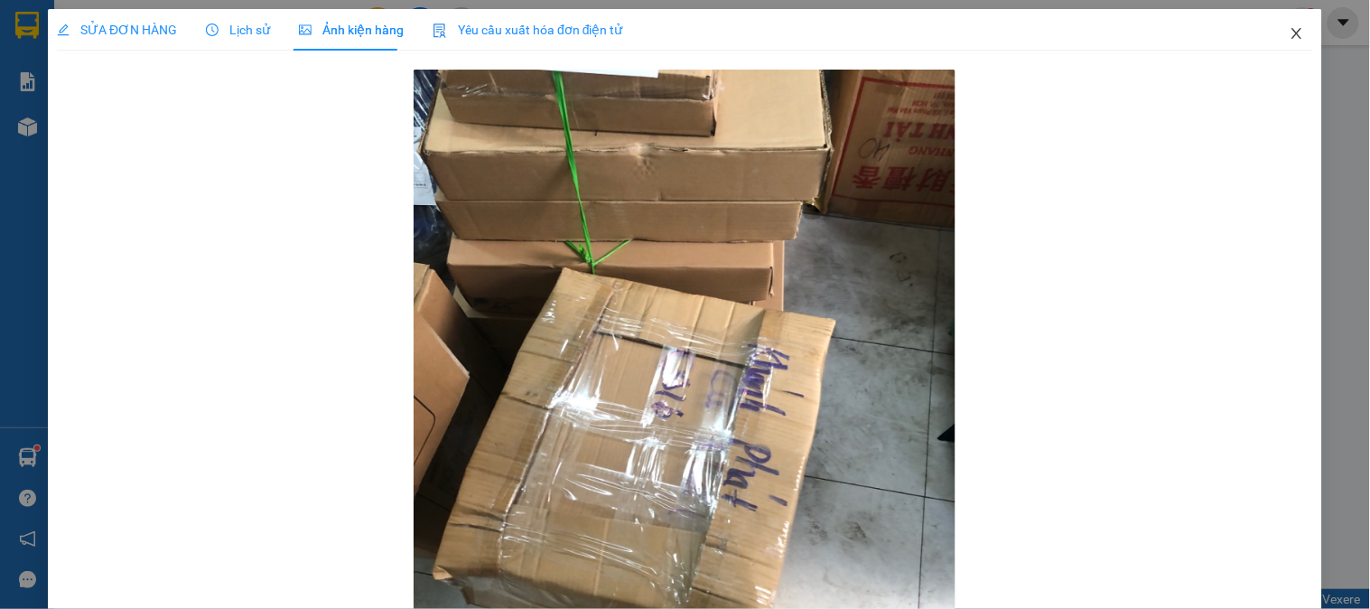
click at [1289, 37] on icon "close" at bounding box center [1296, 33] width 14 height 14
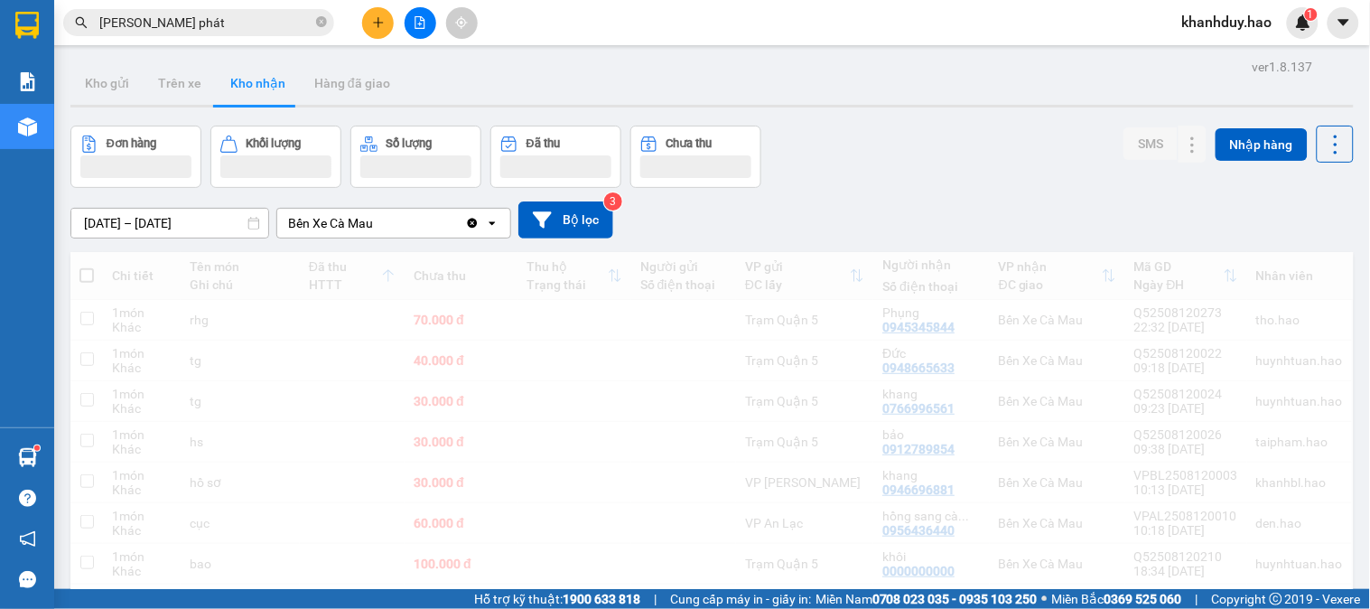
click at [262, 24] on input "khánh phát" at bounding box center [205, 23] width 213 height 20
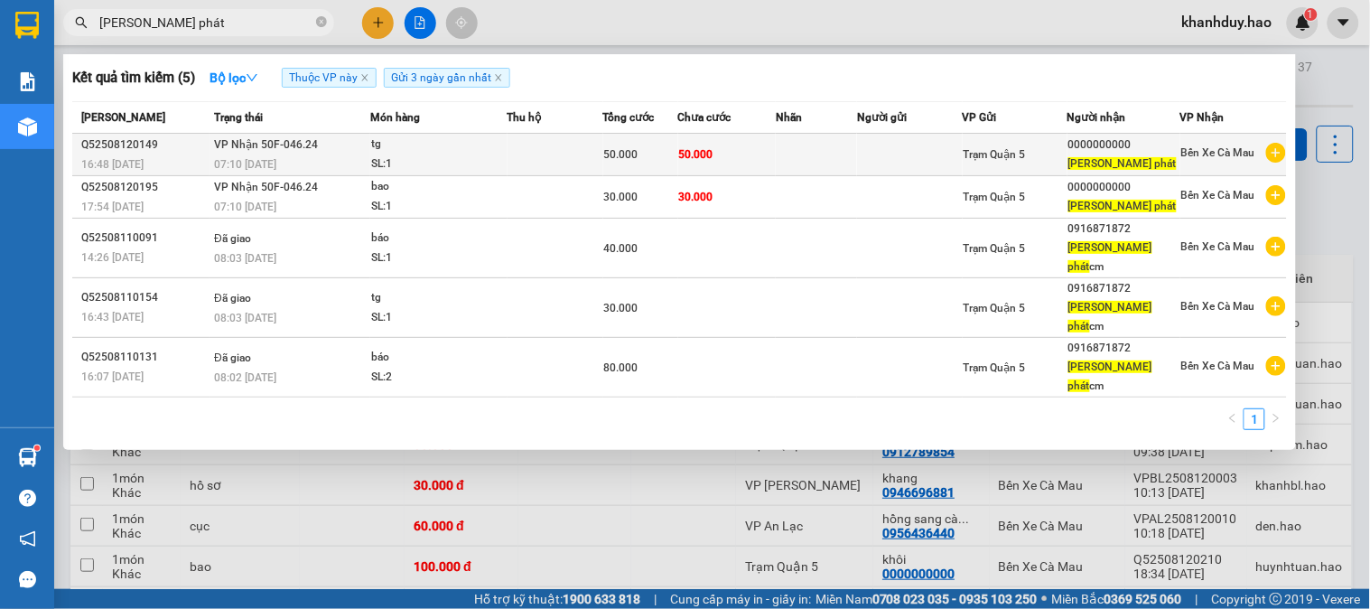
drag, startPoint x: 779, startPoint y: 156, endPoint x: 763, endPoint y: 156, distance: 16.3
click at [763, 156] on tr "Q52508120149 16:48 - 12/08 VP Nhận 50F-046.24 07:10 - 13/08 tg SL: 1 50.000 50.…" at bounding box center [679, 155] width 1214 height 42
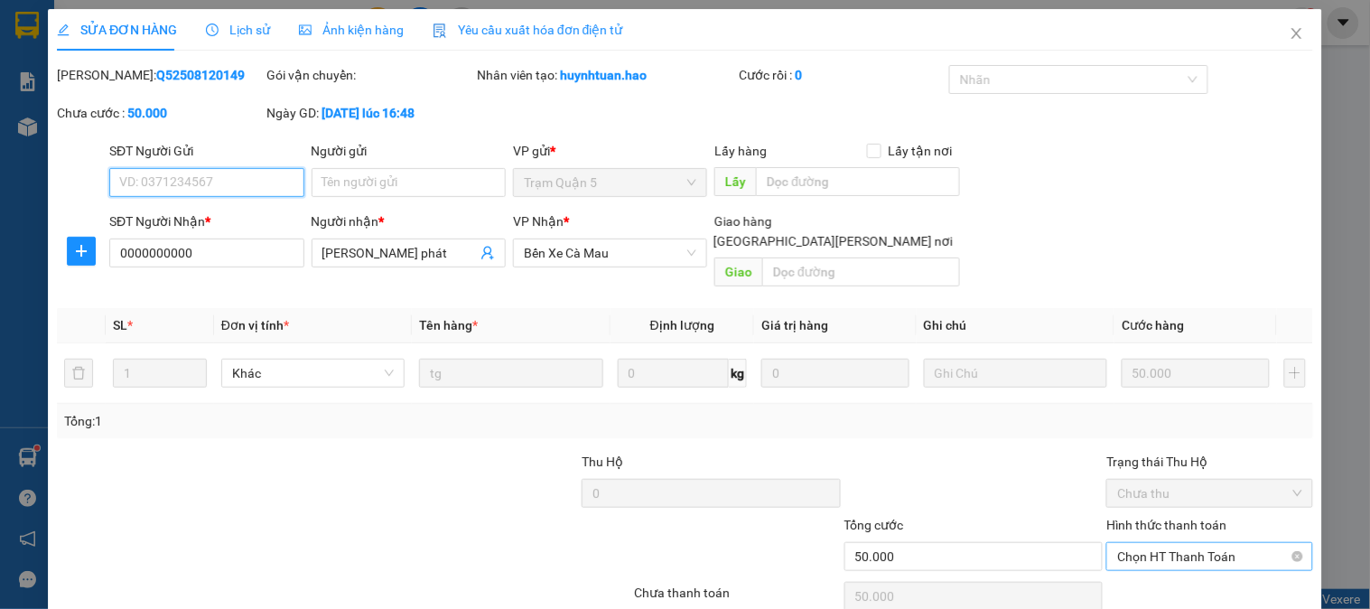
scroll to position [63, 0]
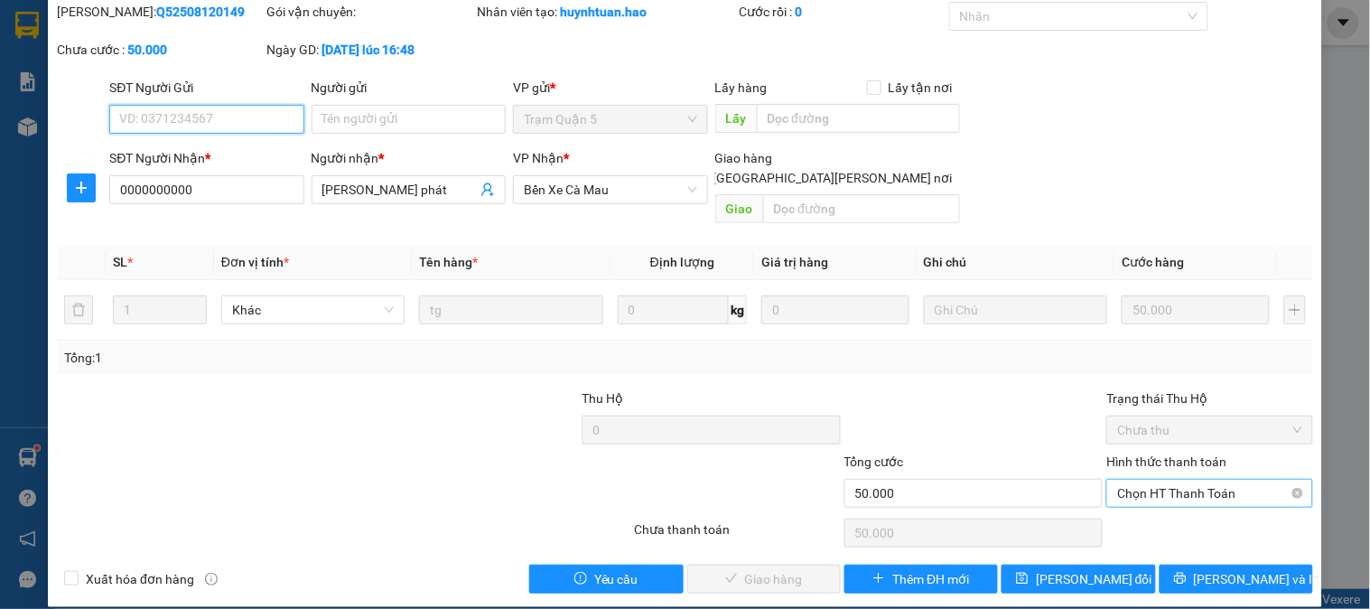
click at [1162, 482] on span "Chọn HT Thanh Toán" at bounding box center [1209, 492] width 184 height 27
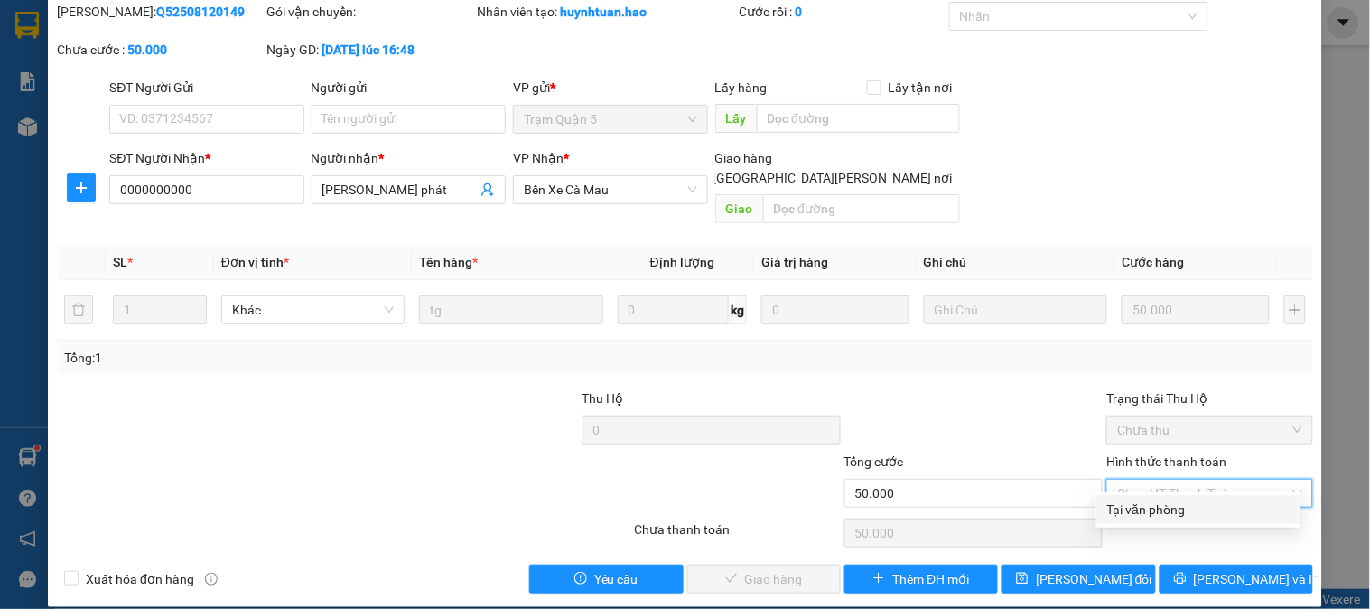
drag, startPoint x: 1161, startPoint y: 512, endPoint x: 1066, endPoint y: 539, distance: 98.6
click at [1159, 512] on div "Tại văn phòng" at bounding box center [1198, 509] width 182 height 20
type input "0"
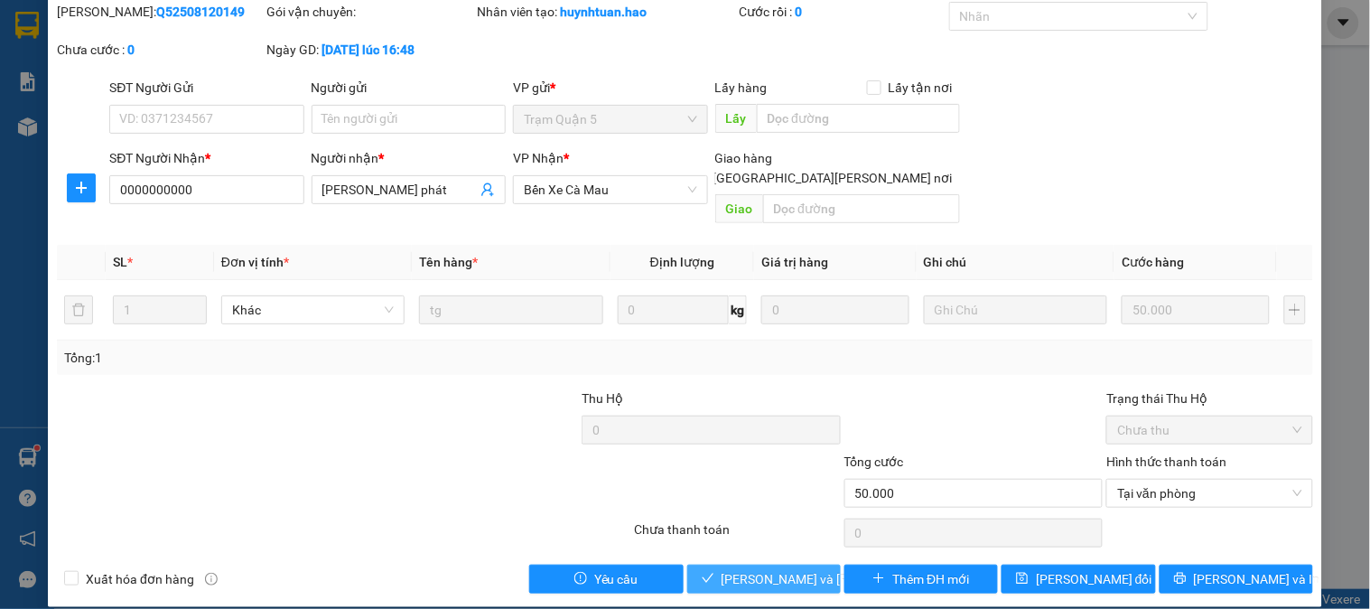
click at [741, 569] on span "[PERSON_NAME] và [PERSON_NAME] hàng" at bounding box center [843, 579] width 244 height 20
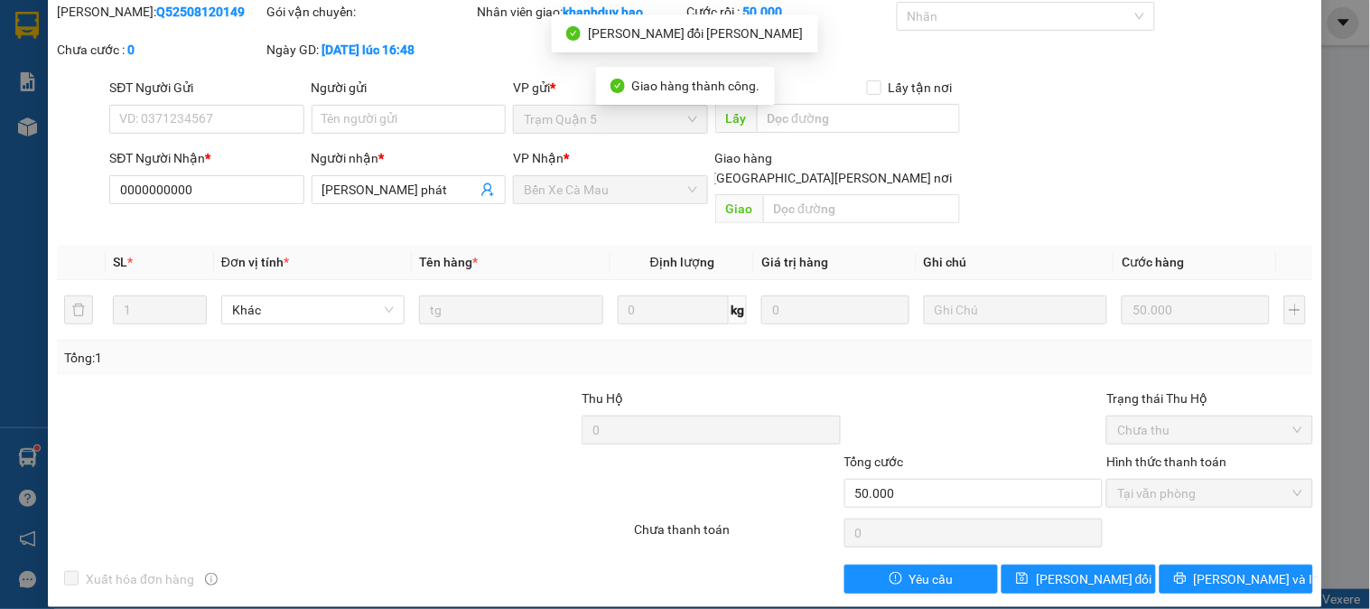
scroll to position [0, 0]
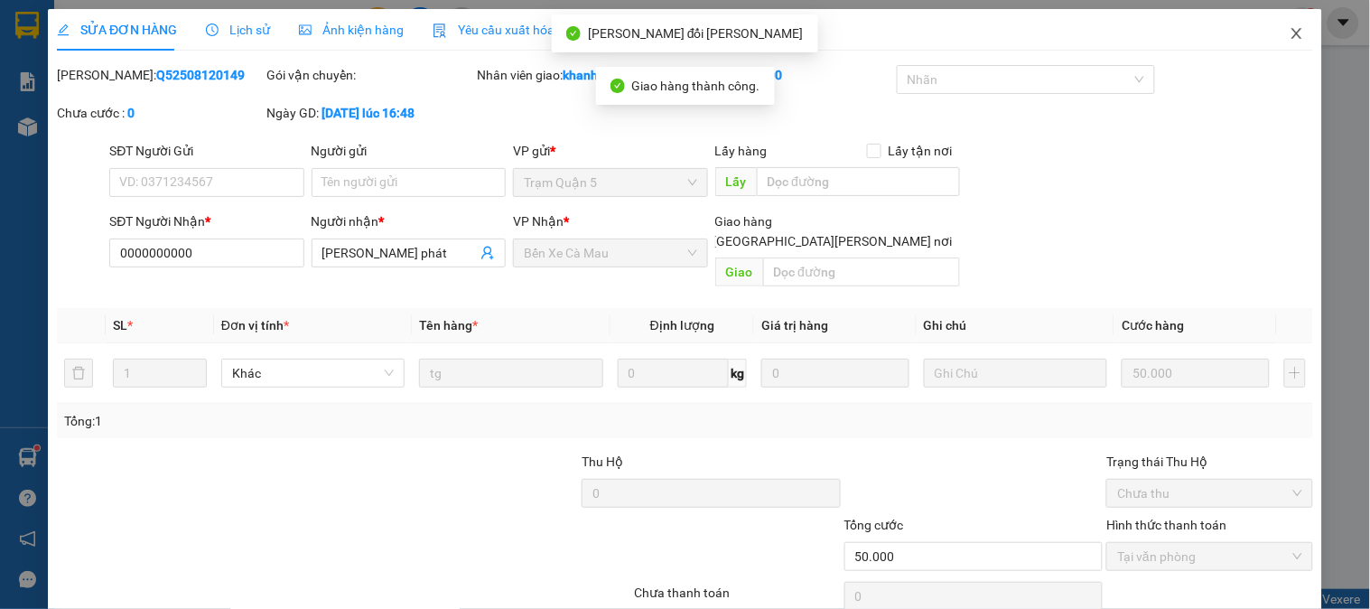
click at [1289, 39] on icon "close" at bounding box center [1296, 33] width 14 height 14
click at [325, 39] on div "Kết quả tìm kiếm ( 5 ) Bộ lọc Thuộc VP này Gửi 3 ngày gần nhất Mã ĐH Trạng thái…" at bounding box center [685, 22] width 1370 height 45
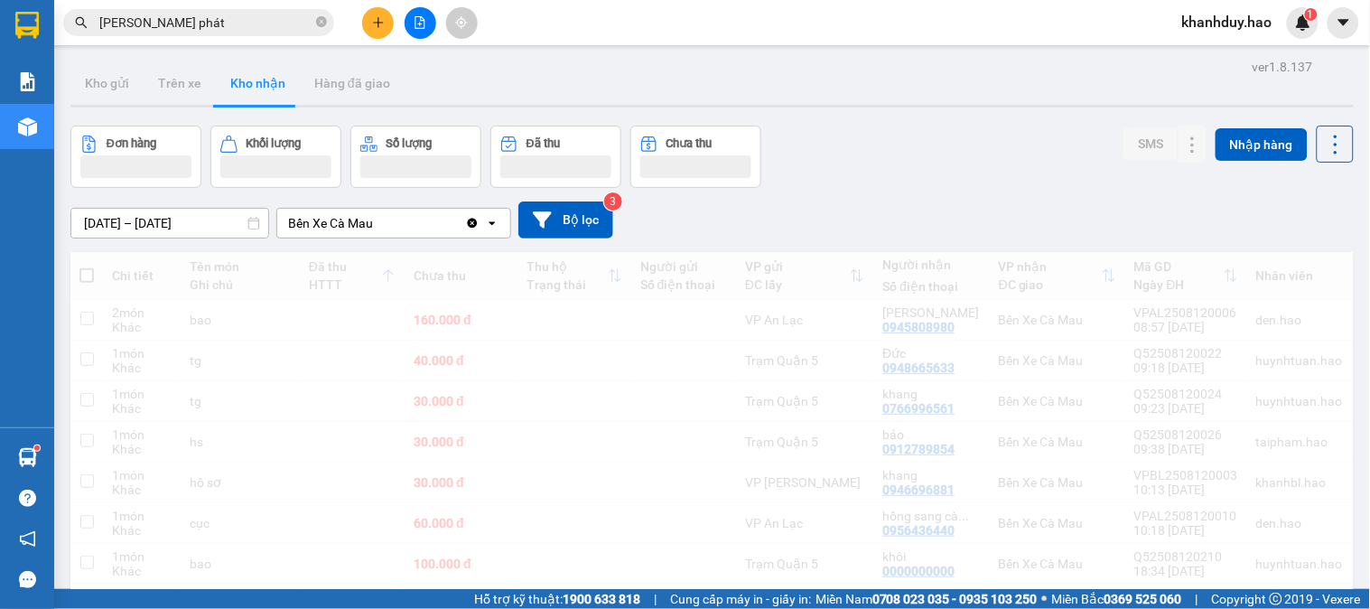
click at [272, 23] on input "khánh phát" at bounding box center [205, 23] width 213 height 20
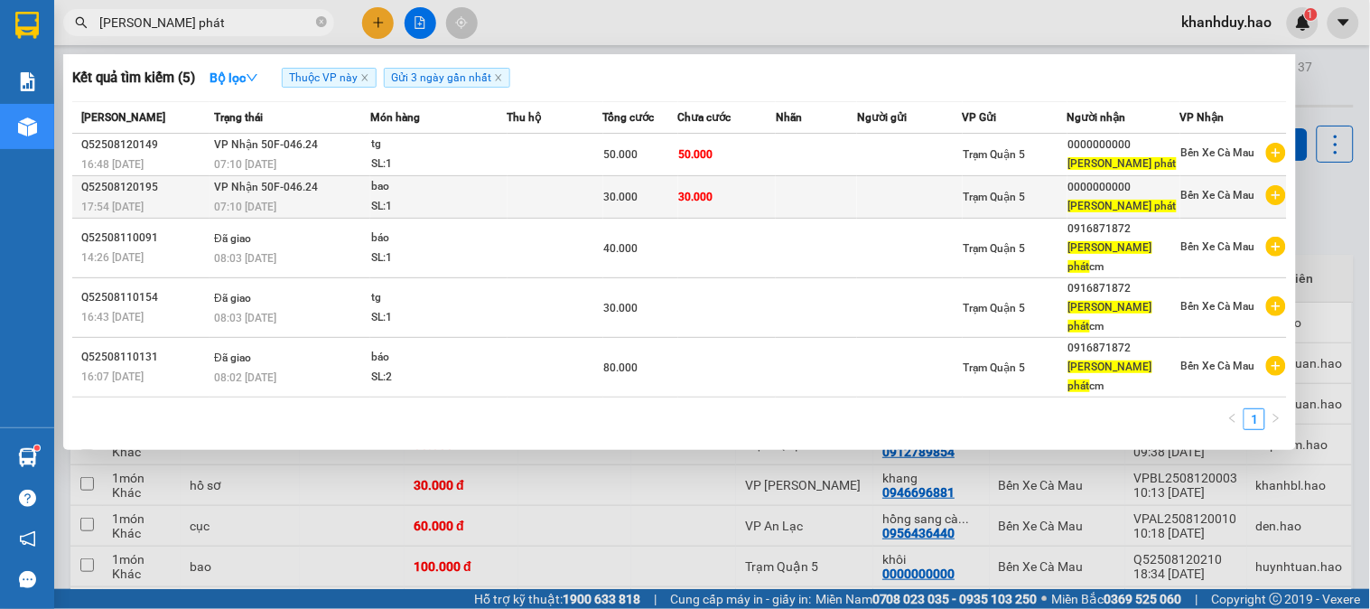
click at [718, 194] on td "30.000" at bounding box center [727, 197] width 98 height 42
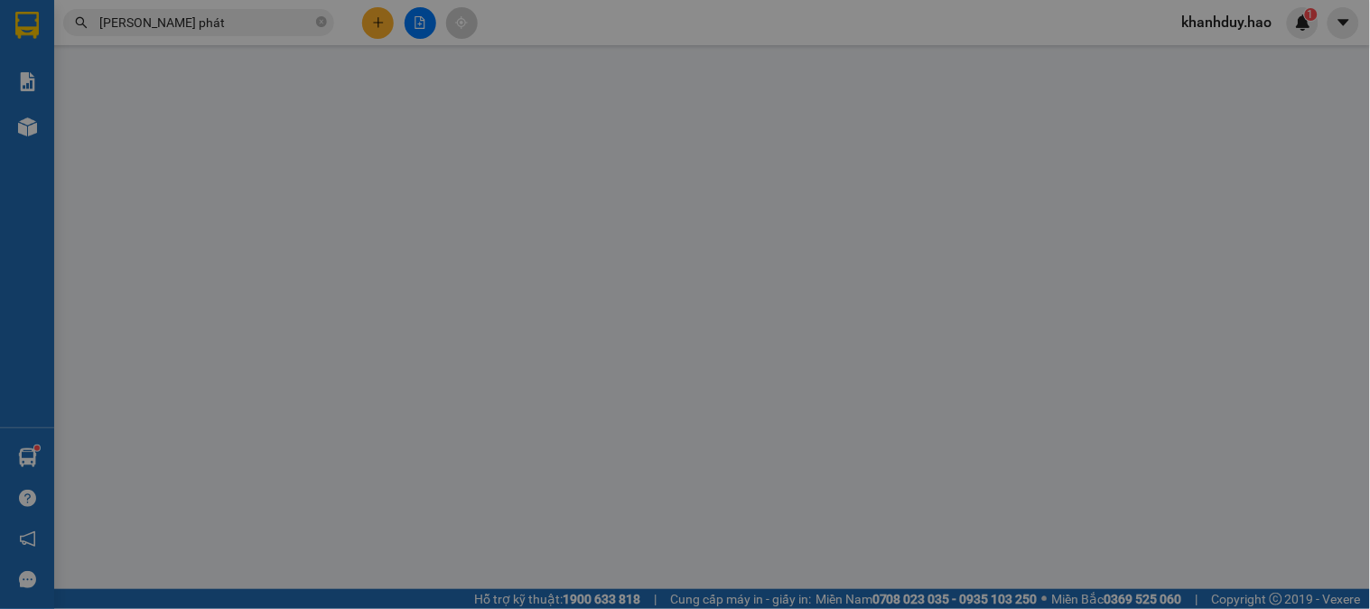
type input "0000000000"
type input "khánh phát"
type input "30.000"
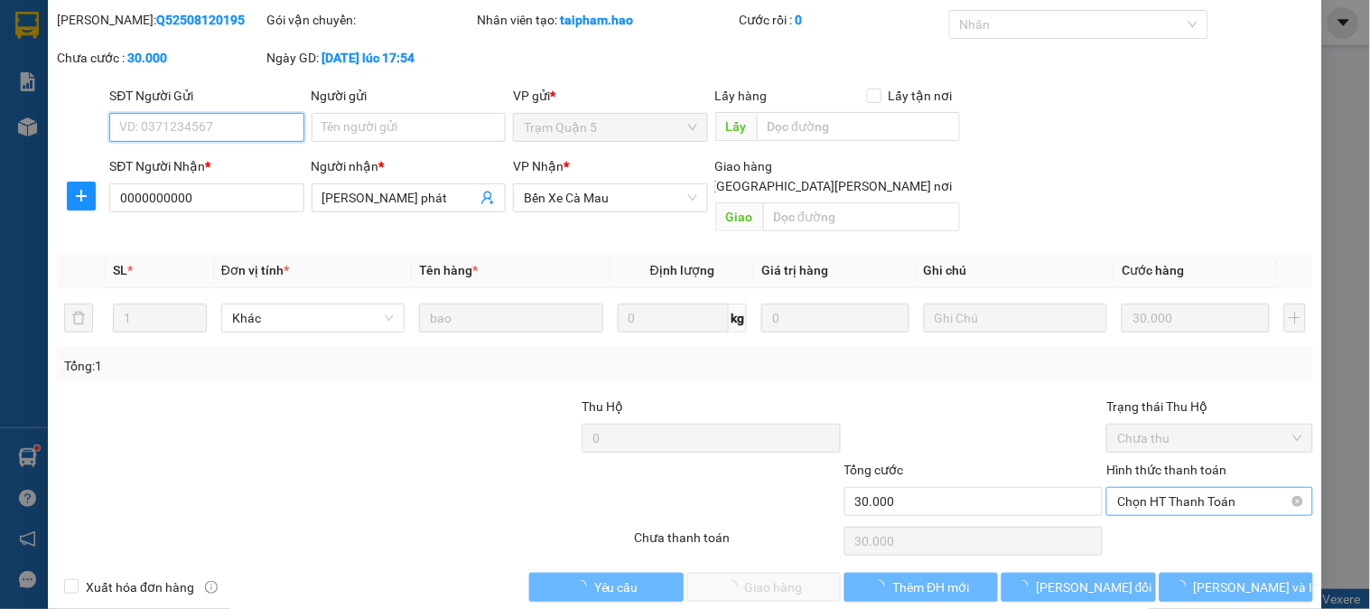
scroll to position [63, 0]
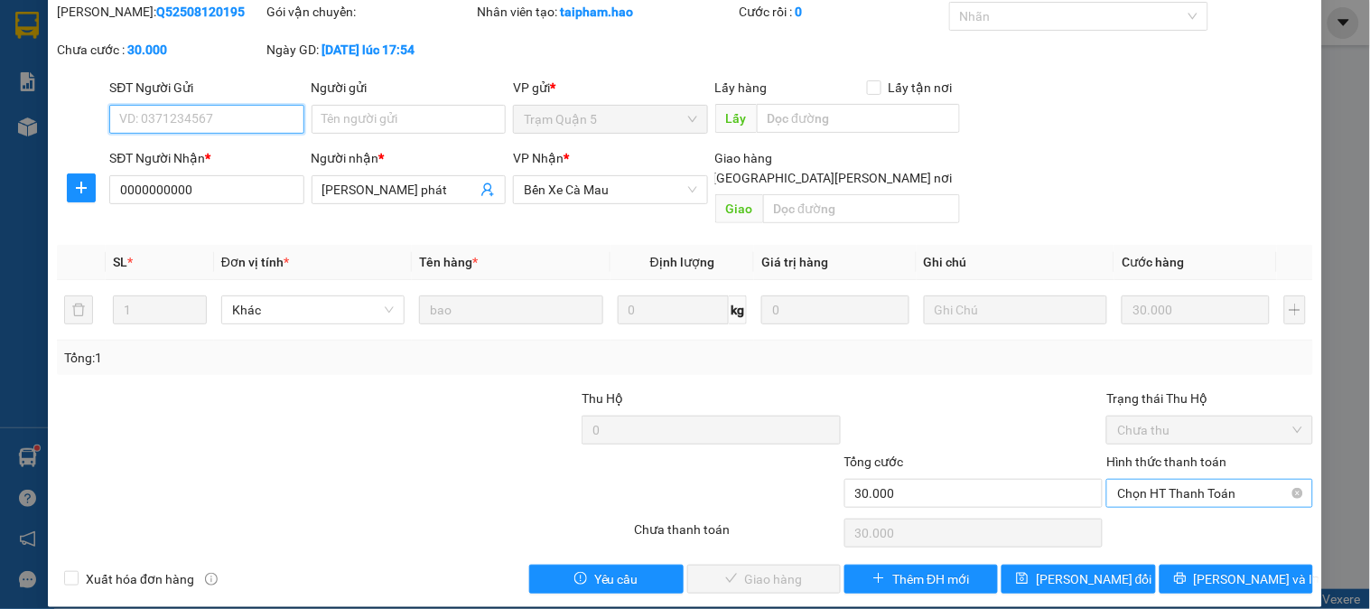
click at [1167, 479] on span "Chọn HT Thanh Toán" at bounding box center [1209, 492] width 184 height 27
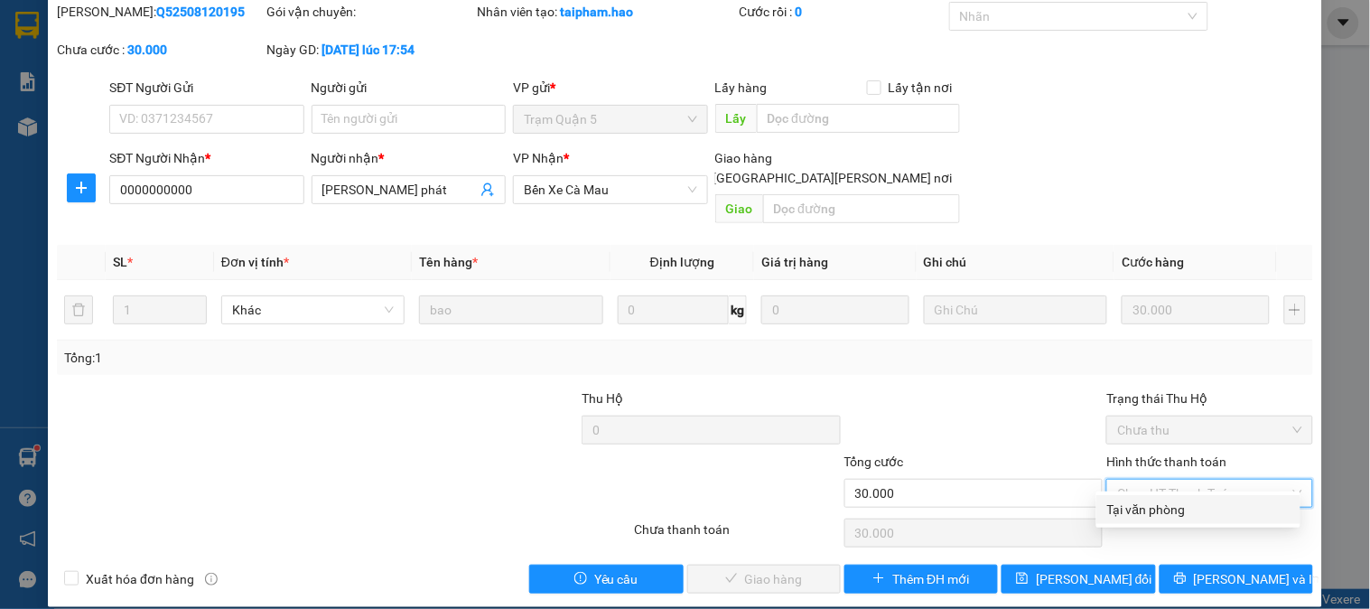
click at [1167, 493] on div "Total Paid Fee 0 Total UnPaid Fee 30.000 Cash Collection Total Fee Mã ĐH: Q5250…" at bounding box center [685, 297] width 1256 height 591
click at [1106, 479] on div "Chọn HT Thanh Toán" at bounding box center [1209, 493] width 206 height 29
drag, startPoint x: 1147, startPoint y: 509, endPoint x: 836, endPoint y: 549, distance: 313.1
click at [1147, 511] on div "Tại văn phòng" at bounding box center [1198, 509] width 182 height 20
type input "0"
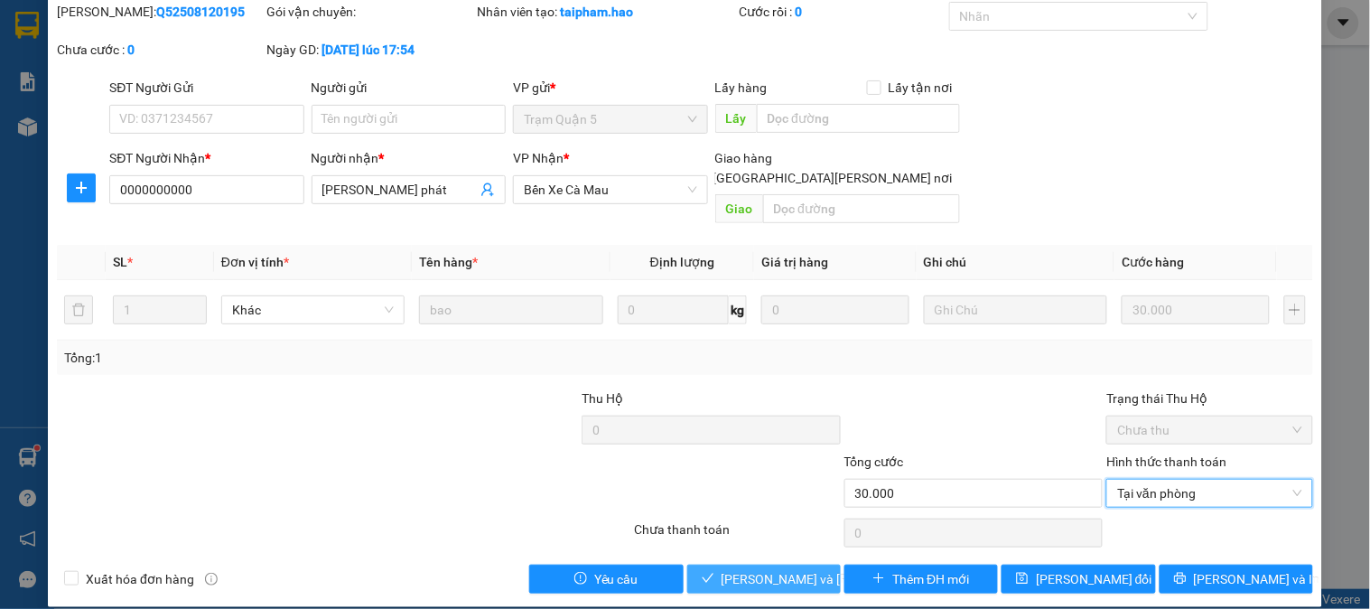
click at [769, 569] on span "[PERSON_NAME] và [PERSON_NAME] hàng" at bounding box center [843, 579] width 244 height 20
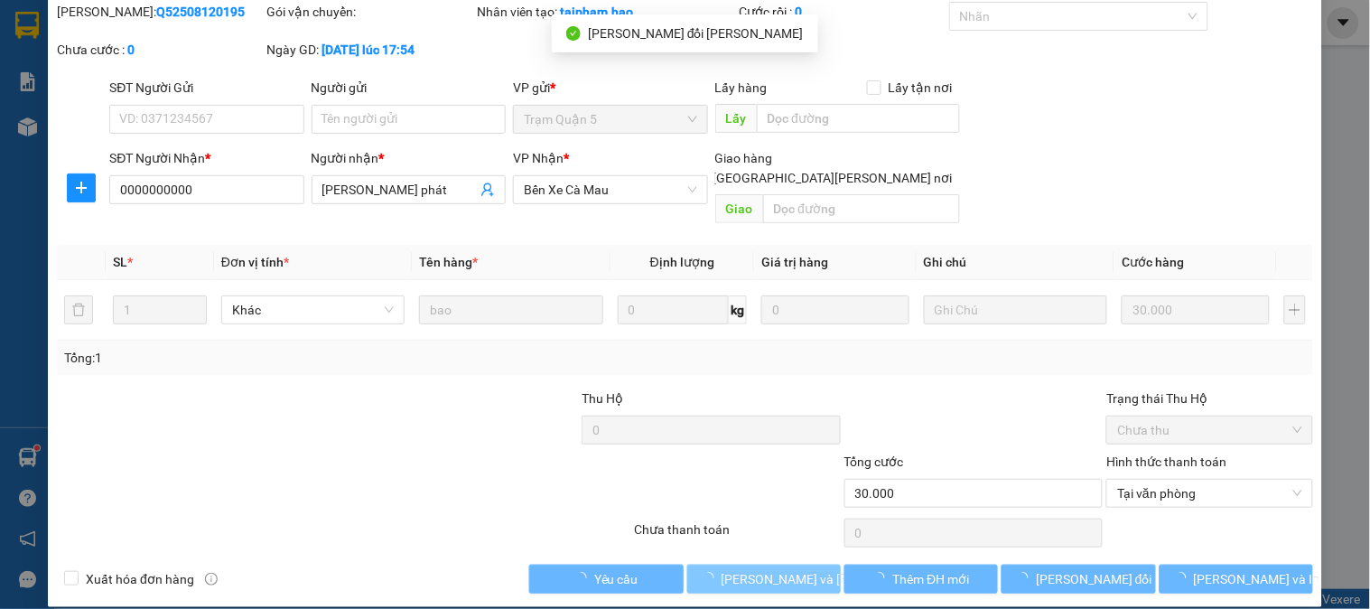
scroll to position [0, 0]
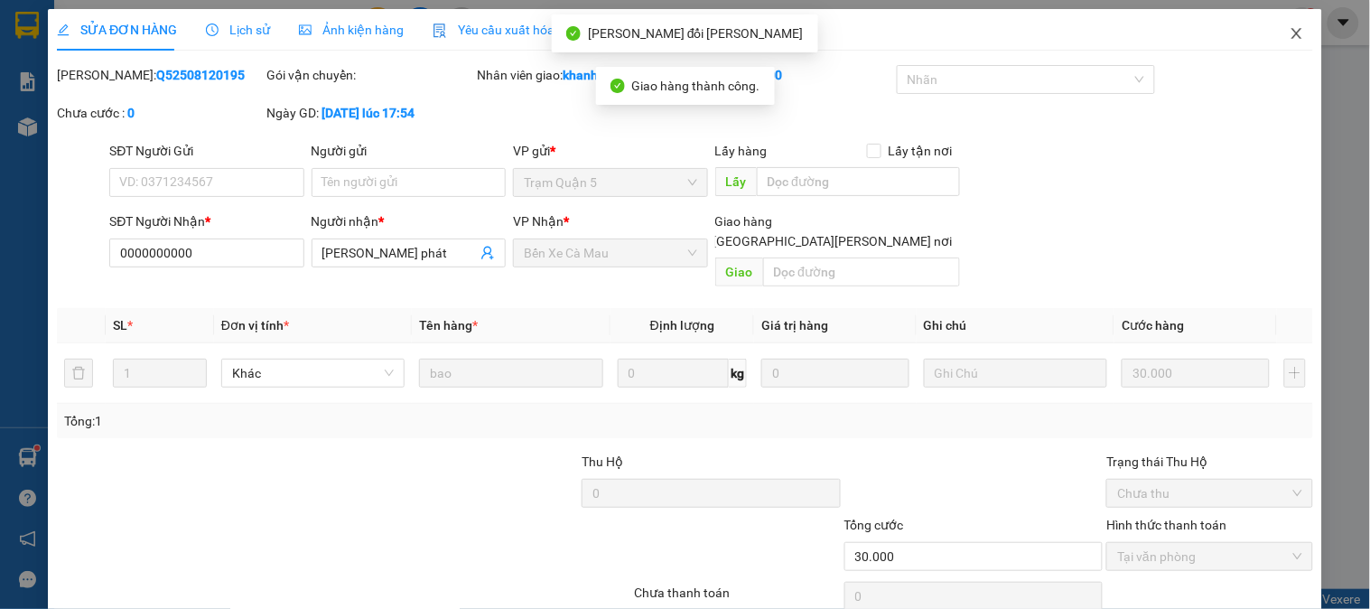
click at [1289, 28] on icon "close" at bounding box center [1296, 33] width 14 height 14
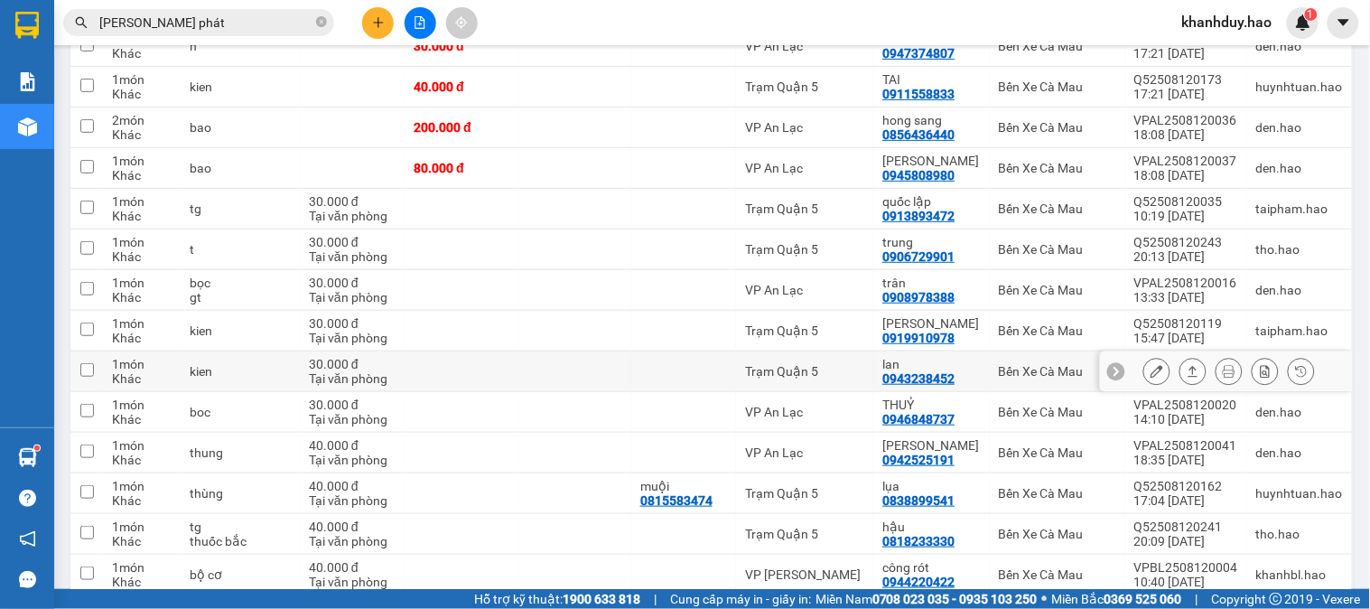
scroll to position [2006, 0]
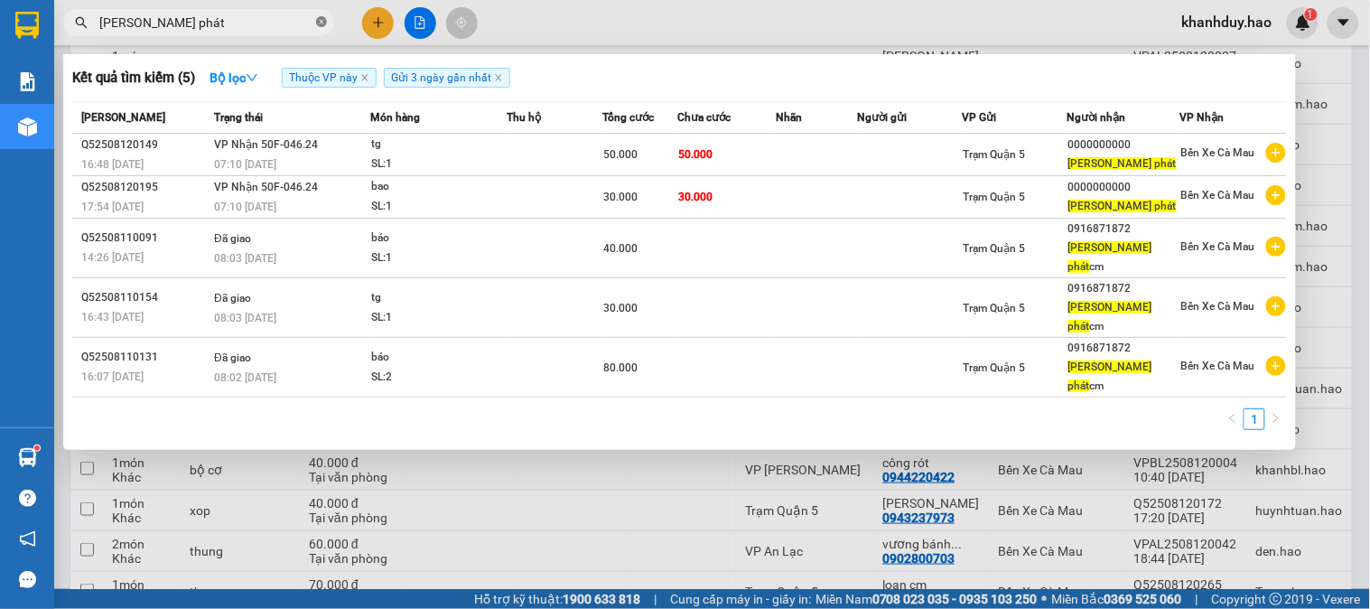
click at [319, 22] on icon "close-circle" at bounding box center [321, 21] width 11 height 11
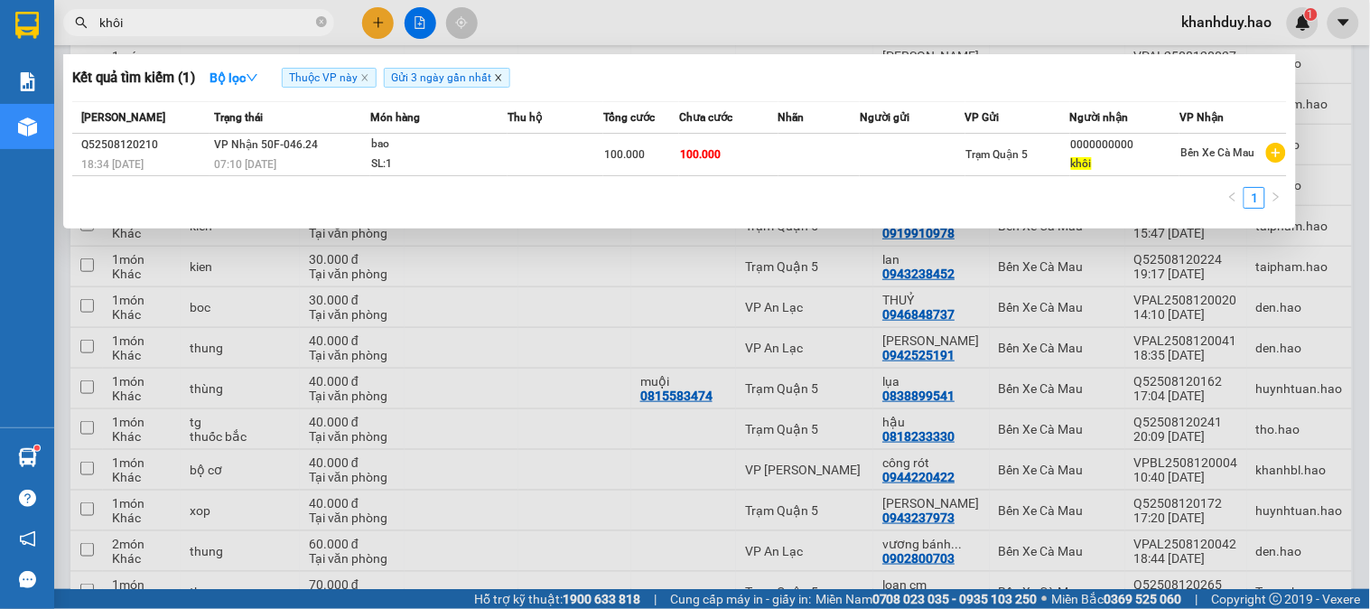
type input "khôi"
click at [495, 75] on icon "close" at bounding box center [498, 78] width 6 height 6
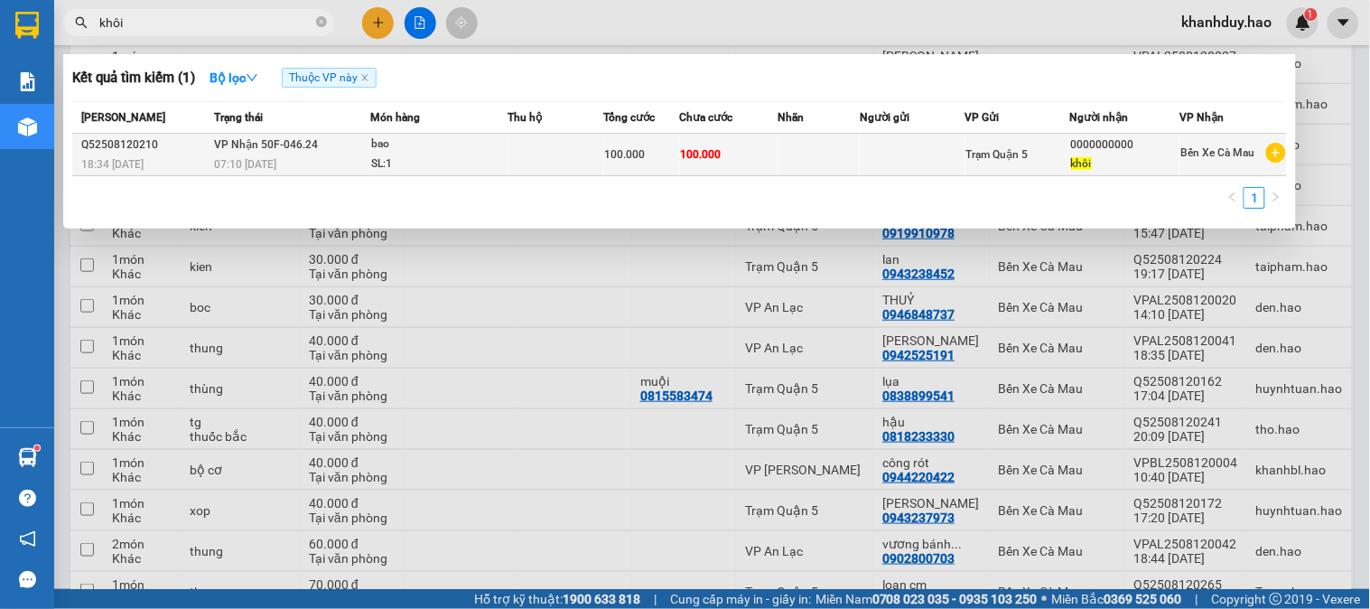
click at [438, 183] on div "Mã ĐH Trạng thái Món hàng Thu hộ Tổng cước Chưa cước Nhãn Người gửi VP Gửi Ngườ…" at bounding box center [679, 160] width 1214 height 118
click at [438, 155] on div "SL: 1" at bounding box center [438, 164] width 135 height 20
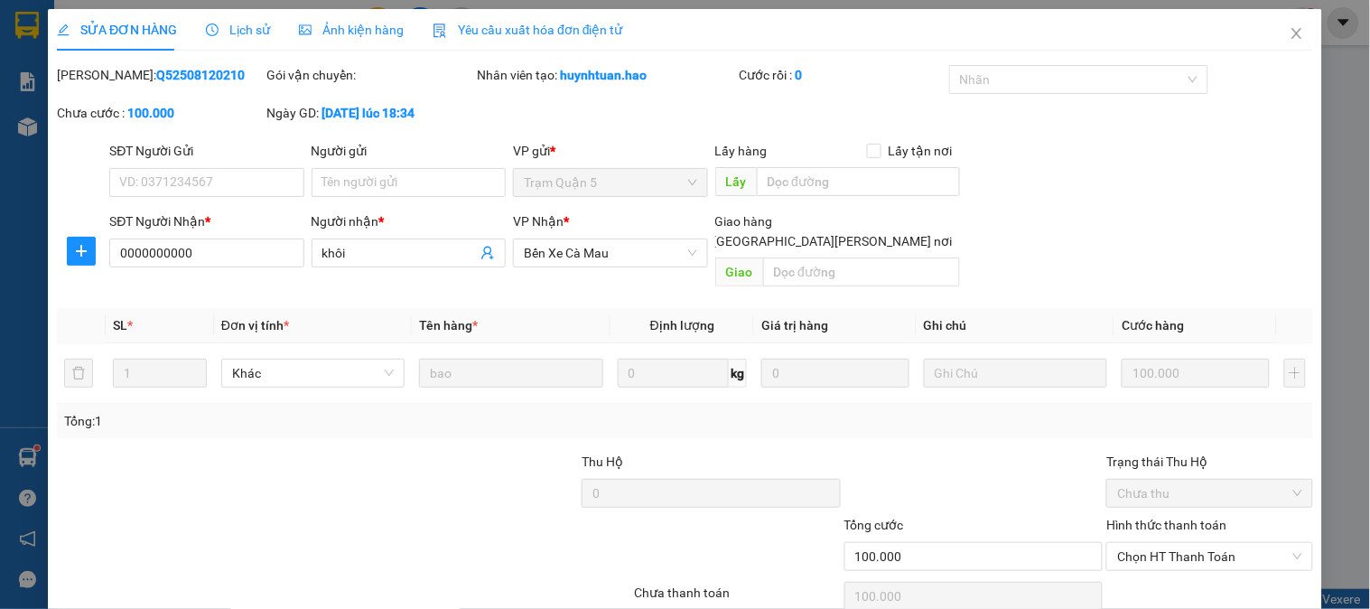
click at [371, 30] on span "Ảnh kiện hàng" at bounding box center [351, 30] width 105 height 14
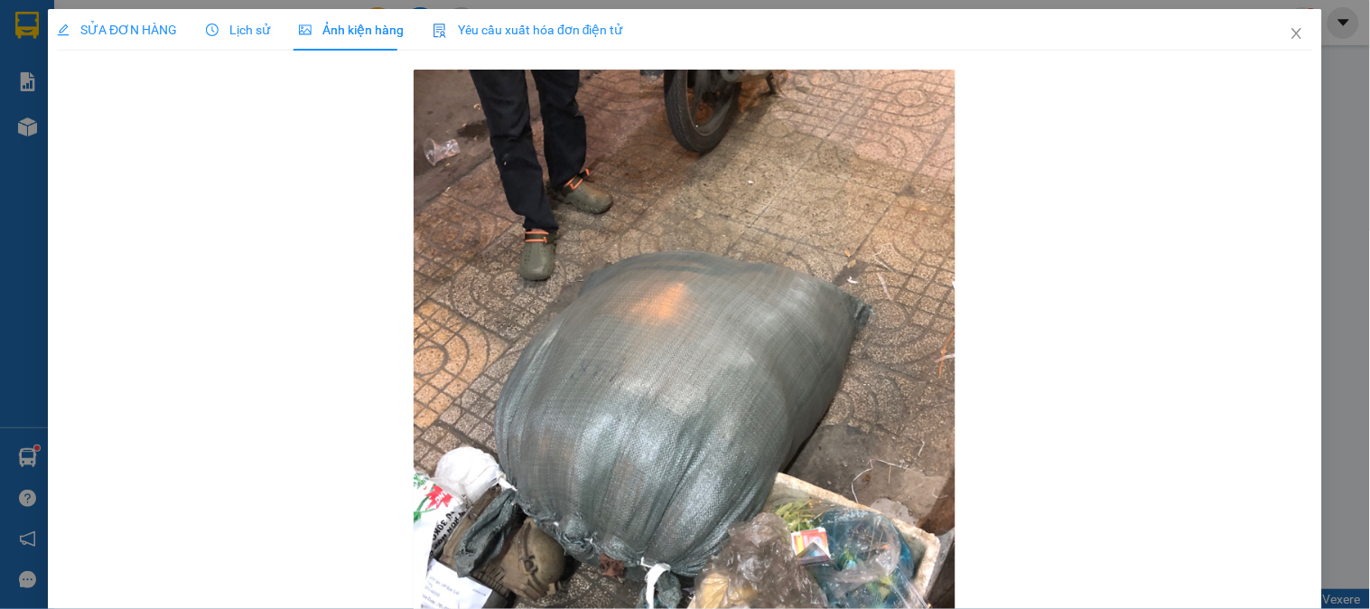
click at [115, 23] on span "SỬA ĐƠN HÀNG" at bounding box center [117, 30] width 120 height 14
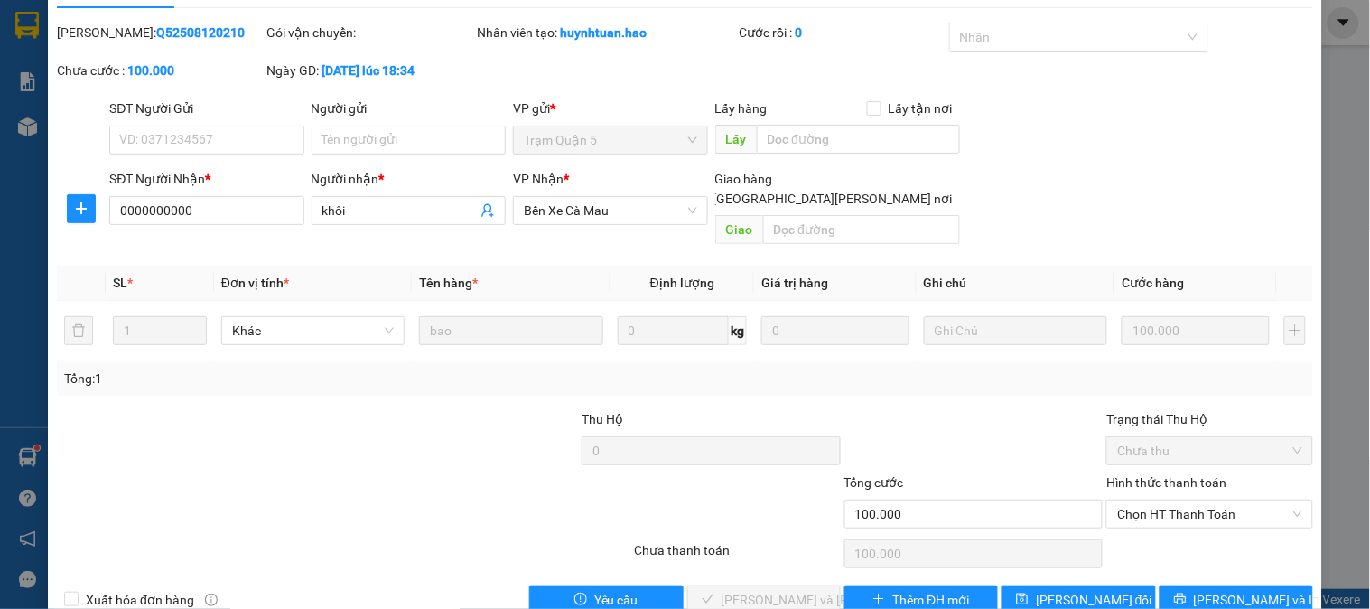
scroll to position [63, 0]
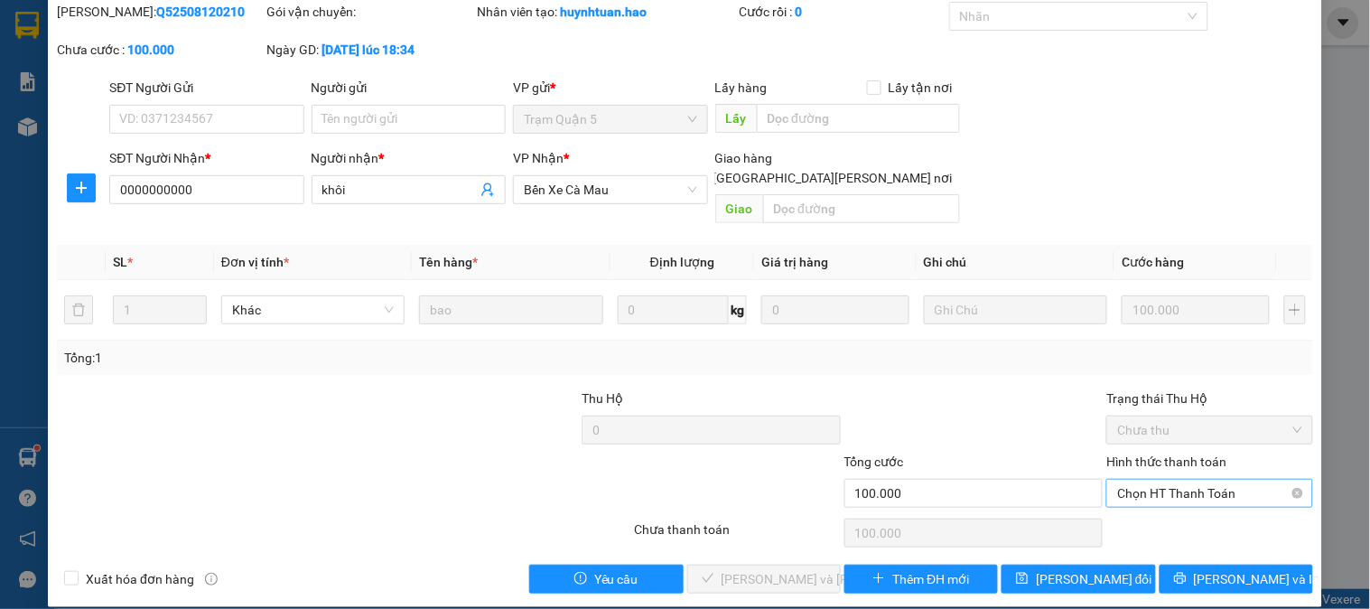
drag, startPoint x: 1186, startPoint y: 463, endPoint x: 1186, endPoint y: 489, distance: 26.2
click at [1186, 479] on span "Chọn HT Thanh Toán" at bounding box center [1209, 492] width 184 height 27
click at [1185, 513] on div "Tại văn phòng" at bounding box center [1198, 509] width 182 height 20
type input "0"
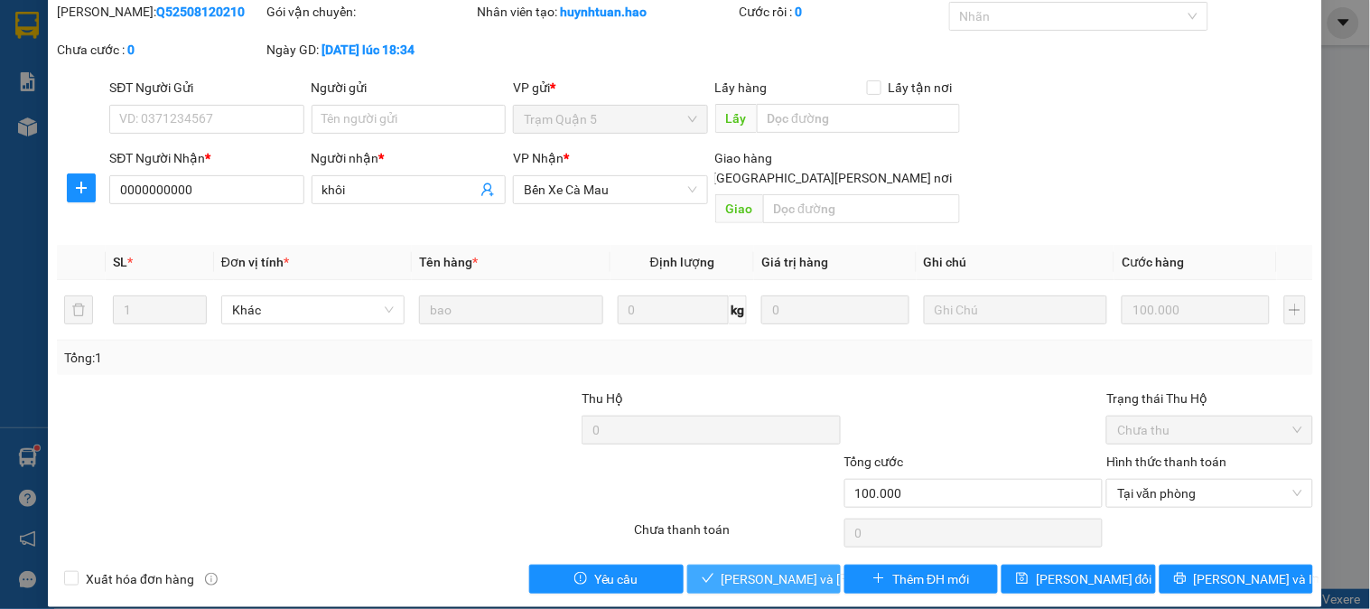
click at [740, 564] on button "[PERSON_NAME] và [PERSON_NAME] hàng" at bounding box center [763, 578] width 153 height 29
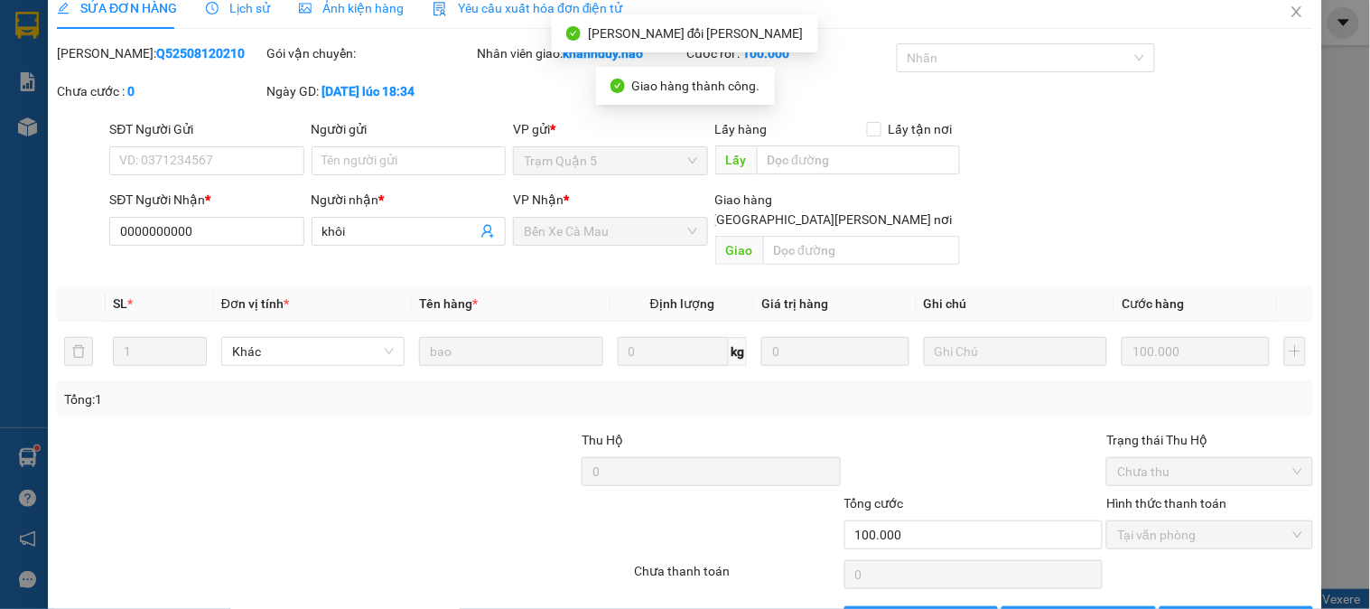
scroll to position [0, 0]
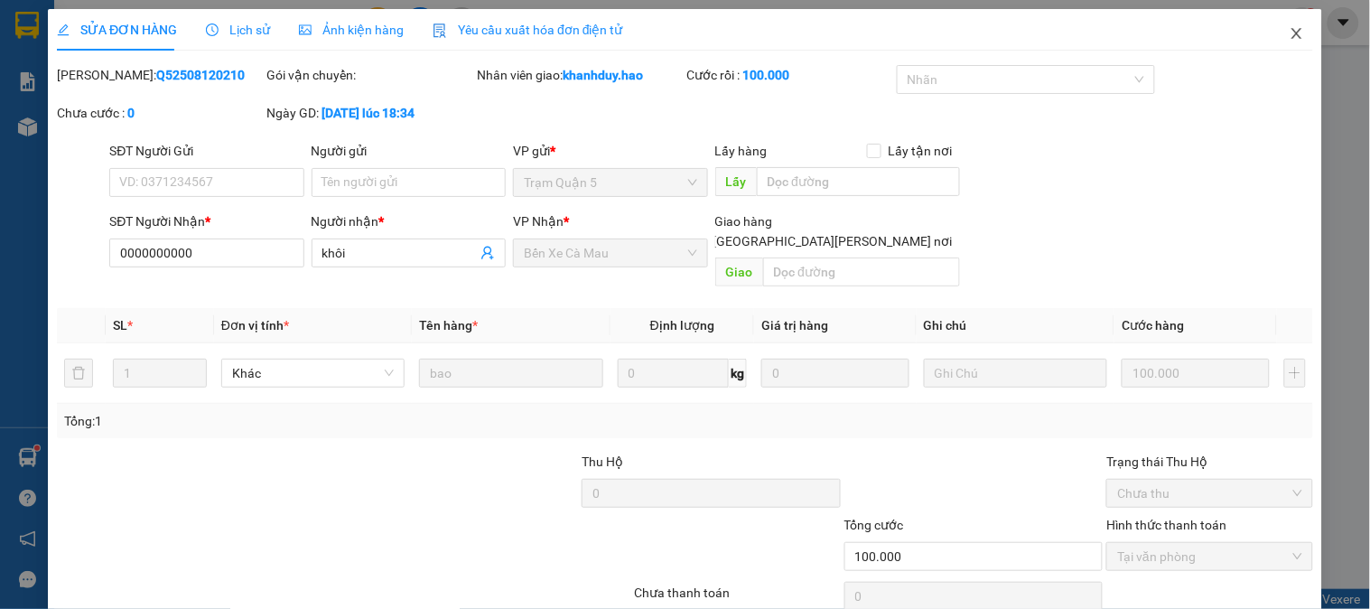
click at [1289, 33] on icon "close" at bounding box center [1296, 33] width 14 height 14
